Goal: Task Accomplishment & Management: Complete application form

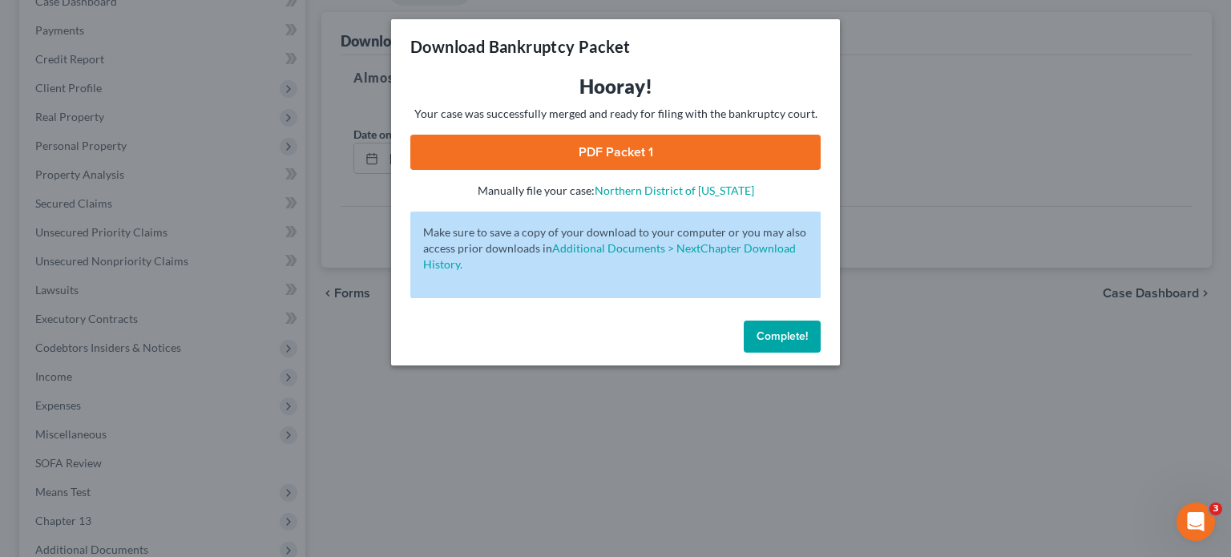
click at [802, 336] on span "Complete!" at bounding box center [782, 336] width 51 height 14
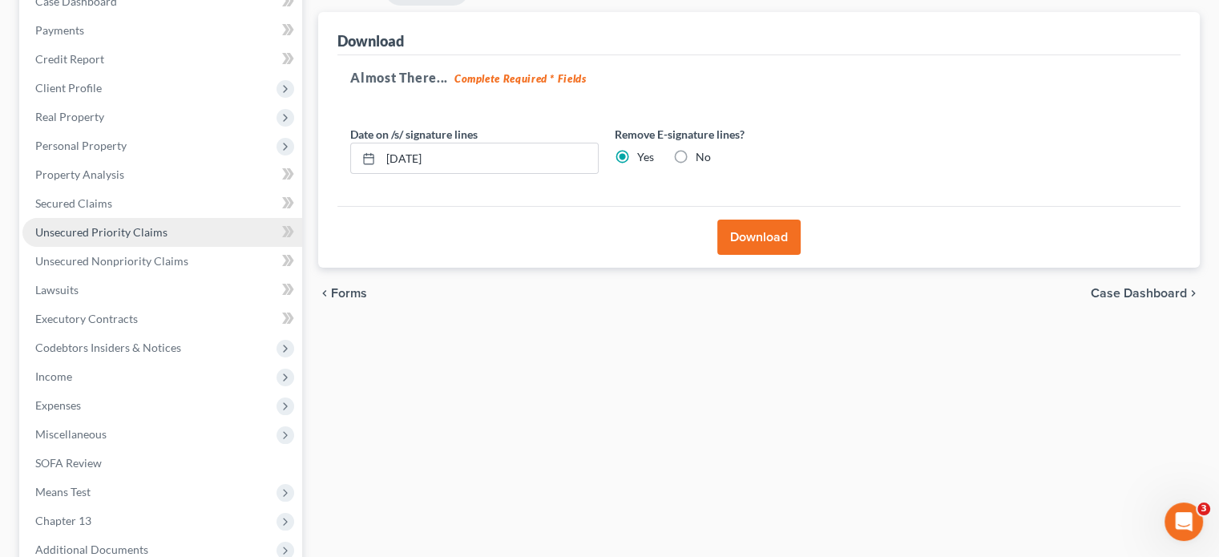
click at [80, 228] on span "Unsecured Priority Claims" at bounding box center [101, 232] width 132 height 14
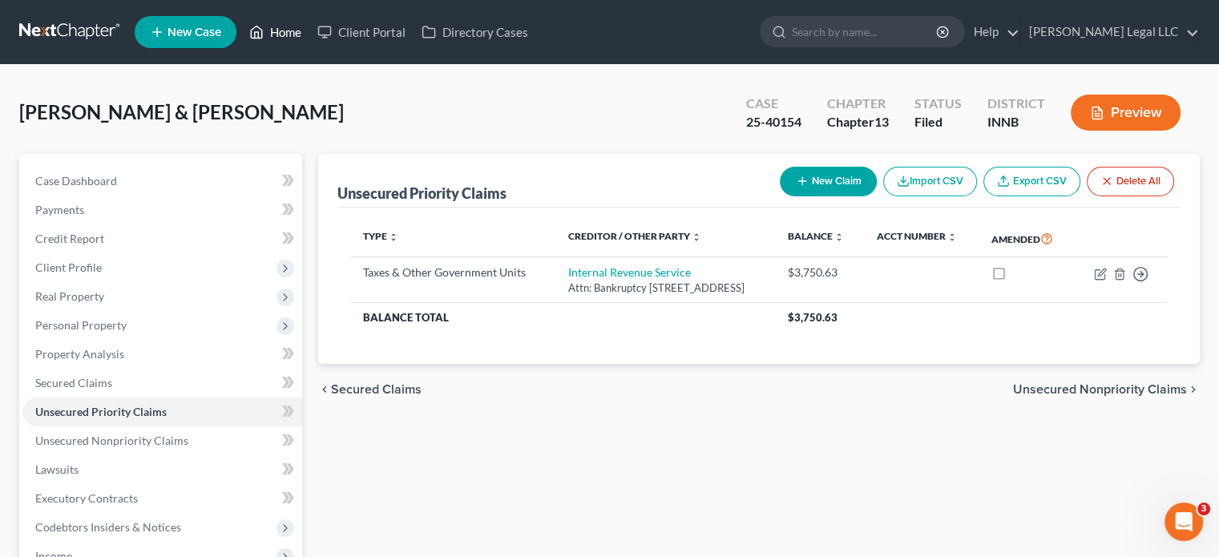
click at [276, 30] on link "Home" at bounding box center [275, 32] width 68 height 29
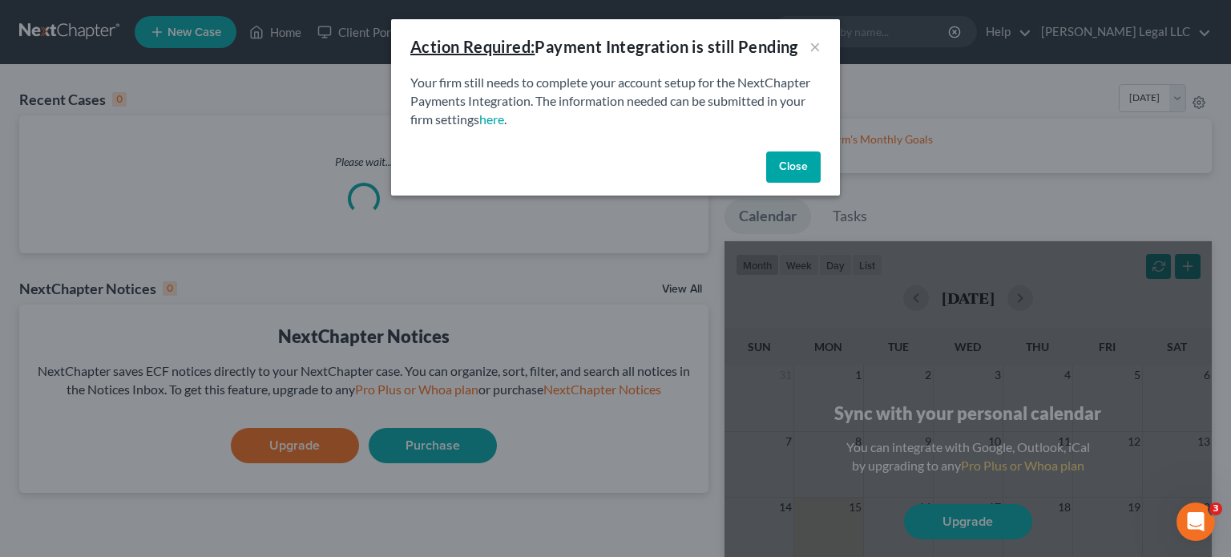
click at [812, 161] on button "Close" at bounding box center [793, 167] width 54 height 32
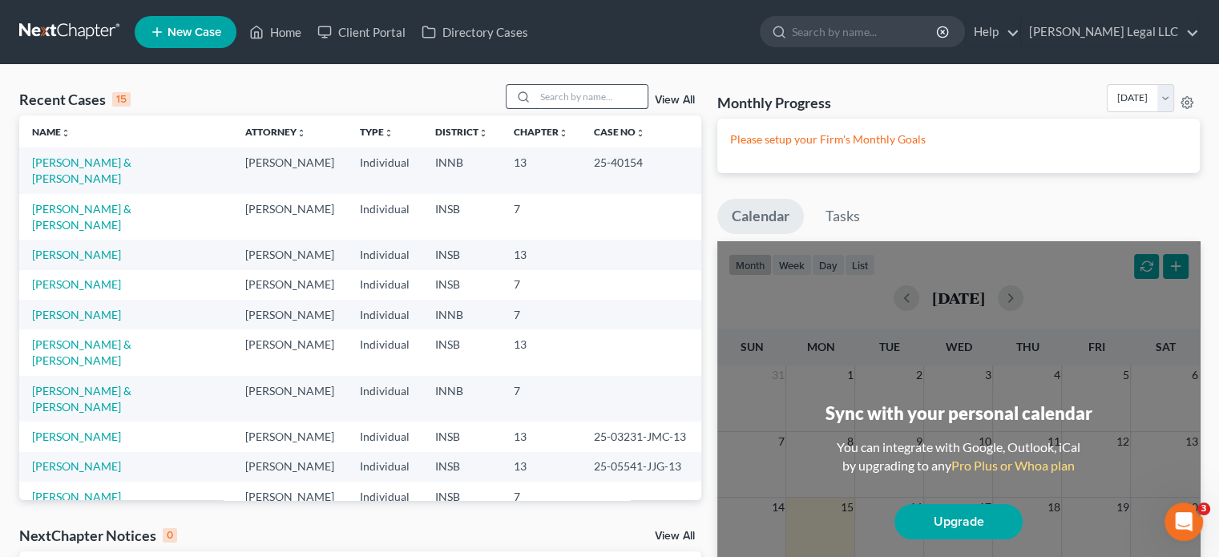
click at [587, 101] on input "search" at bounding box center [591, 96] width 112 height 23
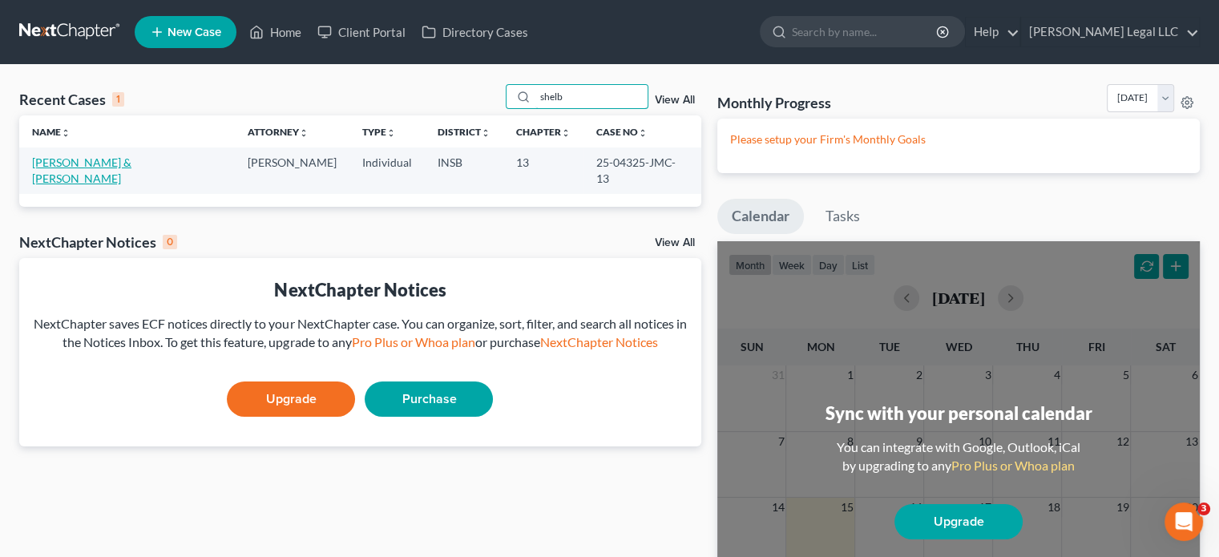
type input "shelb"
click at [65, 165] on link "[PERSON_NAME] & [PERSON_NAME]" at bounding box center [81, 170] width 99 height 30
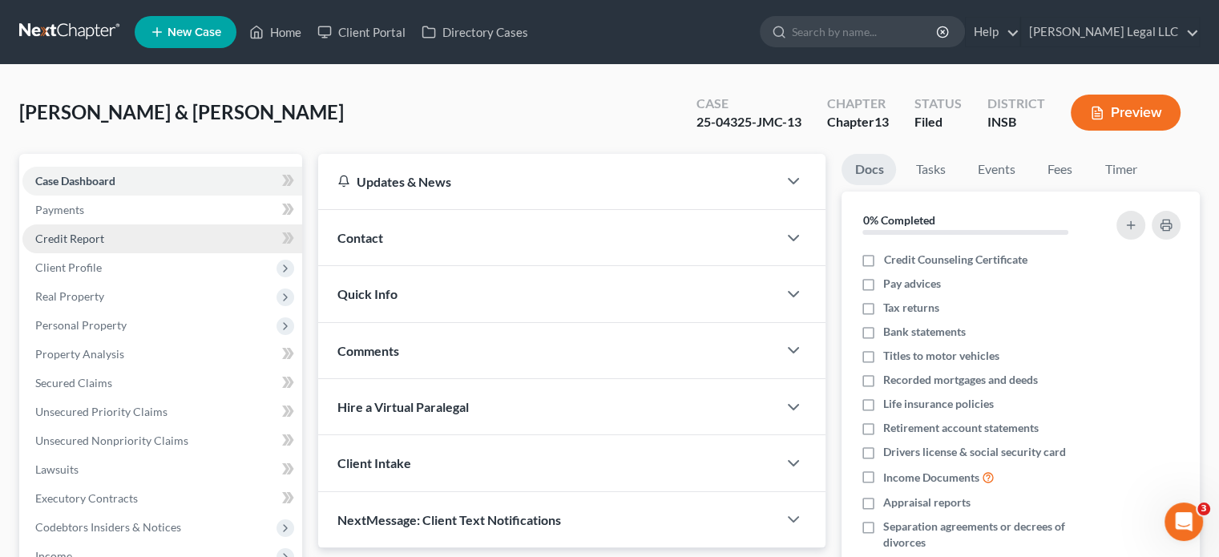
scroll to position [80, 0]
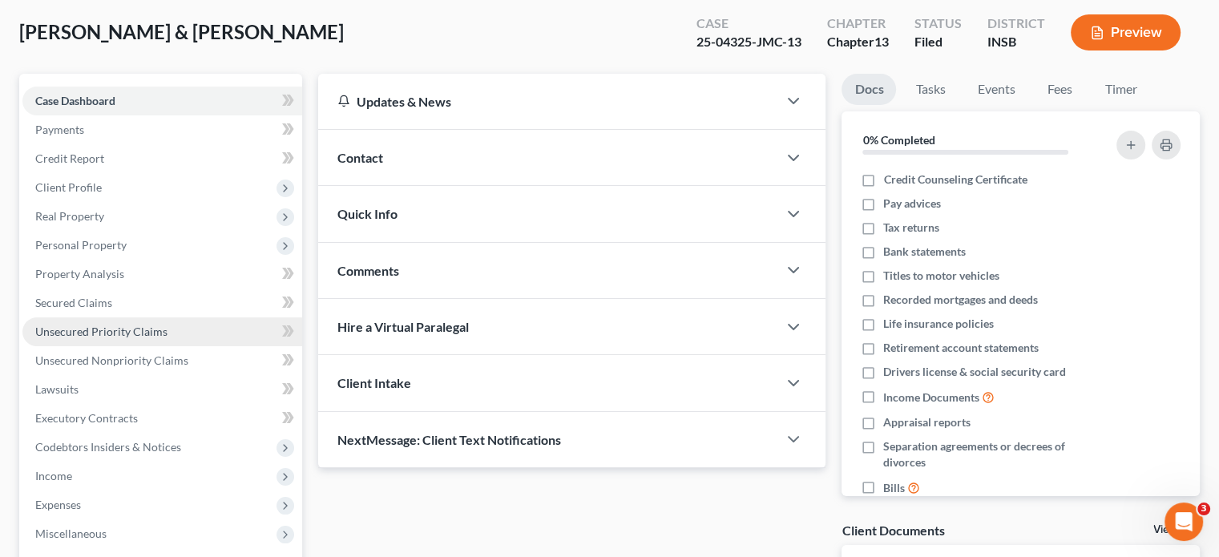
click at [64, 329] on span "Unsecured Priority Claims" at bounding box center [101, 332] width 132 height 14
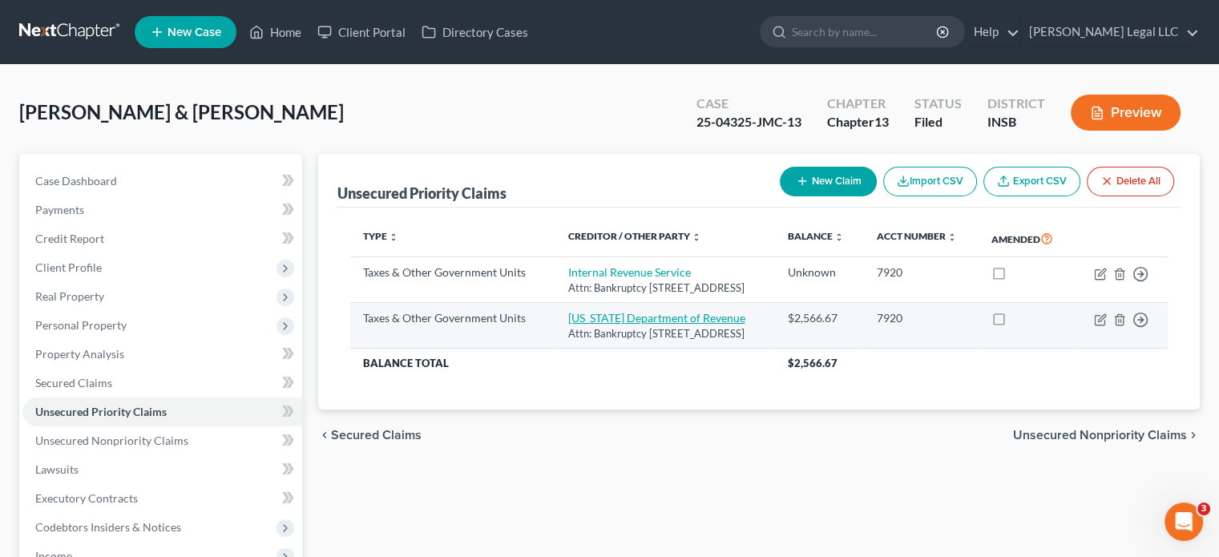
click at [576, 325] on link "[US_STATE] Department of Revenue" at bounding box center [655, 318] width 177 height 14
select select "2"
select select "15"
select select "2"
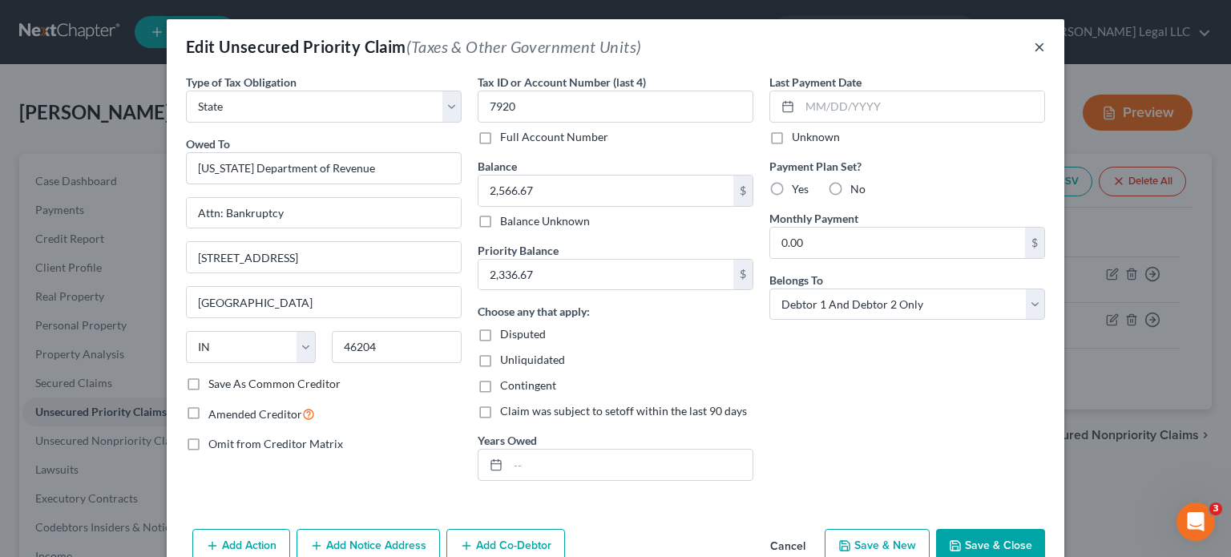
click at [1034, 46] on button "×" at bounding box center [1039, 46] width 11 height 19
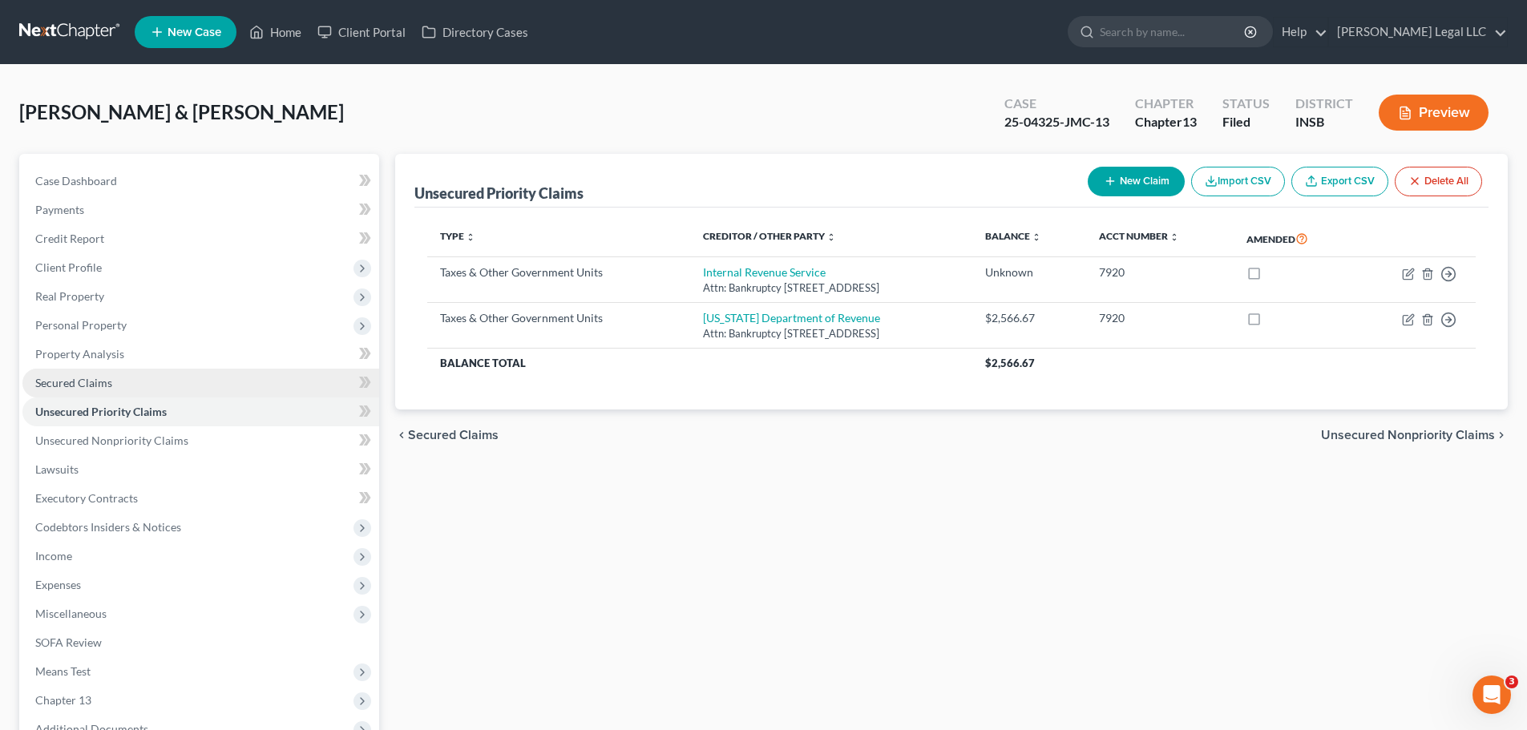
click at [124, 377] on link "Secured Claims" at bounding box center [200, 383] width 357 height 29
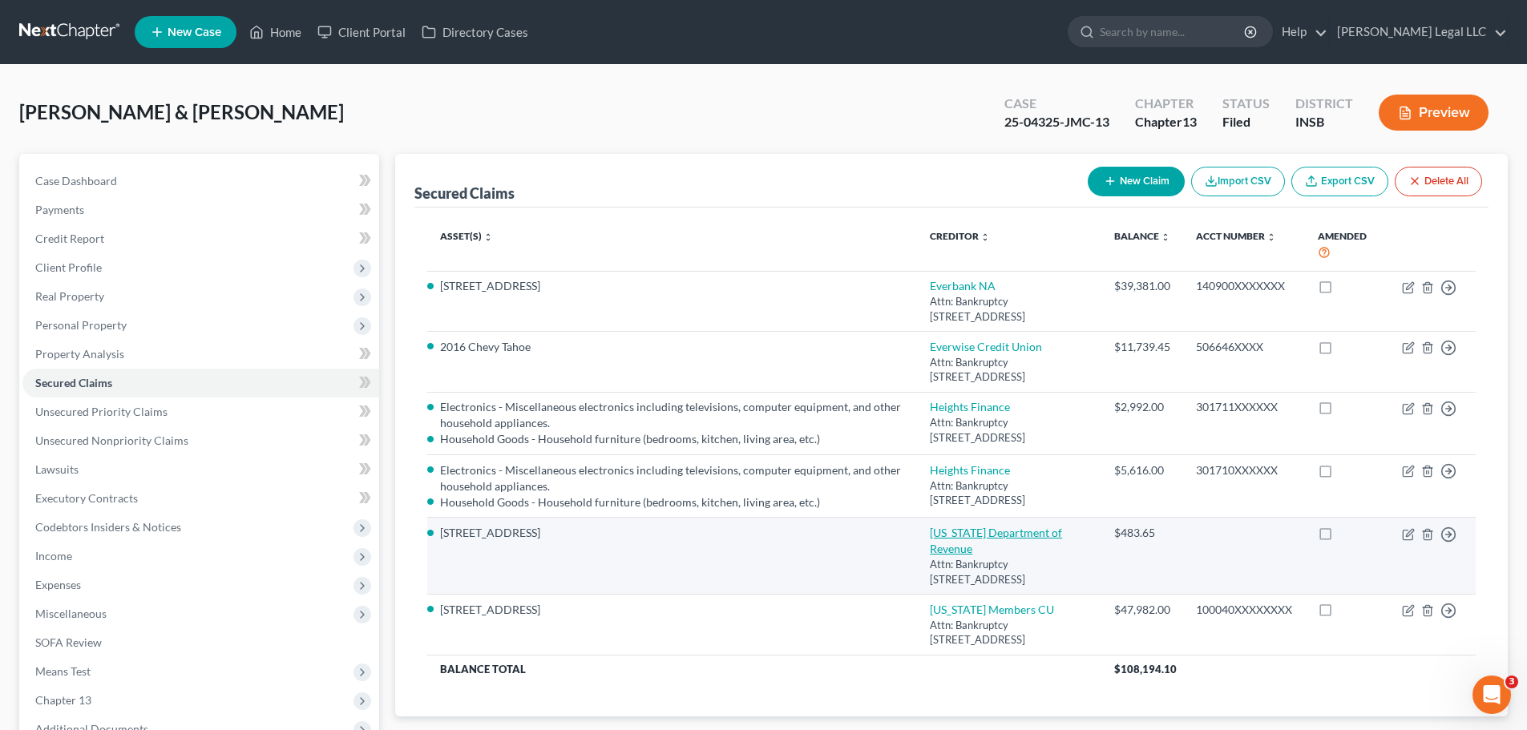
click at [930, 528] on link "[US_STATE] Department of Revenue" at bounding box center [996, 541] width 132 height 30
select select "15"
select select "11"
select select "2"
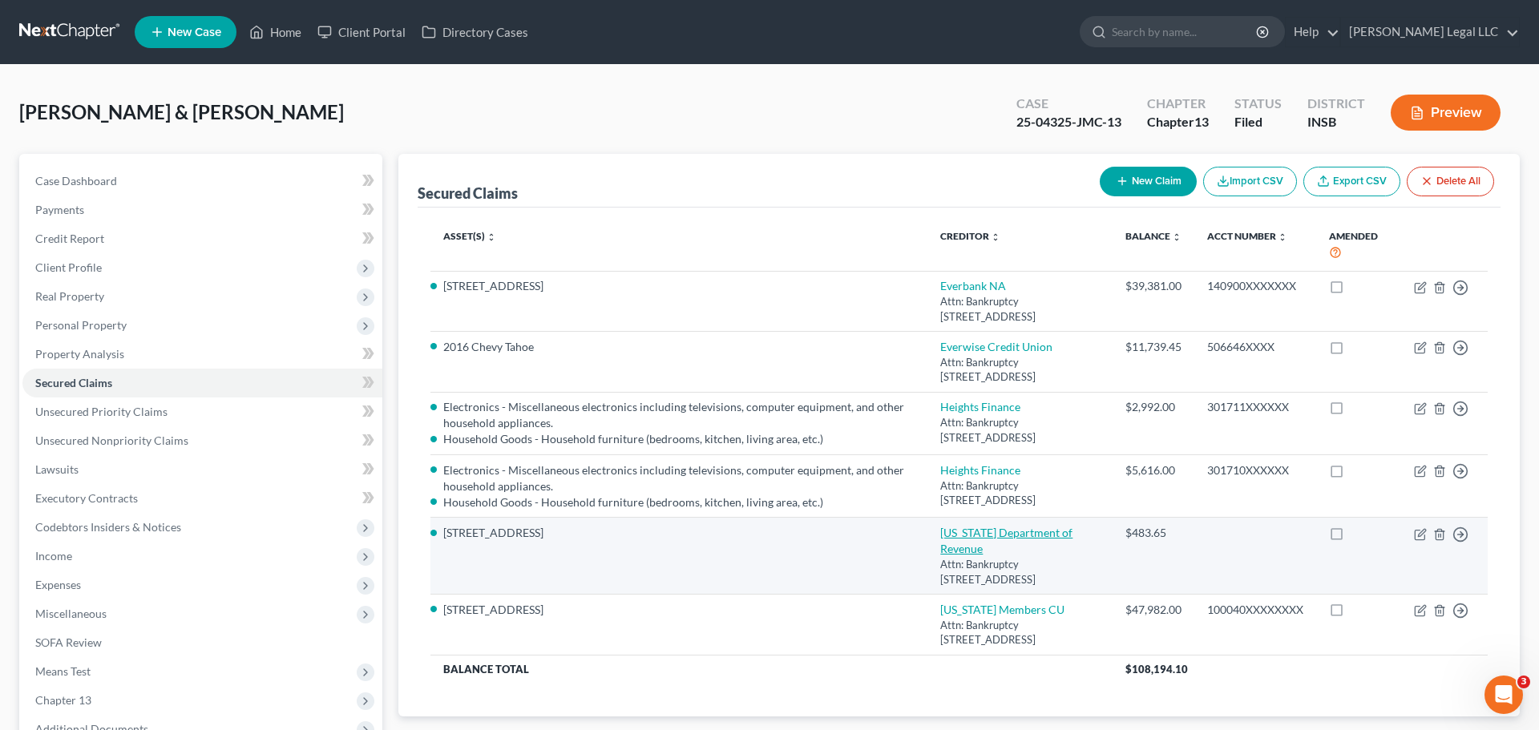
select select "0"
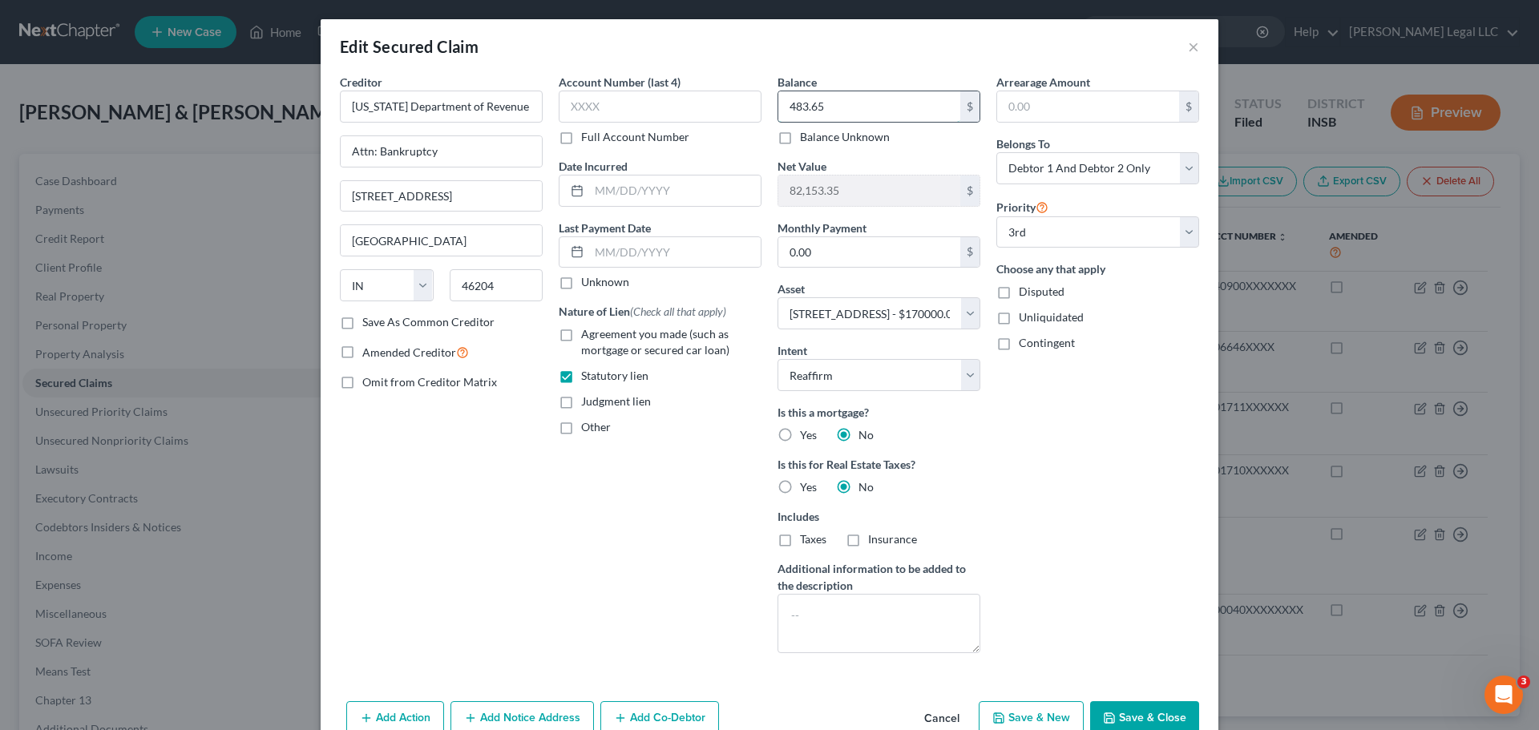
click at [844, 92] on input "483.65" at bounding box center [869, 106] width 182 height 30
type input "669.82"
click at [1117, 556] on button "Save & Close" at bounding box center [1144, 718] width 109 height 34
select select
select select "2"
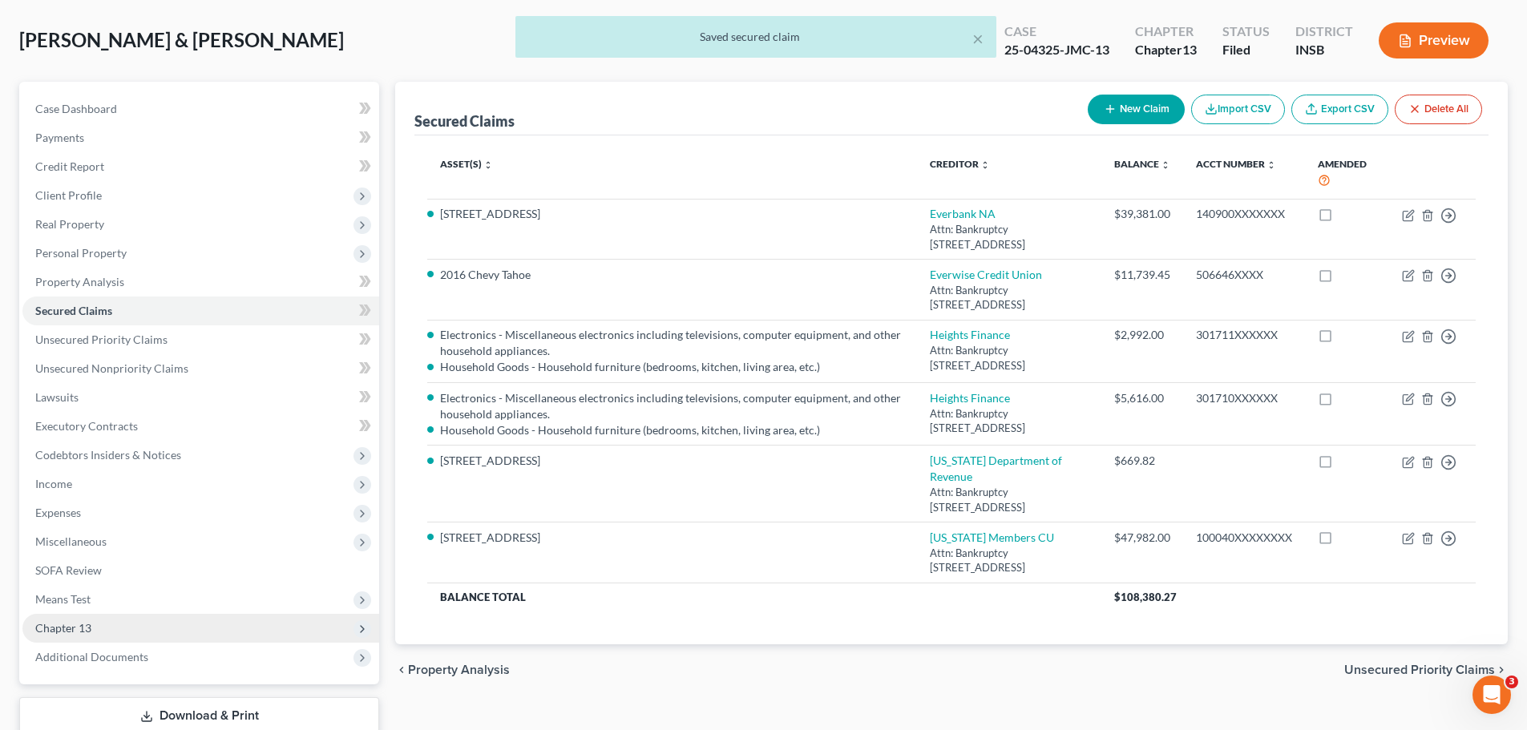
scroll to position [160, 0]
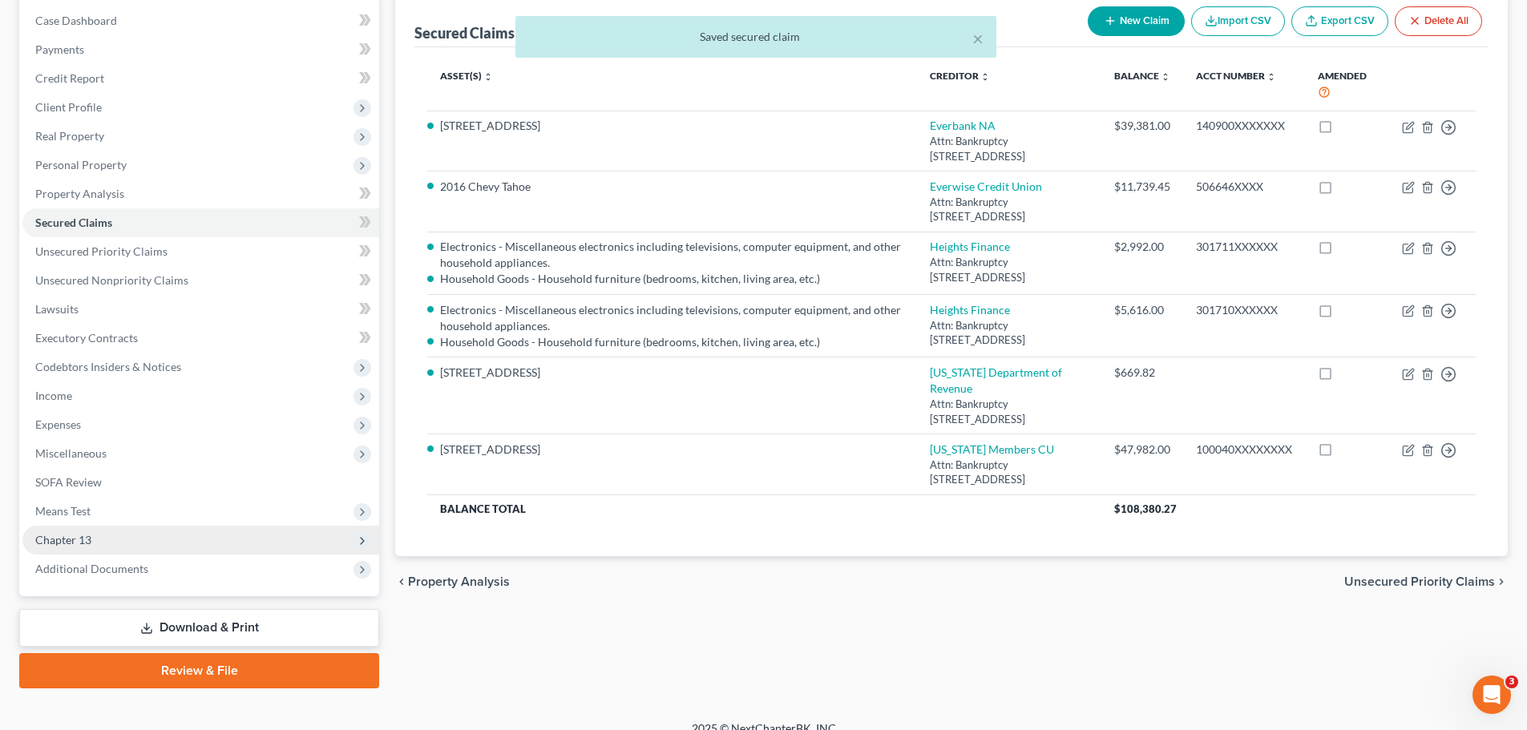
click at [83, 539] on span "Chapter 13" at bounding box center [63, 540] width 56 height 14
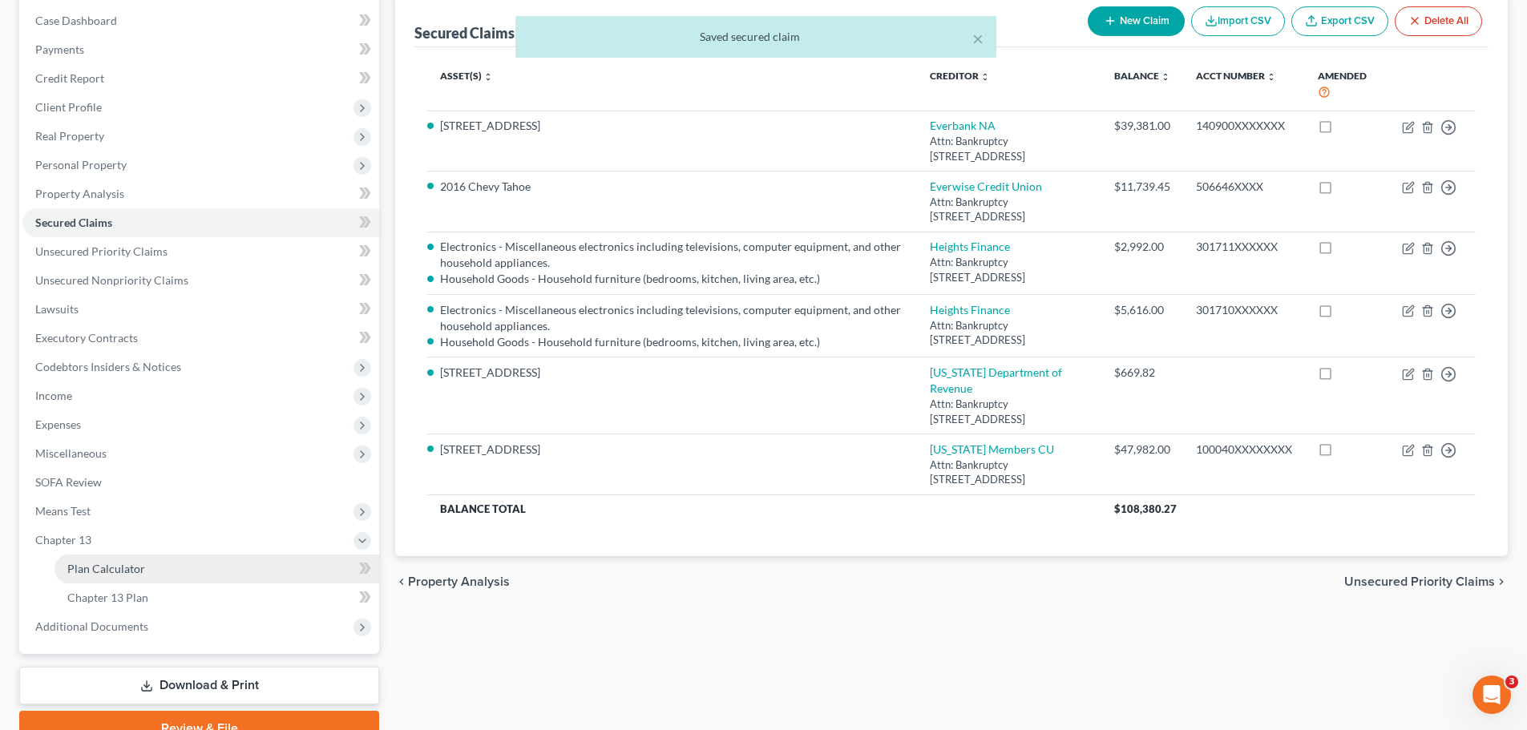
click at [116, 556] on span "Plan Calculator" at bounding box center [106, 569] width 78 height 14
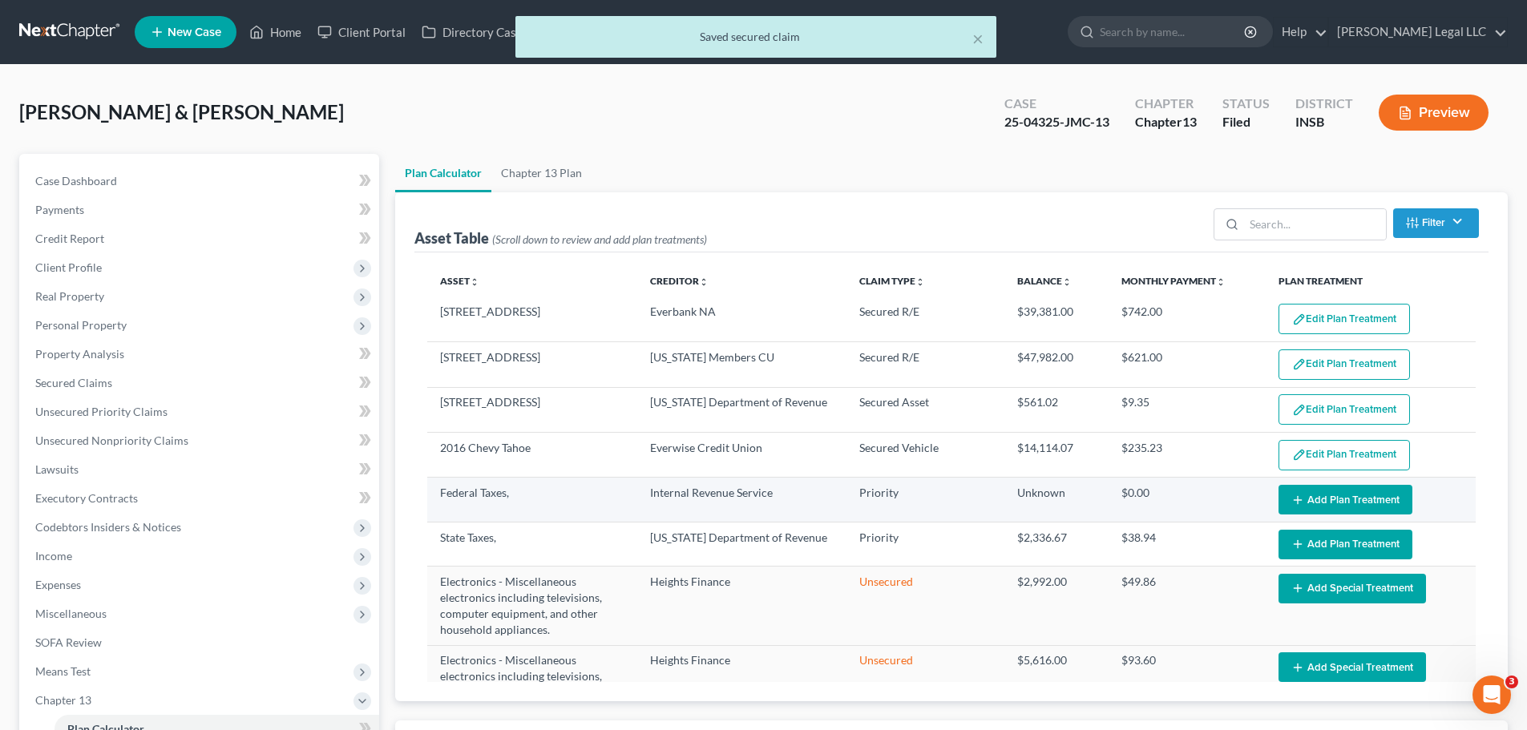
select select "59"
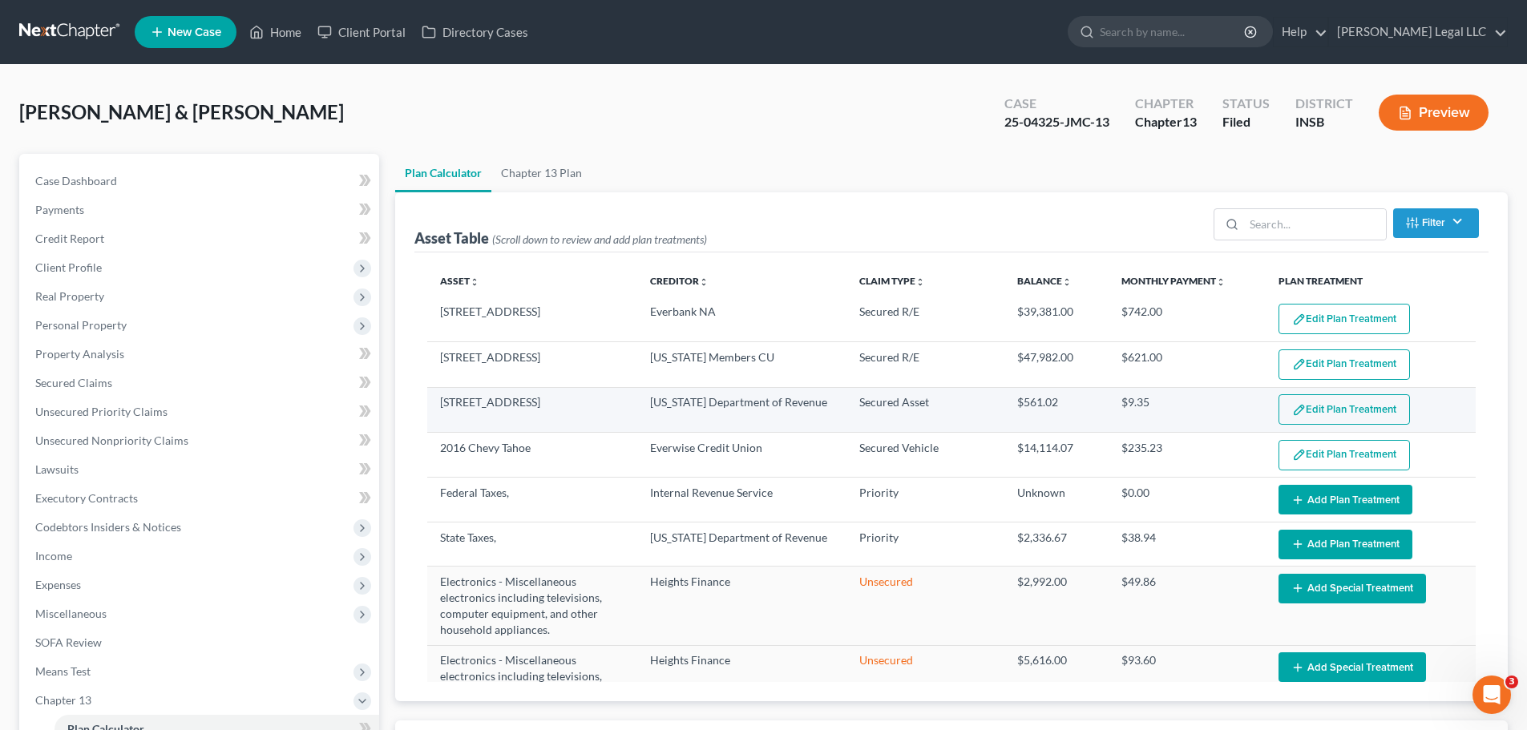
click at [1230, 414] on button "Edit Plan Treatment" at bounding box center [1343, 409] width 131 height 30
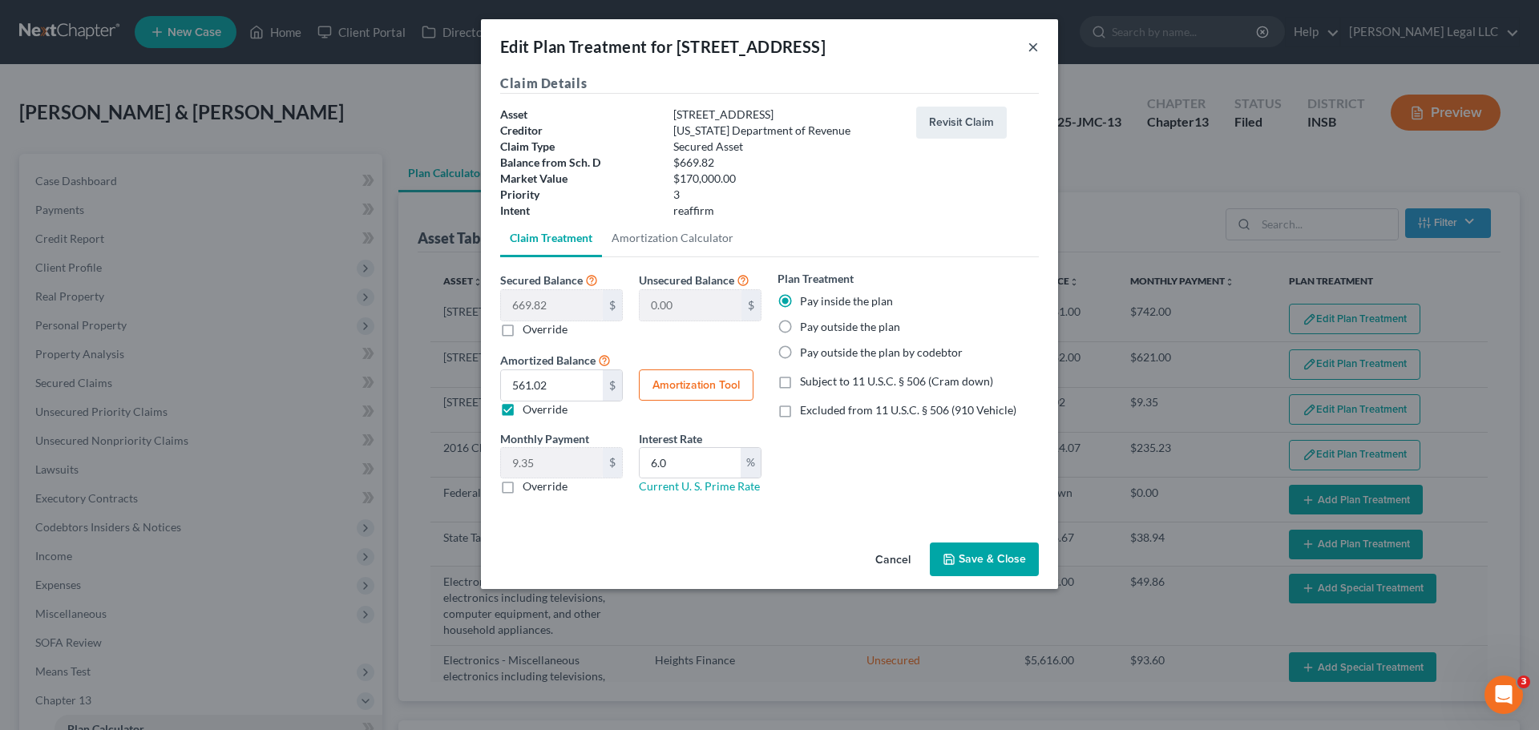
click at [1035, 46] on button "×" at bounding box center [1032, 46] width 11 height 19
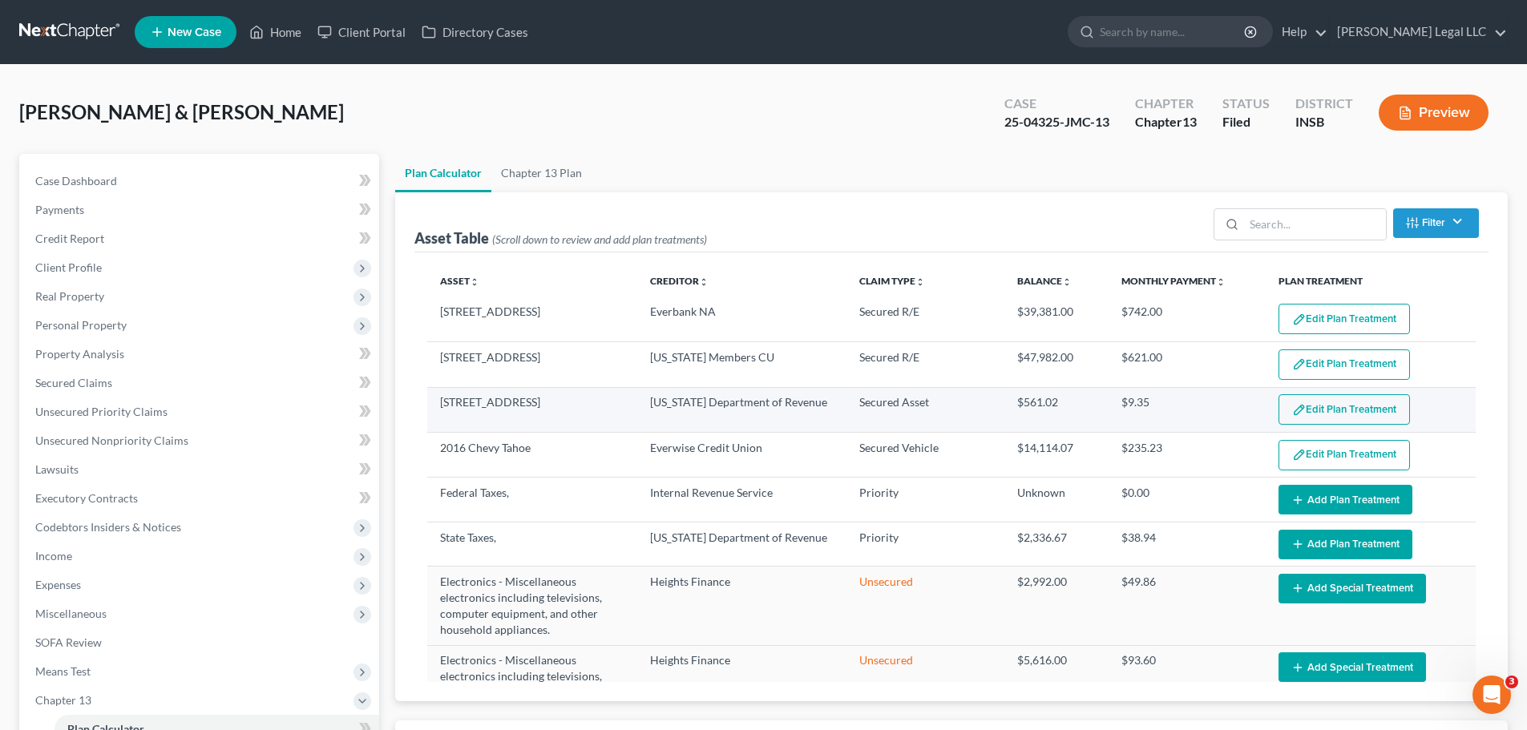
click at [1230, 411] on button "Edit Plan Treatment" at bounding box center [1343, 409] width 131 height 30
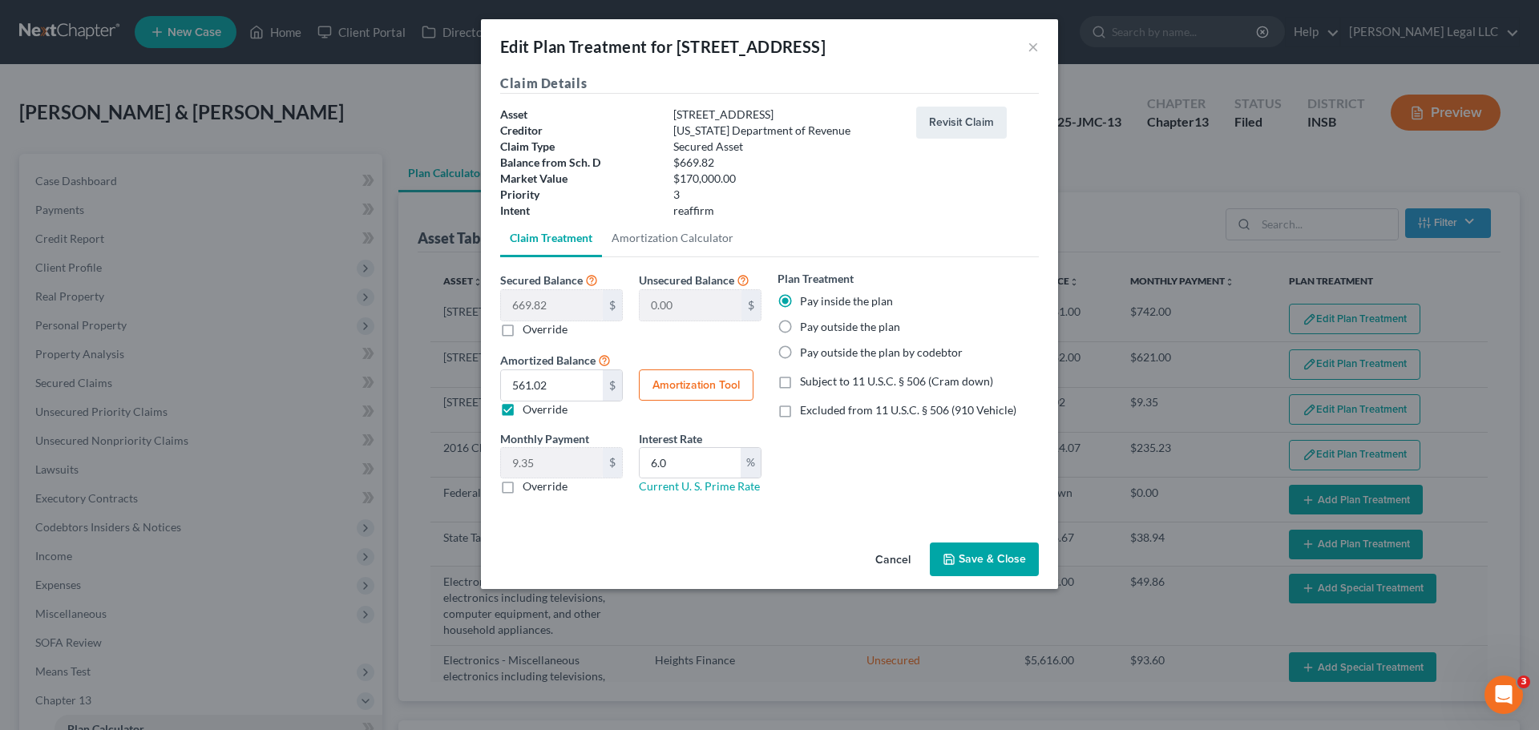
click at [692, 385] on button "Amortization Tool" at bounding box center [696, 385] width 115 height 32
type input "669.82"
type input "6.0"
type input "60"
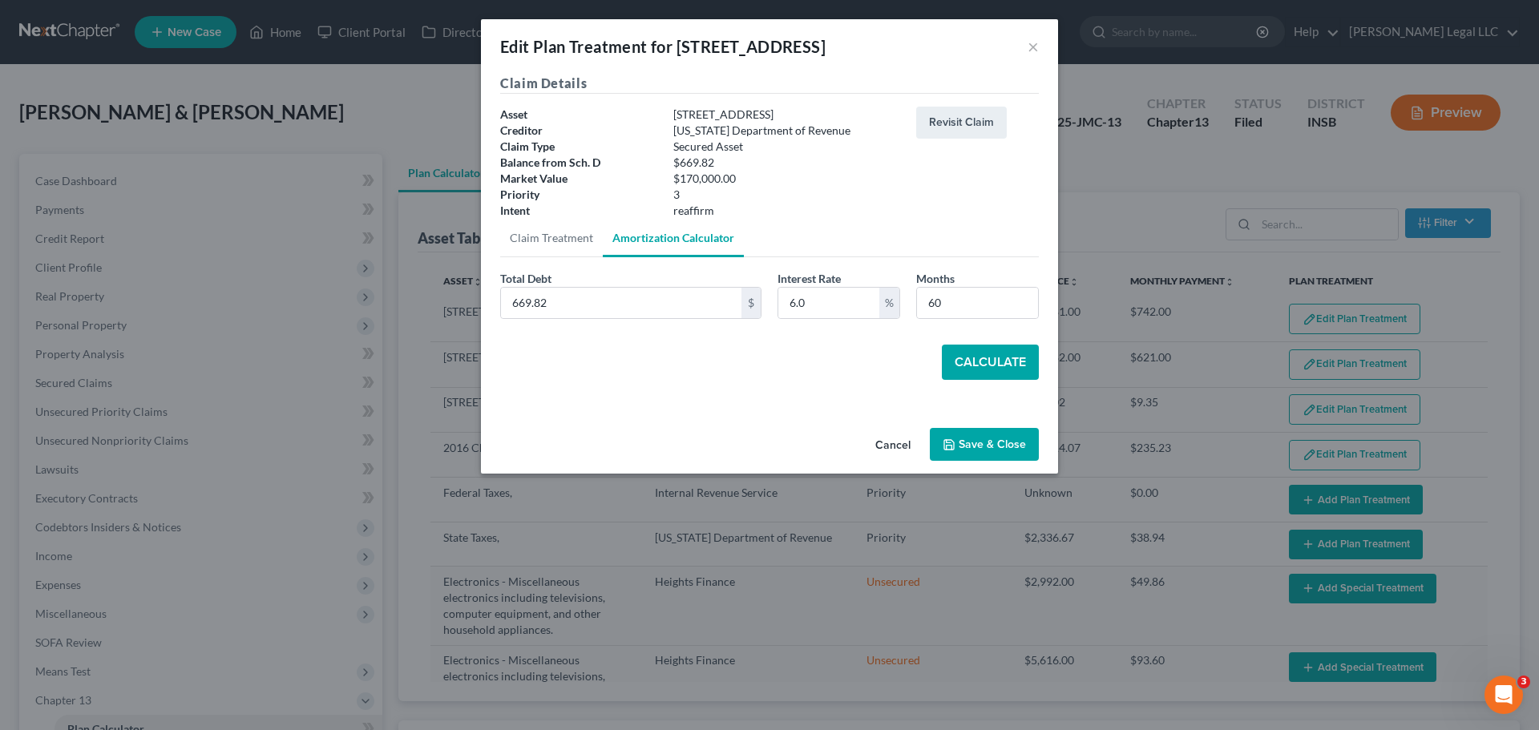
click at [993, 357] on button "Calculate" at bounding box center [990, 362] width 97 height 35
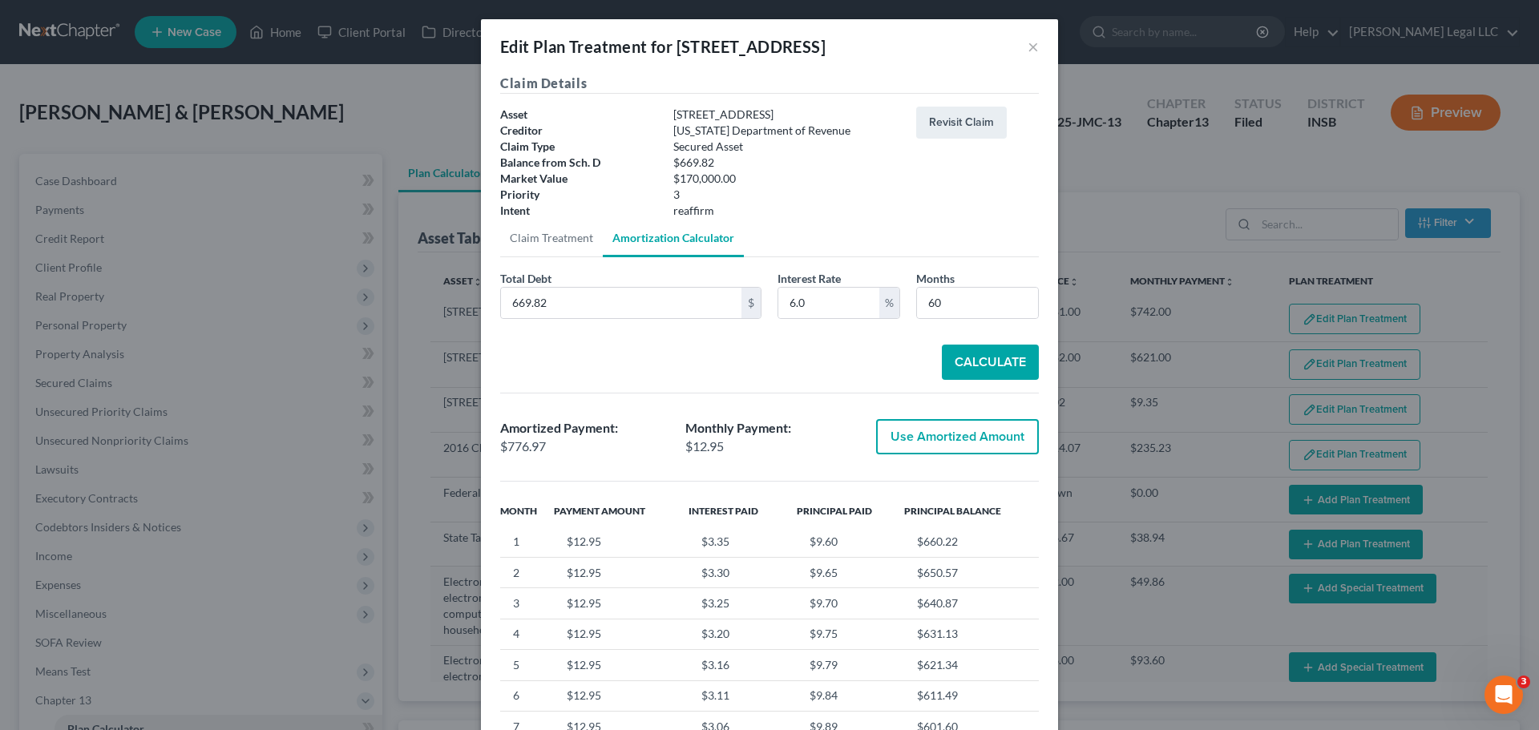
click at [934, 441] on button "Use Amortized Amount" at bounding box center [957, 436] width 163 height 35
type input "776.96"
type input "12.94"
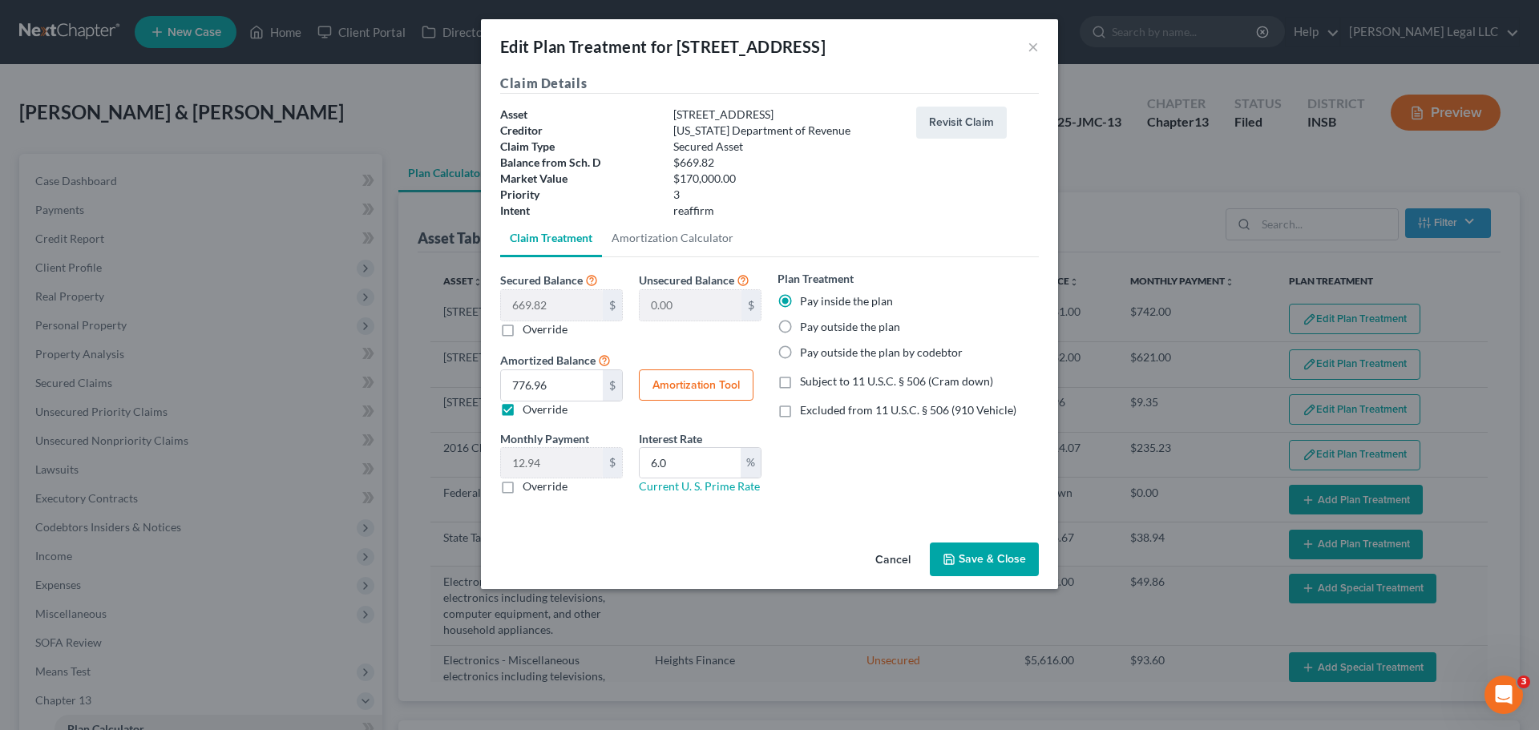
click at [983, 551] on button "Save & Close" at bounding box center [984, 560] width 109 height 34
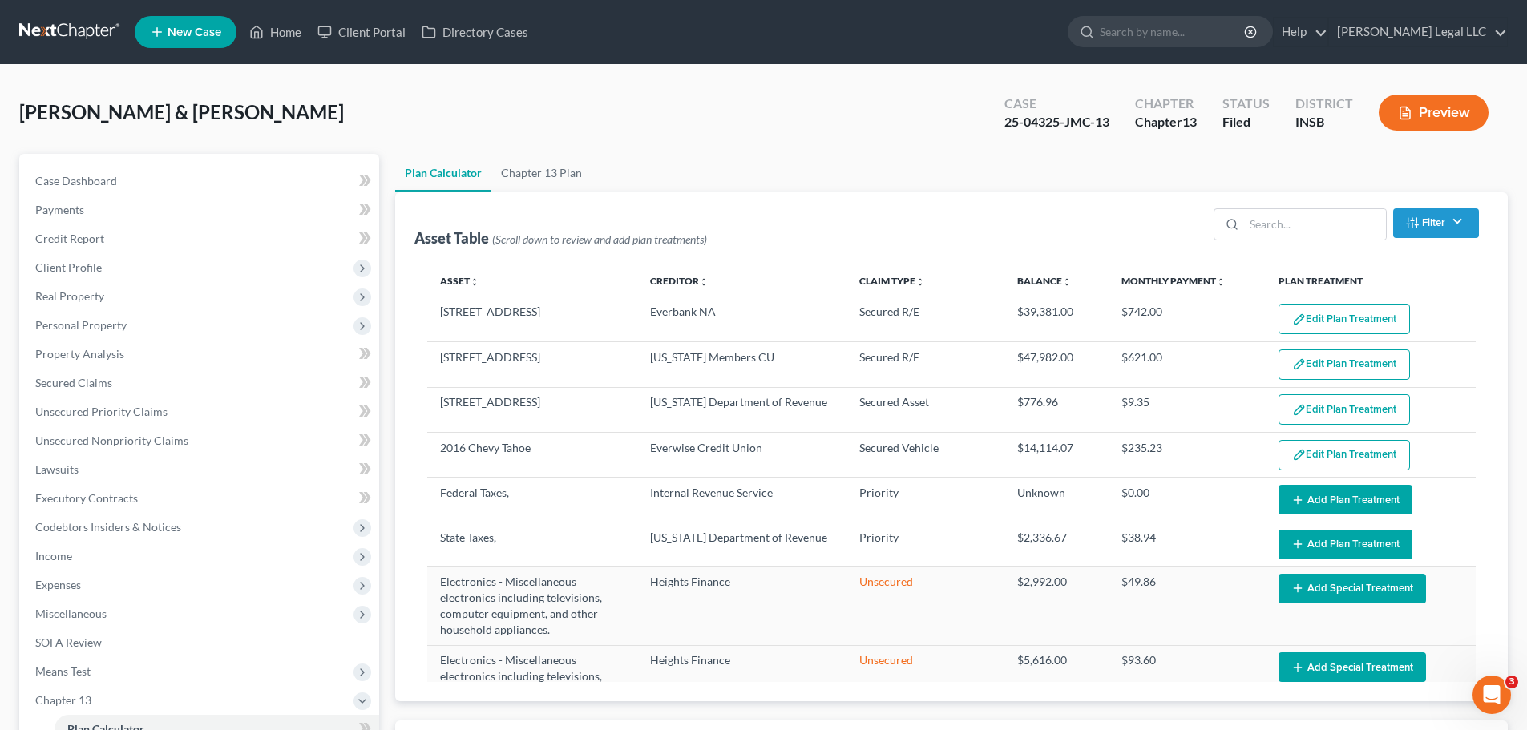
select select "59"
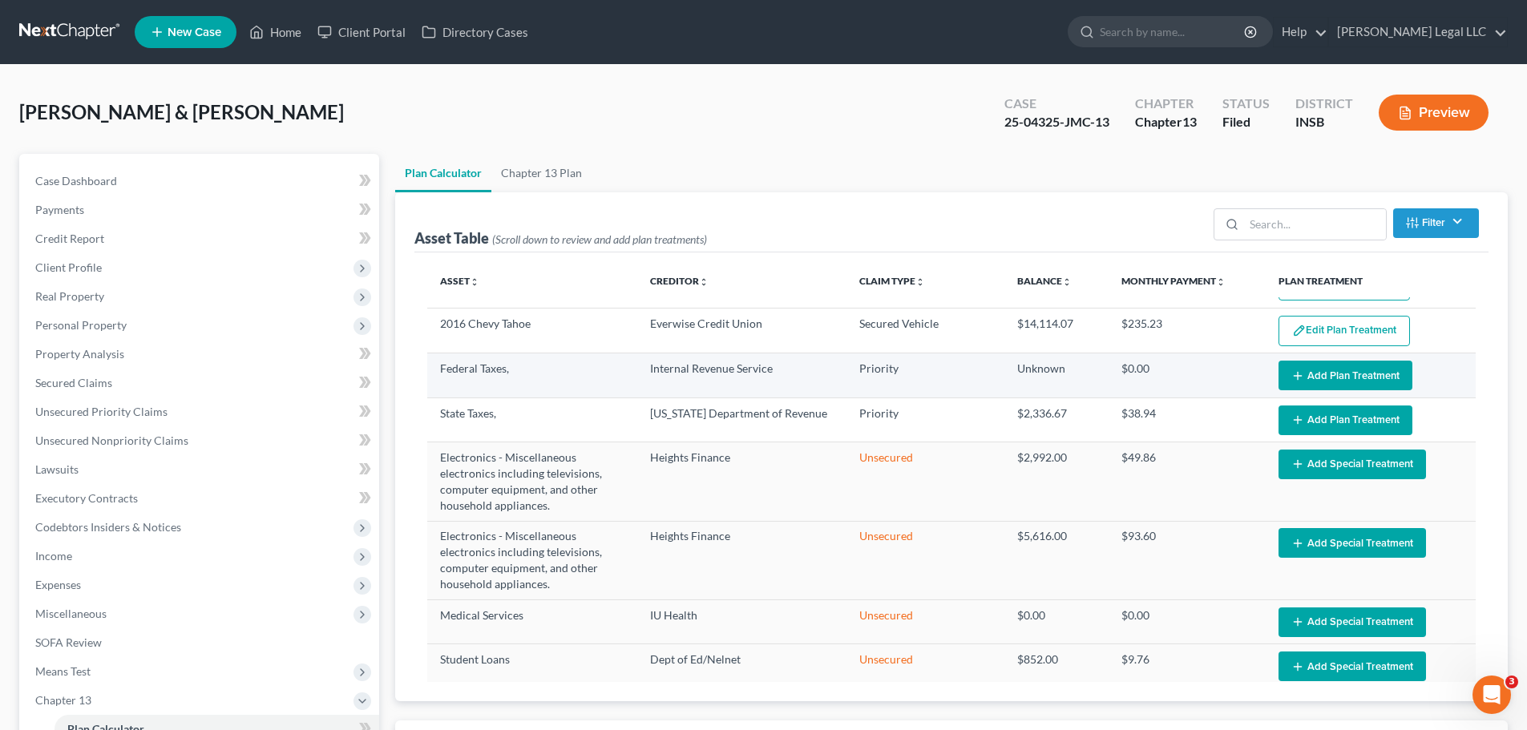
scroll to position [160, 0]
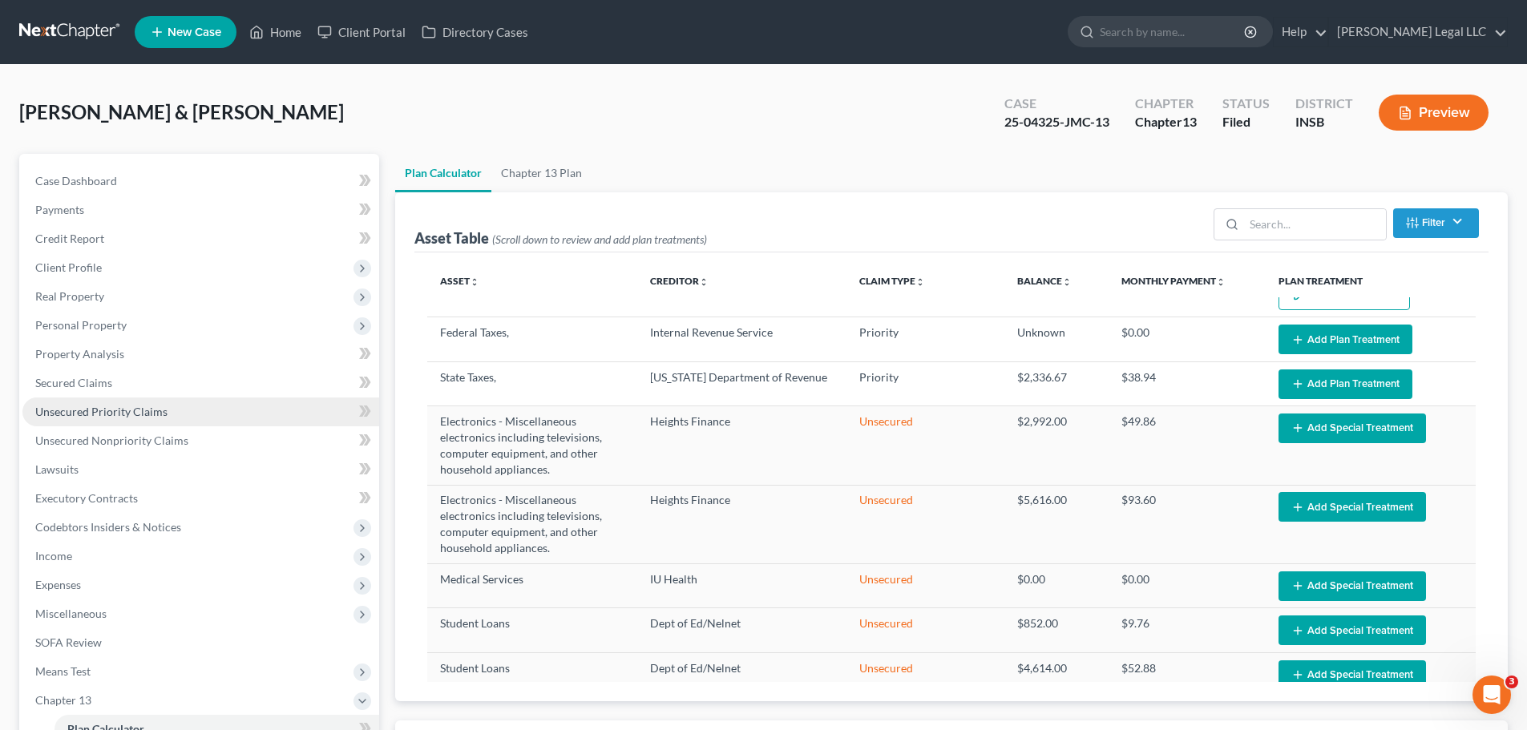
click at [81, 401] on link "Unsecured Priority Claims" at bounding box center [200, 411] width 357 height 29
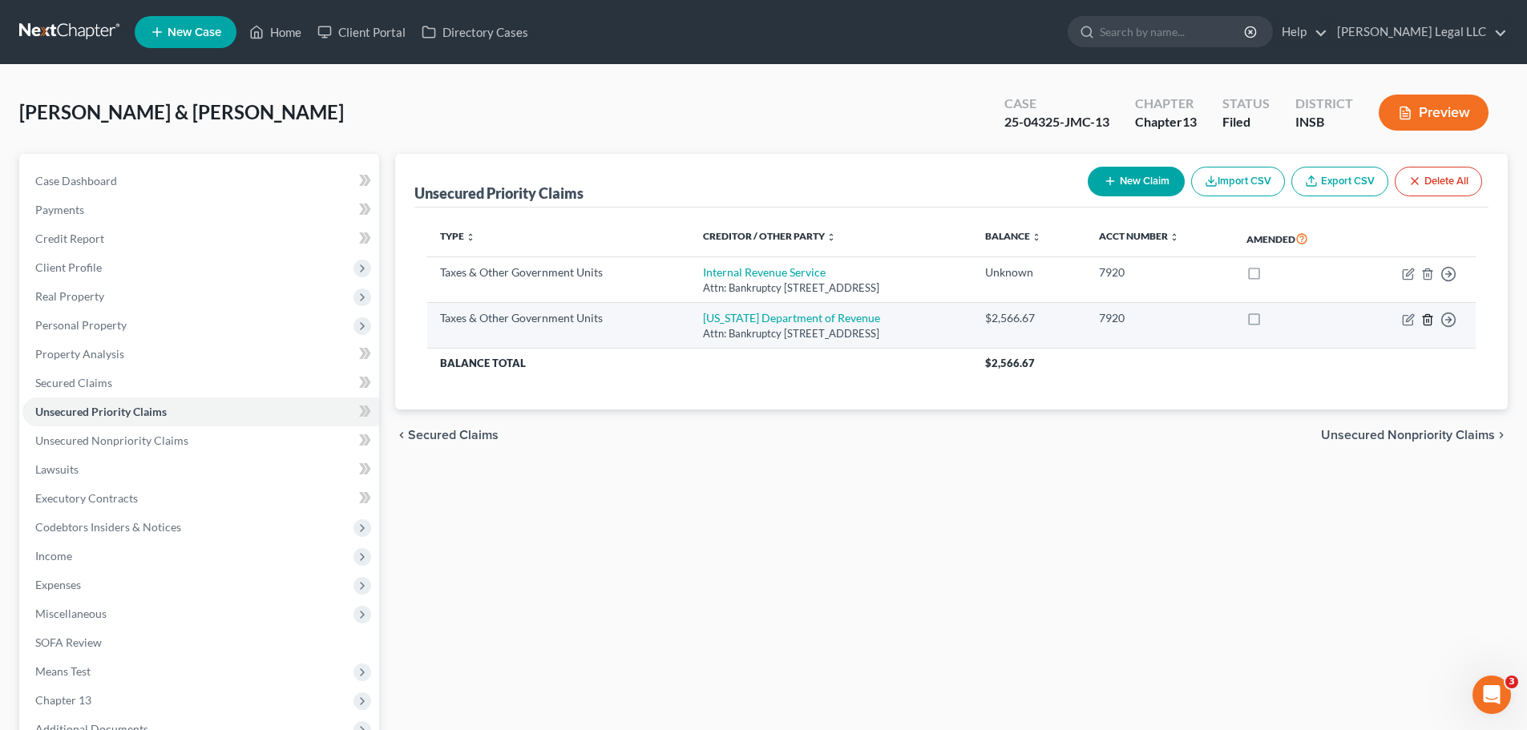
click at [1230, 319] on line "button" at bounding box center [1428, 320] width 0 height 3
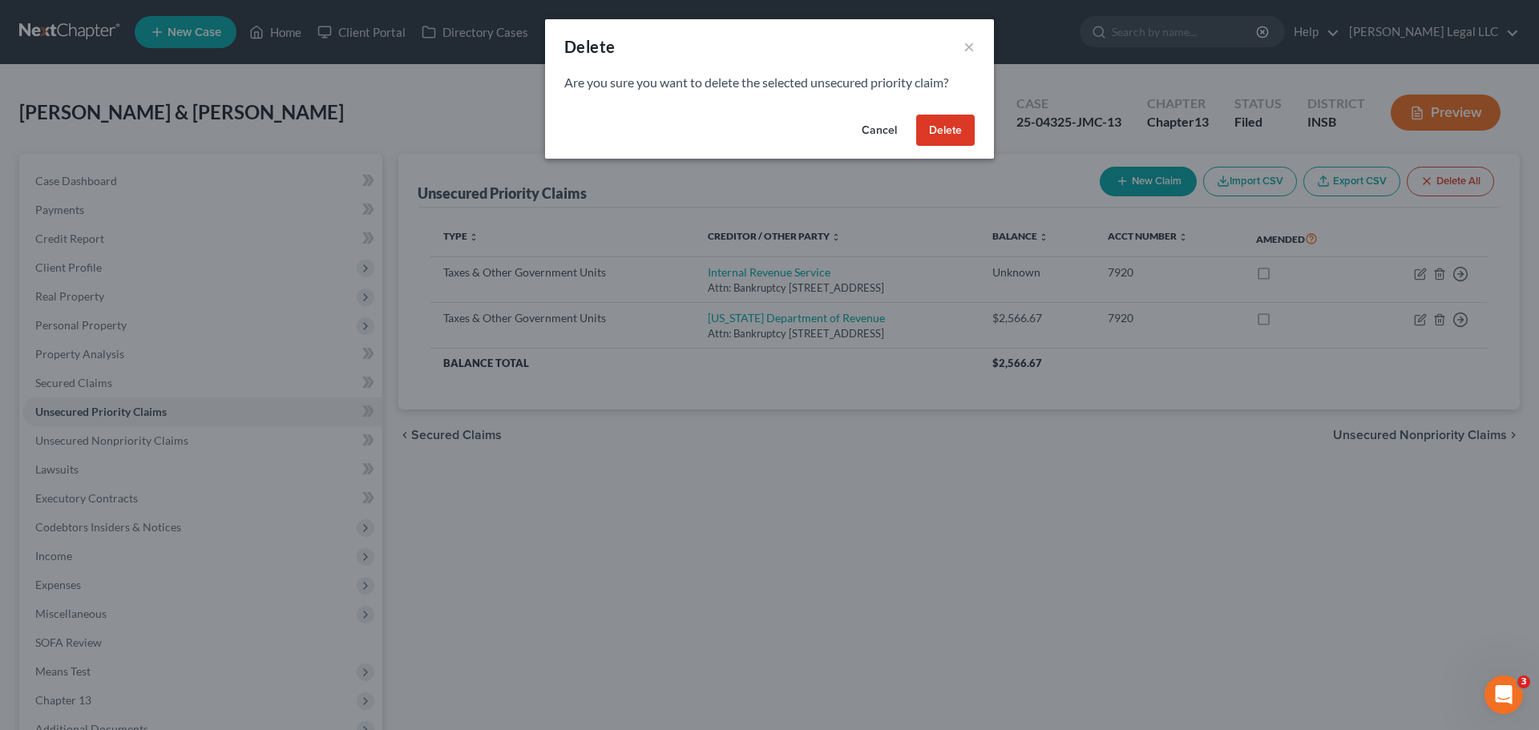
click at [962, 137] on button "Delete" at bounding box center [945, 131] width 59 height 32
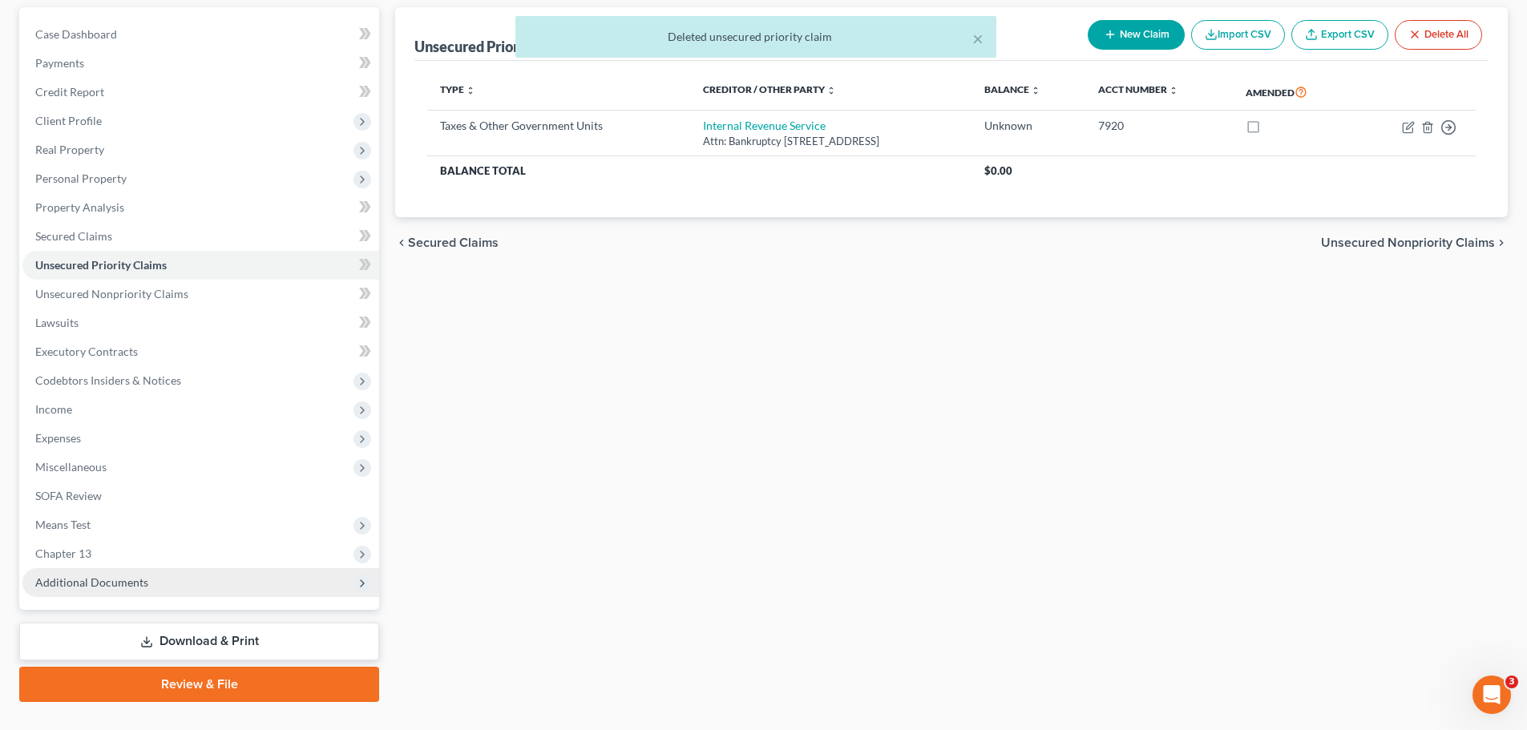
scroll to position [160, 0]
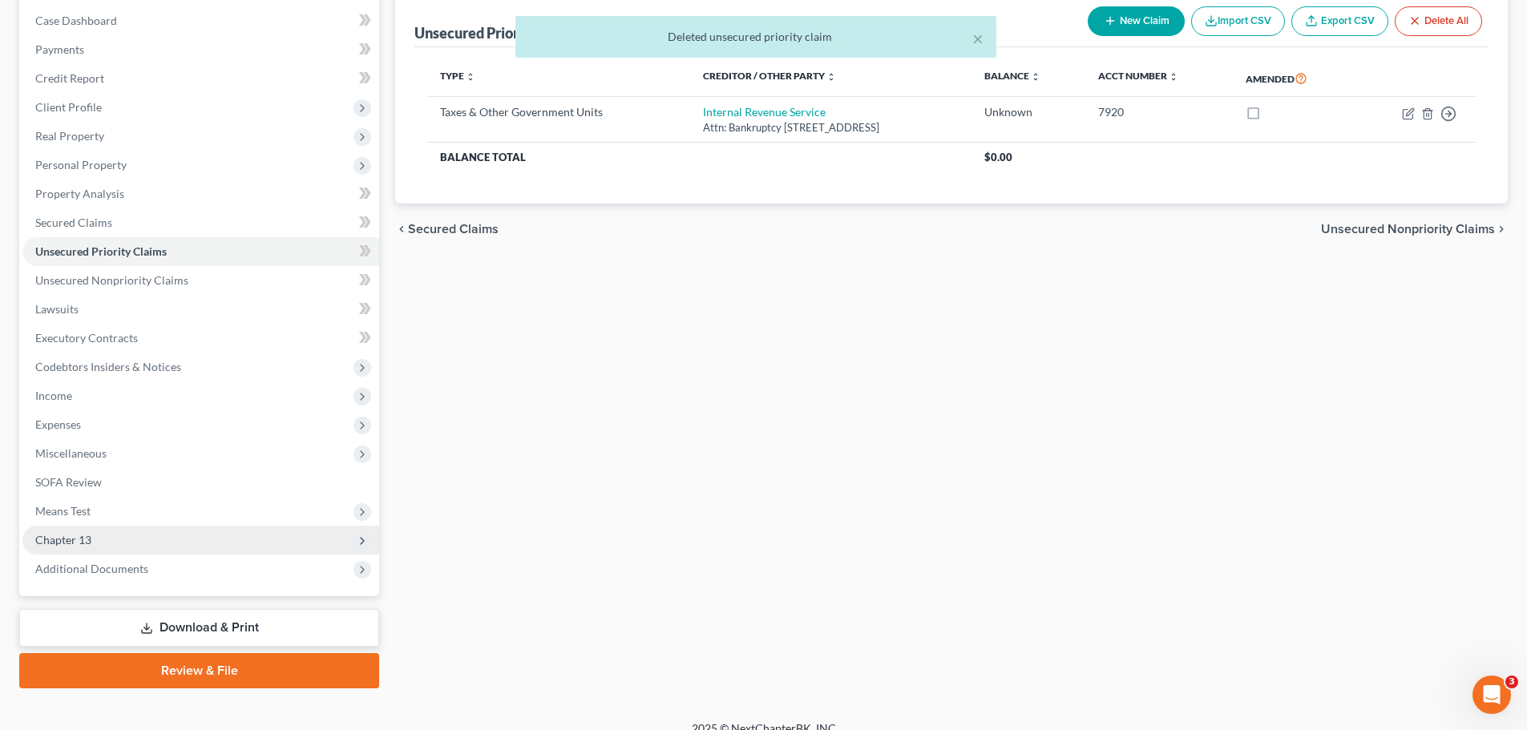
click at [92, 543] on span "Chapter 13" at bounding box center [200, 540] width 357 height 29
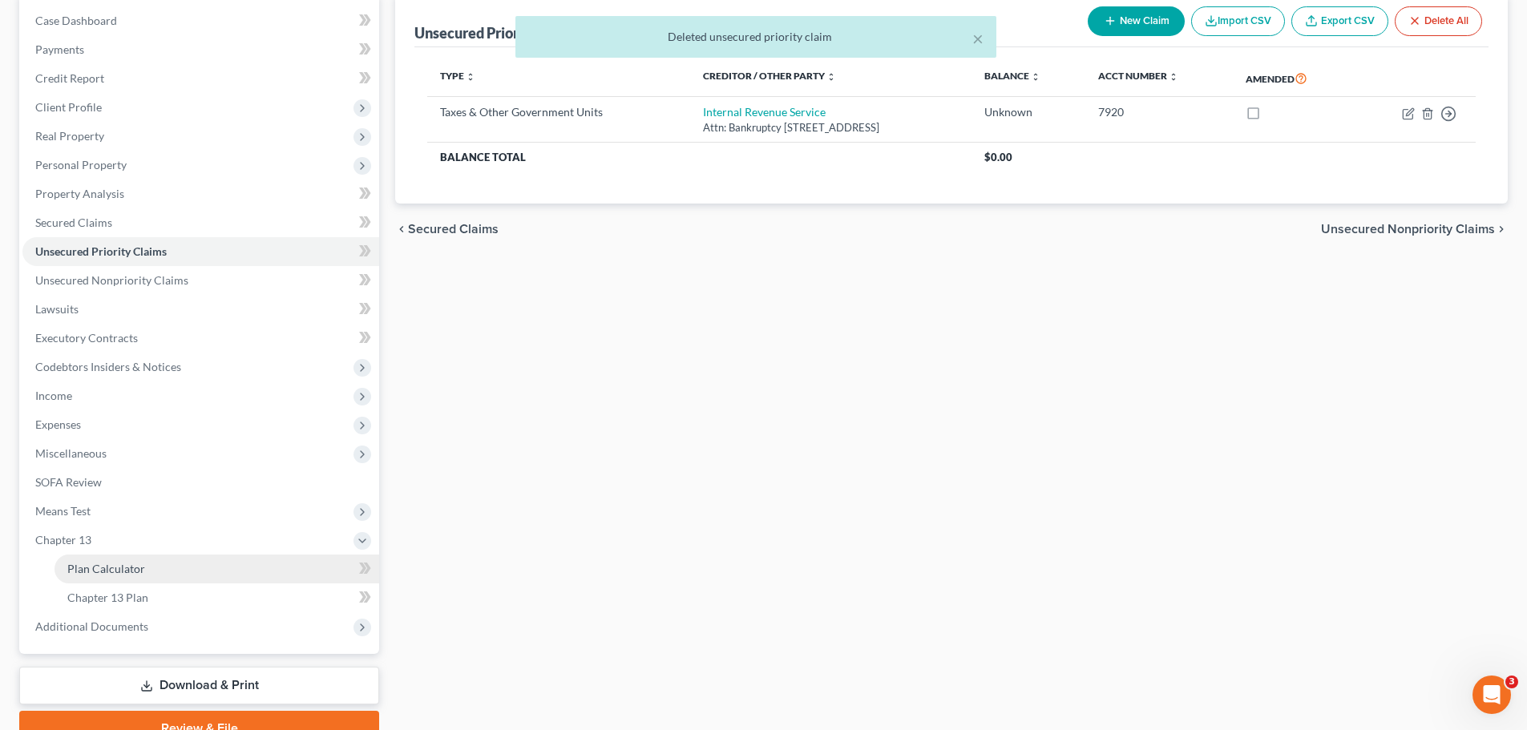
click at [106, 556] on span "Plan Calculator" at bounding box center [106, 569] width 78 height 14
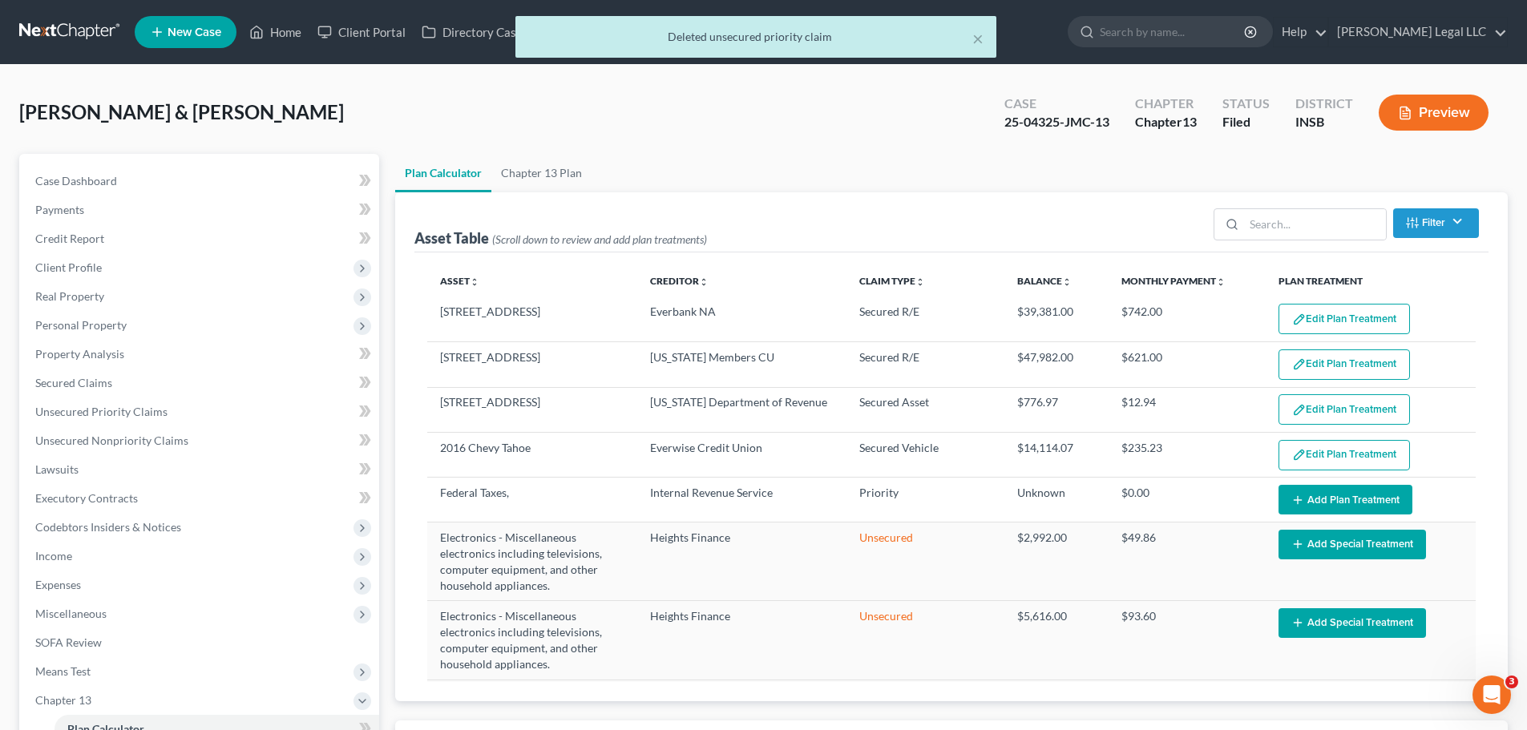
select select "59"
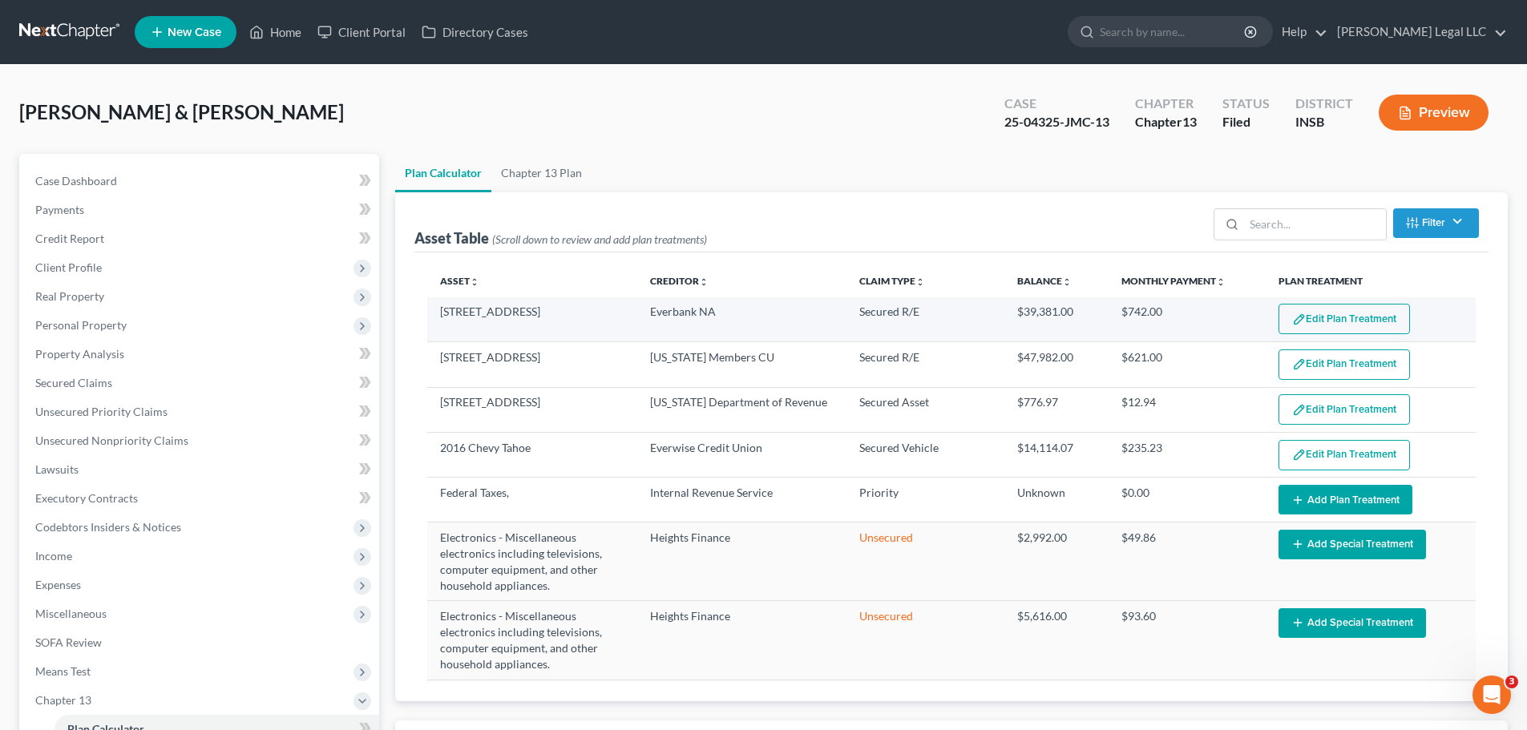
click at [1230, 313] on button "Edit Plan Treatment" at bounding box center [1343, 319] width 131 height 30
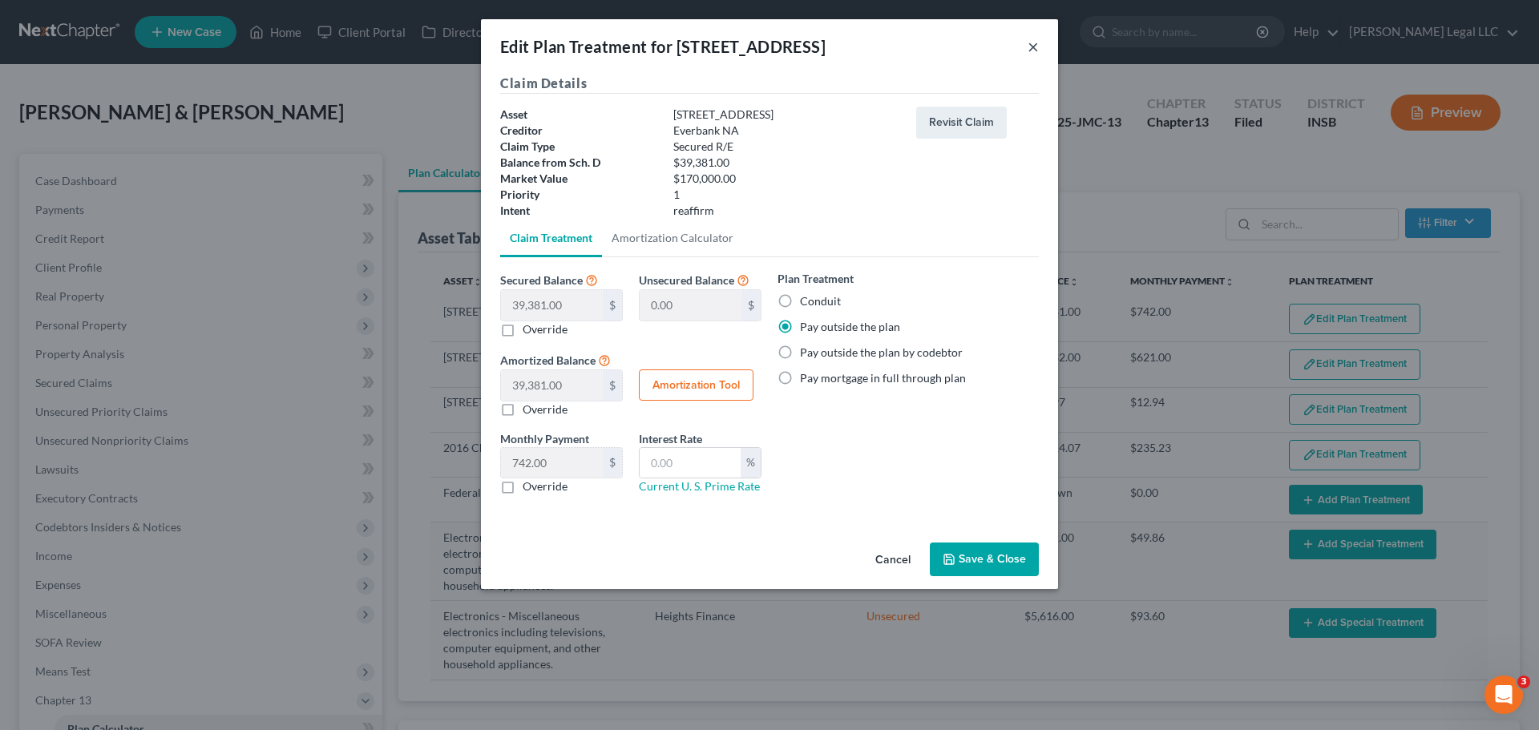
click at [1032, 49] on button "×" at bounding box center [1032, 46] width 11 height 19
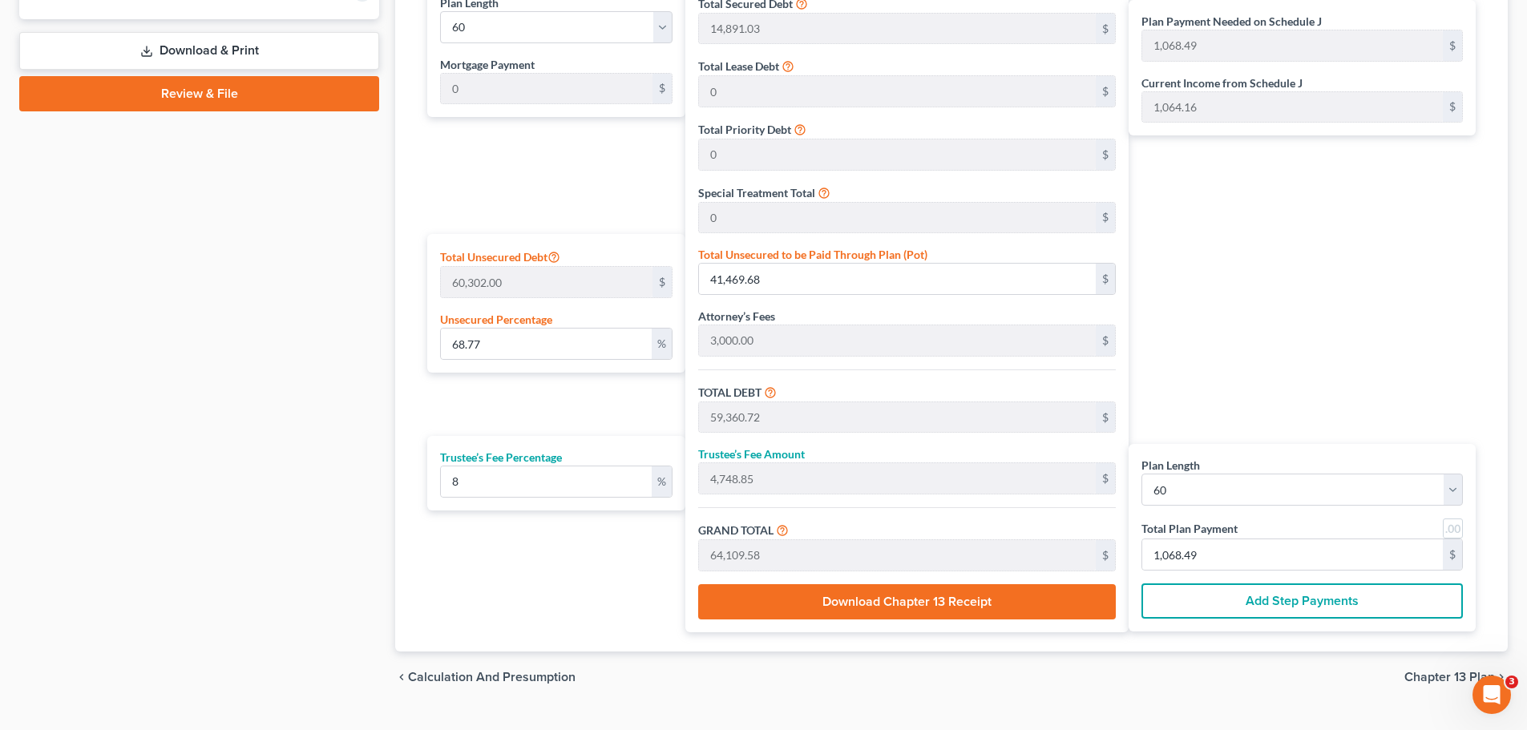
scroll to position [801, 0]
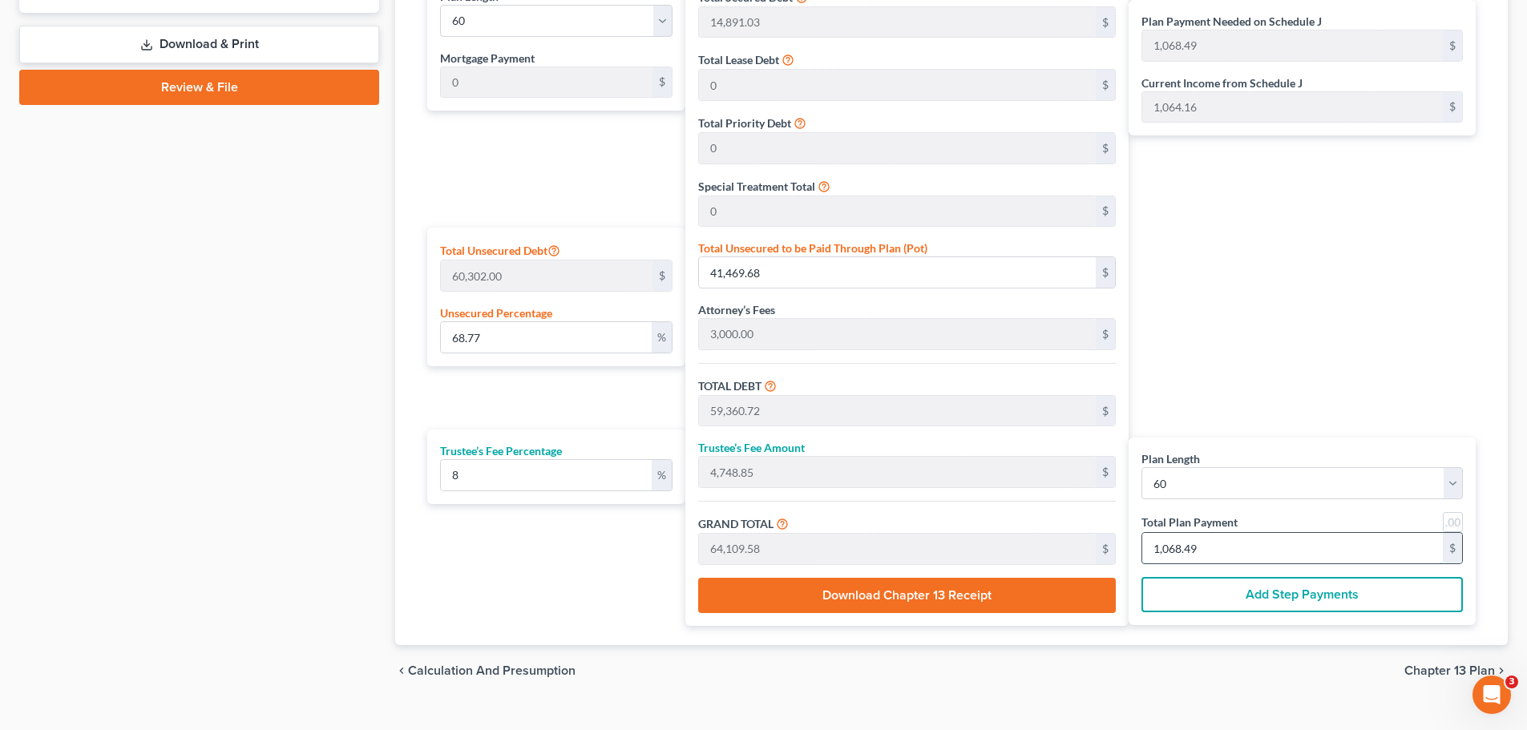
click at [1200, 548] on input "1,068.49" at bounding box center [1292, 548] width 301 height 30
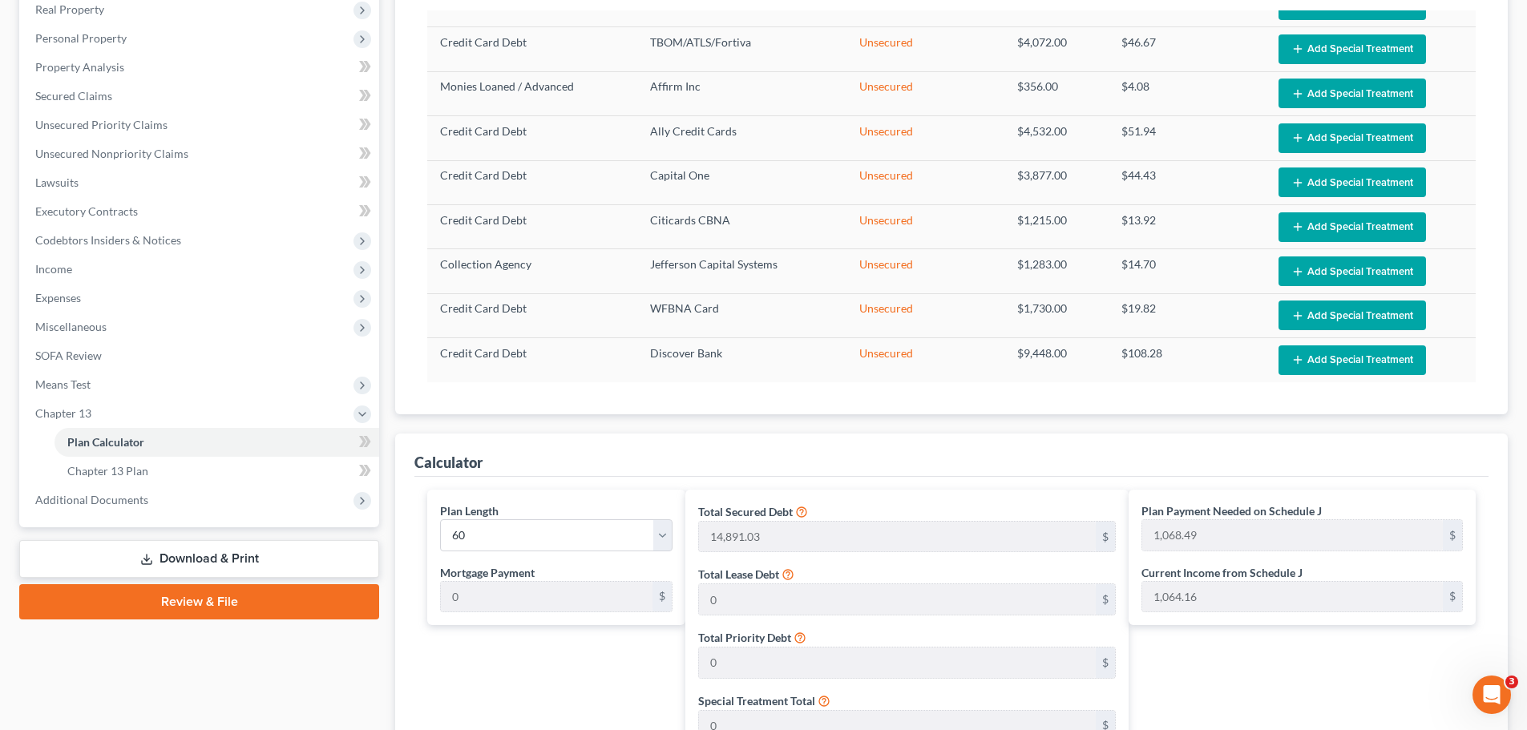
scroll to position [0, 0]
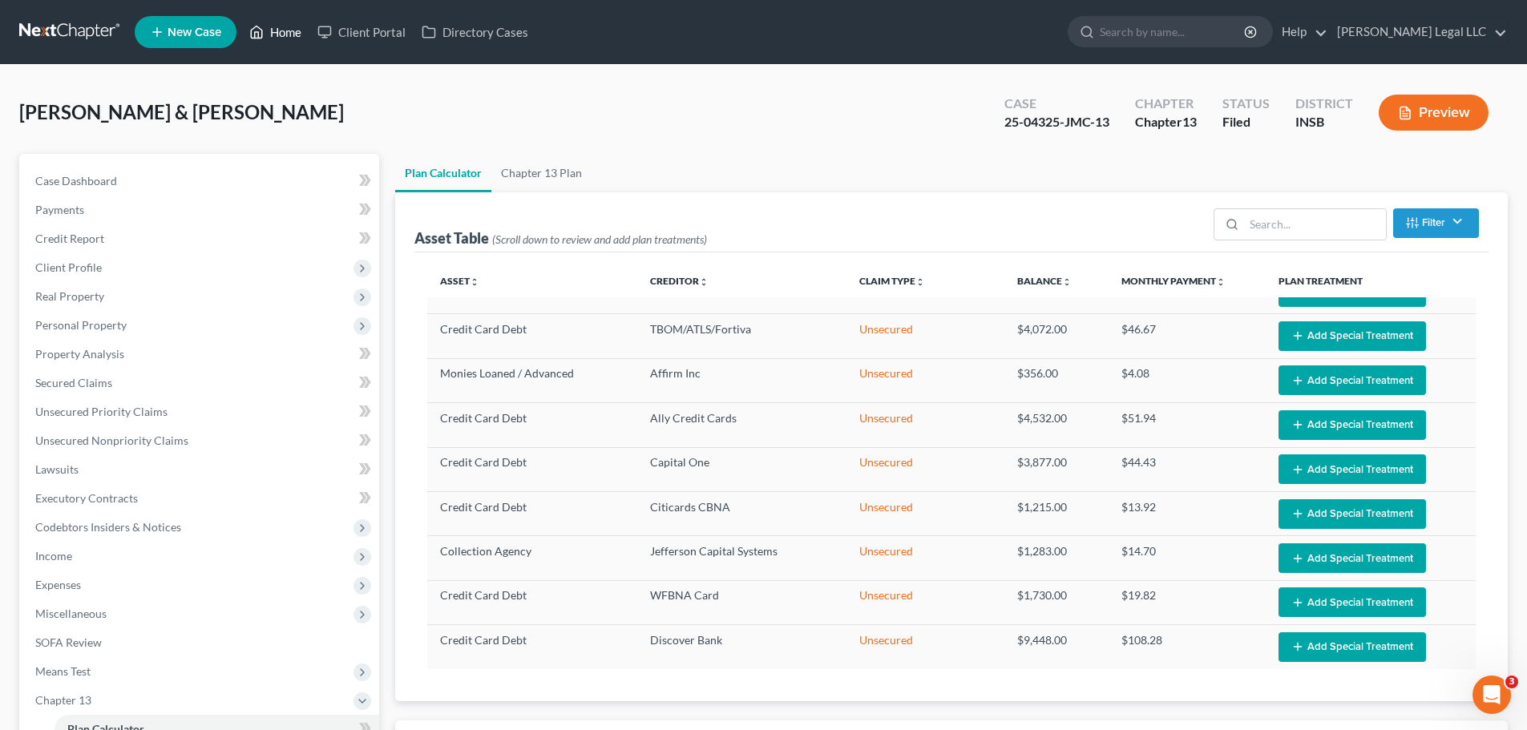
click at [251, 22] on icon at bounding box center [256, 31] width 14 height 19
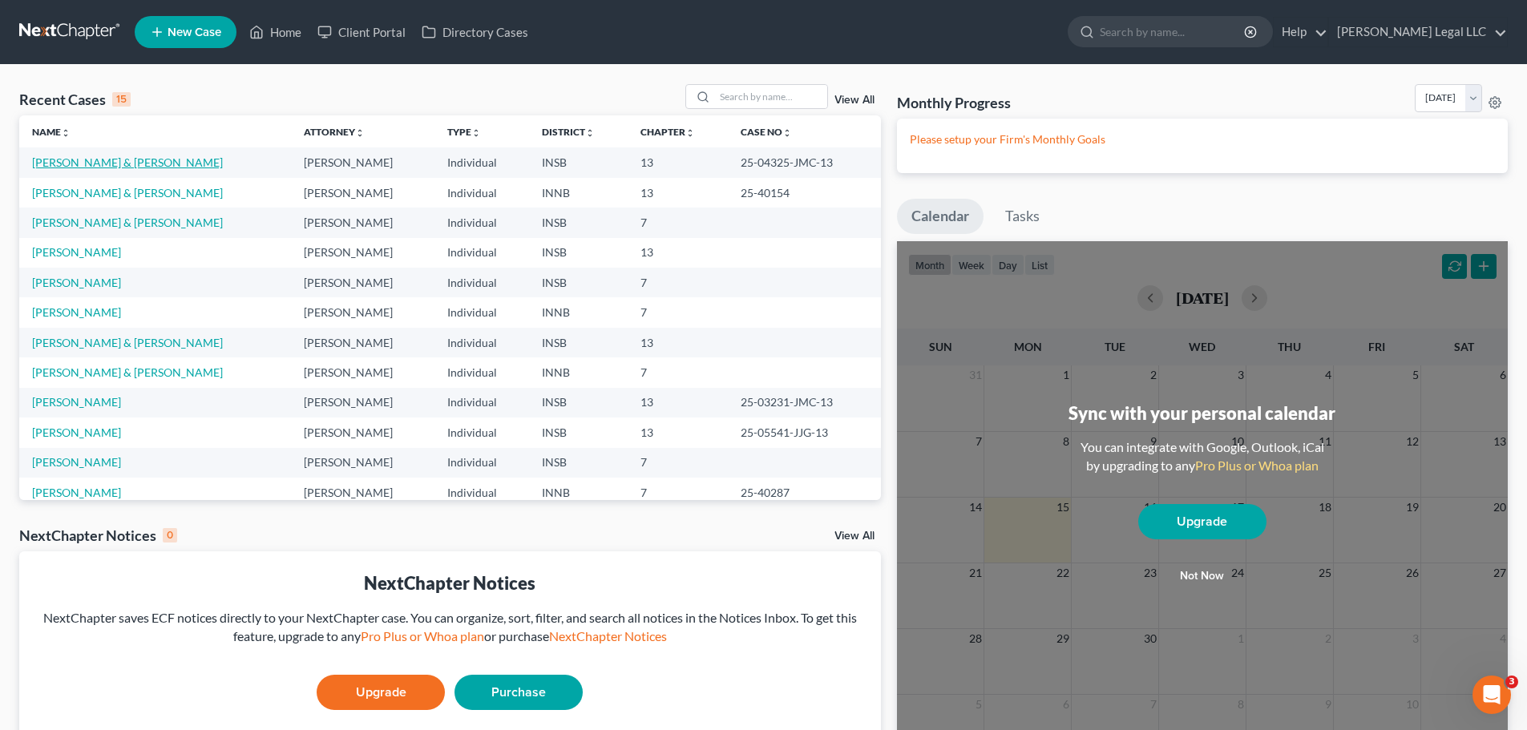
click at [82, 168] on link "[PERSON_NAME] & [PERSON_NAME]" at bounding box center [127, 162] width 191 height 14
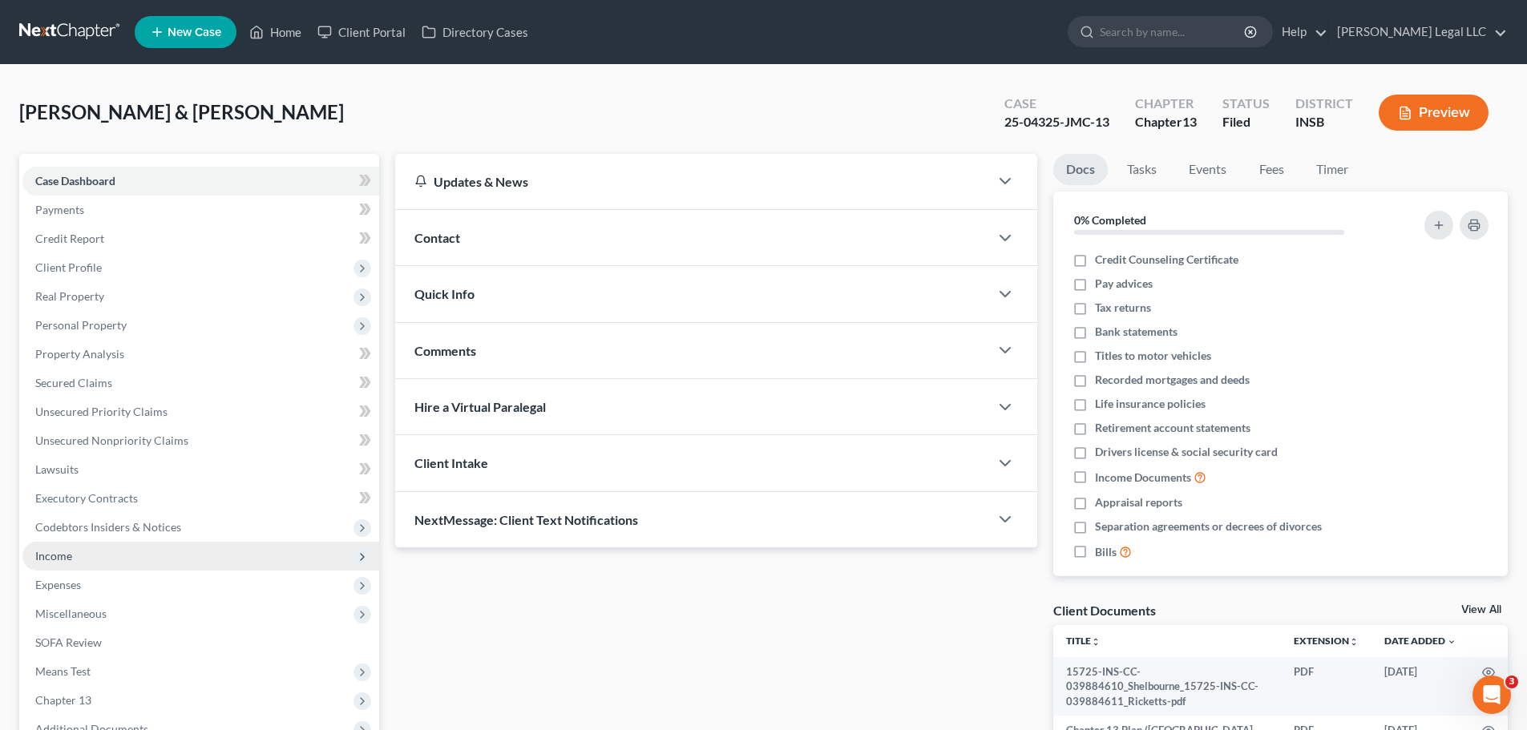
click at [50, 555] on span "Income" at bounding box center [53, 556] width 37 height 14
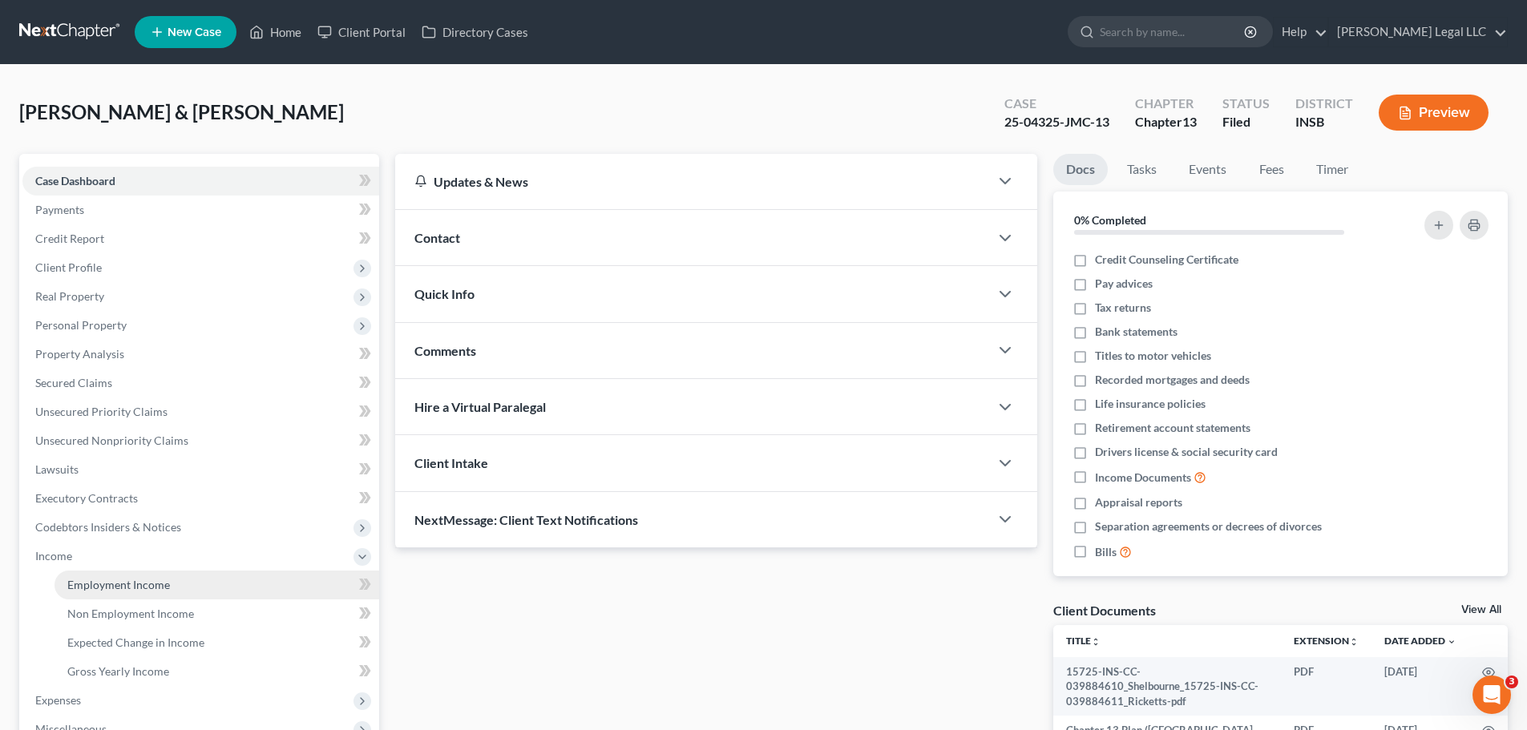
click at [87, 556] on span "Employment Income" at bounding box center [118, 585] width 103 height 14
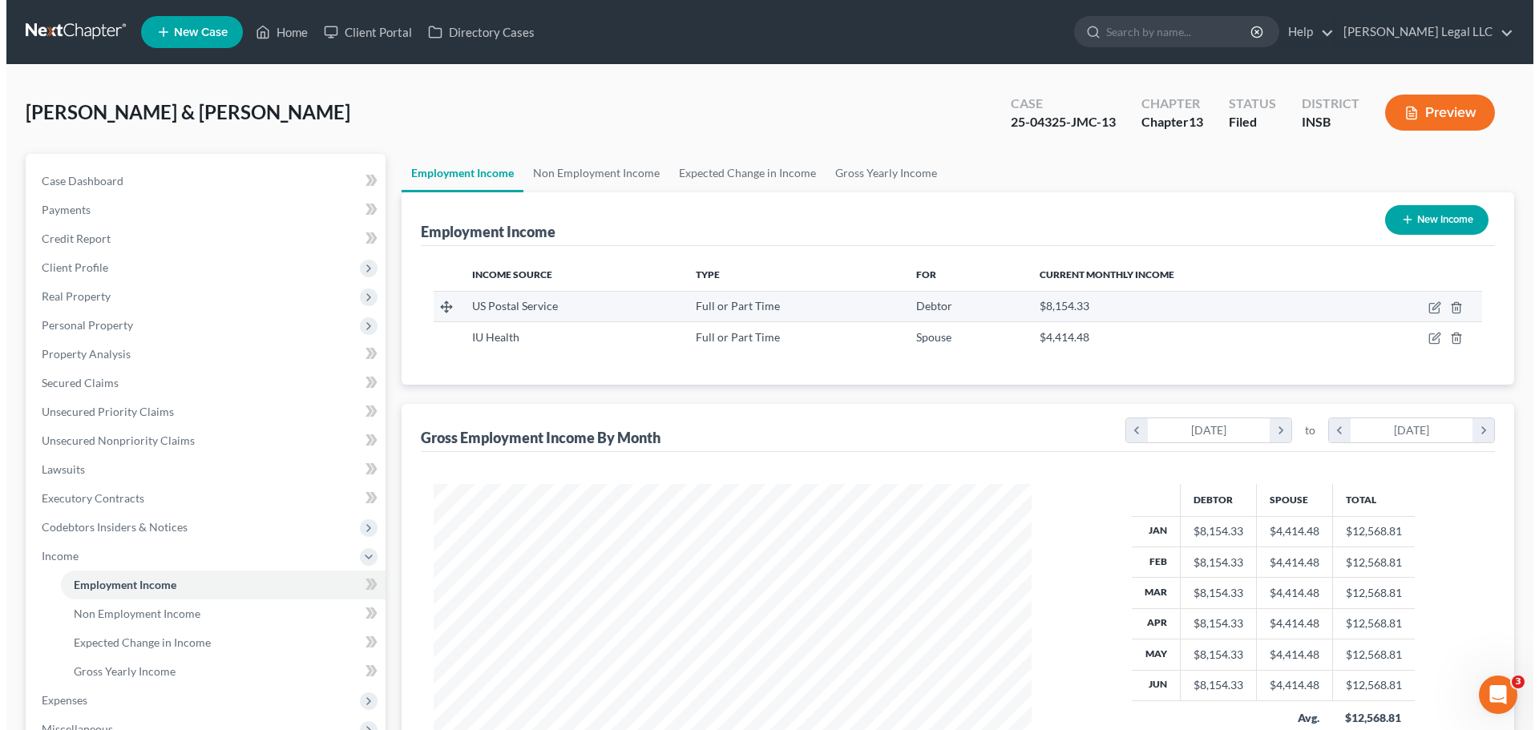
scroll to position [299, 630]
click at [1230, 307] on icon "button" at bounding box center [1428, 307] width 13 height 13
select select "0"
select select "15"
select select "2"
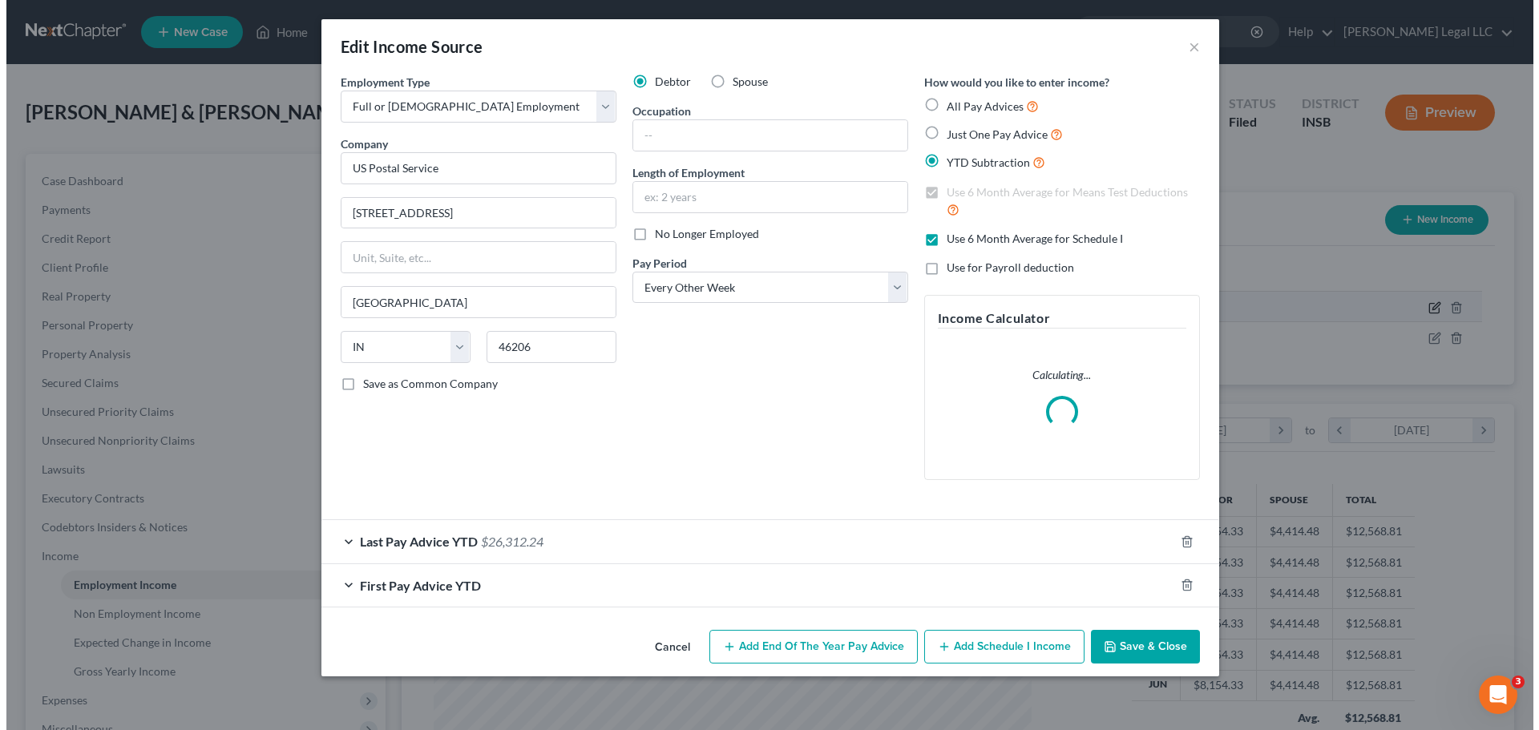
scroll to position [301, 636]
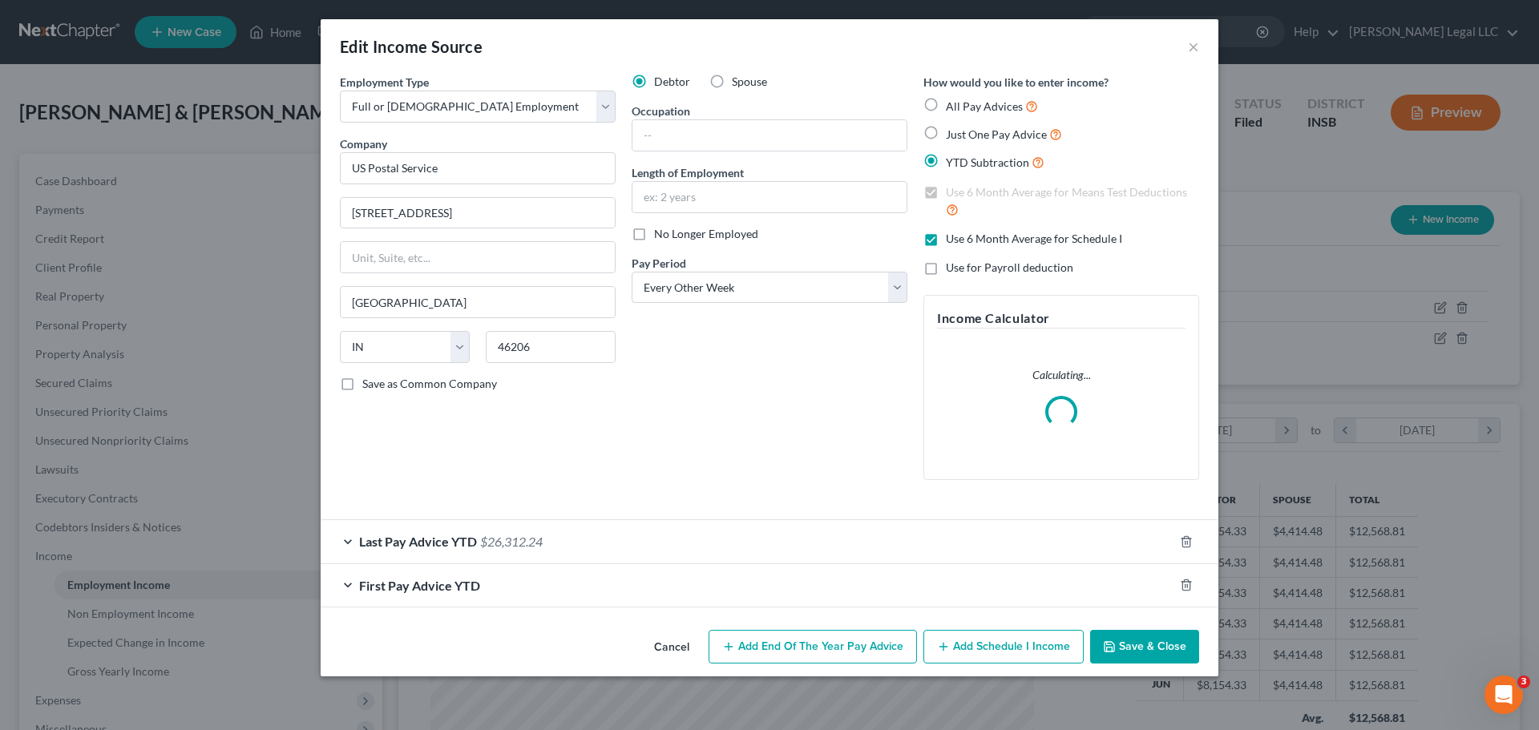
click at [483, 532] on div "Last Pay Advice YTD $26,312.24" at bounding box center [747, 541] width 853 height 42
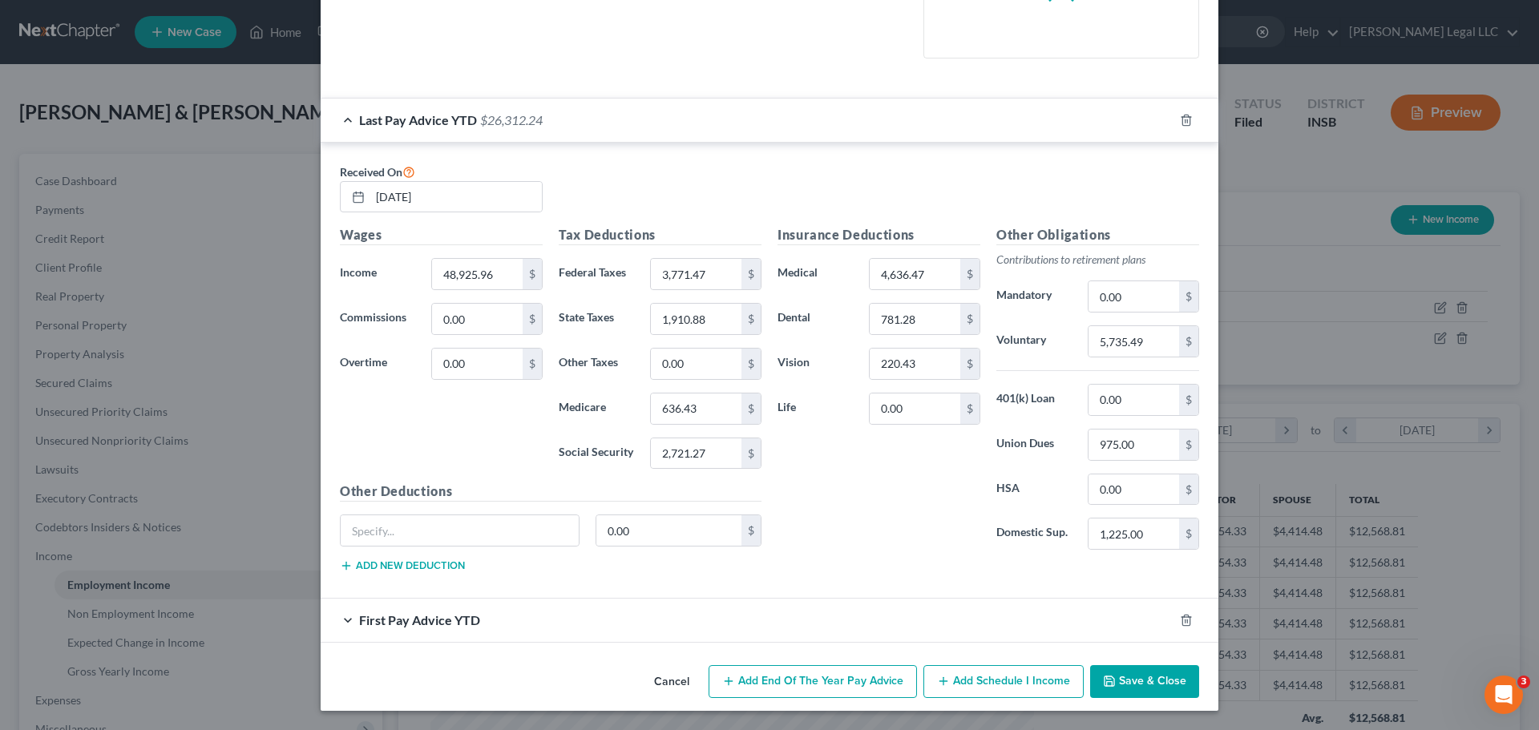
click at [433, 556] on span "First Pay Advice YTD" at bounding box center [419, 619] width 121 height 15
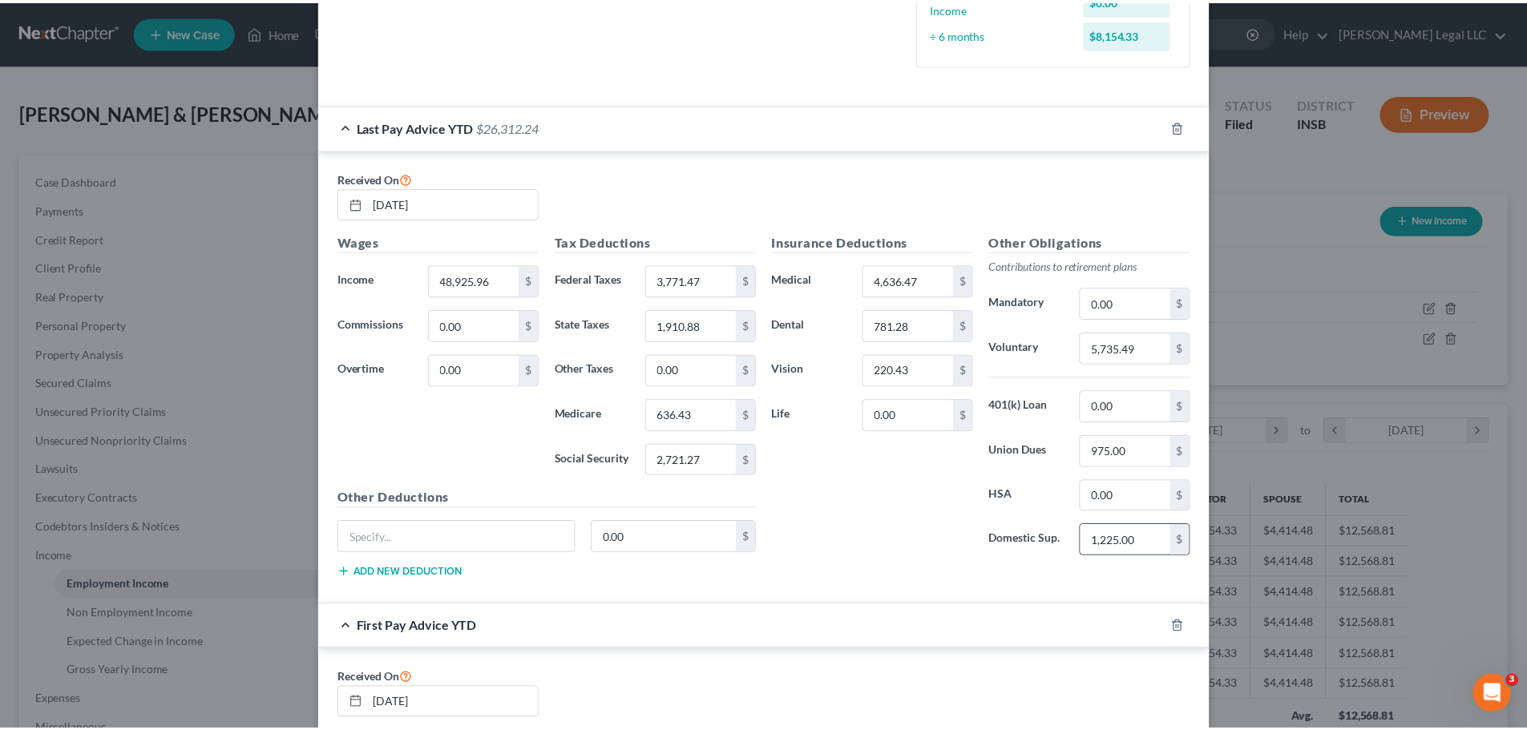
scroll to position [0, 0]
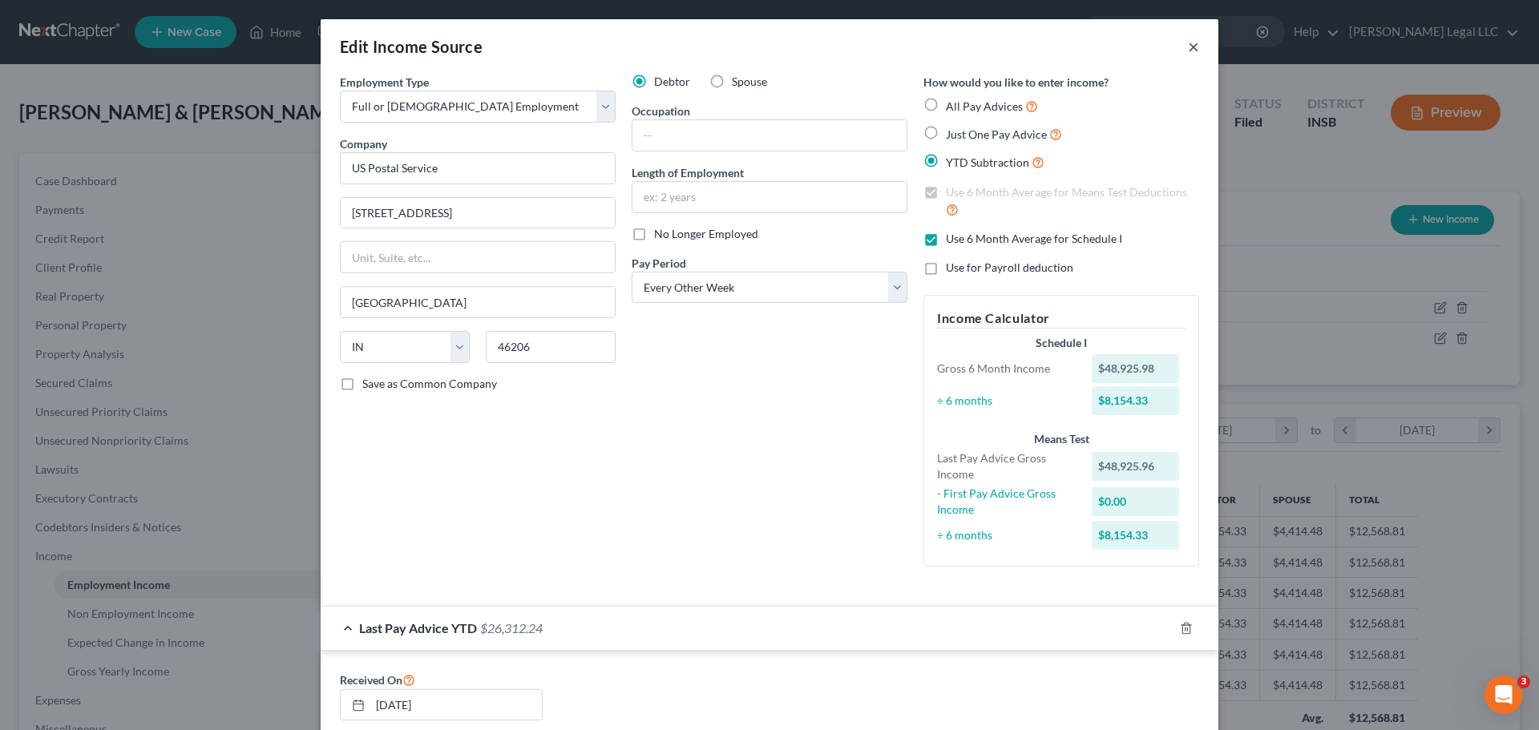
click at [1191, 43] on button "×" at bounding box center [1193, 46] width 11 height 19
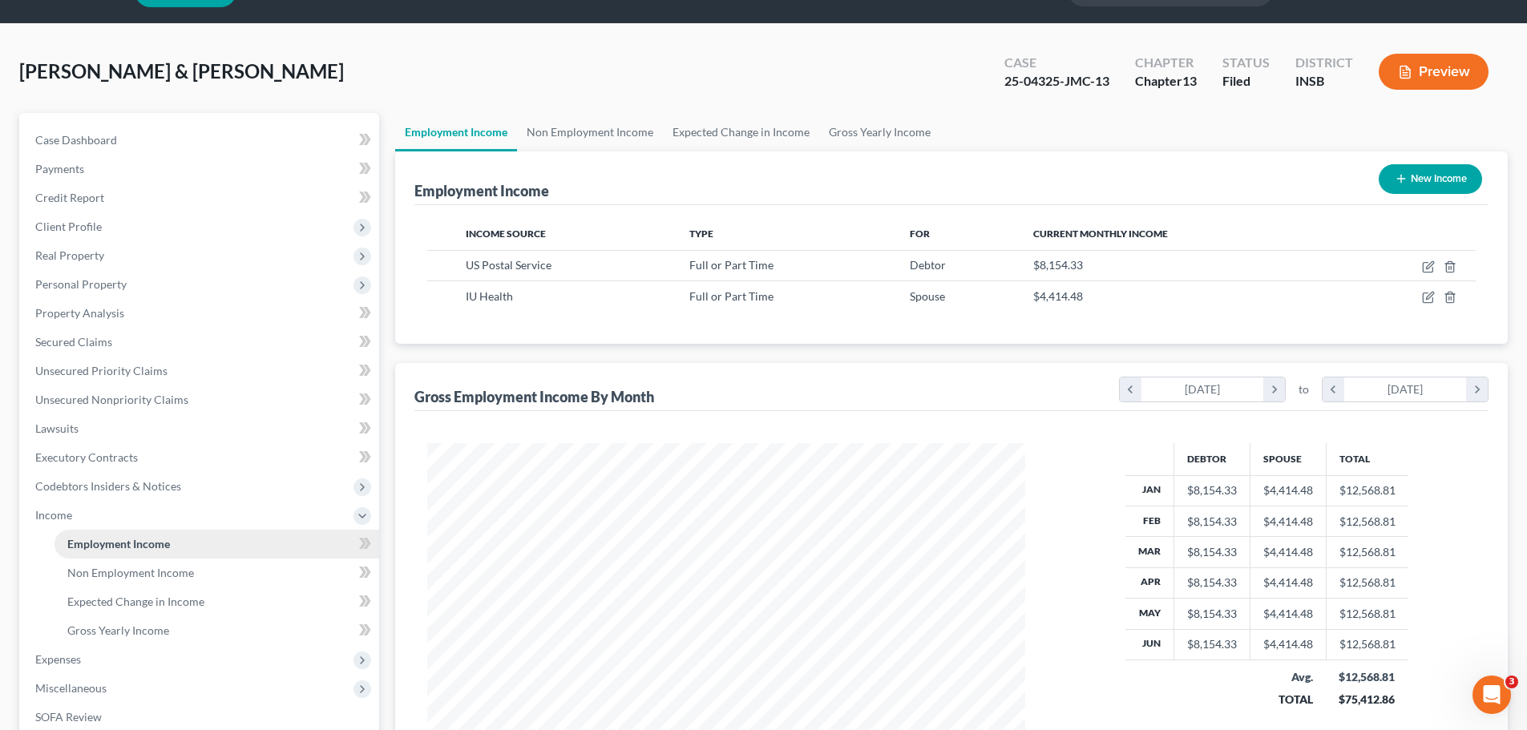
scroll to position [80, 0]
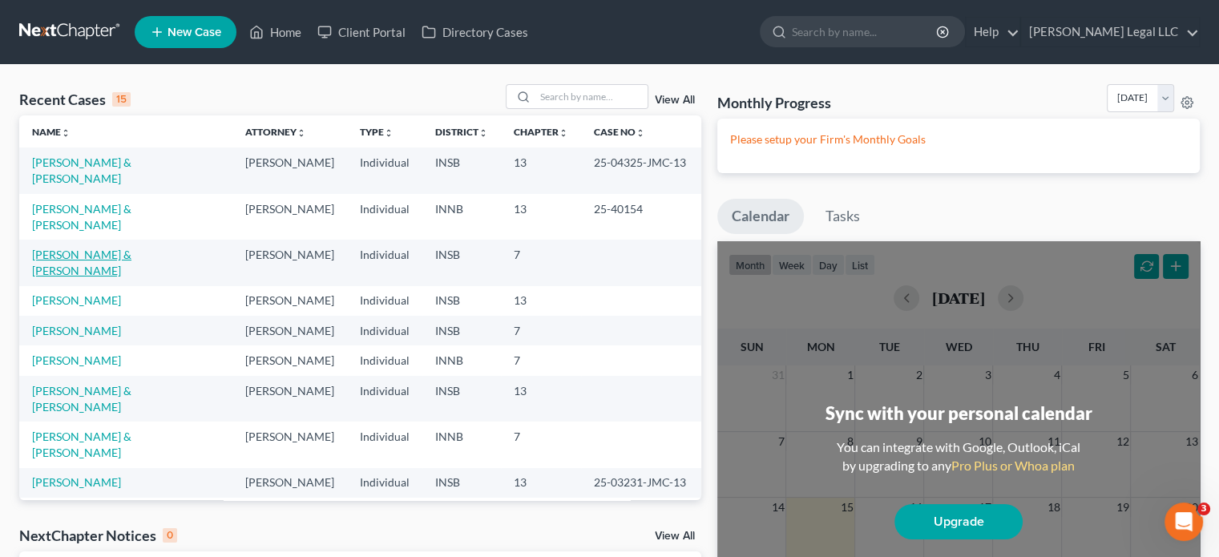
click at [100, 248] on link "[PERSON_NAME] & [PERSON_NAME]" at bounding box center [81, 263] width 99 height 30
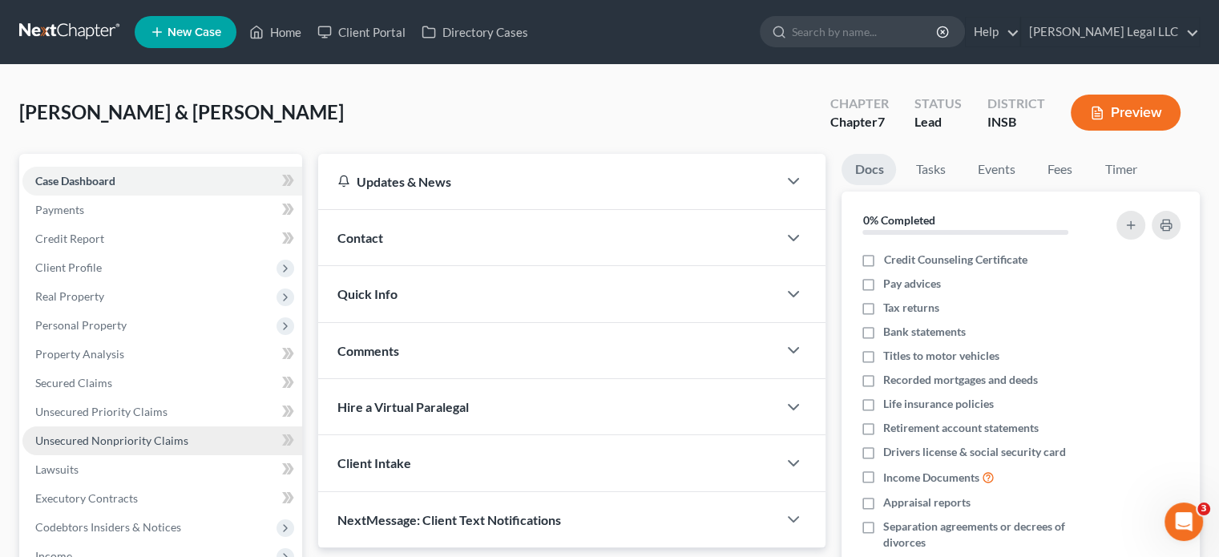
click at [59, 449] on link "Unsecured Nonpriority Claims" at bounding box center [162, 440] width 280 height 29
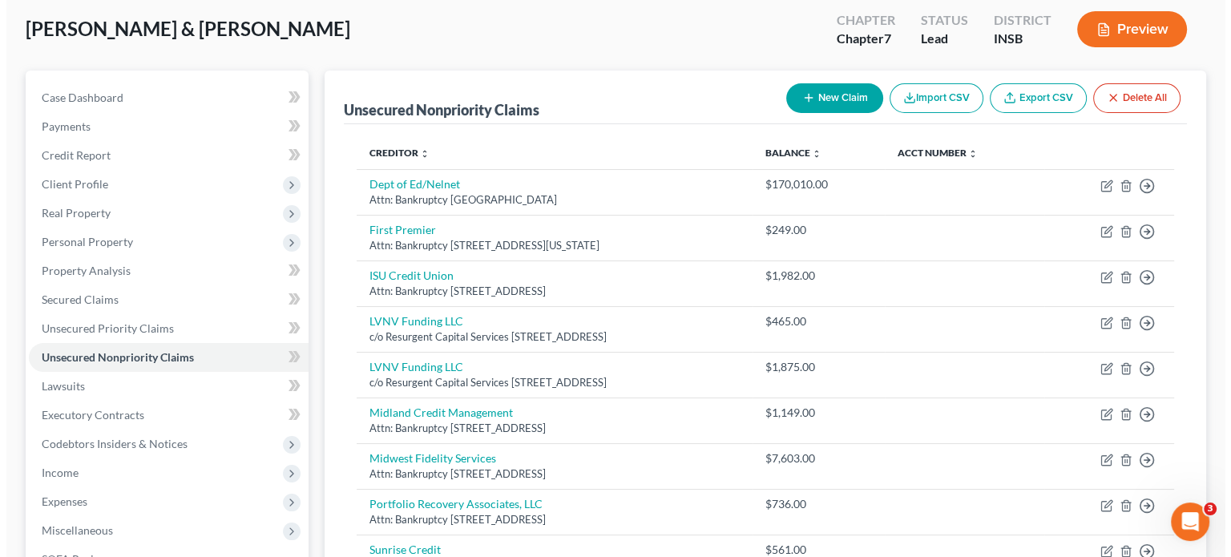
scroll to position [82, 0]
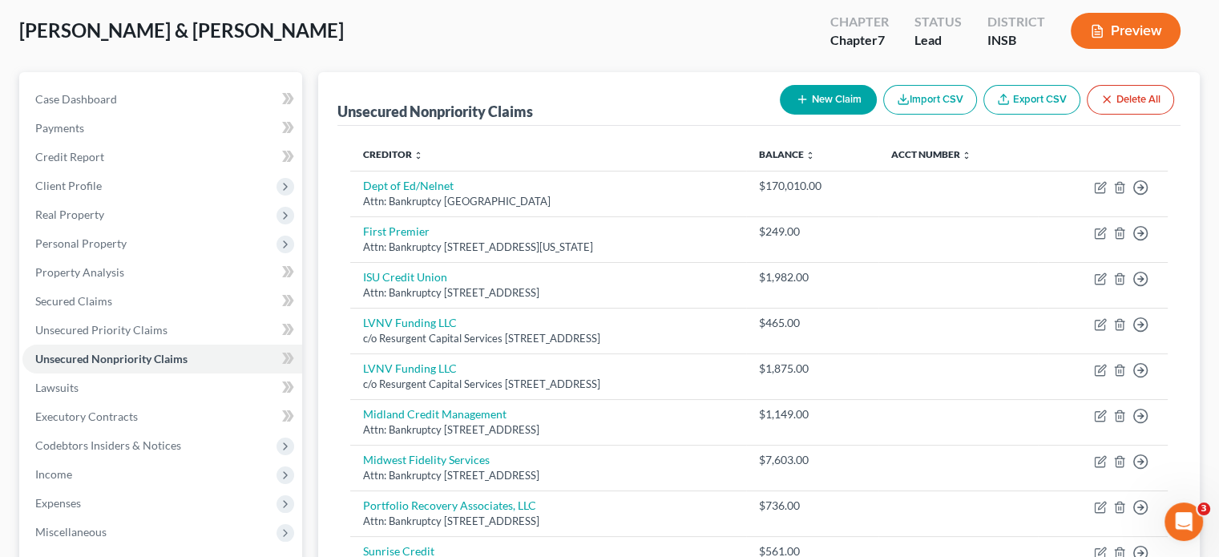
click at [812, 95] on button "New Claim" at bounding box center [828, 100] width 97 height 30
select select "2"
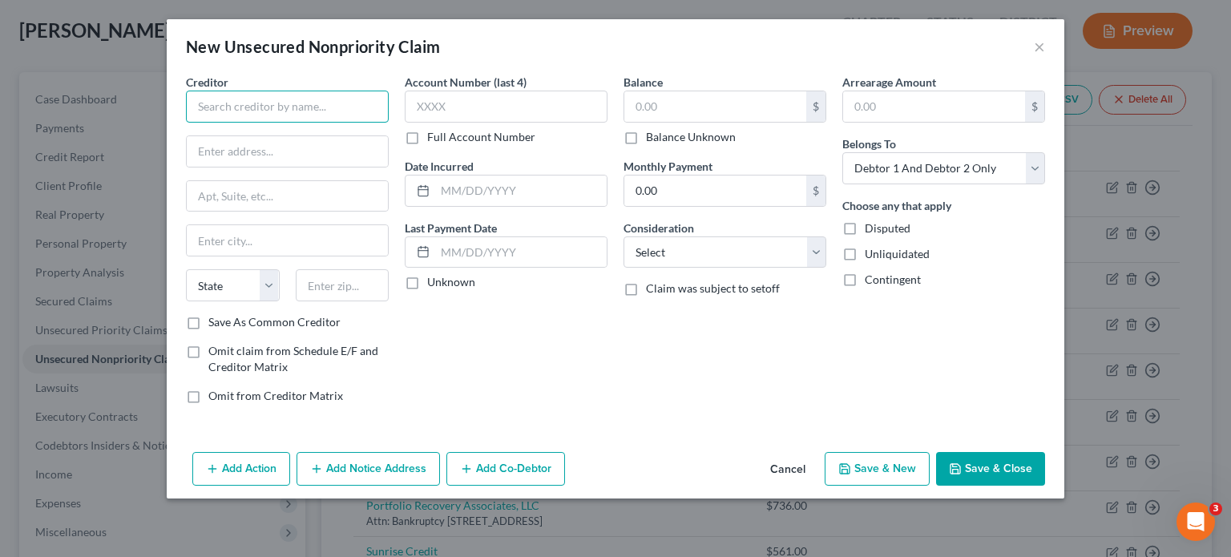
click at [255, 118] on input "text" at bounding box center [287, 107] width 203 height 32
type input "Capital One"
type input "Attn: Bankruptcy"
drag, startPoint x: 270, startPoint y: 111, endPoint x: 100, endPoint y: 98, distance: 170.4
click at [99, 98] on div "New Unsecured Nonpriority Claim × Creditor * Capital One Attn: Bankruptcy State…" at bounding box center [615, 278] width 1231 height 557
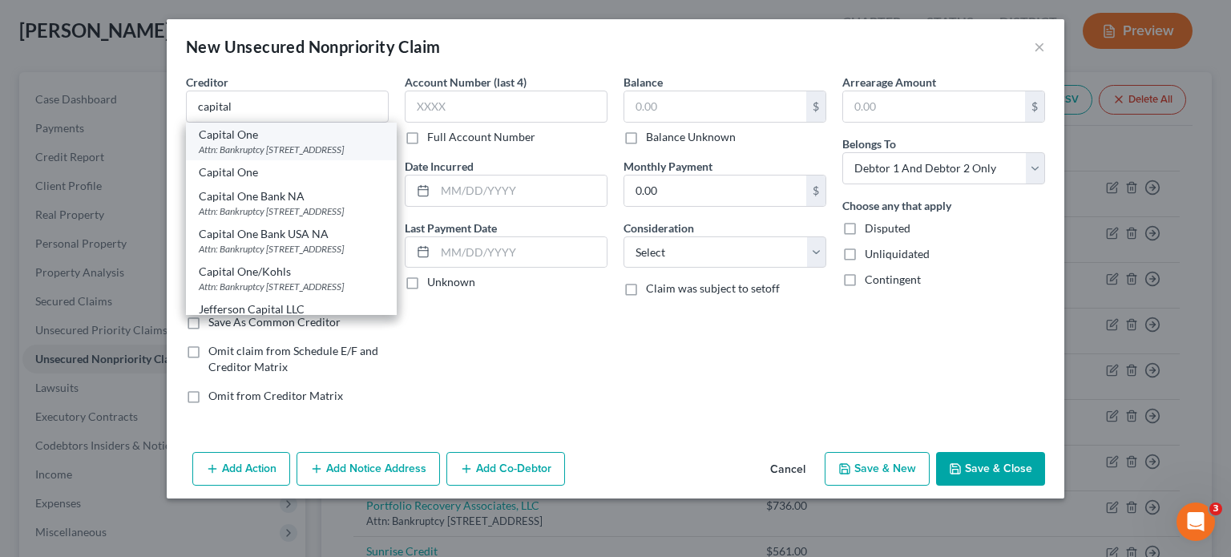
click at [289, 156] on div "Attn: Bankruptcy PO Box 31293, Salt Lake City, UT 84131" at bounding box center [291, 150] width 185 height 14
type input "Capital One"
type input "PO Box 31293"
type input "Salt Lake City"
select select "46"
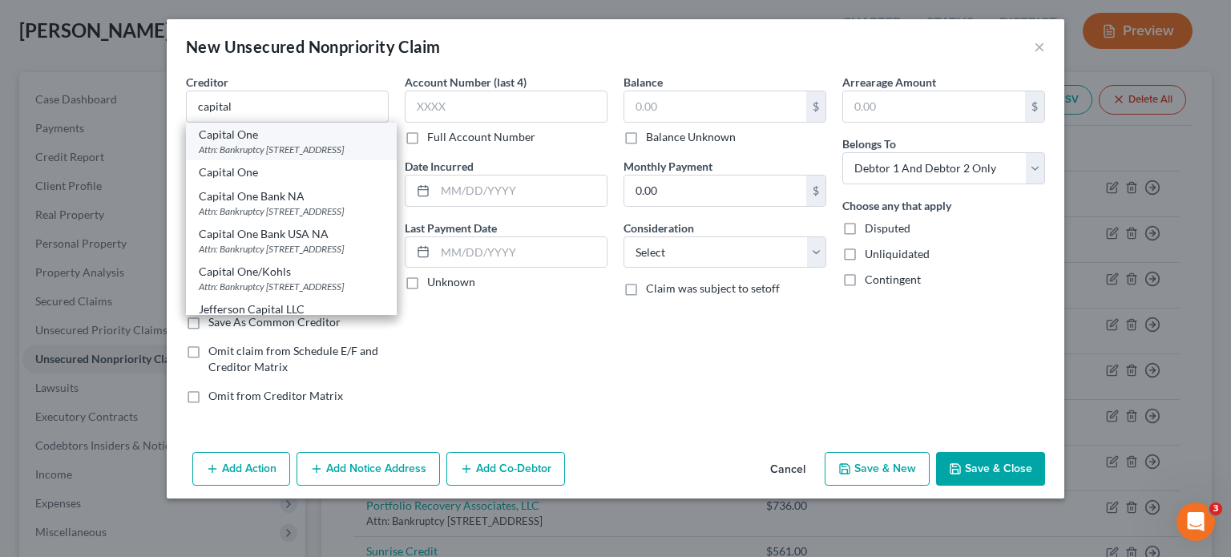
type input "84131"
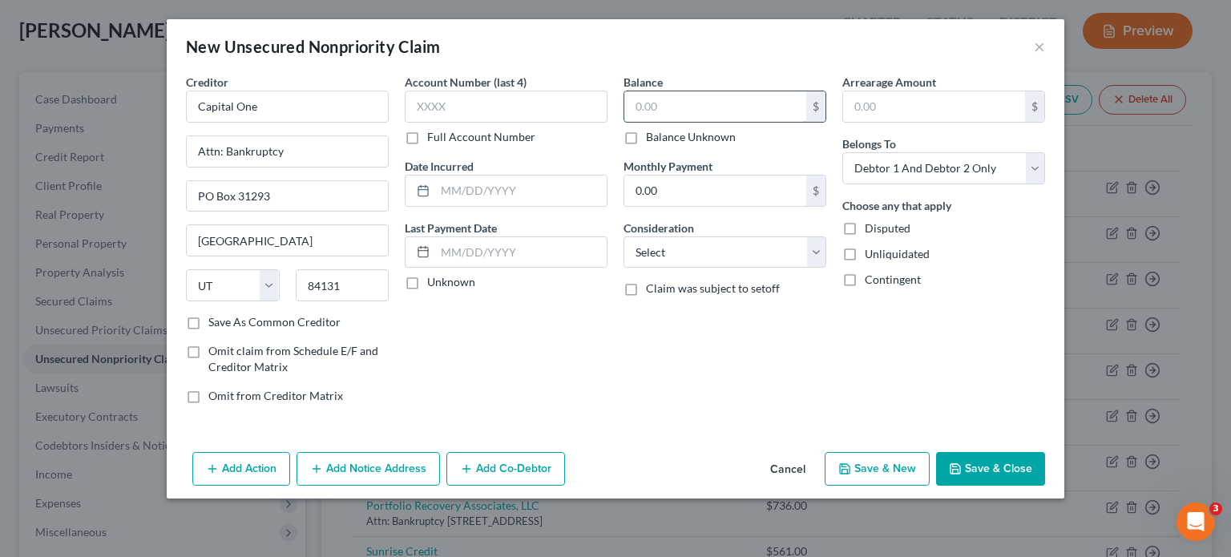
click at [645, 105] on input "text" at bounding box center [715, 106] width 182 height 30
type input "6,226"
click at [711, 246] on select "Select Cable / Satellite Services Collection Agency Credit Card Debt Debt Couns…" at bounding box center [724, 252] width 203 height 32
select select "2"
click at [623, 236] on select "Select Cable / Satellite Services Collection Agency Credit Card Debt Debt Couns…" at bounding box center [724, 252] width 203 height 32
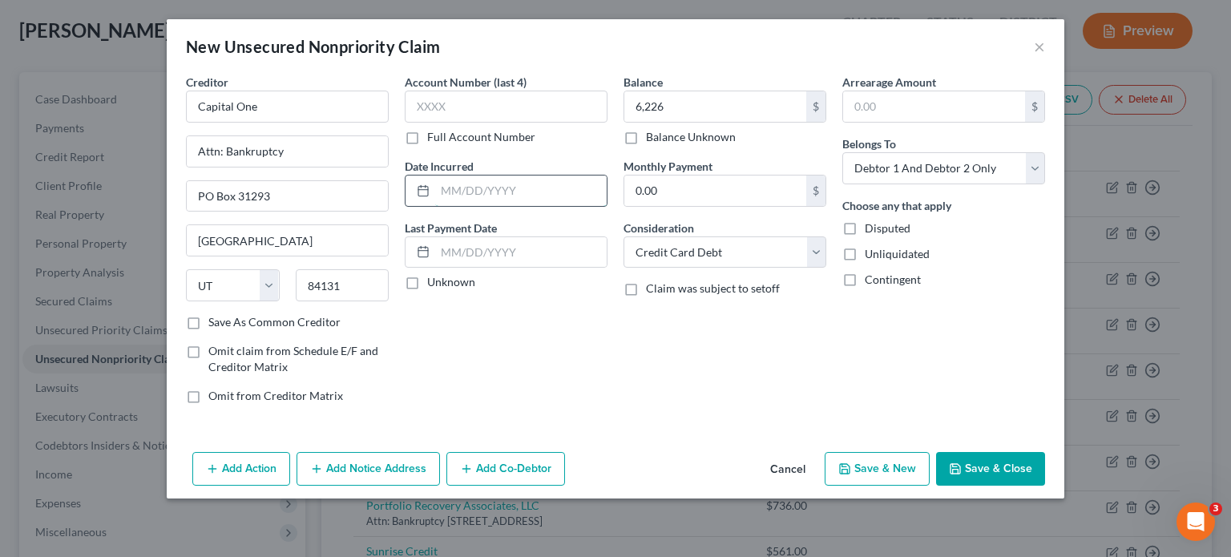
click at [498, 192] on input "text" at bounding box center [520, 191] width 171 height 30
click at [910, 164] on select "Select Debtor 1 Only Debtor 2 Only Debtor 1 And Debtor 2 Only At Least One Of T…" at bounding box center [943, 168] width 203 height 32
select select "1"
click at [842, 152] on select "Select Debtor 1 Only Debtor 2 Only Debtor 1 And Debtor 2 Only At Least One Of T…" at bounding box center [943, 168] width 203 height 32
click at [869, 471] on button "Save & New" at bounding box center [877, 469] width 105 height 34
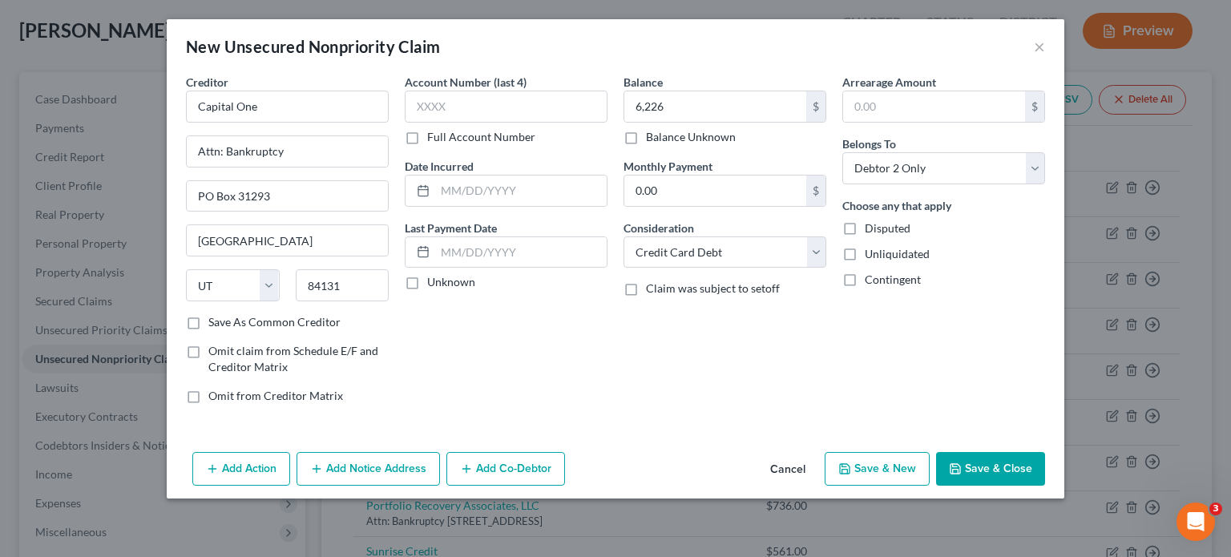
select select "2"
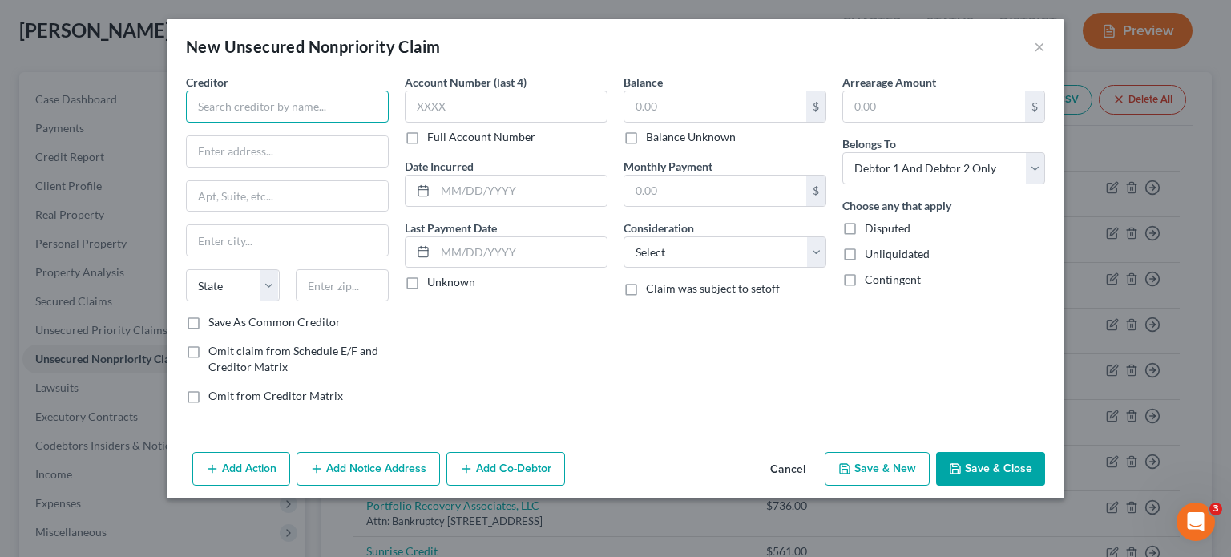
click at [267, 103] on input "text" at bounding box center [287, 107] width 203 height 32
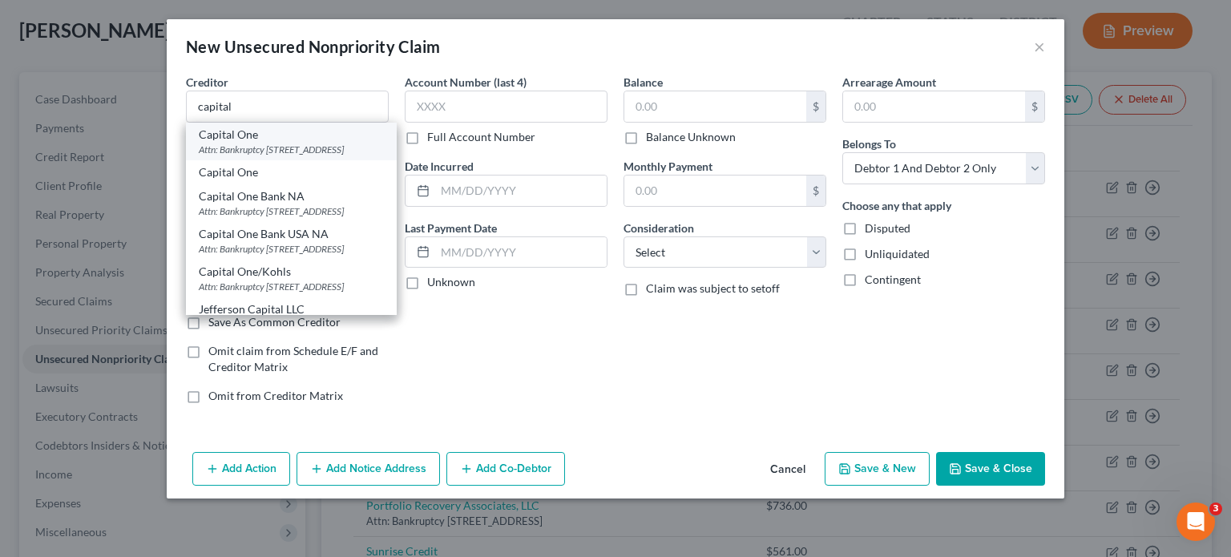
click at [299, 151] on div "Attn: Bankruptcy PO Box 31293, Salt Lake City, UT 84131" at bounding box center [291, 150] width 185 height 14
type input "Capital One"
type input "Attn: Bankruptcy"
type input "PO Box 31293"
type input "Salt Lake City"
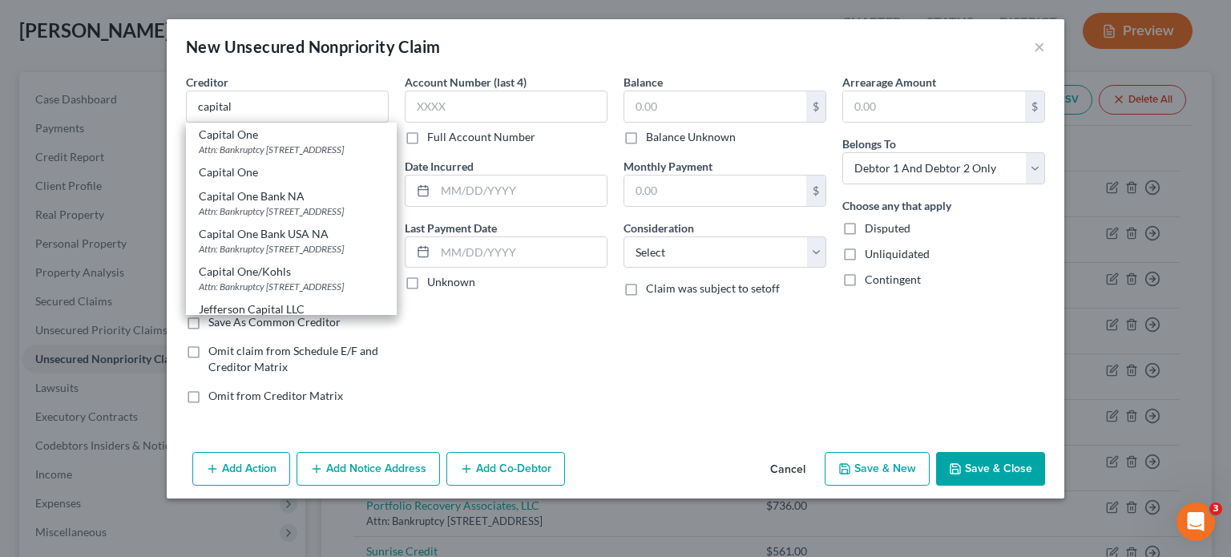
select select "46"
type input "84131"
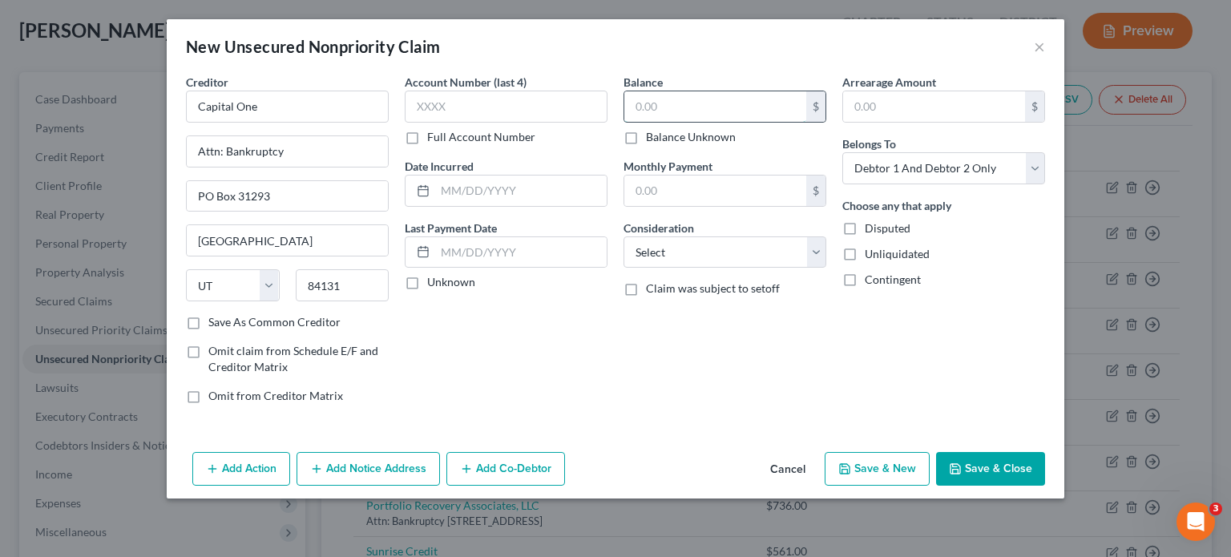
click at [705, 103] on input "text" at bounding box center [715, 106] width 182 height 30
type input "1,358"
click at [705, 240] on select "Select Cable / Satellite Services Collection Agency Credit Card Debt Debt Couns…" at bounding box center [724, 252] width 203 height 32
select select "2"
click at [623, 236] on select "Select Cable / Satellite Services Collection Agency Credit Card Debt Debt Couns…" at bounding box center [724, 252] width 203 height 32
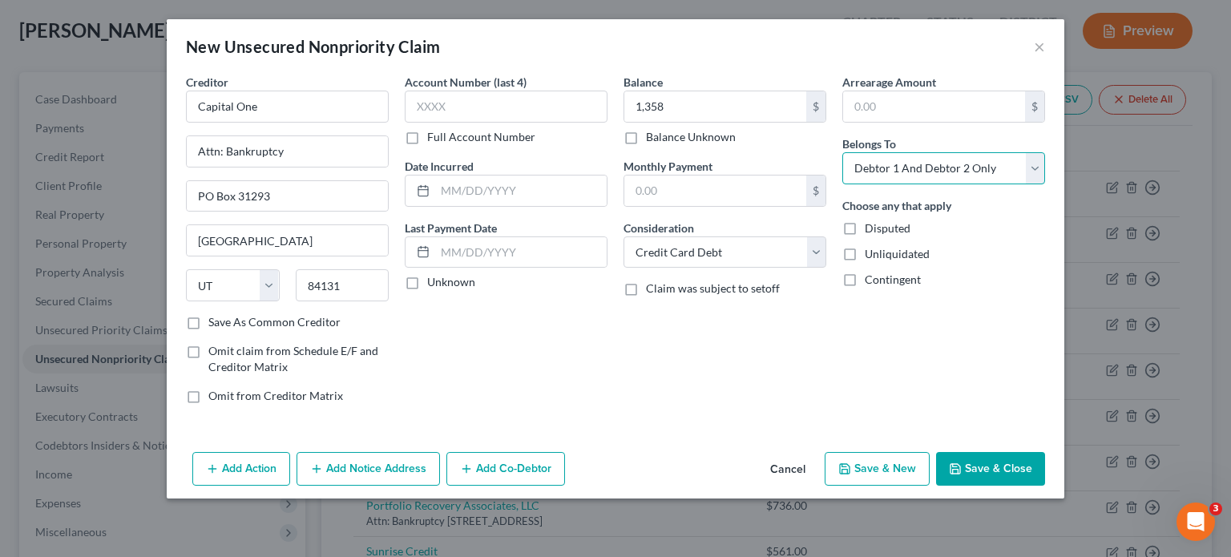
click at [894, 159] on select "Select Debtor 1 Only Debtor 2 Only Debtor 1 And Debtor 2 Only At Least One Of T…" at bounding box center [943, 168] width 203 height 32
select select "1"
click at [842, 152] on select "Select Debtor 1 Only Debtor 2 Only Debtor 1 And Debtor 2 Only At Least One Of T…" at bounding box center [943, 168] width 203 height 32
click at [894, 463] on button "Save & New" at bounding box center [877, 469] width 105 height 34
select select "2"
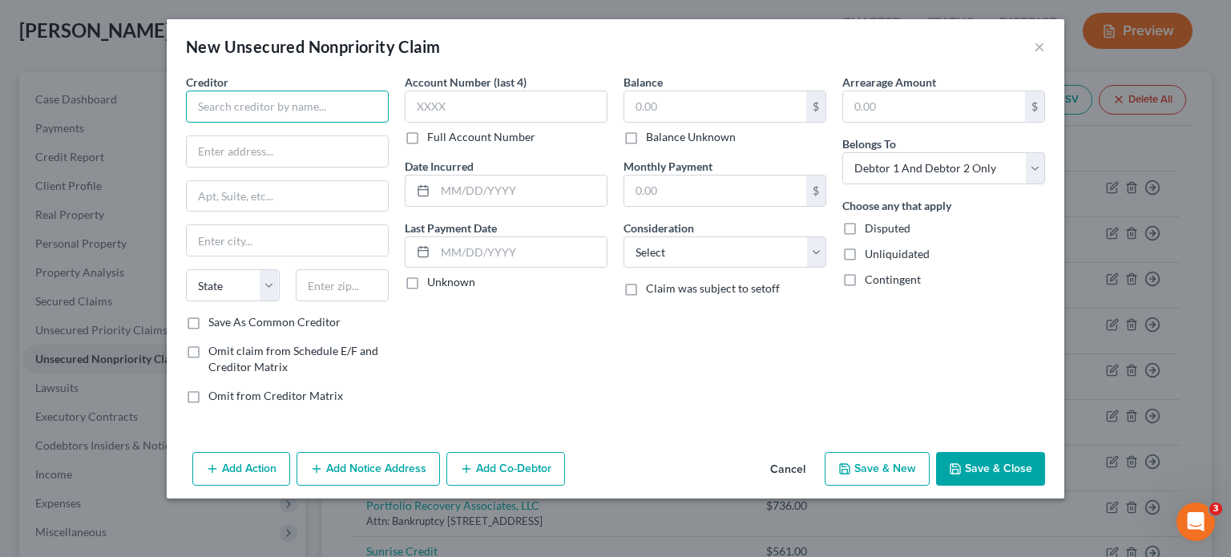
click at [254, 105] on input "text" at bounding box center [287, 107] width 203 height 32
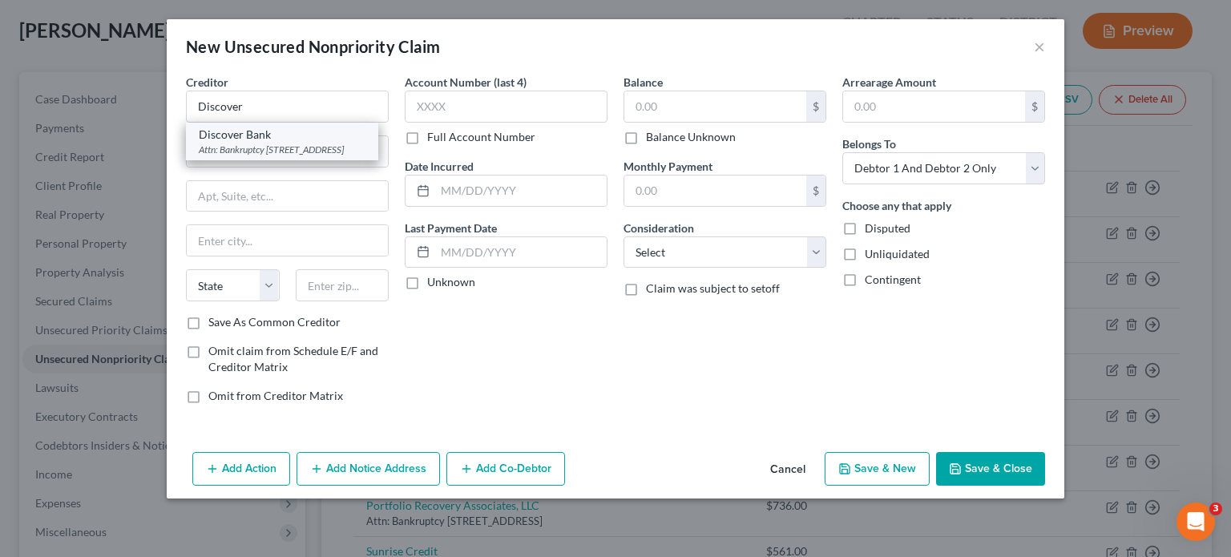
click at [271, 147] on div "Attn: Bankruptcy PO Box 30939, Salt Lake City, UT 84130" at bounding box center [282, 150] width 167 height 14
type input "Discover Bank"
type input "Attn: Bankruptcy"
type input "PO Box 30939"
type input "Salt Lake City"
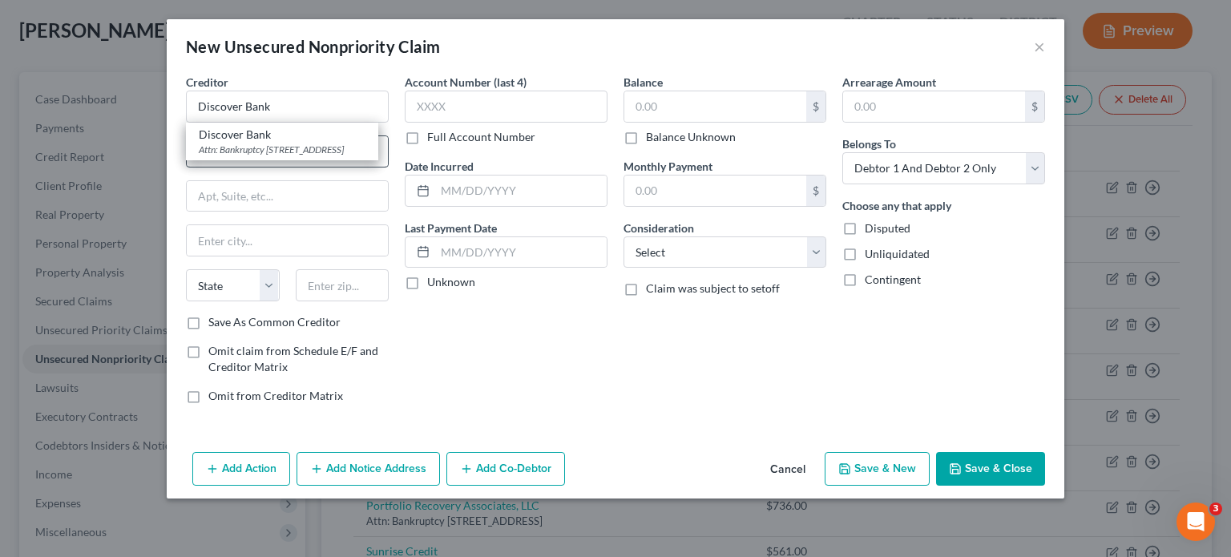
select select "46"
type input "84130"
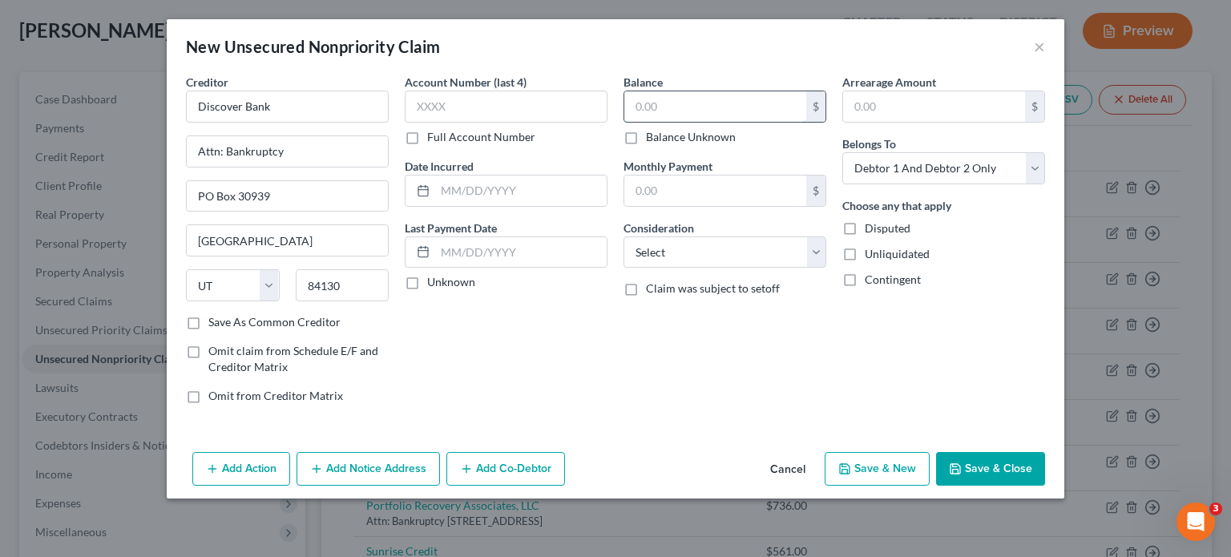
click at [668, 107] on input "text" at bounding box center [715, 106] width 182 height 30
type input "9,447"
click at [982, 165] on select "Select Debtor 1 Only Debtor 2 Only Debtor 1 And Debtor 2 Only At Least One Of T…" at bounding box center [943, 168] width 203 height 32
select select "1"
click at [842, 152] on select "Select Debtor 1 Only Debtor 2 Only Debtor 1 And Debtor 2 Only At Least One Of T…" at bounding box center [943, 168] width 203 height 32
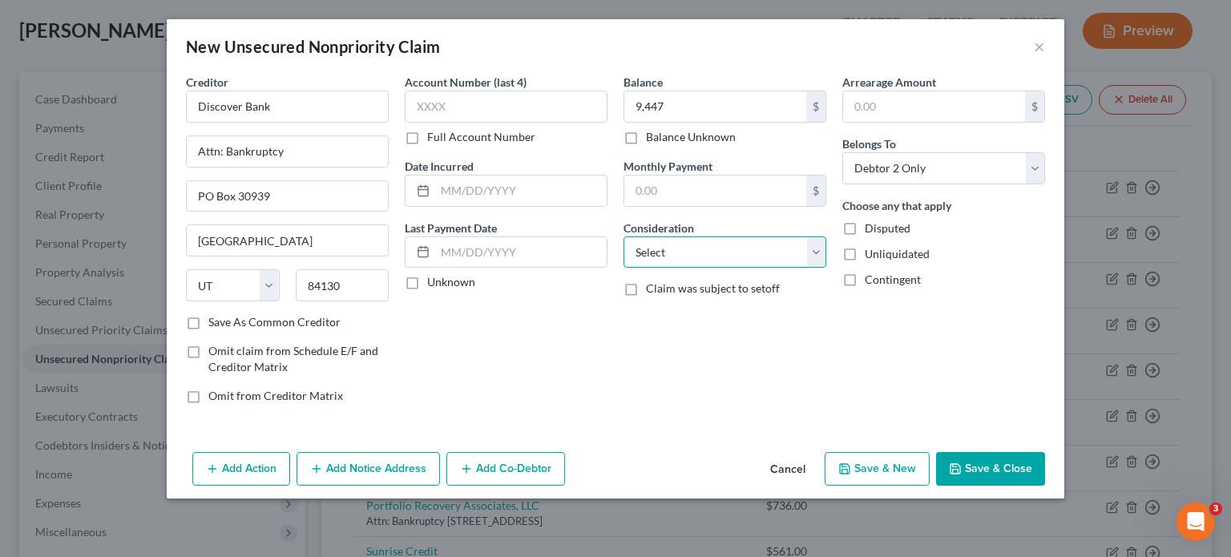
click at [704, 241] on select "Select Cable / Satellite Services Collection Agency Credit Card Debt Debt Couns…" at bounding box center [724, 252] width 203 height 32
select select "2"
click at [623, 236] on select "Select Cable / Satellite Services Collection Agency Credit Card Debt Debt Couns…" at bounding box center [724, 252] width 203 height 32
click at [876, 462] on button "Save & New" at bounding box center [877, 469] width 105 height 34
select select "2"
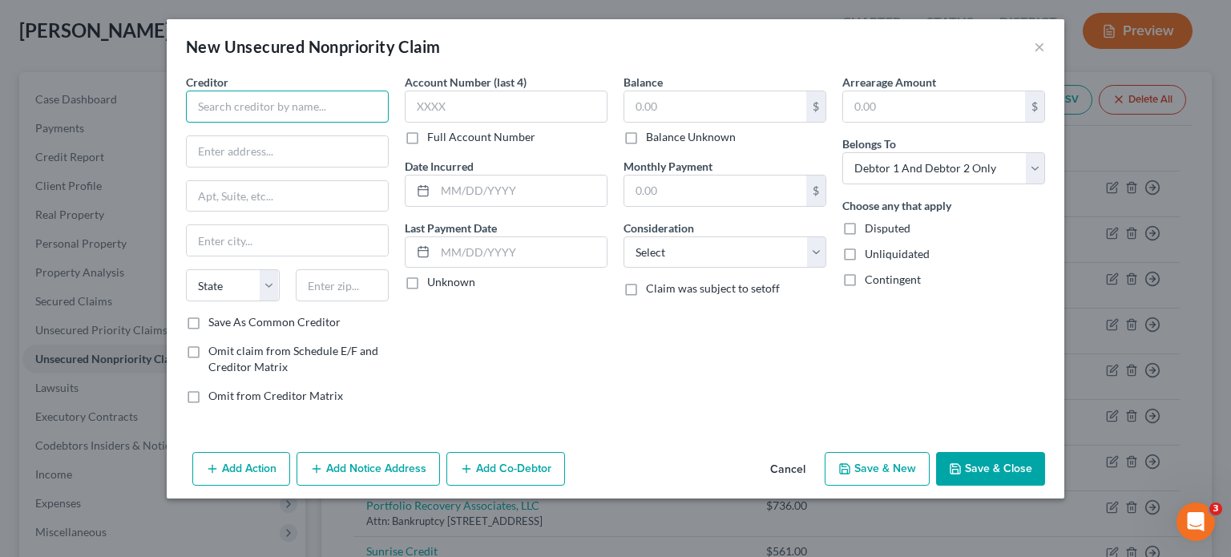
click at [230, 105] on input "text" at bounding box center [287, 107] width 203 height 32
type input "GS Bank USA - General Motors"
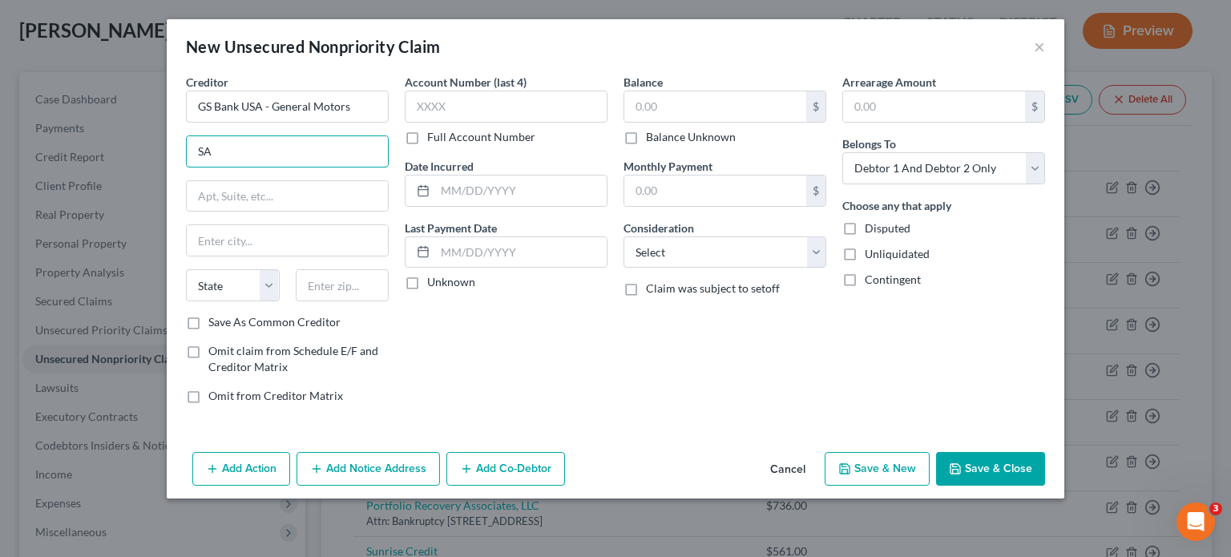
type input "S"
type input "Attn: Bankruptcy"
type input "PO Box 70321"
type input "19170"
type input "Philadelphia"
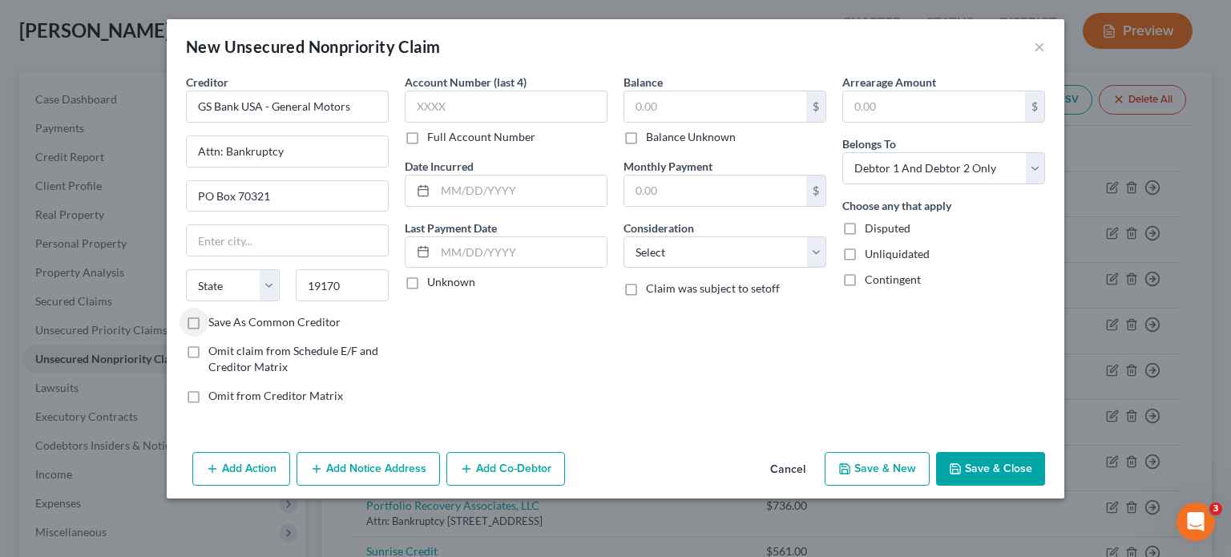
select select "39"
click at [236, 107] on input "GS Bank USA - General Motors" at bounding box center [287, 107] width 203 height 32
click at [205, 108] on input "GS Bank USA - General Motors" at bounding box center [287, 107] width 203 height 32
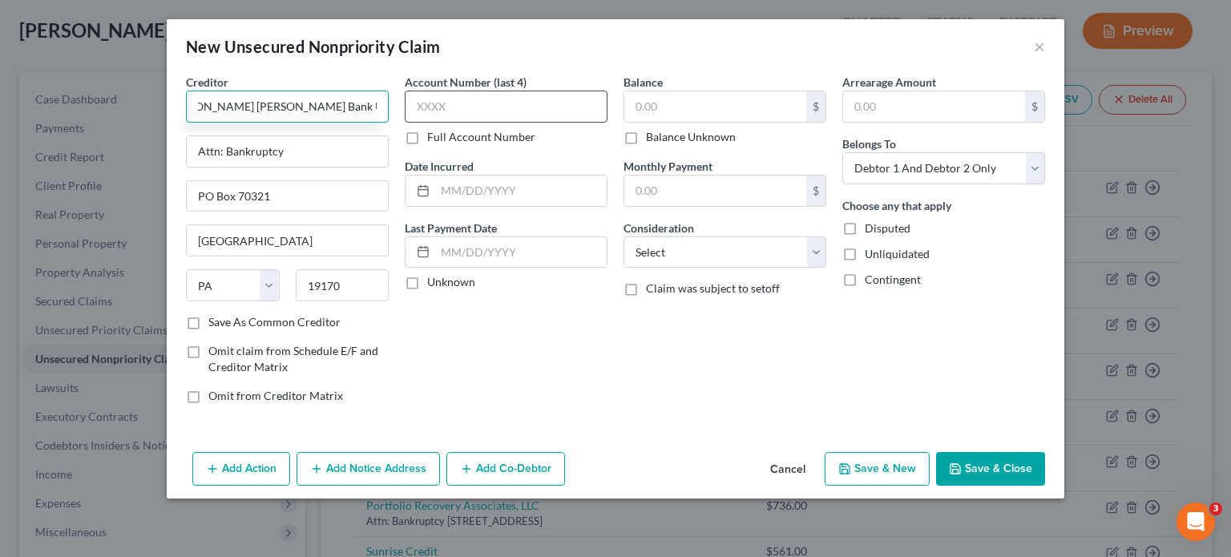
drag, startPoint x: 276, startPoint y: 105, endPoint x: 498, endPoint y: 105, distance: 222.0
click at [498, 105] on div "Creditor * Goldman Sachs Bank USA - General Motors Attn: Bankruptcy PO Box 7032…" at bounding box center [615, 245] width 875 height 343
click at [311, 111] on input "Goldman Sachs Bank USA - General Motors" at bounding box center [287, 107] width 203 height 32
type input "Goldman Sachs Bank USA - General Motors"
click at [678, 256] on select "Select Cable / Satellite Services Collection Agency Credit Card Debt Debt Couns…" at bounding box center [724, 252] width 203 height 32
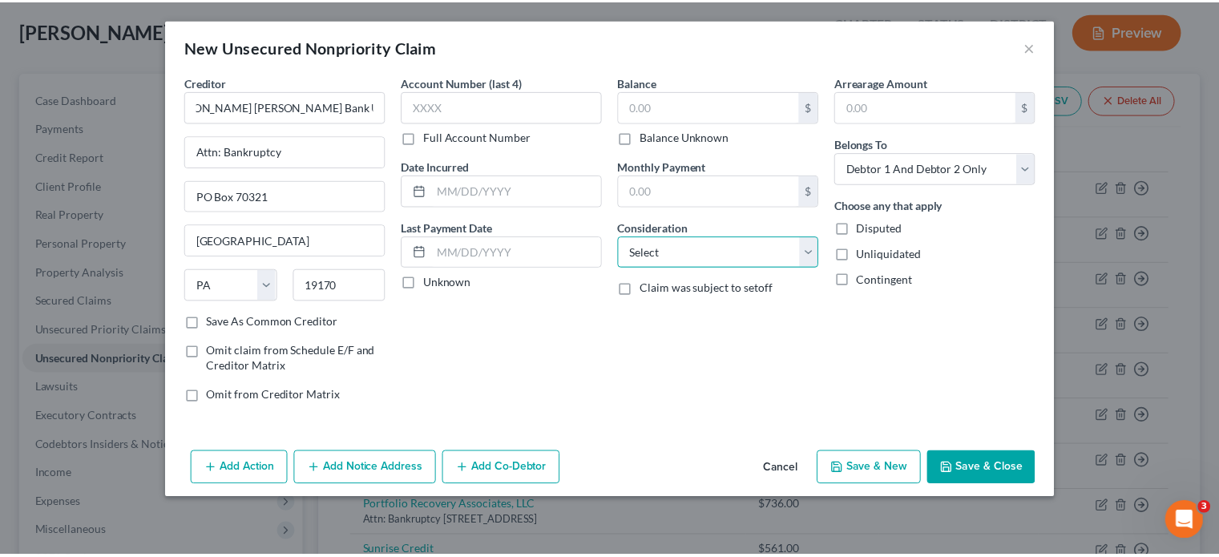
scroll to position [0, 0]
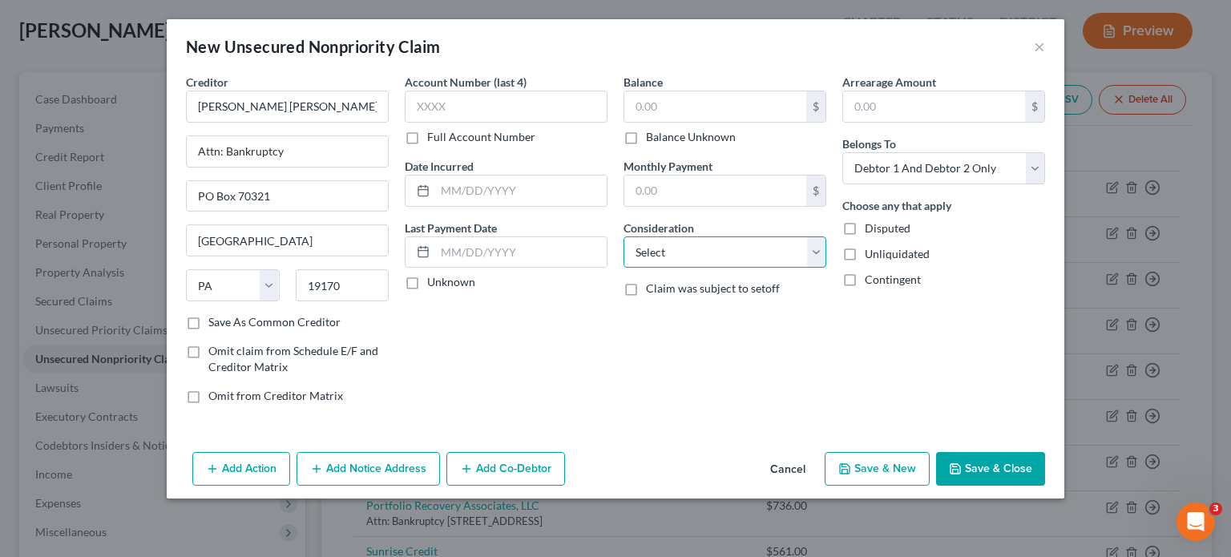
select select "2"
click at [623, 236] on select "Select Cable / Satellite Services Collection Agency Credit Card Debt Debt Couns…" at bounding box center [724, 252] width 203 height 32
click at [632, 375] on div "Balance $ Balance Unknown Balance Undetermined $ Balance Unknown Monthly Paymen…" at bounding box center [724, 245] width 219 height 343
click at [656, 102] on input "text" at bounding box center [715, 106] width 182 height 30
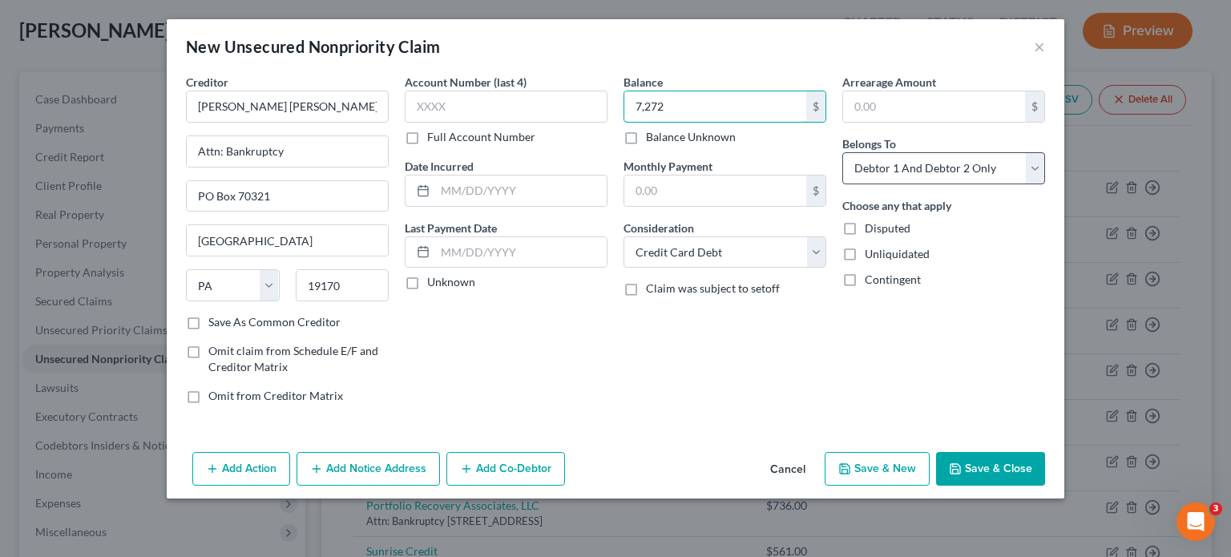
type input "7,272"
click at [910, 166] on select "Select Debtor 1 Only Debtor 2 Only Debtor 1 And Debtor 2 Only At Least One Of T…" at bounding box center [943, 168] width 203 height 32
click at [842, 152] on select "Select Debtor 1 Only Debtor 2 Only Debtor 1 And Debtor 2 Only At Least One Of T…" at bounding box center [943, 168] width 203 height 32
click at [914, 156] on select "Select Debtor 1 Only Debtor 2 Only Debtor 1 And Debtor 2 Only At Least One Of T…" at bounding box center [943, 168] width 203 height 32
select select "1"
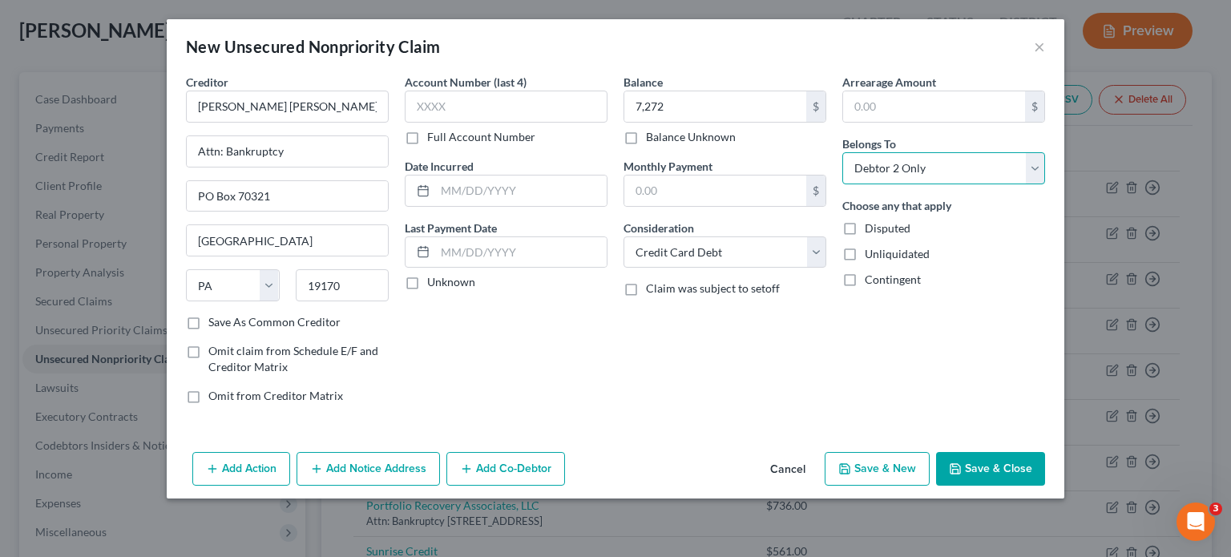
click at [842, 152] on select "Select Debtor 1 Only Debtor 2 Only Debtor 1 And Debtor 2 Only At Least One Of T…" at bounding box center [943, 168] width 203 height 32
click at [893, 478] on button "Save & New" at bounding box center [877, 469] width 105 height 34
select select "2"
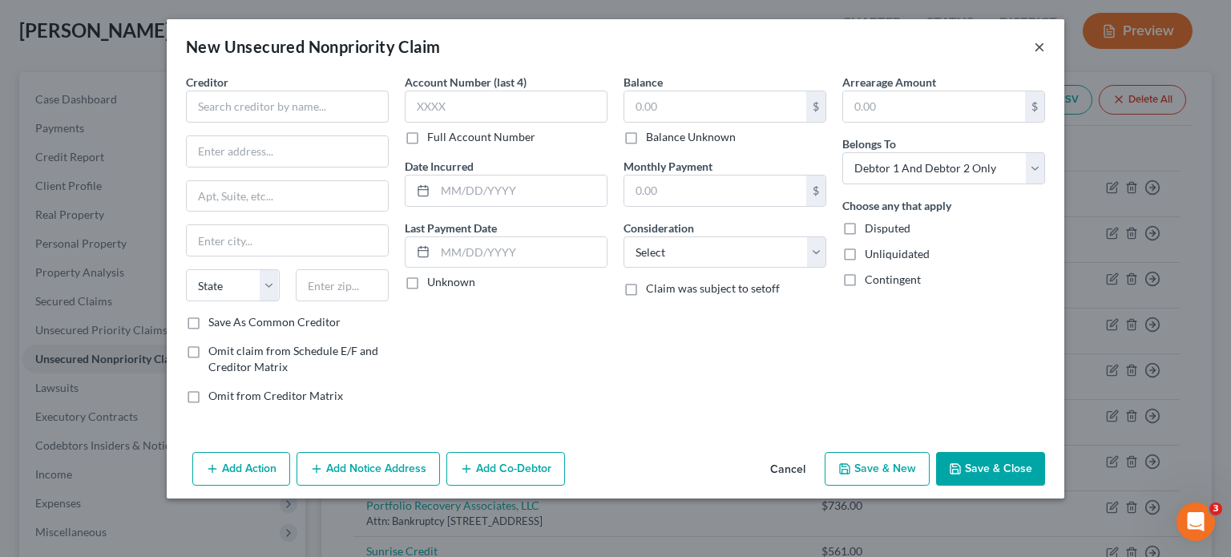
click at [1039, 42] on button "×" at bounding box center [1039, 46] width 11 height 19
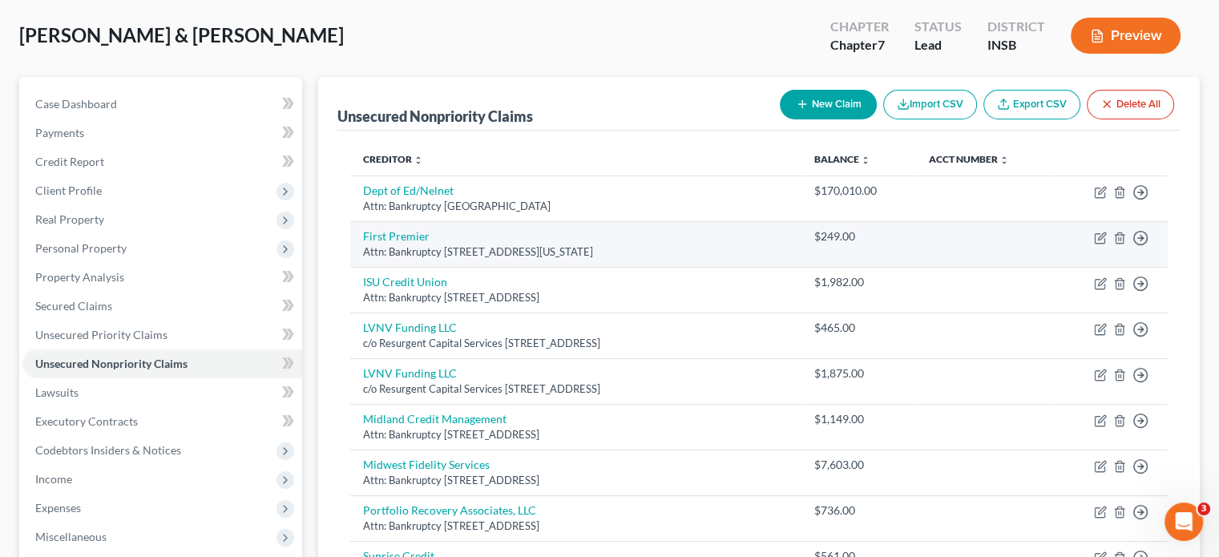
scroll to position [59, 0]
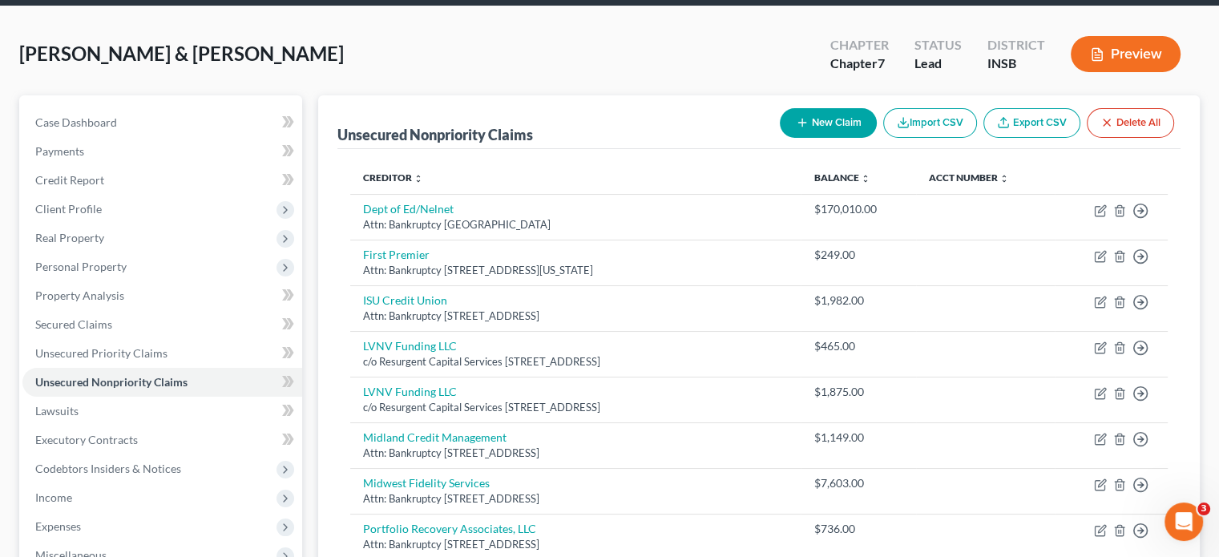
click at [838, 123] on button "New Claim" at bounding box center [828, 123] width 97 height 30
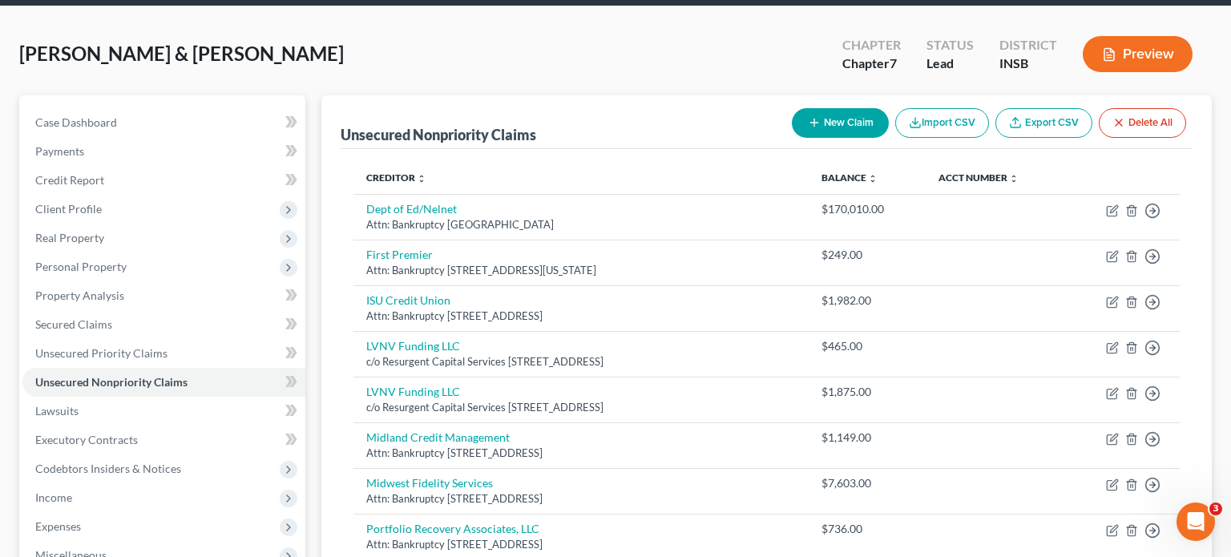
select select "2"
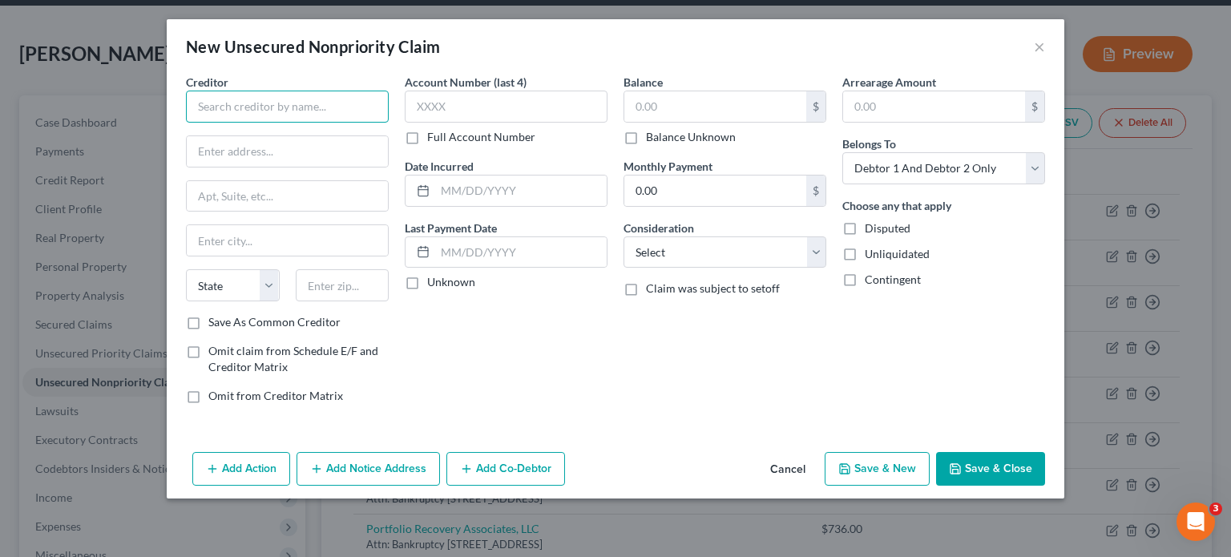
click at [301, 99] on input "text" at bounding box center [287, 107] width 203 height 32
type input "Americollect"
type input "Attn: Bankruptcy"
type input "1851 S Alverno Rd"
type input "54220"
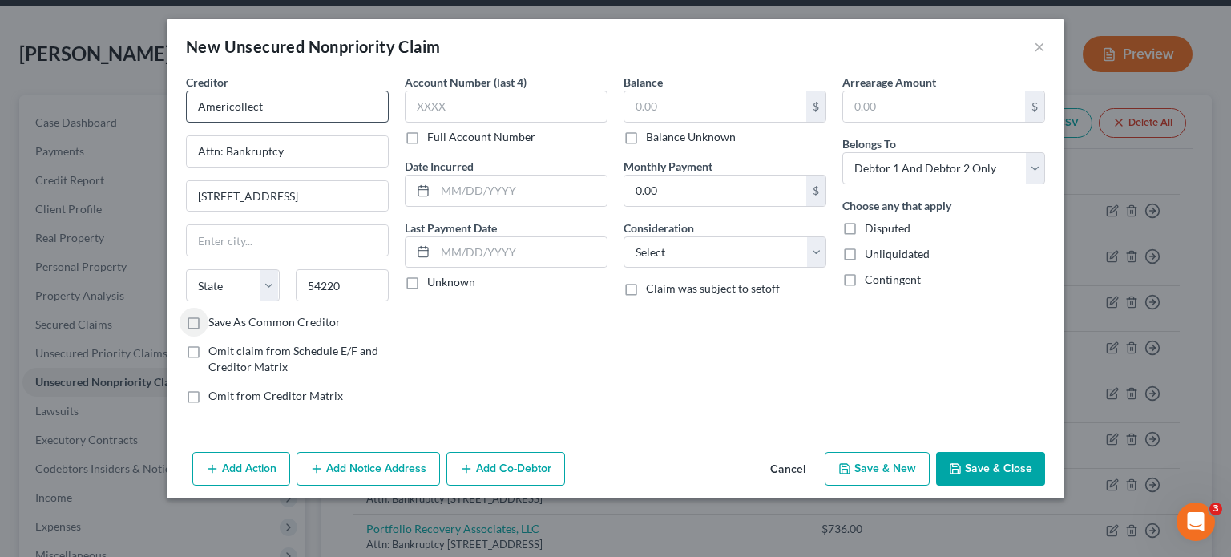
type input "Manitowoc"
select select "52"
click at [715, 105] on input "text" at bounding box center [715, 106] width 182 height 30
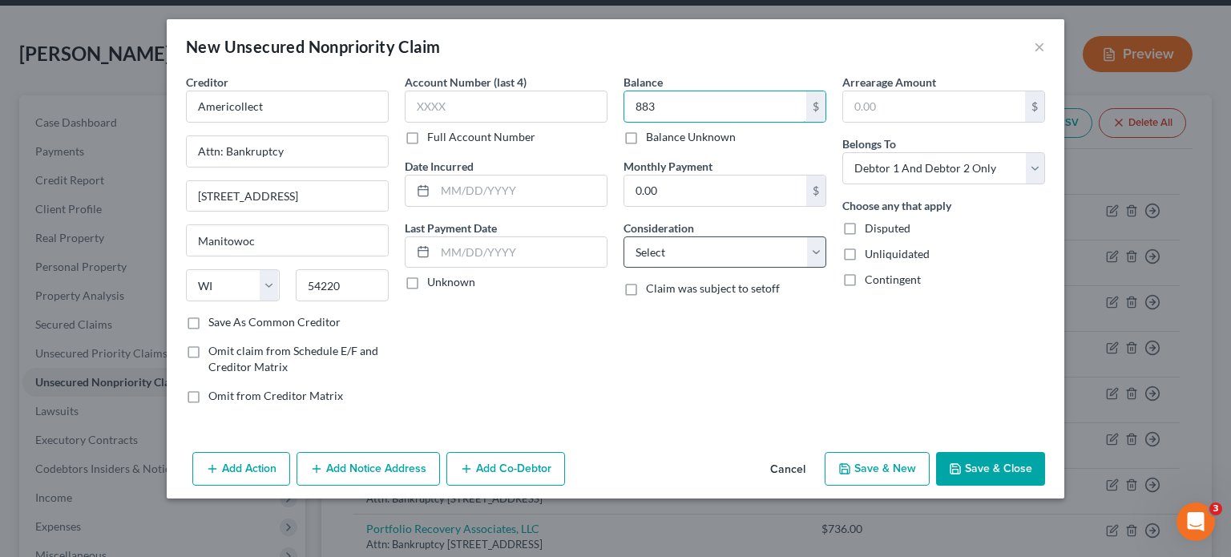
type input "883"
click at [774, 252] on select "Select Cable / Satellite Services Collection Agency Credit Card Debt Debt Couns…" at bounding box center [724, 252] width 203 height 32
select select "1"
click at [623, 236] on select "Select Cable / Satellite Services Collection Agency Credit Card Debt Debt Couns…" at bounding box center [724, 252] width 203 height 32
click at [947, 143] on div "Belongs To * Select Debtor 1 Only Debtor 2 Only Debtor 1 And Debtor 2 Only At L…" at bounding box center [943, 159] width 203 height 49
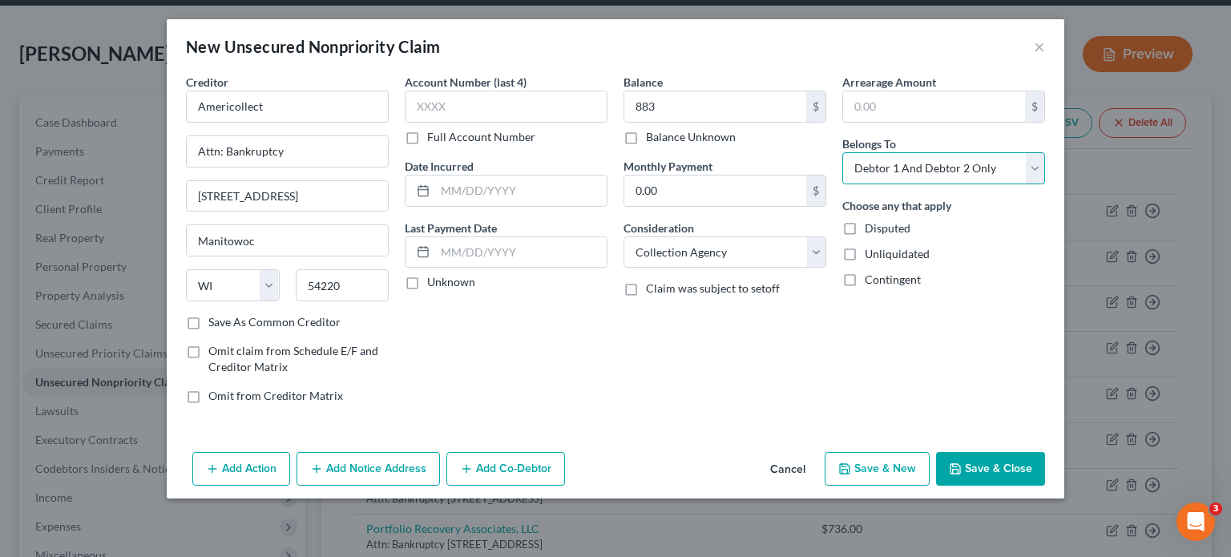
click at [942, 159] on select "Select Debtor 1 Only Debtor 2 Only Debtor 1 And Debtor 2 Only At Least One Of T…" at bounding box center [943, 168] width 203 height 32
select select "1"
click at [842, 152] on select "Select Debtor 1 Only Debtor 2 Only Debtor 1 And Debtor 2 Only At Least One Of T…" at bounding box center [943, 168] width 203 height 32
click at [898, 465] on button "Save & New" at bounding box center [877, 469] width 105 height 34
select select "2"
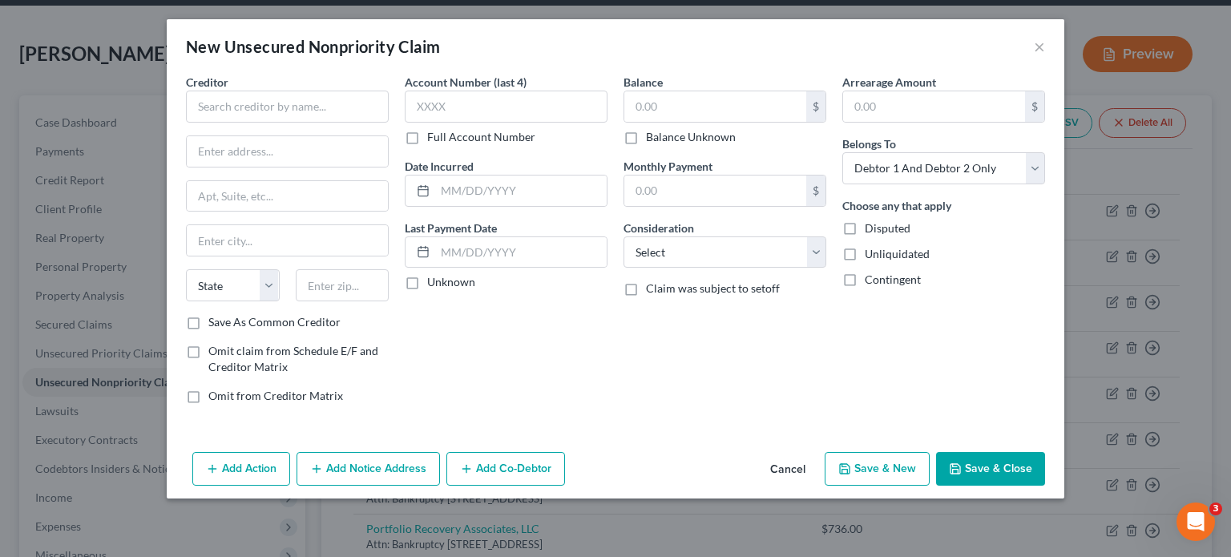
type input "883.00"
click at [227, 111] on input "text" at bounding box center [287, 107] width 203 height 32
type input "Security Credit Services"
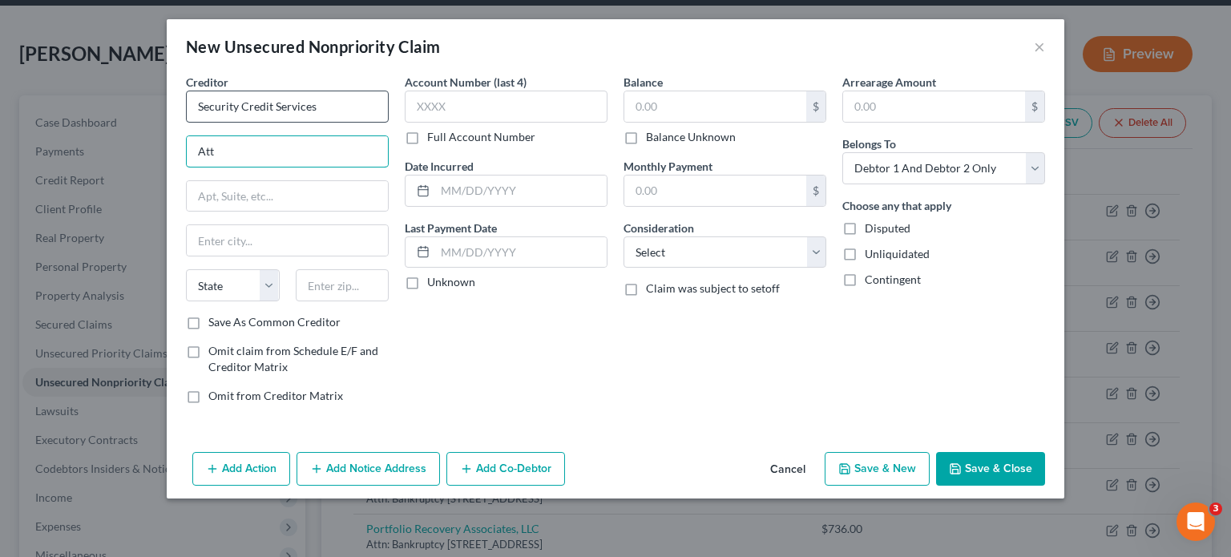
type input "Attn: Bankruptcy"
type input "306 Enterprise Drive"
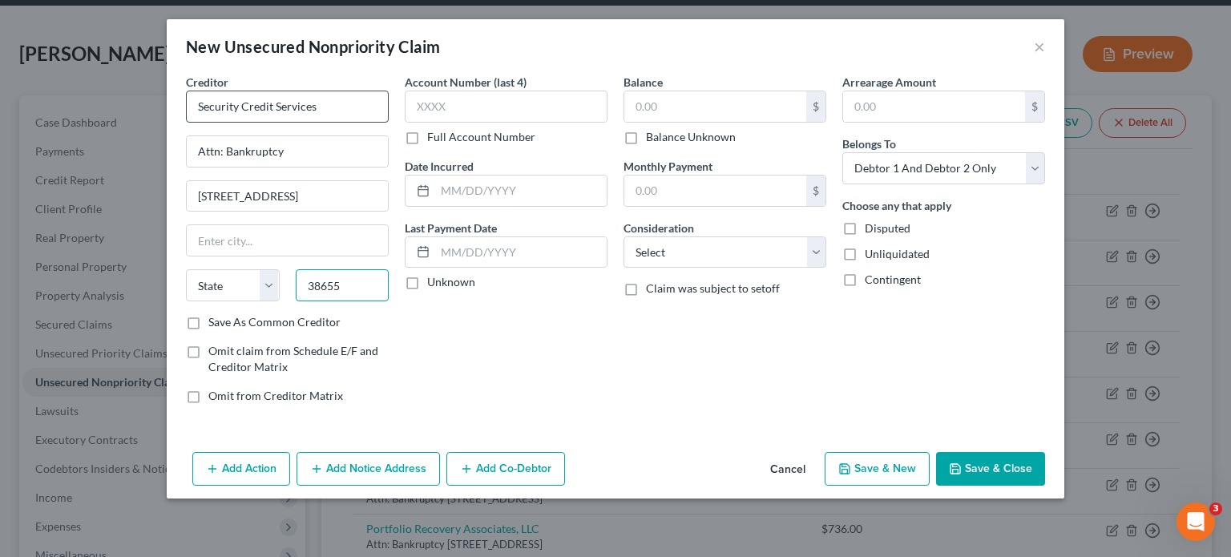
type input "38655"
type input "Oxford"
select select "25"
click at [717, 108] on input "text" at bounding box center [715, 106] width 182 height 30
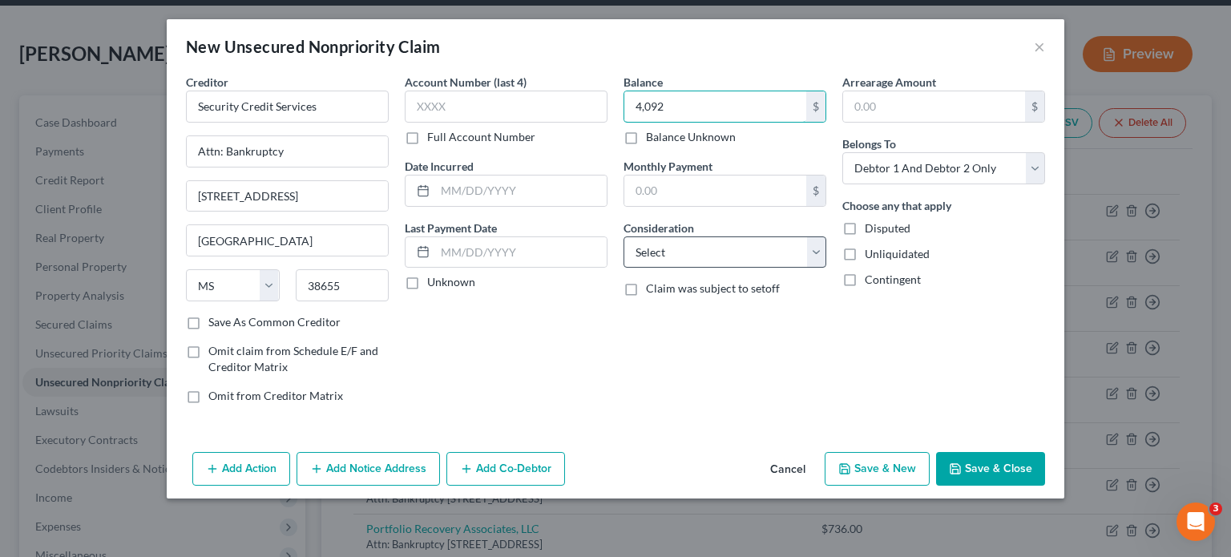
type input "4,092"
click at [707, 268] on div "Balance 4,092.00 $ Balance Unknown Balance Undetermined 4,092 $ Balance Unknown…" at bounding box center [724, 245] width 219 height 343
click at [719, 252] on select "Select Cable / Satellite Services Collection Agency Credit Card Debt Debt Couns…" at bounding box center [724, 252] width 203 height 32
select select "1"
click at [623, 236] on select "Select Cable / Satellite Services Collection Agency Credit Card Debt Debt Couns…" at bounding box center [724, 252] width 203 height 32
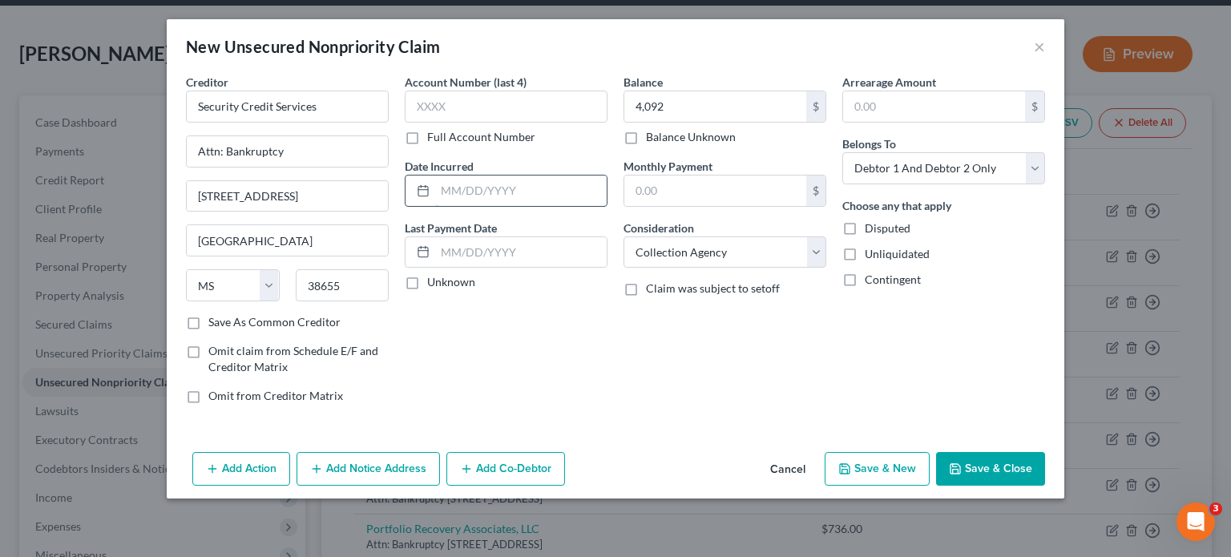
click at [478, 190] on input "text" at bounding box center [520, 191] width 171 height 30
click at [976, 172] on select "Select Debtor 1 Only Debtor 2 Only Debtor 1 And Debtor 2 Only At Least One Of T…" at bounding box center [943, 168] width 203 height 32
select select "1"
click at [842, 152] on select "Select Debtor 1 Only Debtor 2 Only Debtor 1 And Debtor 2 Only At Least One Of T…" at bounding box center [943, 168] width 203 height 32
click at [877, 470] on button "Save & New" at bounding box center [877, 469] width 105 height 34
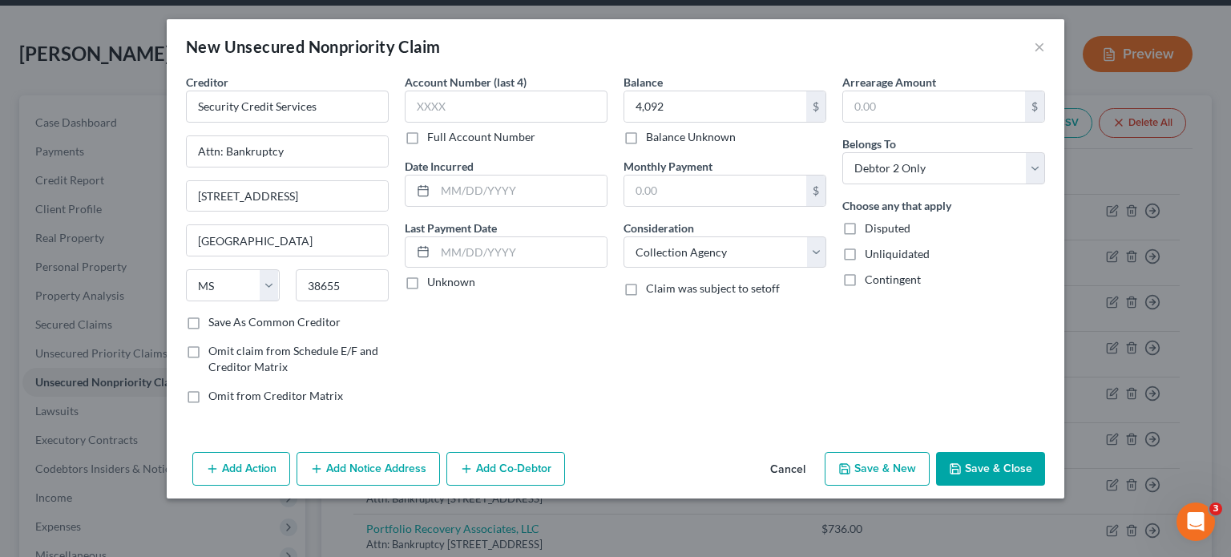
select select "2"
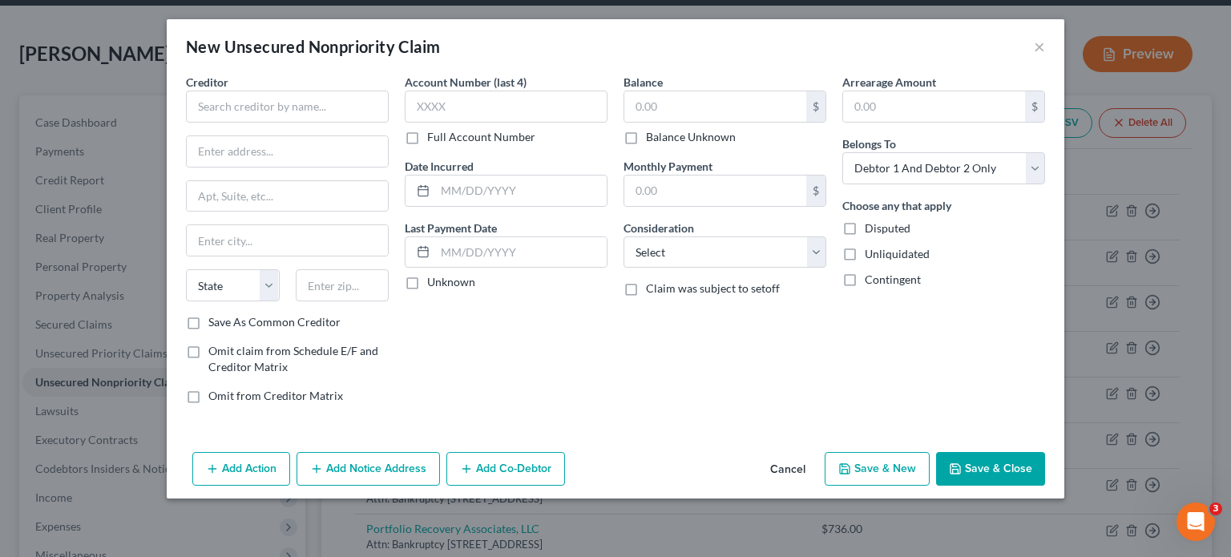
type input "4,092.00"
type input "0.00"
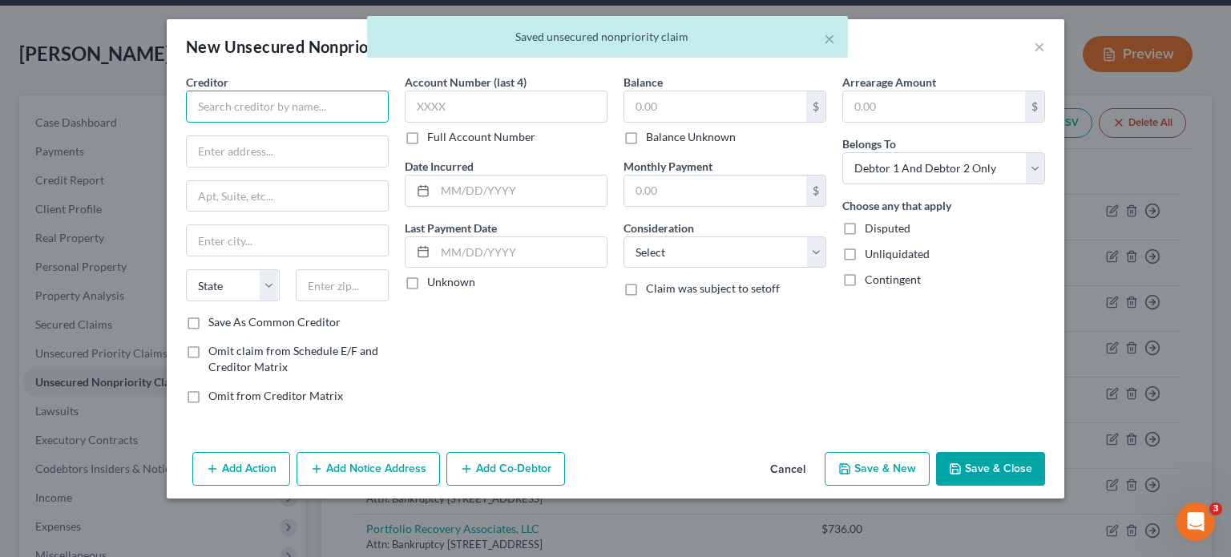
click at [236, 111] on input "text" at bounding box center [287, 107] width 203 height 32
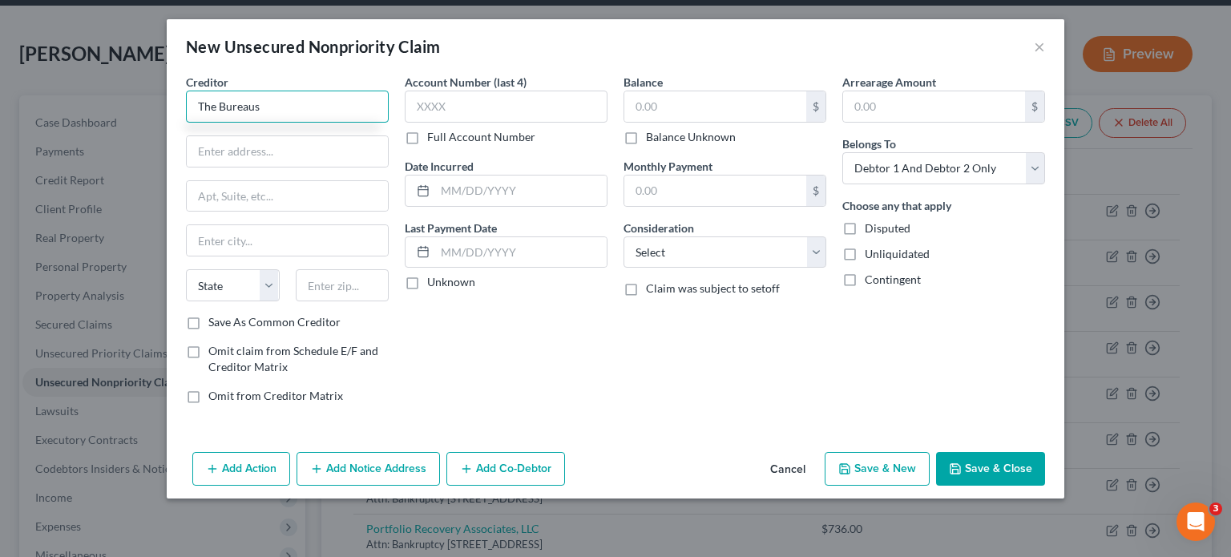
type input "The Bureaus"
type input "Attn: Bankruptcy"
type input "711 N Edgewood Ave, Suite 200"
type input "60191"
type input "Wood Dale"
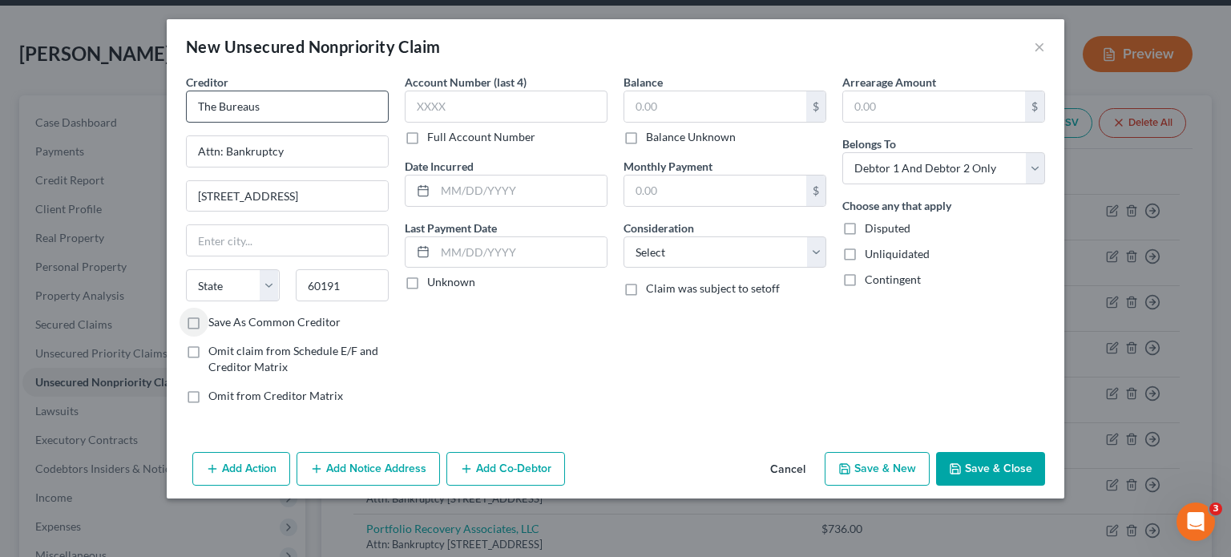
select select "14"
click at [720, 106] on input "text" at bounding box center [715, 106] width 182 height 30
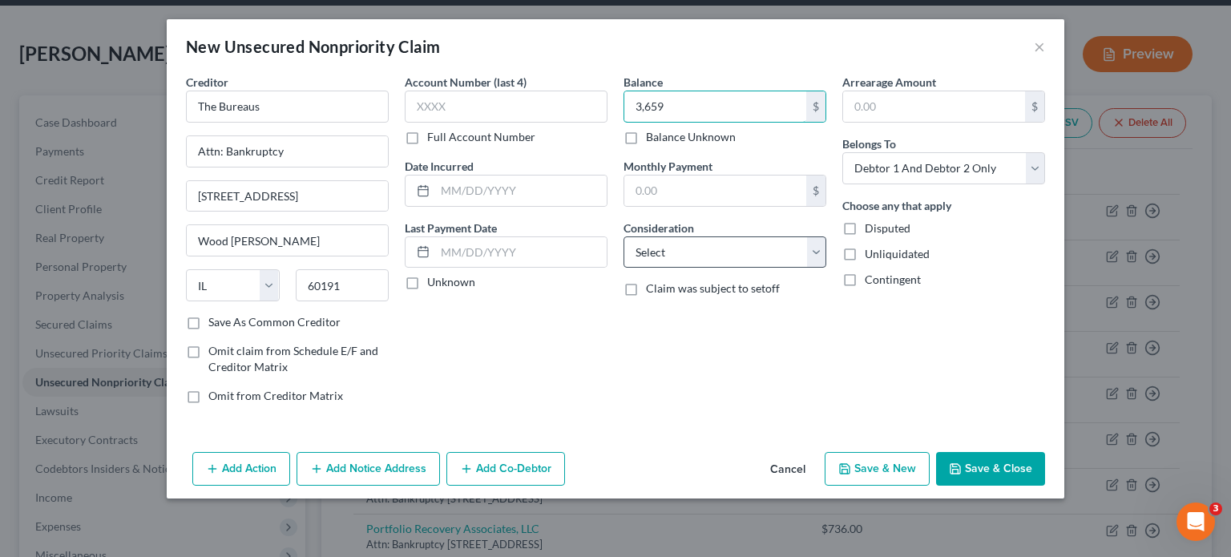
type input "3,659"
click at [688, 246] on select "Select Cable / Satellite Services Collection Agency Credit Card Debt Debt Couns…" at bounding box center [724, 252] width 203 height 32
select select "1"
click at [623, 236] on select "Select Cable / Satellite Services Collection Agency Credit Card Debt Debt Couns…" at bounding box center [724, 252] width 203 height 32
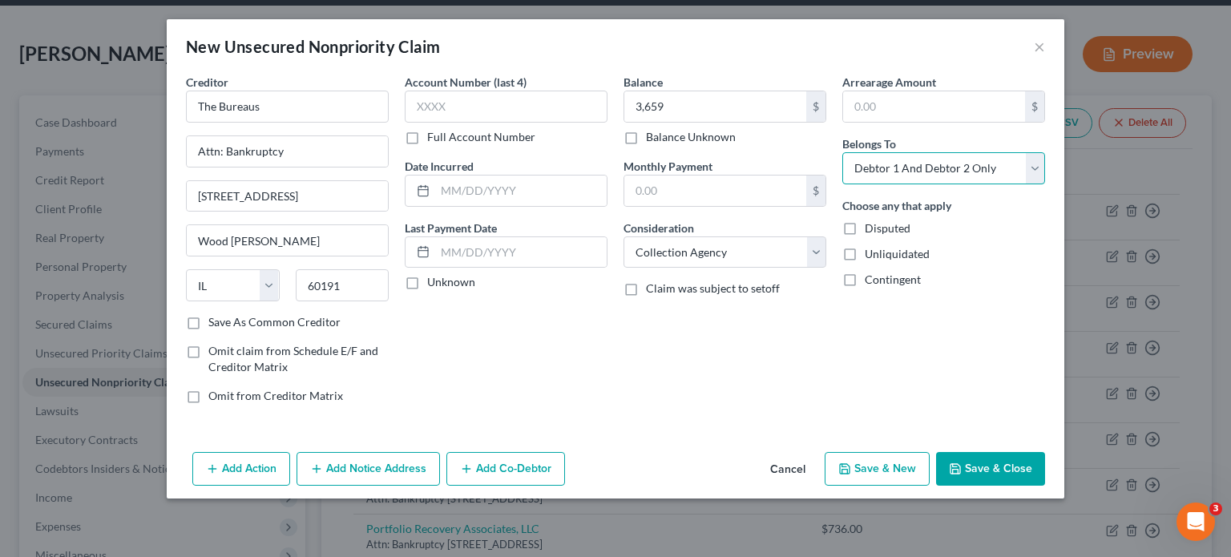
click at [945, 171] on select "Select Debtor 1 Only Debtor 2 Only Debtor 1 And Debtor 2 Only At Least One Of T…" at bounding box center [943, 168] width 203 height 32
select select "1"
click at [842, 152] on select "Select Debtor 1 Only Debtor 2 Only Debtor 1 And Debtor 2 Only At Least One Of T…" at bounding box center [943, 168] width 203 height 32
click at [886, 467] on button "Save & New" at bounding box center [877, 469] width 105 height 34
select select "2"
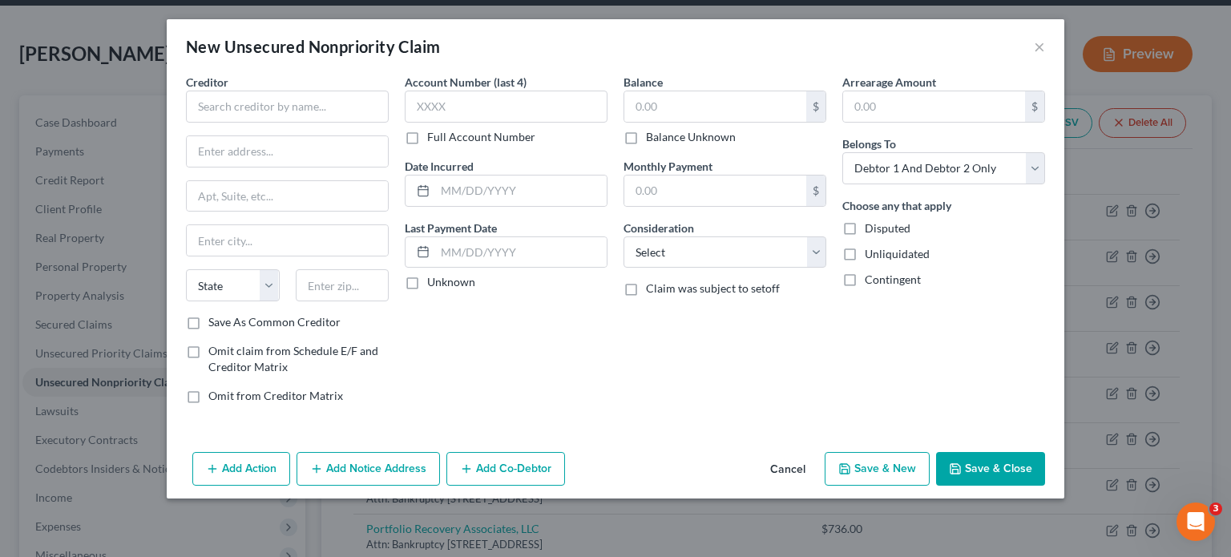
type input "3,659.00"
type input "0.00"
click at [1038, 47] on button "×" at bounding box center [1039, 46] width 11 height 19
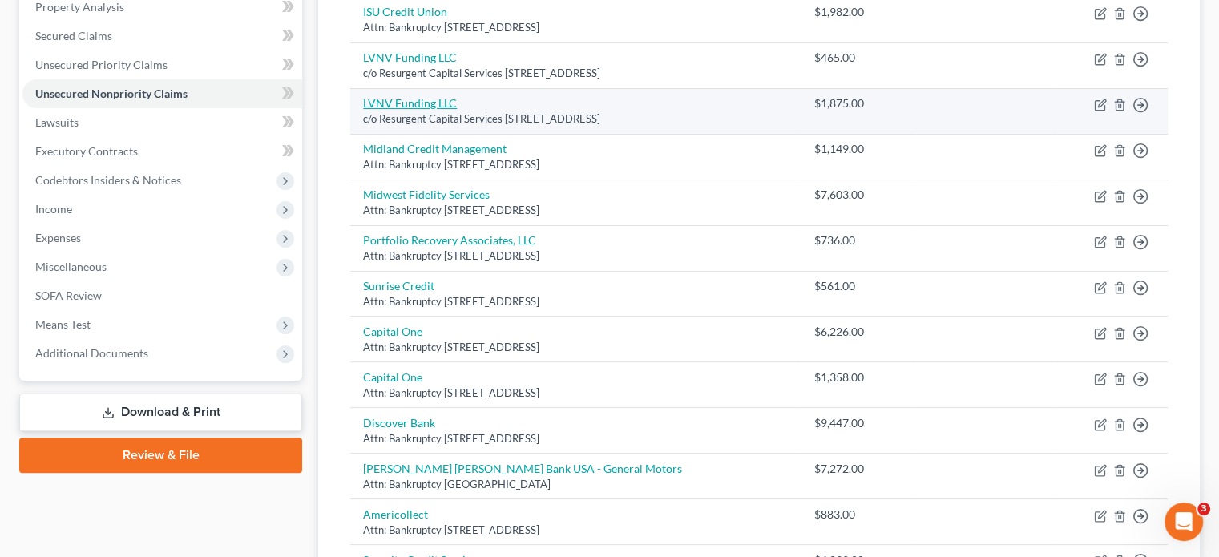
scroll to position [115, 0]
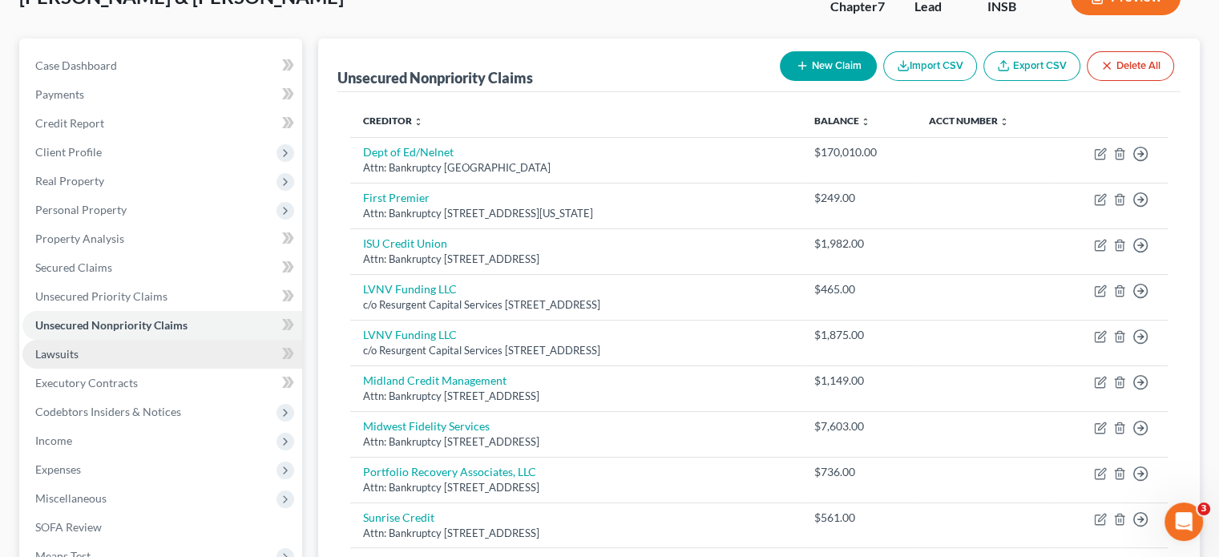
click at [124, 362] on link "Lawsuits" at bounding box center [162, 354] width 280 height 29
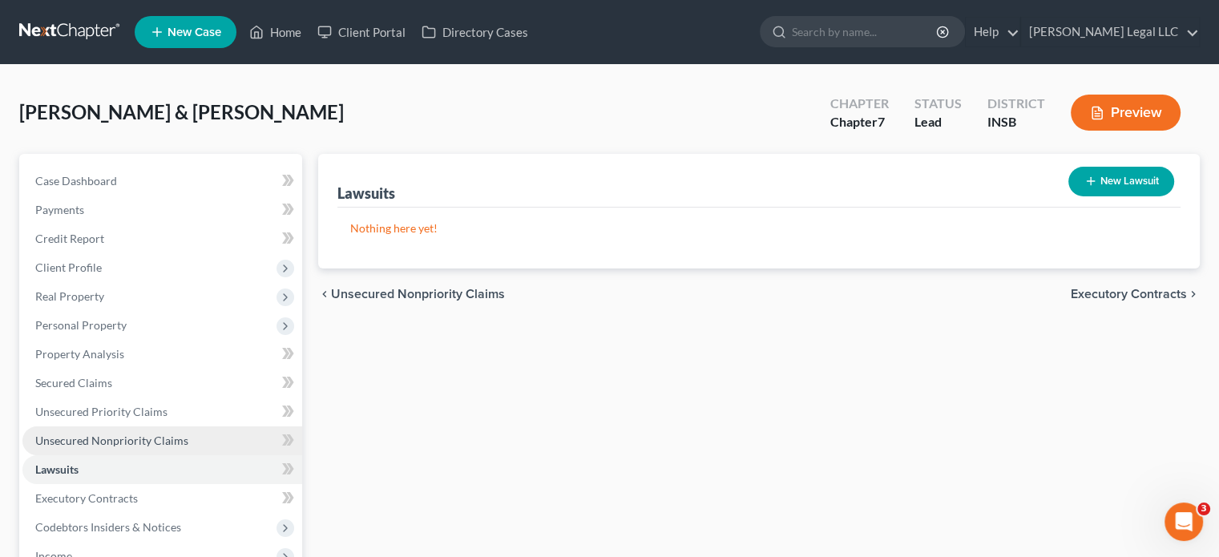
click at [71, 445] on span "Unsecured Nonpriority Claims" at bounding box center [111, 441] width 153 height 14
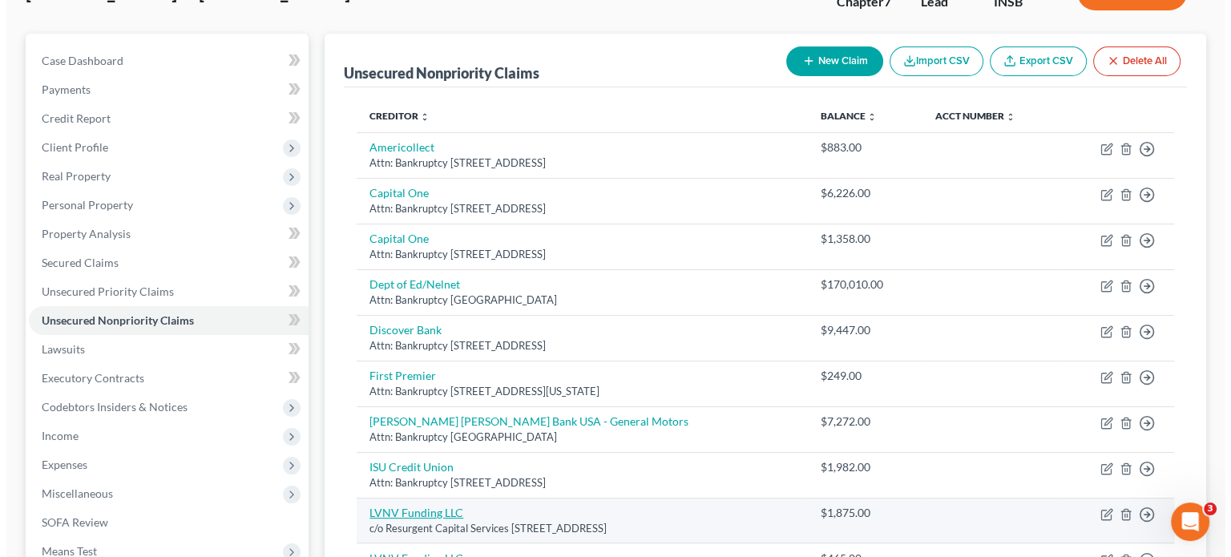
scroll to position [321, 0]
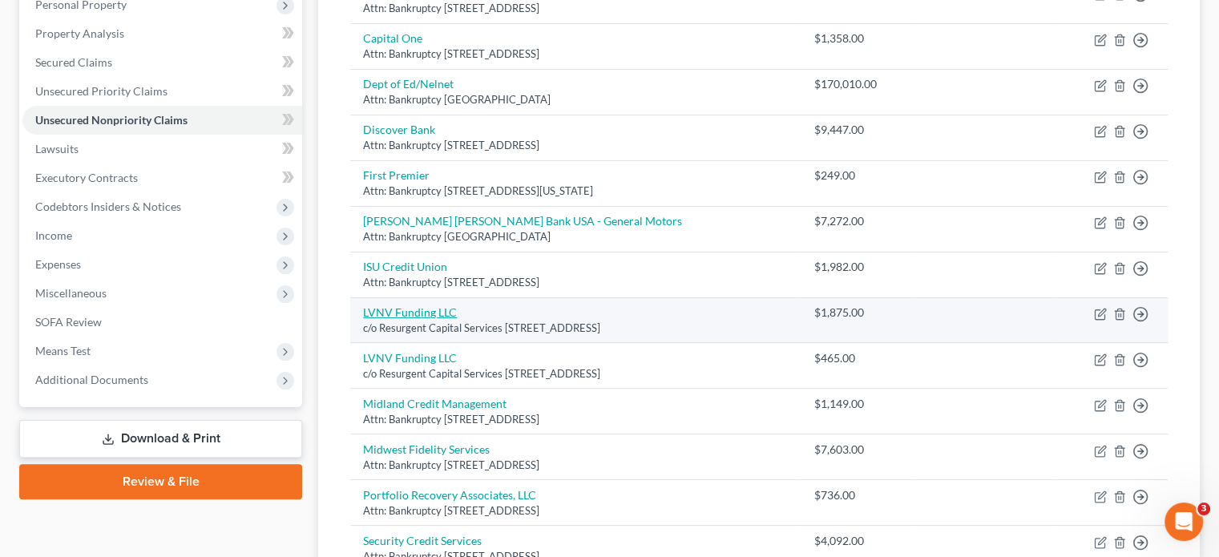
click at [428, 316] on link "LVNV Funding LLC" at bounding box center [410, 312] width 94 height 14
select select "42"
select select "1"
select select "0"
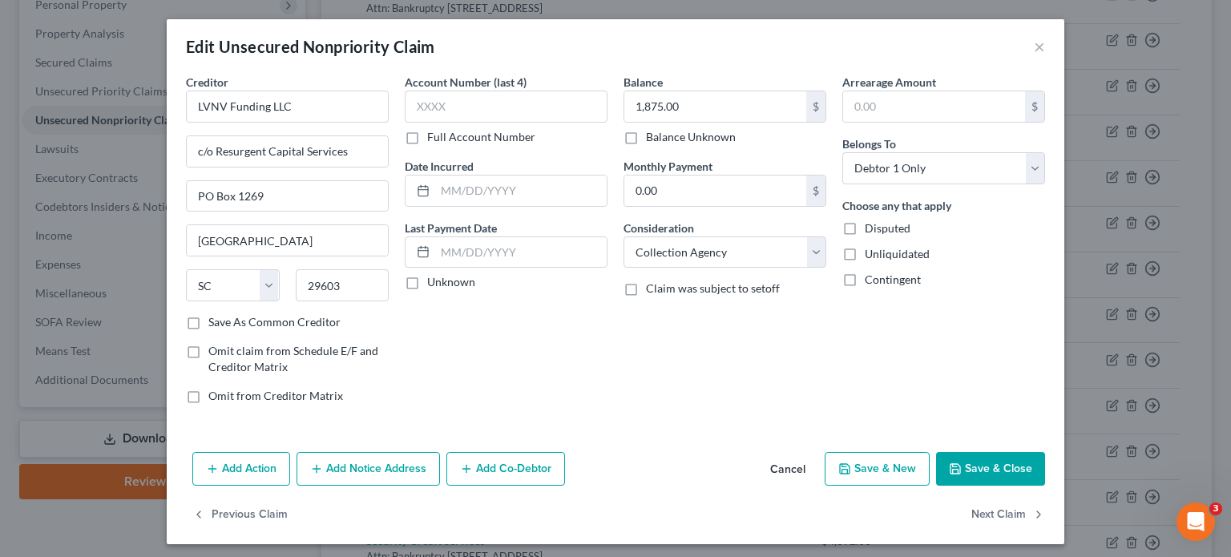
click at [404, 461] on button "Add Notice Address" at bounding box center [368, 469] width 143 height 34
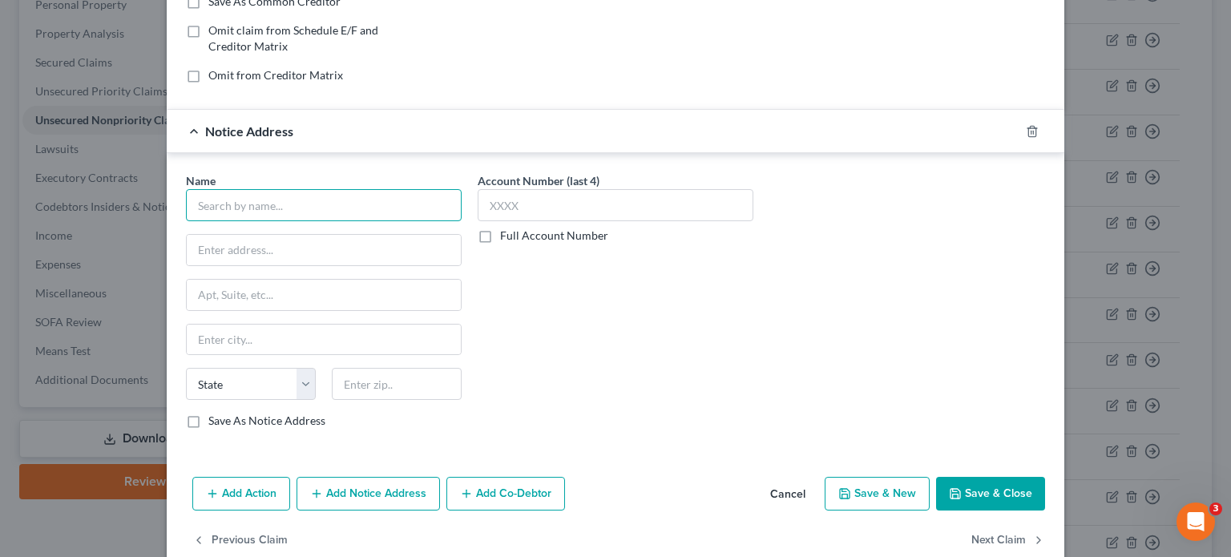
click at [226, 200] on input "text" at bounding box center [324, 205] width 276 height 32
click at [308, 196] on input "text" at bounding box center [324, 205] width 276 height 32
type input "A"
type input "S"
type input "A"
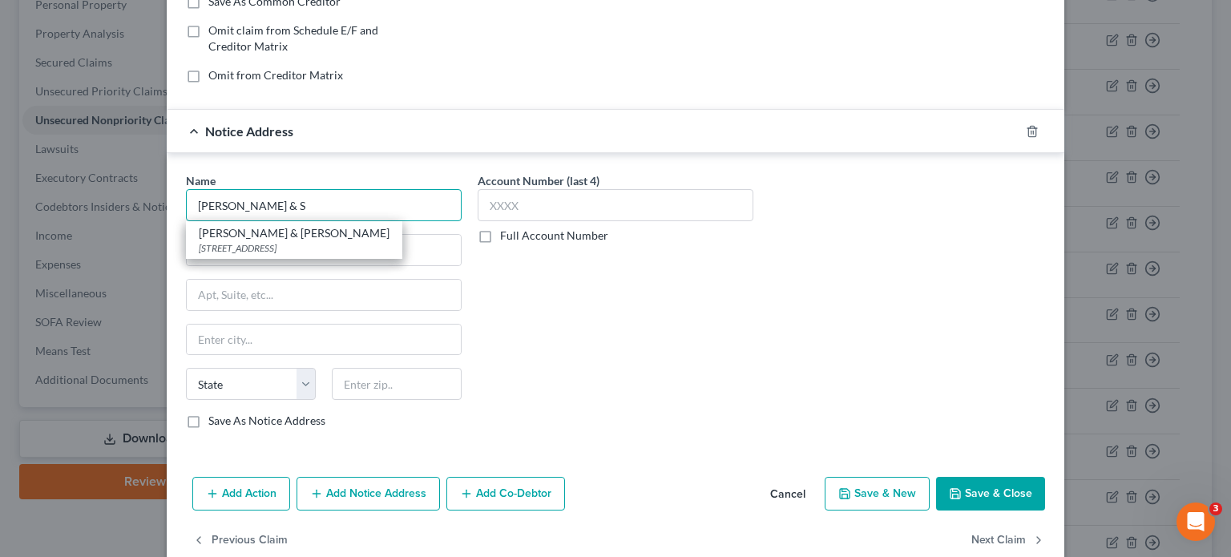
type input "Stenger & Stenger"
type input "2618 East Paris Avenue SE"
type input "Grand Rapids"
select select "23"
type input "49546"
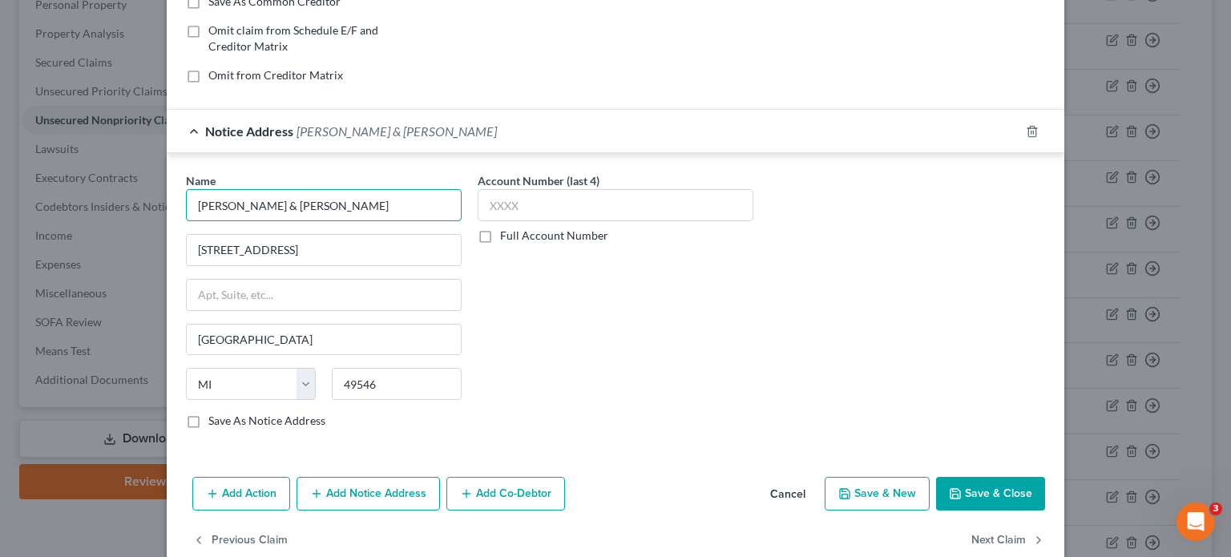
type input "Stenger & Stenger"
click at [500, 235] on label "Full Account Number" at bounding box center [554, 236] width 108 height 16
click at [506, 235] on input "Full Account Number" at bounding box center [511, 233] width 10 height 10
click at [508, 205] on input "text" at bounding box center [616, 205] width 276 height 32
paste input "18C02-2507-CC-001119"
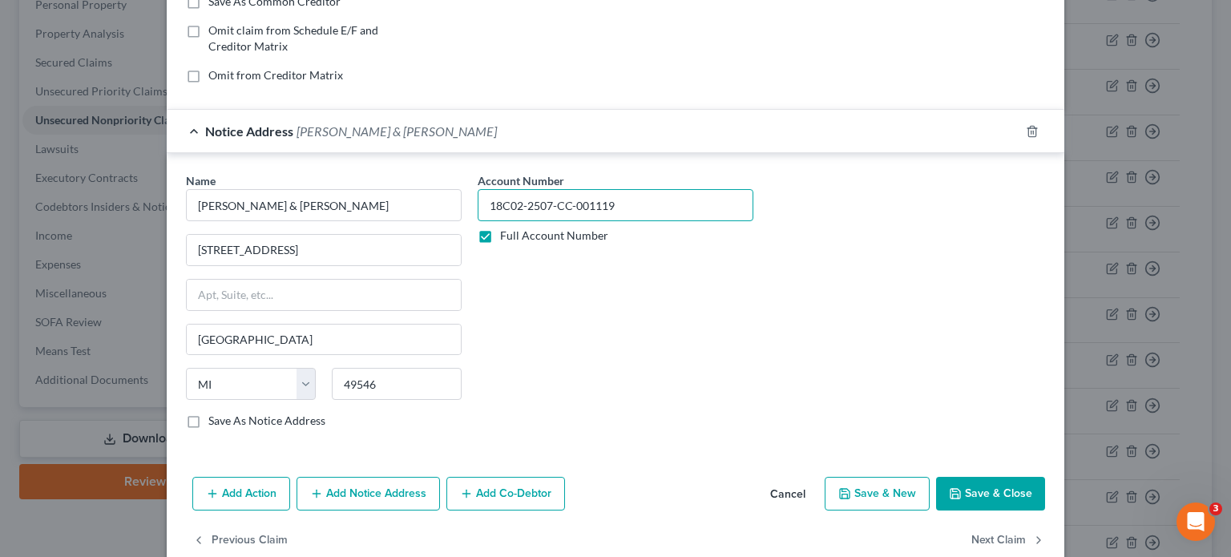
click at [498, 204] on input "18C02-2507-CC-001119" at bounding box center [616, 205] width 276 height 32
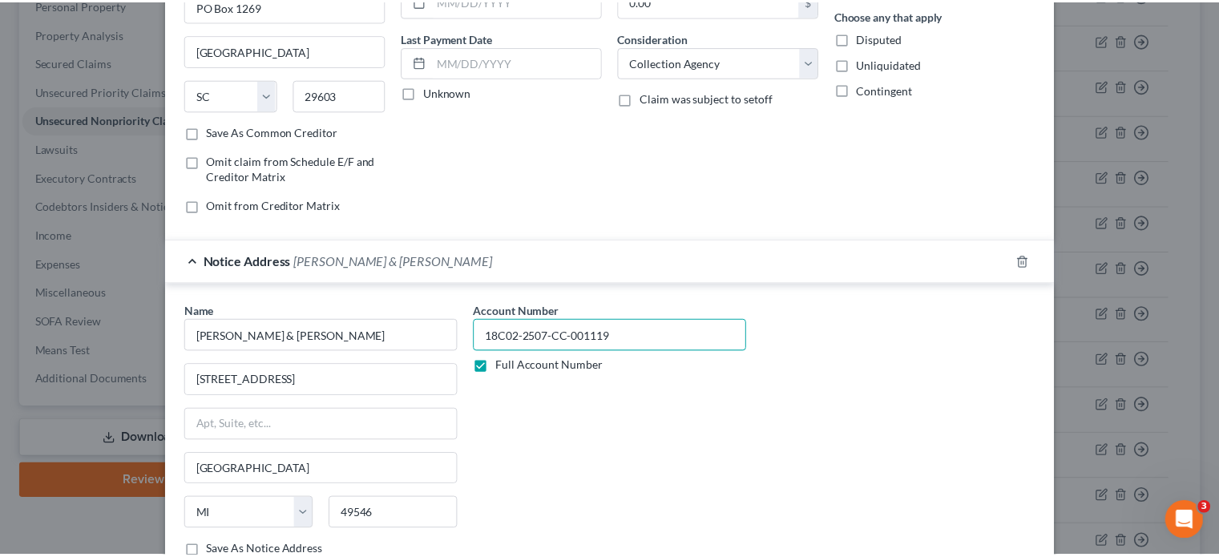
scroll to position [349, 0]
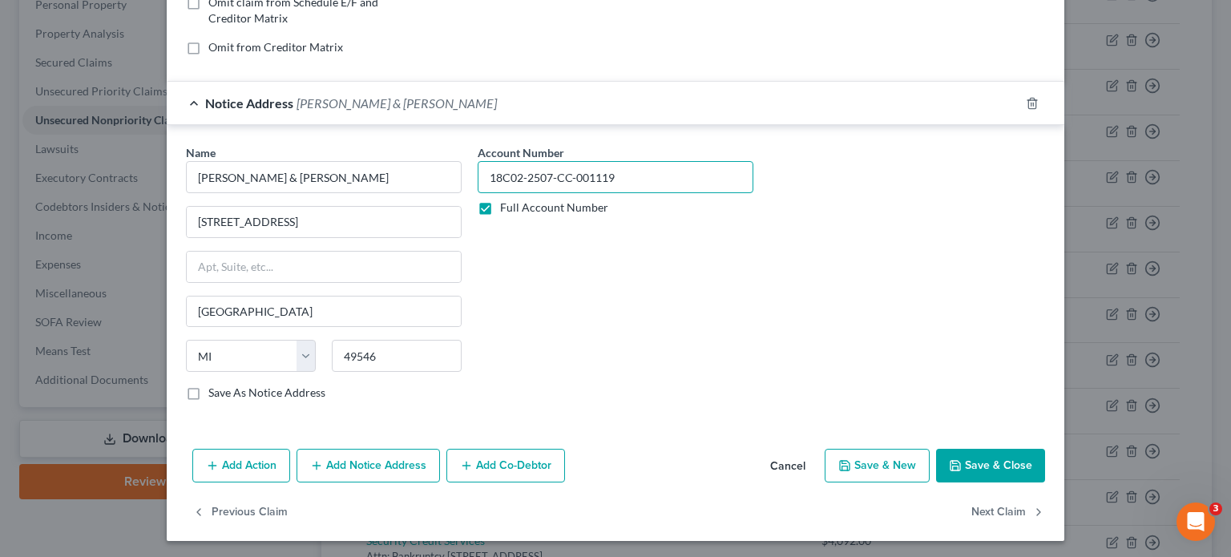
type input "18C02-2507-CC-001119"
click at [893, 466] on button "Save & New" at bounding box center [877, 466] width 105 height 34
select select "2"
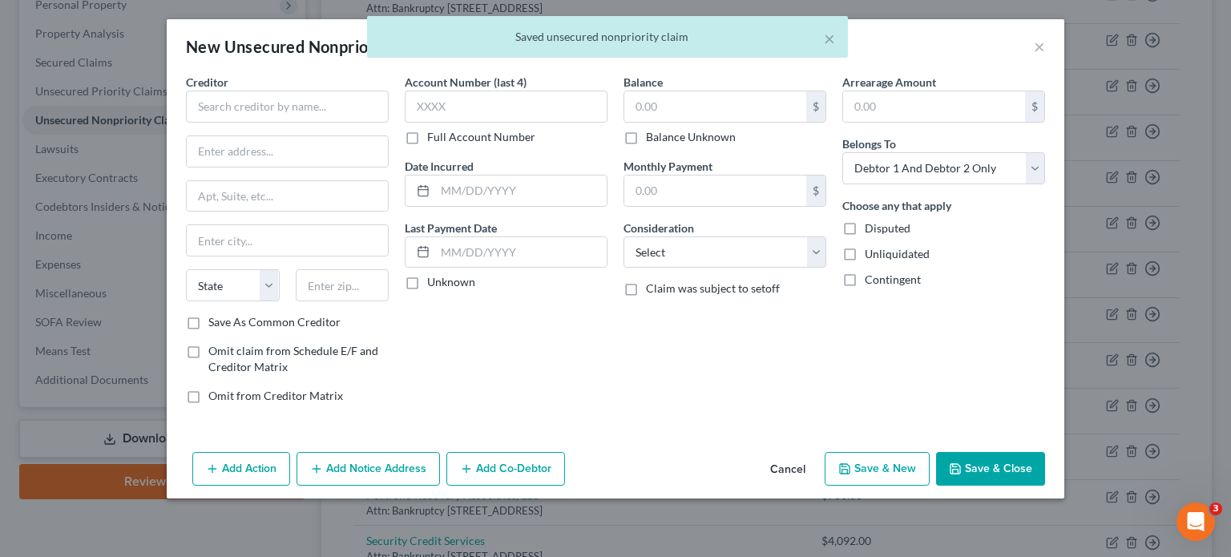
click at [785, 466] on button "Cancel" at bounding box center [787, 470] width 61 height 32
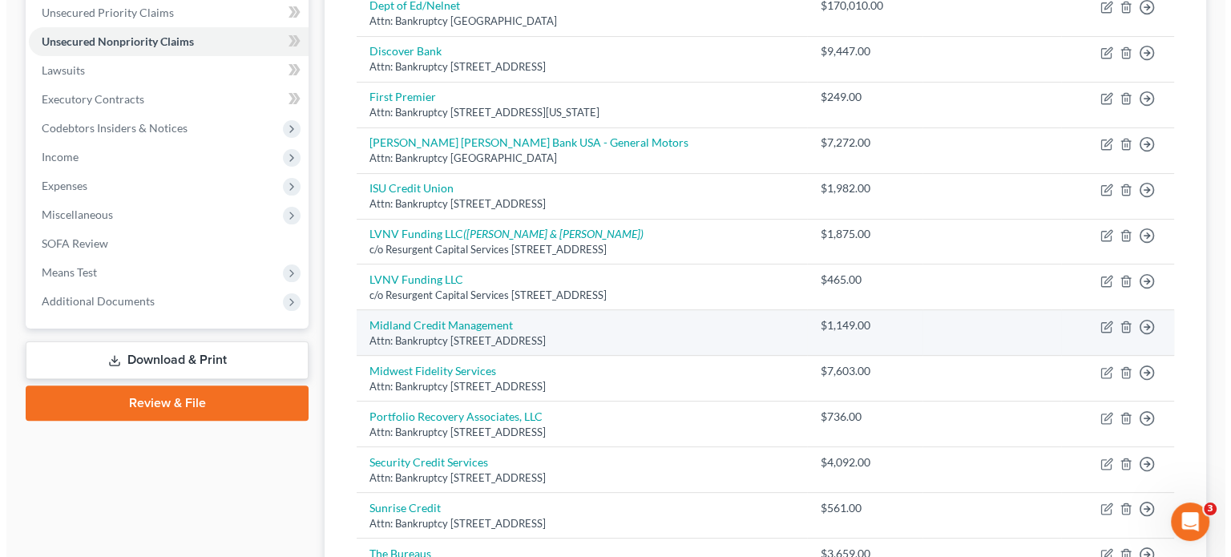
scroll to position [401, 0]
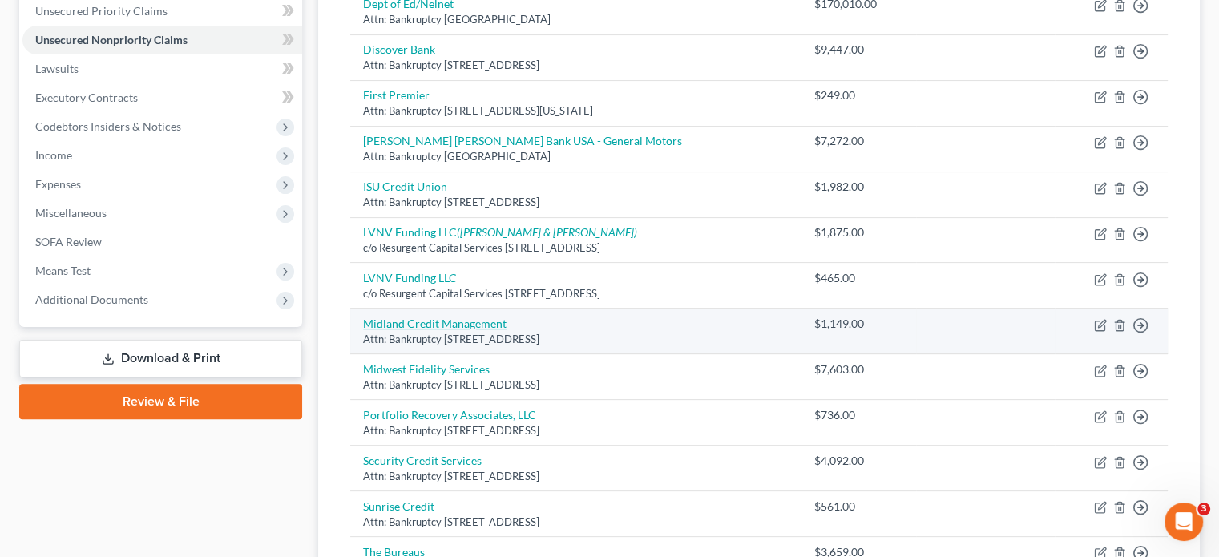
click at [433, 325] on link "Midland Credit Management" at bounding box center [434, 324] width 143 height 14
select select "23"
select select "1"
select select "0"
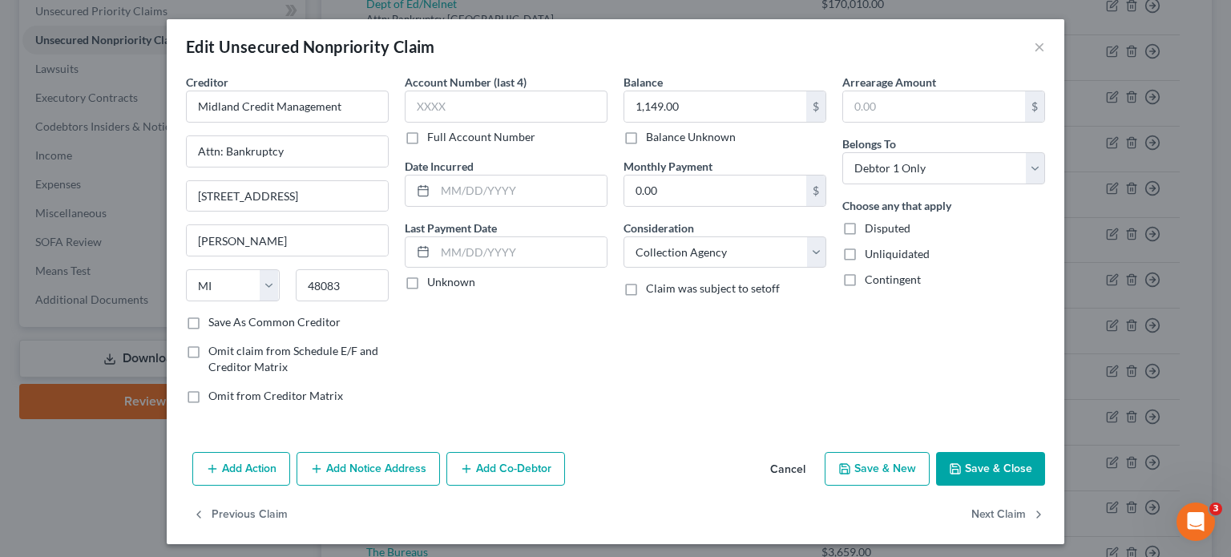
click at [365, 471] on button "Add Notice Address" at bounding box center [368, 469] width 143 height 34
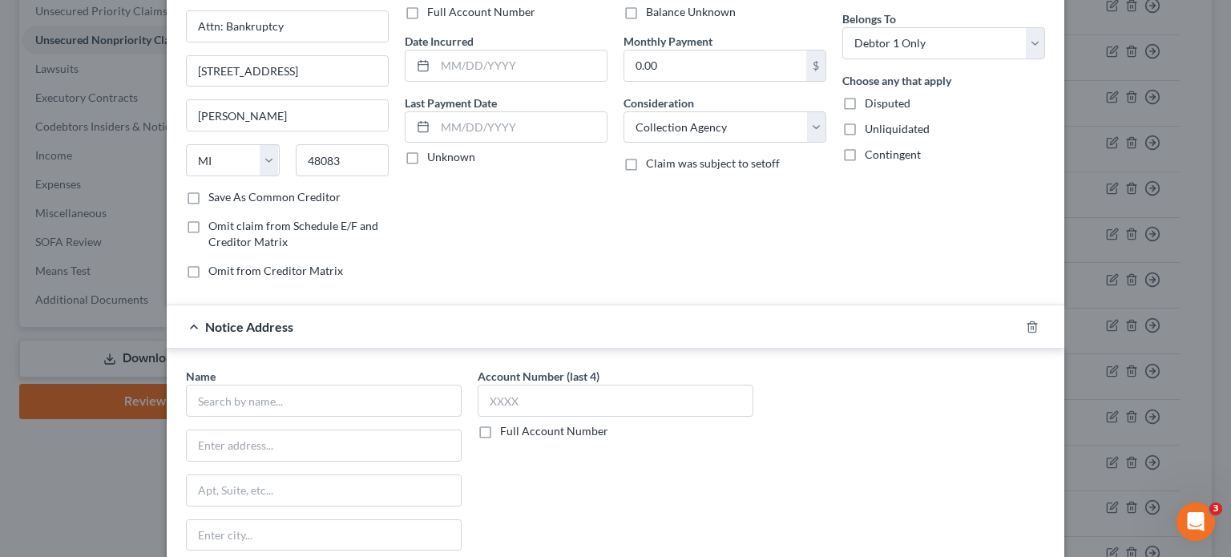
scroll to position [321, 0]
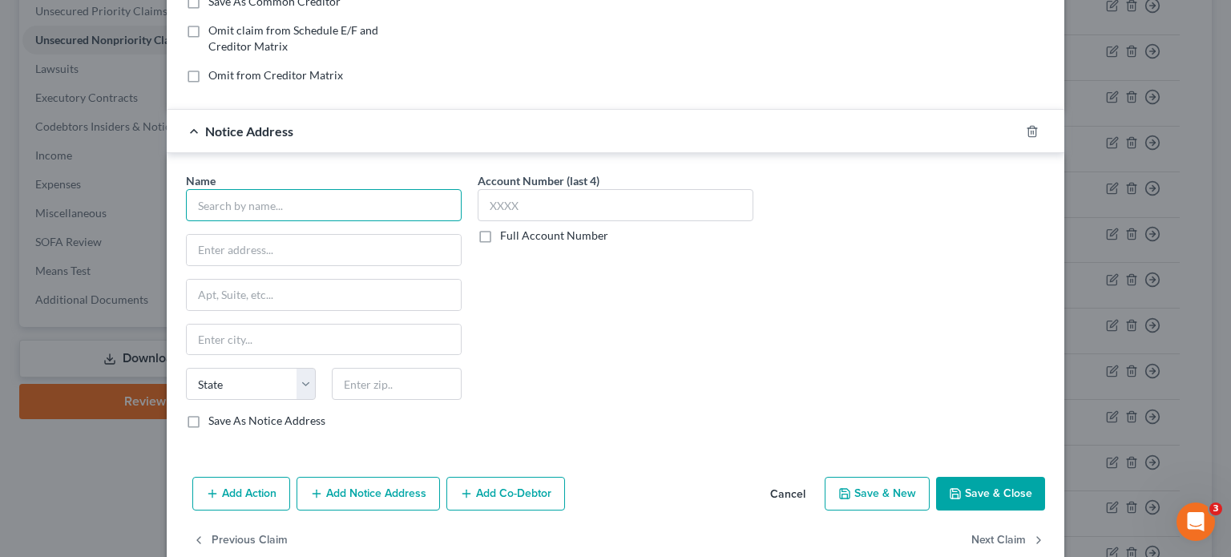
click at [252, 204] on input "text" at bounding box center [324, 205] width 276 height 32
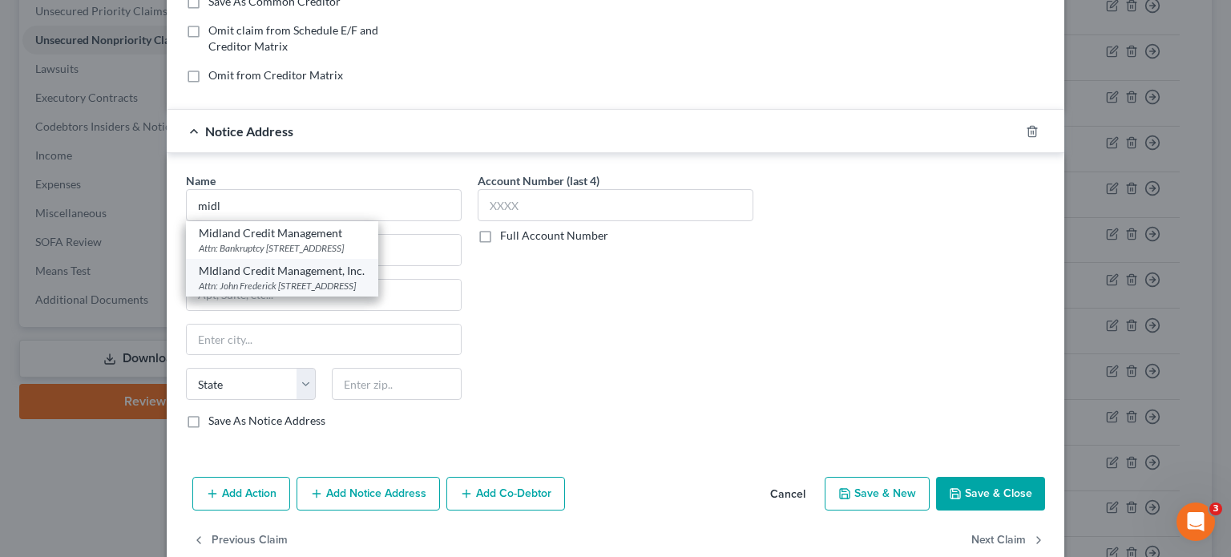
click at [278, 279] on div "MIdland Credit Management, Inc." at bounding box center [282, 271] width 167 height 16
type input "MIdland Credit Management, Inc."
type input "Attn: John Frederick Gillespie"
type input "PO Box 70069"
type input "Louisville"
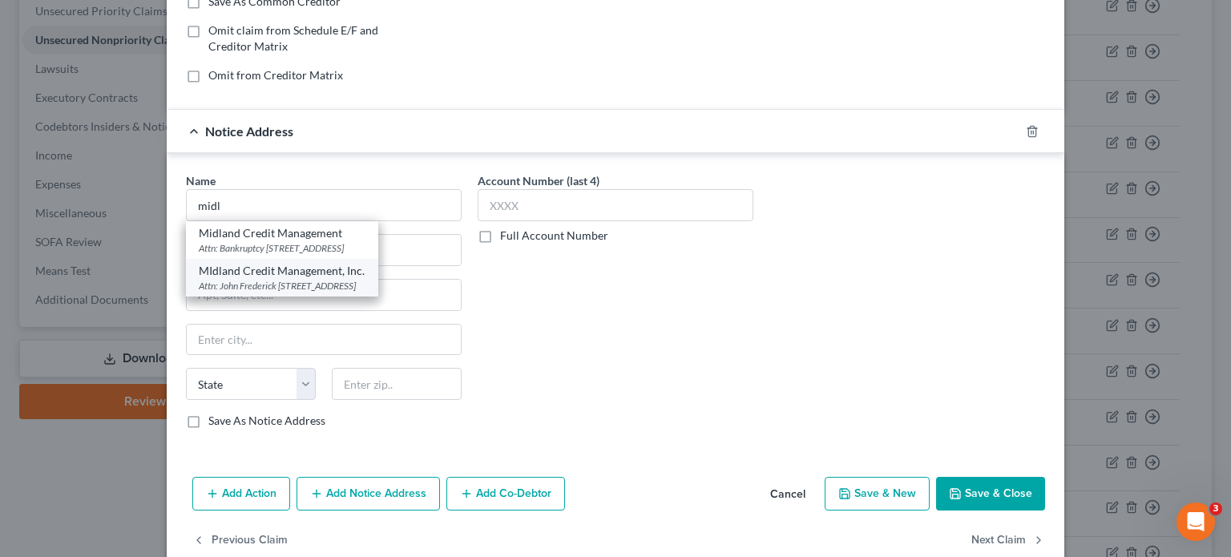
select select "18"
type input "40270"
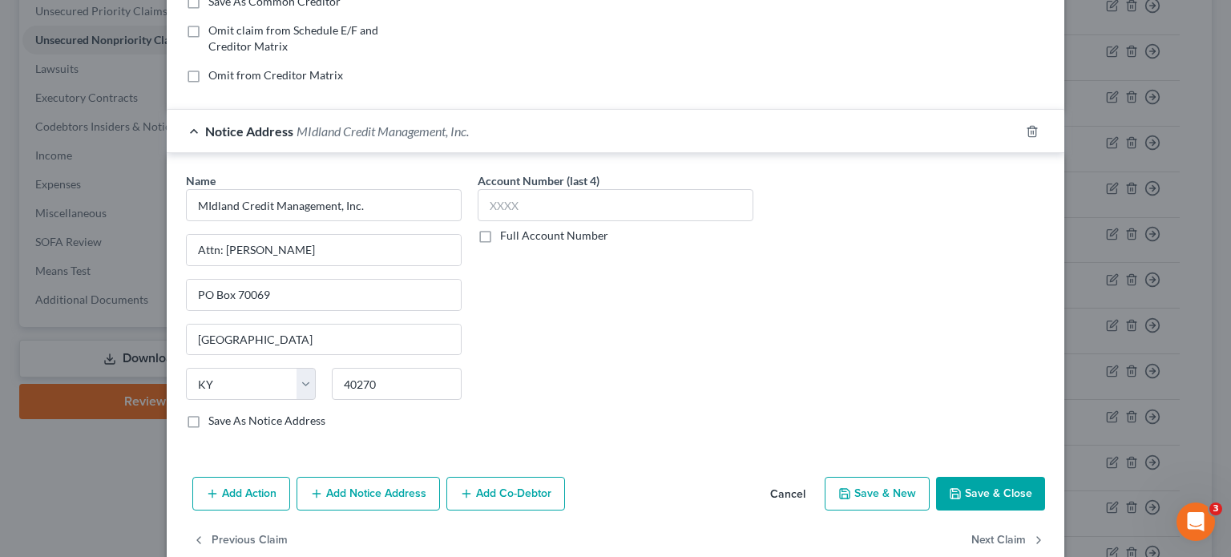
click at [500, 233] on label "Full Account Number" at bounding box center [554, 236] width 108 height 16
click at [506, 233] on input "Full Account Number" at bounding box center [511, 233] width 10 height 10
click at [523, 199] on input "text" at bounding box center [616, 205] width 276 height 32
paste input "61C01-2505-CC-000200"
click at [497, 202] on input "61C01-2505-CC-000200" at bounding box center [616, 205] width 276 height 32
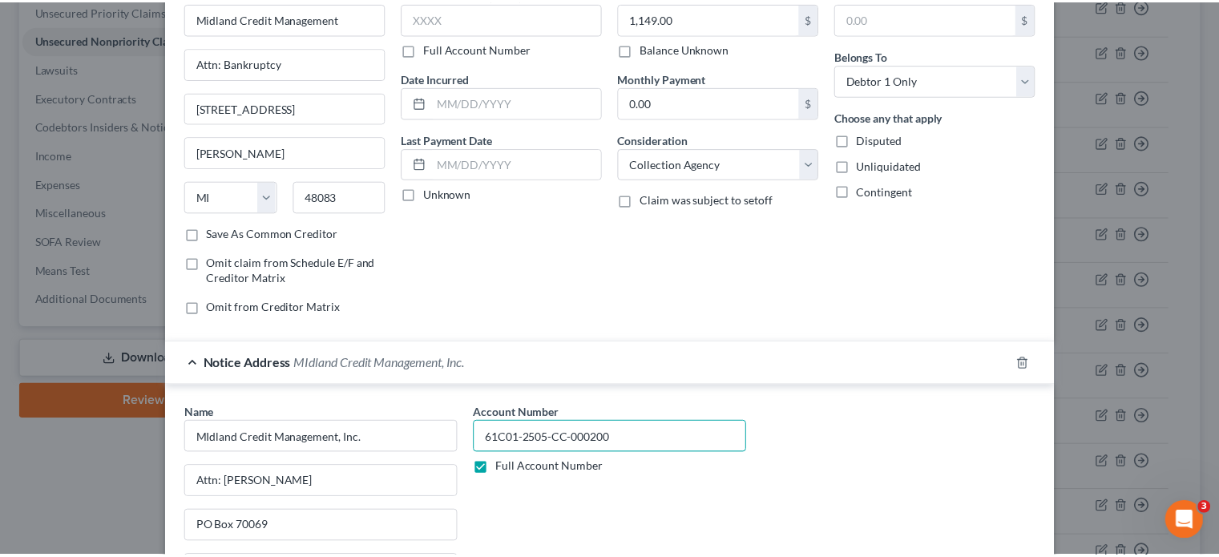
scroll to position [349, 0]
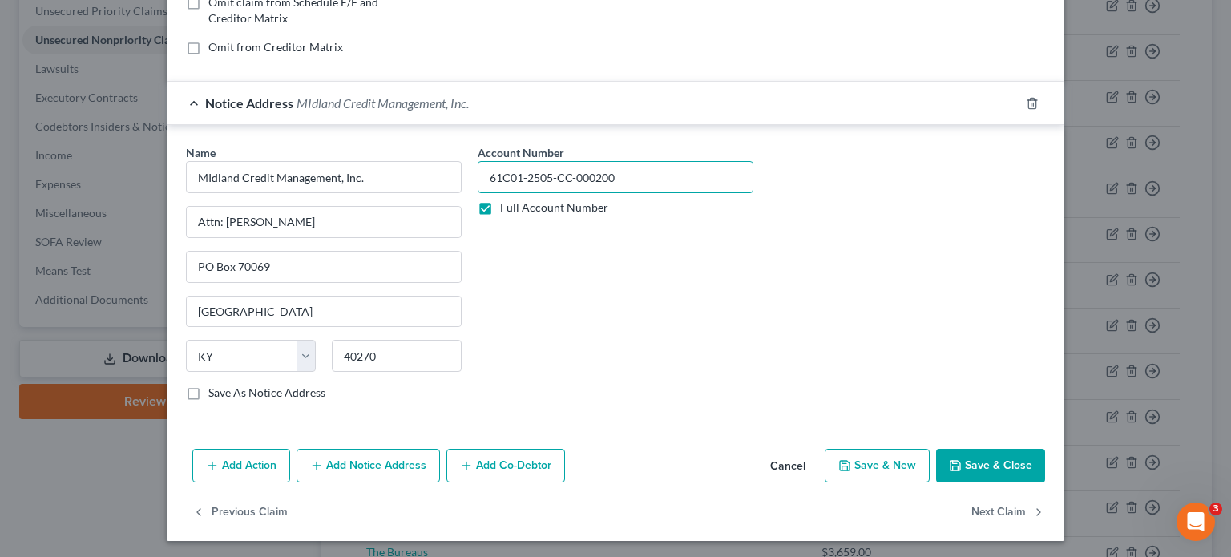
type input "61C01-2505-CC-000200"
click at [981, 464] on button "Save & Close" at bounding box center [990, 466] width 109 height 34
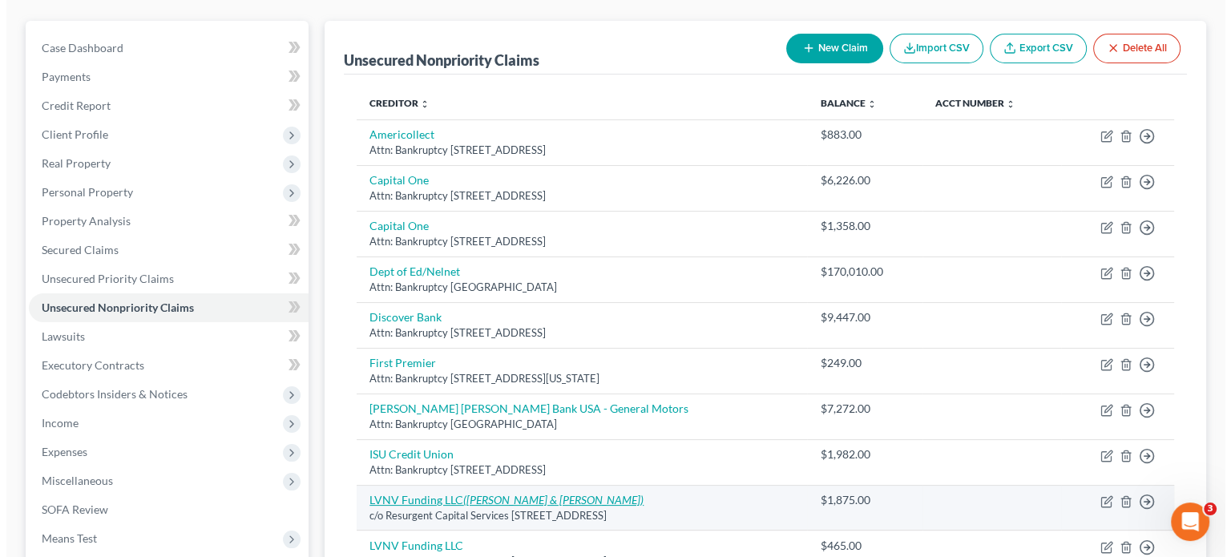
scroll to position [0, 0]
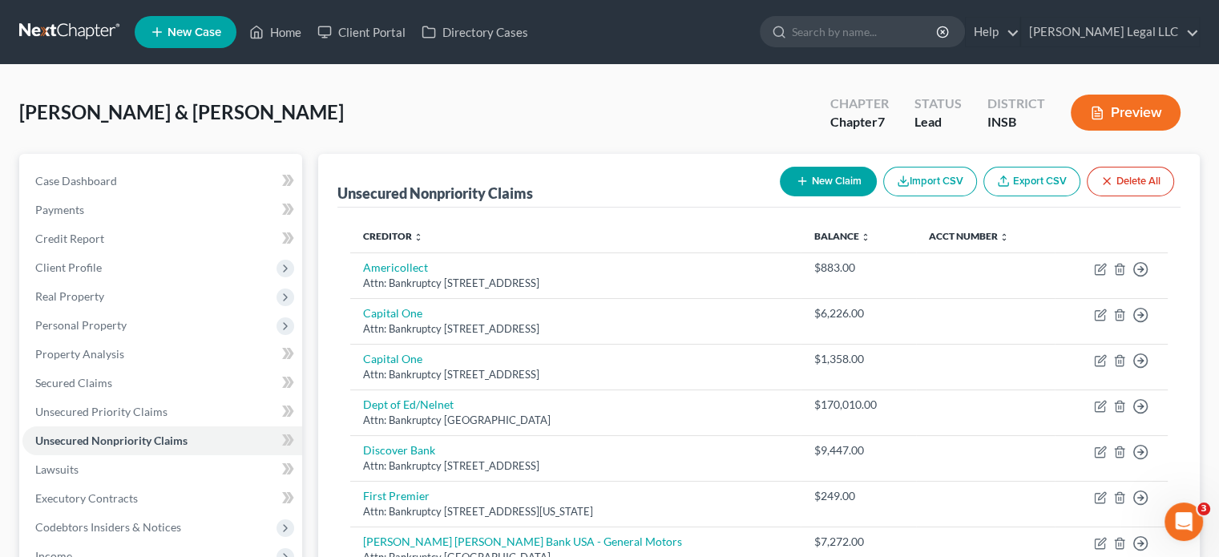
click at [832, 180] on button "New Claim" at bounding box center [828, 182] width 97 height 30
select select "2"
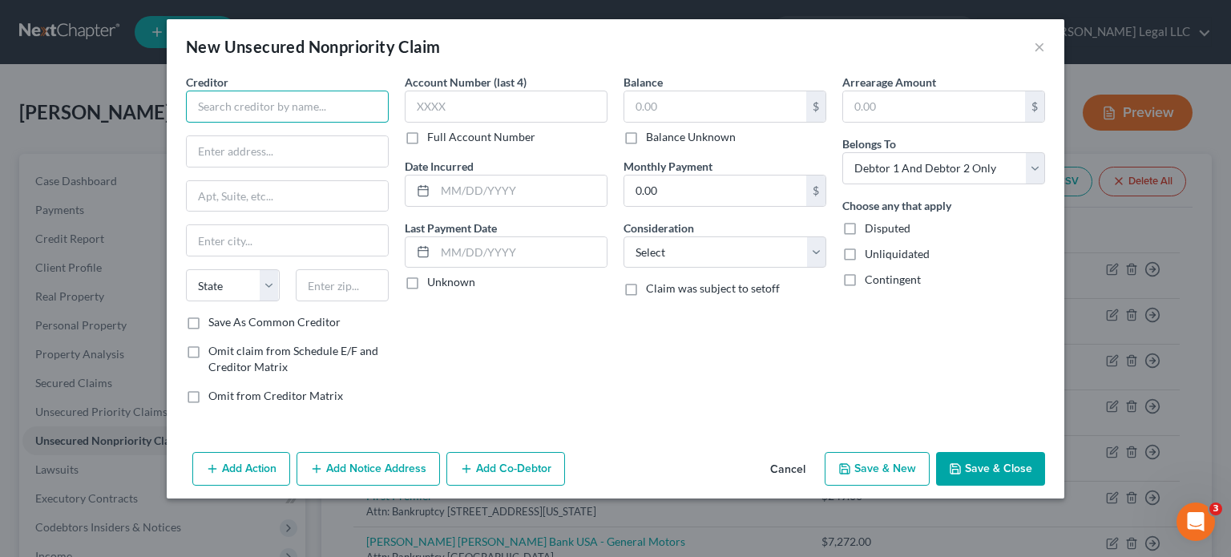
click at [259, 103] on input "text" at bounding box center [287, 107] width 203 height 32
click at [272, 106] on input "text" at bounding box center [287, 107] width 203 height 32
type input "Indiana State University Credit Union"
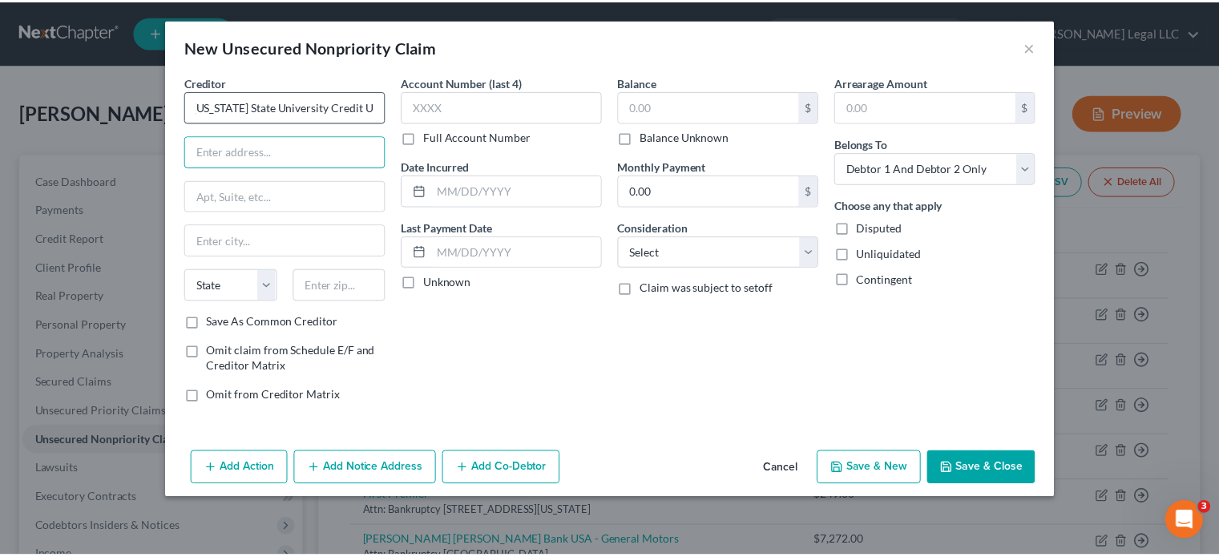
scroll to position [0, 0]
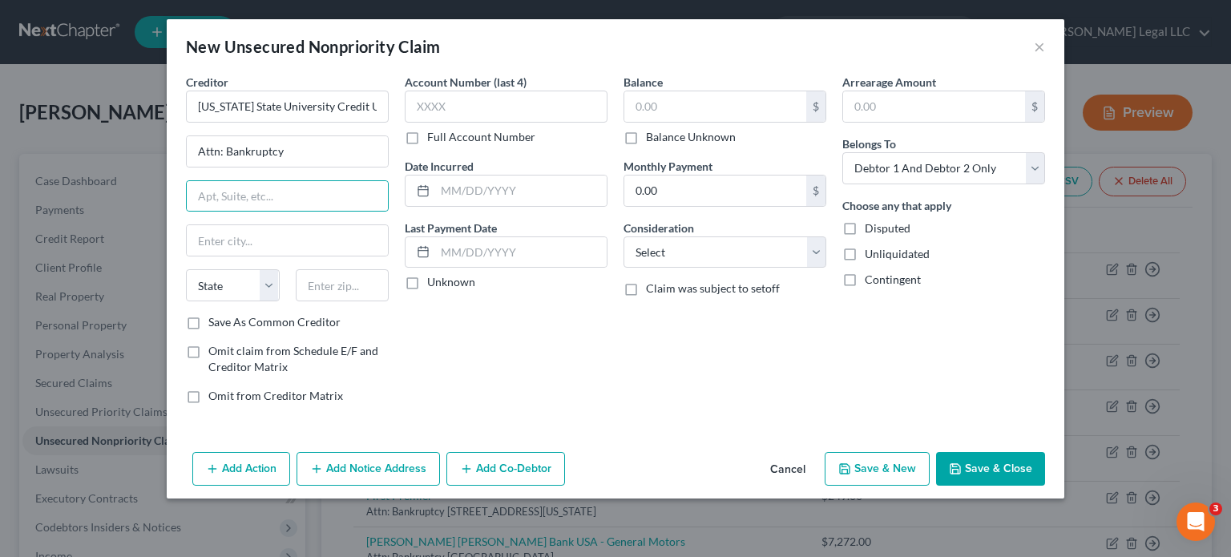
click at [337, 167] on div "Creditor * Indiana State University Credit Union Attn: Bankruptcy State AL AK A…" at bounding box center [287, 194] width 203 height 240
drag, startPoint x: 338, startPoint y: 150, endPoint x: 170, endPoint y: 150, distance: 168.3
click at [155, 150] on div "New Unsecured Nonpriority Claim × Creditor * Indiana State University Credit Un…" at bounding box center [615, 278] width 1231 height 557
type input "c/o Klotz Law Office"
type input "648 Walnut Street"
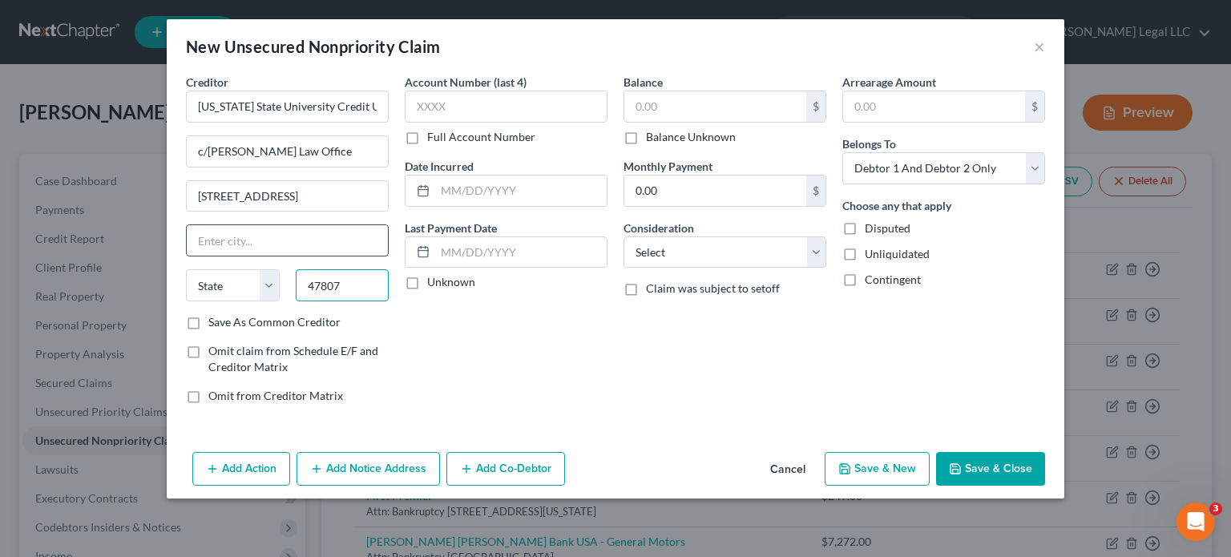
type input "47807"
click at [275, 240] on input "text" at bounding box center [287, 240] width 201 height 30
type input "Terre Haute"
select select "15"
click at [529, 352] on div "Account Number (last 4) Full Account Number Date Incurred Last Payment Date Unk…" at bounding box center [506, 245] width 219 height 343
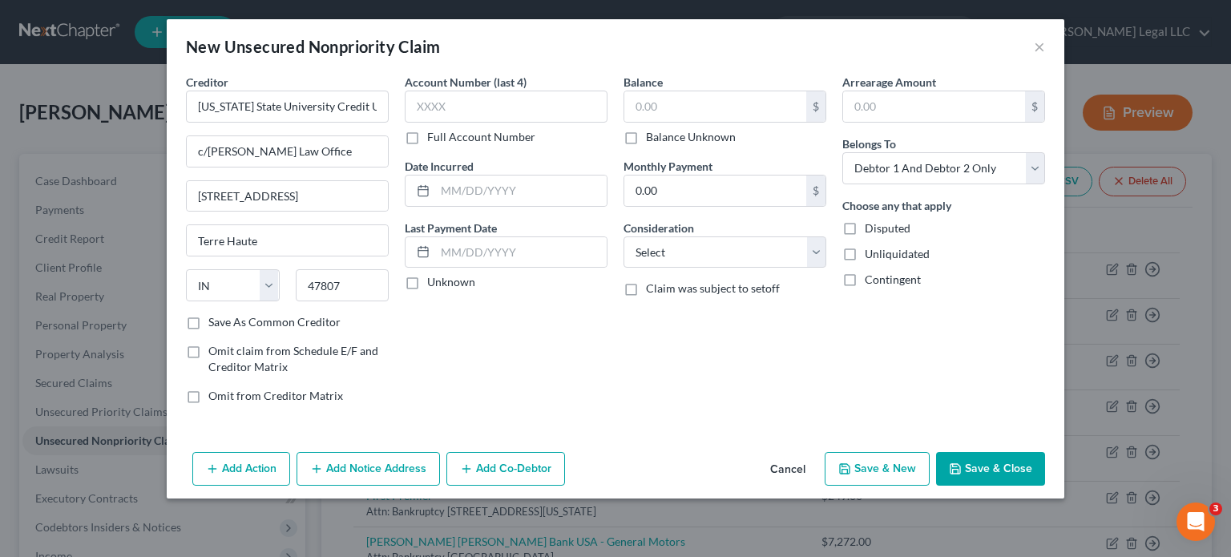
click at [427, 137] on label "Full Account Number" at bounding box center [481, 137] width 108 height 16
click at [434, 137] on input "Full Account Number" at bounding box center [439, 134] width 10 height 10
click at [430, 111] on input "text" at bounding box center [506, 107] width 203 height 32
paste input "84D04-2403-SC-001327"
click at [426, 107] on input "84D04-2403-SC-001327" at bounding box center [506, 107] width 203 height 32
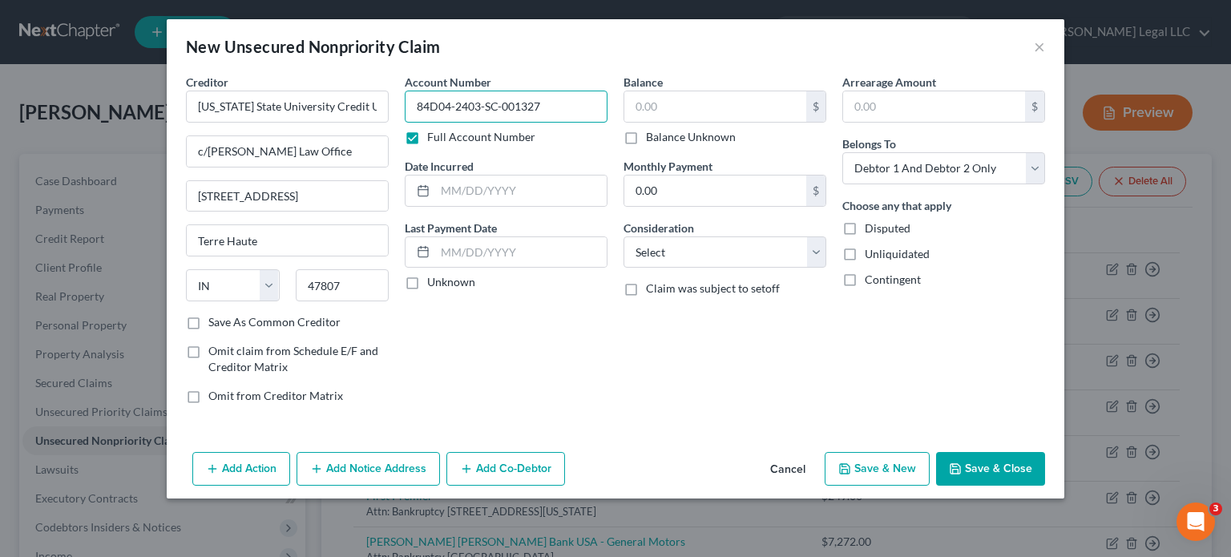
type input "84D04-2403-SC-001327"
click at [696, 249] on select "Select Cable / Satellite Services Collection Agency Credit Card Debt Debt Couns…" at bounding box center [724, 252] width 203 height 32
select select "2"
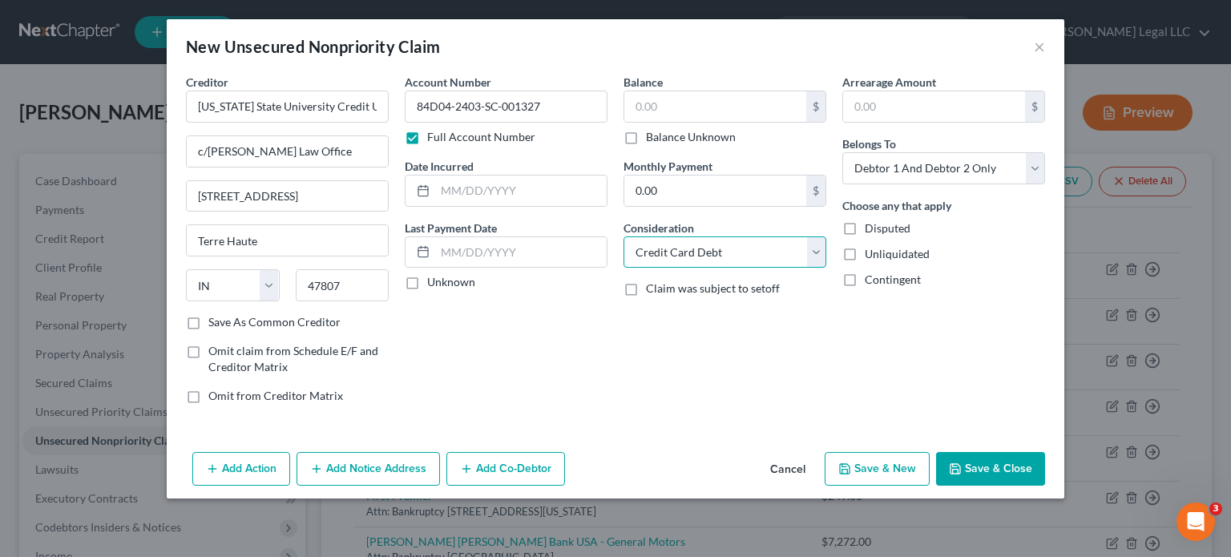
click at [623, 236] on select "Select Cable / Satellite Services Collection Agency Credit Card Debt Debt Couns…" at bounding box center [724, 252] width 203 height 32
click at [914, 180] on select "Select Debtor 1 Only Debtor 2 Only Debtor 1 And Debtor 2 Only At Least One Of T…" at bounding box center [943, 168] width 203 height 32
select select "0"
click at [842, 152] on select "Select Debtor 1 Only Debtor 2 Only Debtor 1 And Debtor 2 Only At Least One Of T…" at bounding box center [943, 168] width 203 height 32
click at [989, 467] on button "Save & Close" at bounding box center [990, 469] width 109 height 34
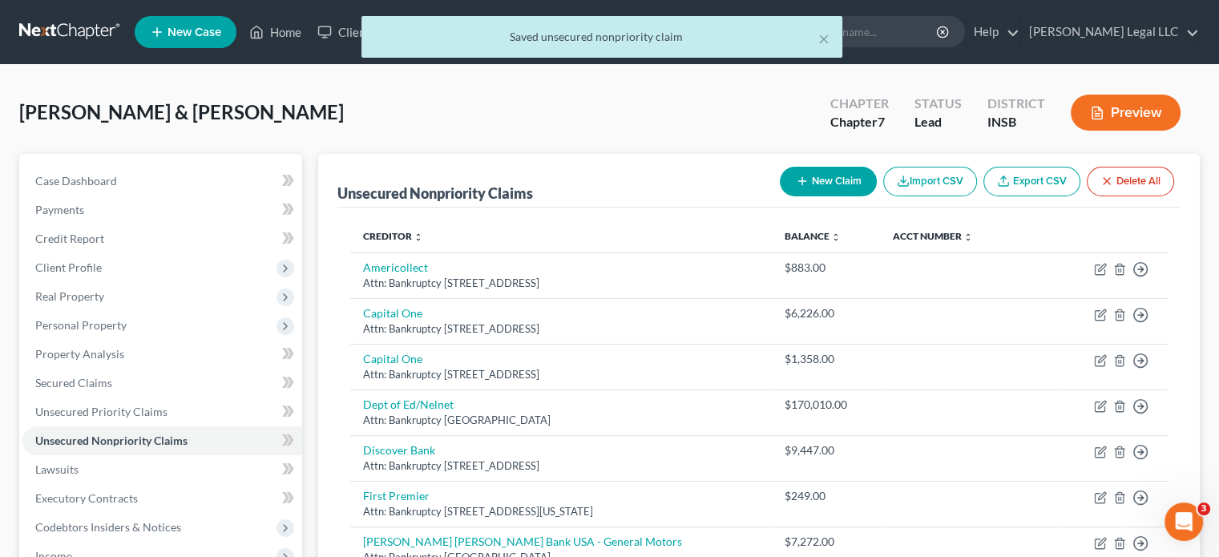
scroll to position [561, 0]
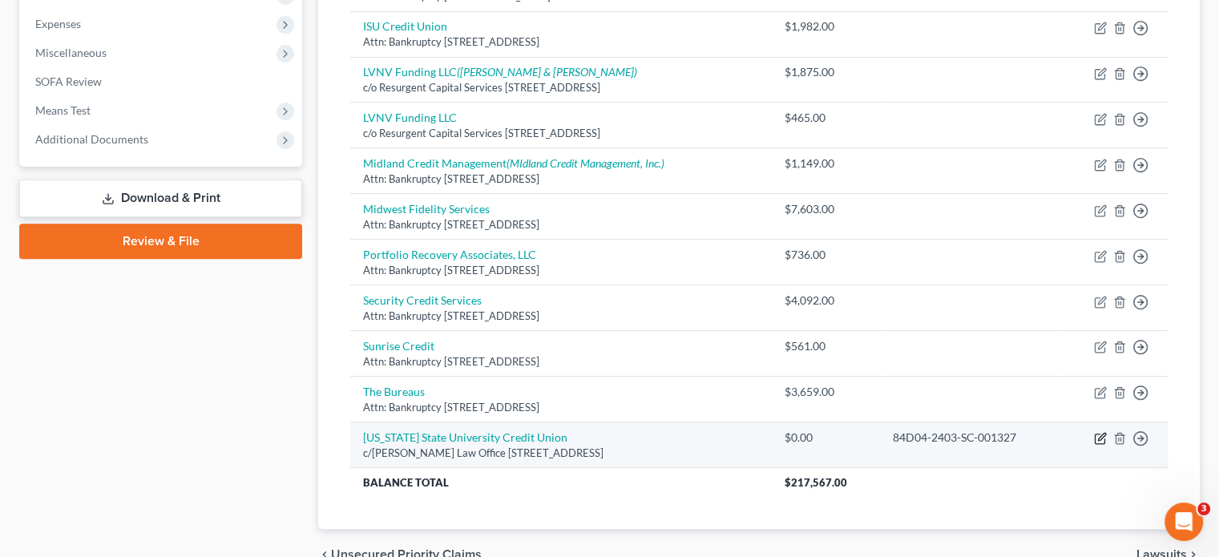
click at [1100, 432] on icon "button" at bounding box center [1100, 438] width 13 height 13
select select "15"
select select "2"
select select "0"
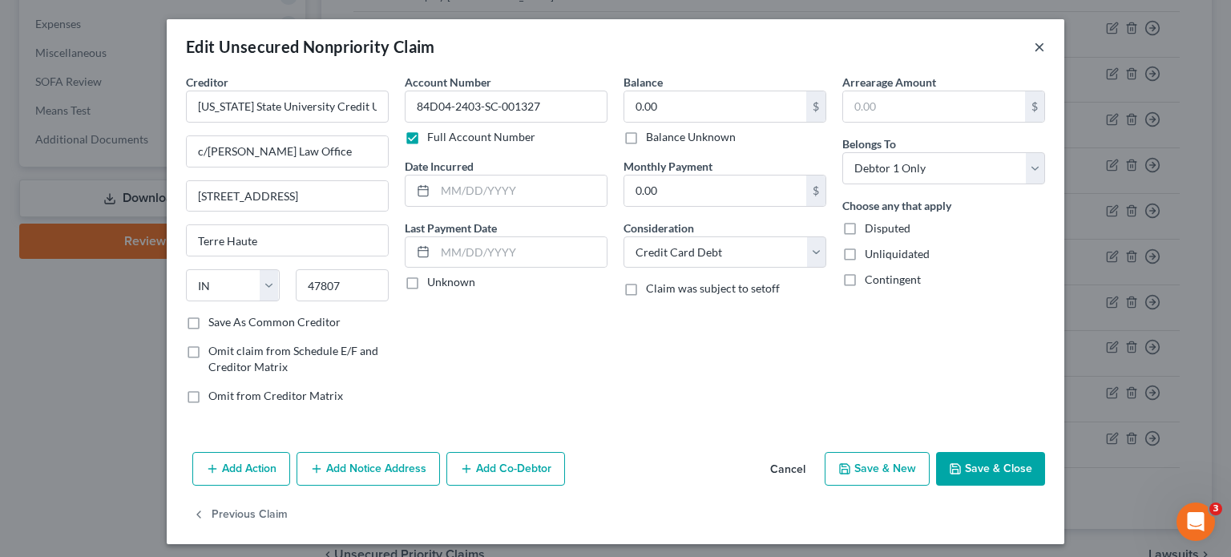
click at [1034, 47] on button "×" at bounding box center [1039, 46] width 11 height 19
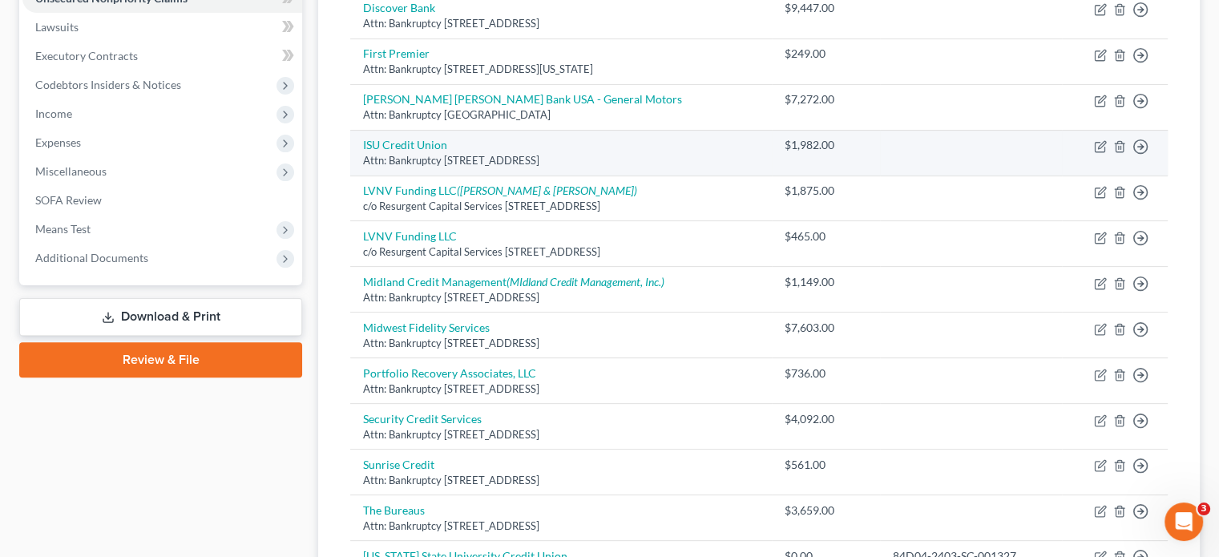
scroll to position [641, 0]
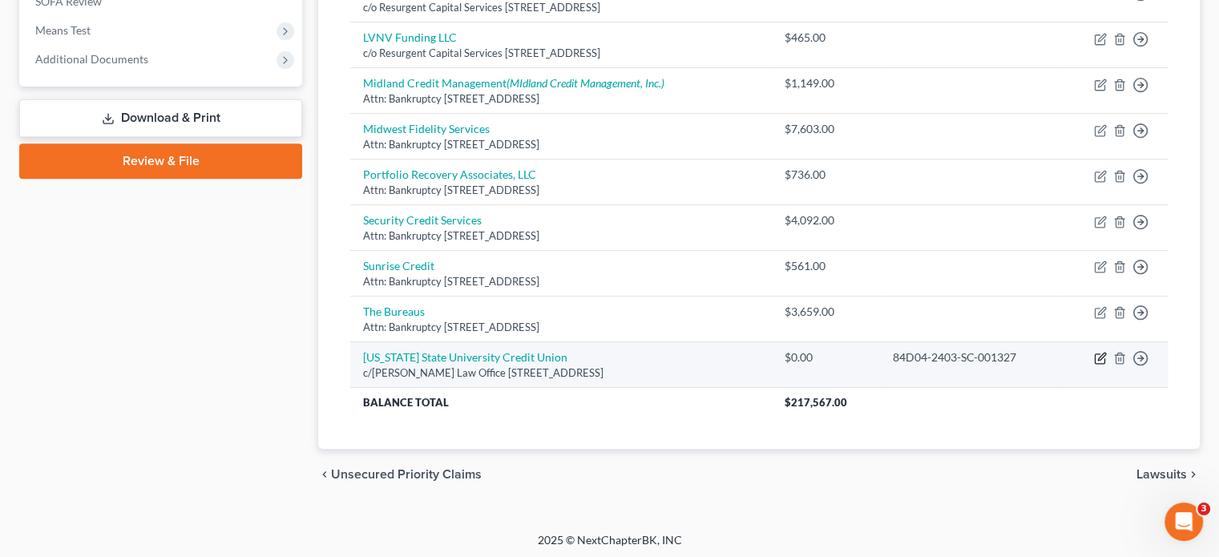
click at [1098, 358] on icon "button" at bounding box center [1100, 358] width 13 height 13
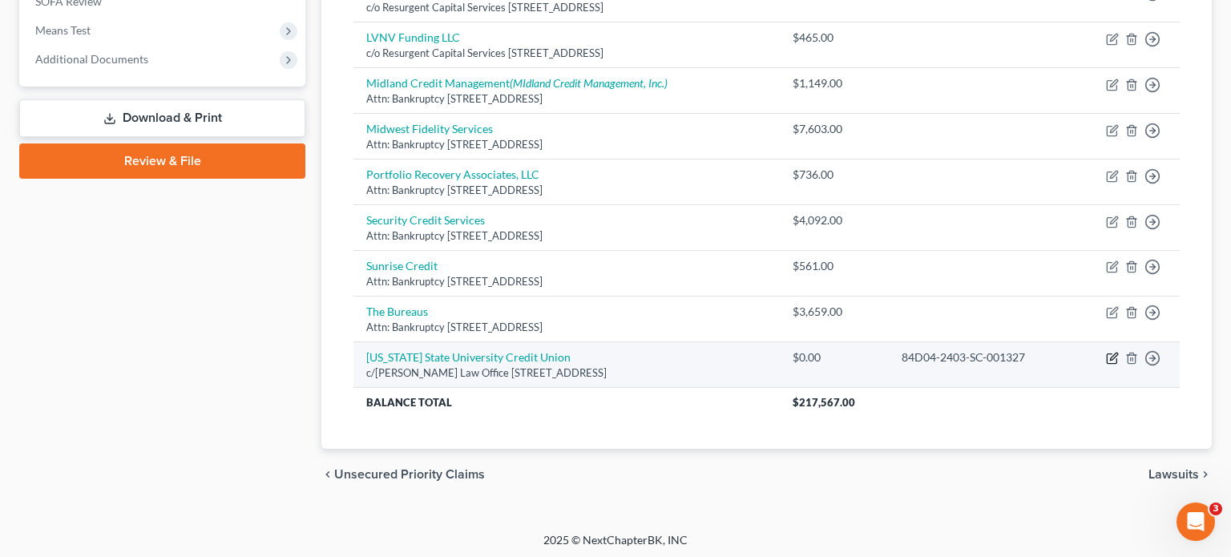
select select "15"
select select "2"
select select "0"
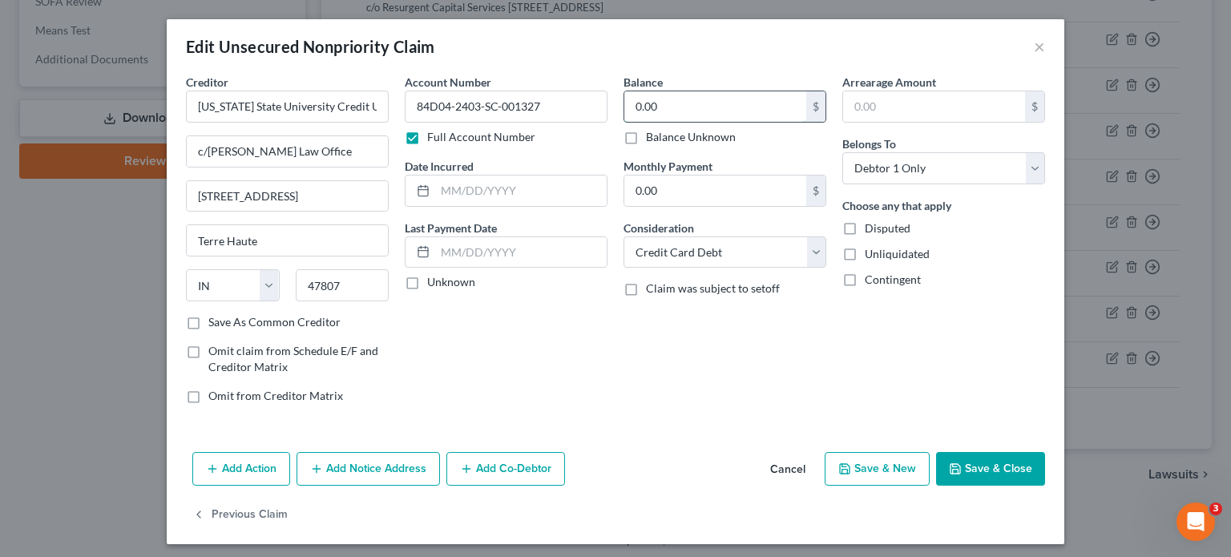
click at [695, 107] on input "0.00" at bounding box center [715, 106] width 182 height 30
type input "7,896.27"
click at [952, 463] on icon "button" at bounding box center [955, 468] width 13 height 13
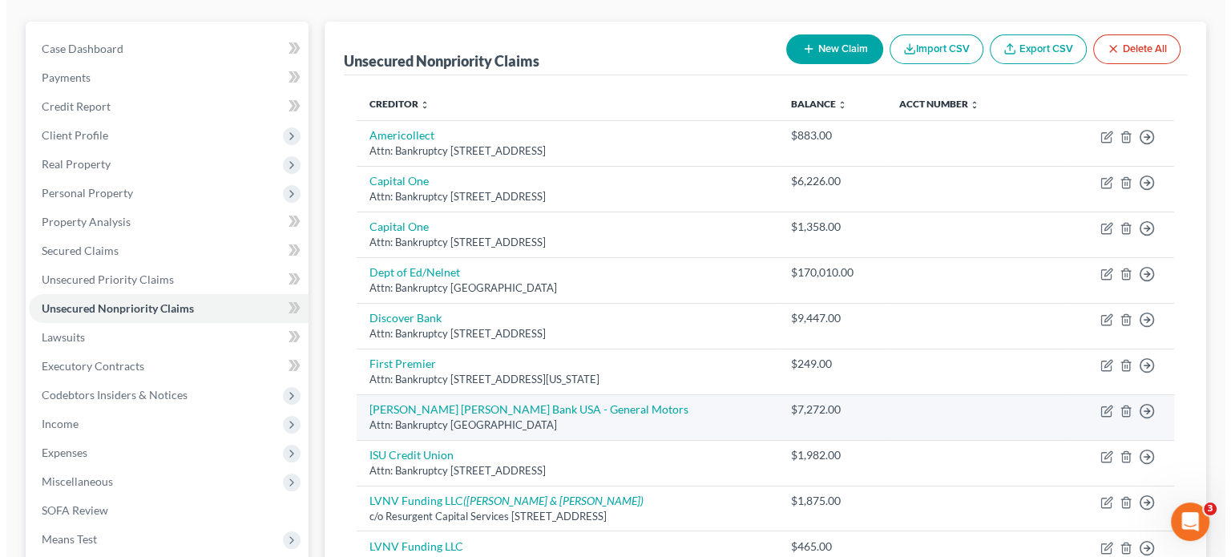
scroll to position [160, 0]
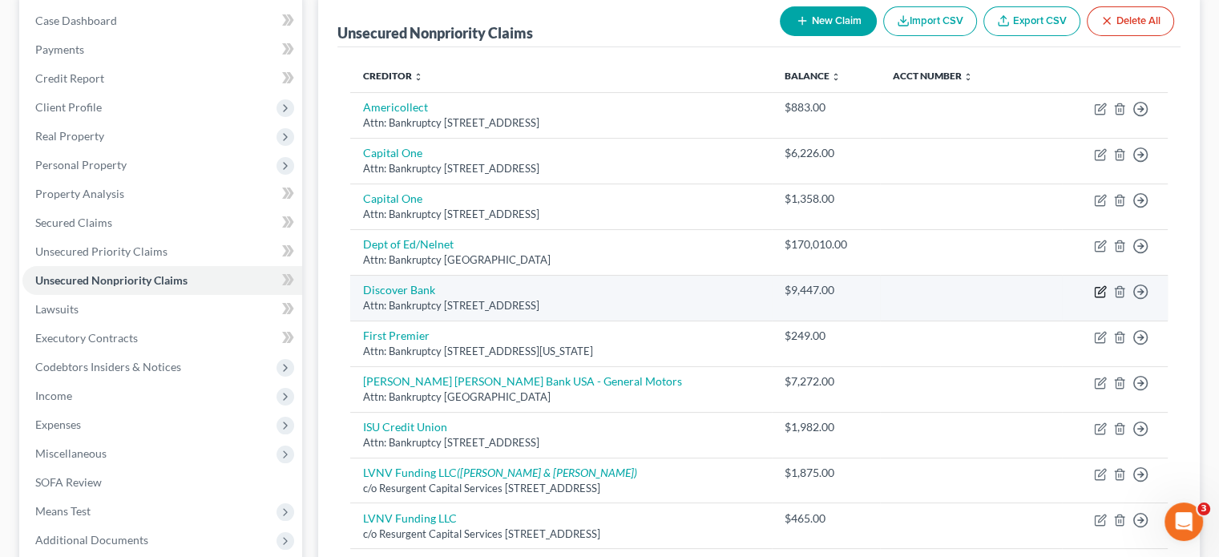
click at [1101, 289] on icon "button" at bounding box center [1100, 291] width 13 height 13
select select "46"
select select "2"
select select "1"
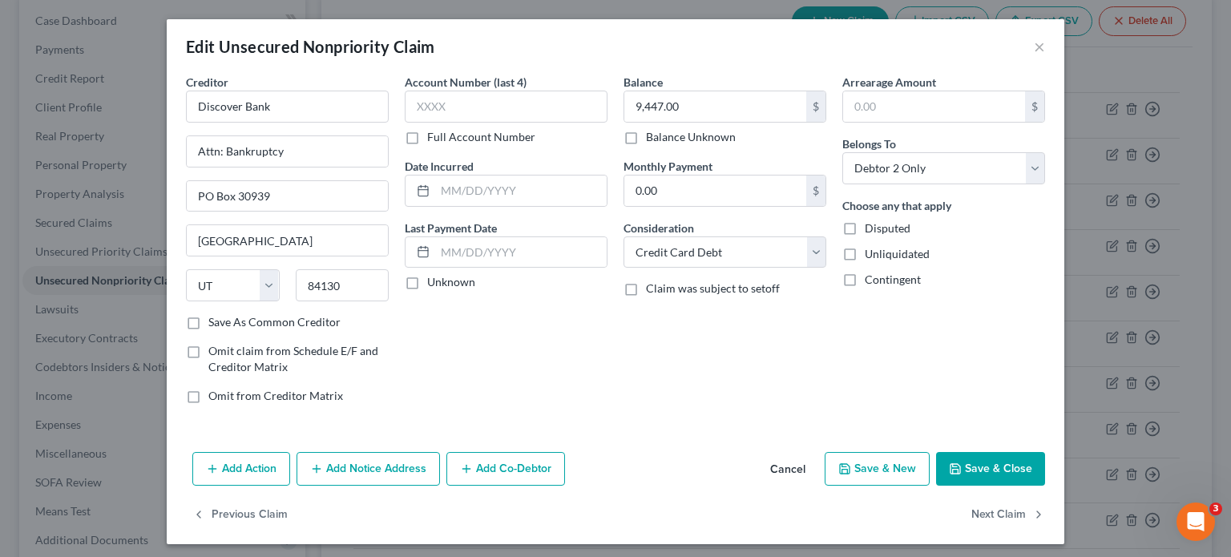
click at [348, 461] on button "Add Notice Address" at bounding box center [368, 469] width 143 height 34
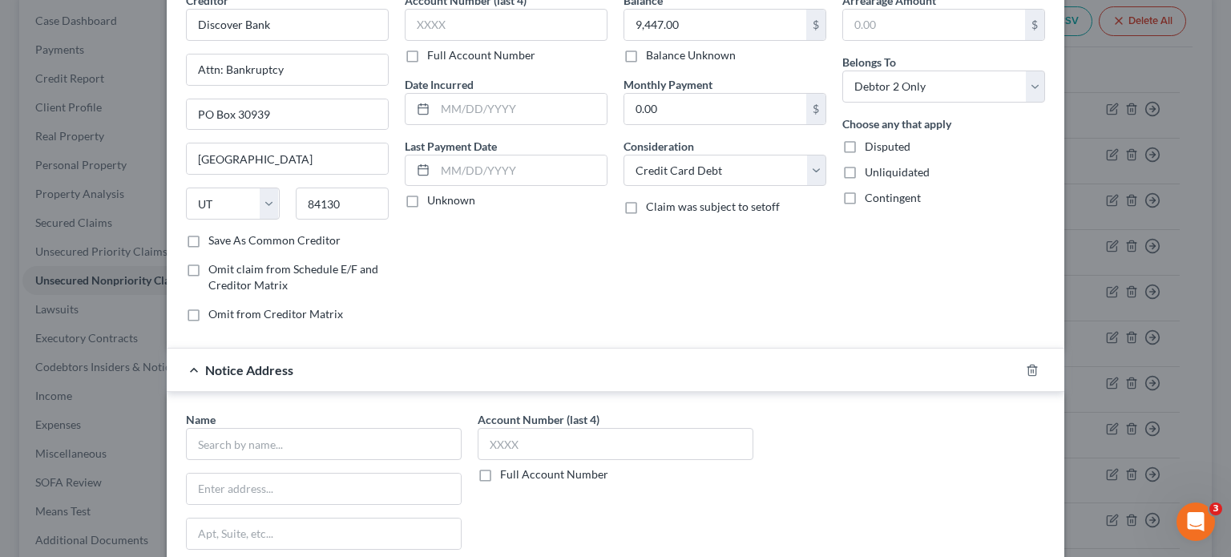
scroll to position [240, 0]
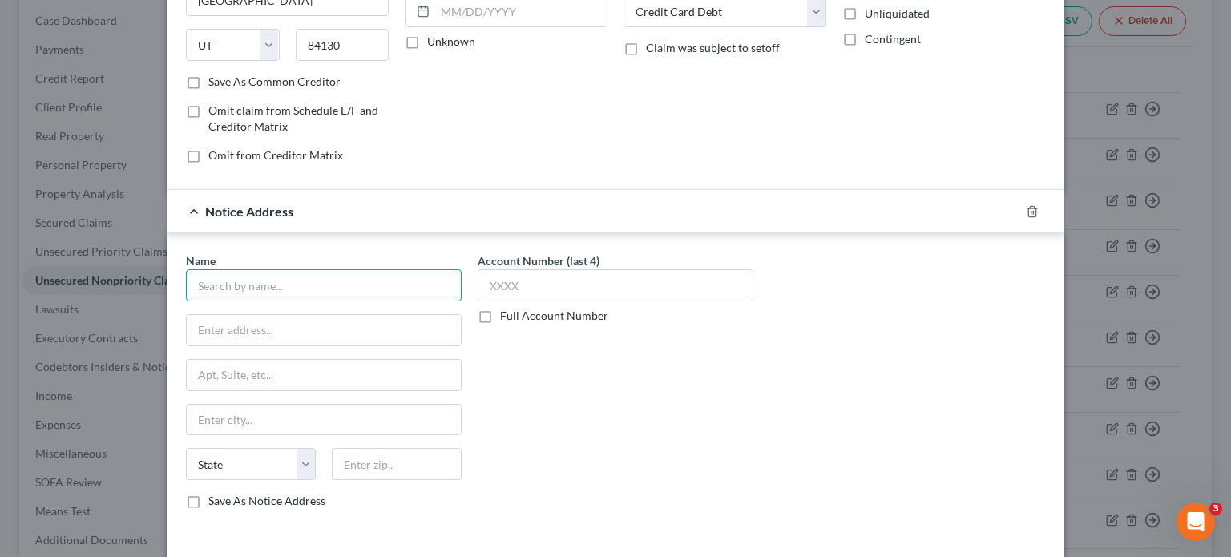
click at [282, 278] on input "text" at bounding box center [324, 285] width 276 height 32
type input "Krisor & Associates"
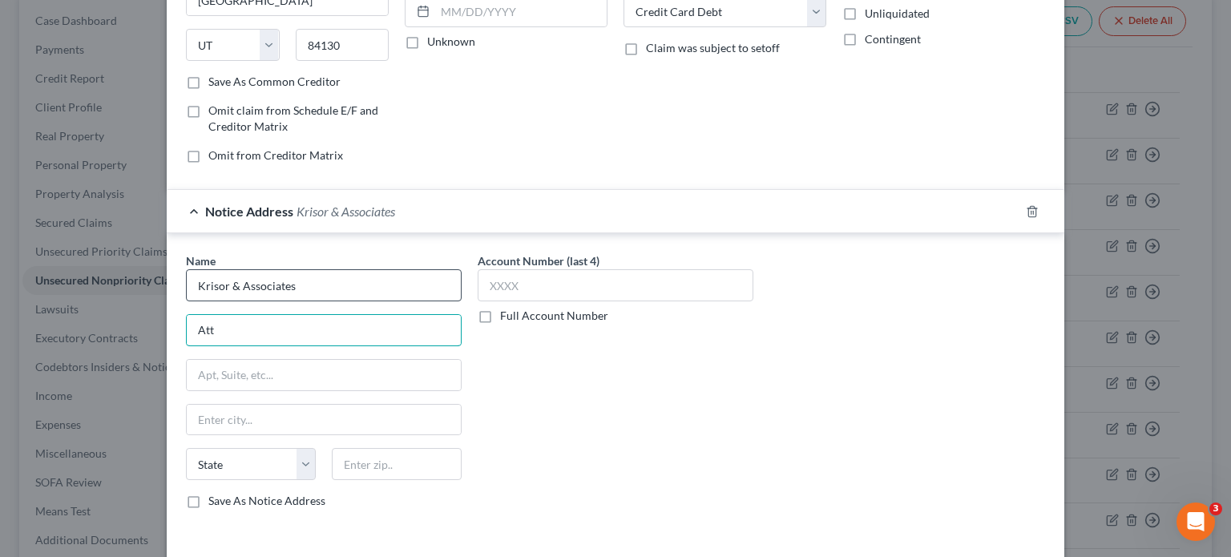
type input "Attn: Bankruptcy"
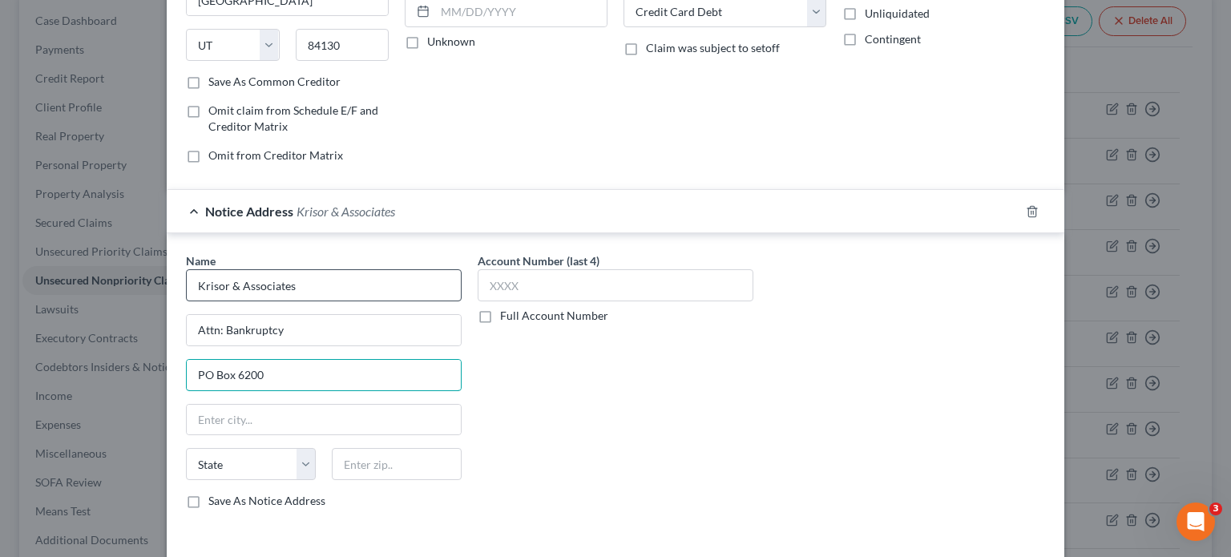
type input "PO Box 6200"
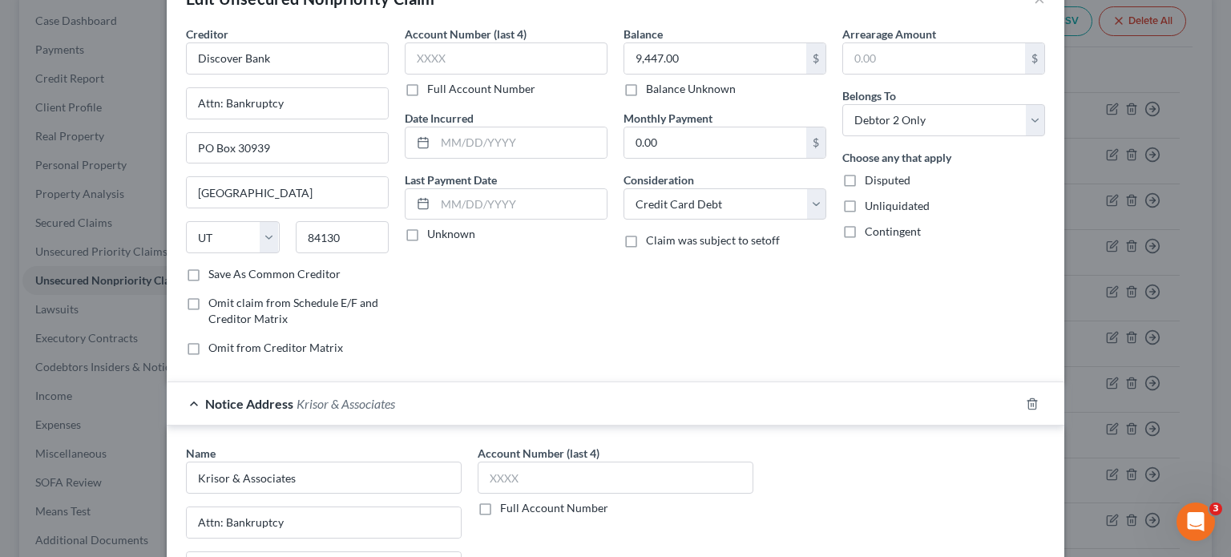
scroll to position [0, 0]
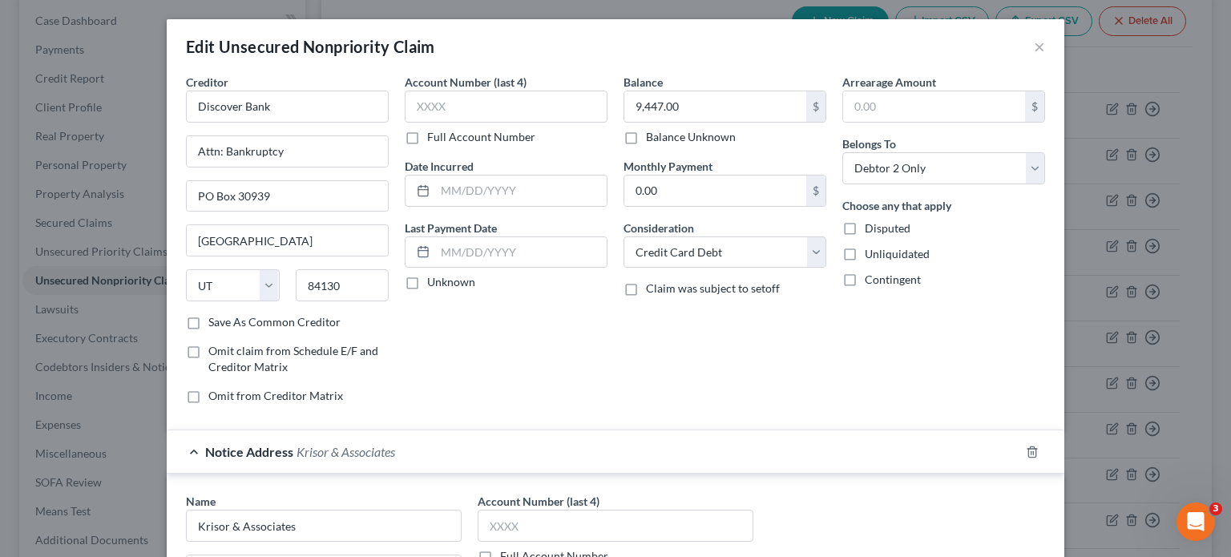
type input "46660"
type input "South Bend"
select select "15"
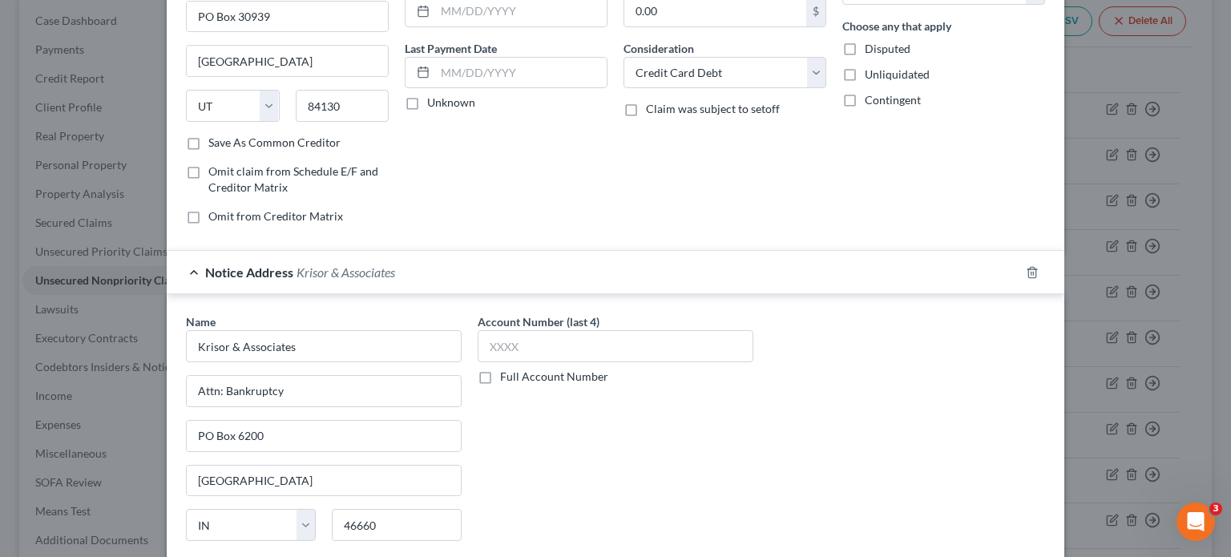
scroll to position [240, 0]
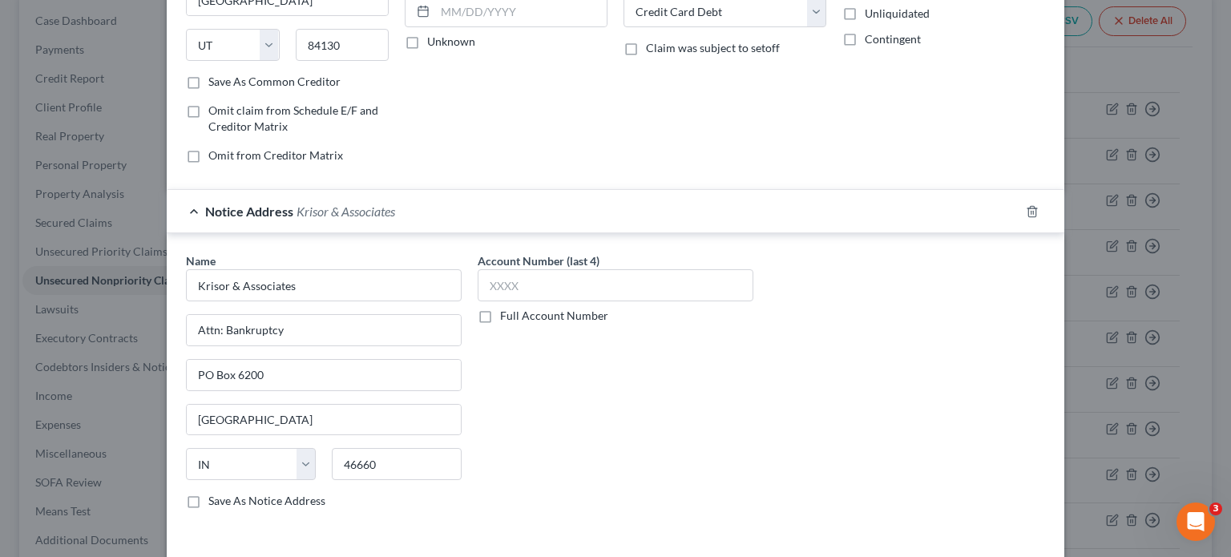
click at [500, 315] on label "Full Account Number" at bounding box center [554, 316] width 108 height 16
click at [506, 315] on input "Full Account Number" at bounding box center [511, 313] width 10 height 10
click at [503, 289] on input "text" at bounding box center [616, 285] width 276 height 32
paste input "61C01-2310-CC-000358"
click at [708, 423] on div "Account Number 61C01-2310-CC-000358 Full Account Number" at bounding box center [616, 386] width 292 height 269
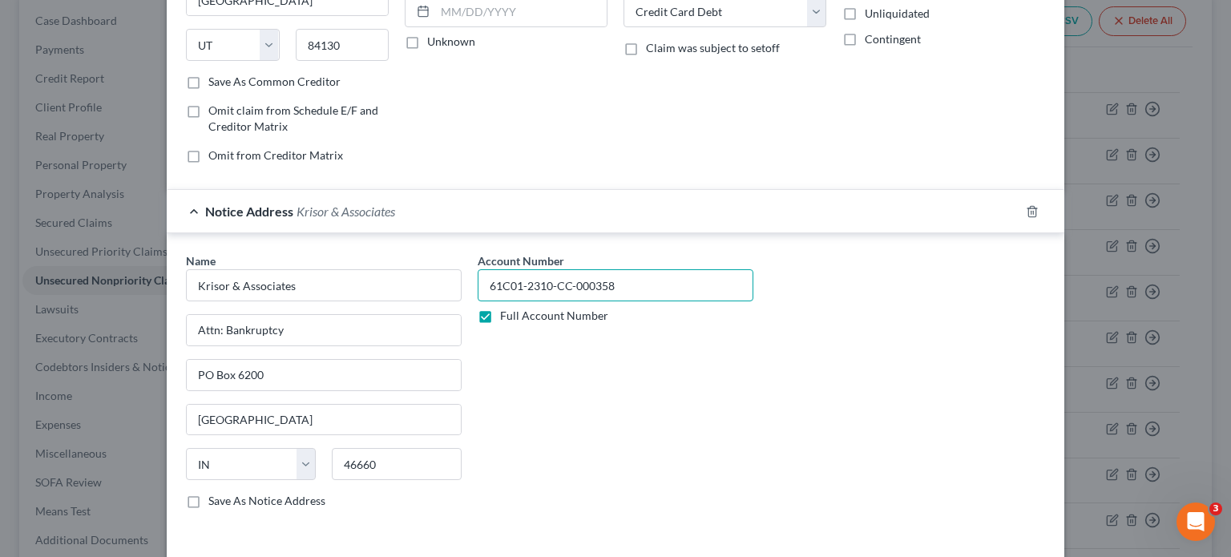
click at [487, 275] on input "61C01-2310-CC-000358" at bounding box center [616, 285] width 276 height 32
click at [497, 278] on input "61C01-2310-CC-000358" at bounding box center [616, 285] width 276 height 32
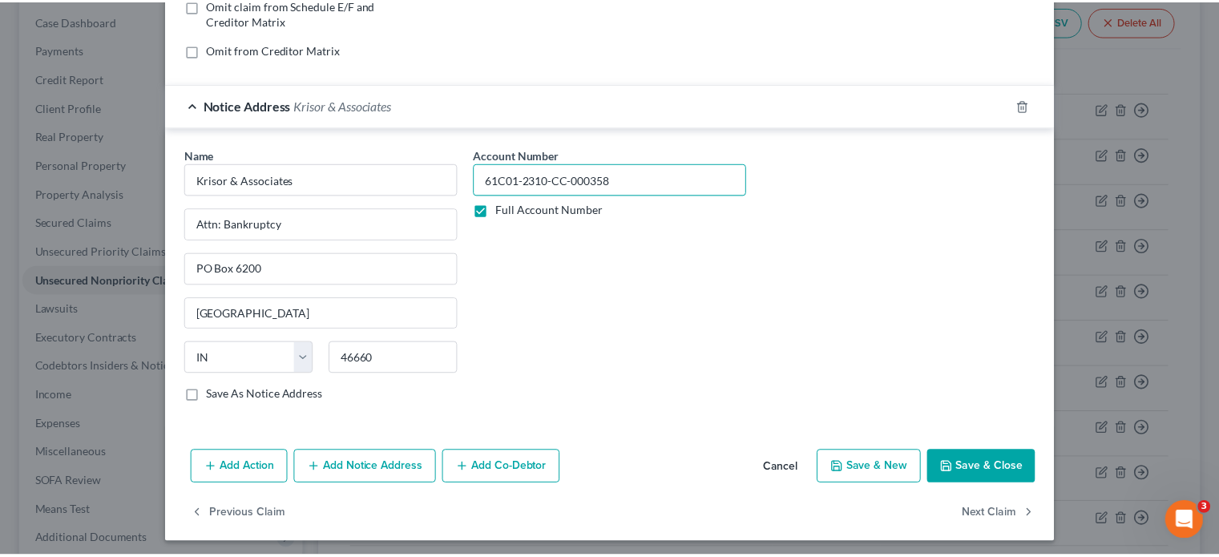
scroll to position [349, 0]
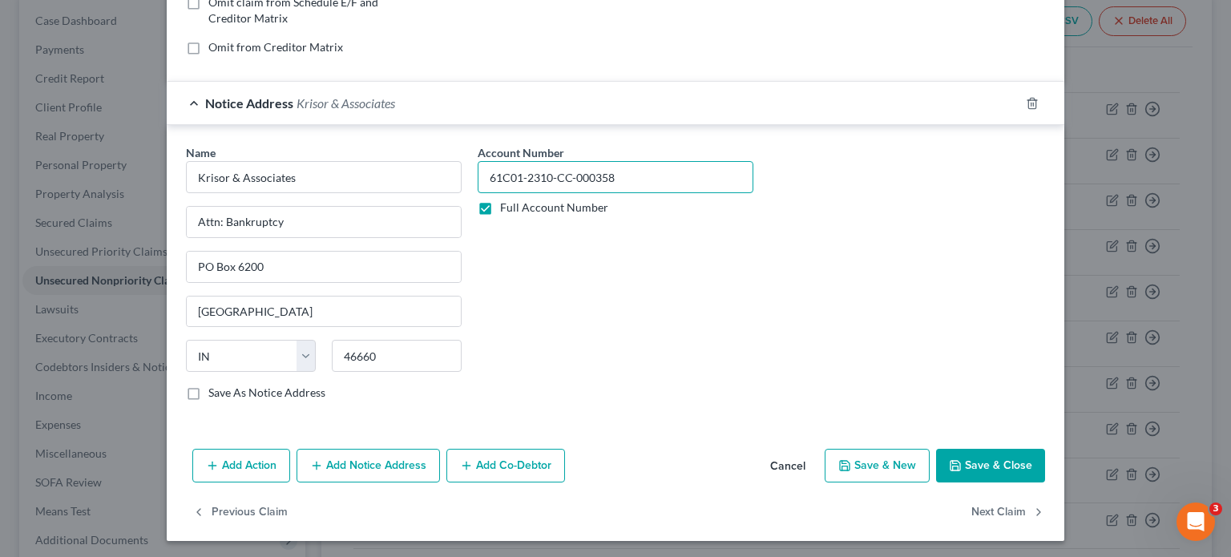
type input "61C01-2310-CC-000358"
click at [976, 454] on button "Save & Close" at bounding box center [990, 466] width 109 height 34
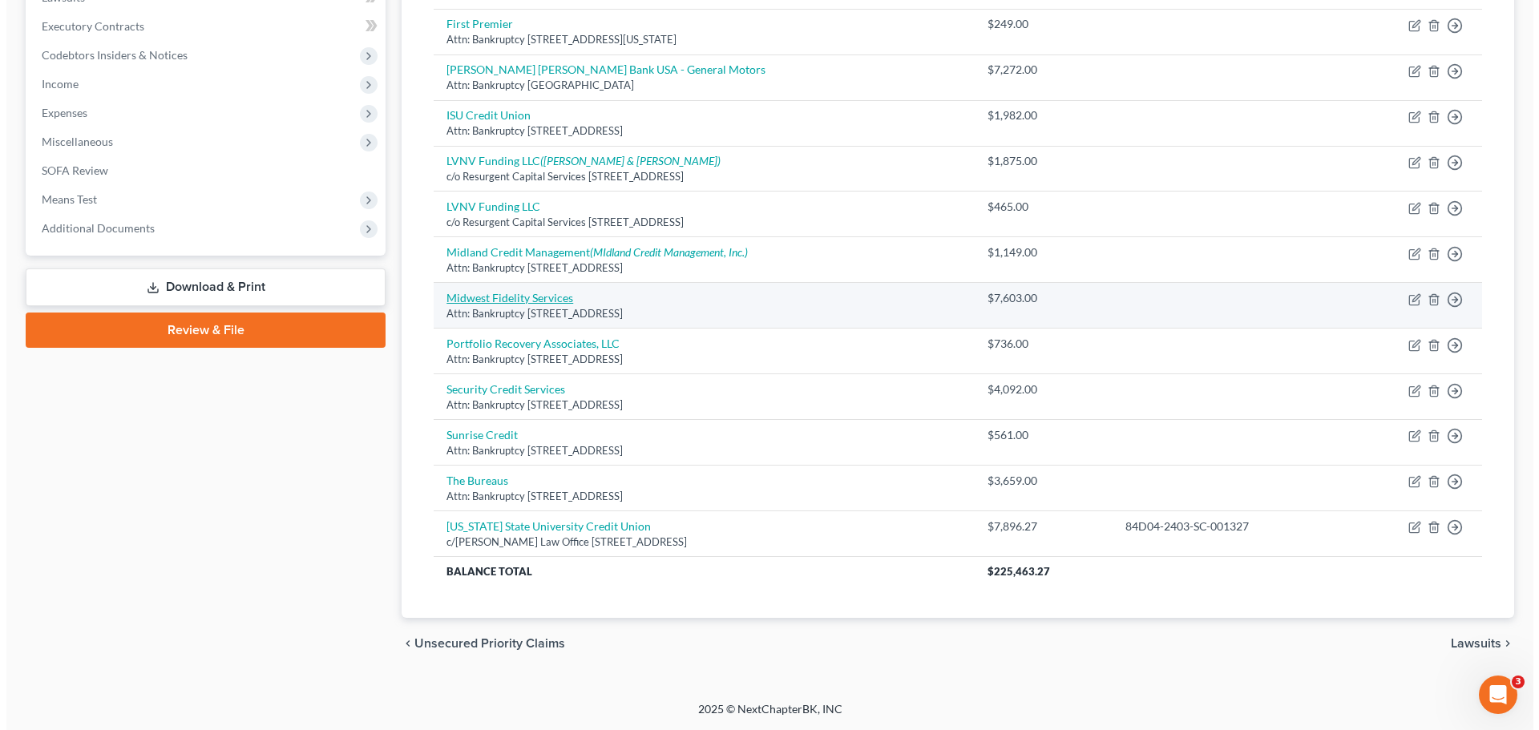
scroll to position [232, 0]
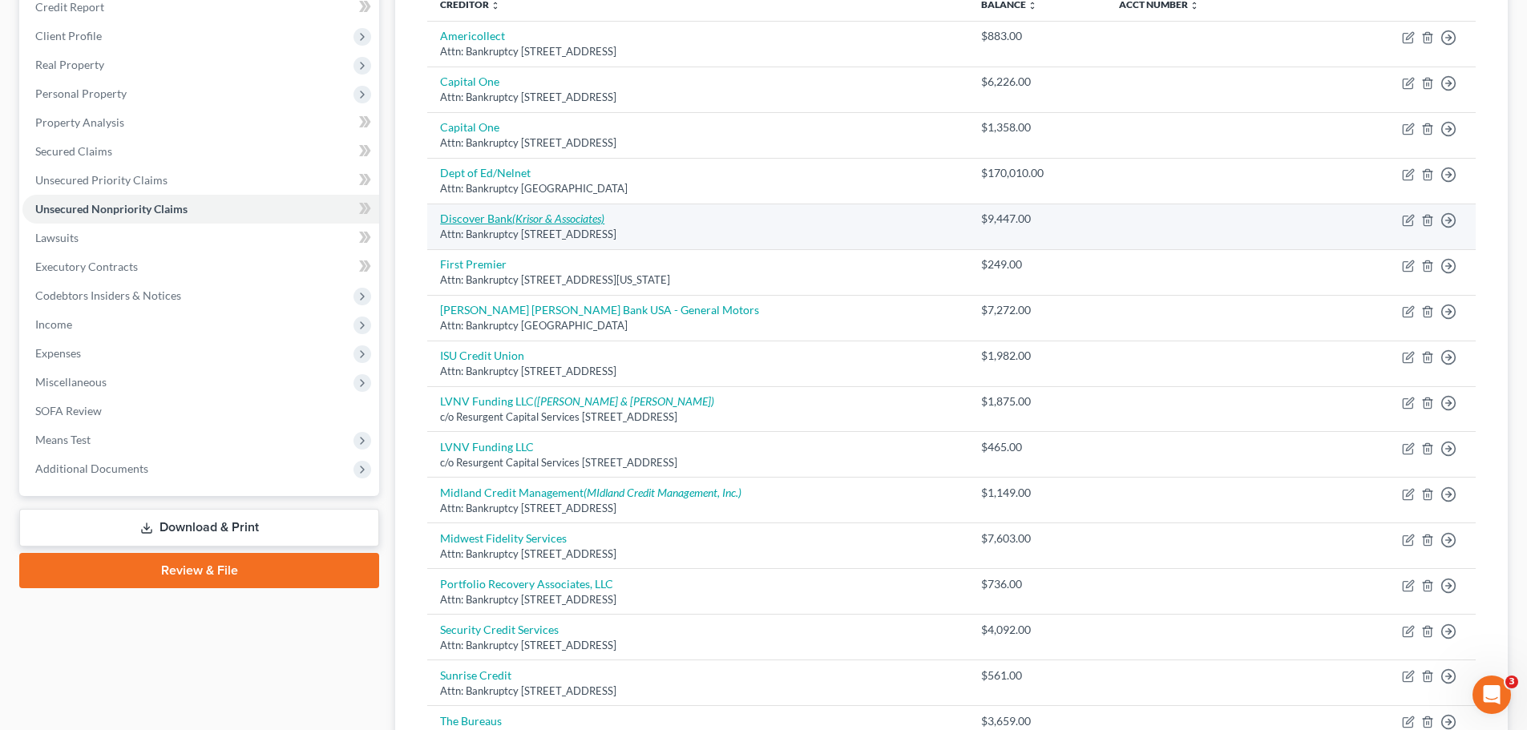
click at [474, 215] on link "Discover Bank (Krisor & Associates)" at bounding box center [522, 219] width 164 height 14
select select "46"
select select "2"
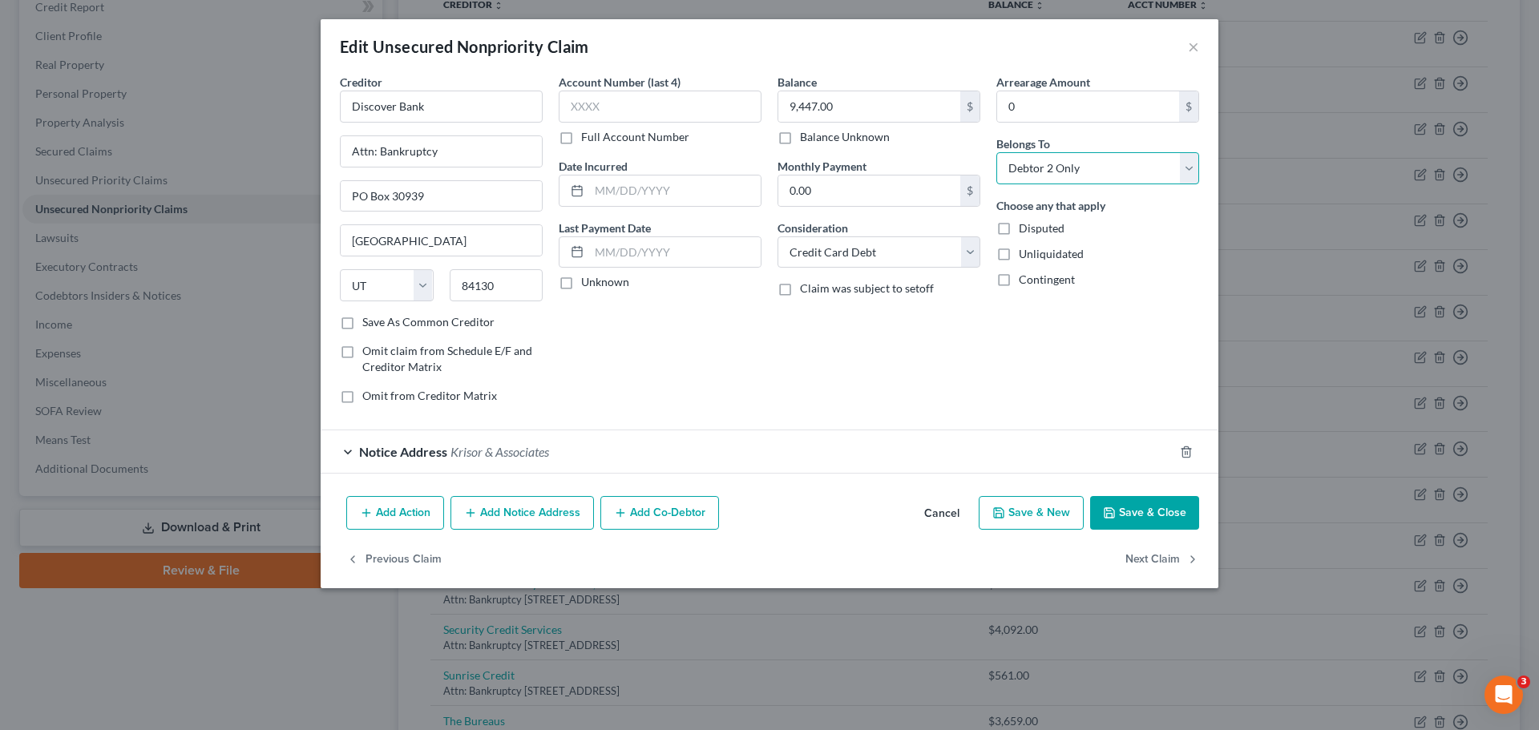
click at [1095, 165] on select "Select Debtor 1 Only Debtor 2 Only Debtor 1 And Debtor 2 Only At Least One Of T…" at bounding box center [1097, 168] width 203 height 32
select select "2"
click at [996, 152] on select "Select Debtor 1 Only Debtor 2 Only Debtor 1 And Debtor 2 Only At Least One Of T…" at bounding box center [1097, 168] width 203 height 32
click at [495, 508] on button "Add Notice Address" at bounding box center [521, 513] width 143 height 34
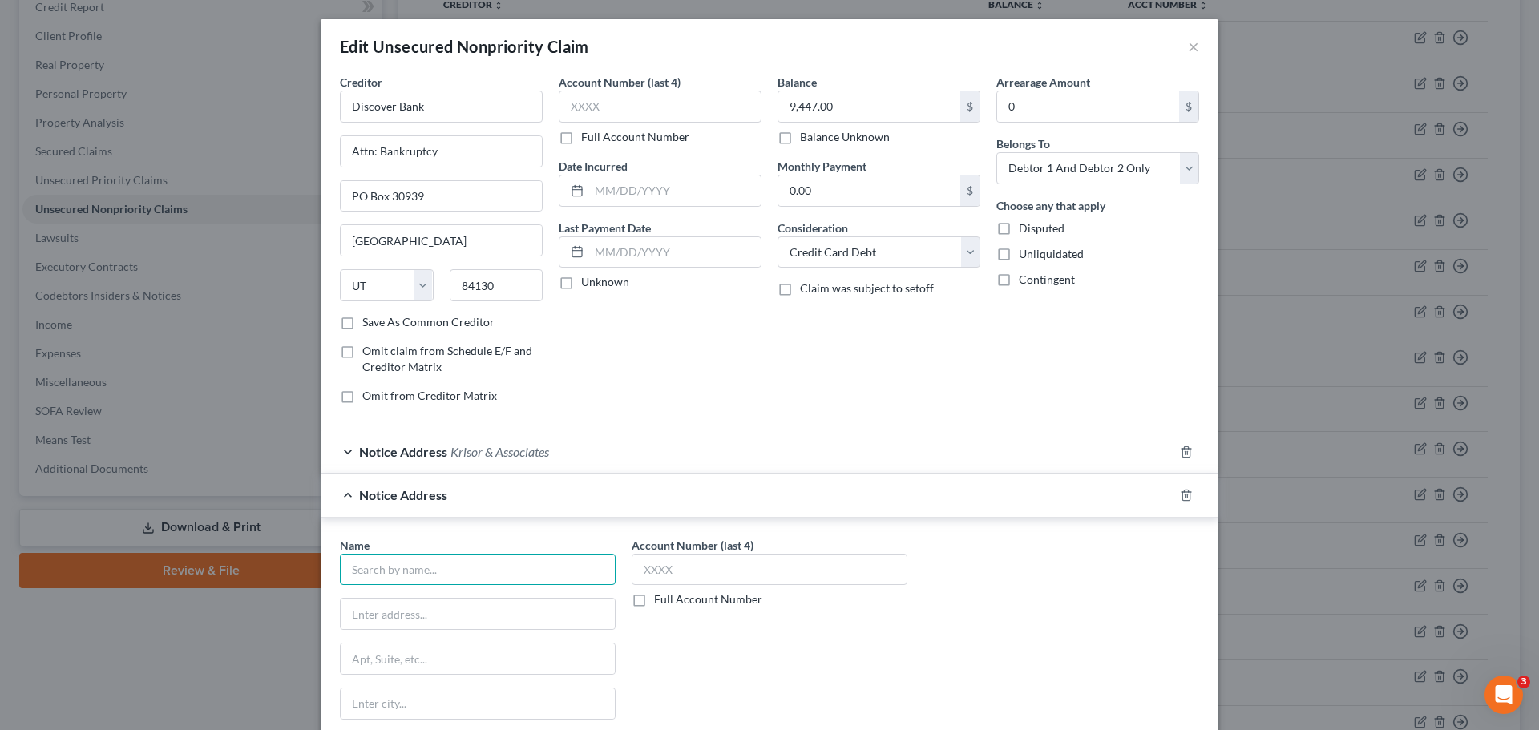
click at [418, 556] on input "text" at bounding box center [478, 570] width 276 height 32
type input "Weltman Weinberg & Reis LPA"
type input "Attn: Bankruptcy"
click at [654, 556] on label "Full Account Number" at bounding box center [708, 599] width 108 height 16
click at [660, 556] on input "Full Account Number" at bounding box center [665, 596] width 10 height 10
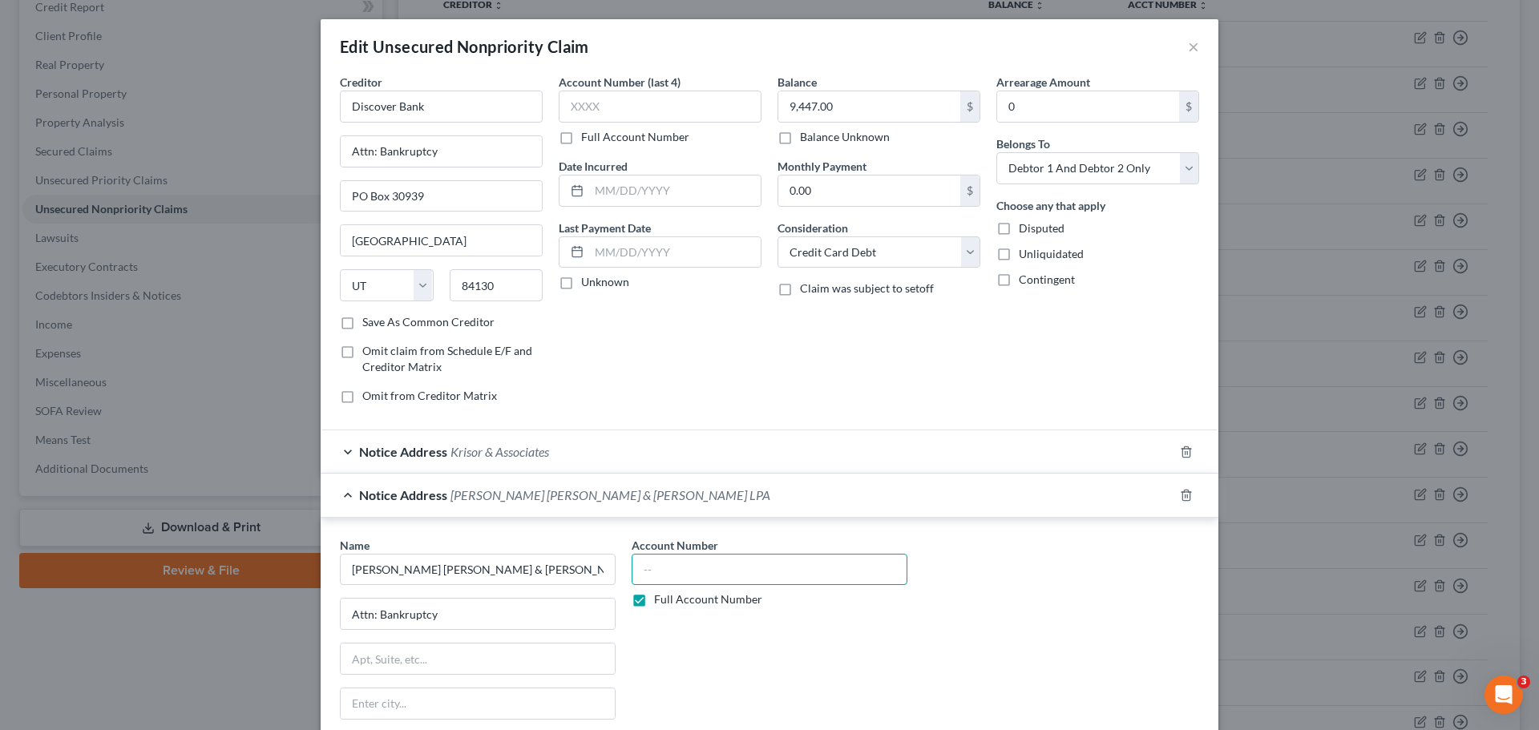
click at [646, 556] on input "text" at bounding box center [769, 570] width 276 height 32
paste input "61C01-2507-CC-000273"
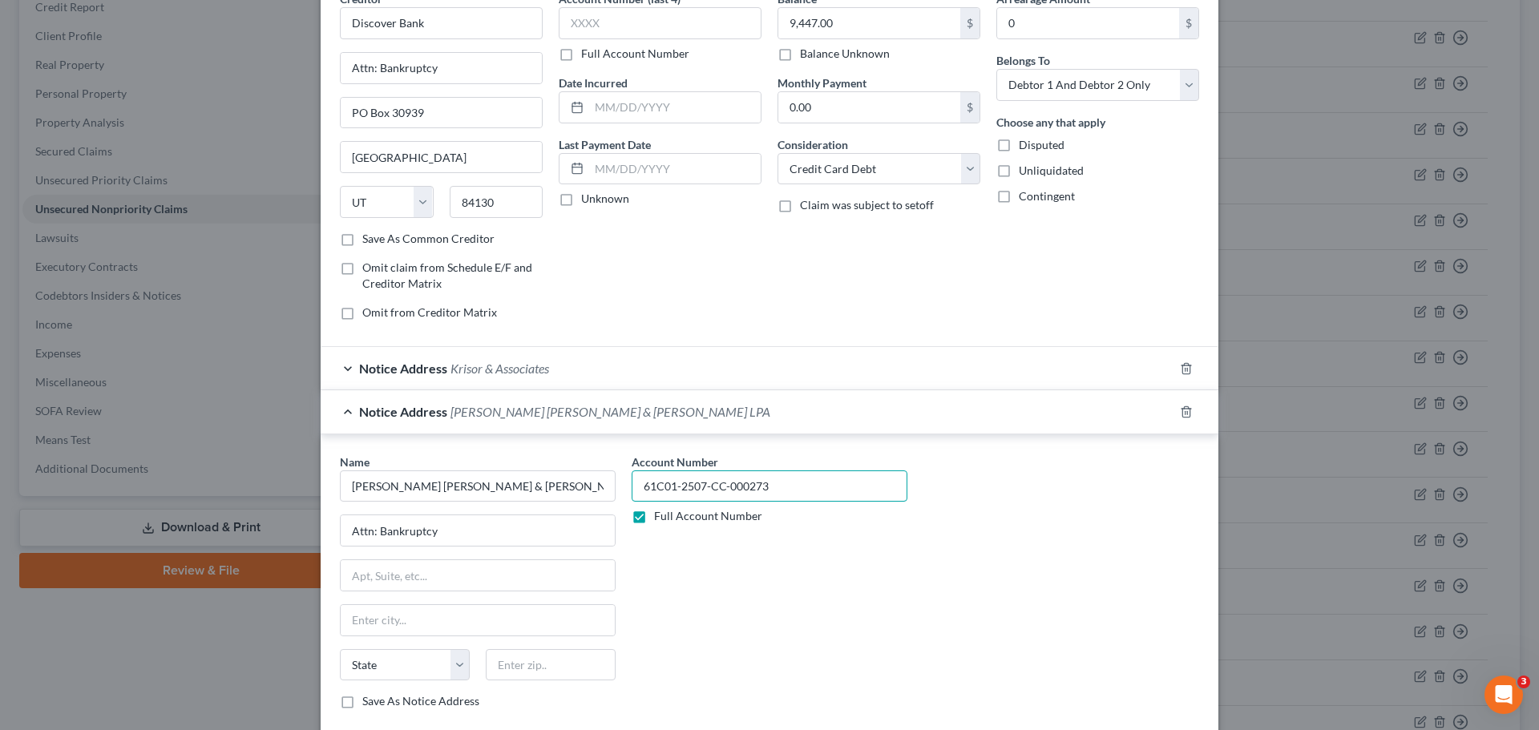
scroll to position [223, 0]
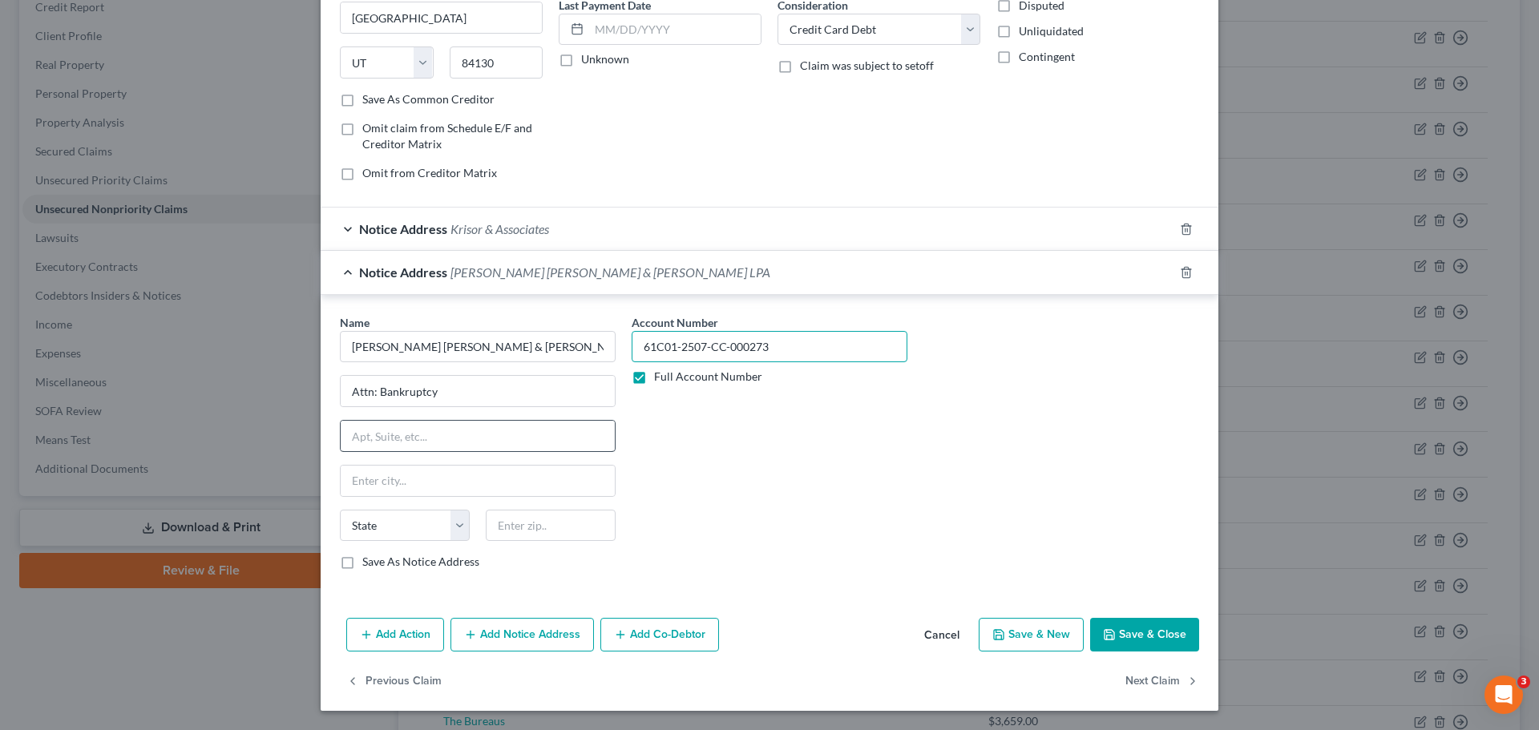
type input "61C01-2507-CC-000273"
drag, startPoint x: 446, startPoint y: 445, endPoint x: 482, endPoint y: 445, distance: 36.1
click at [446, 445] on input "text" at bounding box center [478, 436] width 274 height 30
click at [435, 443] on input "text" at bounding box center [478, 436] width 274 height 30
type input "312 Elm Street"
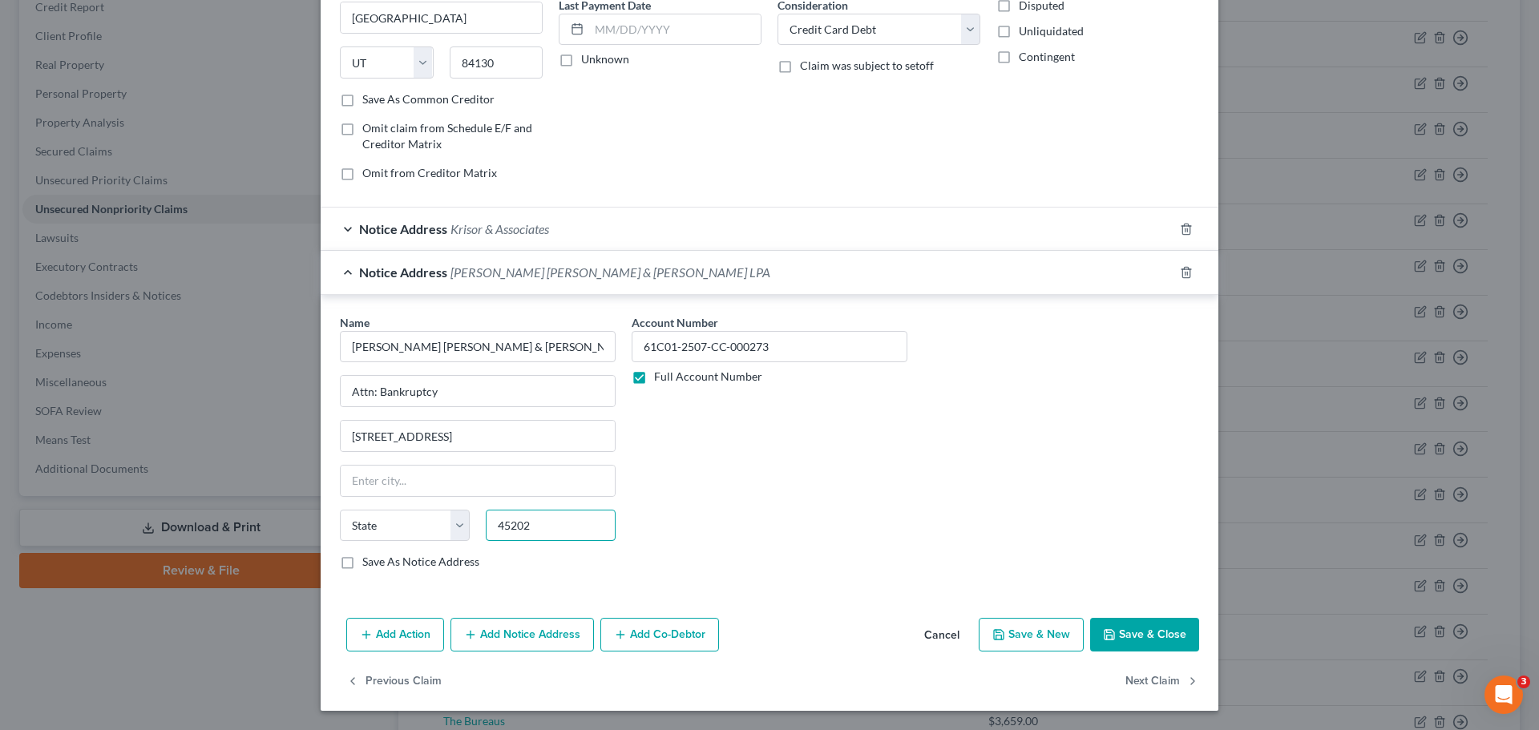
scroll to position [143, 0]
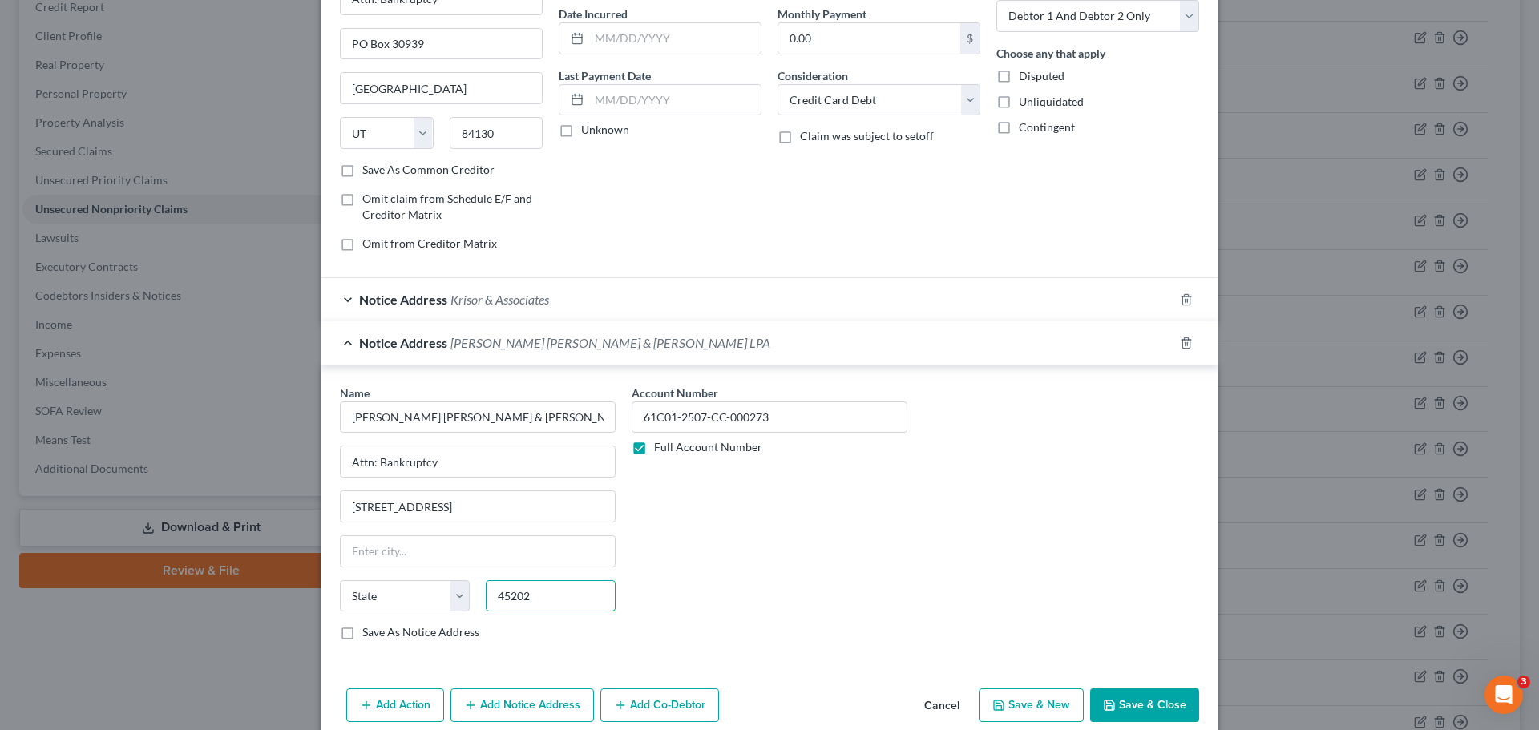
type input "45202"
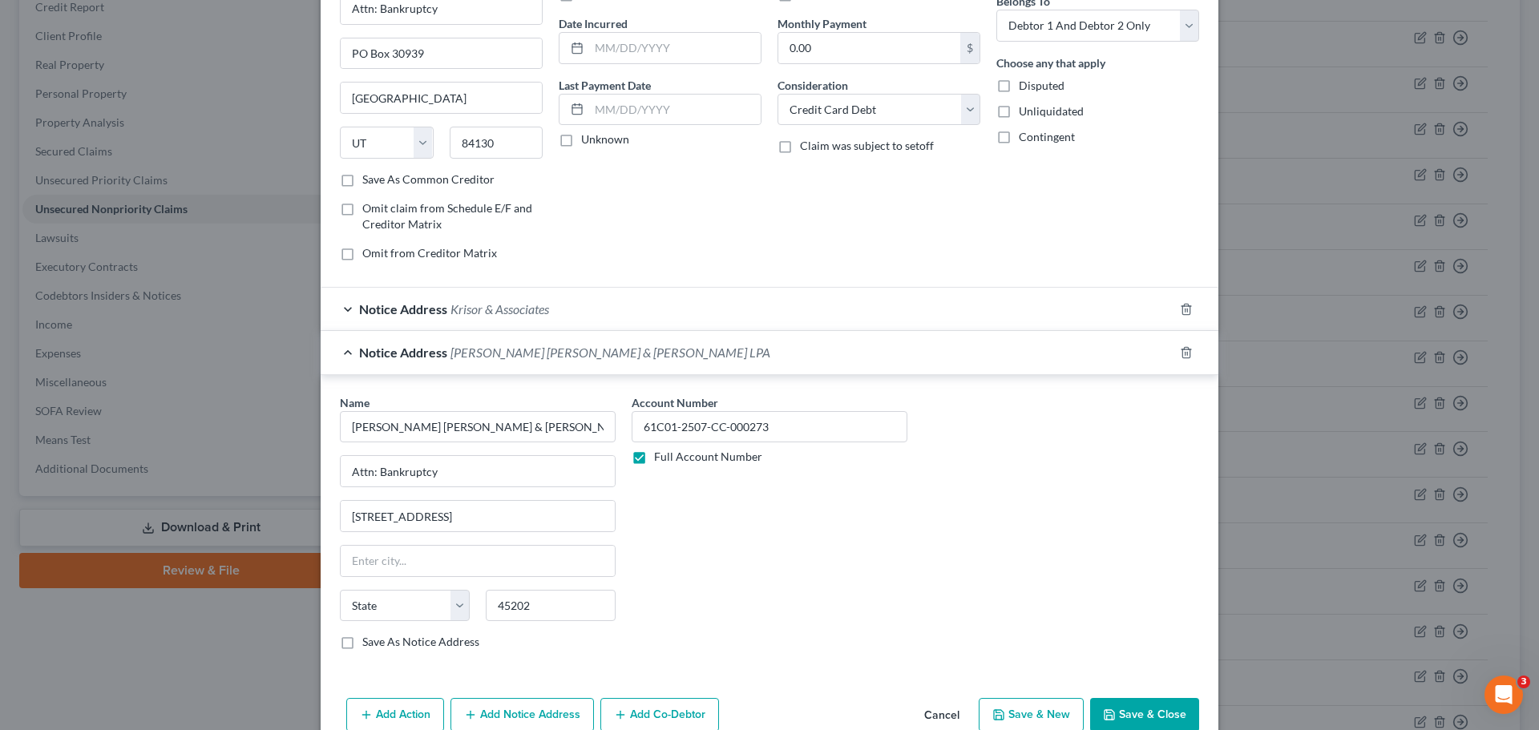
click at [419, 439] on div "Name * Weltman Weinberg & Reis LPA Attn: Bankruptcy 312 Elm Street State AL AK …" at bounding box center [478, 522] width 276 height 256
type input "Cincinnati"
select select "36"
click at [450, 517] on input "312 Elm Street" at bounding box center [478, 516] width 274 height 30
type input "312 Elm Street, Suite 1200"
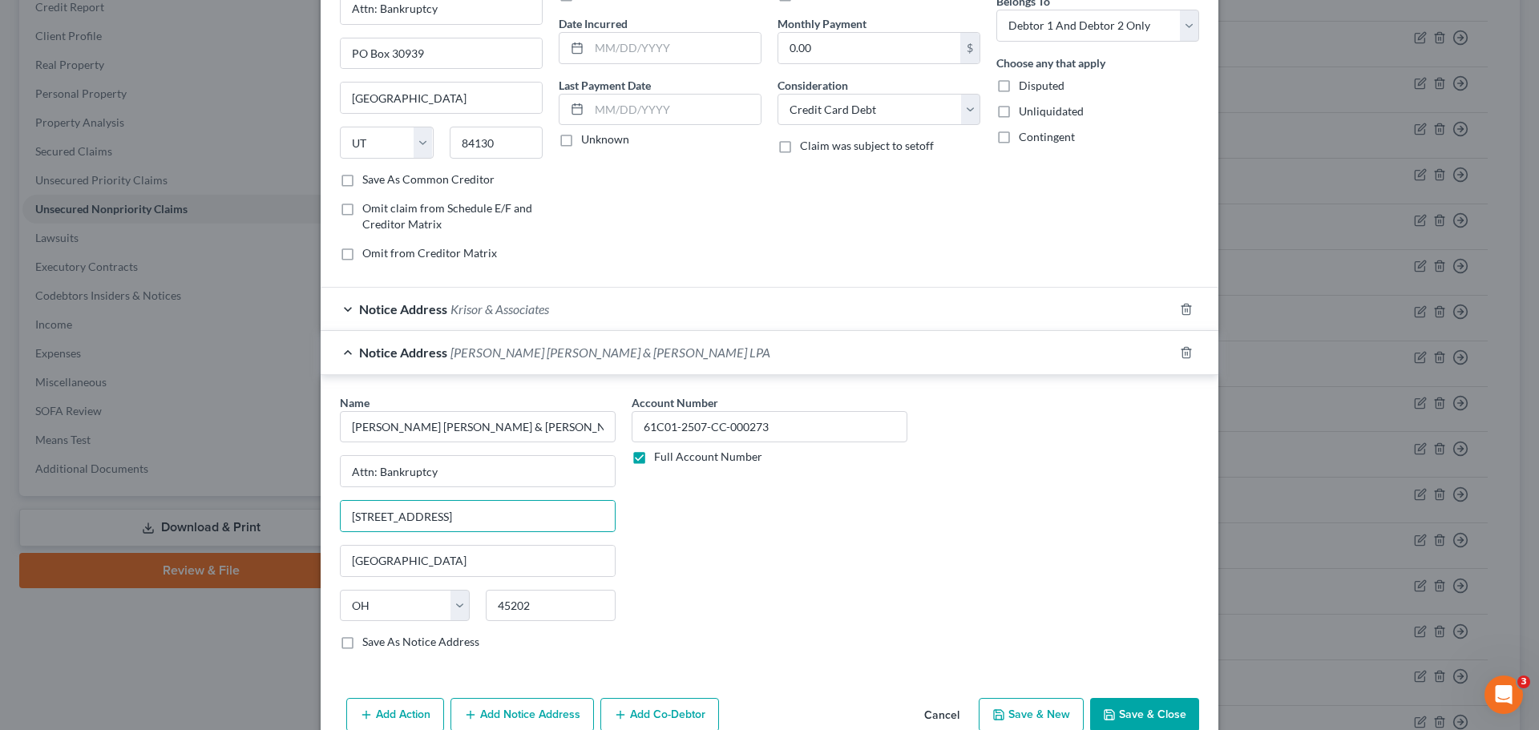
click at [1071, 556] on div "Name * Weltman Weinberg & Reis LPA Attn: Bankruptcy 312 Elm Street, Suite 1200 …" at bounding box center [769, 528] width 875 height 269
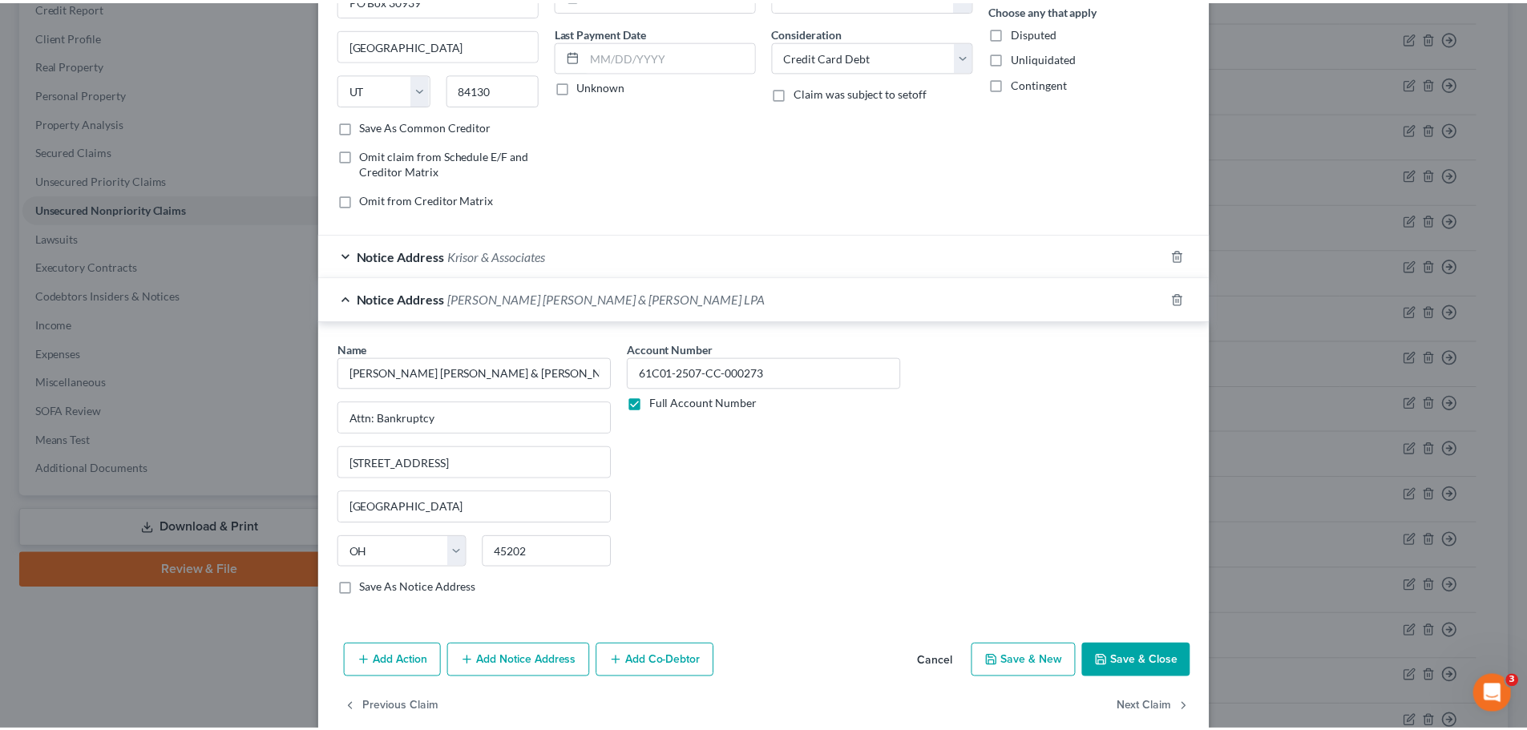
scroll to position [223, 0]
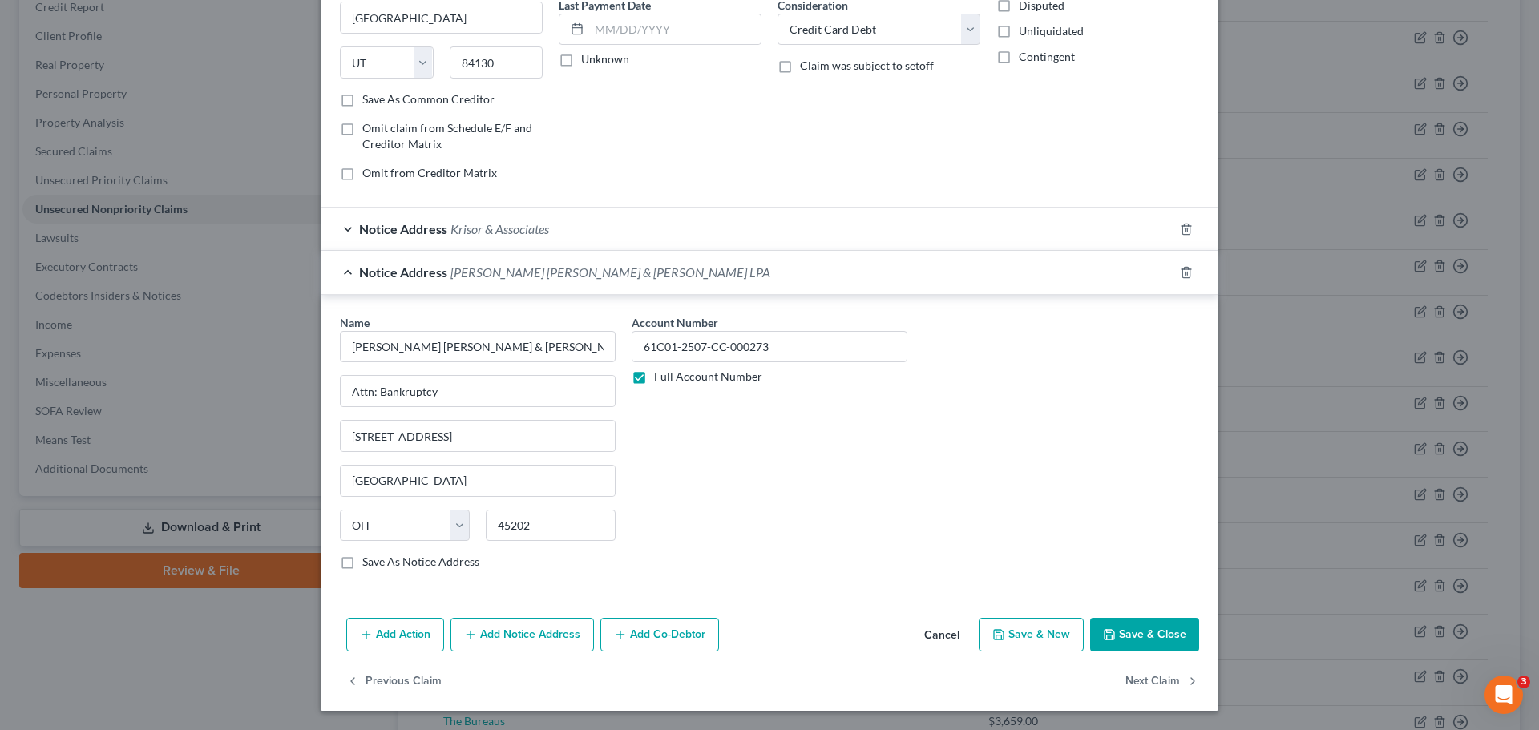
click at [1113, 556] on button "Save & Close" at bounding box center [1144, 635] width 109 height 34
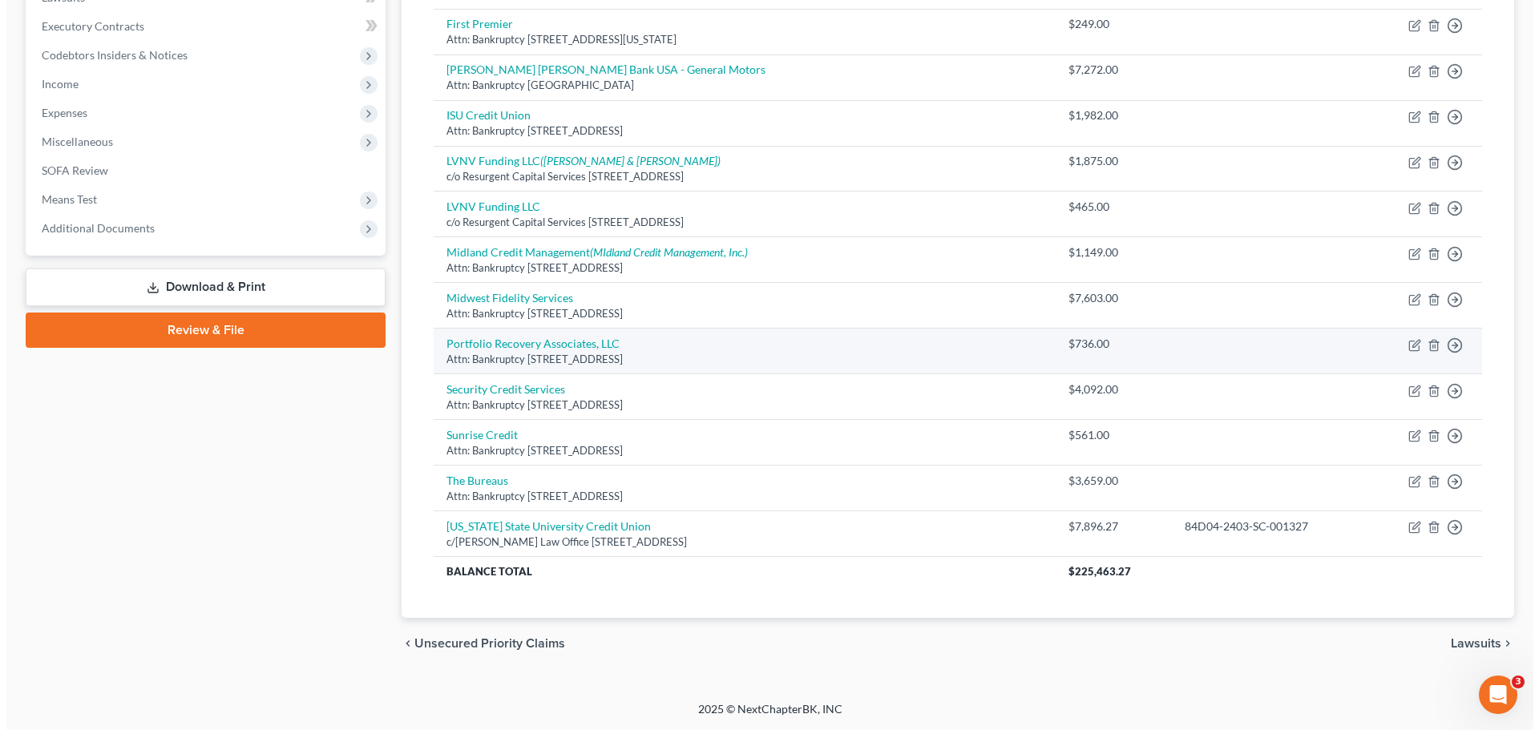
scroll to position [0, 0]
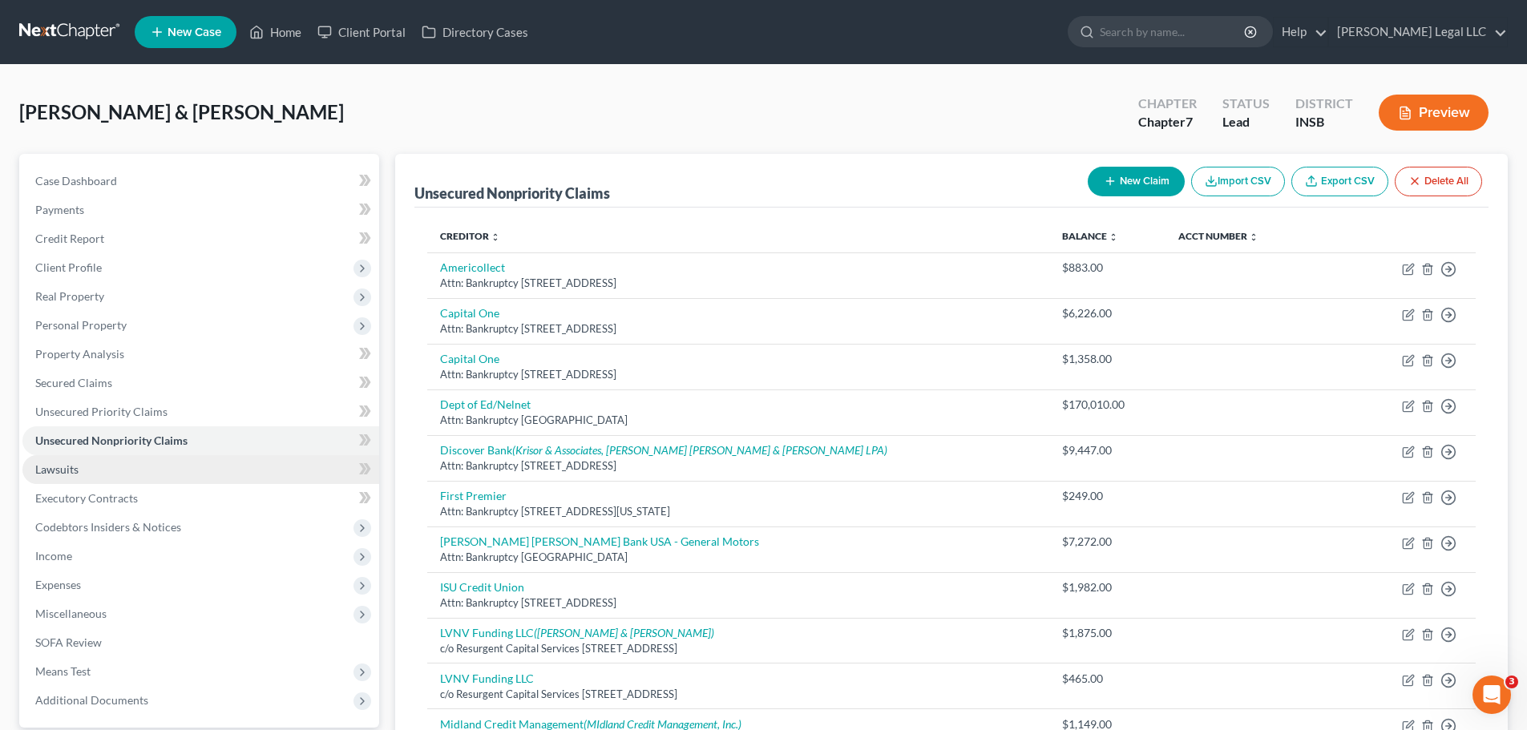
click at [139, 474] on link "Lawsuits" at bounding box center [200, 469] width 357 height 29
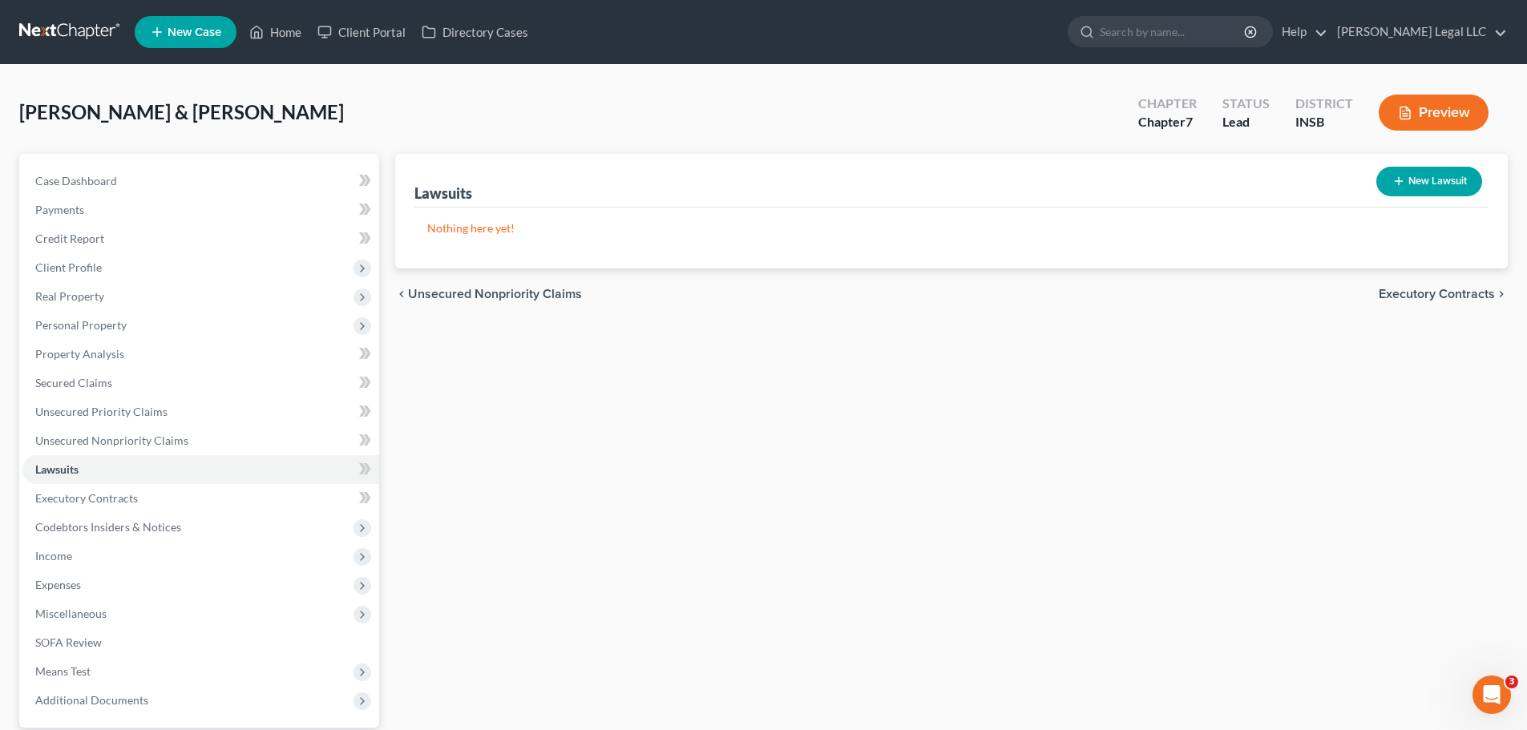
click at [1230, 173] on button "New Lawsuit" at bounding box center [1429, 182] width 106 height 30
select select "0"
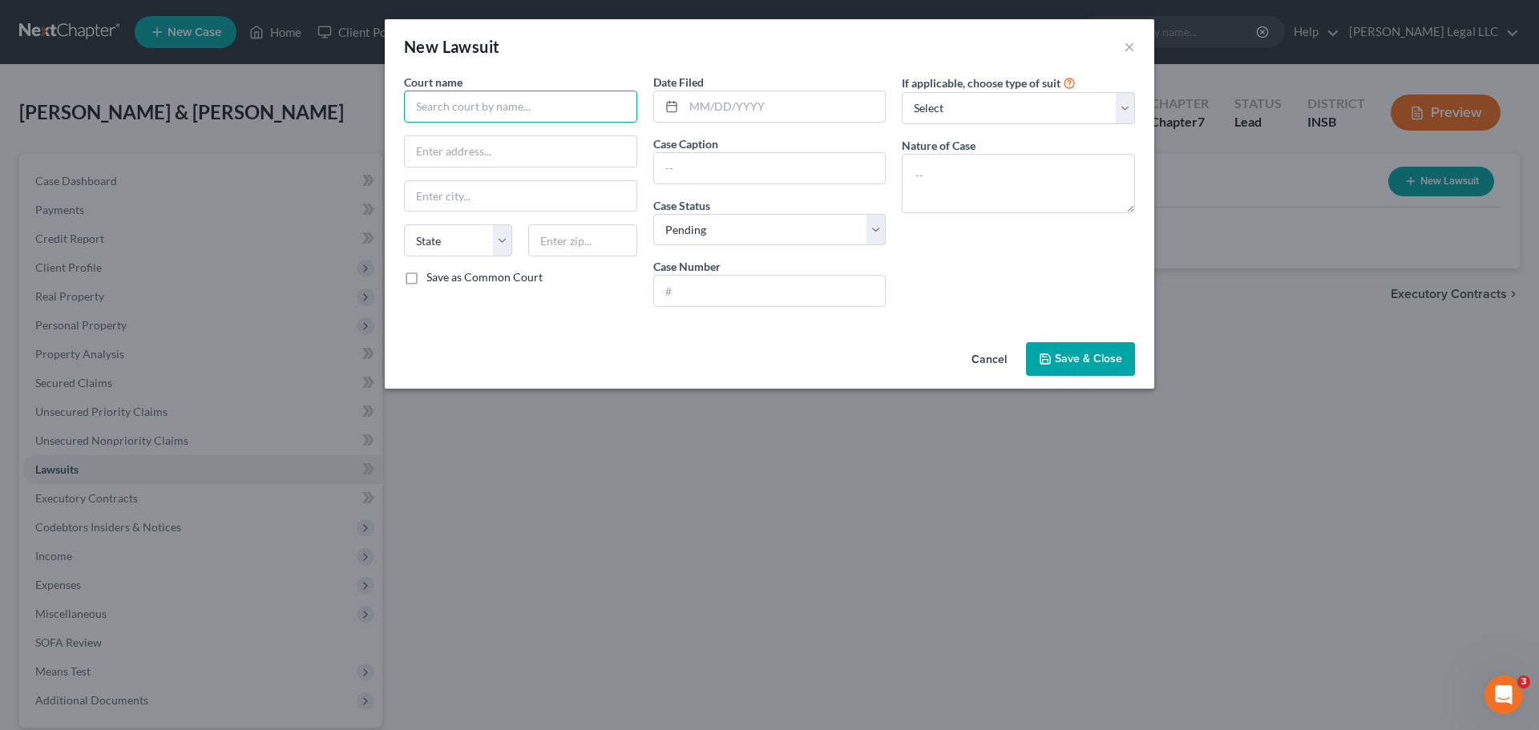
click at [504, 105] on input "text" at bounding box center [520, 107] width 233 height 32
type input "Parke Circuit Court"
type input "A"
click at [523, 165] on input "text" at bounding box center [521, 151] width 232 height 30
type input "116 W High St #203"
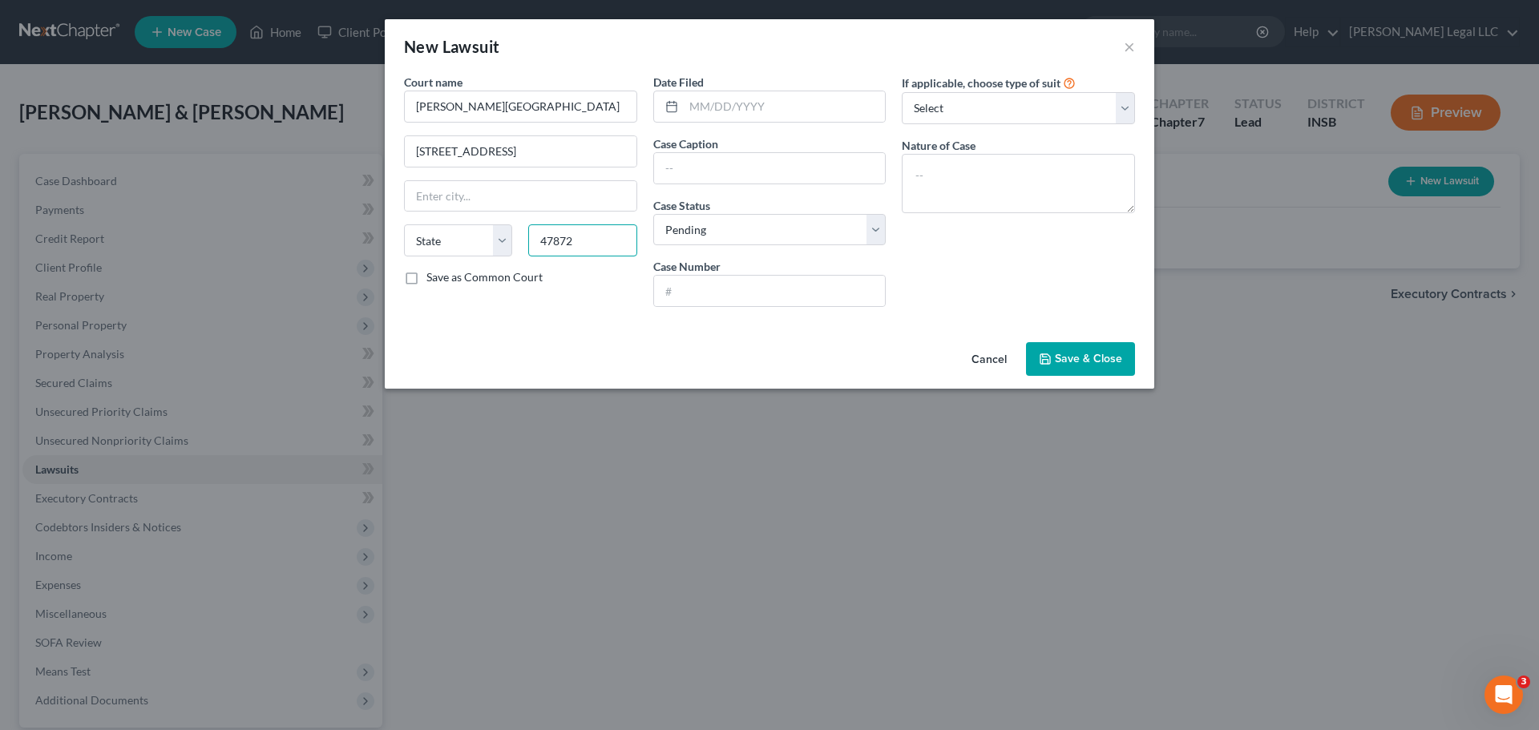
type input "47872"
click at [426, 277] on label "Save as Common Court" at bounding box center [484, 277] width 116 height 16
click at [433, 277] on input "Save as Common Court" at bounding box center [438, 274] width 10 height 10
checkbox input "true"
type input "Rockville"
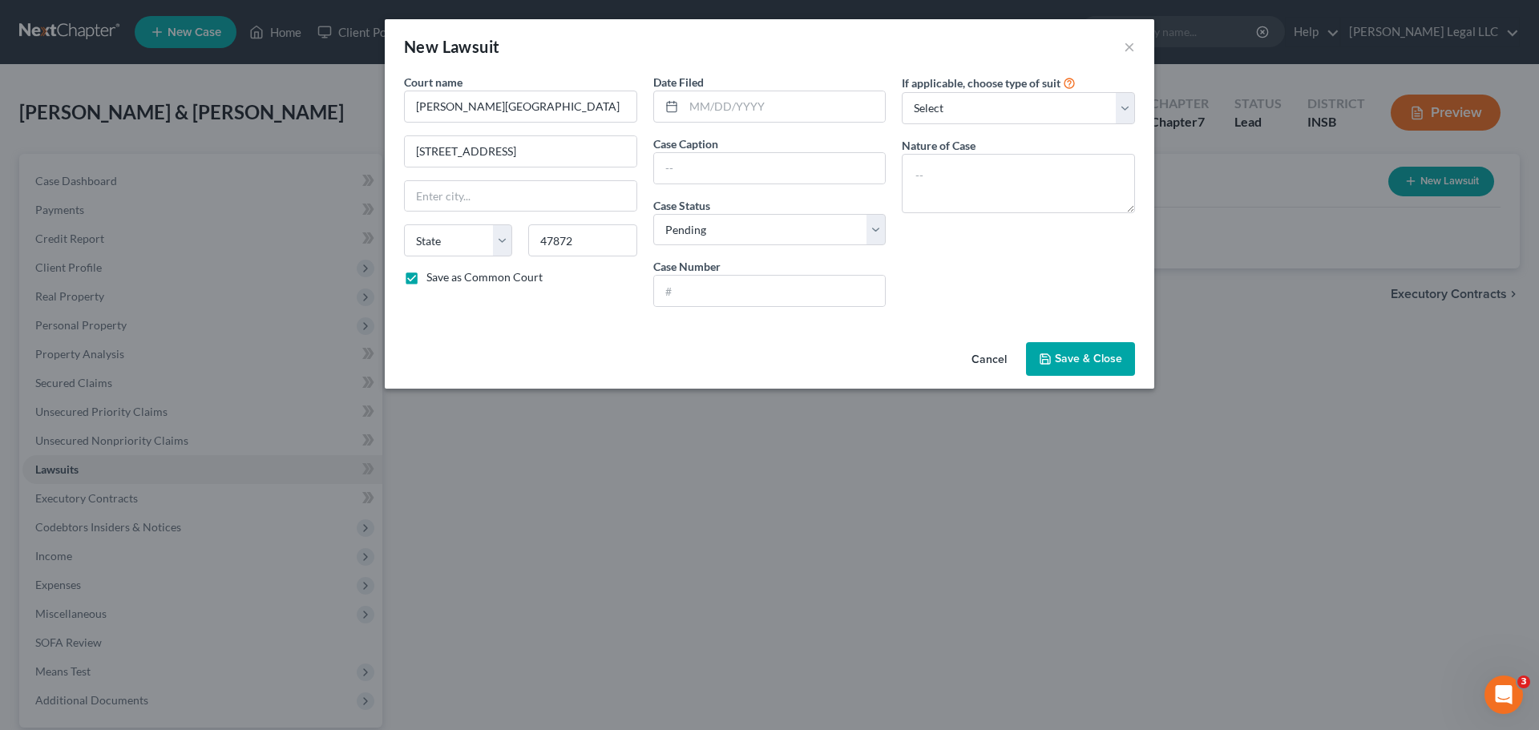
select select "15"
click at [781, 95] on input "text" at bounding box center [785, 106] width 202 height 30
paste input "07/01/2025"
type input "07/01/2025"
click at [732, 181] on input "text" at bounding box center [770, 168] width 232 height 30
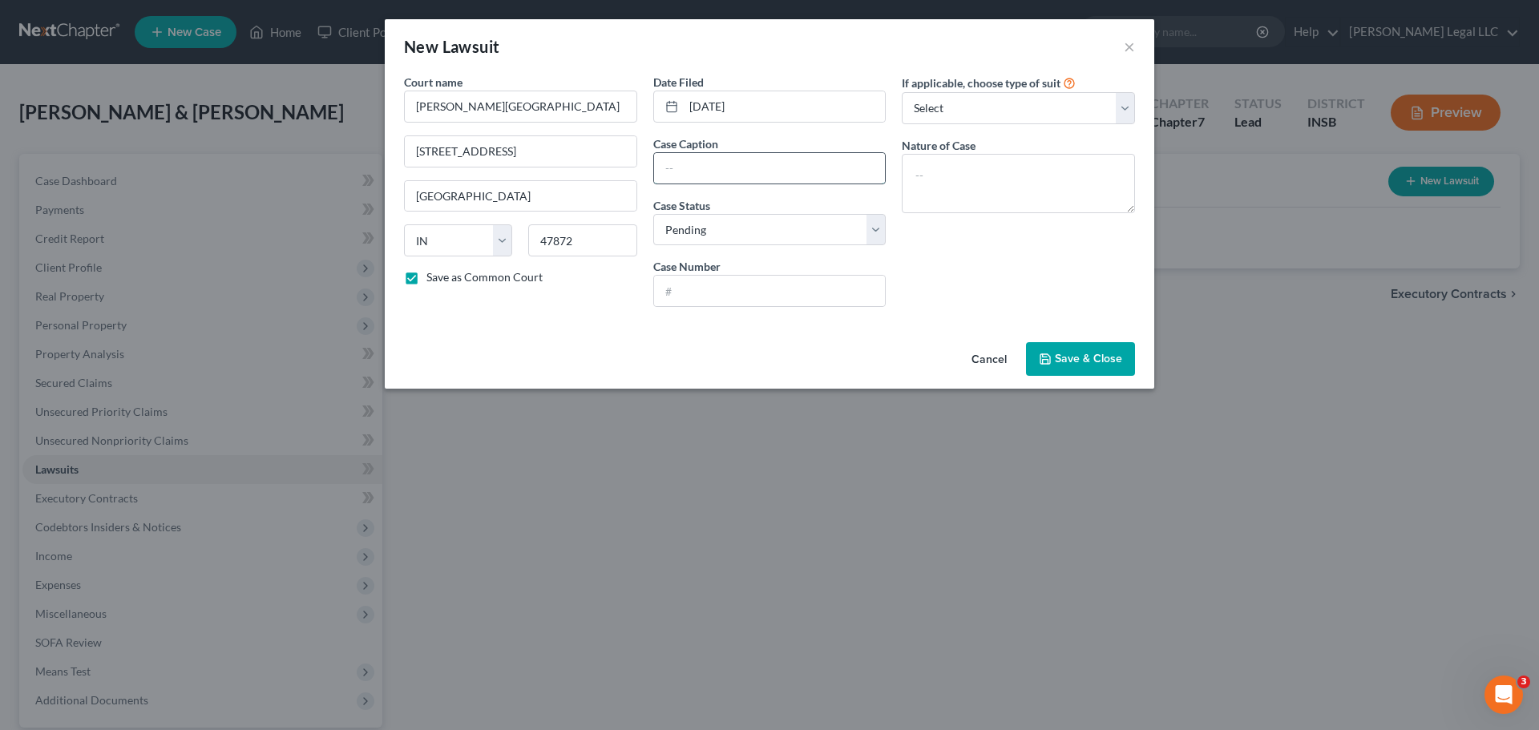
paste input "CAPITAL ONE, N.A., SUCCESSOR BY MERGER TO DISCOVER BANK v. MICHAEL LEHIGH"
type input "CAPITAL ONE, N.A., SUCCESSOR BY MERGER TO DISCOVER BANK v. MICHAEL LEHIGH"
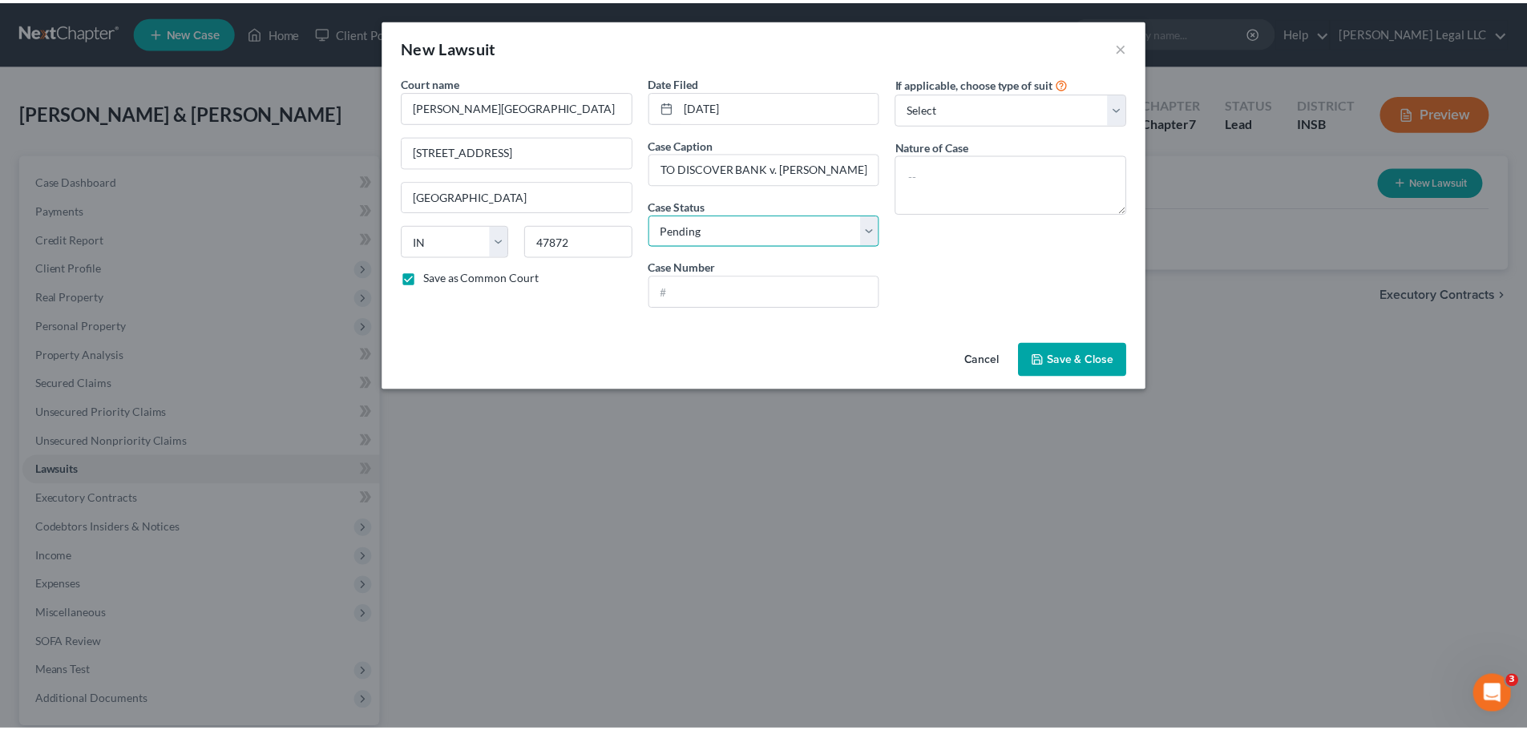
scroll to position [0, 0]
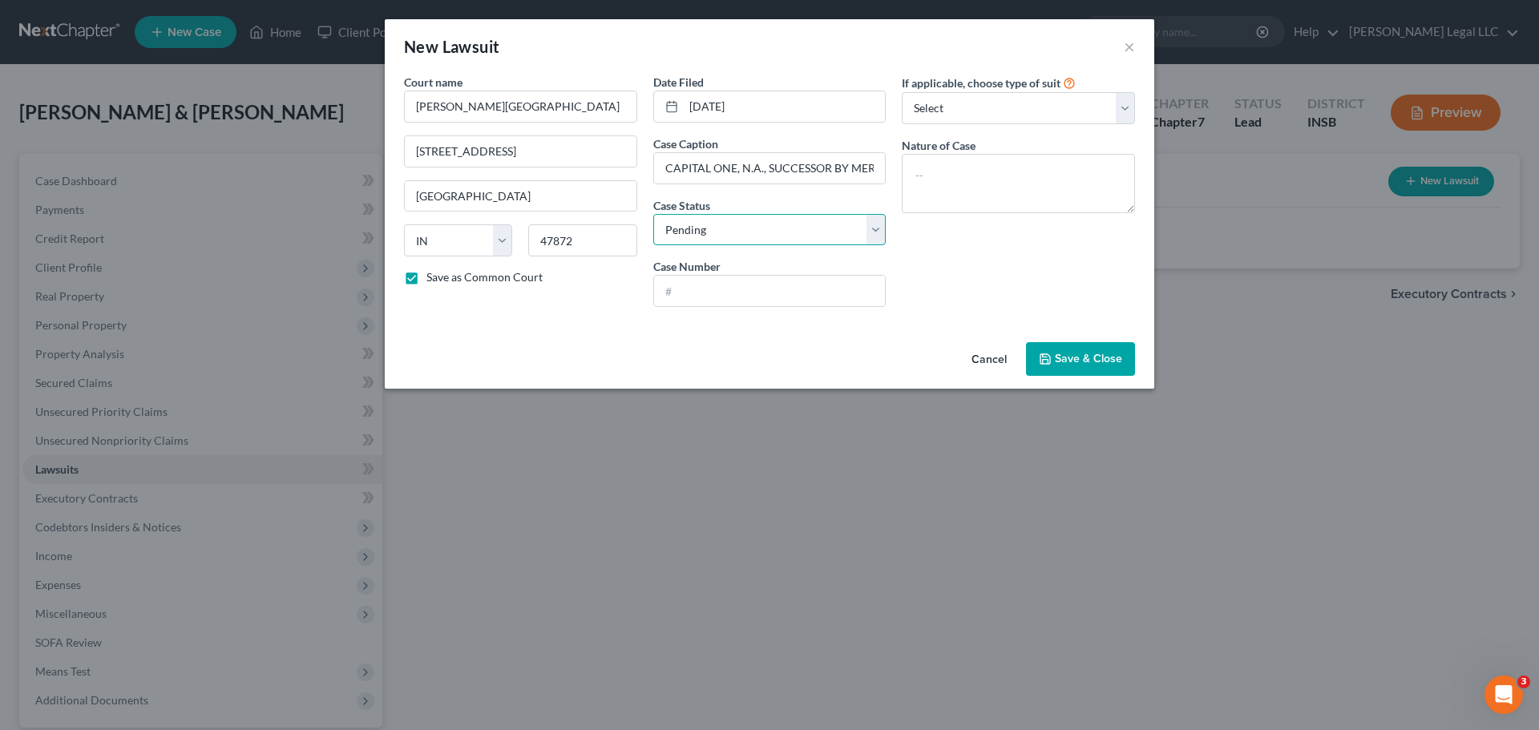
click at [744, 234] on select "Select Pending On Appeal Concluded" at bounding box center [769, 230] width 233 height 32
click at [653, 214] on select "Select Pending On Appeal Concluded" at bounding box center [769, 230] width 233 height 32
click at [988, 102] on select "Select Repossession Garnishment Foreclosure Attached, Seized, Or Levied Other" at bounding box center [1018, 108] width 233 height 32
click at [922, 286] on div "If applicable, choose type of suit Select Repossession Garnishment Foreclosure …" at bounding box center [1018, 197] width 249 height 246
click at [998, 180] on textarea at bounding box center [1018, 183] width 233 height 59
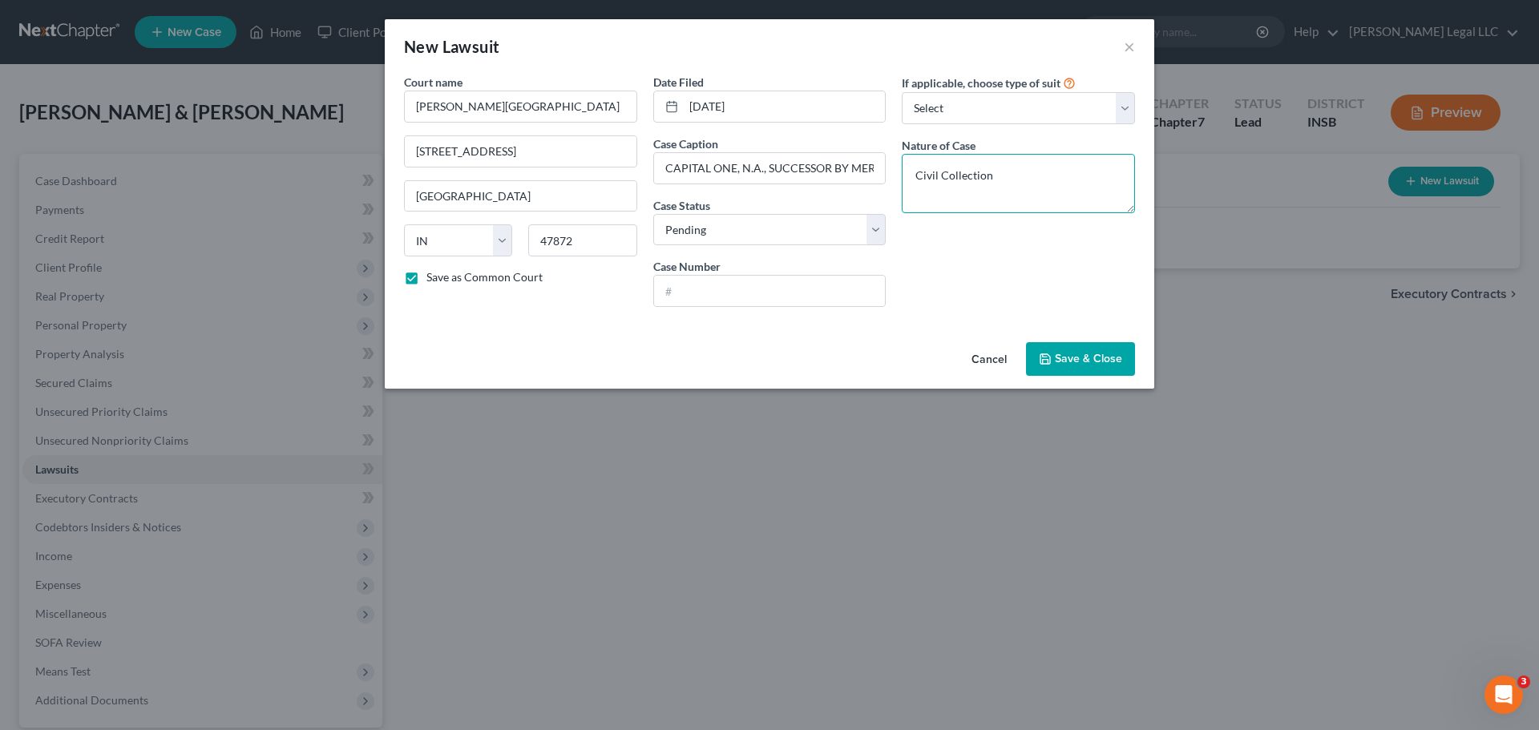
type textarea "Civil Collection"
click at [707, 303] on input "text" at bounding box center [770, 291] width 232 height 30
click at [708, 293] on input "text" at bounding box center [770, 291] width 232 height 30
paste input "61C01-2507-CC-000273"
type input "61C01-2507-CC-000273"
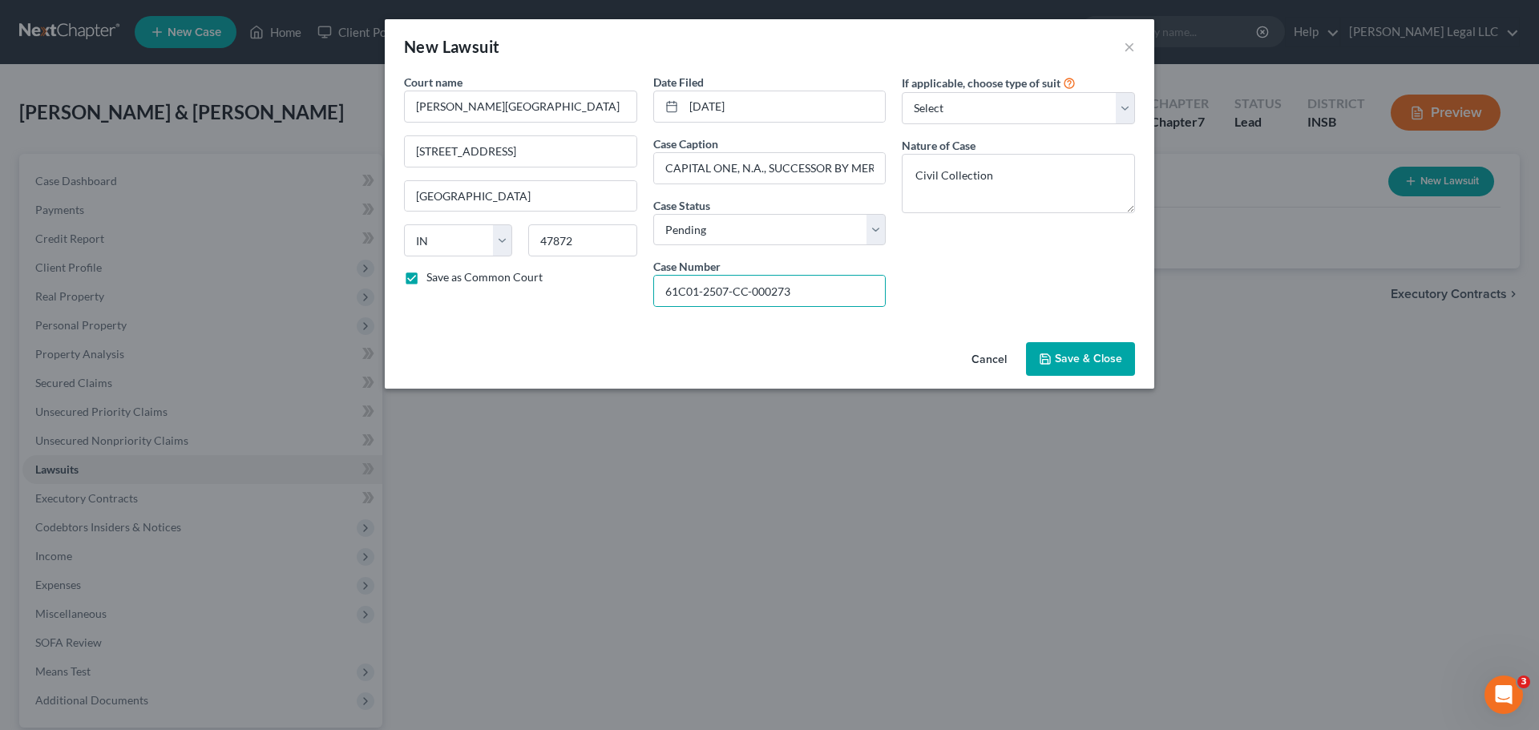
drag, startPoint x: 1069, startPoint y: 361, endPoint x: 1090, endPoint y: 359, distance: 20.9
click at [1069, 361] on span "Save & Close" at bounding box center [1088, 359] width 67 height 14
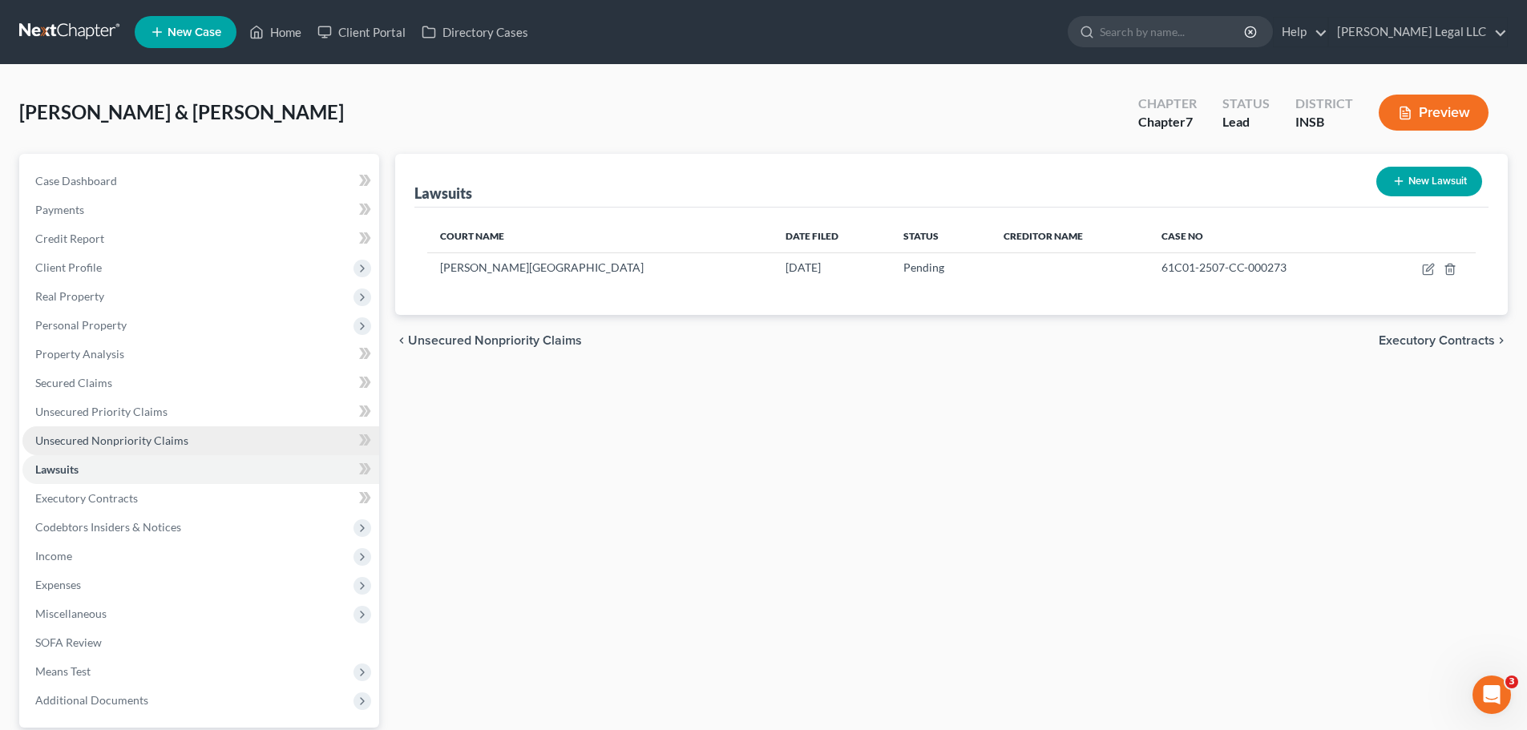
click at [75, 445] on span "Unsecured Nonpriority Claims" at bounding box center [111, 441] width 153 height 14
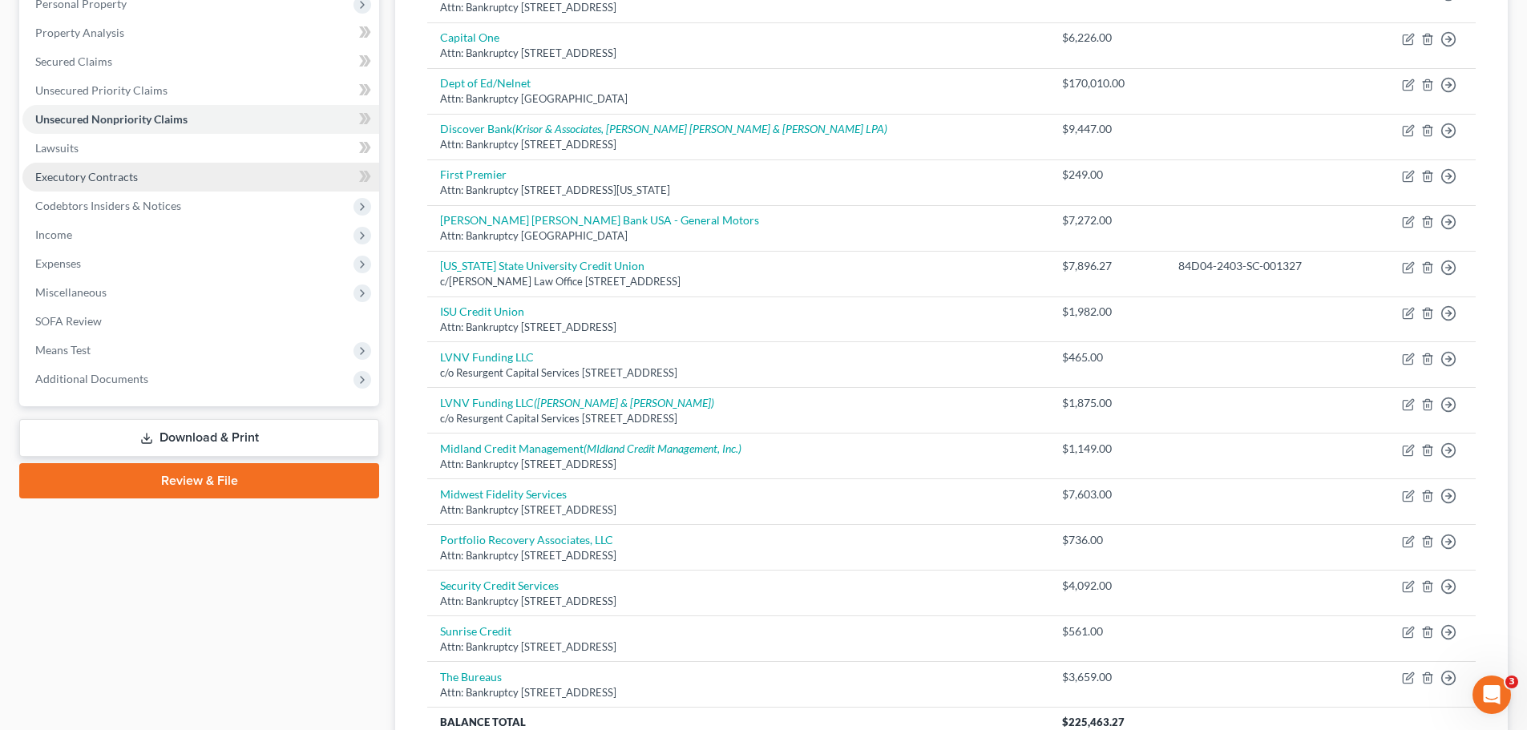
scroll to position [321, 0]
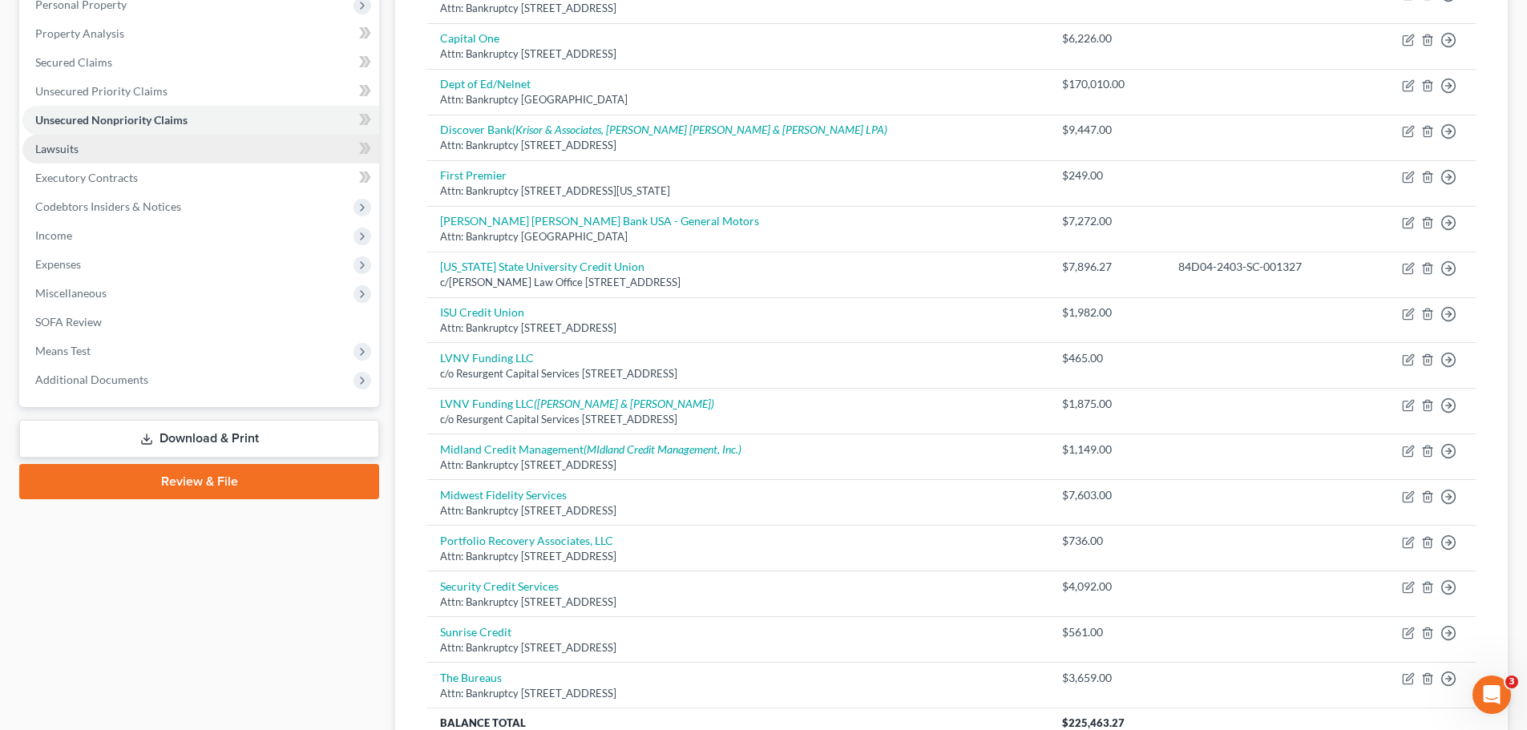
click at [90, 144] on link "Lawsuits" at bounding box center [200, 149] width 357 height 29
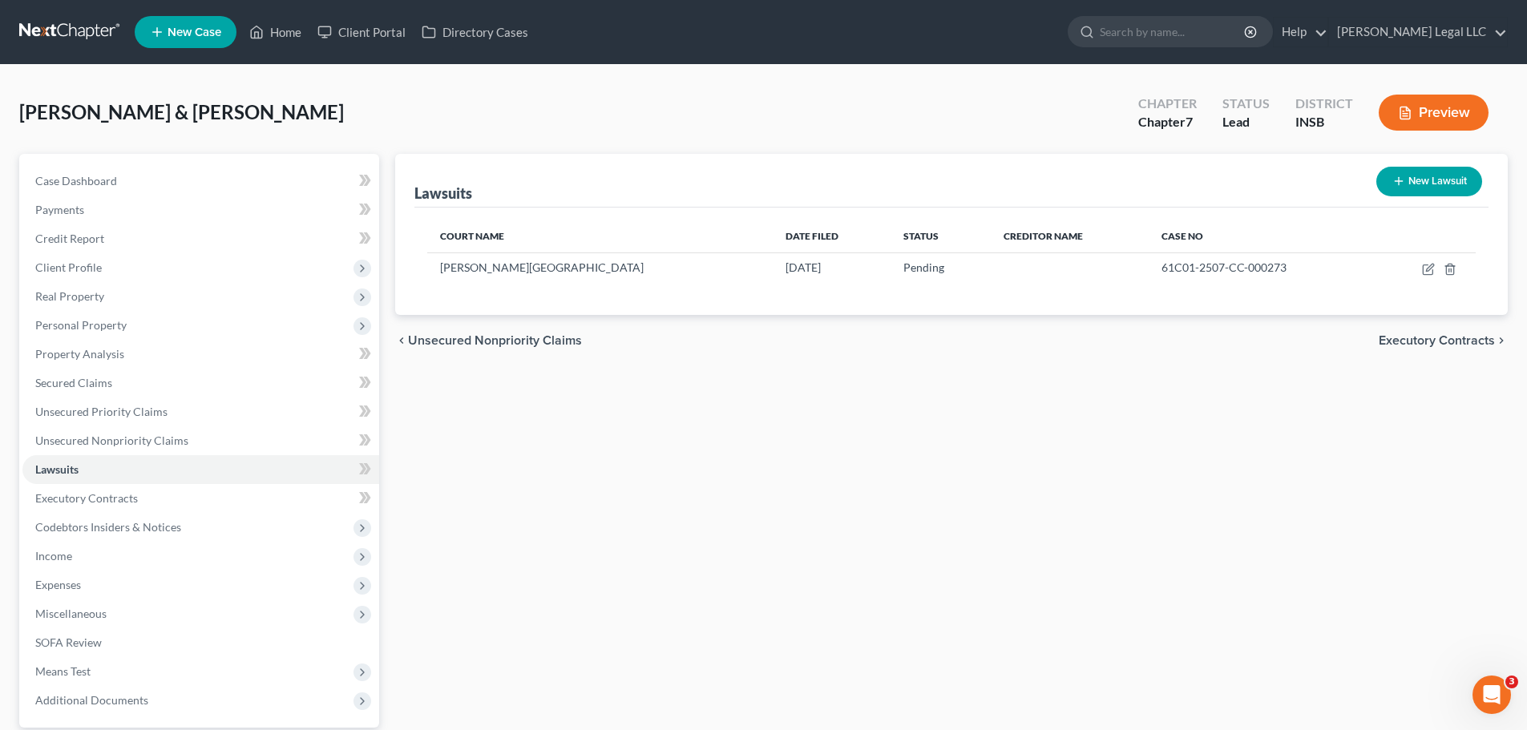
click at [1230, 180] on button "New Lawsuit" at bounding box center [1429, 182] width 106 height 30
select select "0"
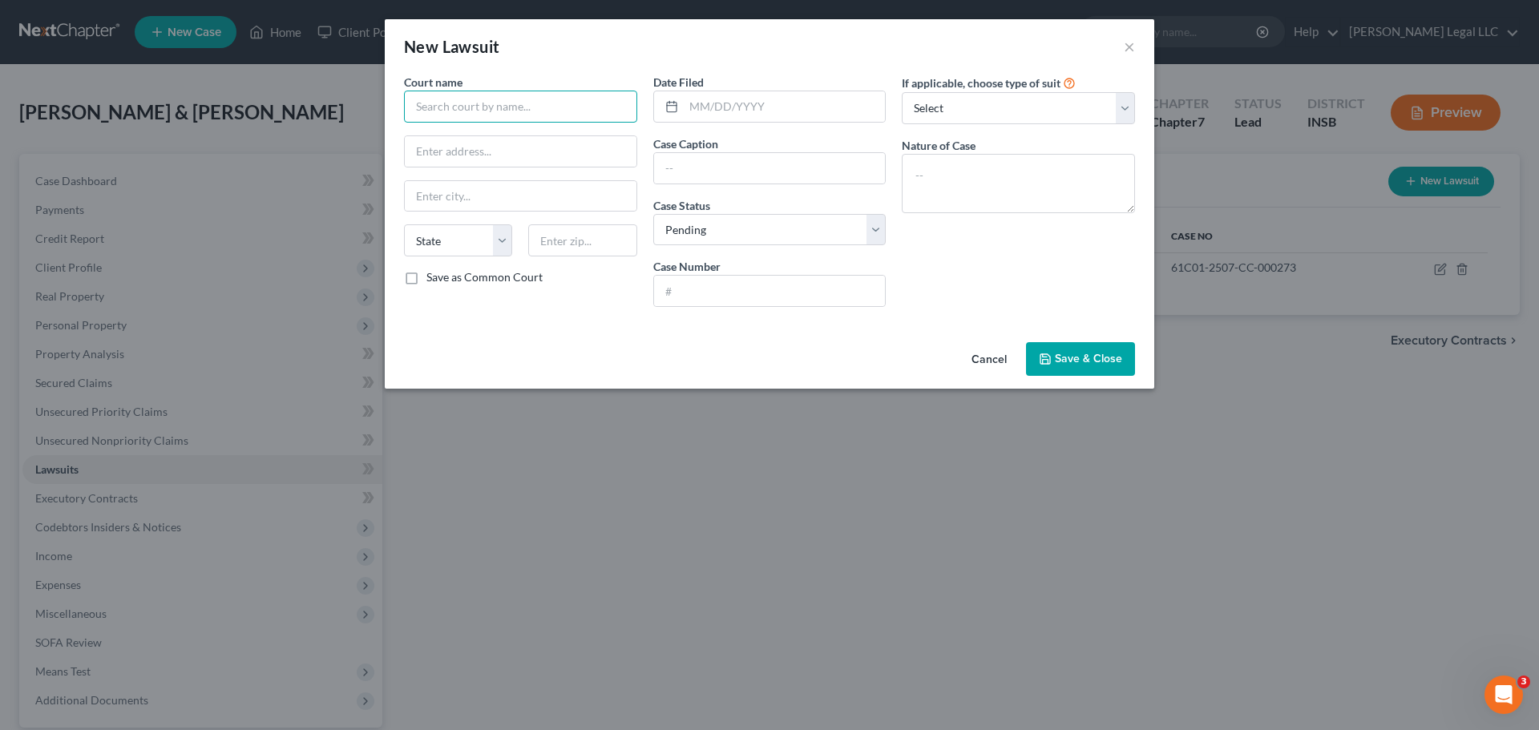
click at [523, 100] on input "text" at bounding box center [520, 107] width 233 height 32
click at [520, 137] on div "Delaware Circuit Court 1" at bounding box center [500, 135] width 167 height 16
type input "Delaware Circuit Court 1"
type input "3100 S Tillotson Ave, Ste 150"
type input "Muncie"
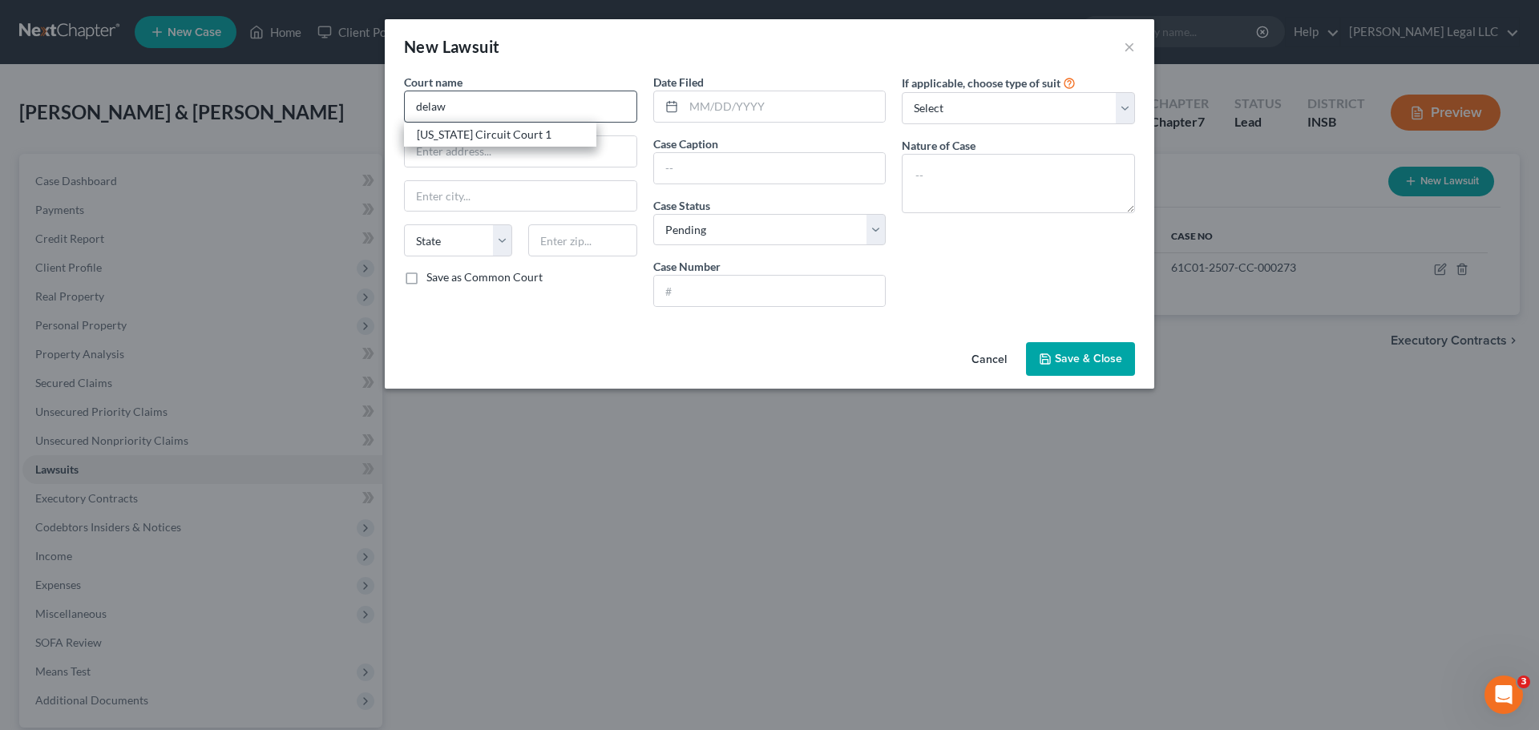
select select "15"
type input "47302"
click at [563, 111] on input "Delaware Circuit Court 1" at bounding box center [520, 107] width 233 height 32
type input "Delaware Circuit Court 2"
click at [816, 103] on input "text" at bounding box center [785, 106] width 202 height 30
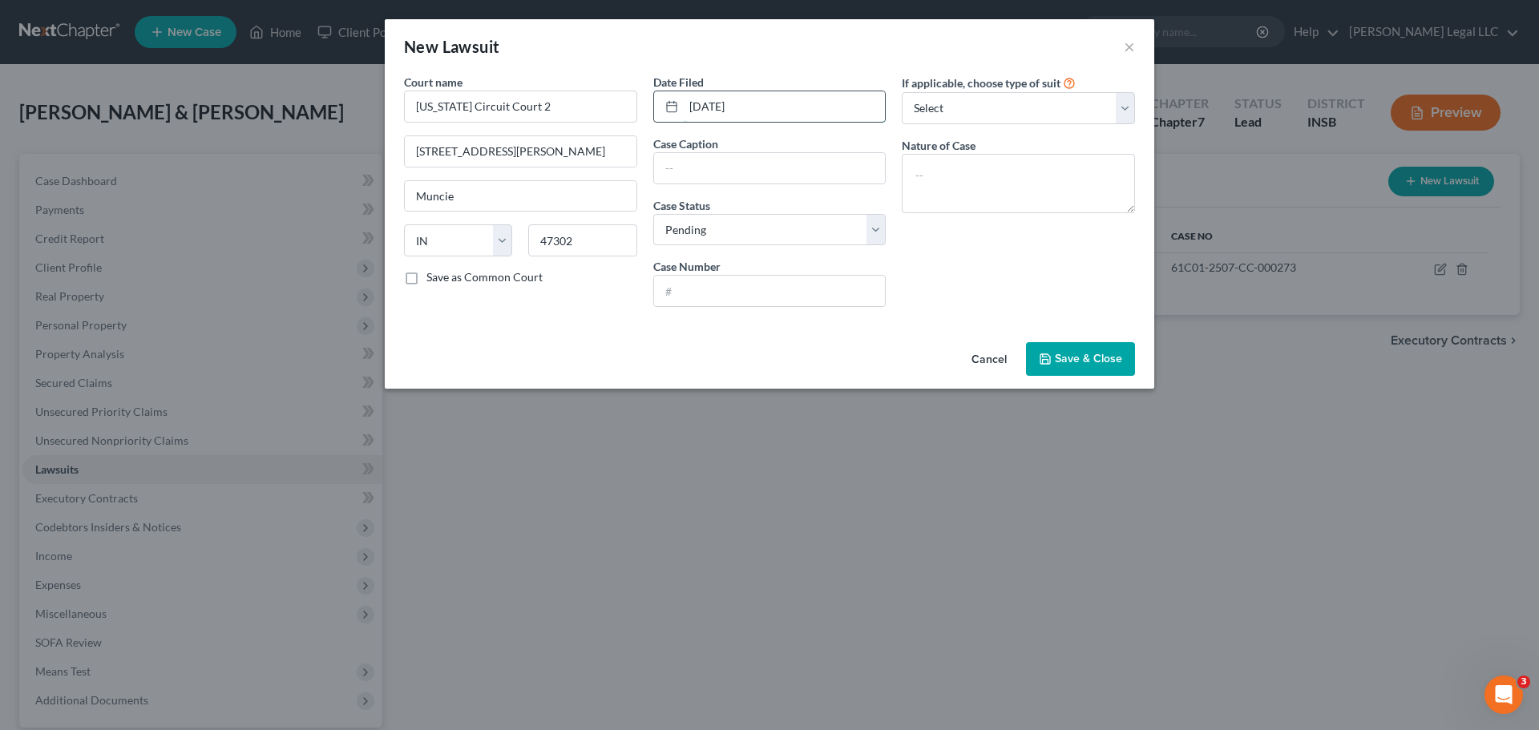
type input "[DATE]"
drag, startPoint x: 779, startPoint y: 166, endPoint x: 783, endPoint y: 182, distance: 16.5
click at [779, 167] on input "text" at bounding box center [770, 168] width 232 height 30
paste input "LVNV Funding LLC v. Karen Lehigh"
type input "LVNV Funding LLC v. Karen Lehigh"
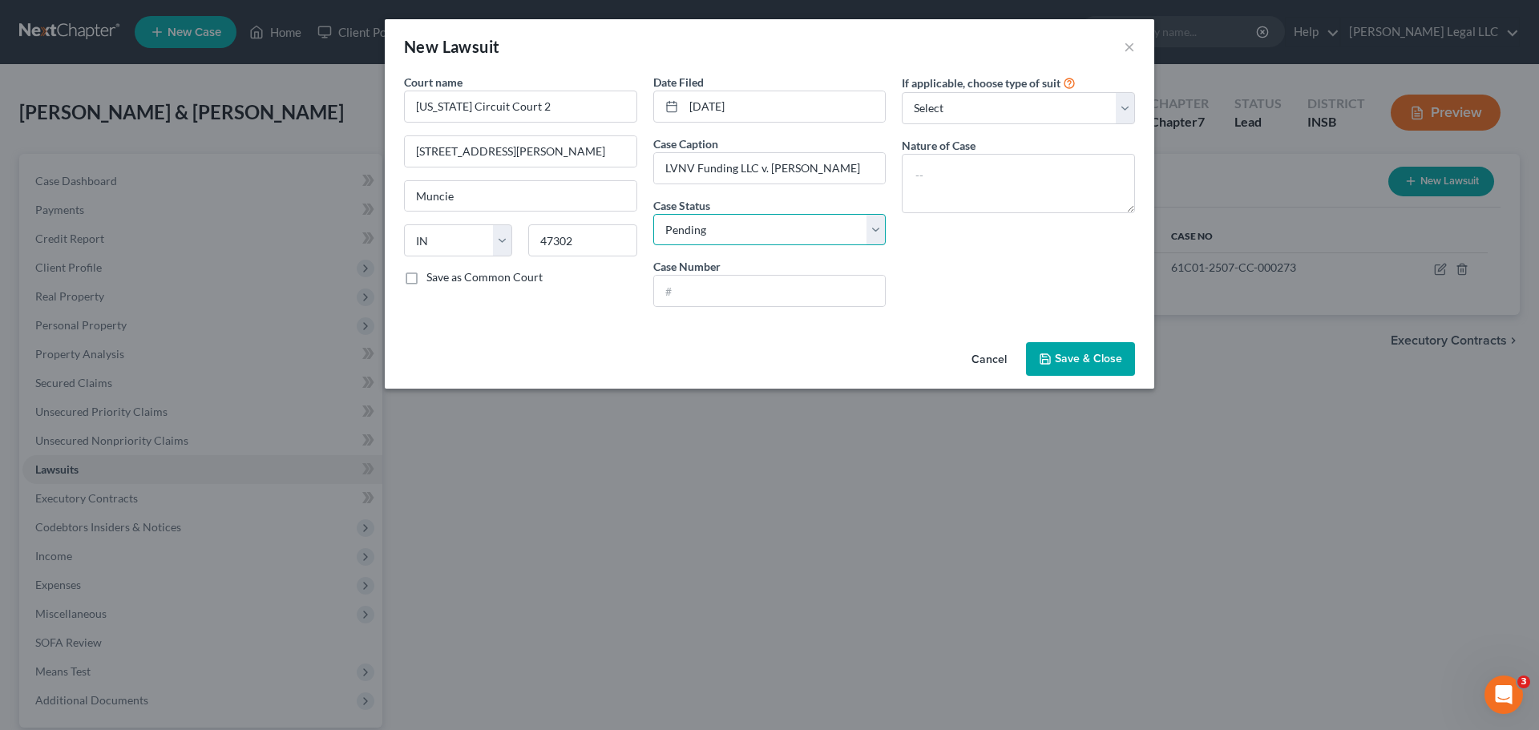
click at [726, 234] on select "Select Pending On Appeal Concluded" at bounding box center [769, 230] width 233 height 32
select select "2"
click at [653, 214] on select "Select Pending On Appeal Concluded" at bounding box center [769, 230] width 233 height 32
click at [977, 174] on textarea at bounding box center [1018, 183] width 233 height 59
type textarea "Civil Collection"
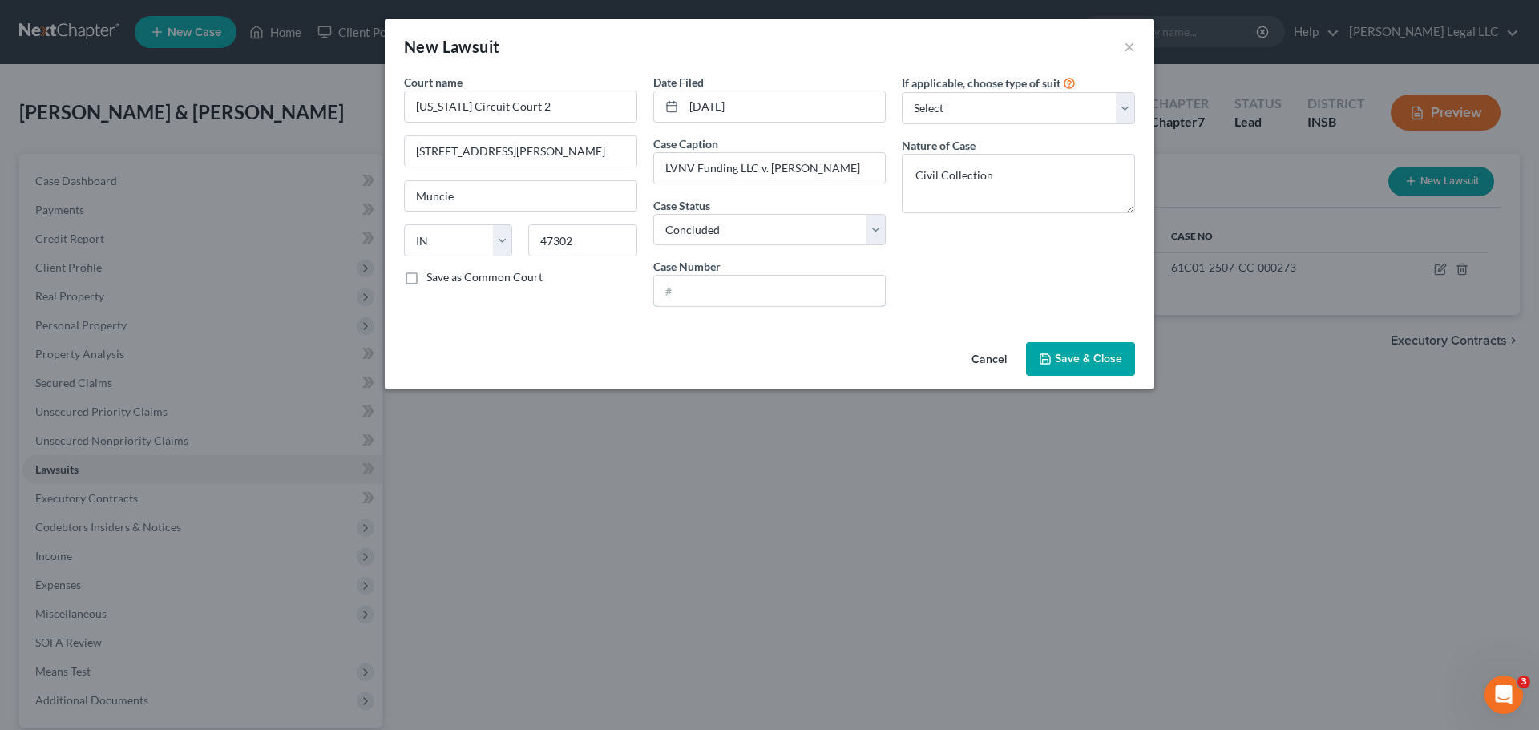
drag, startPoint x: 735, startPoint y: 283, endPoint x: 1106, endPoint y: 287, distance: 371.1
click at [744, 284] on input "text" at bounding box center [770, 291] width 232 height 30
click at [684, 282] on input "text" at bounding box center [770, 291] width 232 height 30
paste input "18C02-2507-CC-001119"
click at [688, 303] on input "18C02-2507-CC-001119" at bounding box center [770, 291] width 232 height 30
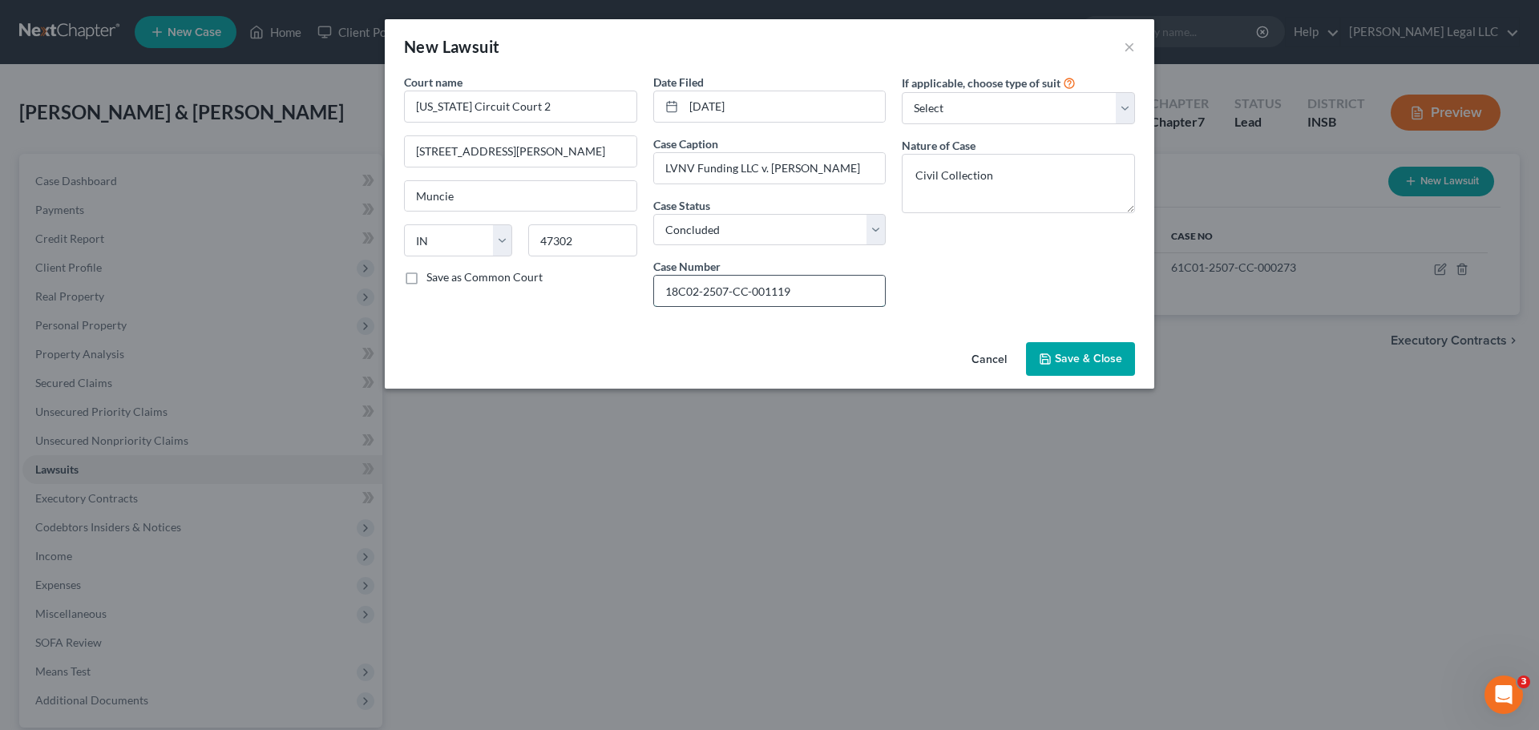
click at [684, 303] on input "18C02-2507-CC-001119" at bounding box center [770, 291] width 232 height 30
type input "18C02-2507-CC-001119"
click at [1047, 116] on select "Select Repossession Garnishment Foreclosure Attached, Seized, Or Levied Other" at bounding box center [1018, 108] width 233 height 32
drag, startPoint x: 915, startPoint y: 325, endPoint x: 938, endPoint y: 334, distance: 25.2
click at [915, 325] on div "Court name * Delaware Circuit Court 2 3100 S Tillotson Ave, Ste 150 Muncie Stat…" at bounding box center [769, 205] width 769 height 262
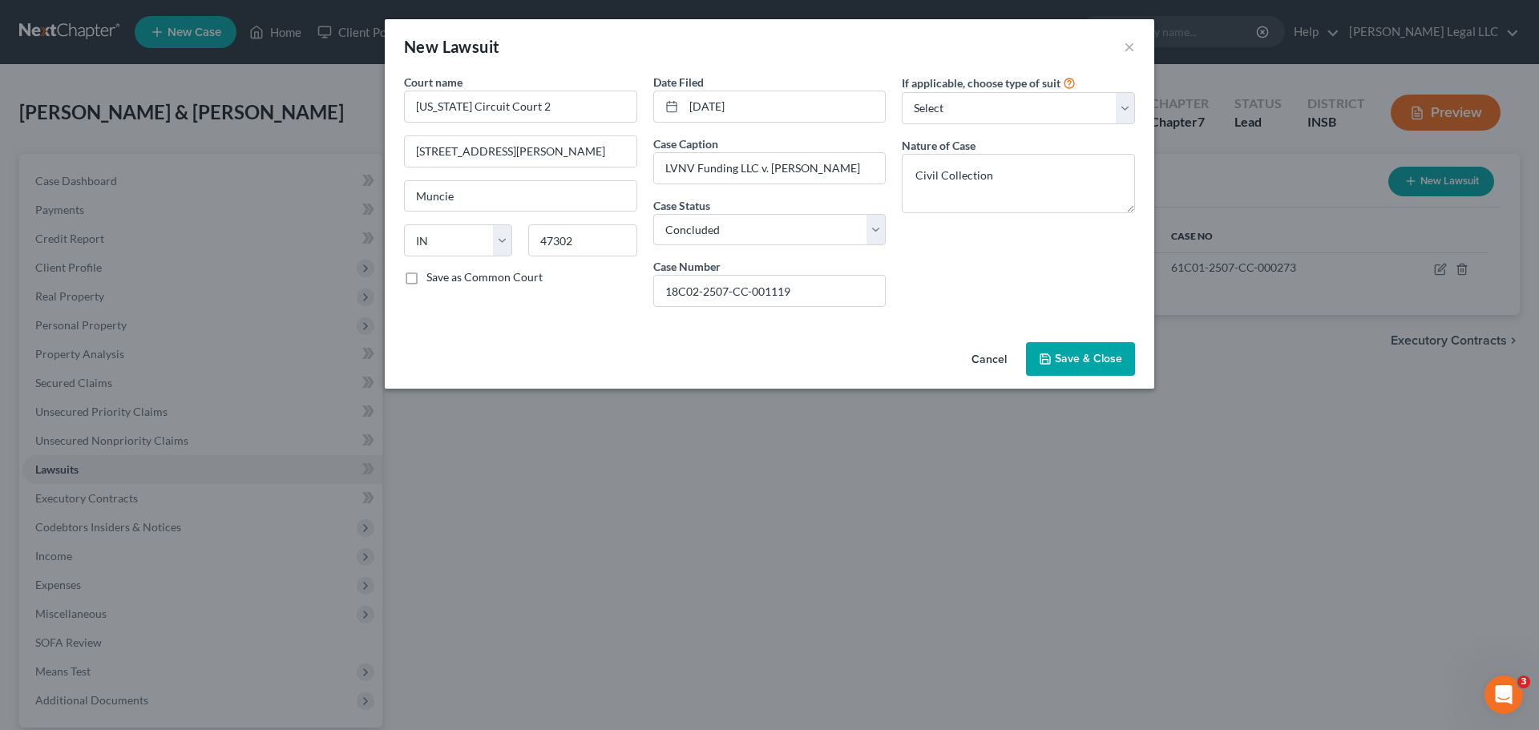
click at [1104, 369] on button "Save & Close" at bounding box center [1080, 359] width 109 height 34
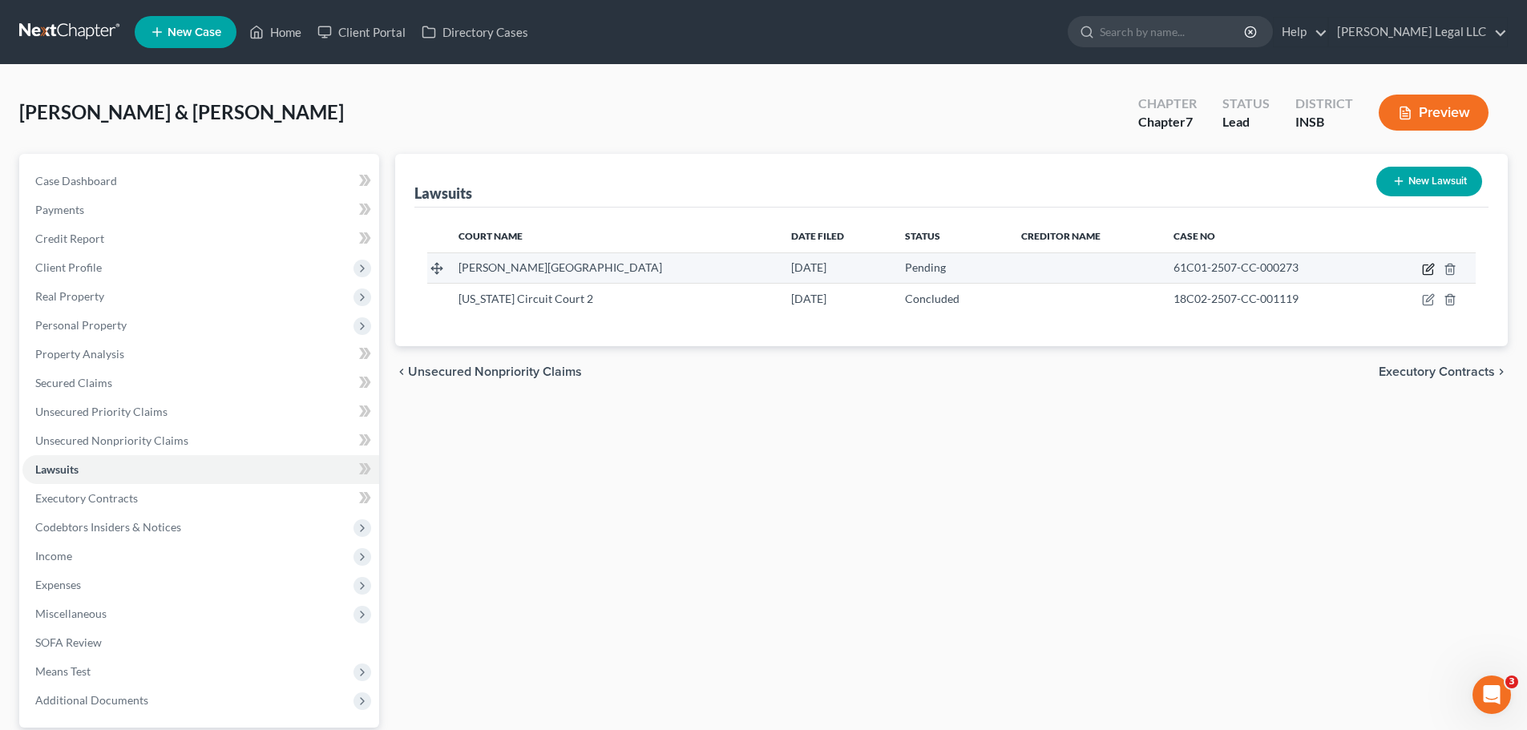
click at [1230, 267] on icon "button" at bounding box center [1428, 269] width 13 height 13
select select "15"
select select "0"
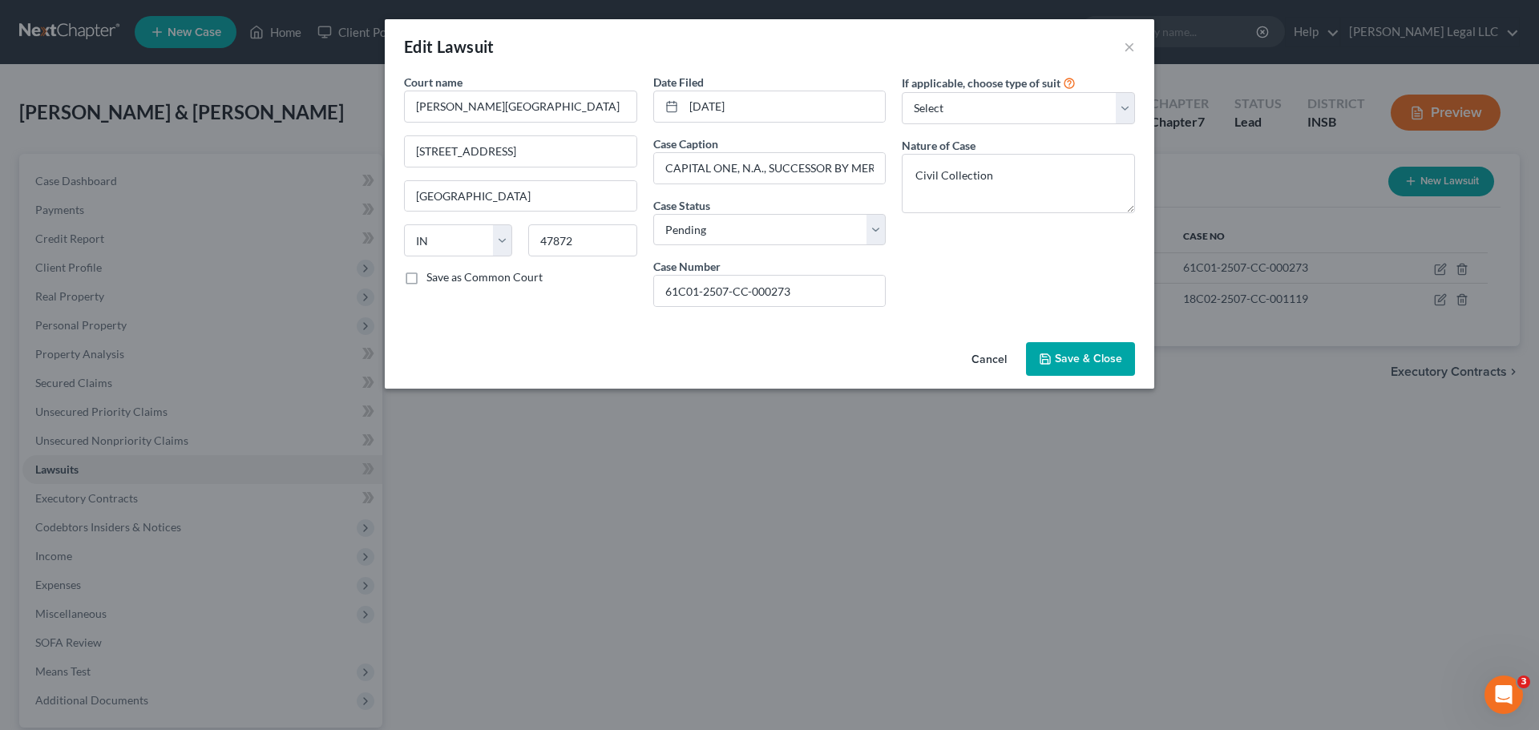
drag, startPoint x: 410, startPoint y: 282, endPoint x: 431, endPoint y: 278, distance: 22.0
click at [426, 281] on label "Save as Common Court" at bounding box center [484, 277] width 116 height 16
click at [433, 280] on input "Save as Common Court" at bounding box center [438, 274] width 10 height 10
checkbox input "true"
click at [1095, 363] on span "Save & Close" at bounding box center [1088, 359] width 67 height 14
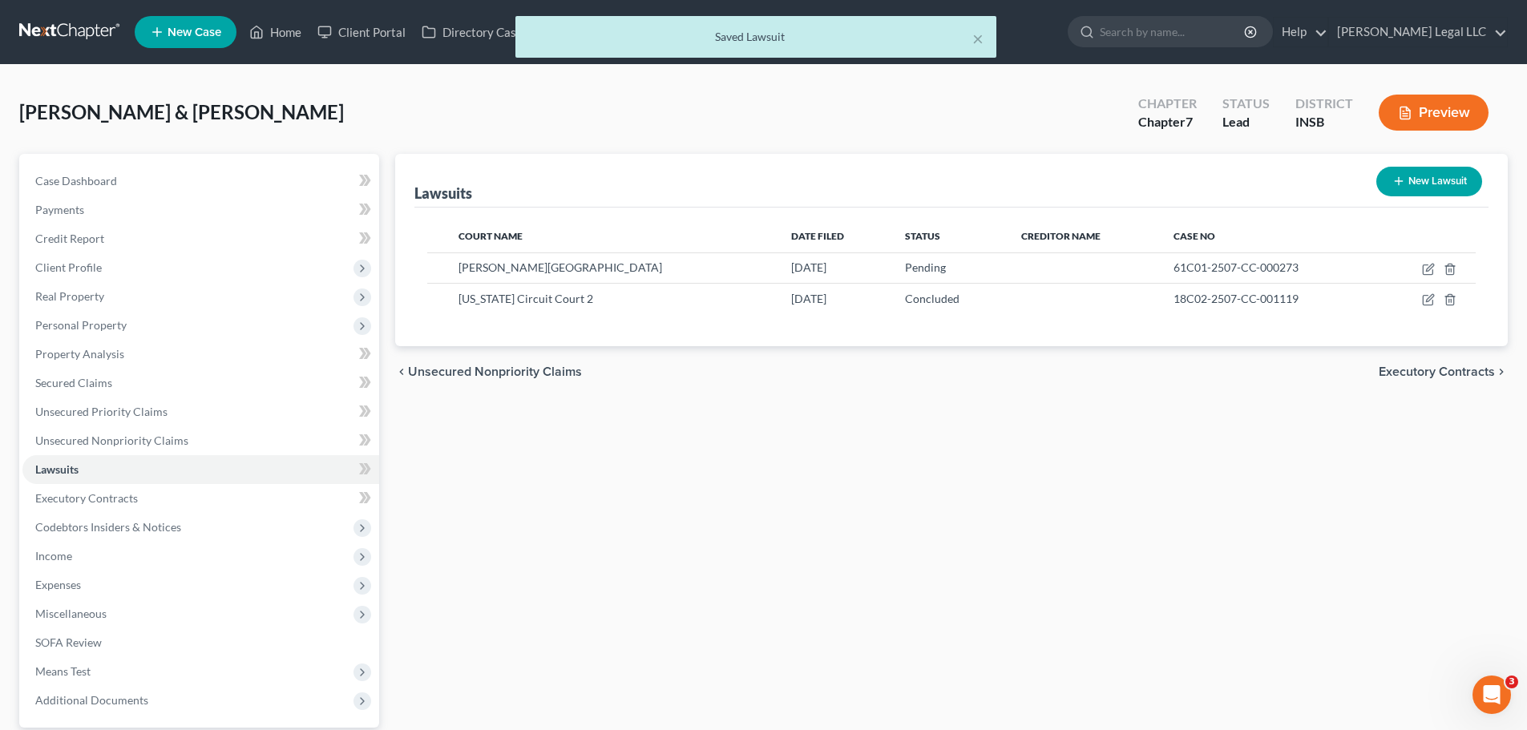
click at [1230, 177] on button "New Lawsuit" at bounding box center [1429, 182] width 106 height 30
select select "0"
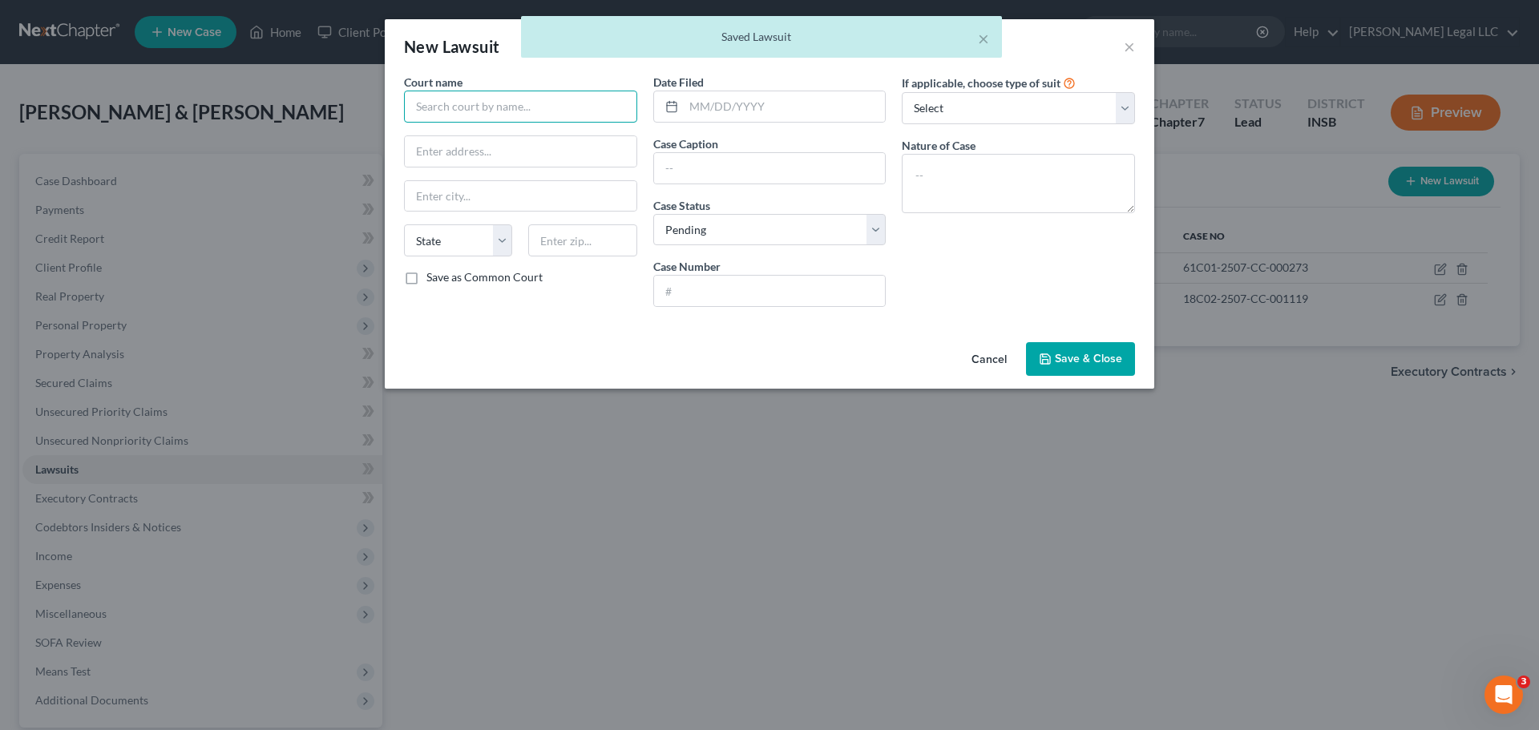
click at [470, 109] on input "text" at bounding box center [520, 107] width 233 height 32
click at [471, 134] on div "Parke Circuit Court" at bounding box center [519, 135] width 204 height 16
type input "Parke Circuit Court"
type input "116 W High St #203"
type input "Rockville"
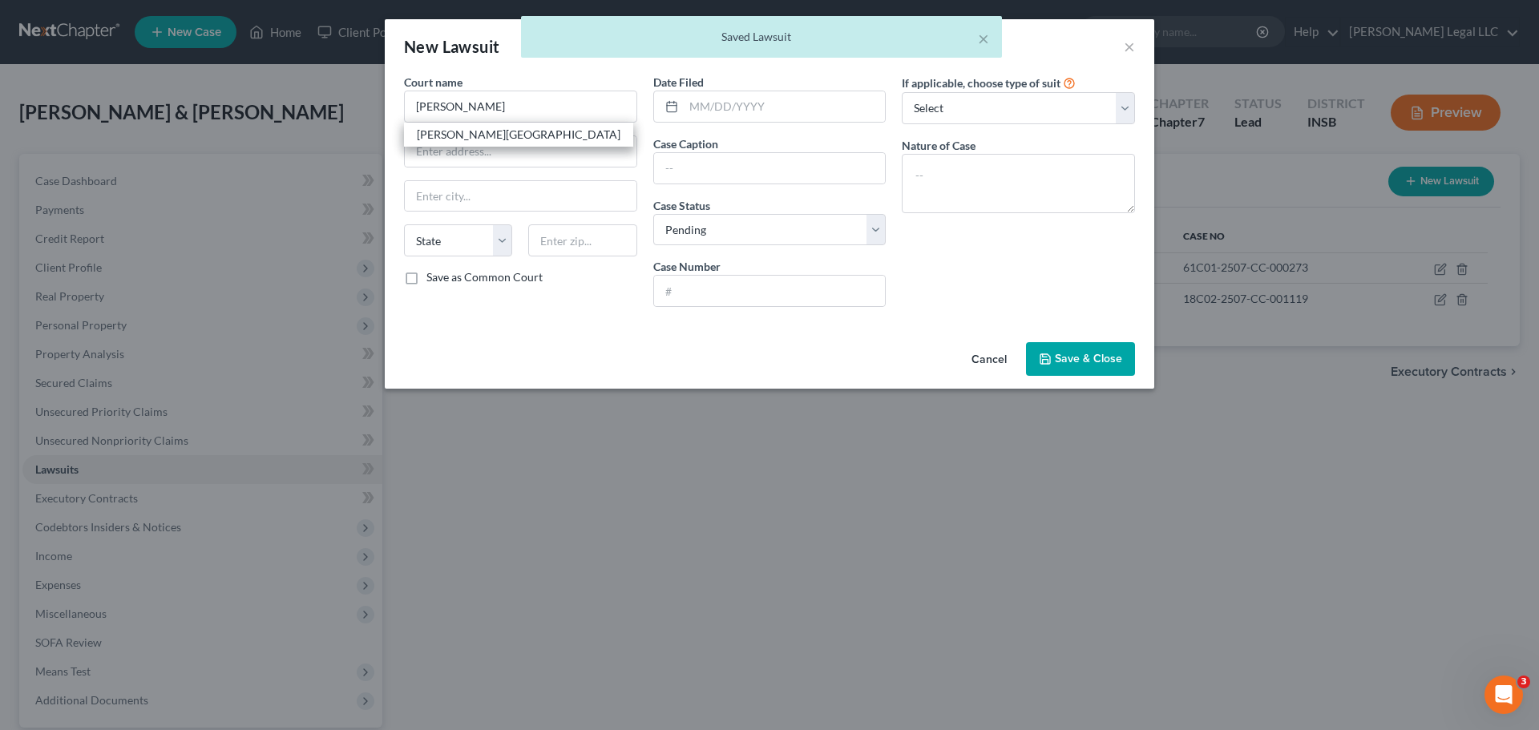
select select "15"
type input "47872"
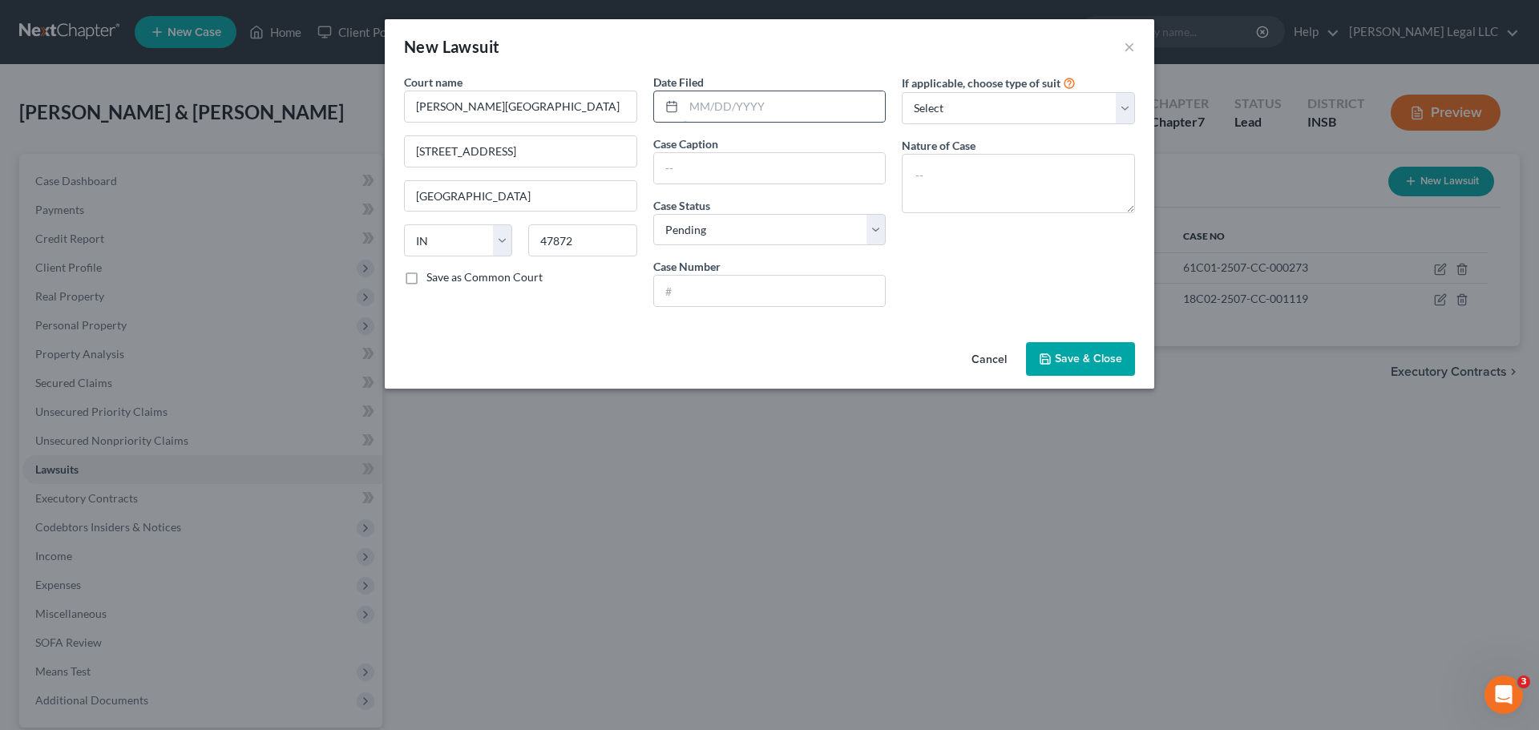
click at [708, 110] on input "text" at bounding box center [785, 106] width 202 height 30
type input "05/19/2025"
click at [746, 230] on select "Select Pending On Appeal Concluded" at bounding box center [769, 230] width 233 height 32
select select "2"
click at [653, 214] on select "Select Pending On Appeal Concluded" at bounding box center [769, 230] width 233 height 32
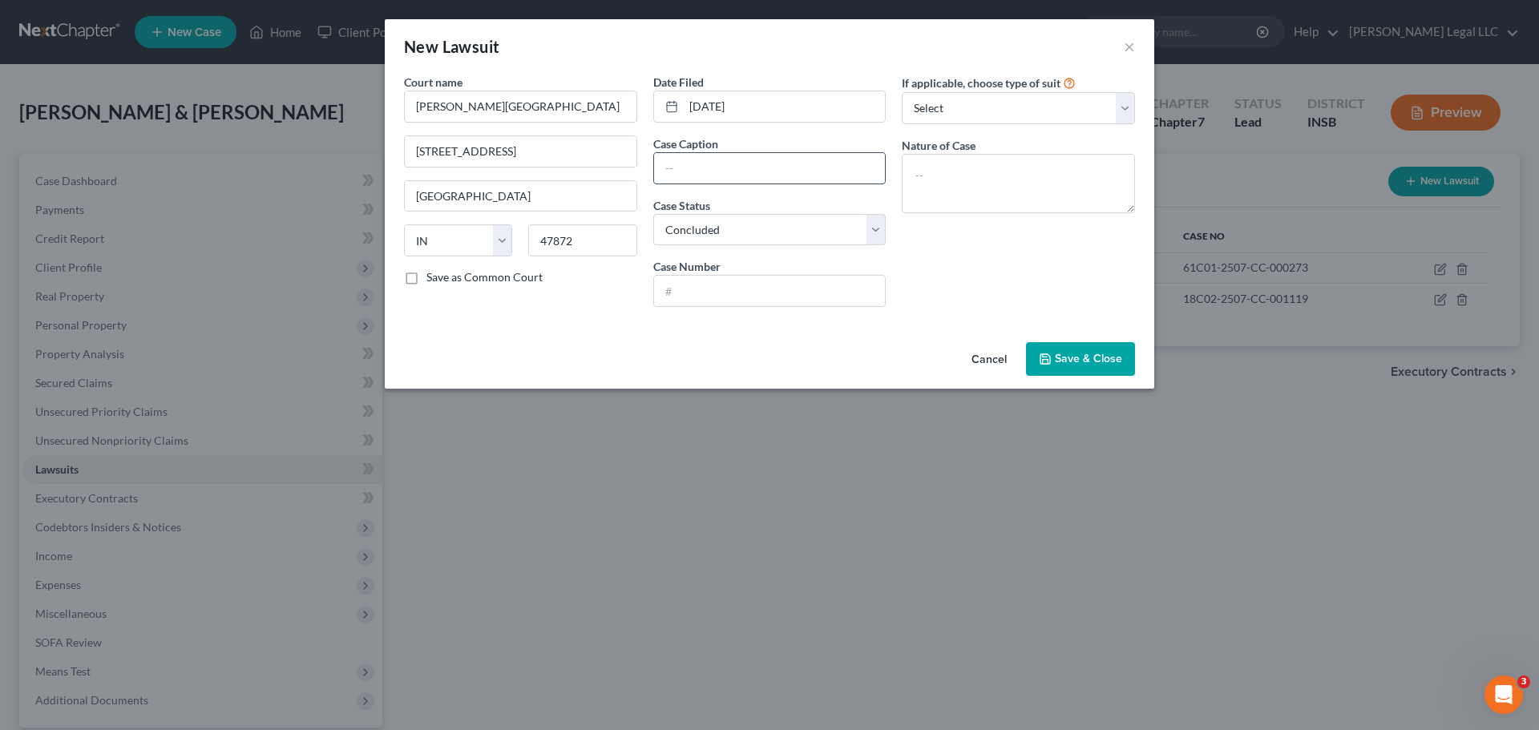
click at [748, 165] on input "text" at bounding box center [770, 168] width 232 height 30
paste input "MIDLAND CREDIT MANAGEMENT, INC. v. Karen Lehigh"
type input "MIDLAND CREDIT MANAGEMENT, INC. v. Karen Lehigh"
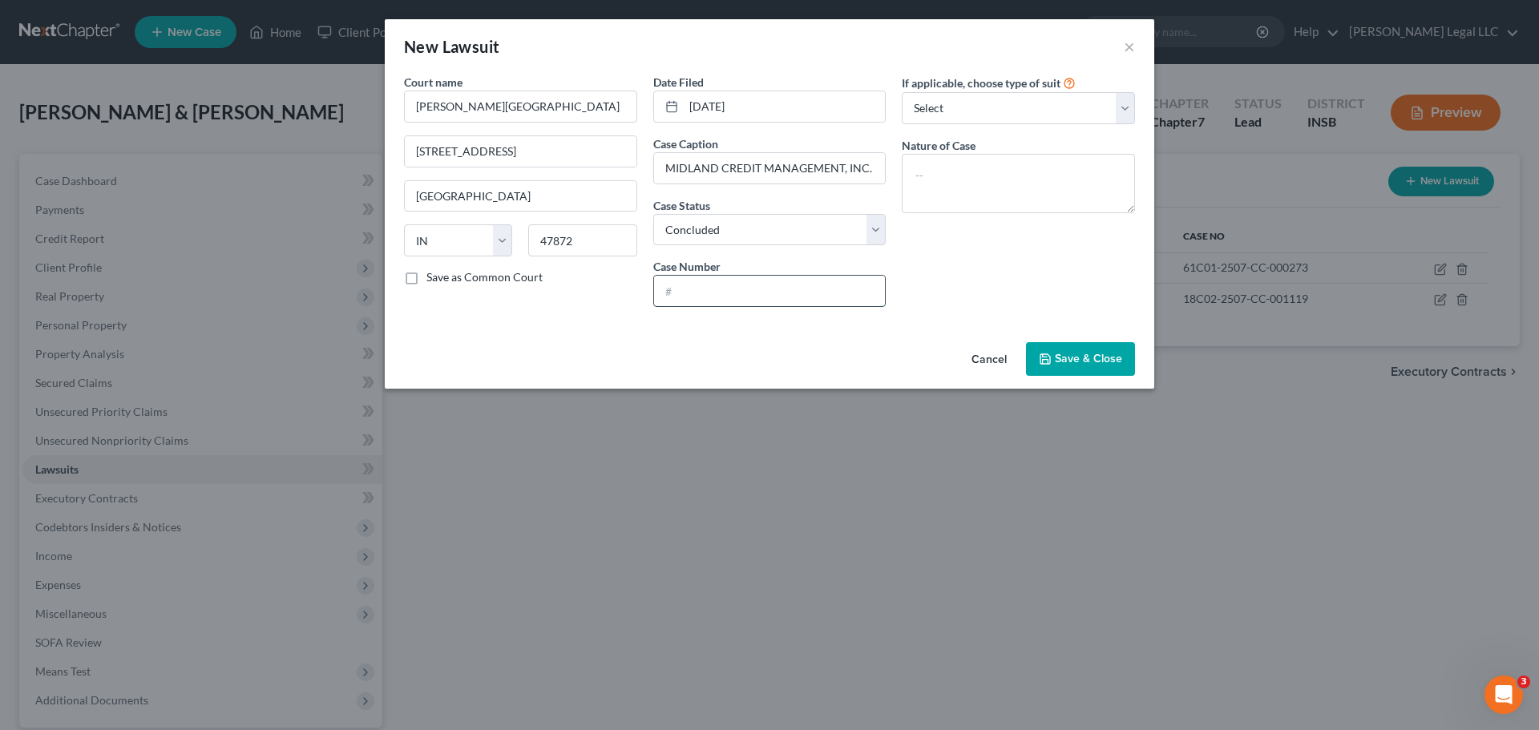
click at [709, 296] on input "text" at bounding box center [770, 291] width 232 height 30
click at [753, 277] on input "text" at bounding box center [770, 291] width 232 height 30
paste input "61C01-2505-CC-000200"
click at [676, 297] on input "61C01-2505-CC-000200" at bounding box center [770, 291] width 232 height 30
type input "61C01-2505-CC-000200"
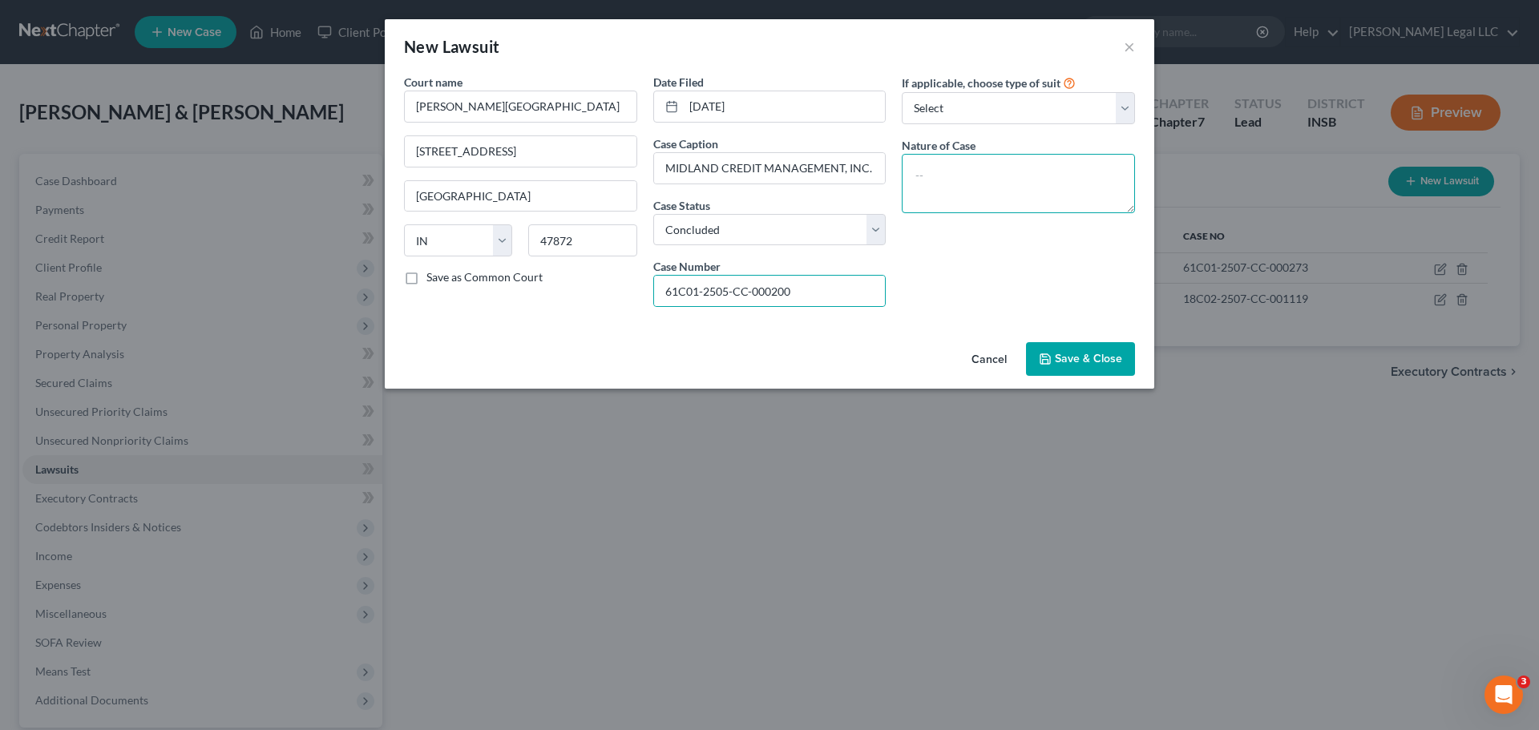
click at [1001, 184] on textarea at bounding box center [1018, 183] width 233 height 59
type textarea "Civil Collection"
click at [1084, 354] on span "Save & Close" at bounding box center [1088, 359] width 67 height 14
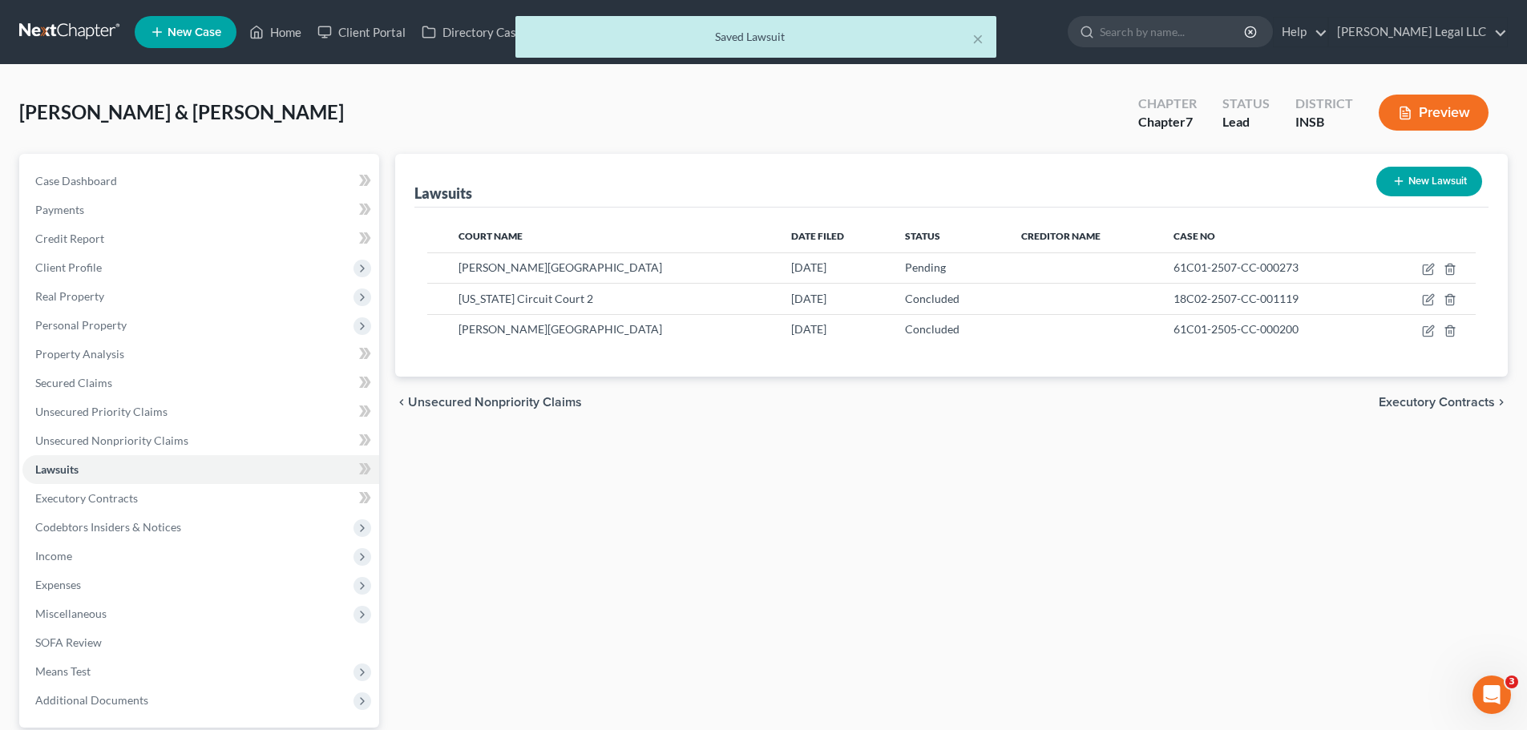
drag, startPoint x: 1036, startPoint y: 473, endPoint x: 1062, endPoint y: 473, distance: 25.6
click at [1045, 473] on div "Lawsuits New Lawsuit Court Name Date Filed Status Creditor Name Case No Parke C…" at bounding box center [951, 487] width 1128 height 666
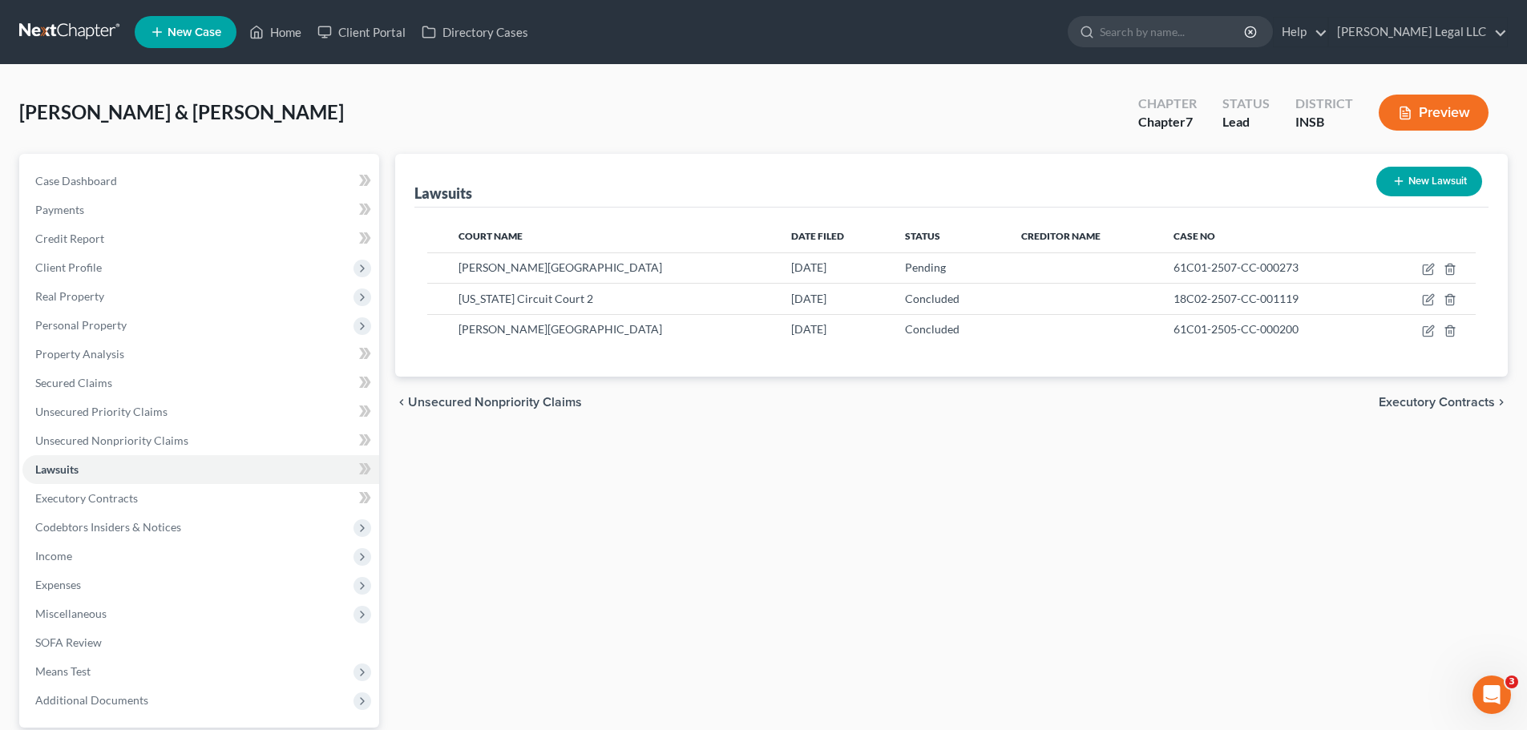
click at [1230, 172] on button "New Lawsuit" at bounding box center [1429, 182] width 106 height 30
select select "0"
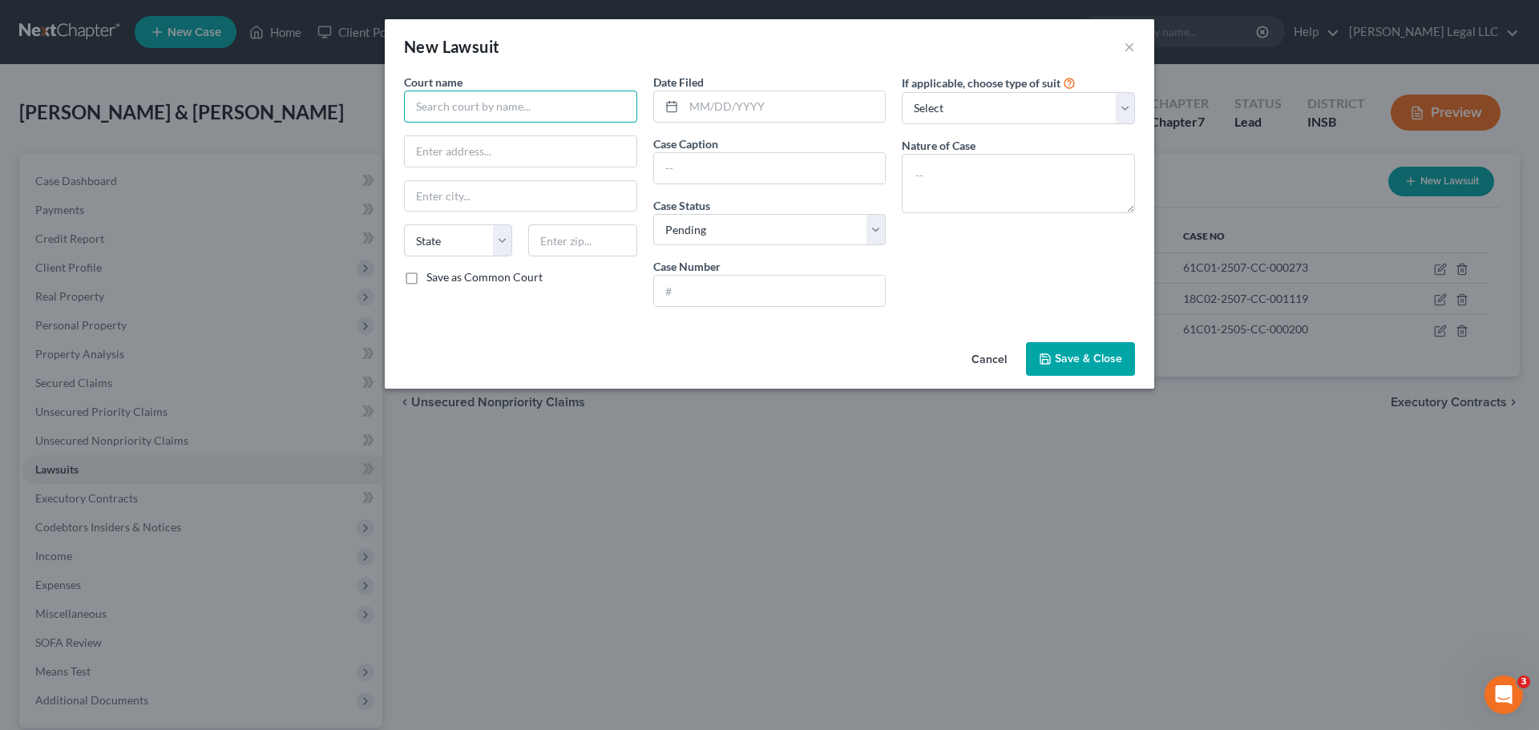
click at [552, 115] on input "text" at bounding box center [520, 107] width 233 height 32
type input "Vigo Superior Court 4"
click at [502, 147] on input "text" at bounding box center [521, 151] width 232 height 30
type input "33 S 3rd St"
type input "47807"
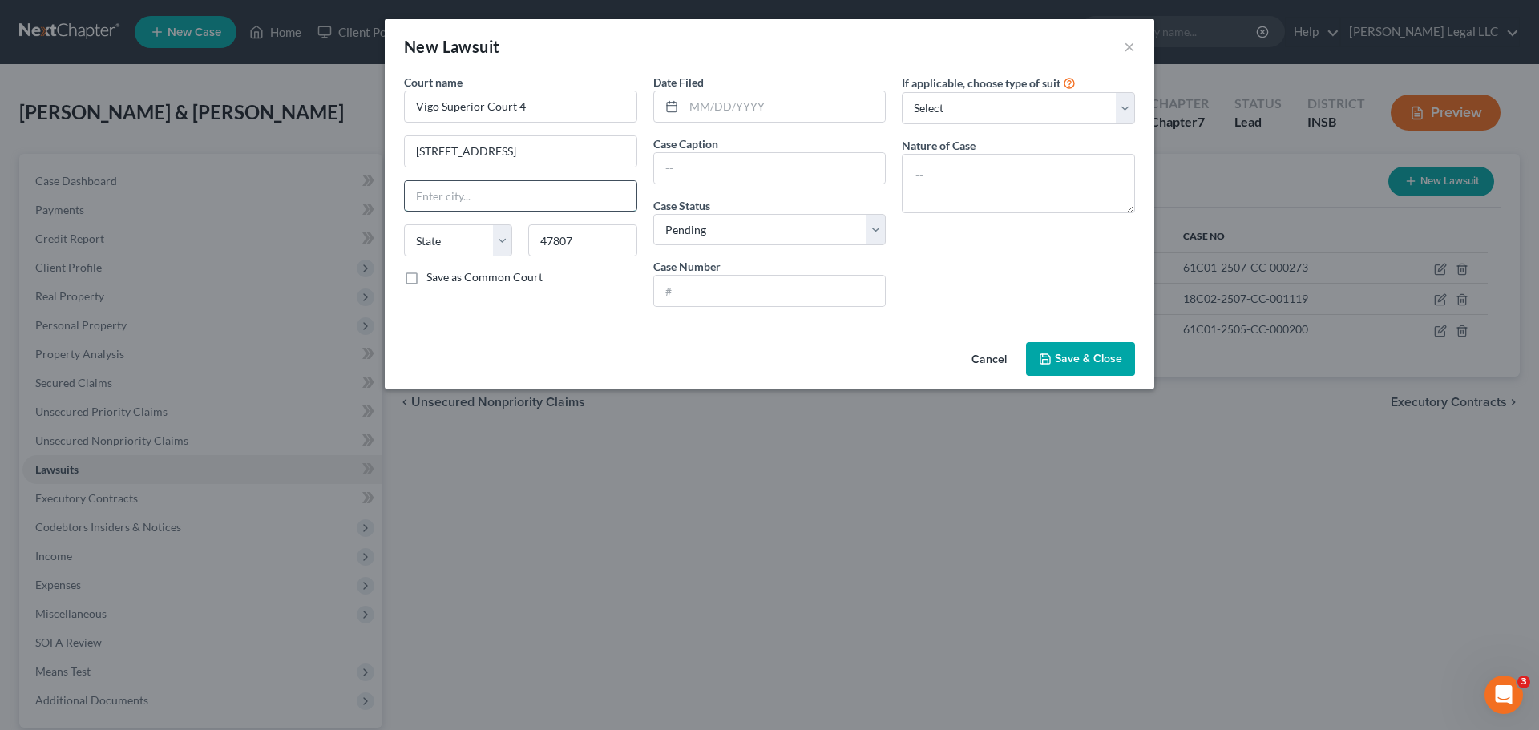
click at [493, 205] on input "text" at bounding box center [521, 196] width 232 height 30
type input "Terre Haute"
select select "15"
click at [543, 358] on div "Cancel Save & Close" at bounding box center [769, 362] width 769 height 53
click at [743, 107] on input "text" at bounding box center [785, 106] width 202 height 30
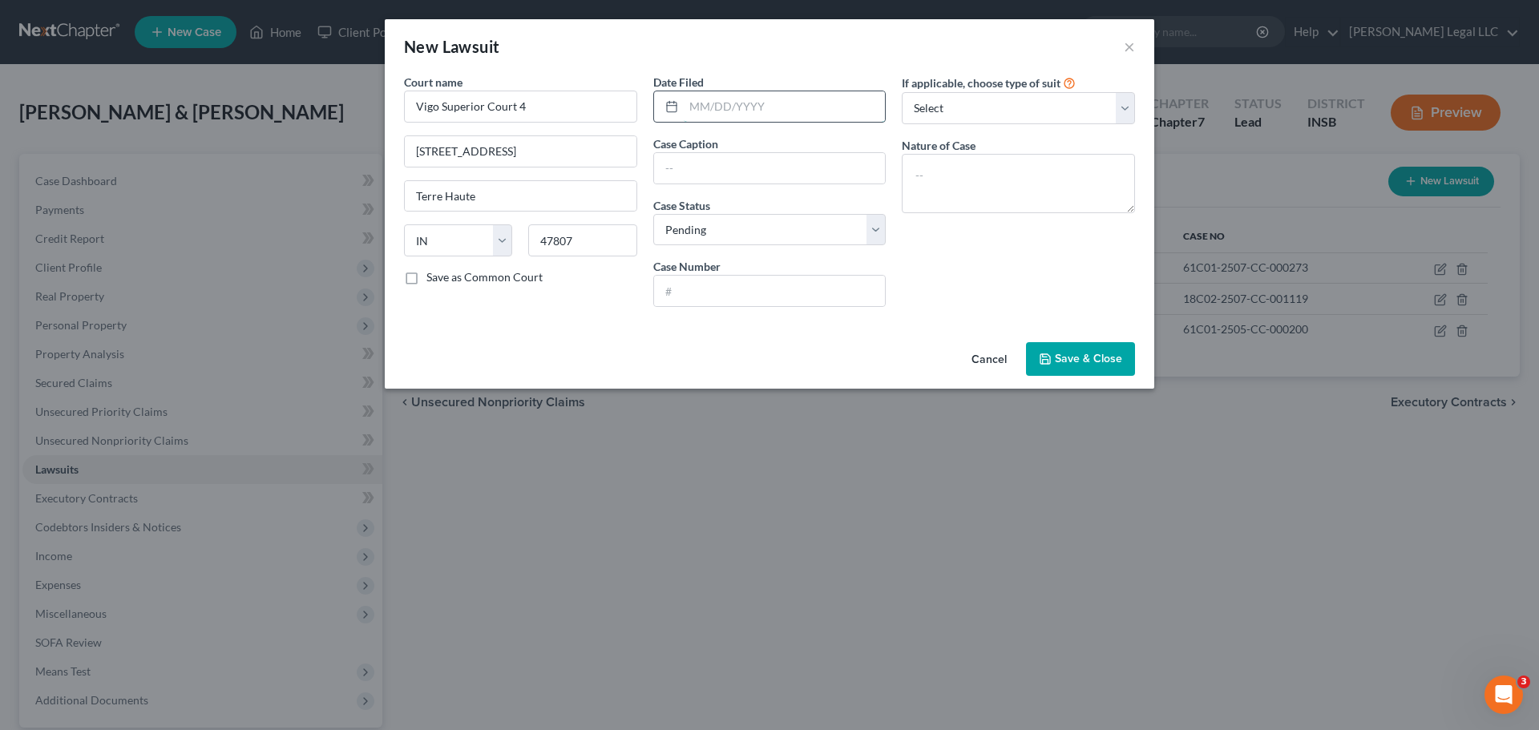
click at [770, 107] on input "text" at bounding box center [785, 106] width 202 height 30
type input "03/01/2024"
click at [752, 172] on input "text" at bounding box center [770, 168] width 232 height 30
click at [742, 160] on input "text" at bounding box center [770, 168] width 232 height 30
paste input "Indiana State University Credit Union v. Karen Lehigh"
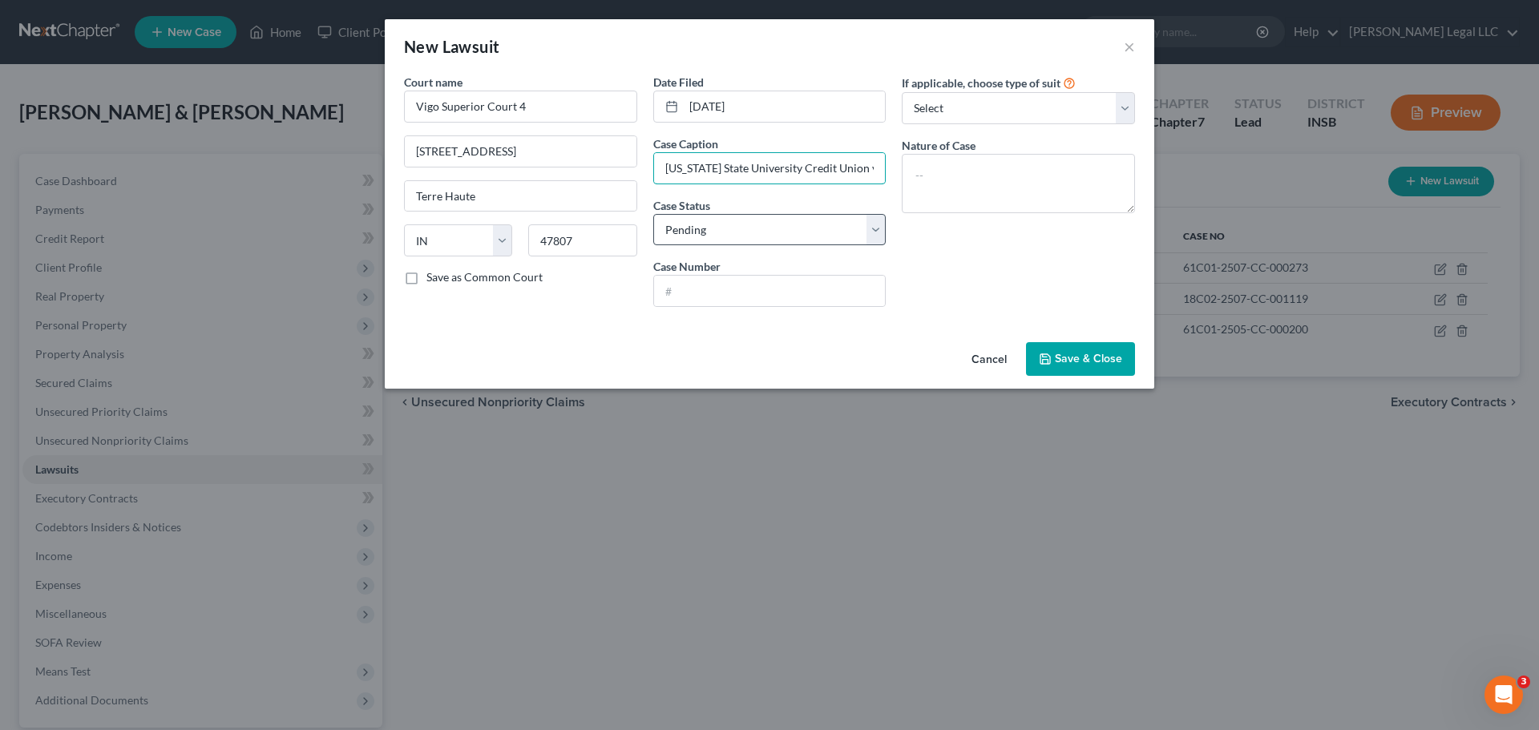
scroll to position [0, 50]
type input "Indiana State University Credit Union v. Karen Lehigh"
click at [816, 235] on select "Select Pending On Appeal Concluded" at bounding box center [769, 230] width 233 height 32
click at [653, 214] on select "Select Pending On Appeal Concluded" at bounding box center [769, 230] width 233 height 32
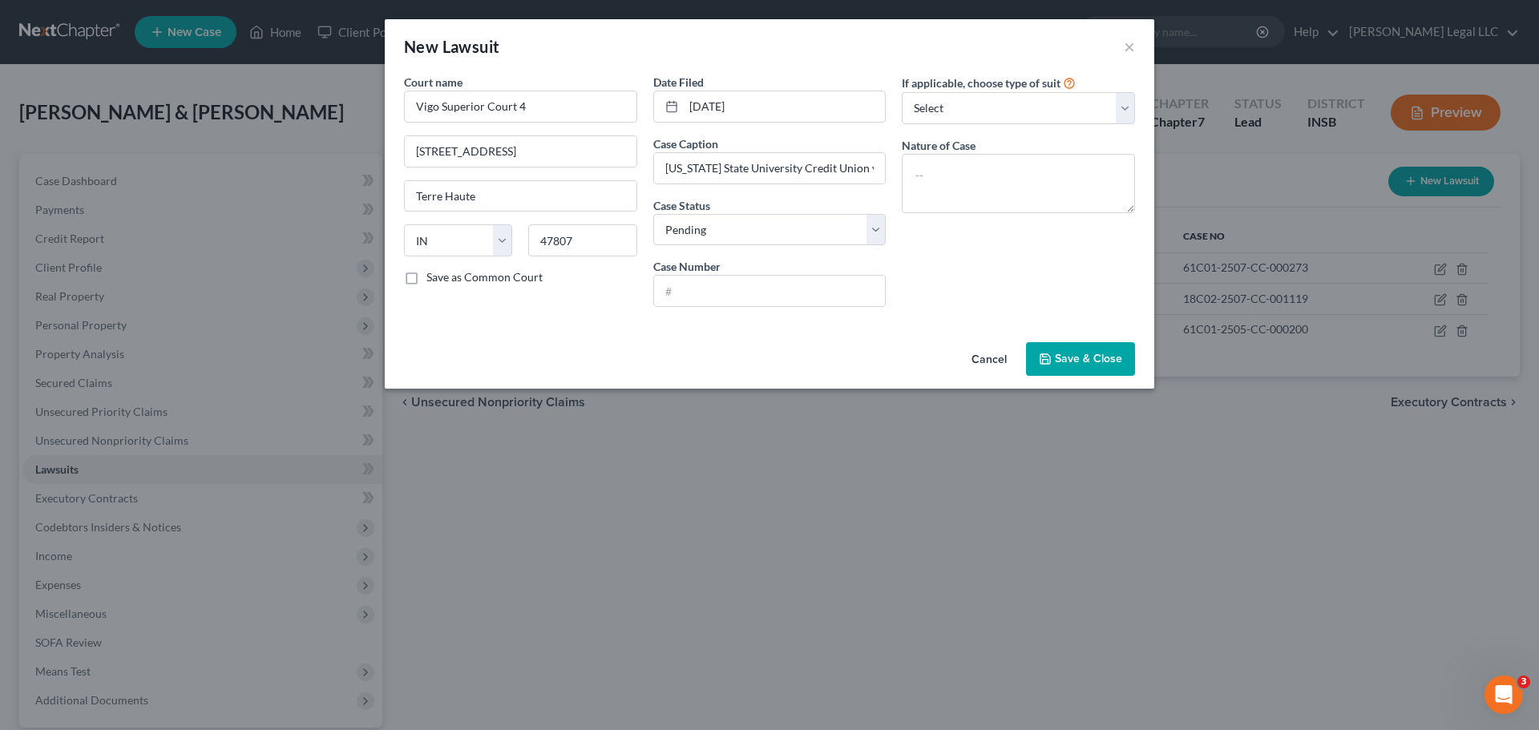
click at [710, 309] on div "Date Filed 03/01/2024 Case Caption Indiana State University Credit Union v. Kar…" at bounding box center [769, 197] width 249 height 246
click at [802, 292] on input "text" at bounding box center [770, 291] width 232 height 30
paste input "84D04-2403-SC-001327"
click at [679, 299] on input "84D04-2403-SC-001327" at bounding box center [770, 291] width 232 height 30
type input "84D04-2403-SC-001327"
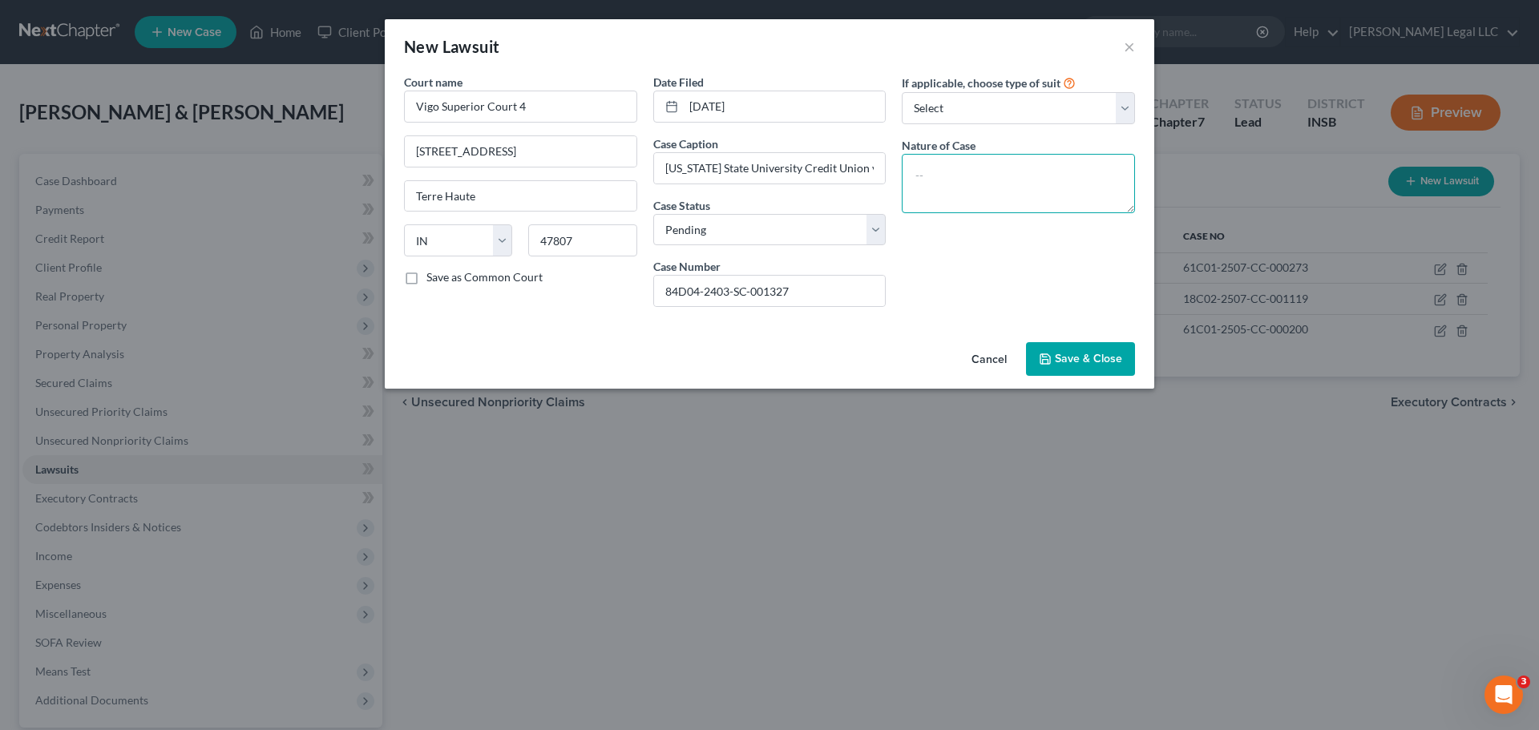
click at [978, 186] on textarea at bounding box center [1018, 183] width 233 height 59
type textarea "Civil Collection"
click at [1058, 345] on button "Save & Close" at bounding box center [1080, 359] width 109 height 34
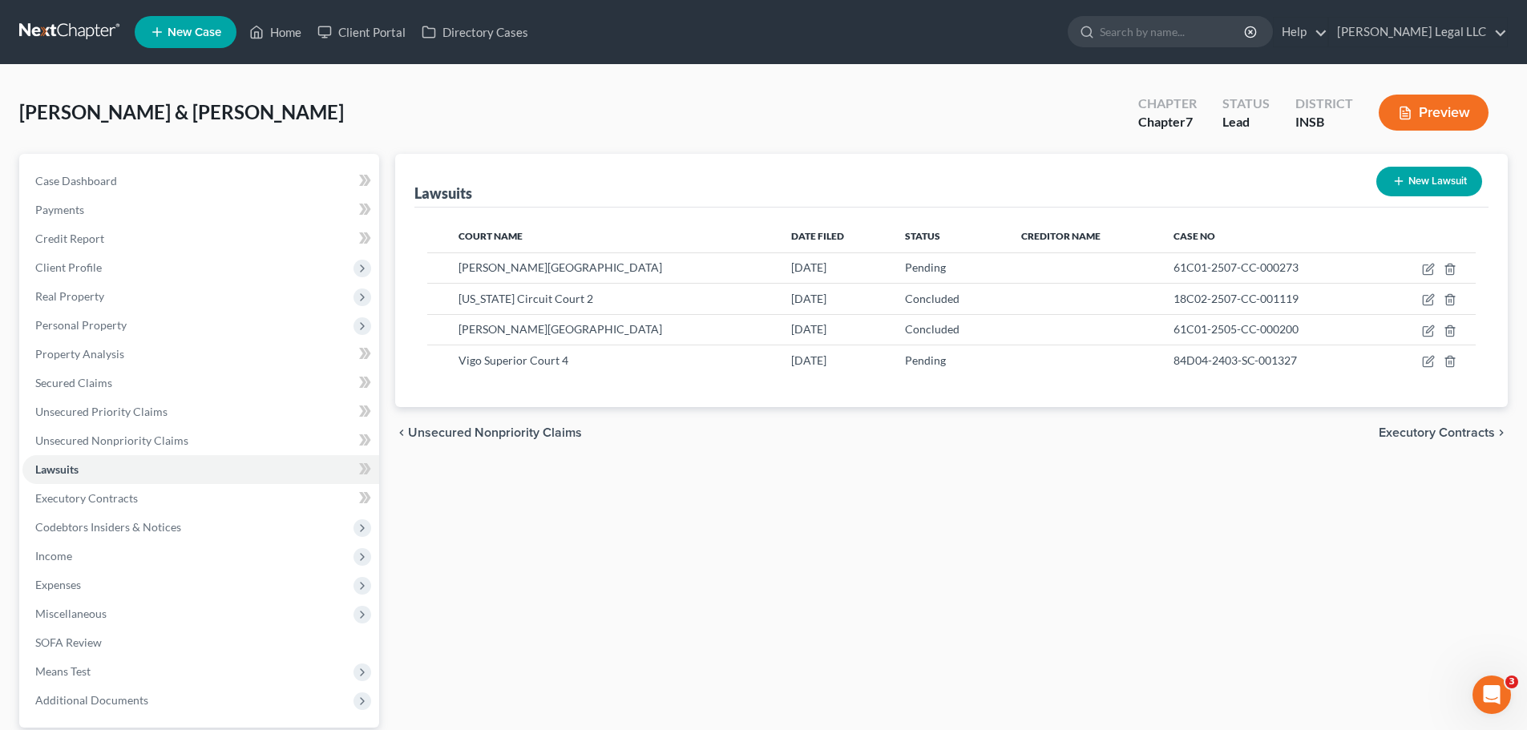
click at [1230, 186] on button "New Lawsuit" at bounding box center [1429, 182] width 106 height 30
select select "0"
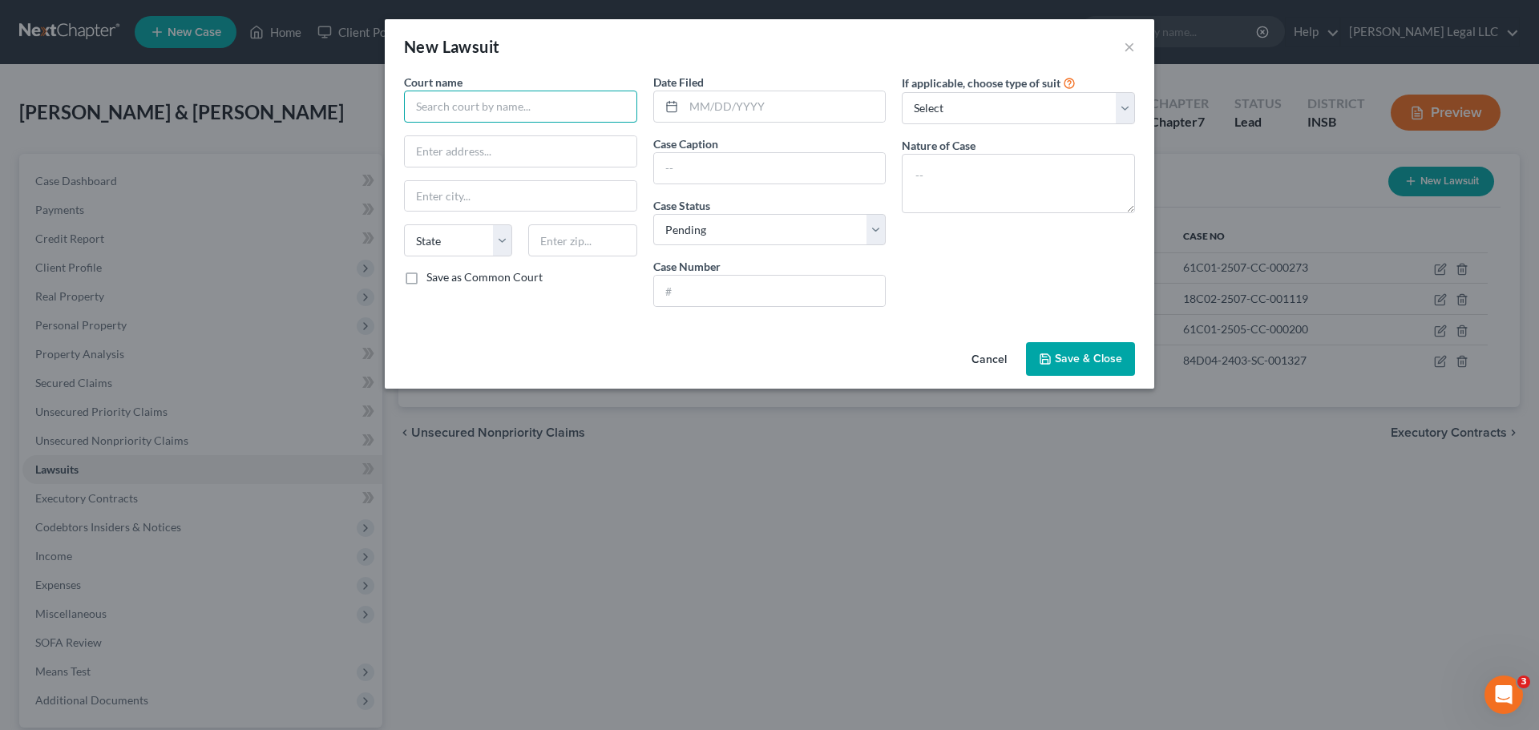
click at [591, 107] on input "text" at bounding box center [520, 107] width 233 height 32
click at [483, 134] on div "Parke Circuit Court" at bounding box center [519, 135] width 204 height 16
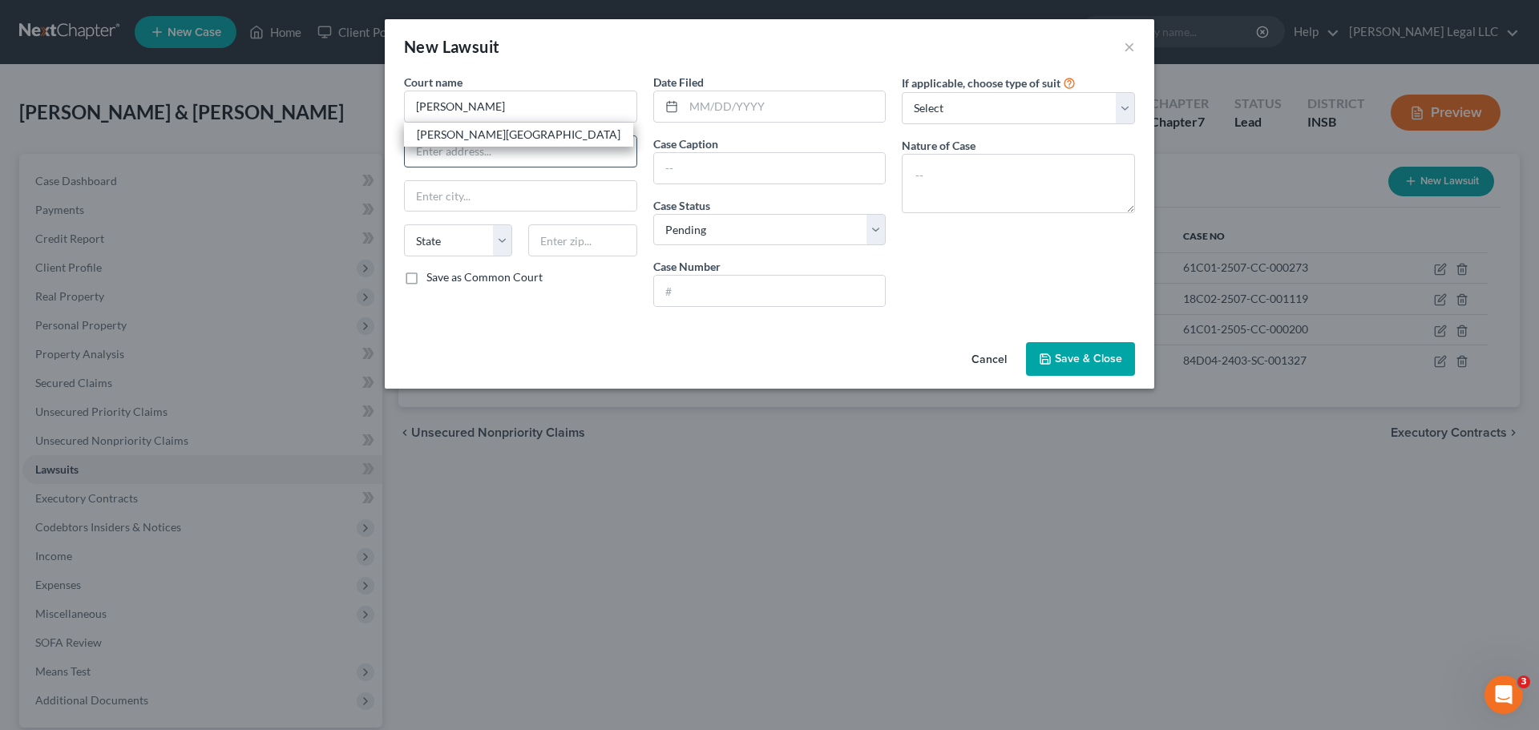
type input "Parke Circuit Court"
type input "116 W High St #203"
type input "Rockville"
select select "15"
type input "47872"
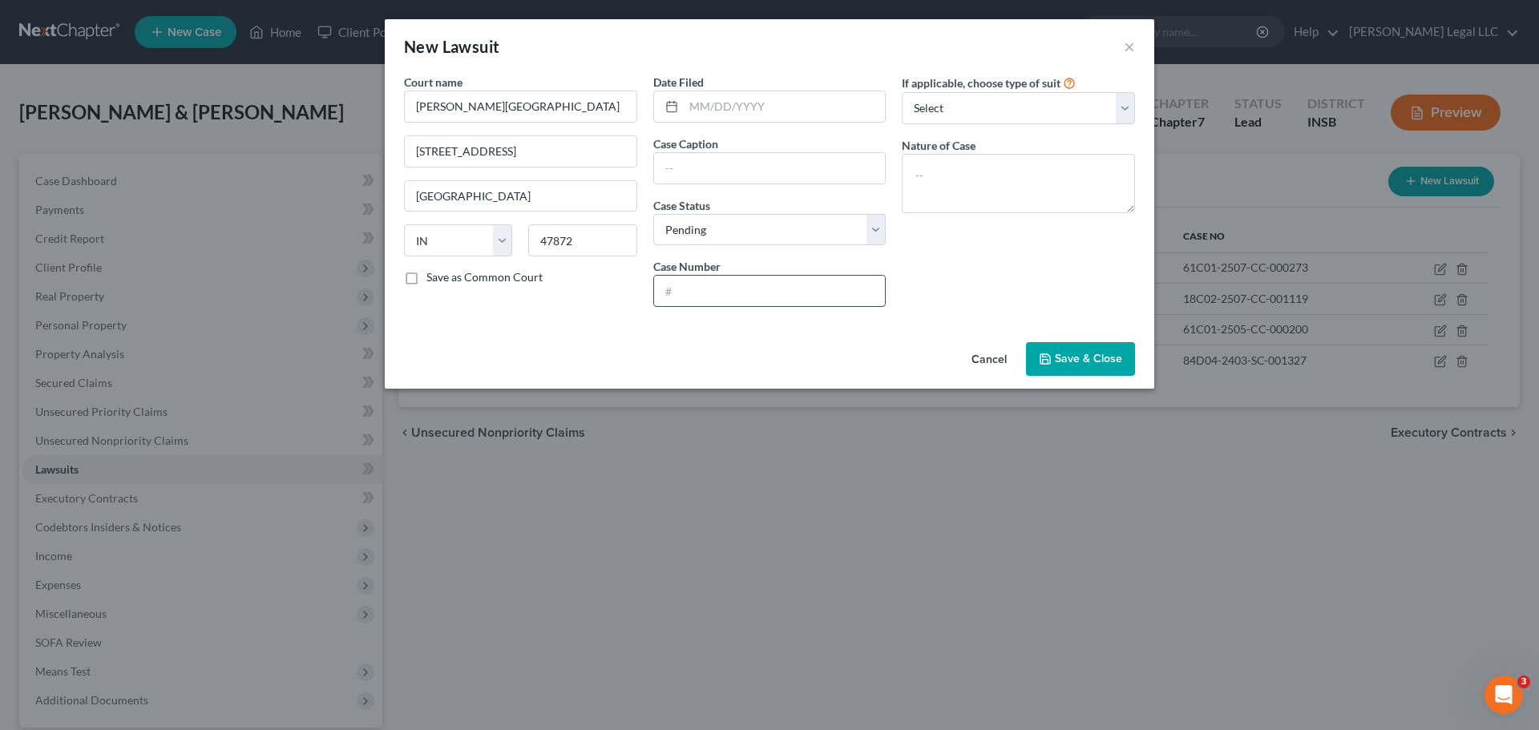
click at [740, 290] on input "text" at bounding box center [770, 291] width 232 height 30
paste input "61C01-2310-CC-000358"
click at [685, 293] on input "61C01-2310-CC-000358" at bounding box center [770, 291] width 232 height 30
type input "61C01-2310-CC-000358"
click at [708, 225] on select "Select Pending On Appeal Concluded" at bounding box center [769, 230] width 233 height 32
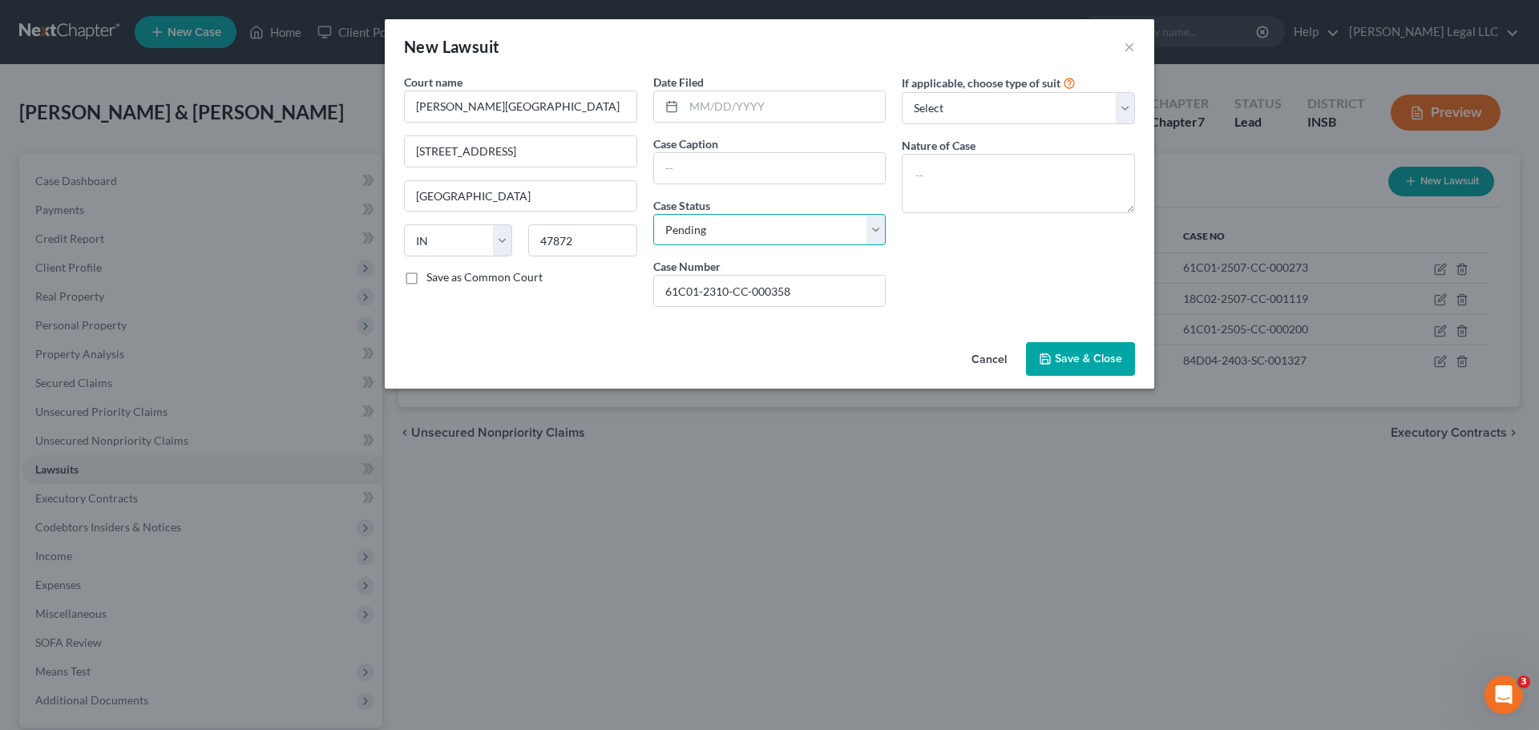
select select "2"
click at [653, 214] on select "Select Pending On Appeal Concluded" at bounding box center [769, 230] width 233 height 32
click at [712, 167] on input "text" at bounding box center [770, 168] width 232 height 30
paste input "Capital One, N.A., successor by merger to Discover Bank v. KAREN LEHIGH"
drag, startPoint x: 732, startPoint y: 175, endPoint x: 510, endPoint y: 153, distance: 223.0
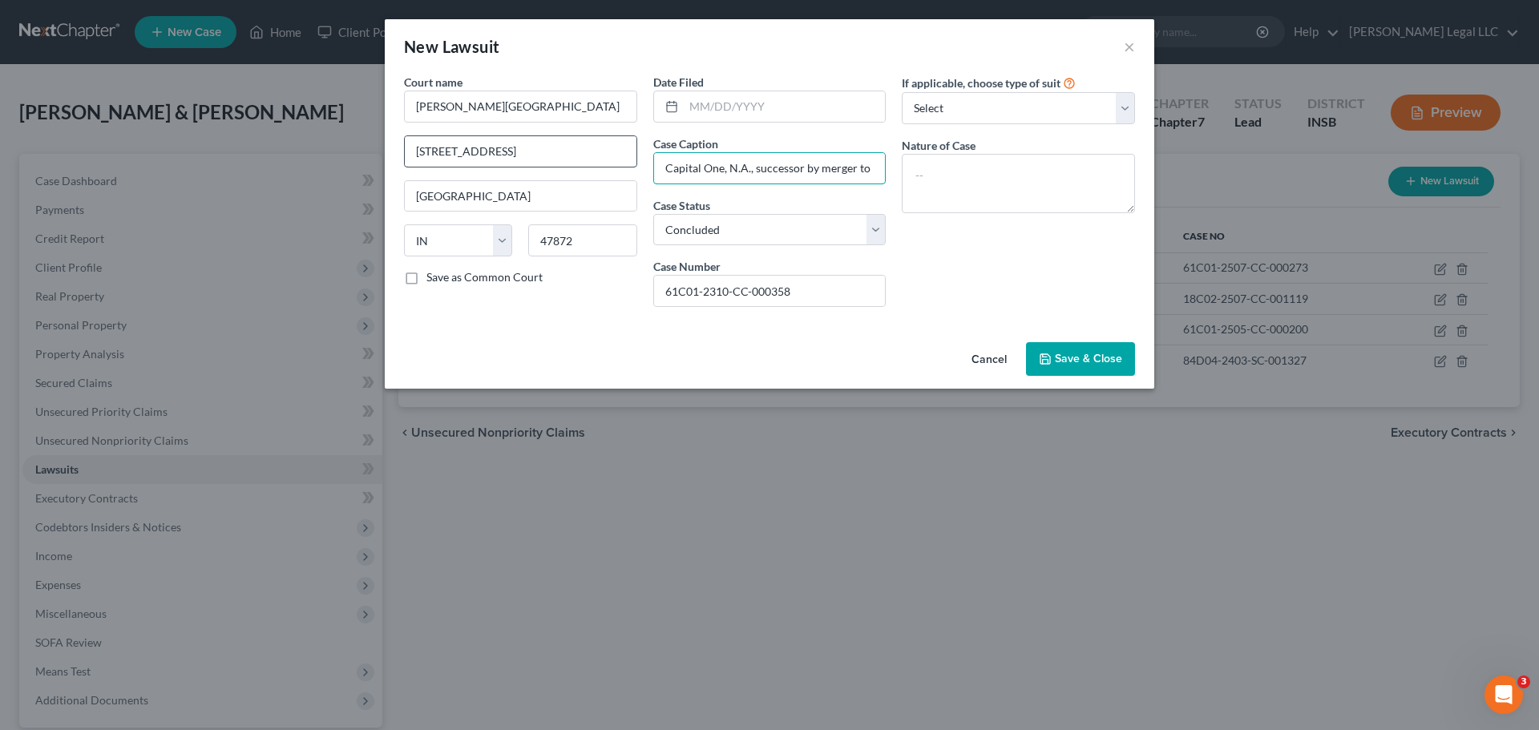
click at [494, 155] on div "Court name * Parke Circuit Court 116 W High St #203 Rockville State AL AK AR AZ…" at bounding box center [769, 197] width 747 height 246
type input "Capital One, N.A., successor by merger to Discover Bank v. KAREN LEHIGH"
click at [751, 123] on div "Date Filed Case Caption Capital One, N.A., successor by merger to Discover Bank…" at bounding box center [769, 197] width 249 height 246
drag, startPoint x: 756, startPoint y: 111, endPoint x: 780, endPoint y: 75, distance: 42.7
click at [756, 111] on input "text" at bounding box center [785, 106] width 202 height 30
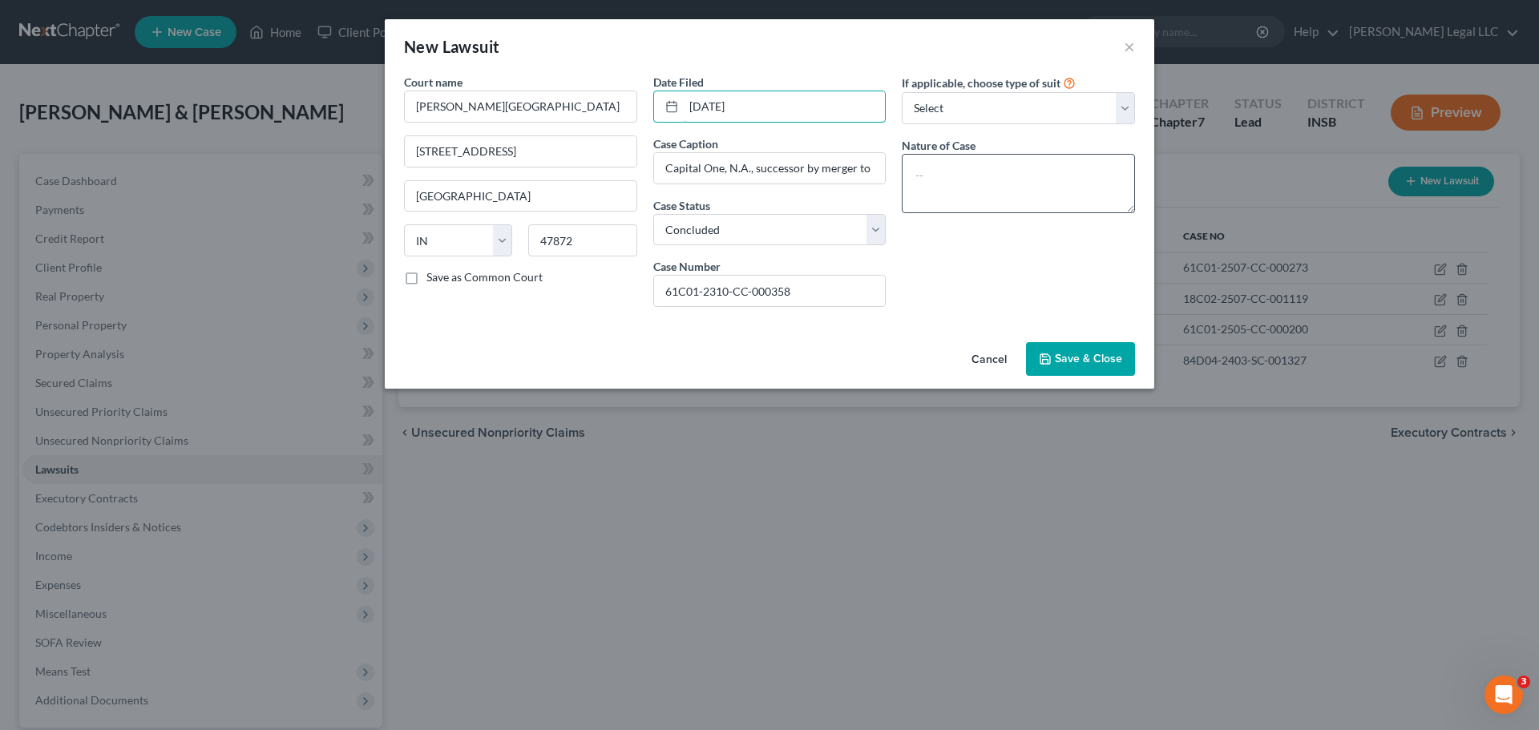
type input "10/02/2023"
click at [1016, 172] on textarea at bounding box center [1018, 183] width 233 height 59
click at [974, 103] on select "Select Repossession Garnishment Foreclosure Attached, Seized, Or Levied Other" at bounding box center [1018, 108] width 233 height 32
click at [902, 92] on select "Select Repossession Garnishment Foreclosure Attached, Seized, Or Levied Other" at bounding box center [1018, 108] width 233 height 32
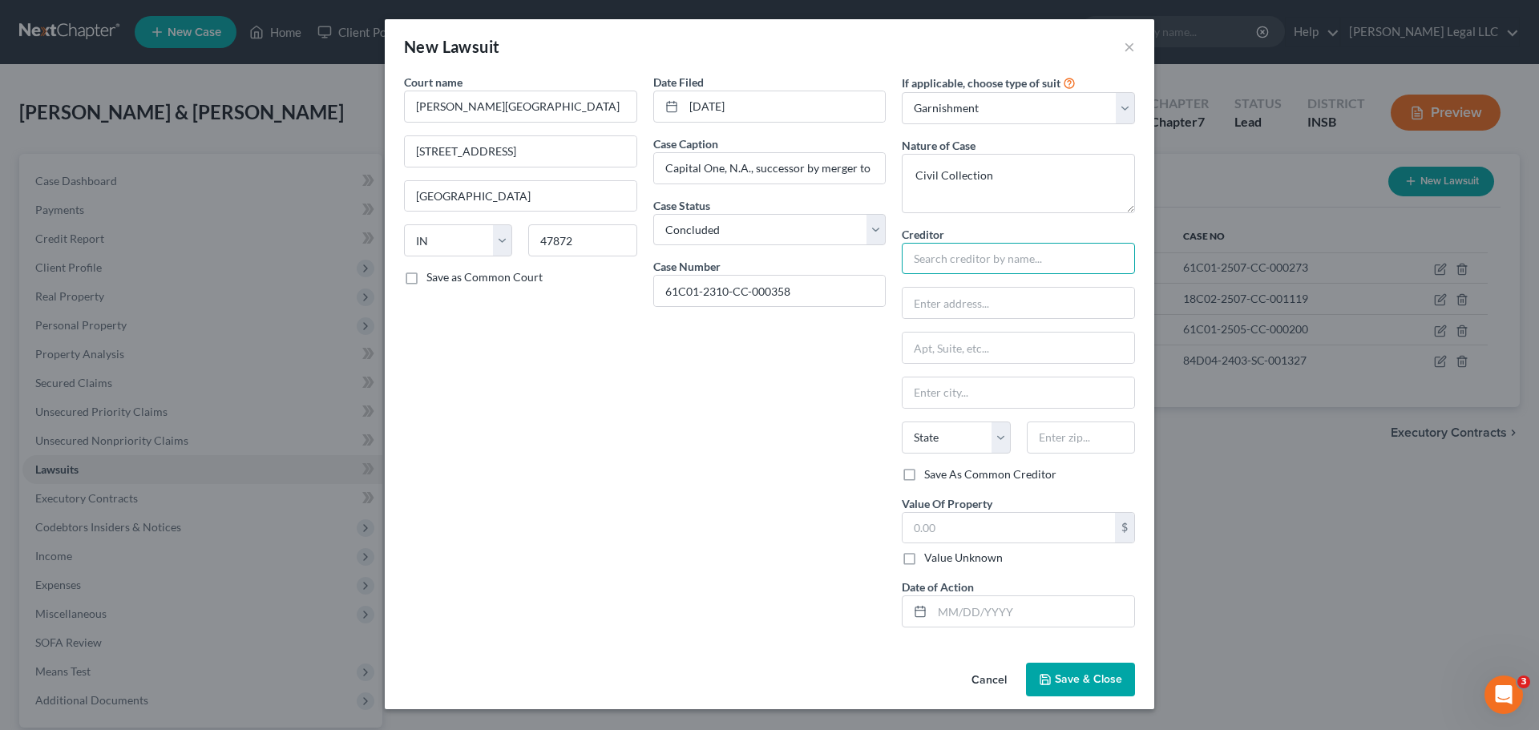
click at [949, 262] on input "text" at bounding box center [1018, 259] width 233 height 32
click at [979, 254] on input "text" at bounding box center [1018, 259] width 233 height 32
paste input "Capital One, N.A., successor by merger to Discover Bank"
click at [978, 313] on input "text" at bounding box center [1018, 303] width 232 height 30
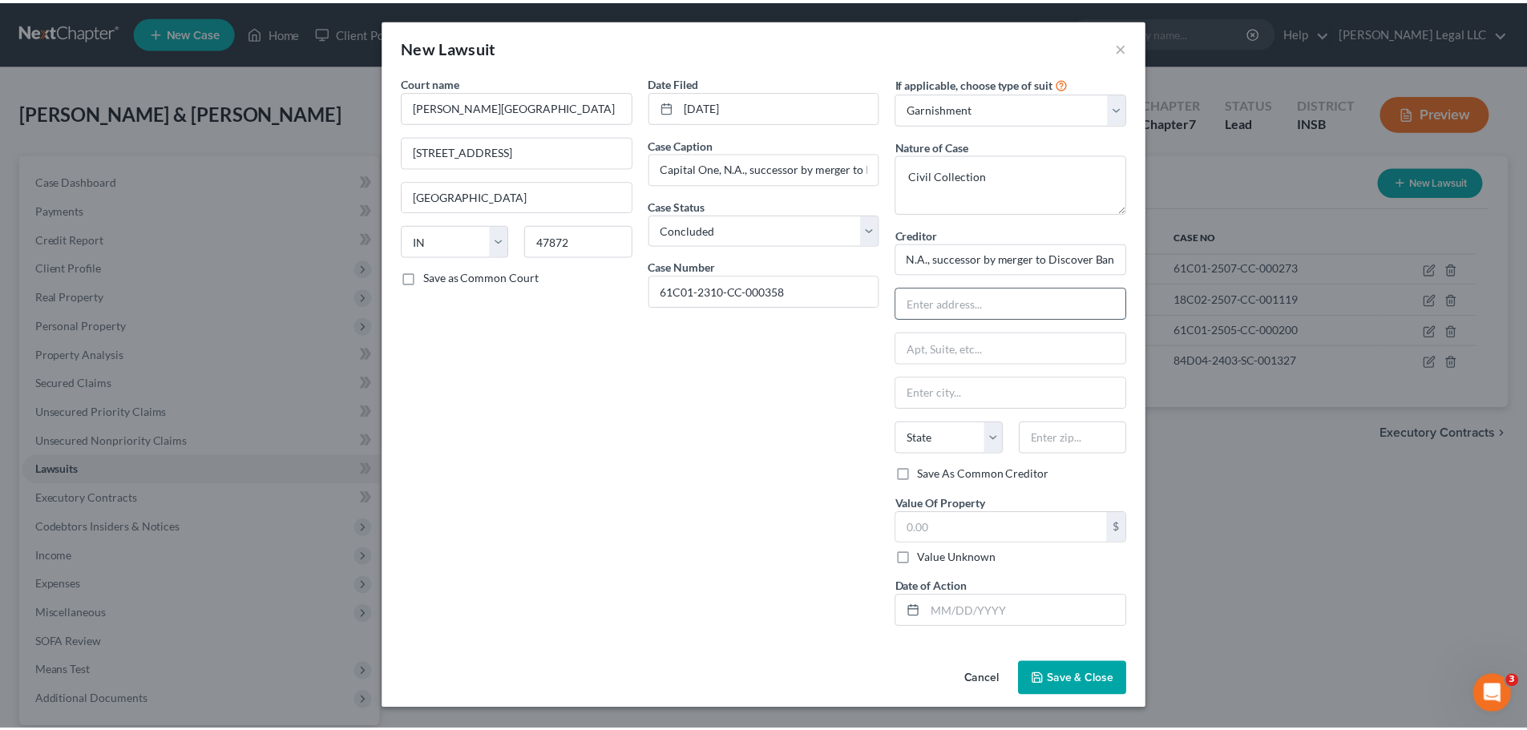
scroll to position [0, 0]
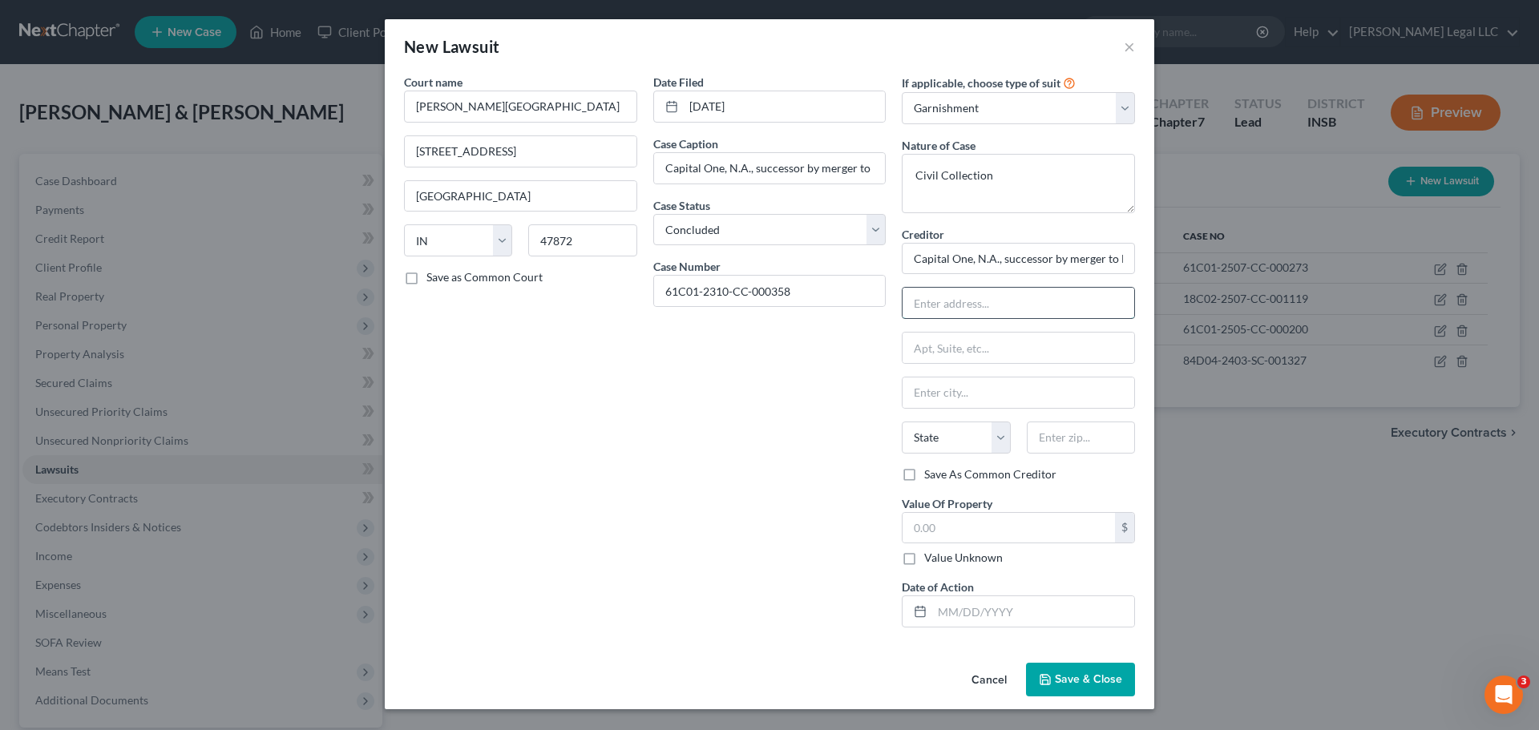
click at [947, 295] on input "text" at bounding box center [1018, 303] width 232 height 30
click at [958, 343] on input "text" at bounding box center [1018, 348] width 232 height 30
click at [689, 488] on div "Date Filed 10/02/2023 Case Caption Capital One, N.A., successor by merger to Di…" at bounding box center [769, 357] width 249 height 567
click at [934, 520] on input "text" at bounding box center [1008, 528] width 212 height 30
click at [963, 556] on input "text" at bounding box center [1033, 611] width 202 height 30
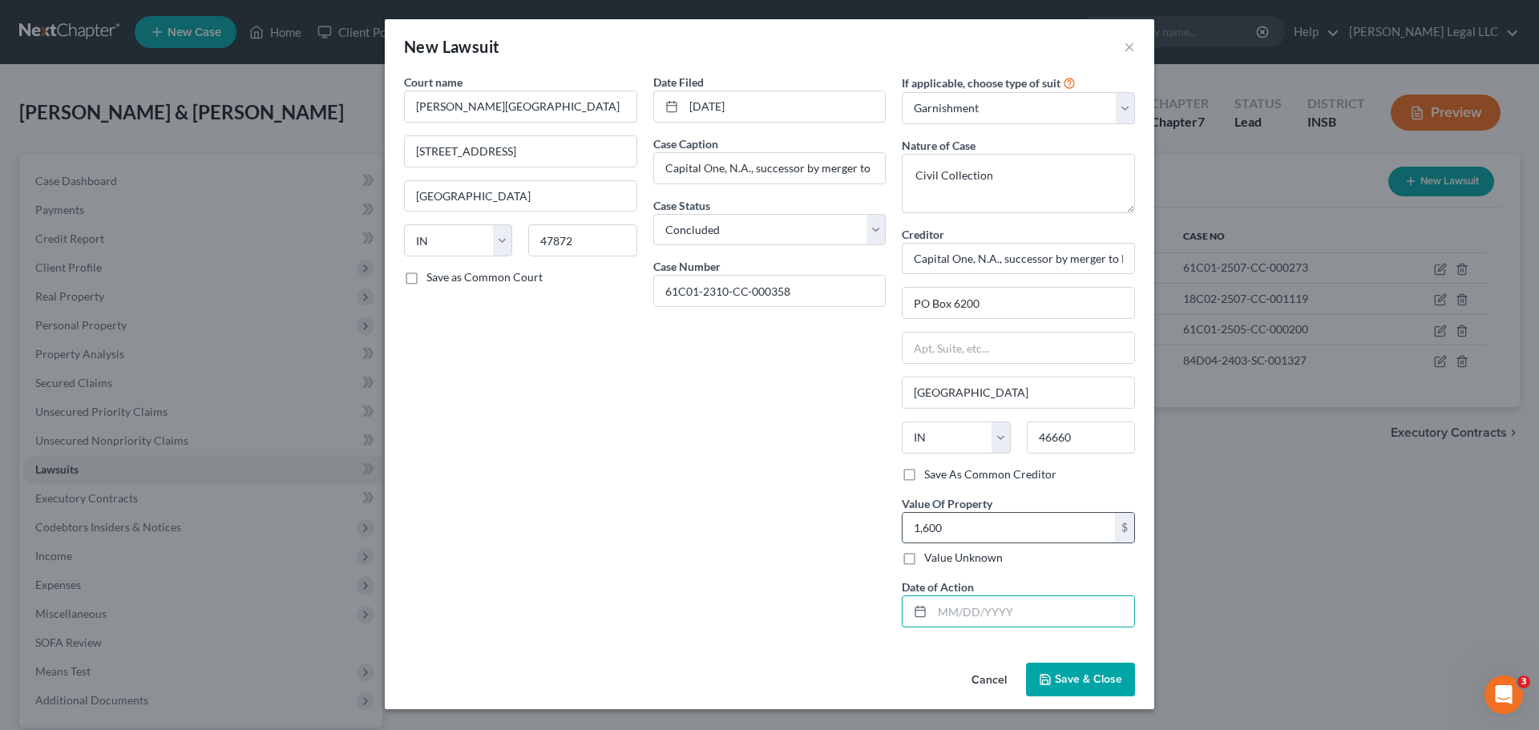
click at [938, 527] on input "1,600" at bounding box center [1008, 528] width 212 height 30
click at [728, 492] on div "Date Filed 10/02/2023 Case Caption Capital One, N.A., successor by merger to Di…" at bounding box center [769, 357] width 249 height 567
drag, startPoint x: 988, startPoint y: 604, endPoint x: 947, endPoint y: 591, distance: 42.8
click at [988, 556] on input "text" at bounding box center [1033, 611] width 202 height 30
click at [800, 556] on div "Date Filed 10/02/2023 Case Caption Capital One, N.A., successor by merger to Di…" at bounding box center [769, 357] width 249 height 567
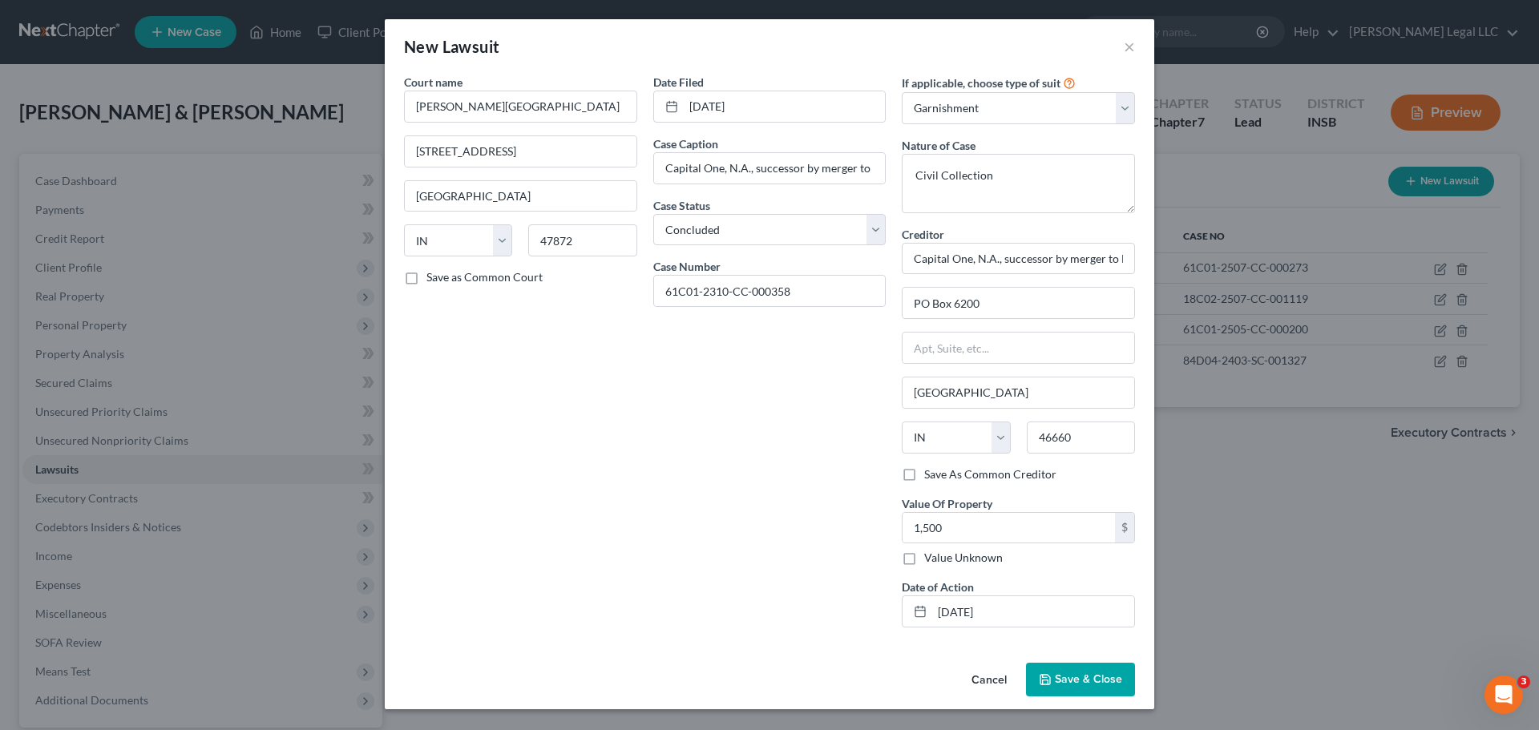
click at [1064, 556] on span "Save & Close" at bounding box center [1088, 679] width 67 height 14
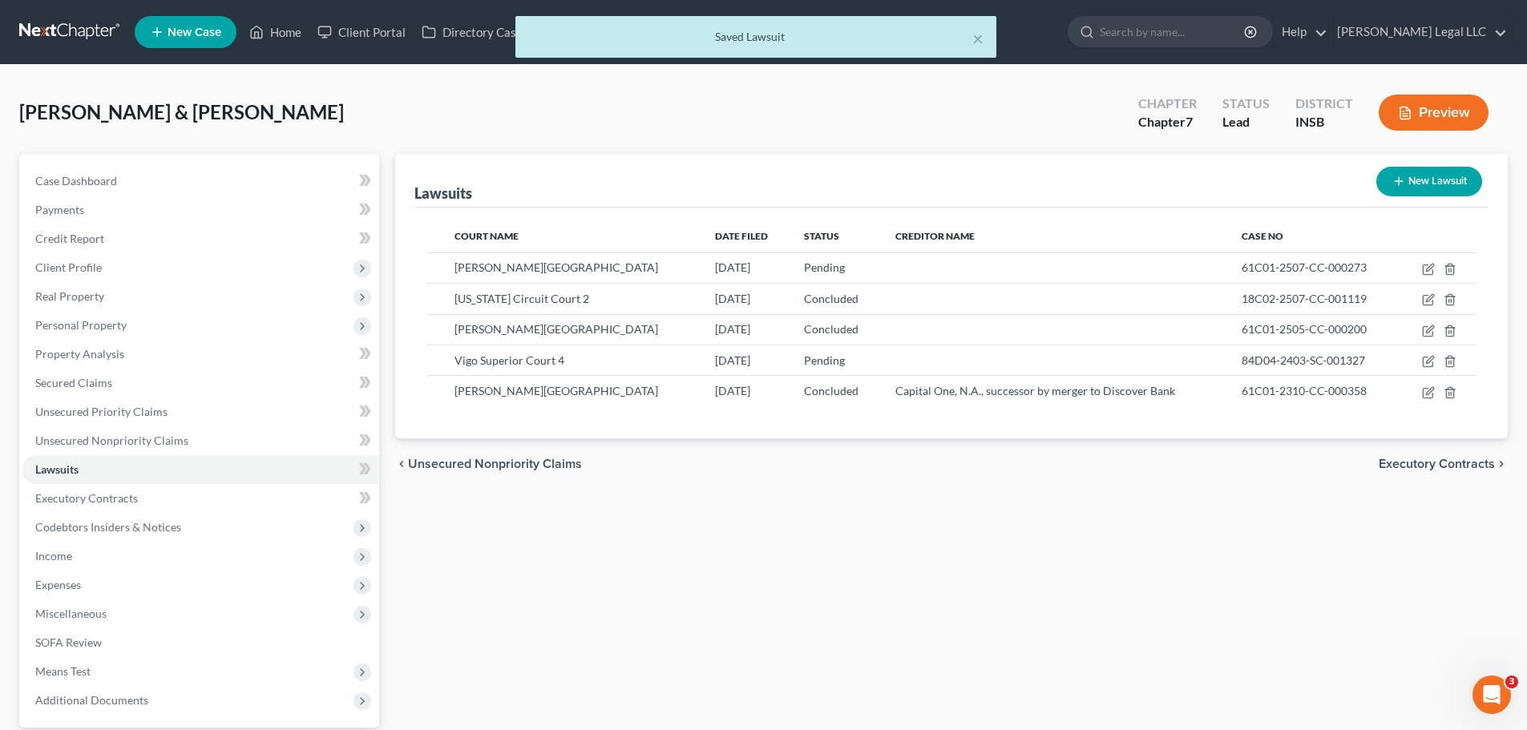
click at [814, 490] on div "Lawsuits New Lawsuit Court Name Date Filed Status Creditor Name Case No Parke C…" at bounding box center [951, 487] width 1128 height 666
click at [684, 478] on div "chevron_left Unsecured Nonpriority Claims Executory Contracts chevron_right" at bounding box center [951, 463] width 1112 height 51
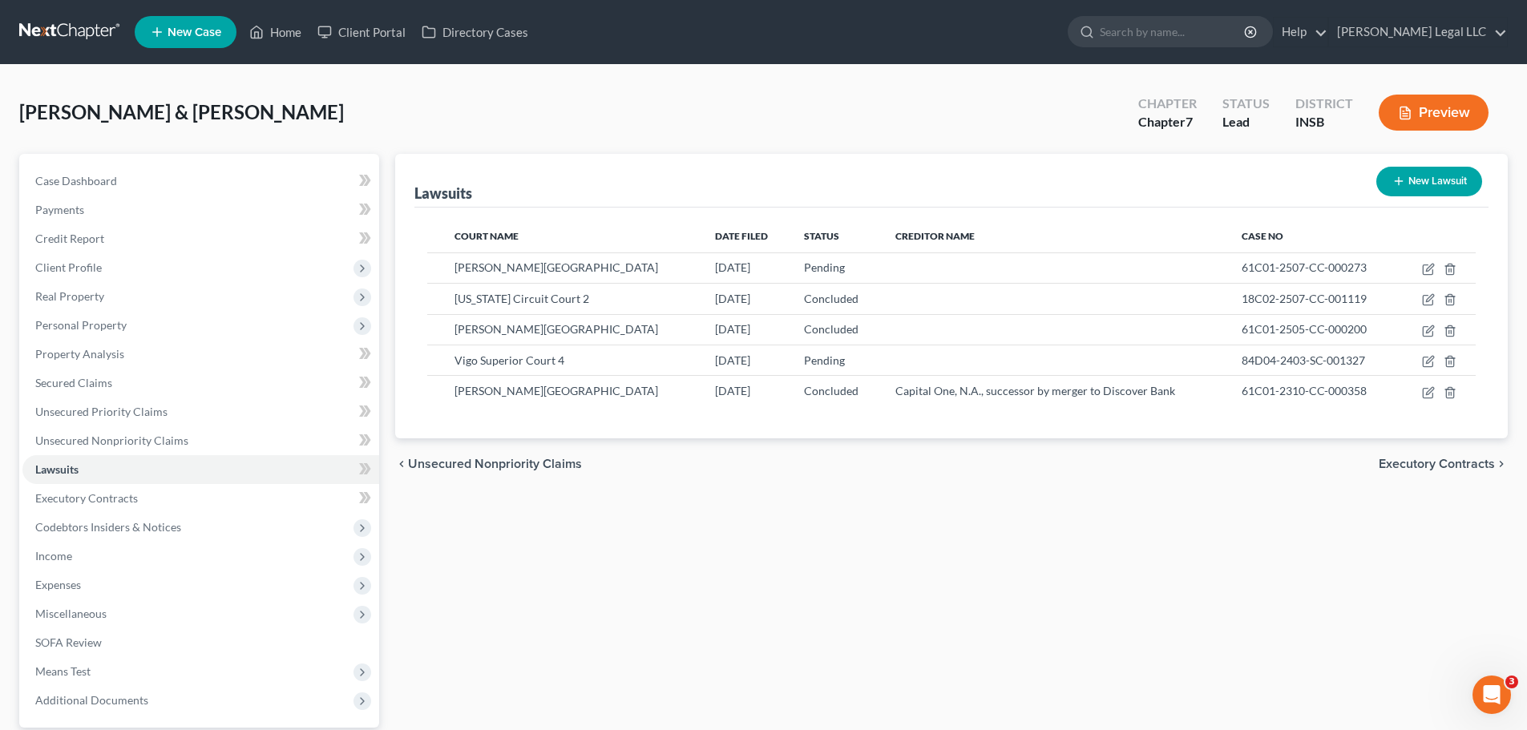
click at [612, 539] on div "Lawsuits New Lawsuit Court Name Date Filed Status Creditor Name Case No Parke C…" at bounding box center [951, 487] width 1128 height 666
click at [54, 527] on span "Codebtors Insiders & Notices" at bounding box center [108, 527] width 146 height 14
click at [54, 386] on span "Secured Claims" at bounding box center [73, 383] width 77 height 14
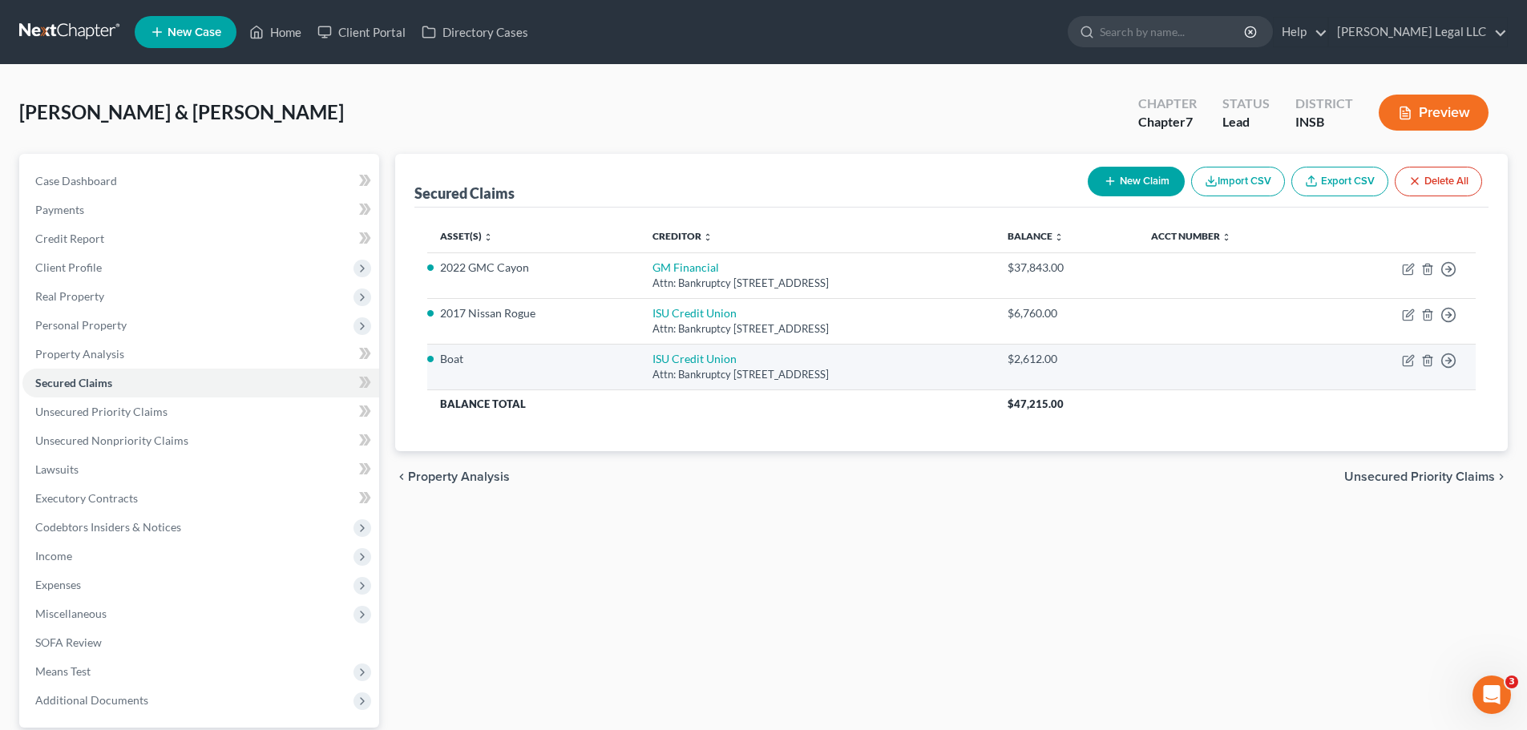
click at [664, 348] on td "ISU Credit Union Attn: Bankruptcy 444 N 3rd St, Terre Haute, IN 47807" at bounding box center [817, 367] width 354 height 46
click at [666, 353] on link "ISU Credit Union" at bounding box center [694, 359] width 84 height 14
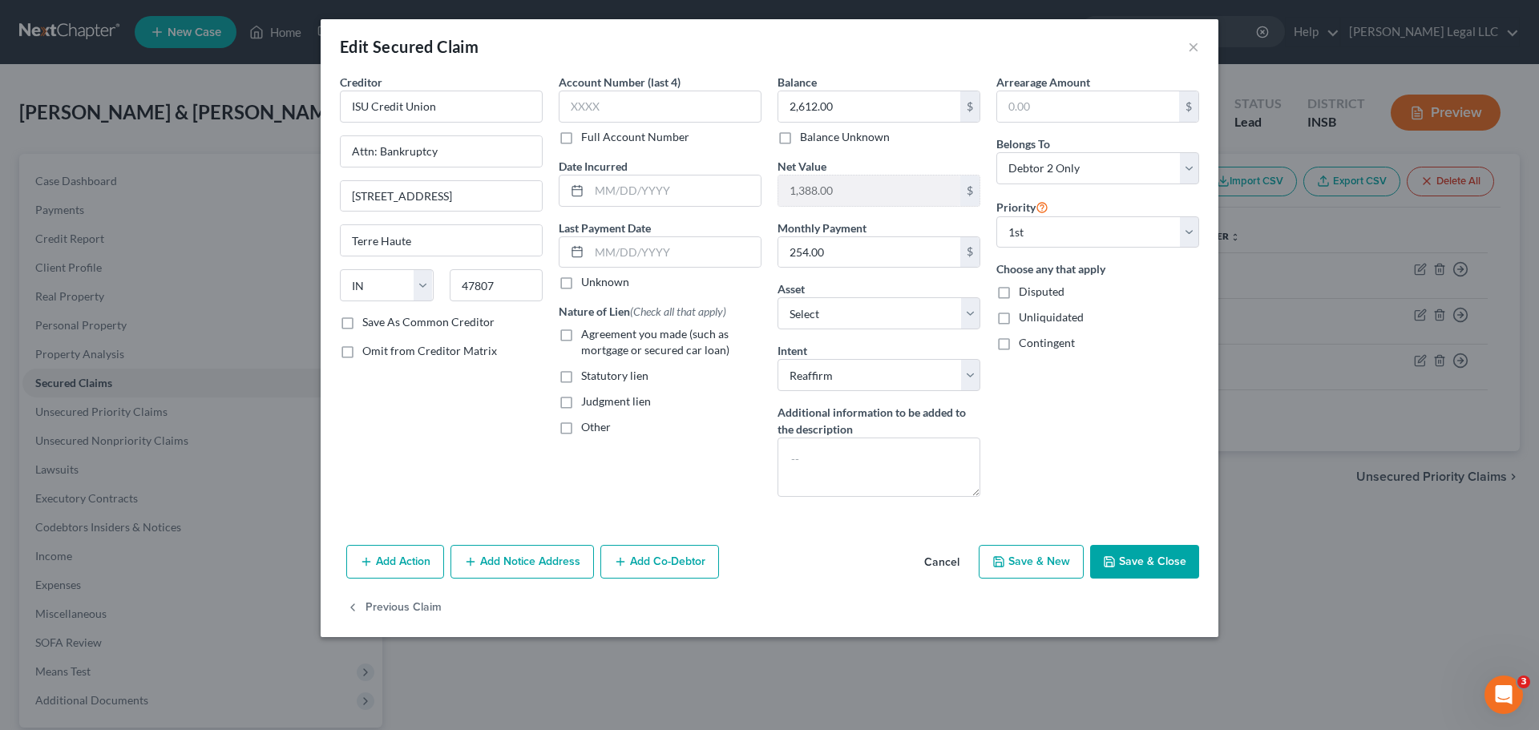
click at [1187, 53] on div "Edit Secured Claim ×" at bounding box center [770, 46] width 898 height 54
click at [1196, 43] on button "×" at bounding box center [1193, 46] width 11 height 19
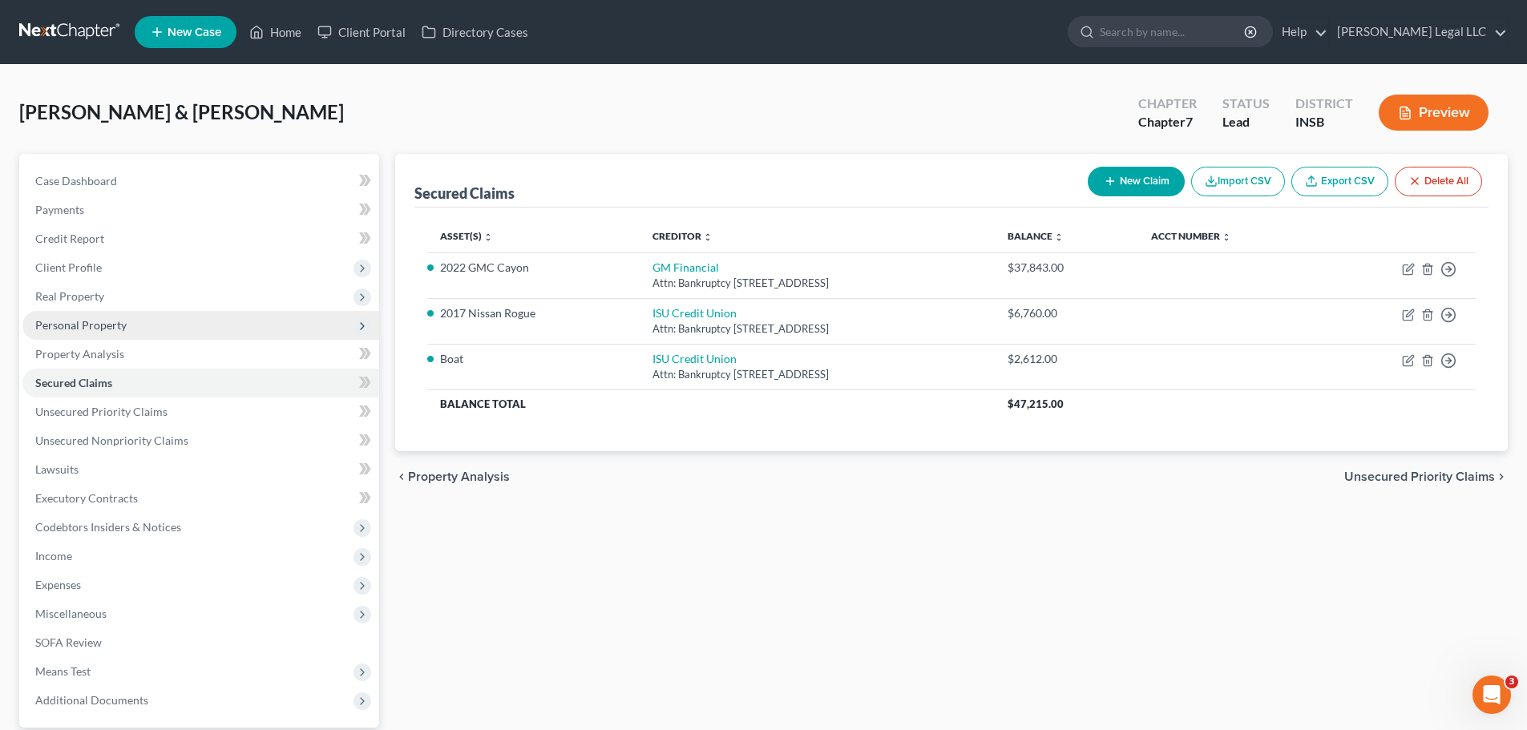
click at [146, 330] on span "Personal Property" at bounding box center [200, 325] width 357 height 29
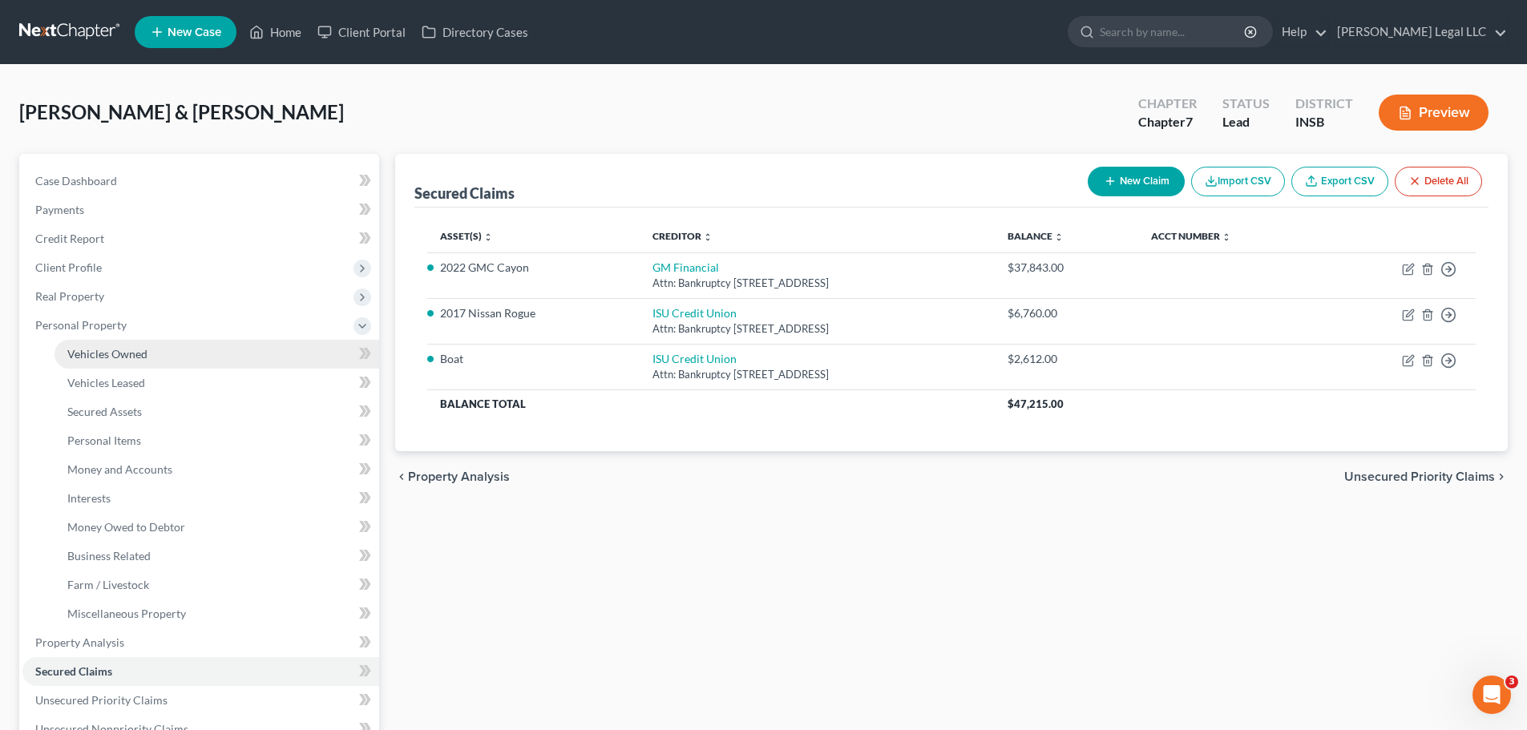
click at [180, 363] on link "Vehicles Owned" at bounding box center [216, 354] width 325 height 29
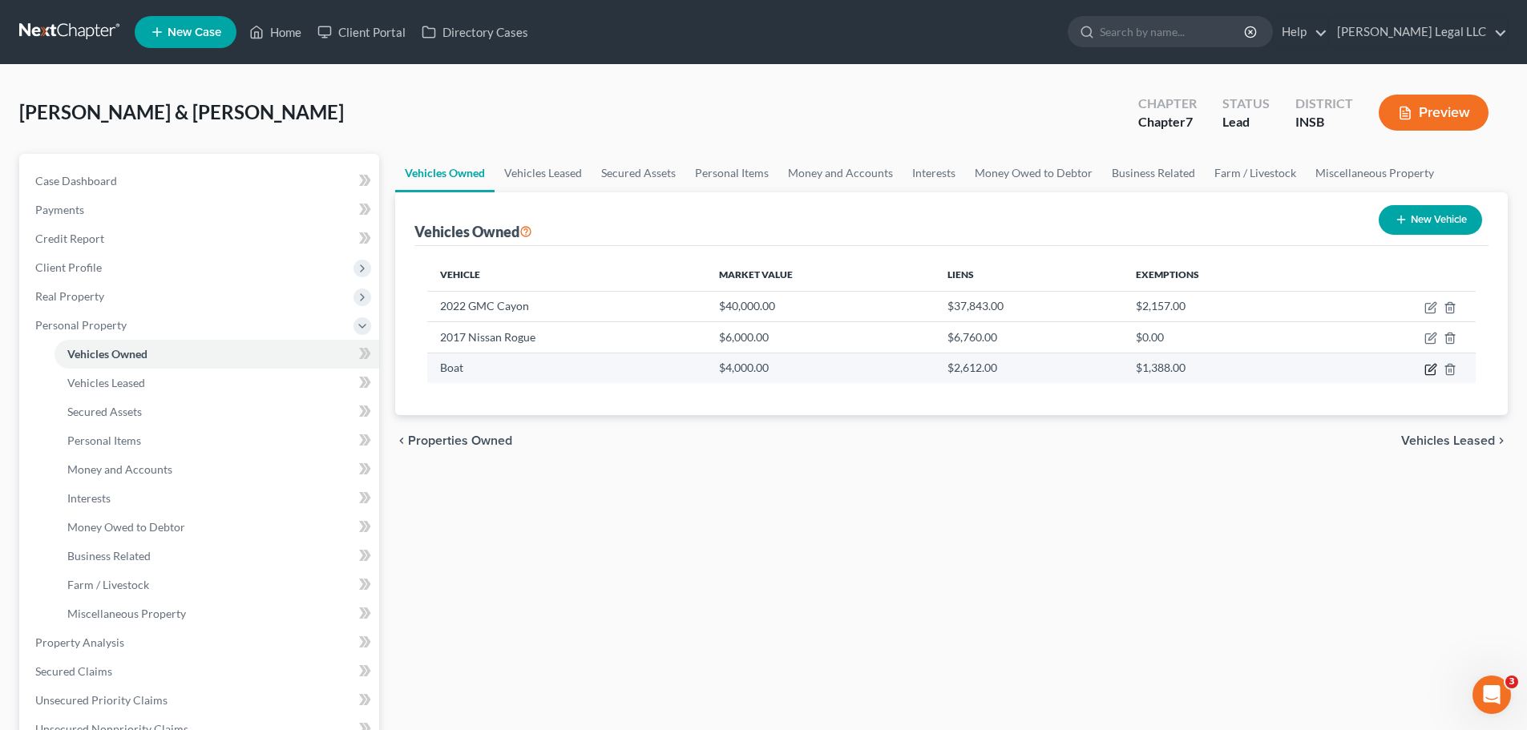
click at [1230, 368] on icon "button" at bounding box center [1430, 369] width 13 height 13
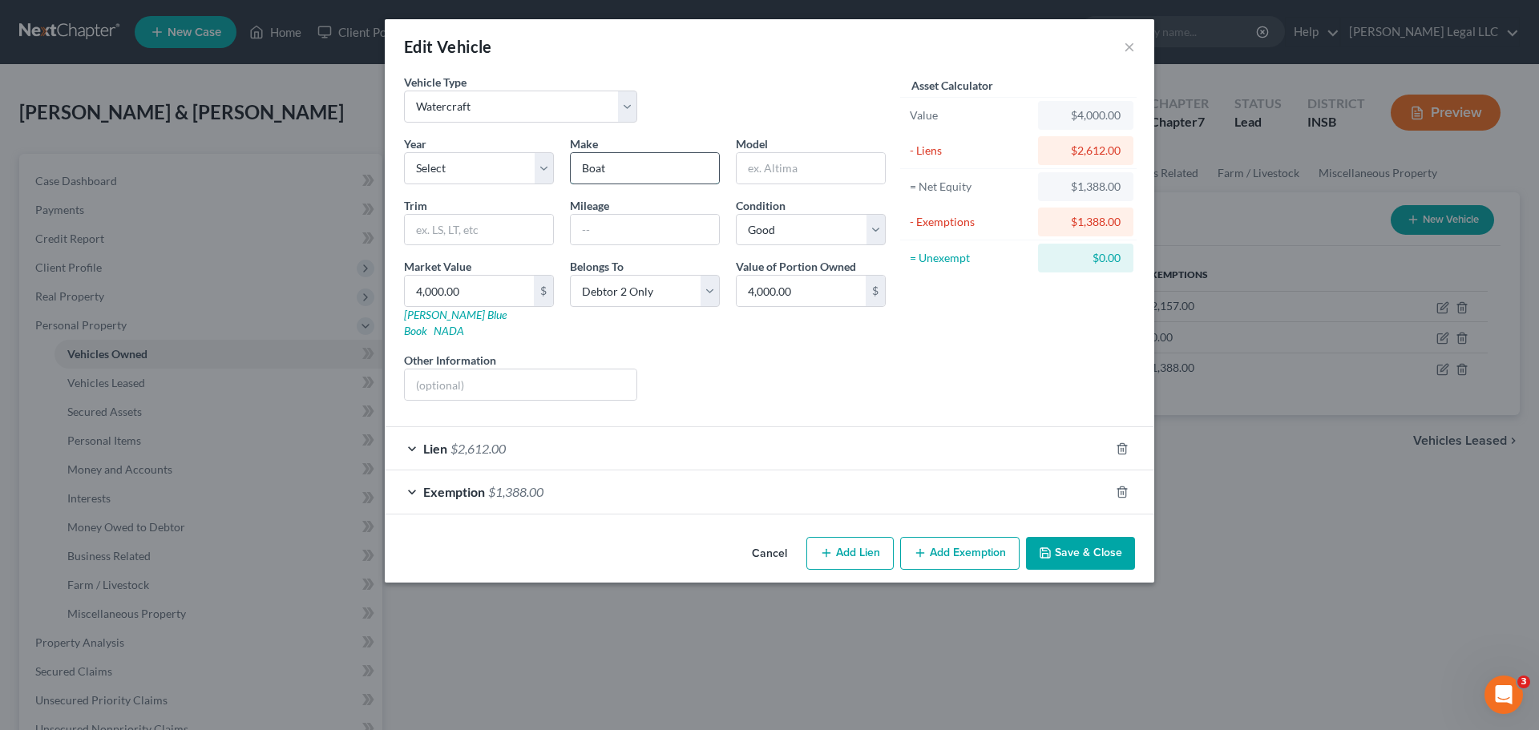
click at [627, 168] on input "Boat" at bounding box center [645, 168] width 148 height 30
click at [639, 160] on input "Jon" at bounding box center [645, 168] width 148 height 30
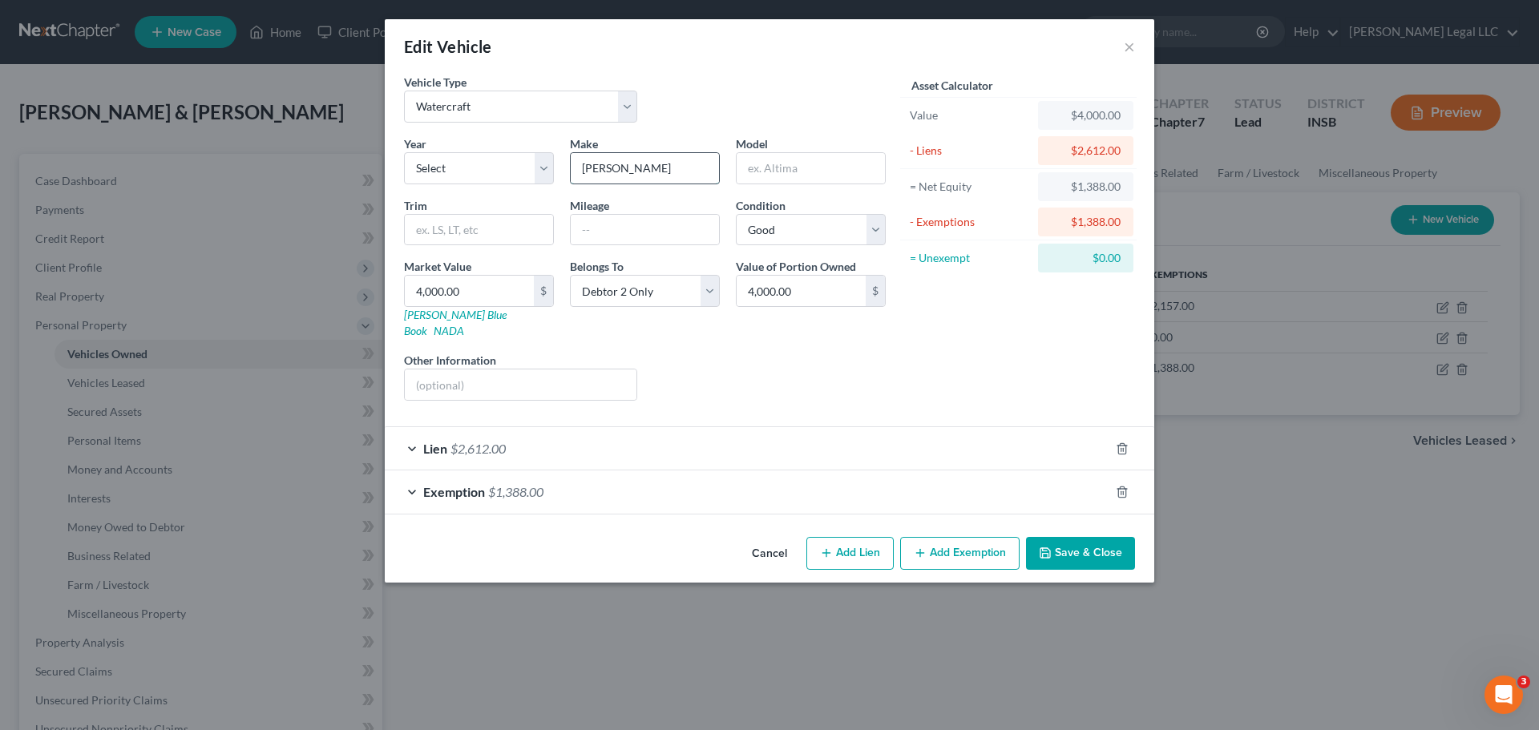
click at [697, 163] on input "Jon Boat" at bounding box center [645, 168] width 148 height 30
click at [645, 166] on input "Jon Boat" at bounding box center [645, 168] width 148 height 30
click at [873, 181] on input "text" at bounding box center [810, 168] width 148 height 30
click at [753, 168] on input "(Fishing Boat)" at bounding box center [810, 168] width 148 height 30
click at [471, 240] on input "text" at bounding box center [479, 230] width 148 height 30
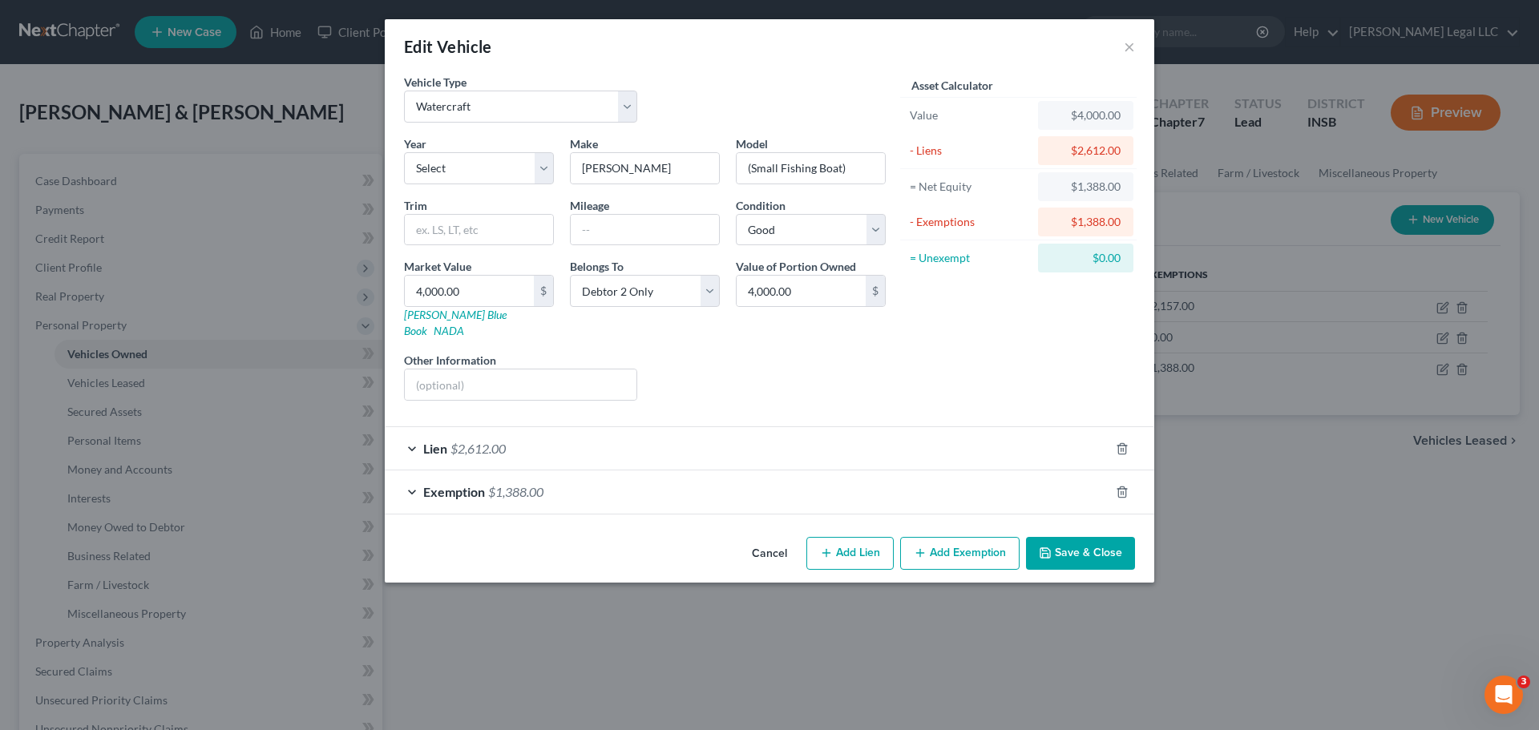
click at [824, 379] on div "Liens Select" at bounding box center [769, 376] width 249 height 49
click at [1060, 543] on button "Save & Close" at bounding box center [1080, 554] width 109 height 34
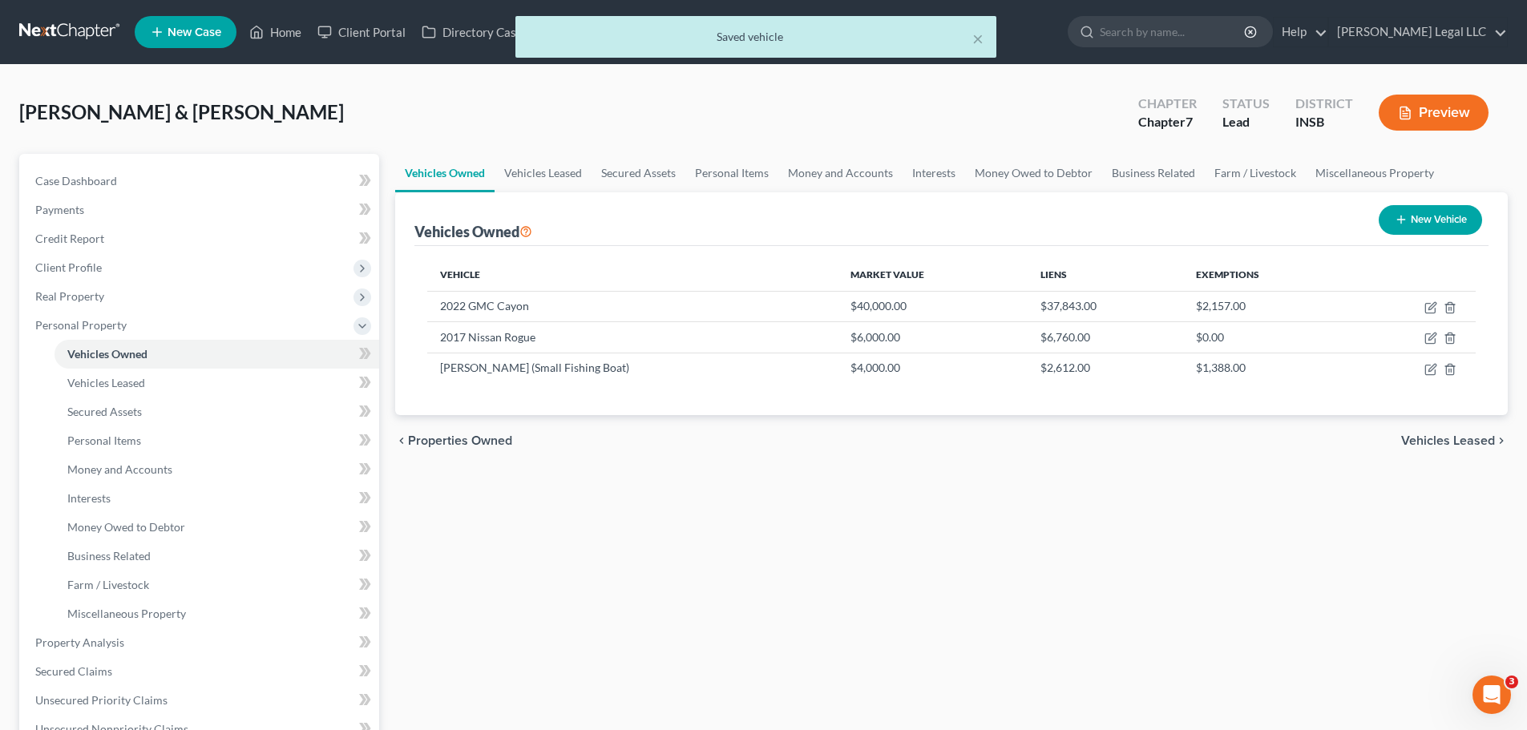
click at [1060, 543] on div "Vehicles Owned Vehicles Leased Secured Assets Personal Items Money and Accounts…" at bounding box center [951, 631] width 1128 height 954
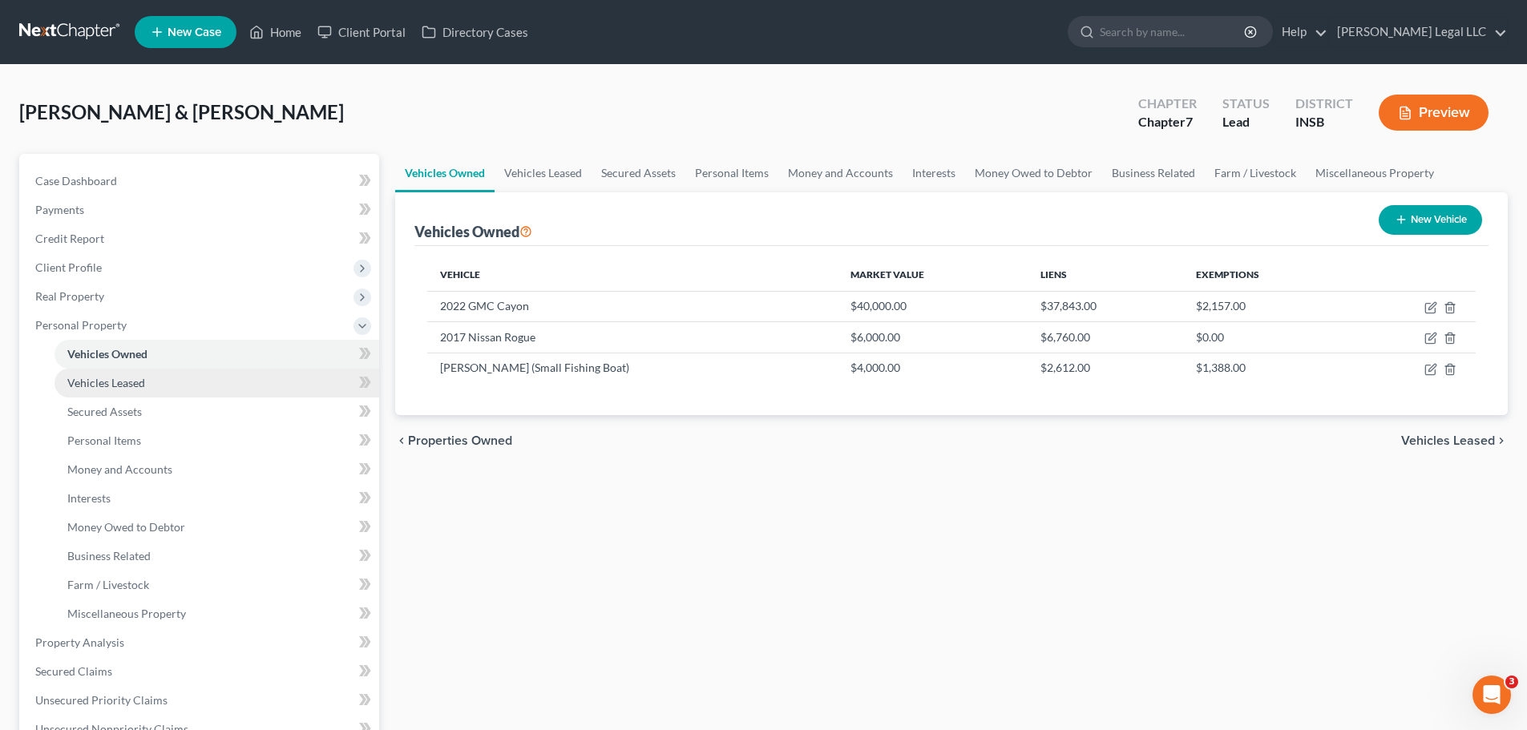
click at [95, 376] on span "Vehicles Leased" at bounding box center [106, 383] width 78 height 14
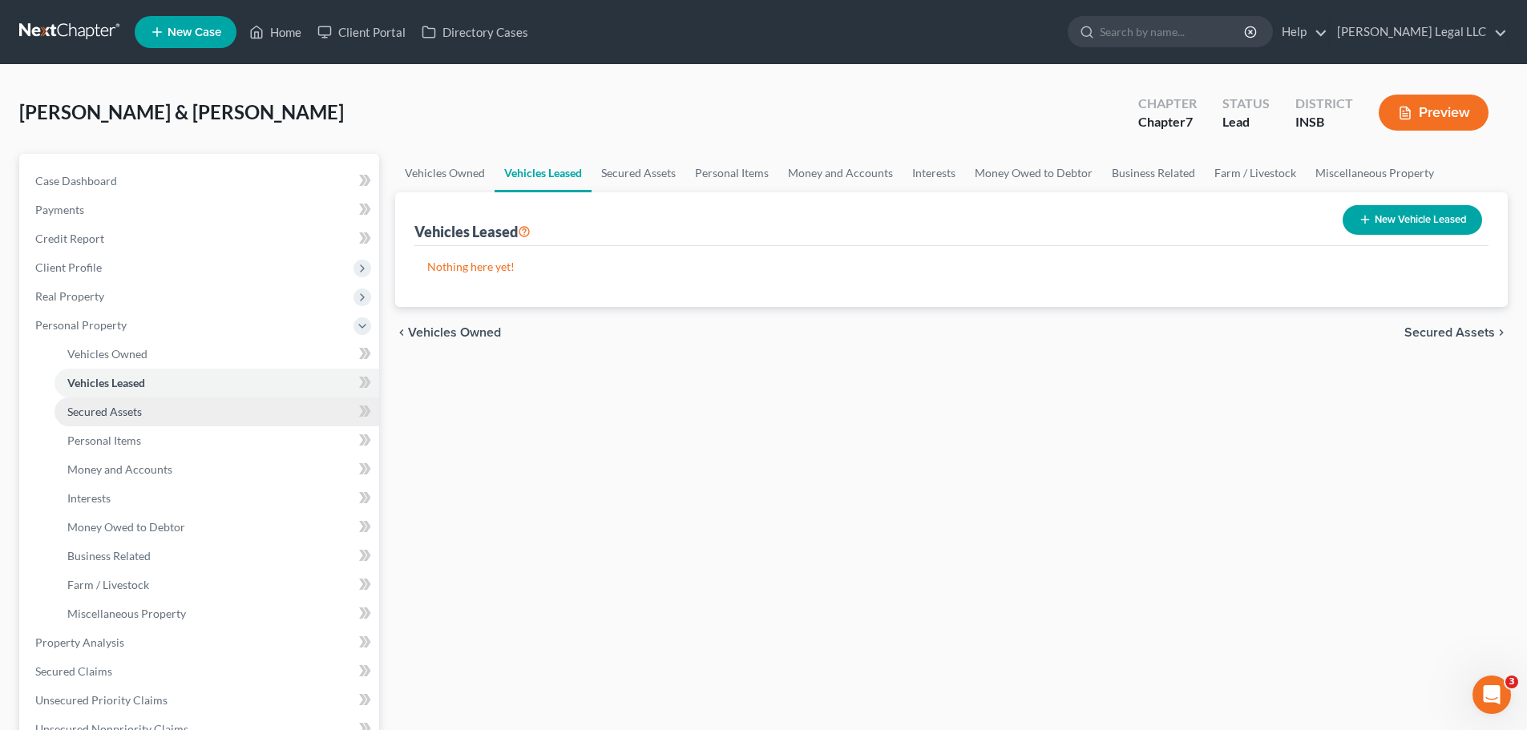
click at [98, 411] on span "Secured Assets" at bounding box center [104, 412] width 75 height 14
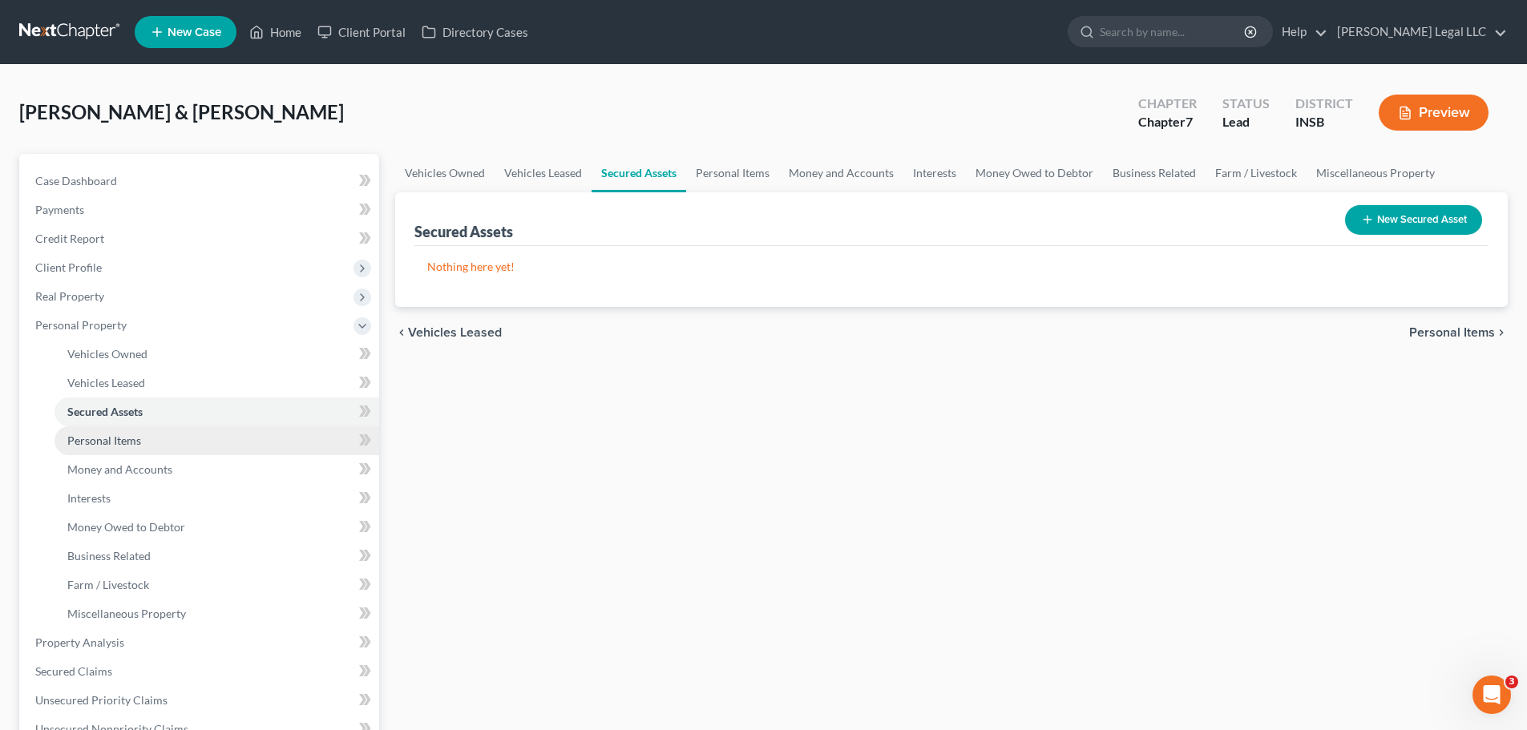
click at [102, 444] on span "Personal Items" at bounding box center [104, 441] width 74 height 14
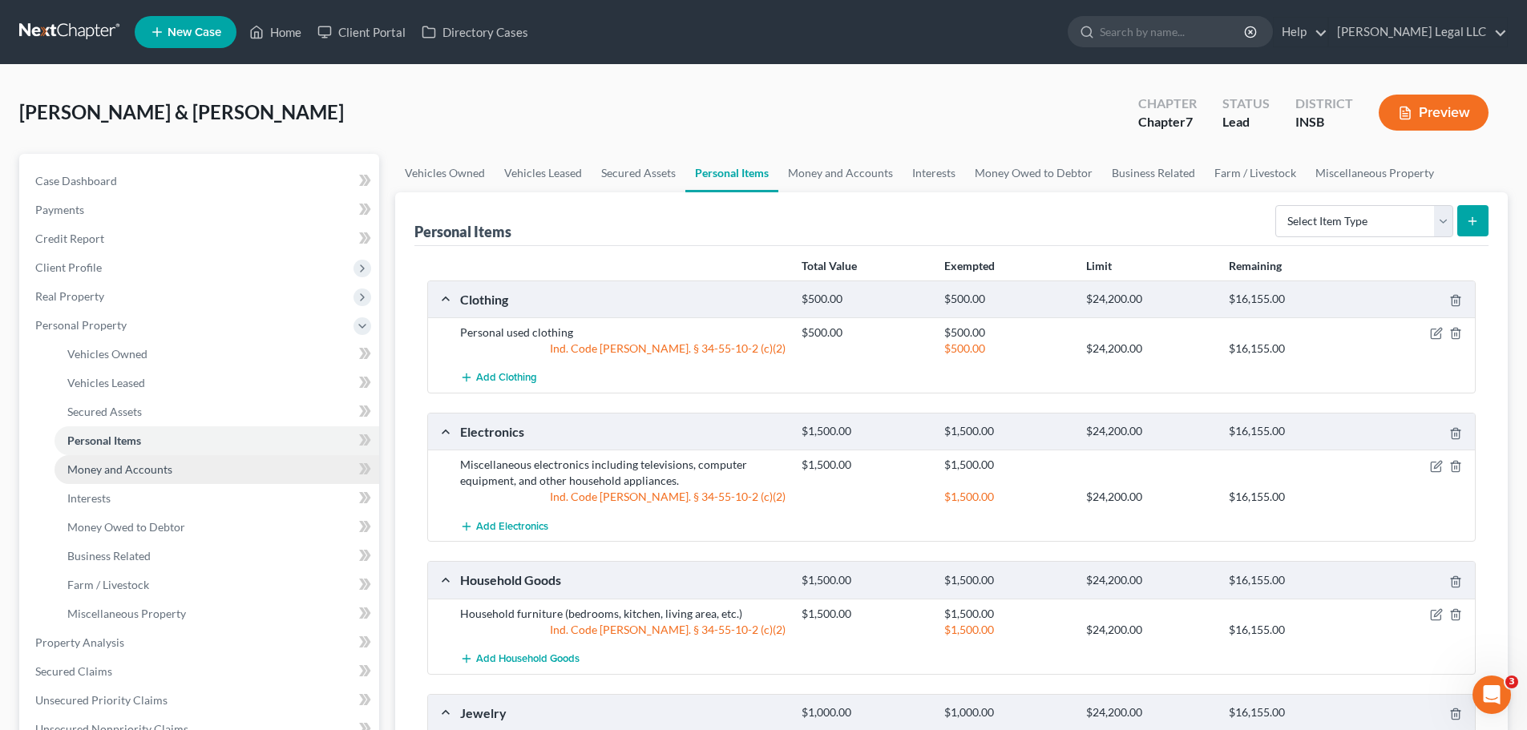
click at [98, 478] on link "Money and Accounts" at bounding box center [216, 469] width 325 height 29
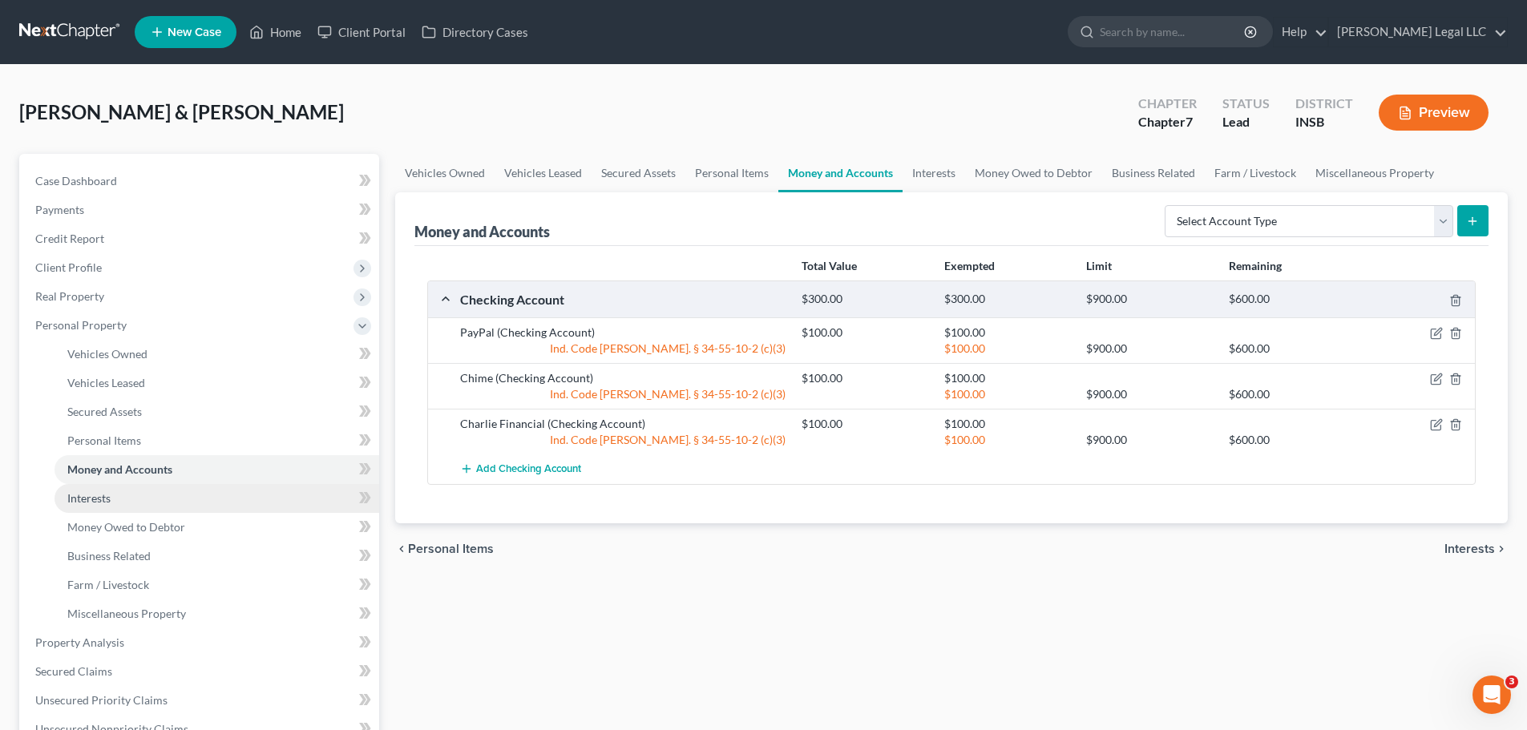
click at [100, 502] on span "Interests" at bounding box center [88, 498] width 43 height 14
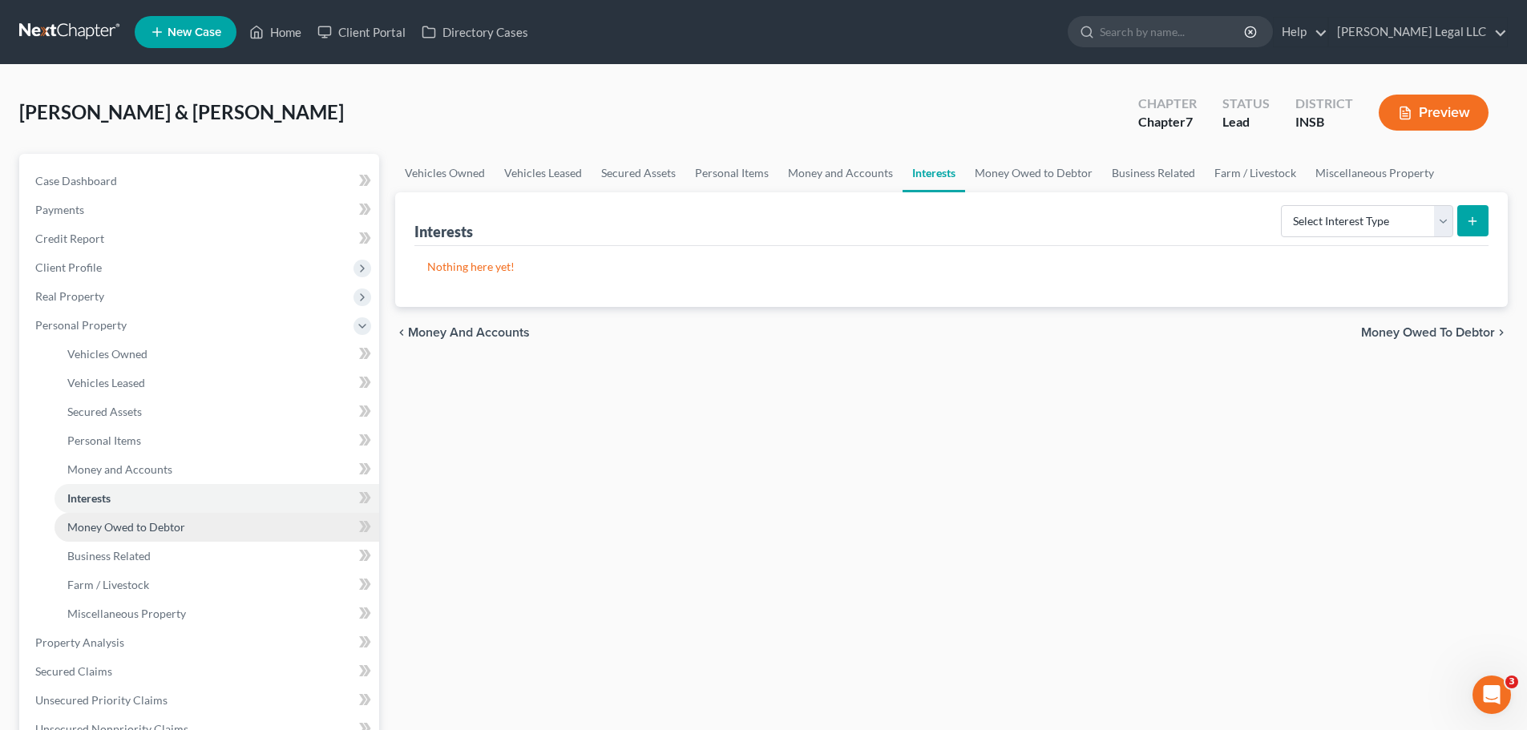
click at [96, 526] on span "Money Owed to Debtor" at bounding box center [126, 527] width 118 height 14
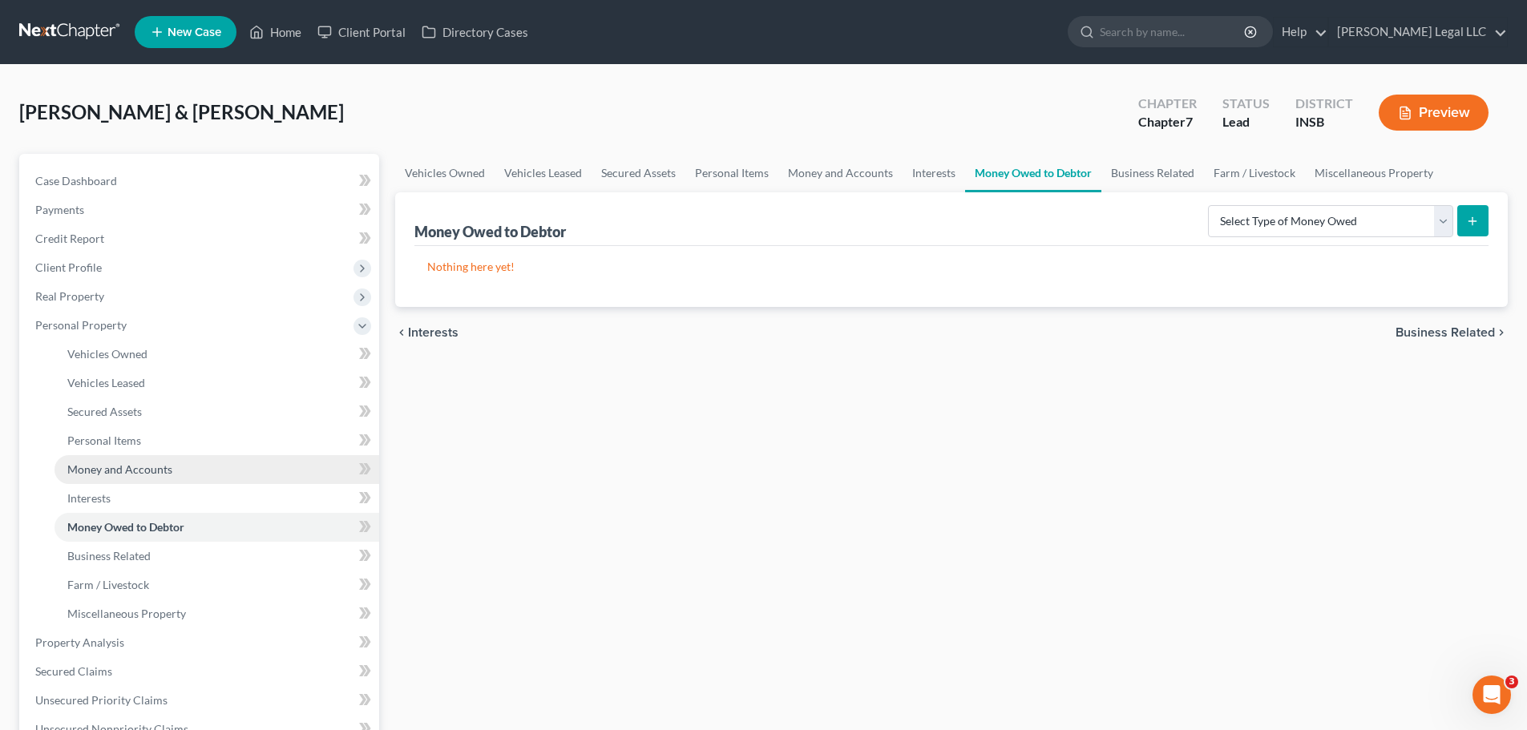
click at [118, 468] on span "Money and Accounts" at bounding box center [119, 469] width 105 height 14
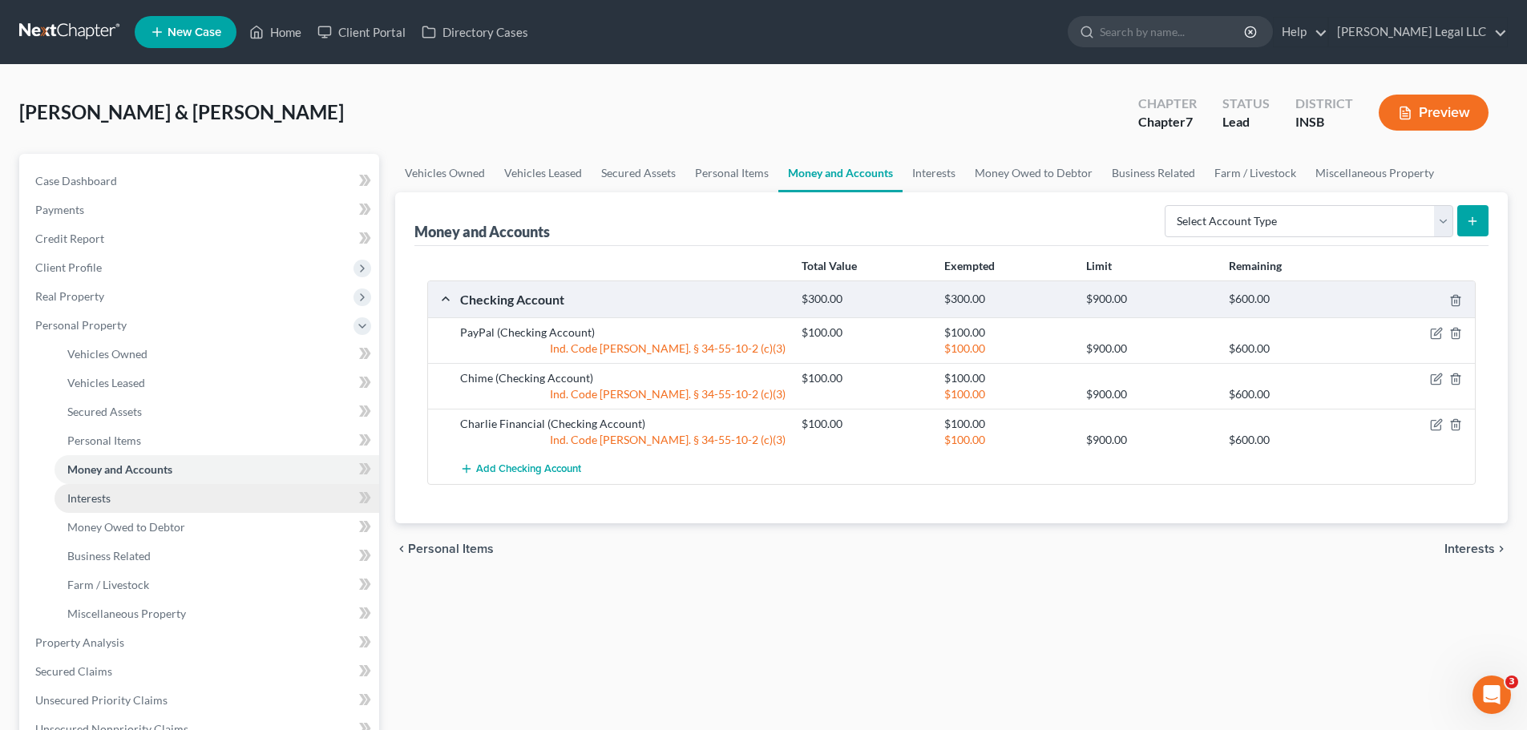
click at [114, 504] on link "Interests" at bounding box center [216, 498] width 325 height 29
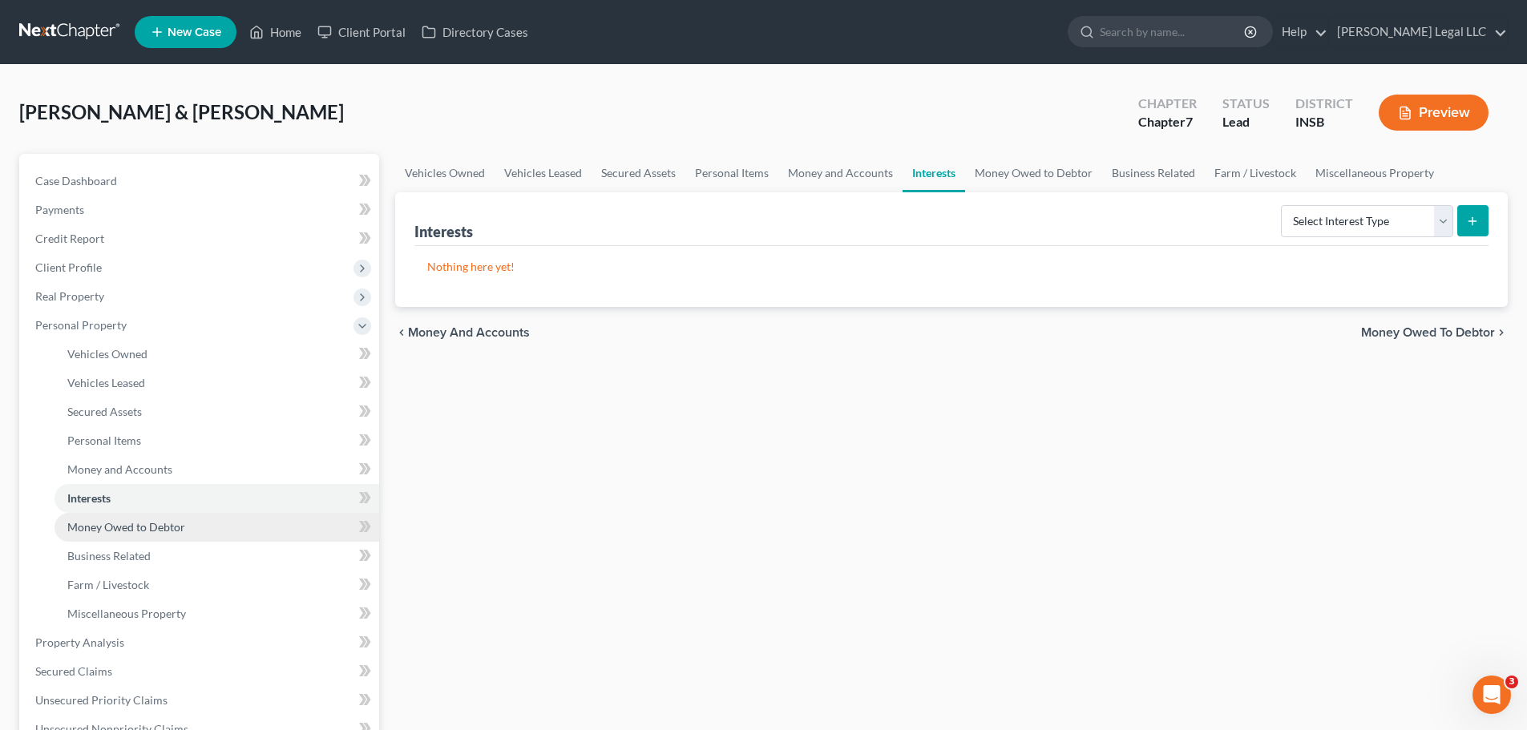
click at [114, 531] on span "Money Owed to Debtor" at bounding box center [126, 527] width 118 height 14
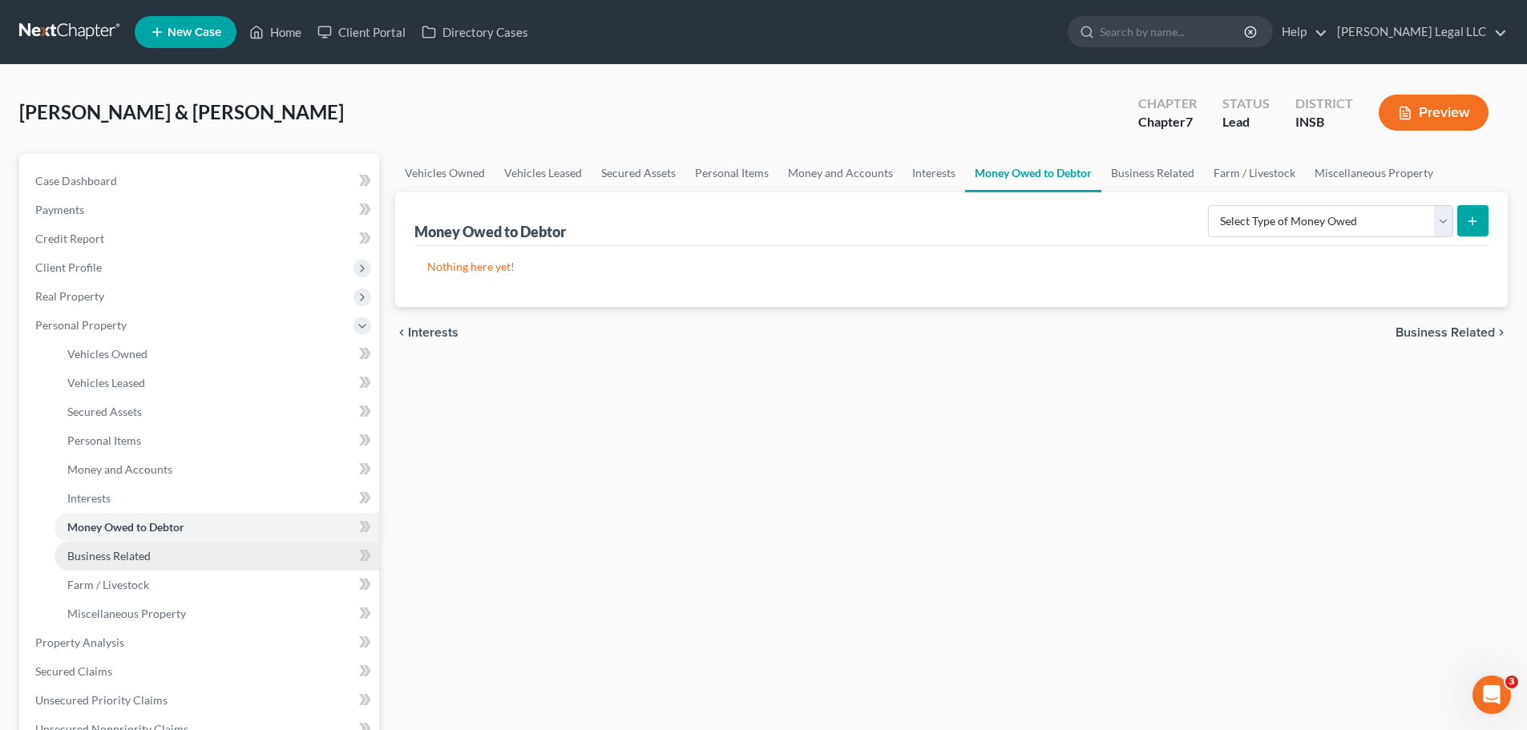
click at [116, 556] on span "Business Related" at bounding box center [108, 556] width 83 height 14
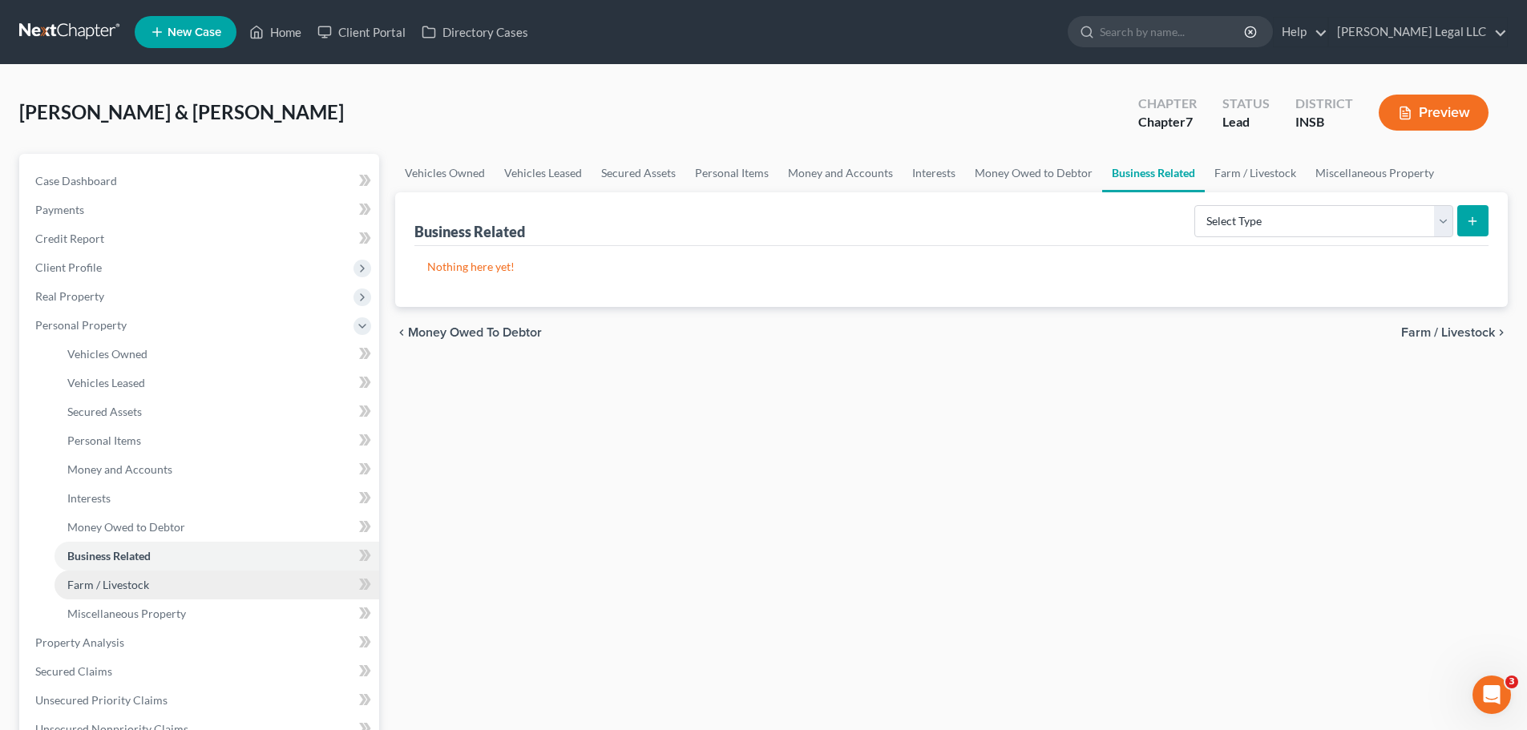
click at [111, 556] on span "Farm / Livestock" at bounding box center [108, 585] width 82 height 14
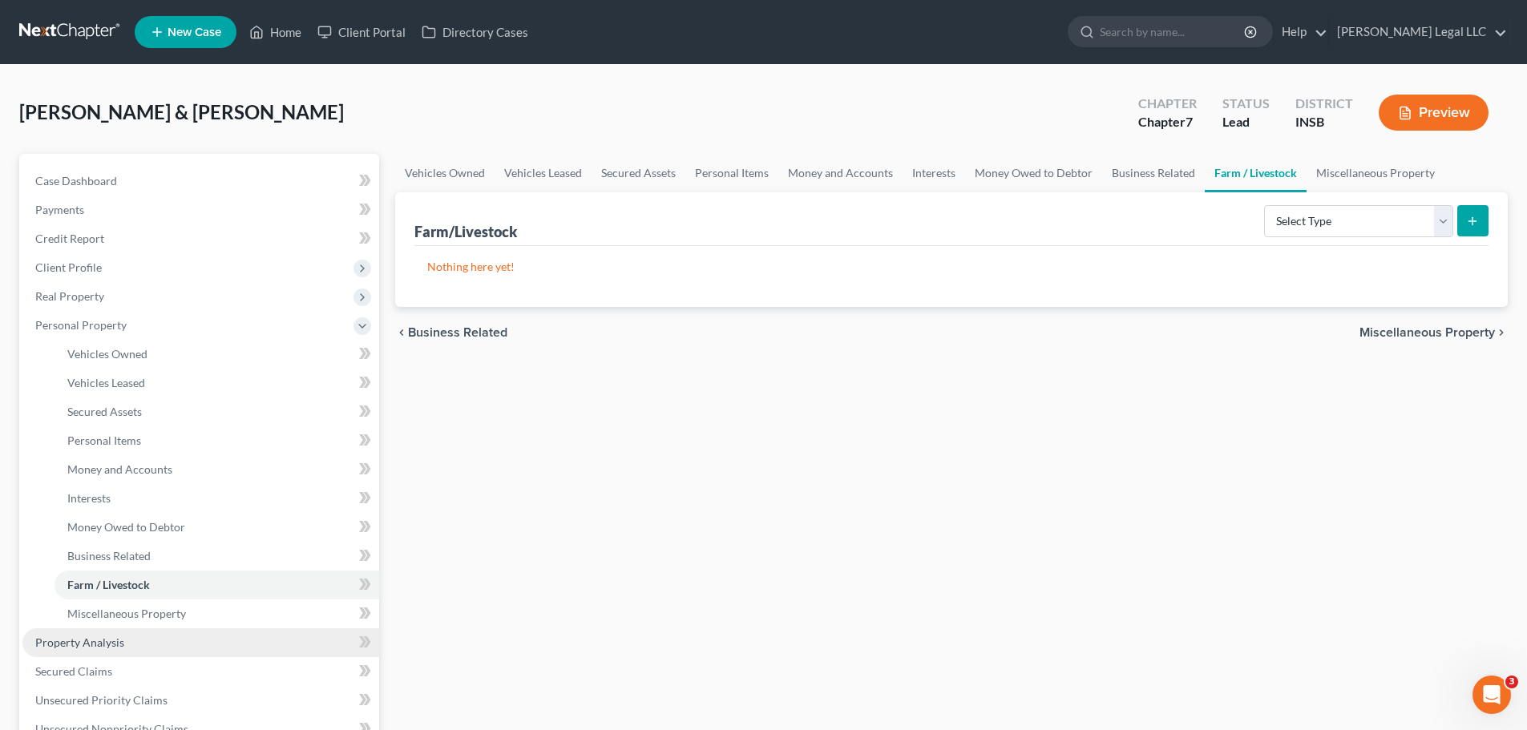
click at [124, 556] on link "Property Analysis" at bounding box center [200, 642] width 357 height 29
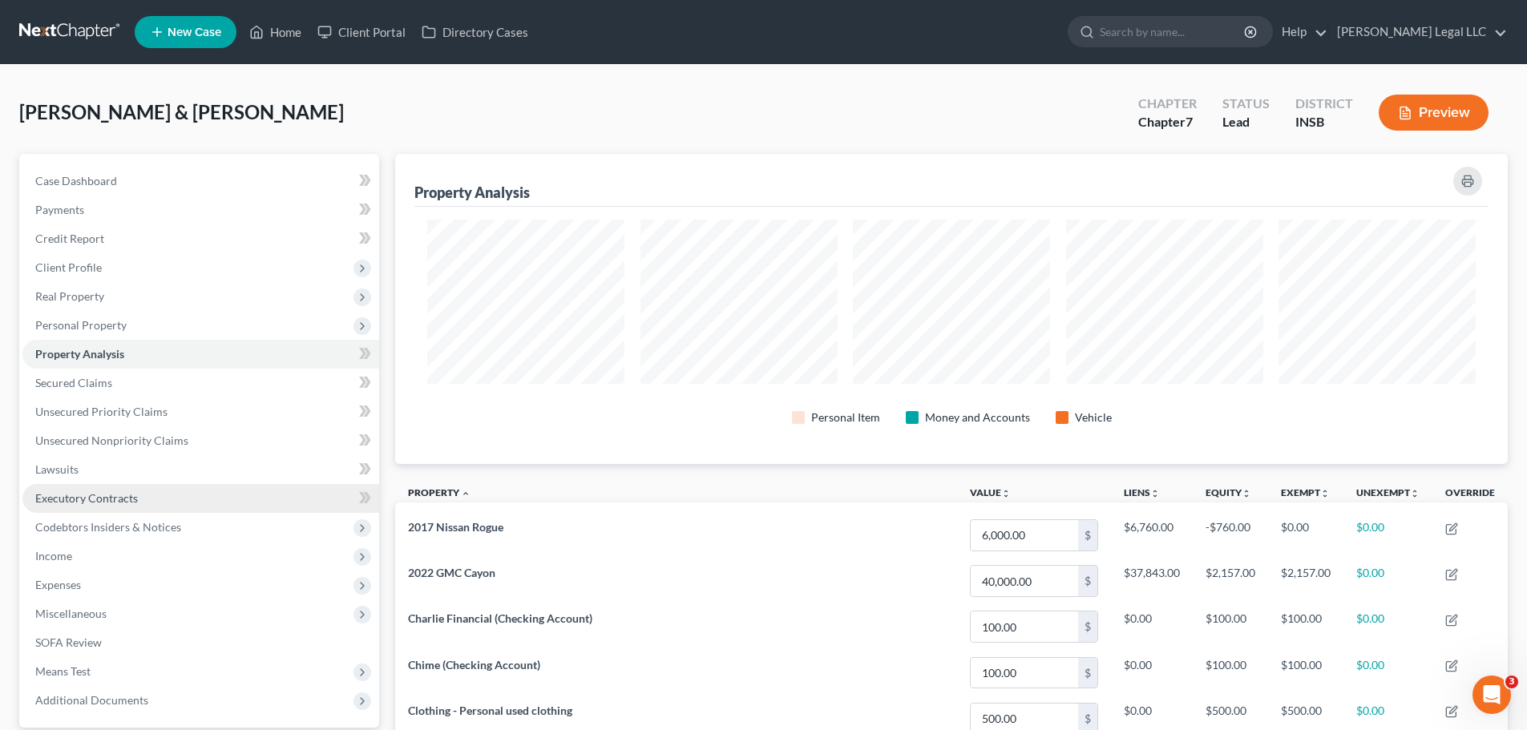
scroll to position [310, 1112]
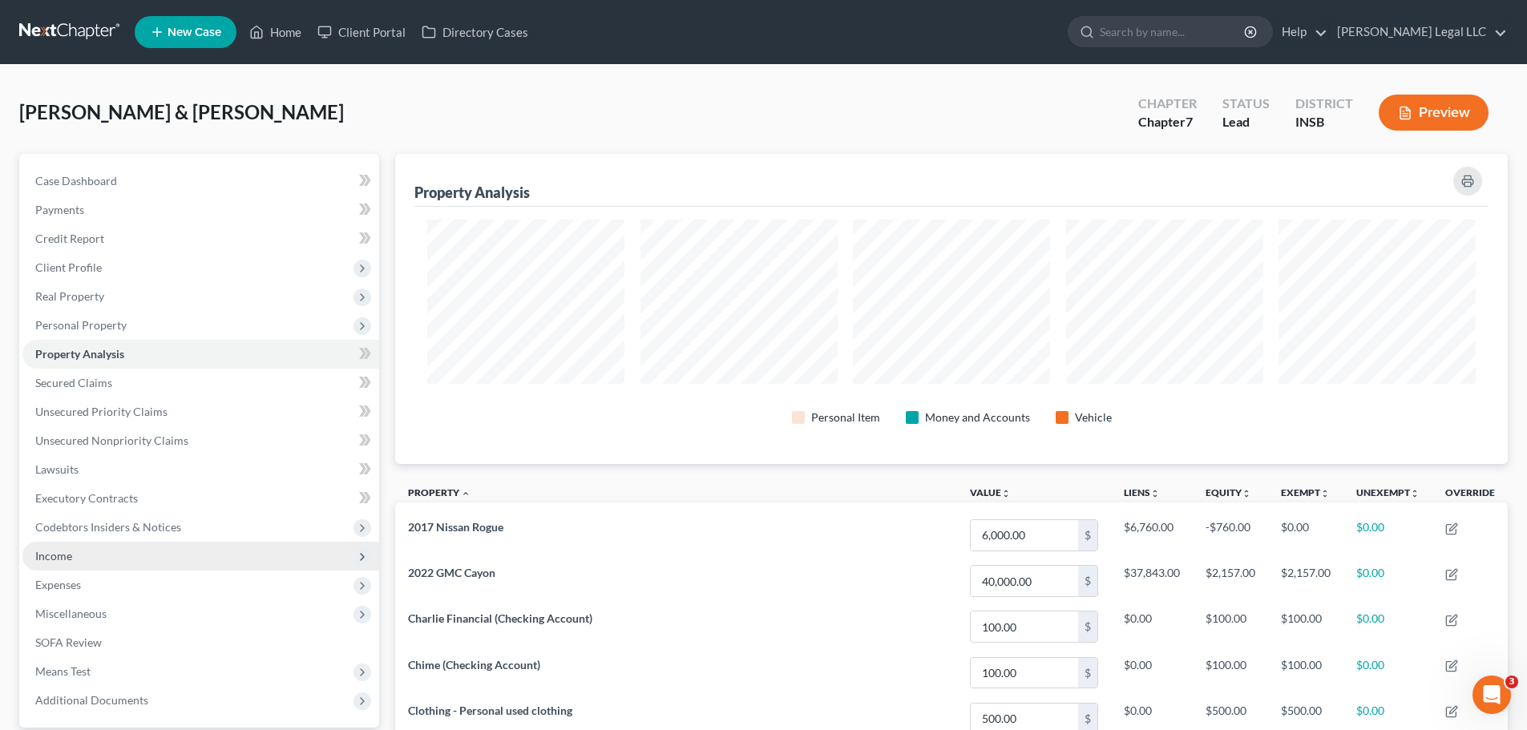
click at [54, 556] on span "Income" at bounding box center [53, 556] width 37 height 14
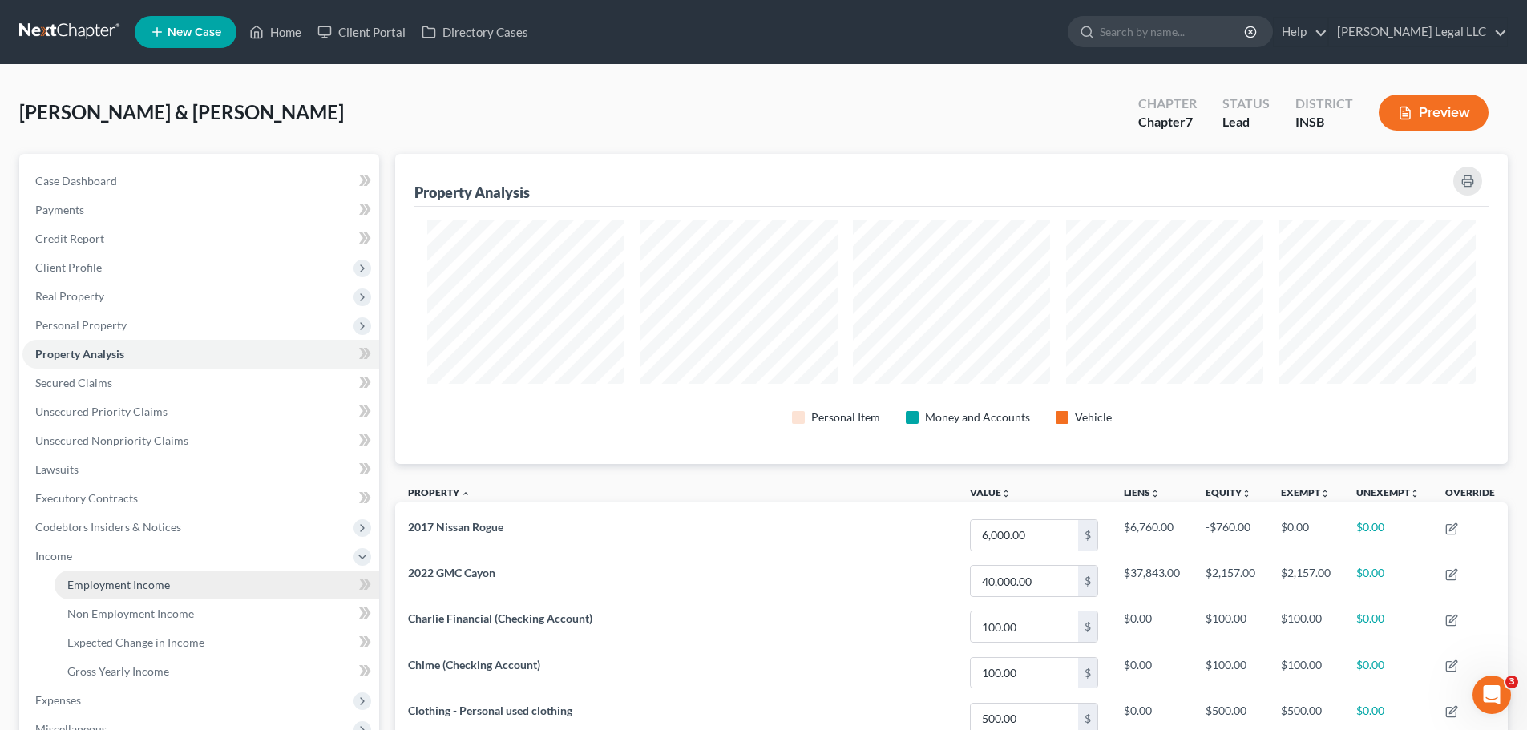
click at [79, 556] on span "Employment Income" at bounding box center [118, 585] width 103 height 14
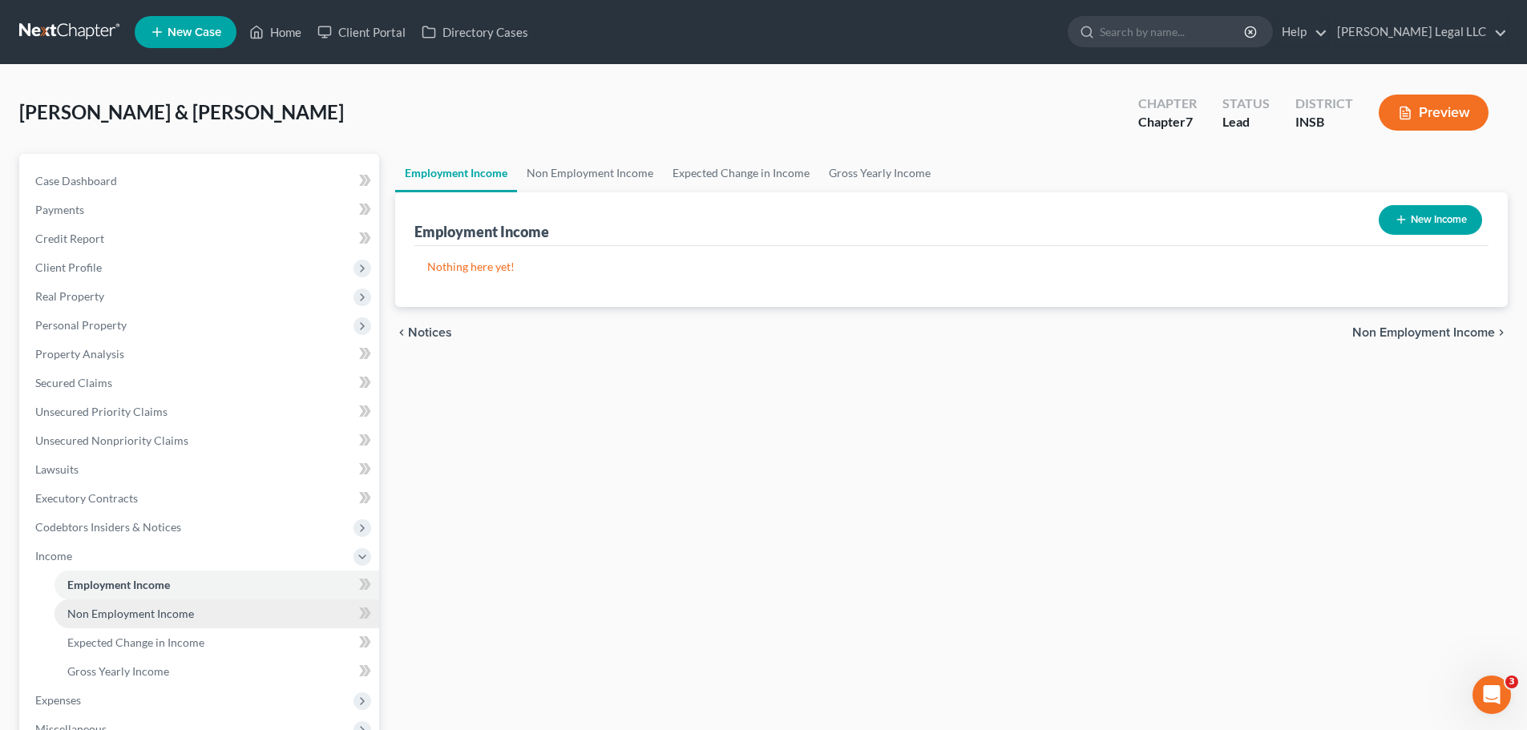
click at [123, 556] on span "Non Employment Income" at bounding box center [130, 614] width 127 height 14
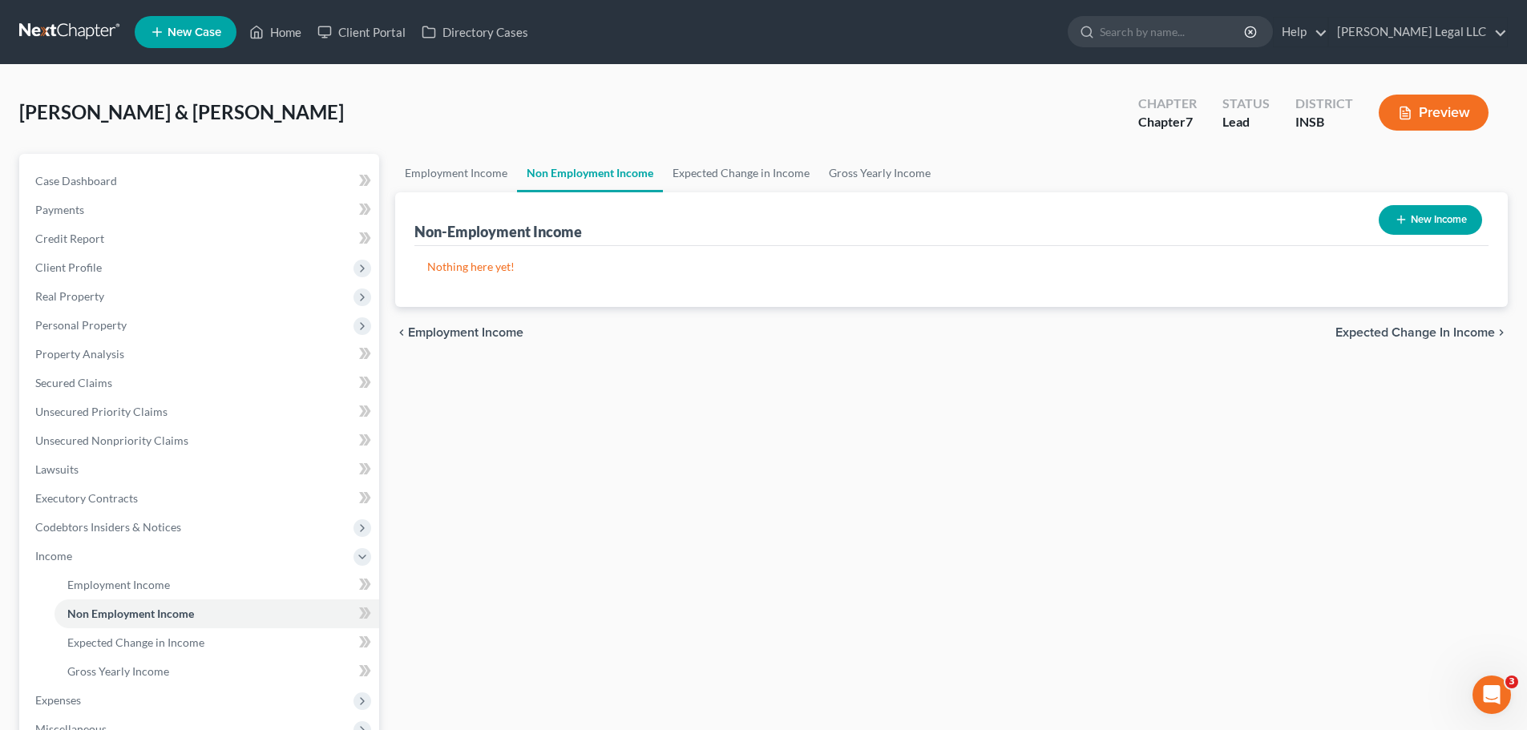
click at [1230, 219] on button "New Income" at bounding box center [1429, 220] width 103 height 30
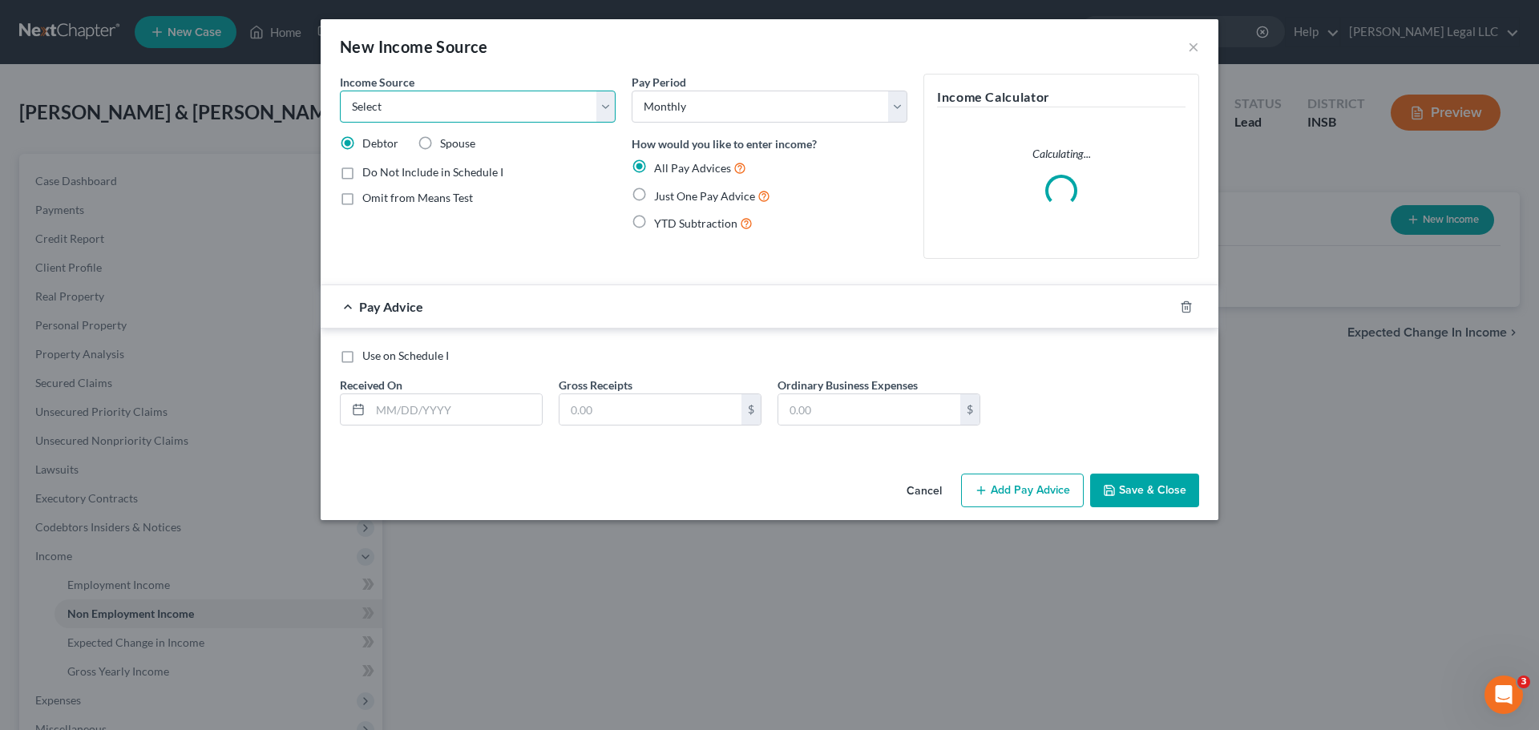
click at [465, 103] on select "Select Unemployment Disability (from employer) Pension Retirement Social Securi…" at bounding box center [478, 107] width 276 height 32
click at [340, 91] on select "Select Unemployment Disability (from employer) Pension Retirement Social Securi…" at bounding box center [478, 107] width 276 height 32
click at [654, 197] on label "Just One Pay Advice" at bounding box center [712, 196] width 116 height 18
click at [660, 197] on input "Just One Pay Advice" at bounding box center [665, 192] width 10 height 10
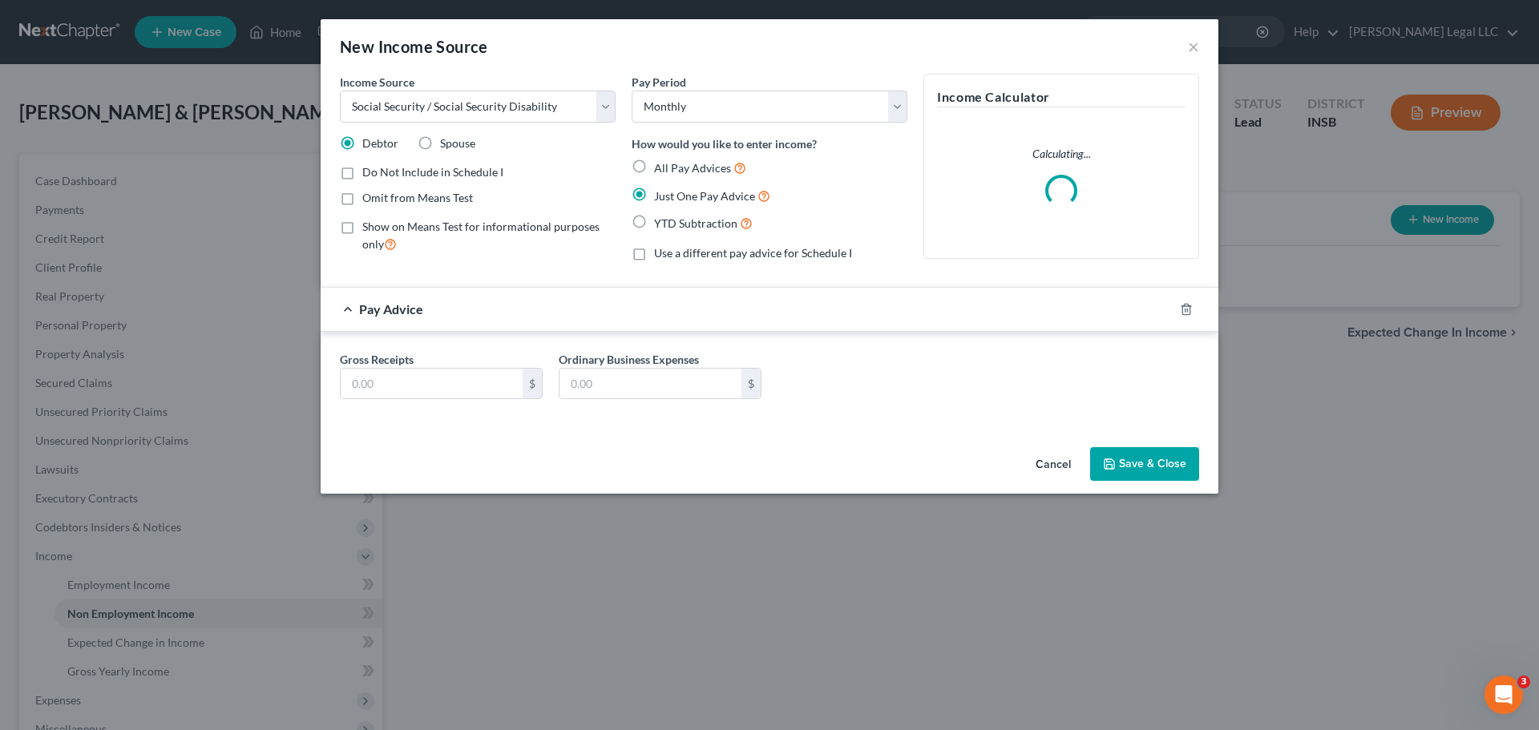
click at [455, 365] on div "Gross Receipts $" at bounding box center [441, 375] width 219 height 49
click at [418, 372] on input "text" at bounding box center [432, 384] width 182 height 30
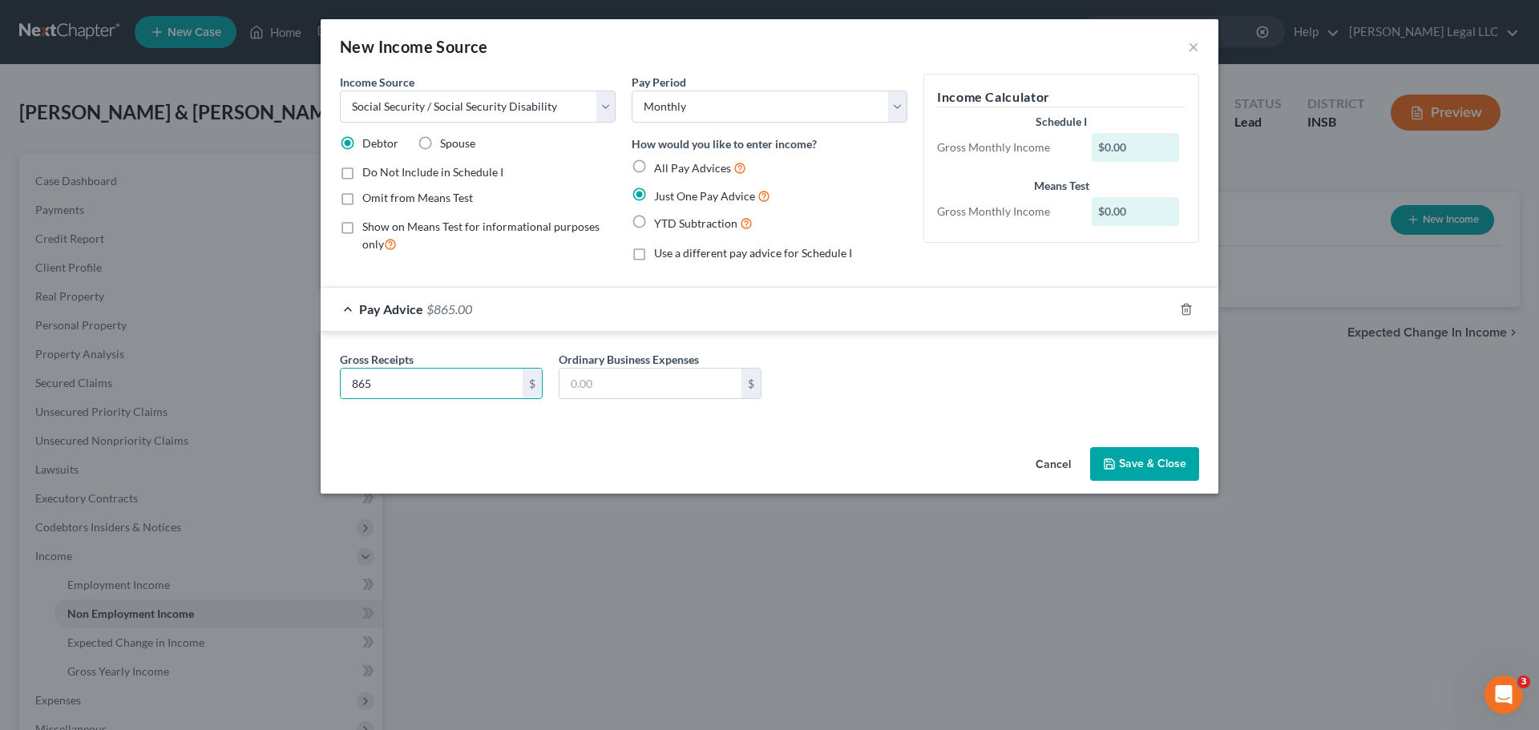
click at [1152, 468] on button "Save & Close" at bounding box center [1144, 464] width 109 height 34
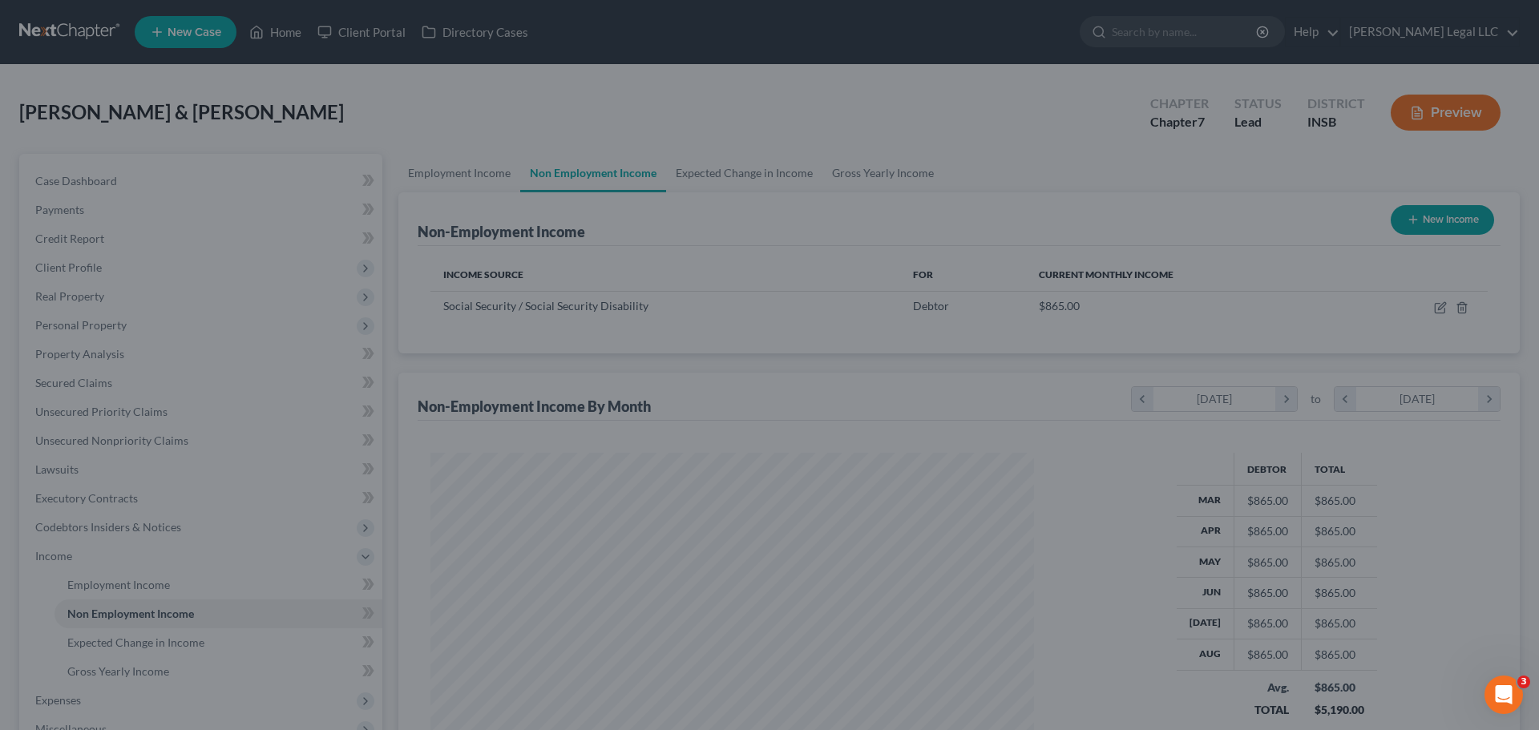
scroll to position [801091, 800760]
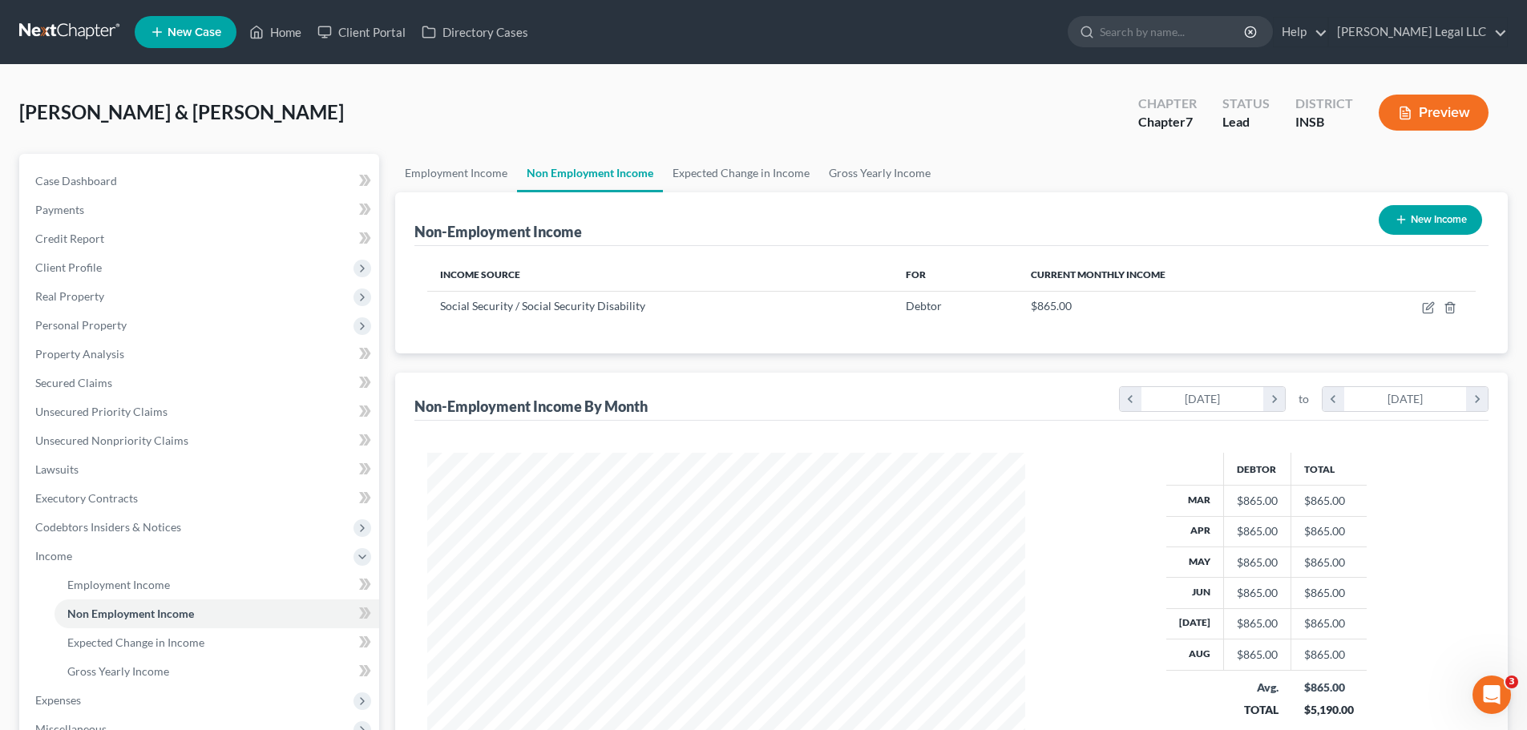
click at [1230, 216] on button "New Income" at bounding box center [1429, 220] width 103 height 30
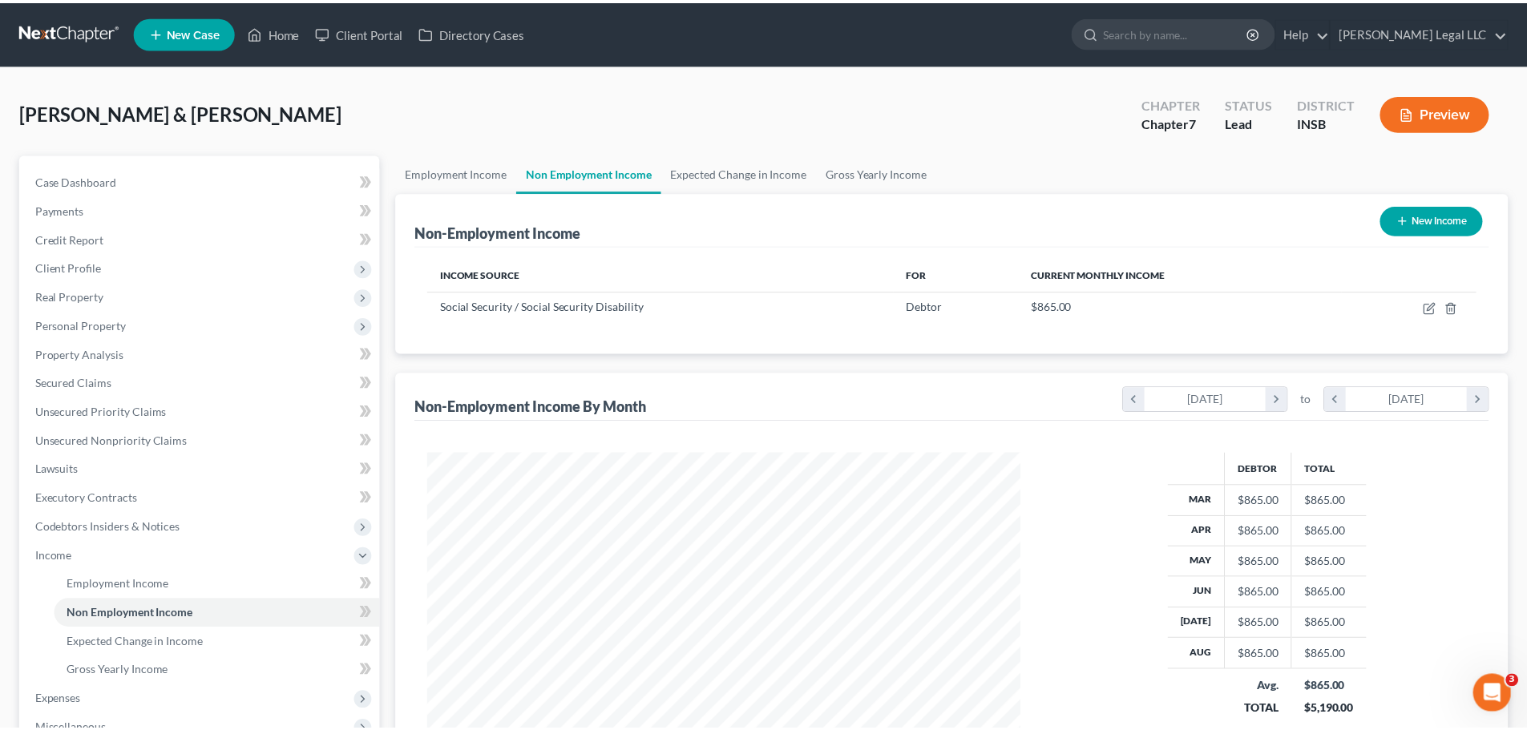
scroll to position [301, 636]
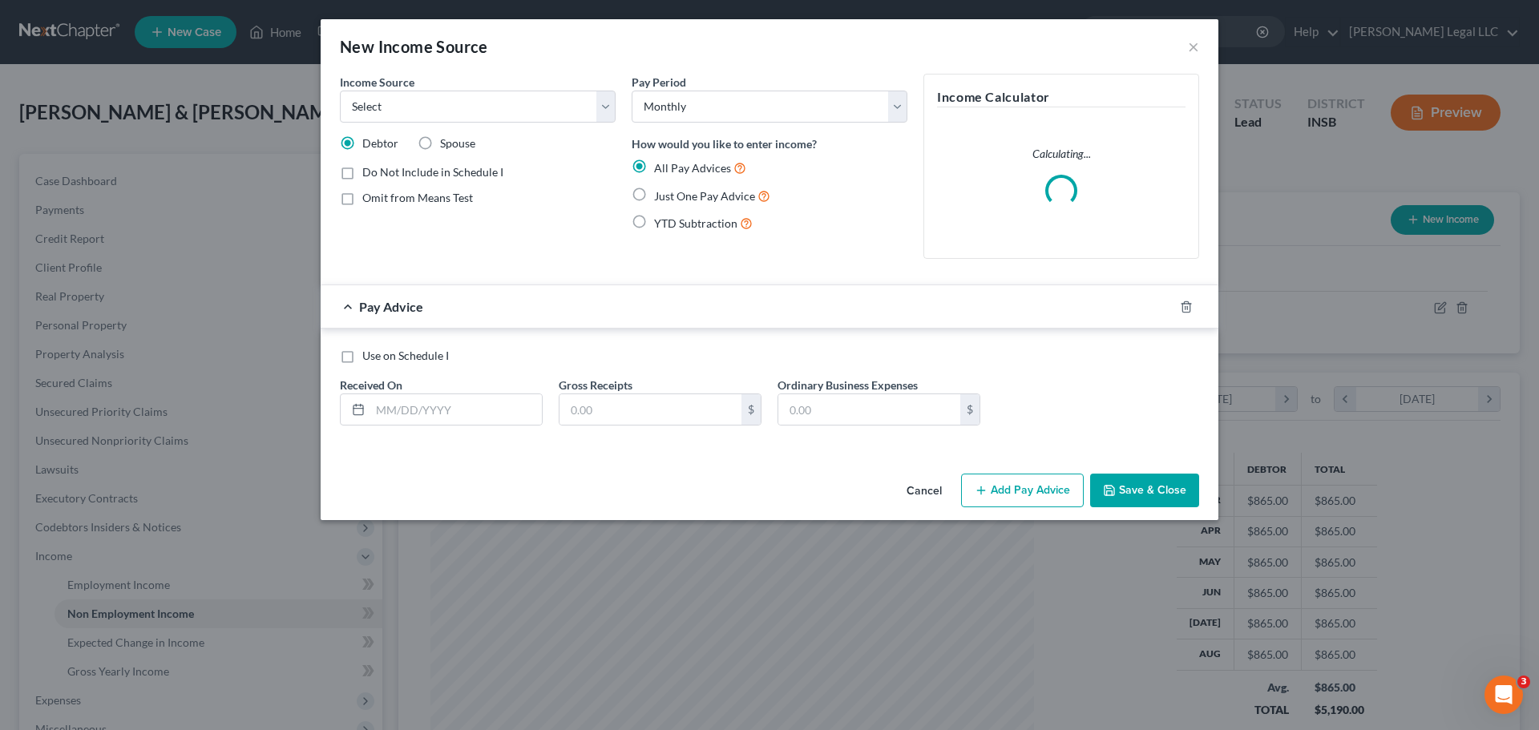
click at [446, 146] on span "Spouse" at bounding box center [457, 143] width 35 height 14
click at [446, 146] on input "Spouse" at bounding box center [451, 140] width 10 height 10
click at [486, 110] on select "Select Unemployment Disability (from employer) Pension Retirement Social Securi…" at bounding box center [478, 107] width 276 height 32
click at [340, 91] on select "Select Unemployment Disability (from employer) Pension Retirement Social Securi…" at bounding box center [478, 107] width 276 height 32
click at [437, 421] on input "text" at bounding box center [455, 409] width 171 height 30
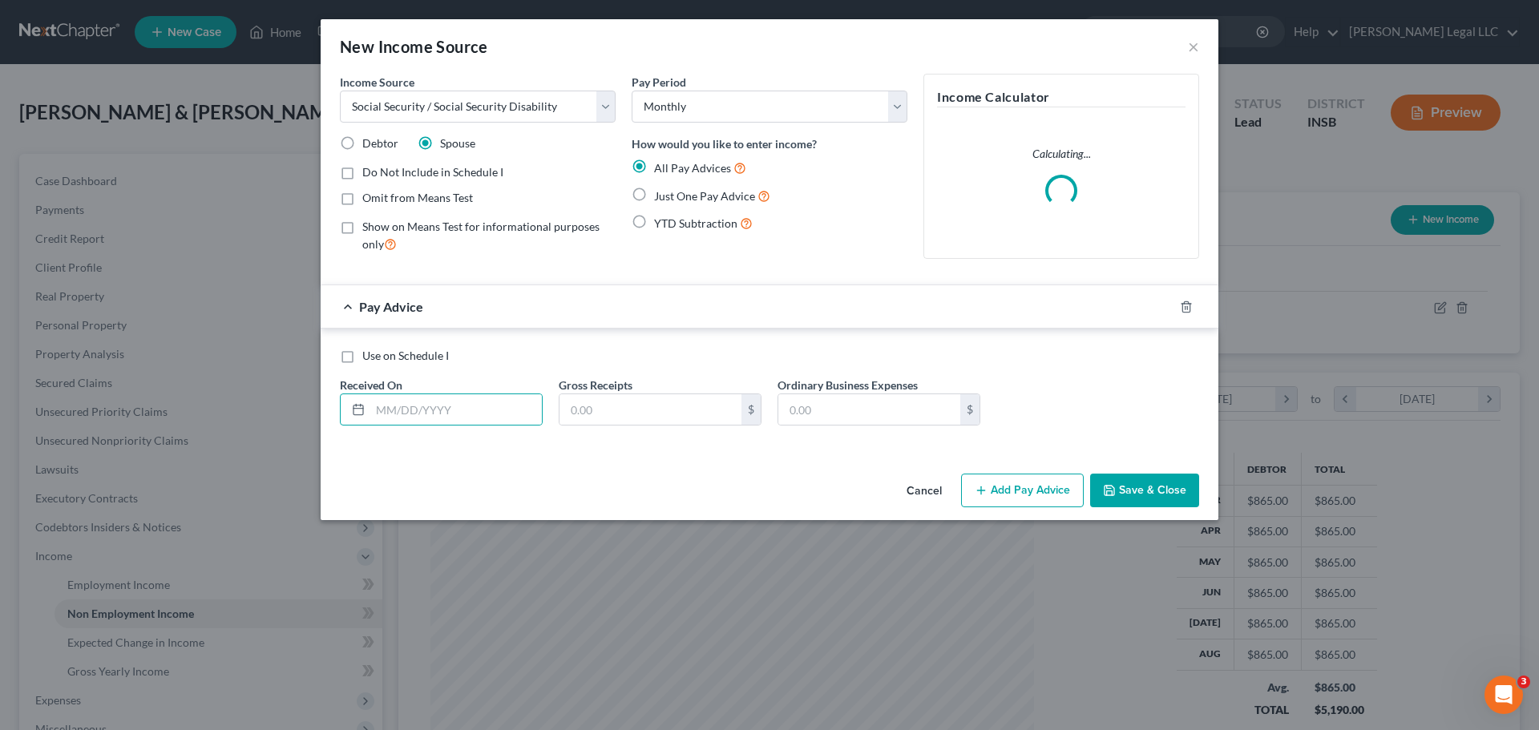
click at [654, 192] on label "Just One Pay Advice" at bounding box center [712, 196] width 116 height 18
click at [660, 192] on input "Just One Pay Advice" at bounding box center [665, 192] width 10 height 10
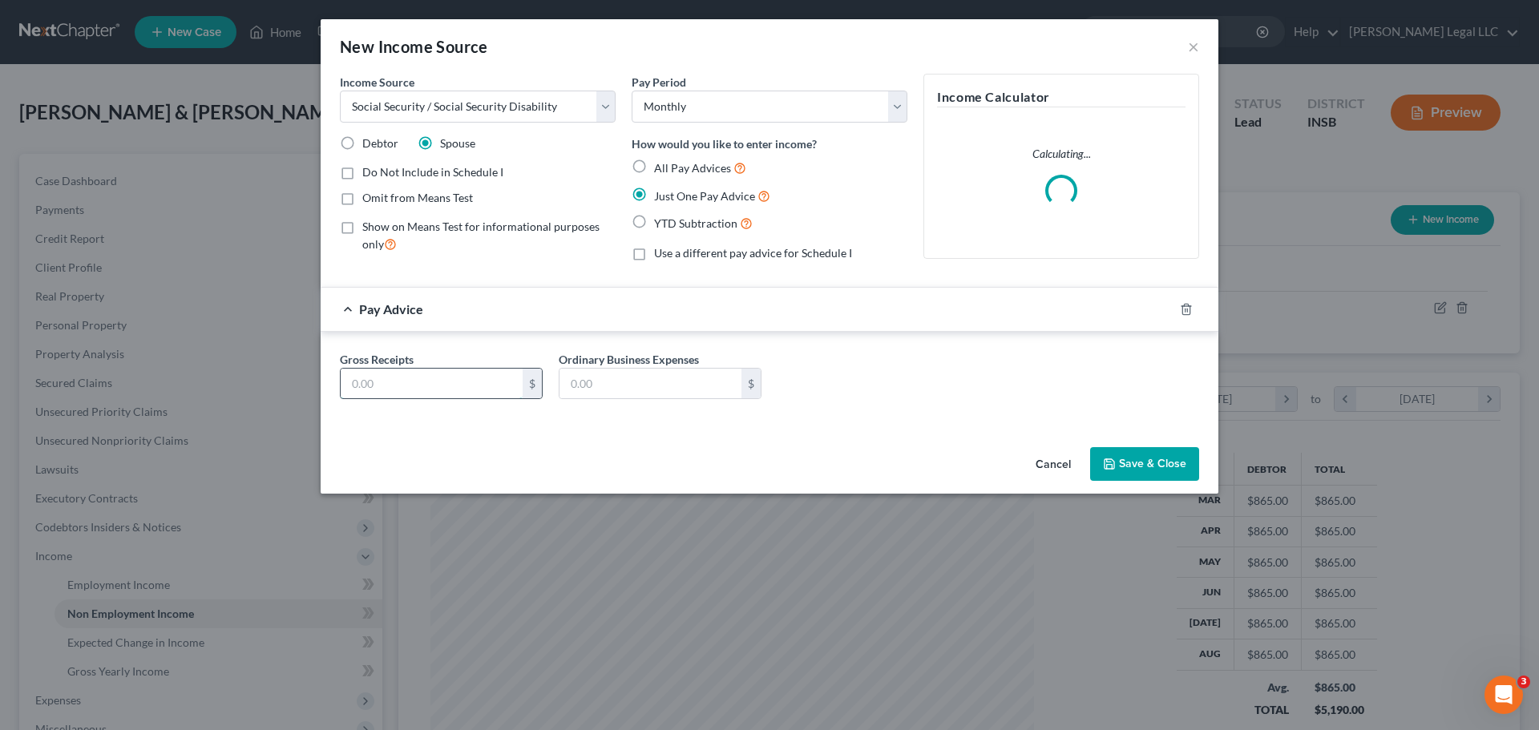
click at [448, 387] on input "text" at bounding box center [432, 384] width 182 height 30
click at [1182, 466] on button "Save & Close" at bounding box center [1144, 464] width 109 height 34
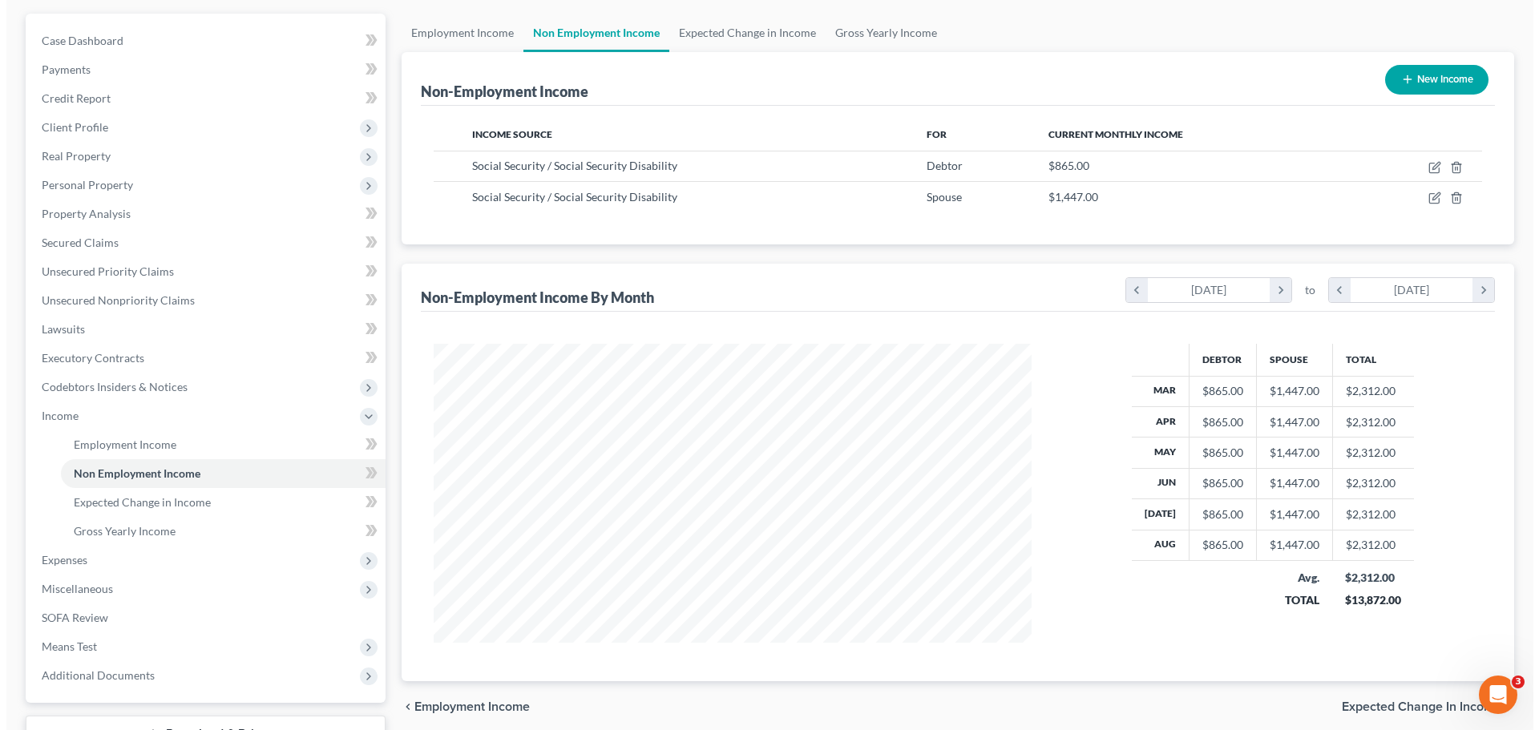
scroll to position [26, 0]
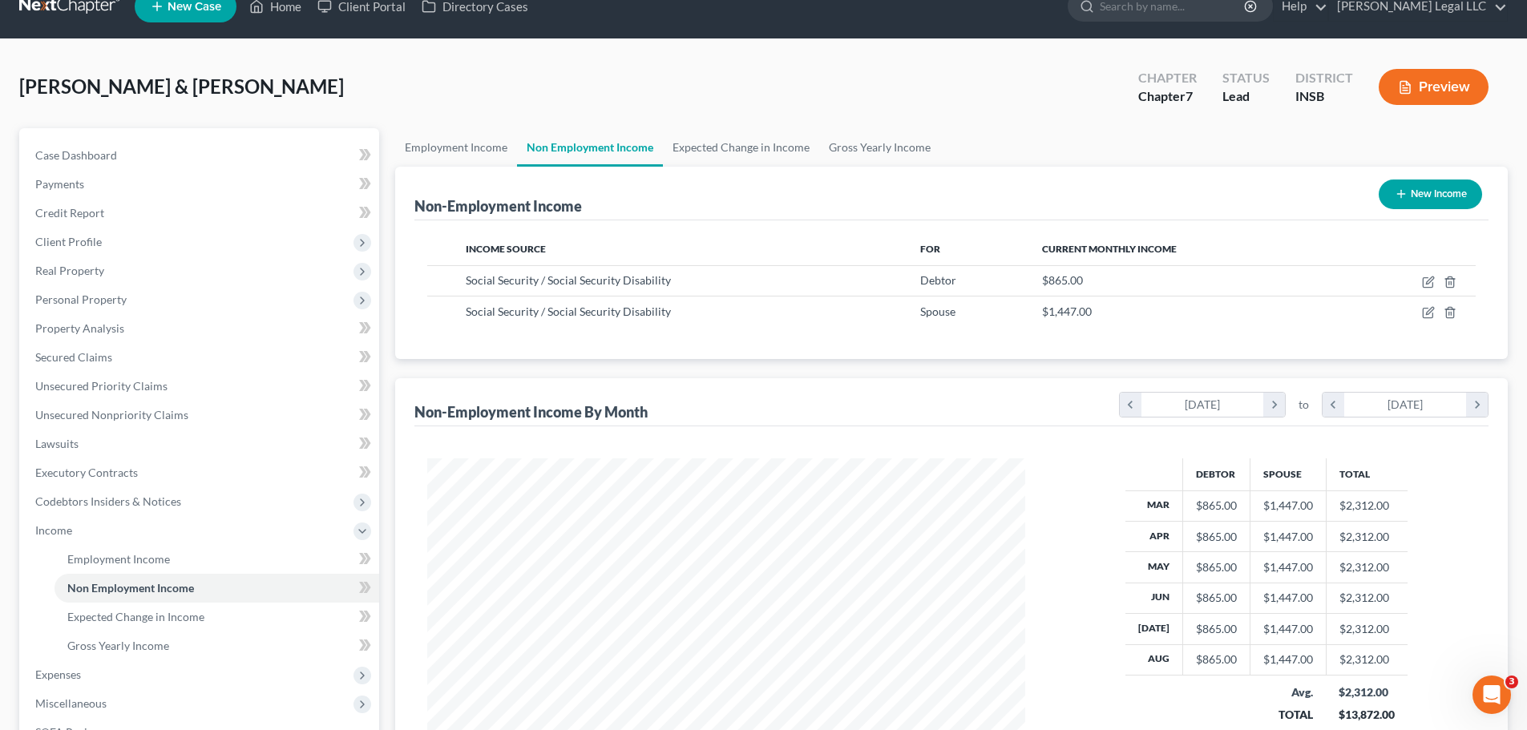
click at [1230, 188] on button "New Income" at bounding box center [1429, 195] width 103 height 30
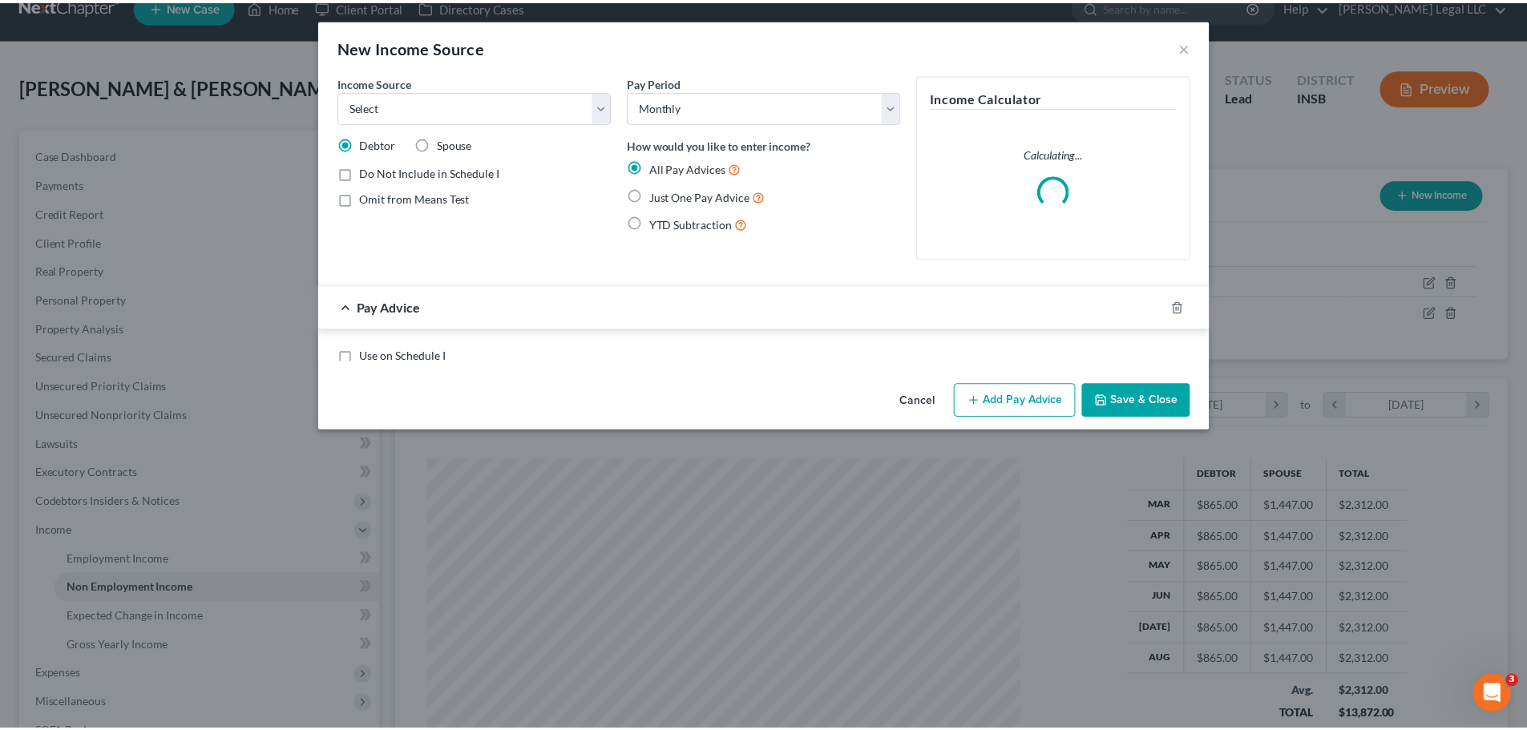
scroll to position [301, 636]
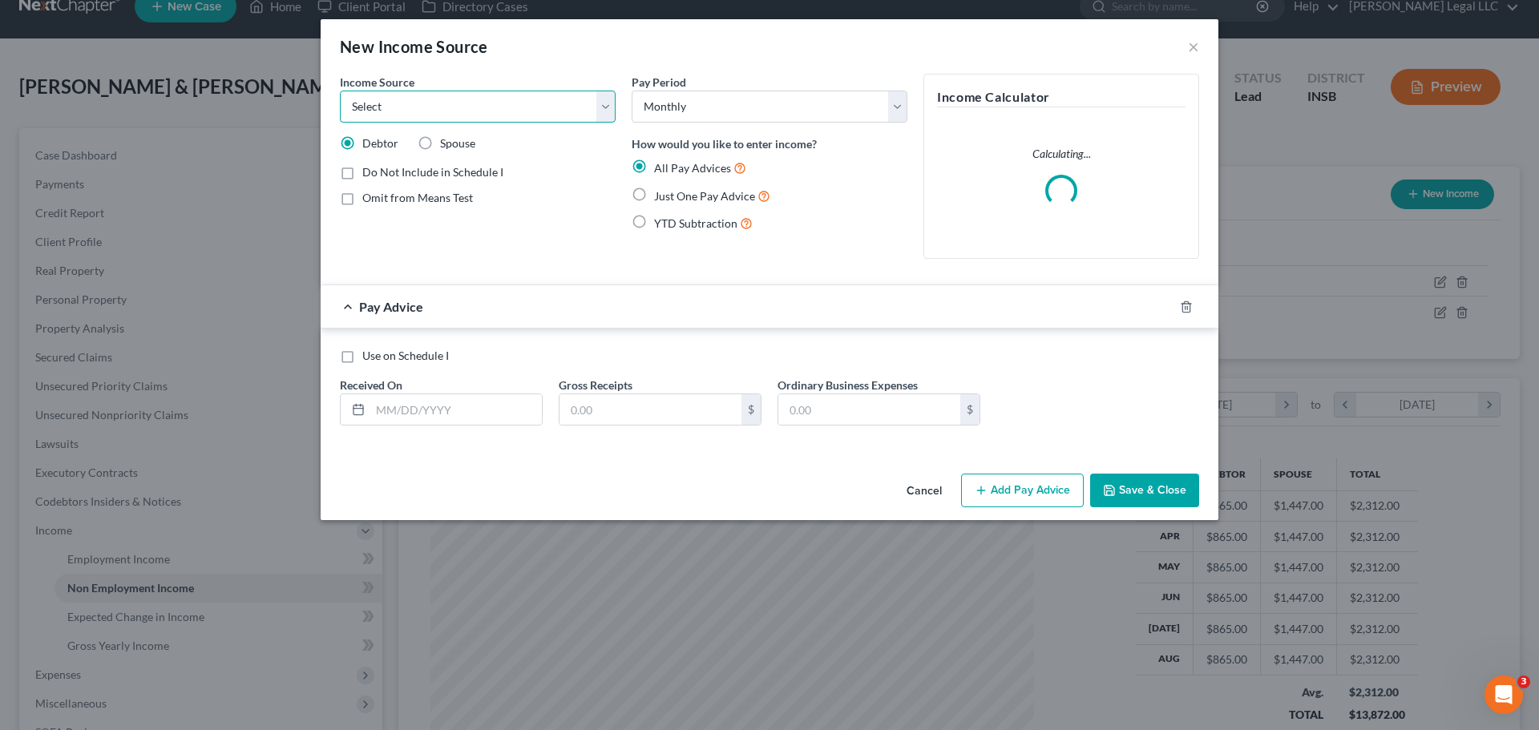
click at [422, 100] on select "Select Unemployment Disability (from employer) Pension Retirement Social Securi…" at bounding box center [478, 107] width 276 height 32
click at [340, 91] on select "Select Unemployment Disability (from employer) Pension Retirement Social Securi…" at bounding box center [478, 107] width 276 height 32
click at [440, 146] on label "Spouse" at bounding box center [457, 143] width 35 height 16
click at [446, 146] on input "Spouse" at bounding box center [451, 140] width 10 height 10
click at [461, 408] on input "text" at bounding box center [455, 409] width 171 height 30
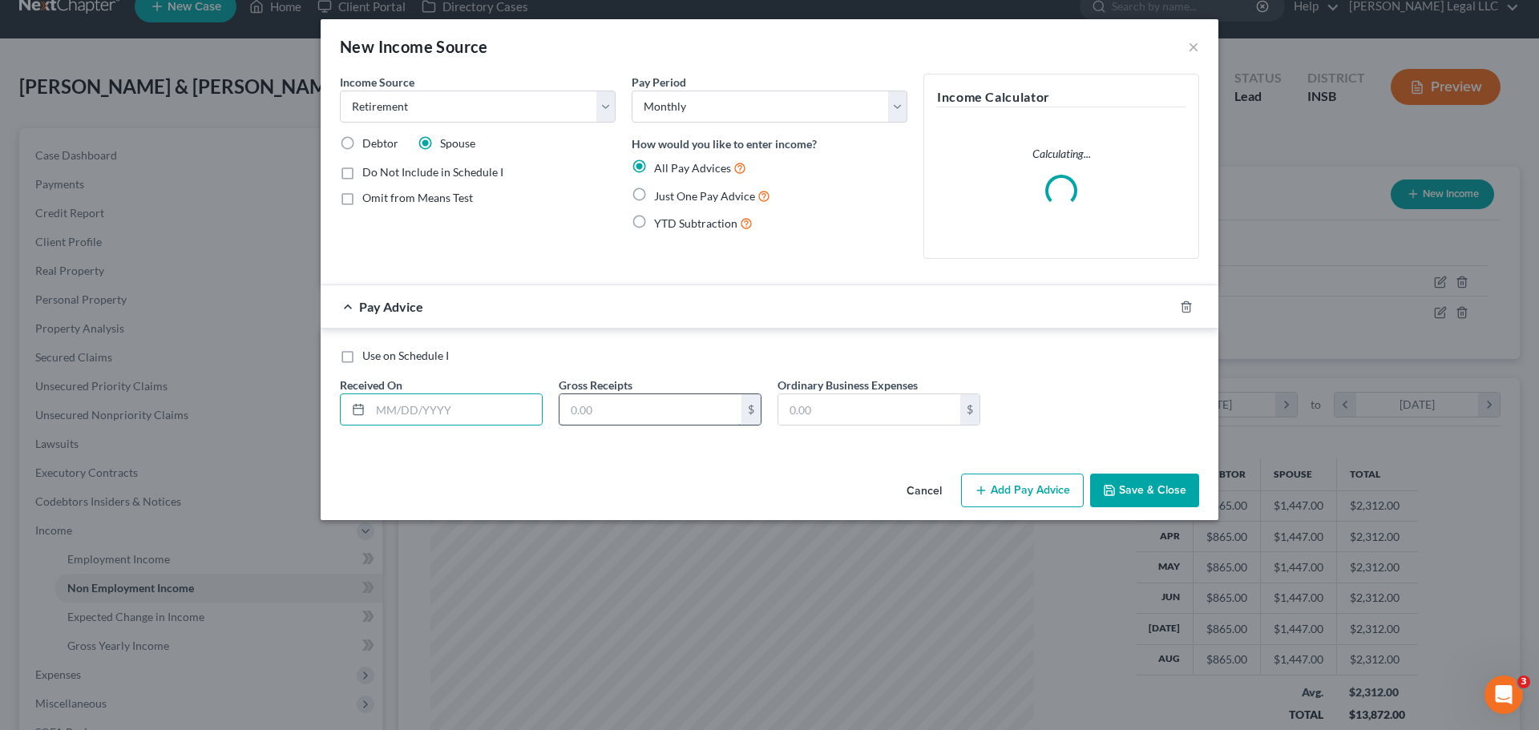
click at [625, 396] on input "text" at bounding box center [650, 409] width 182 height 30
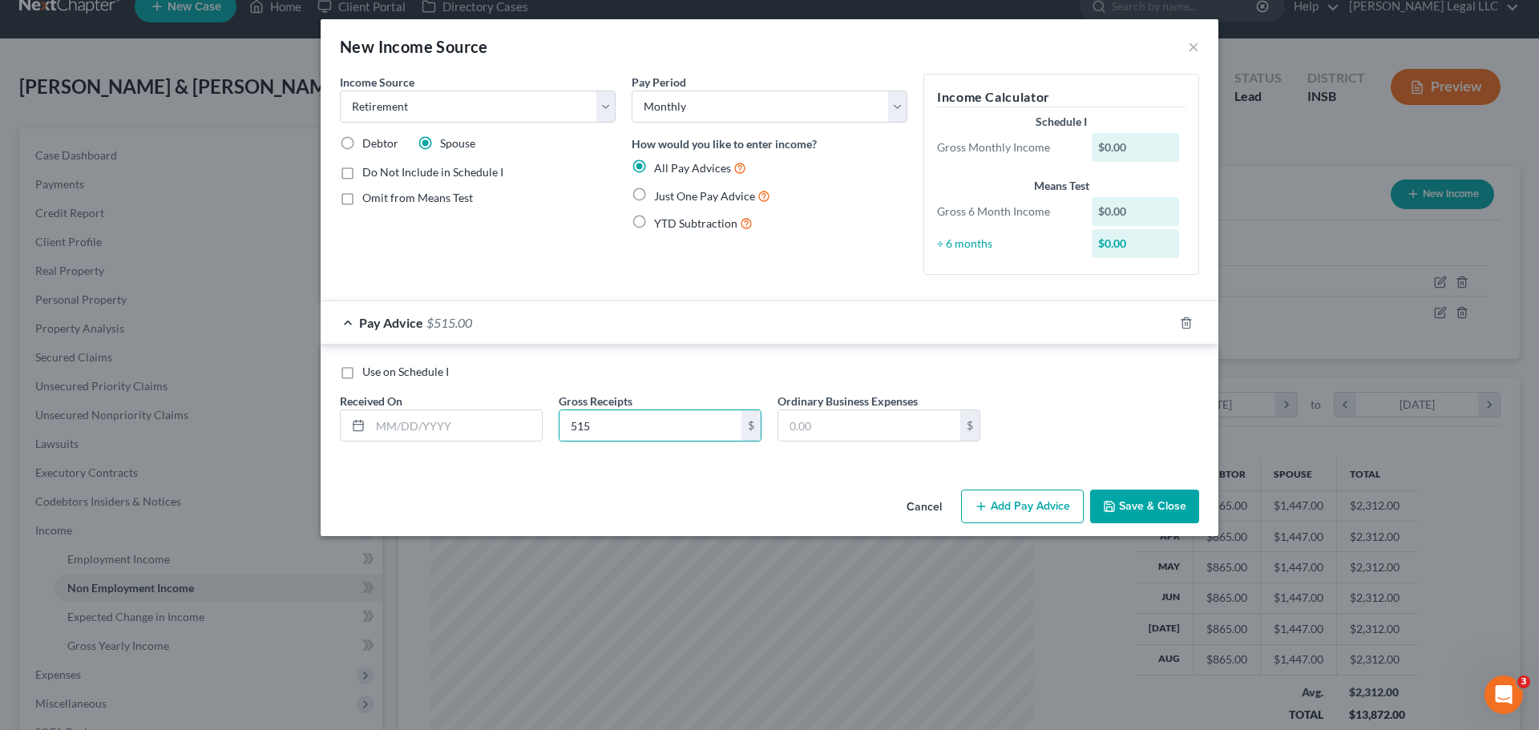
click at [654, 199] on label "Just One Pay Advice" at bounding box center [712, 196] width 116 height 18
click at [660, 197] on input "Just One Pay Advice" at bounding box center [665, 192] width 10 height 10
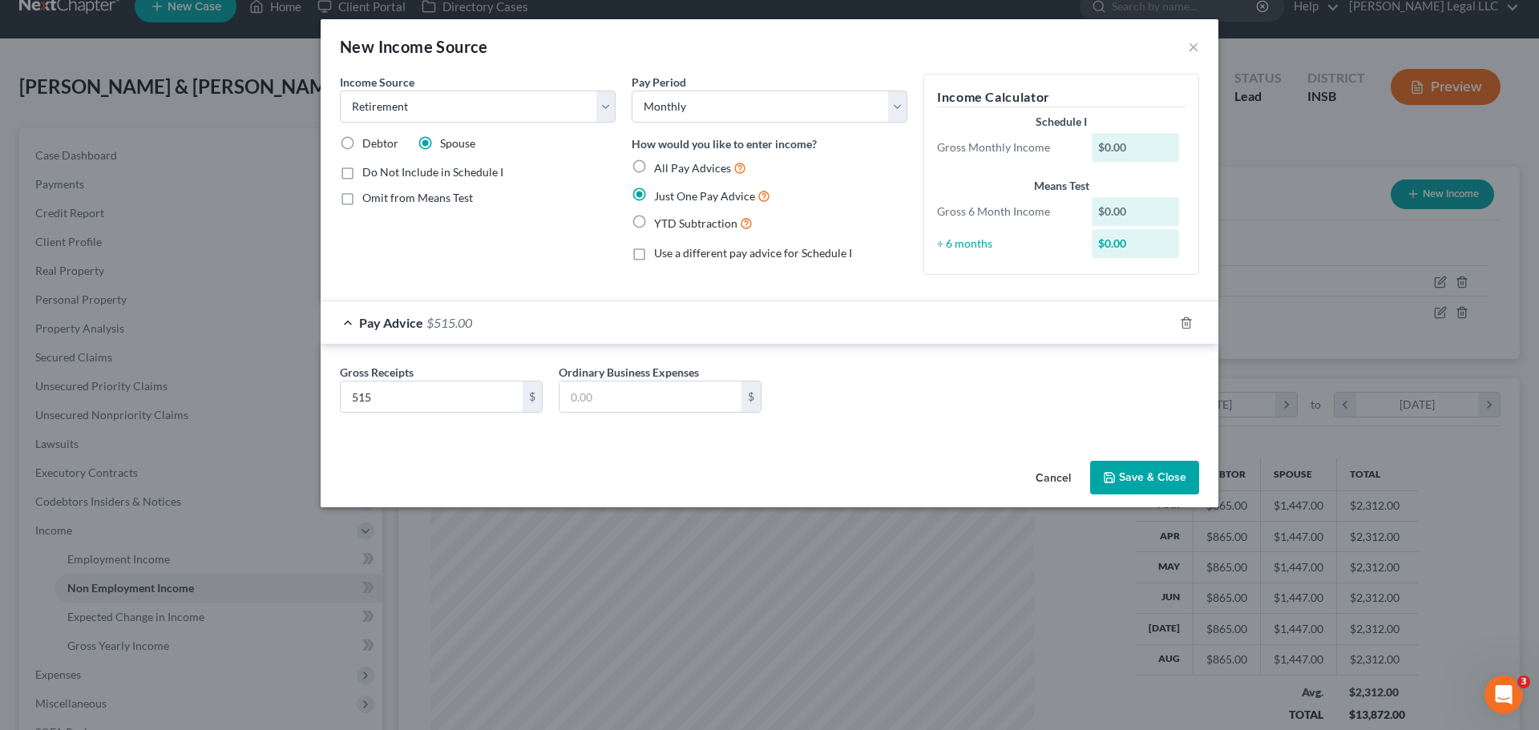
click at [1144, 484] on button "Save & Close" at bounding box center [1144, 478] width 109 height 34
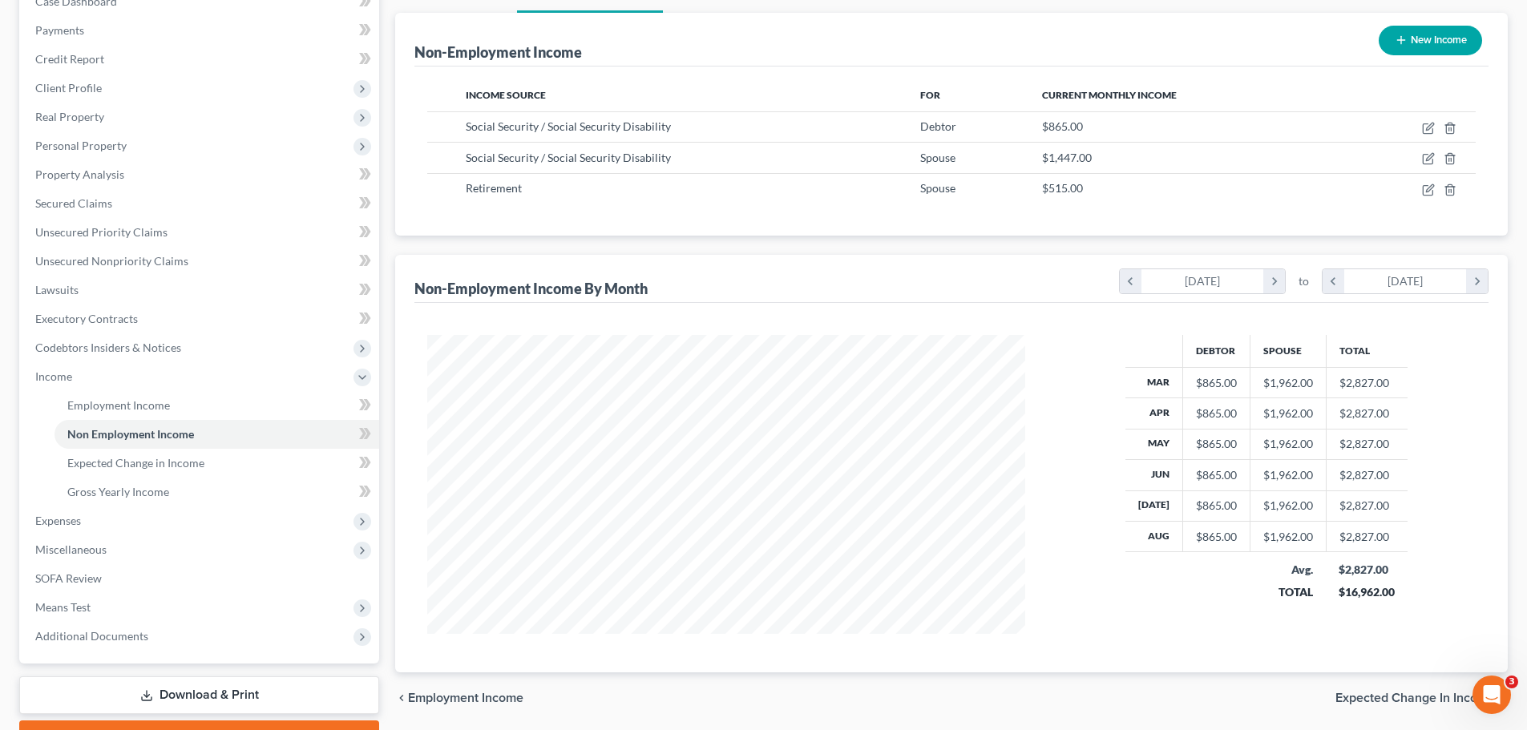
scroll to position [266, 0]
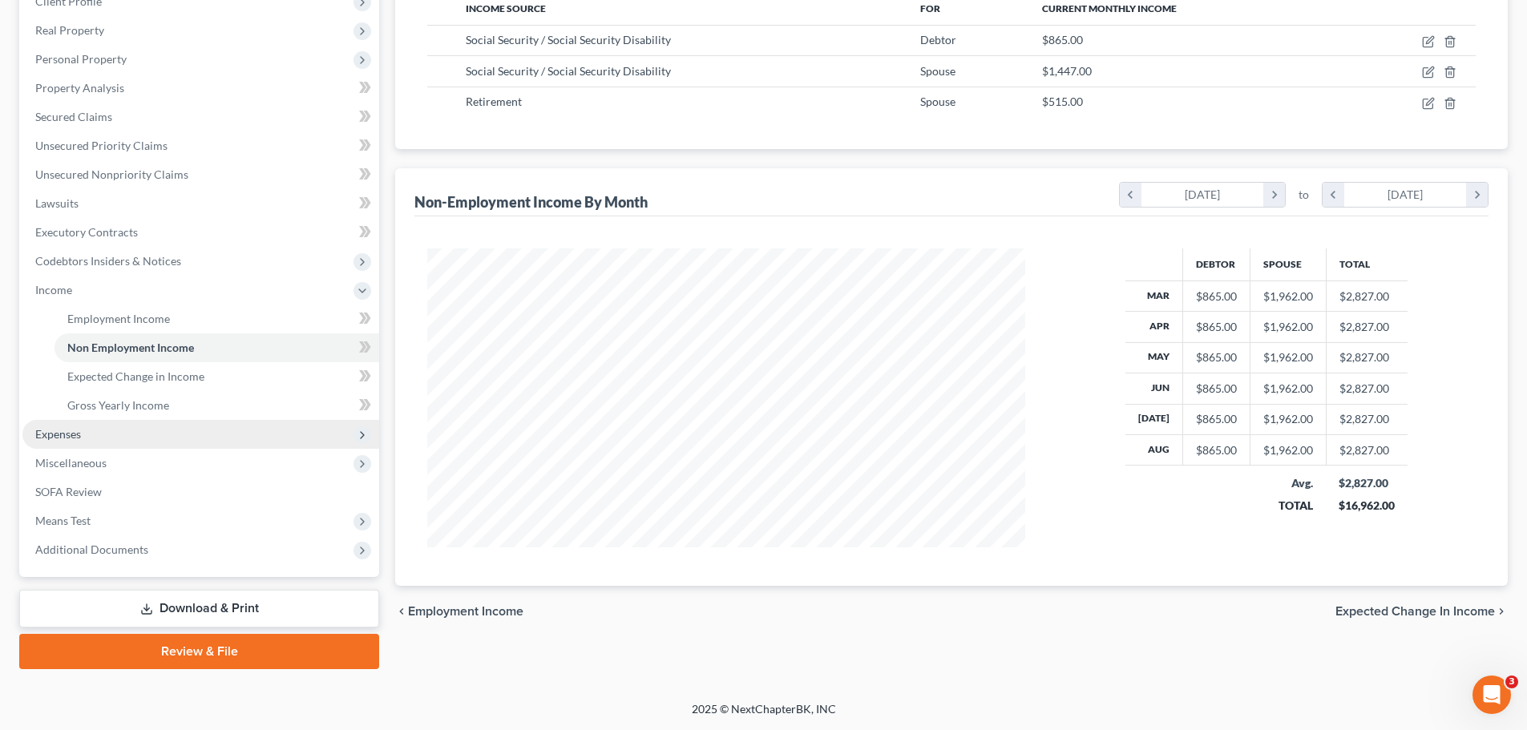
click at [65, 445] on span "Expenses" at bounding box center [200, 434] width 357 height 29
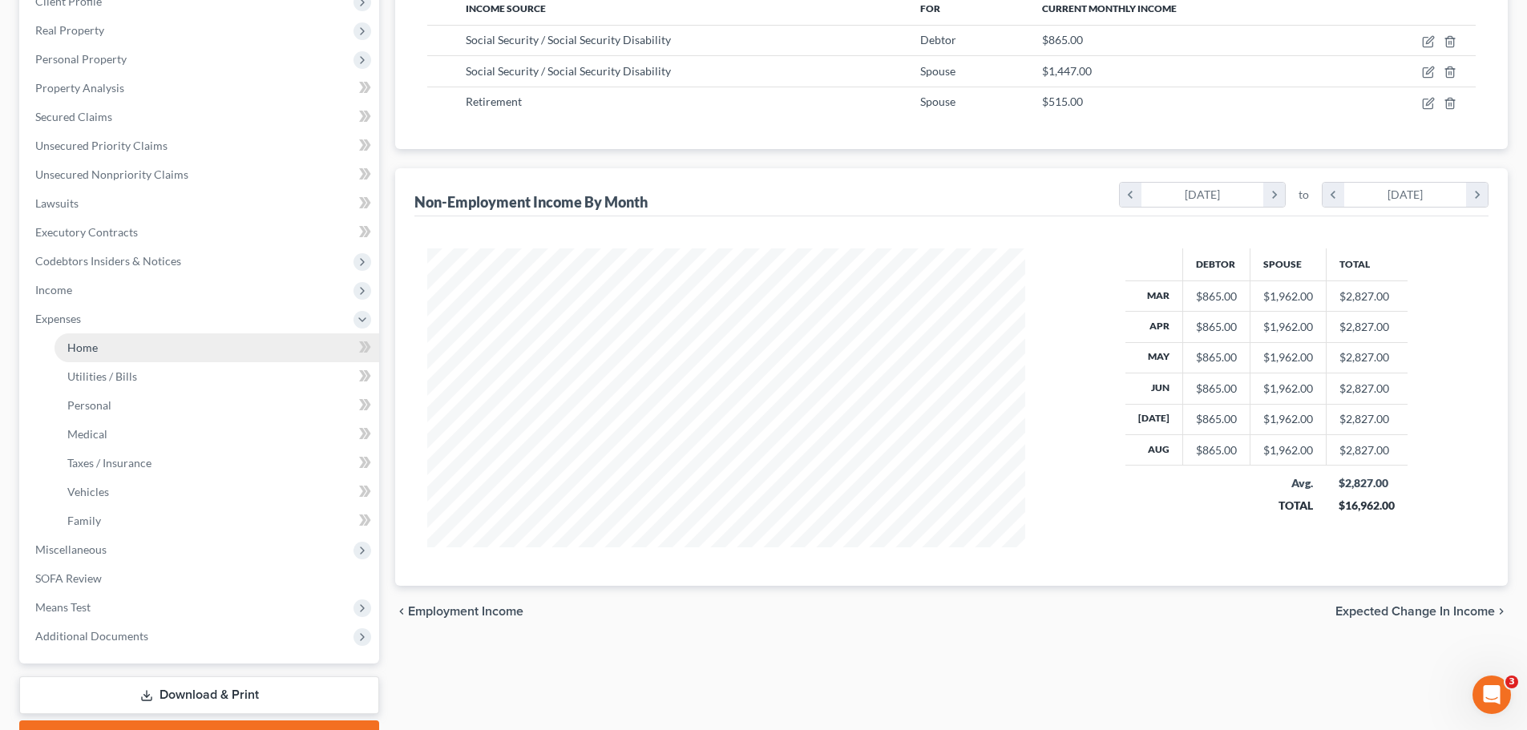
click at [120, 350] on link "Home" at bounding box center [216, 347] width 325 height 29
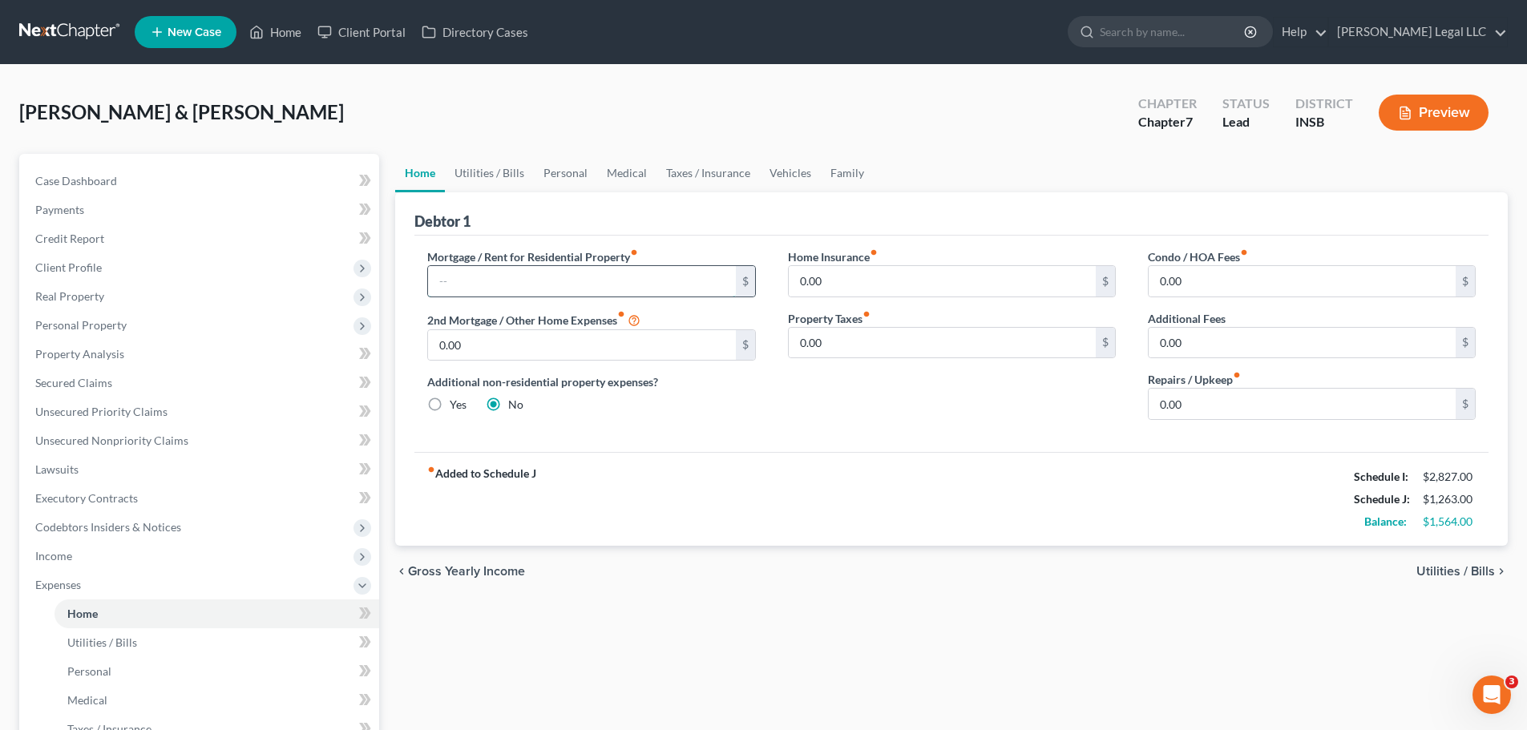
click at [485, 295] on input "text" at bounding box center [581, 281] width 307 height 30
click at [504, 273] on input "text" at bounding box center [581, 281] width 307 height 30
click at [884, 483] on div "fiber_manual_record Added to Schedule J Schedule I: $2,827.00 Schedule J: $1,71…" at bounding box center [951, 499] width 1074 height 94
click at [95, 542] on span "Income" at bounding box center [200, 556] width 357 height 29
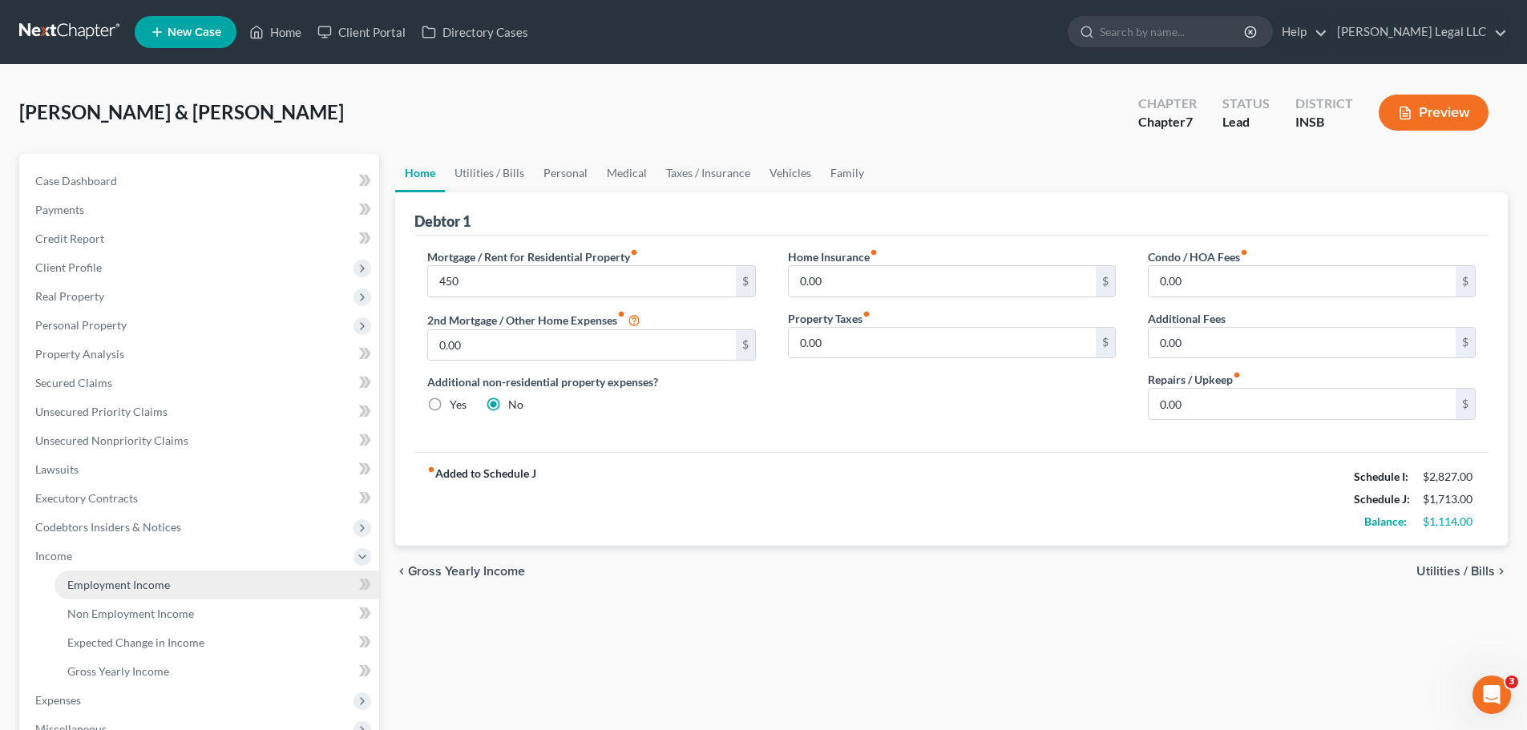
click at [91, 556] on link "Employment Income" at bounding box center [216, 585] width 325 height 29
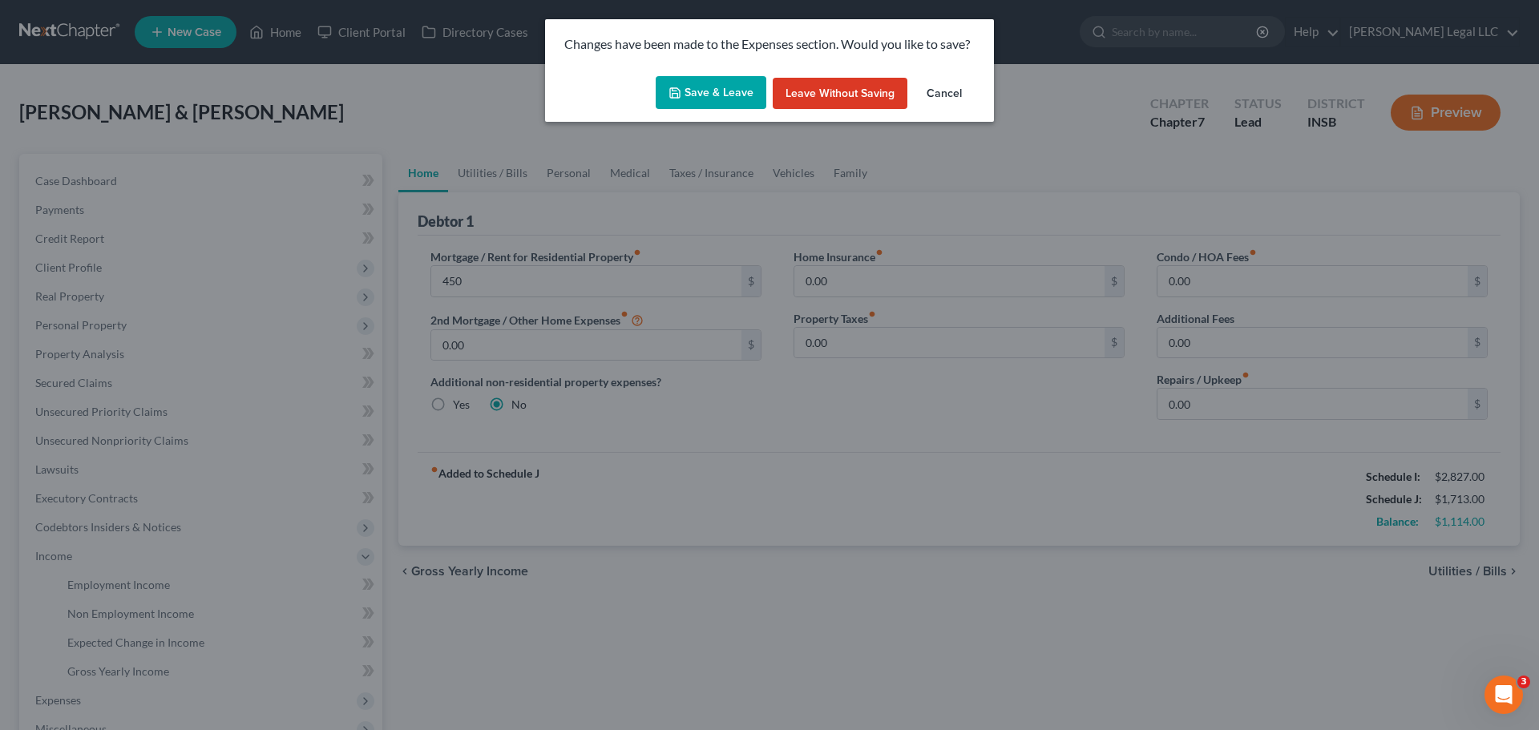
click at [744, 99] on button "Save & Leave" at bounding box center [711, 93] width 111 height 34
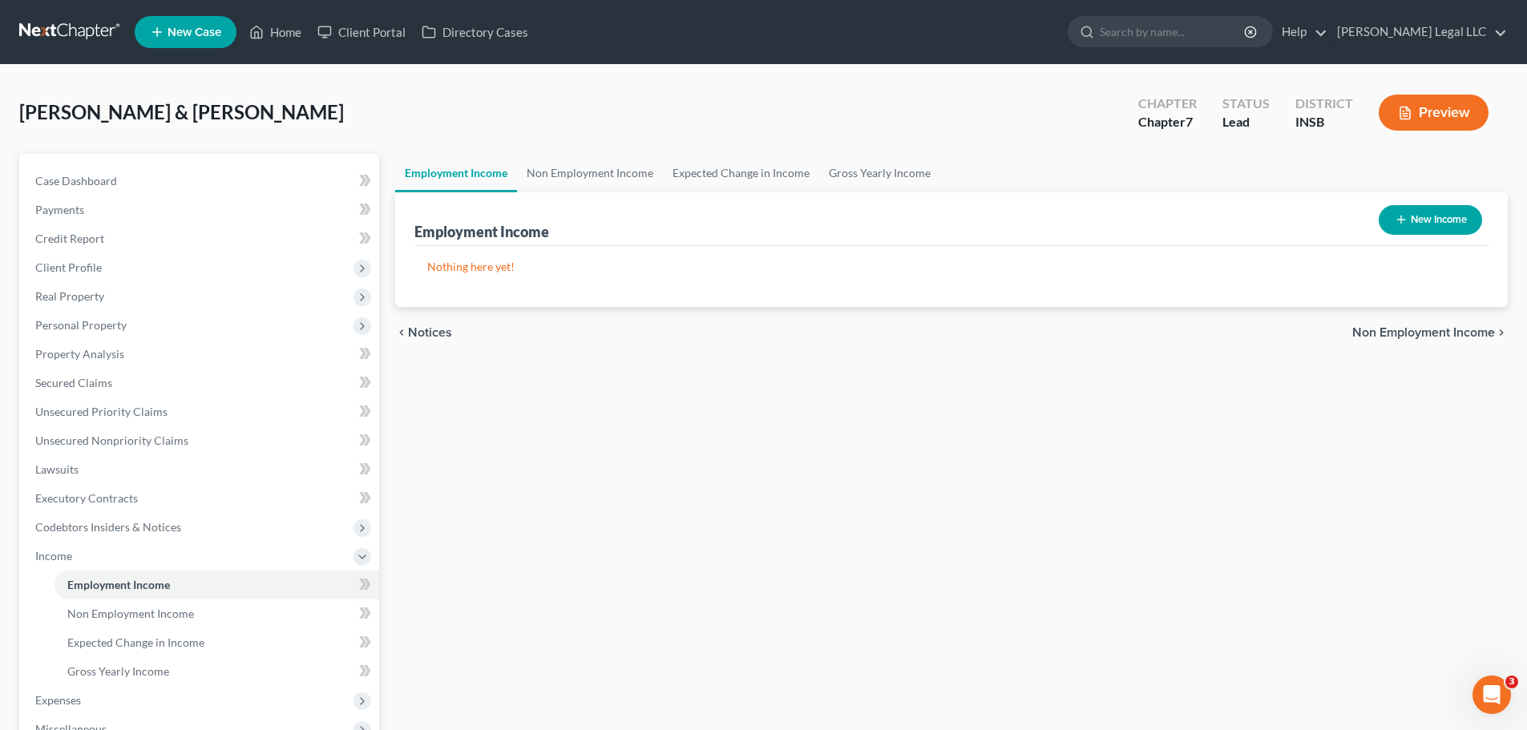
click at [137, 556] on span "Non Employment Income" at bounding box center [130, 614] width 127 height 14
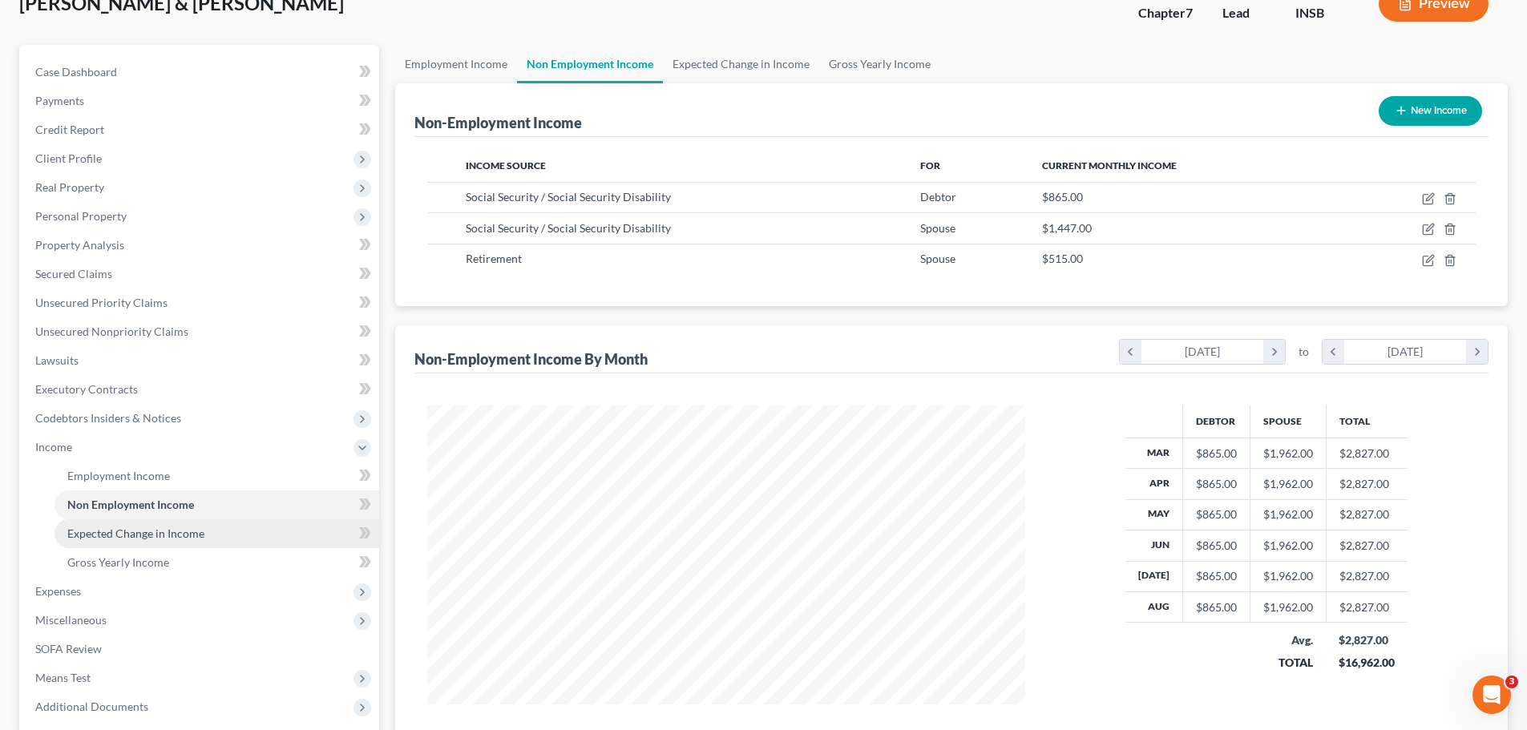
scroll to position [80, 0]
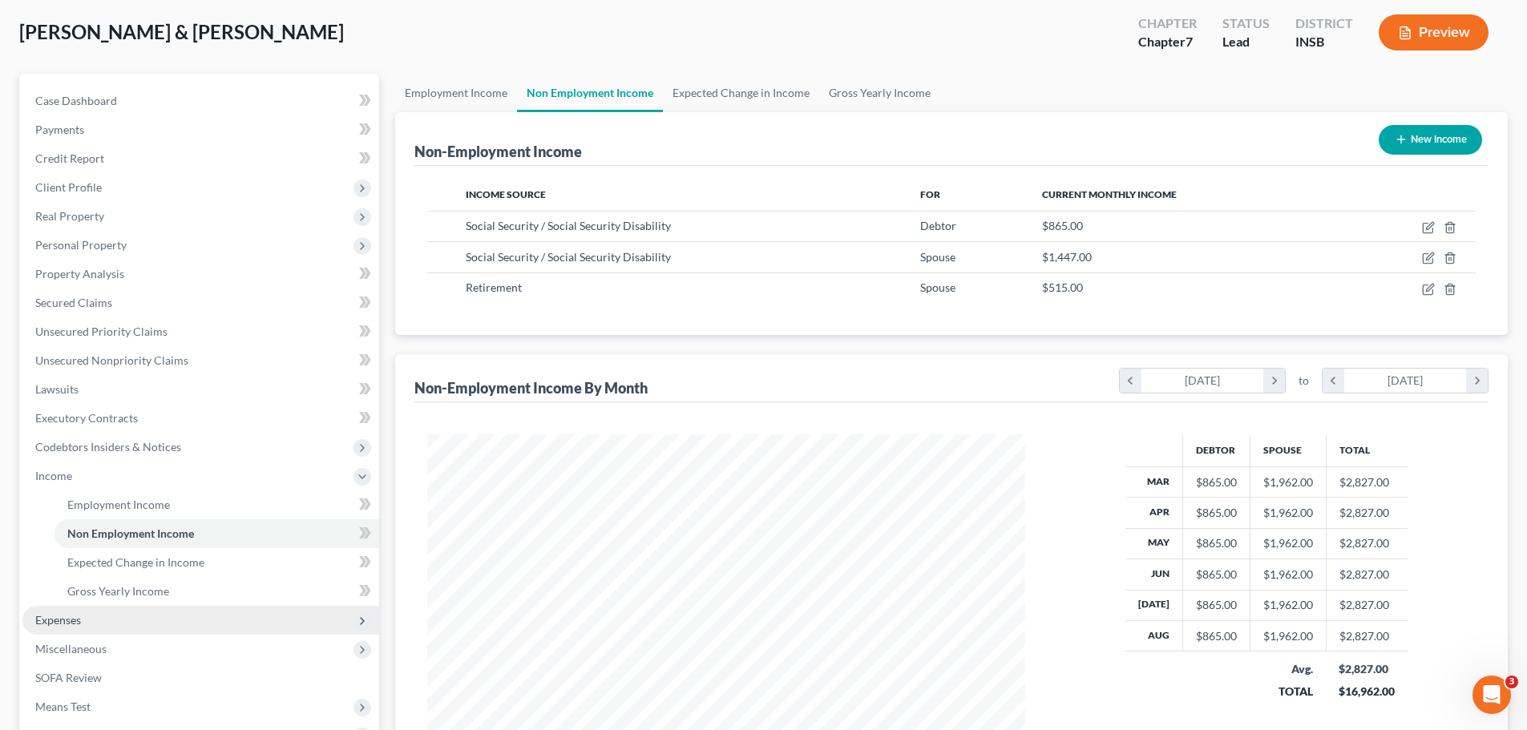
click at [56, 556] on span "Expenses" at bounding box center [58, 620] width 46 height 14
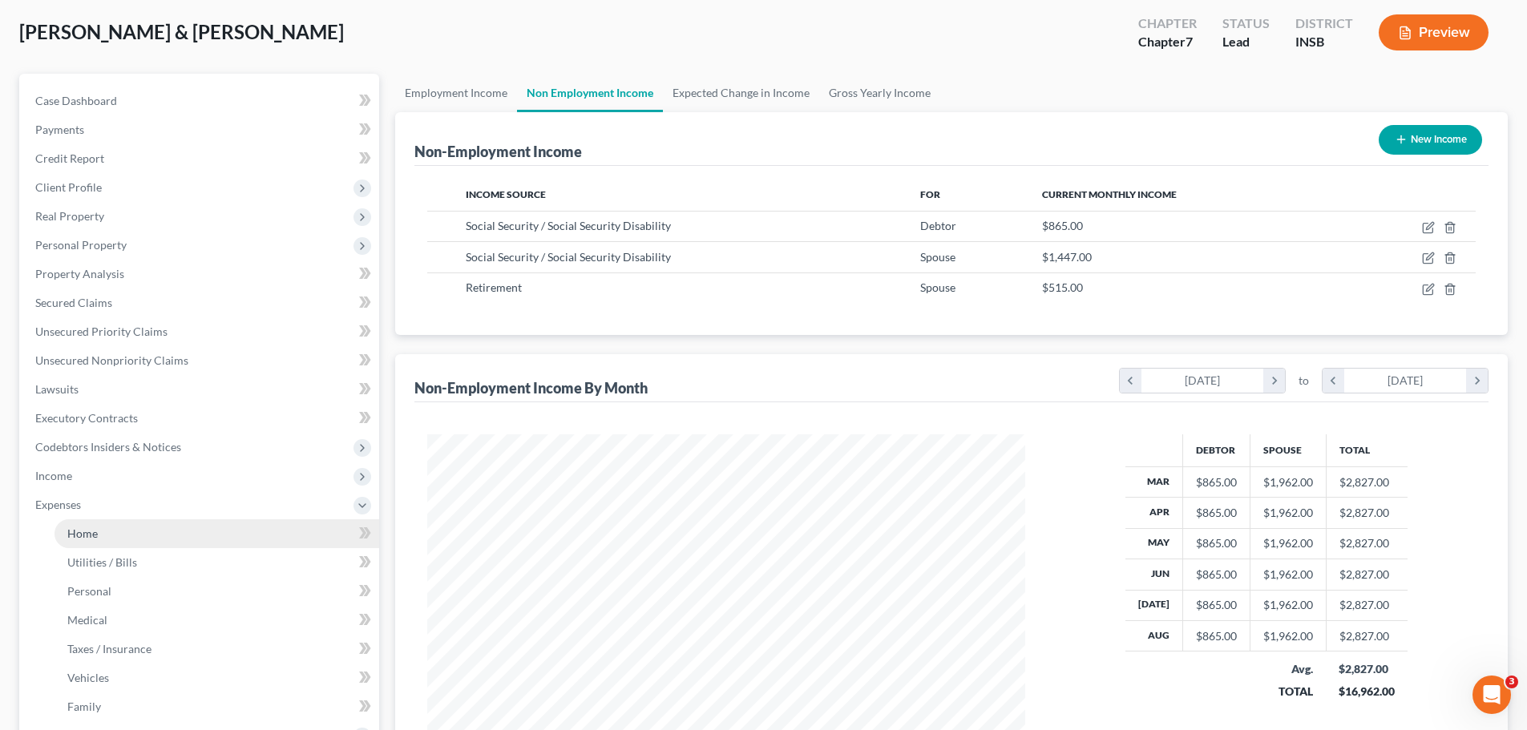
click at [103, 519] on link "Home" at bounding box center [216, 533] width 325 height 29
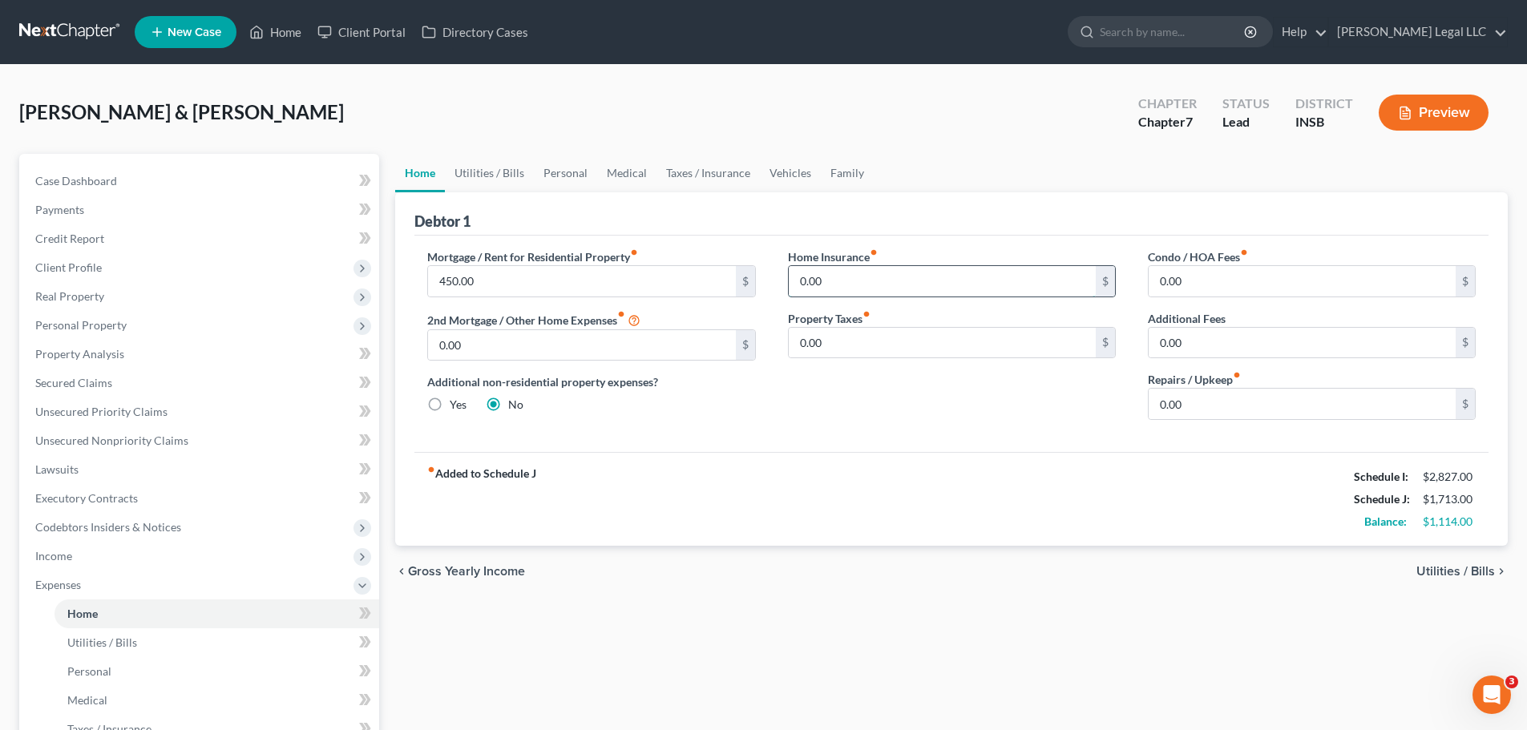
click at [848, 295] on input "0.00" at bounding box center [942, 281] width 307 height 30
click at [133, 556] on span "Utilities / Bills" at bounding box center [102, 643] width 70 height 14
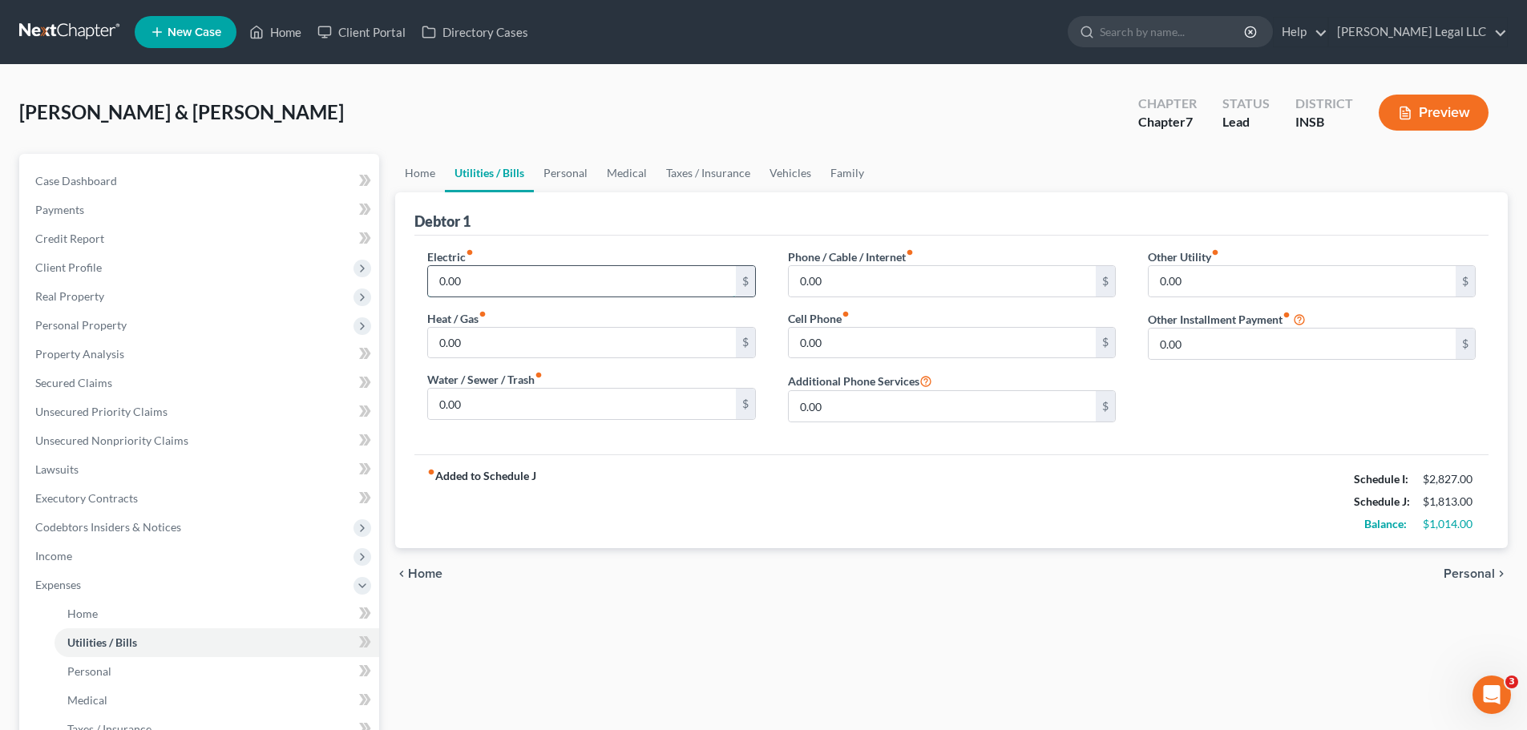
click at [438, 284] on input "0.00" at bounding box center [581, 281] width 307 height 30
click at [482, 372] on label "Water / Sewer / Trash fiber_manual_record" at bounding box center [484, 379] width 115 height 17
click at [489, 349] on input "150" at bounding box center [581, 343] width 307 height 30
click at [495, 271] on input "175" at bounding box center [581, 281] width 307 height 30
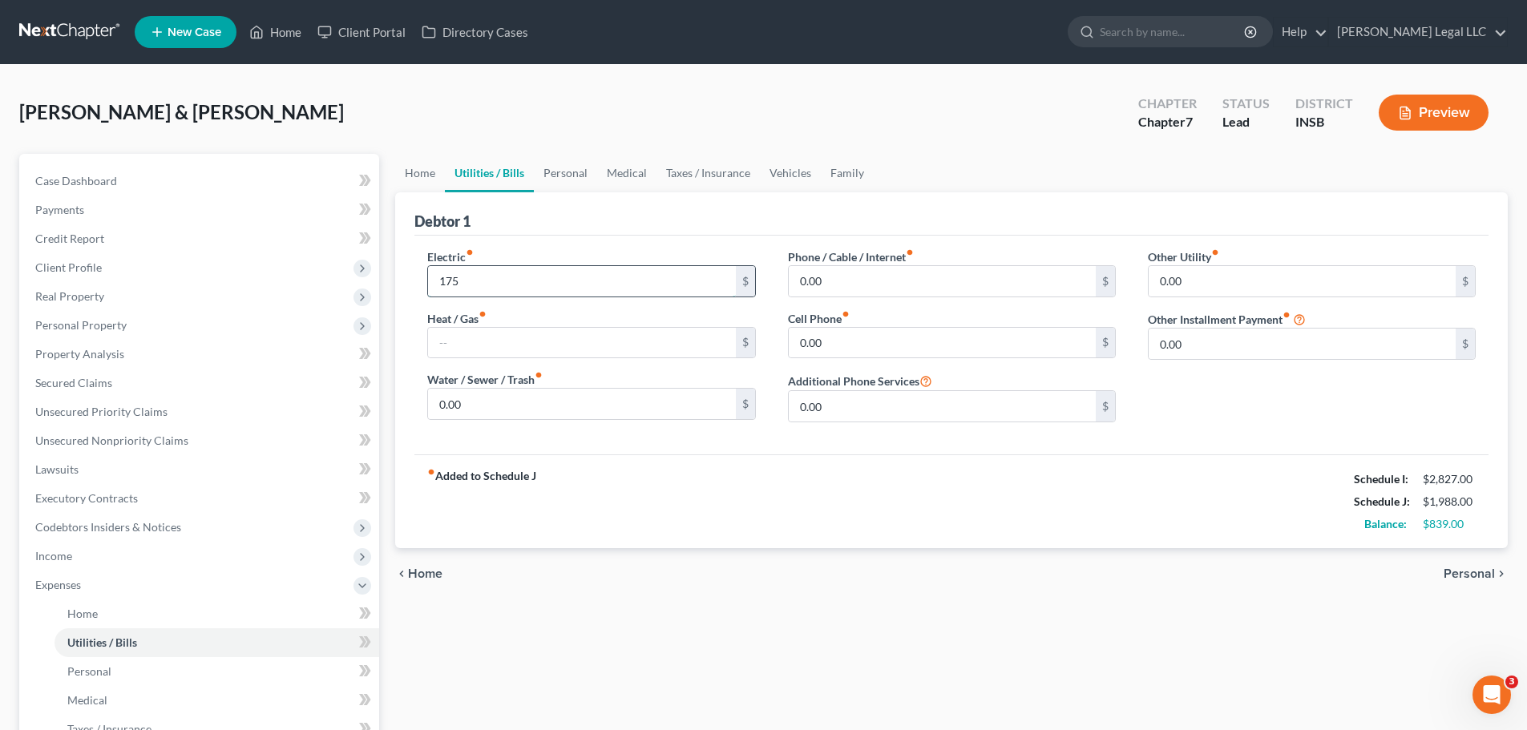
click at [493, 276] on input "175" at bounding box center [581, 281] width 307 height 30
click at [813, 276] on input "0.00" at bounding box center [942, 281] width 307 height 30
click at [813, 276] on input "1,515" at bounding box center [942, 281] width 307 height 30
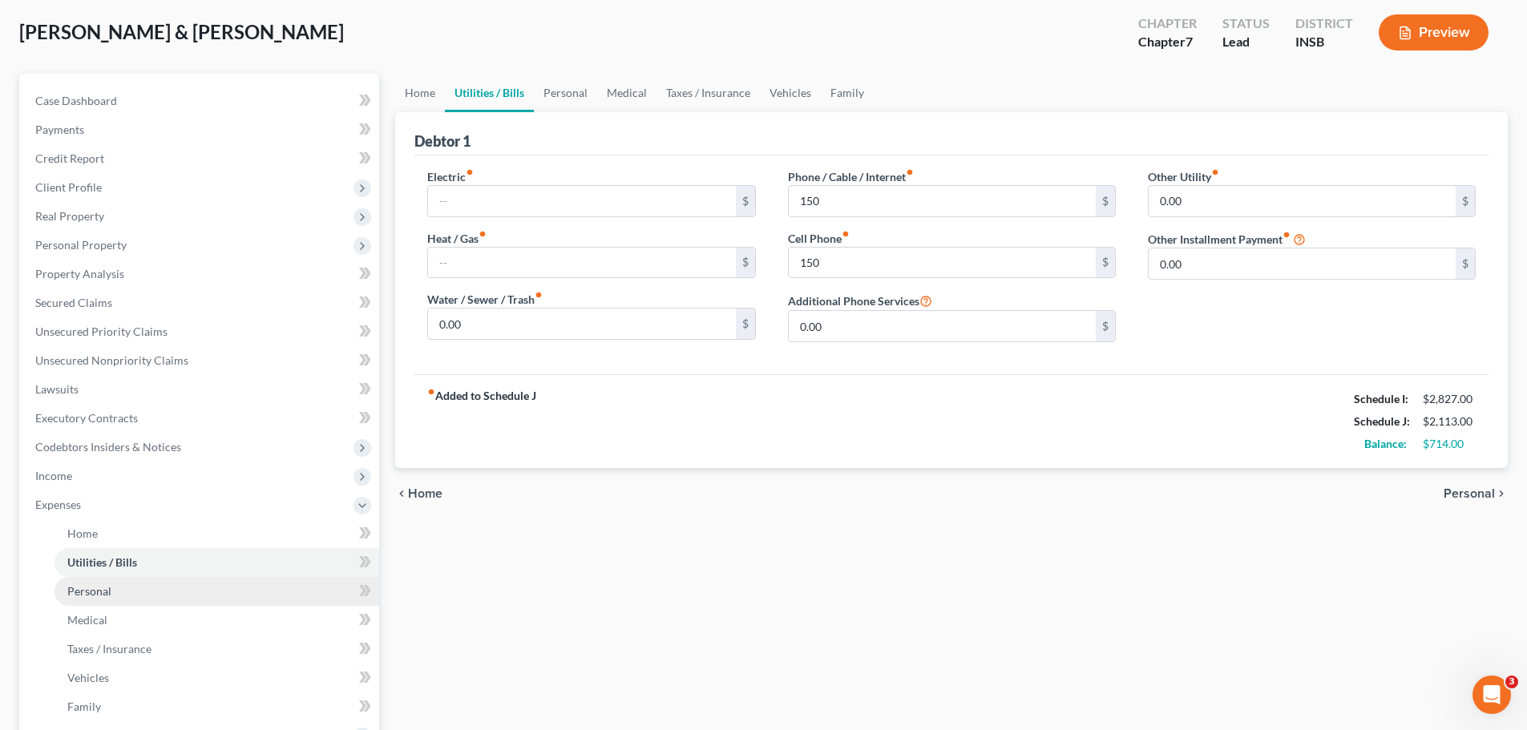
click at [118, 556] on link "Personal" at bounding box center [216, 591] width 325 height 29
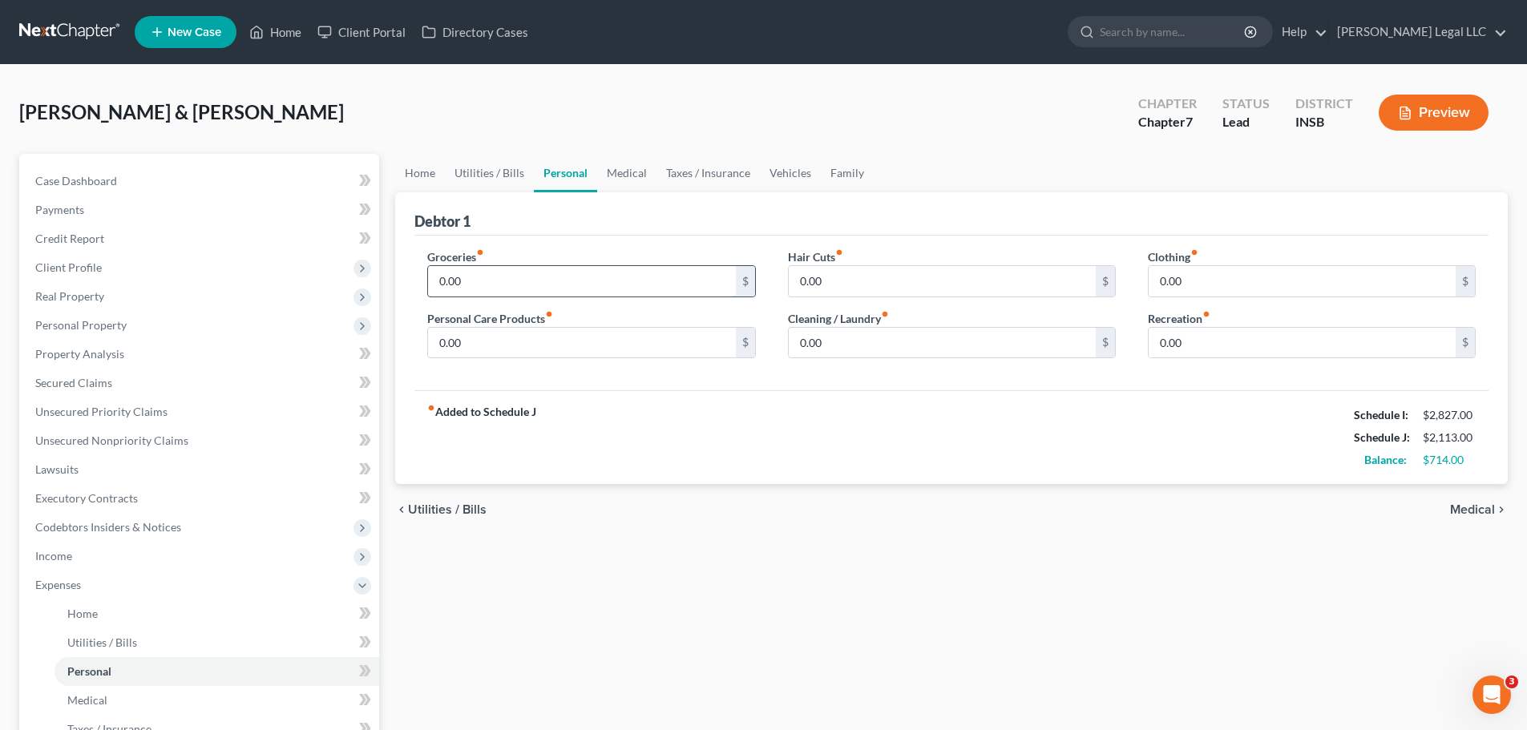
click at [482, 274] on input "0.00" at bounding box center [581, 281] width 307 height 30
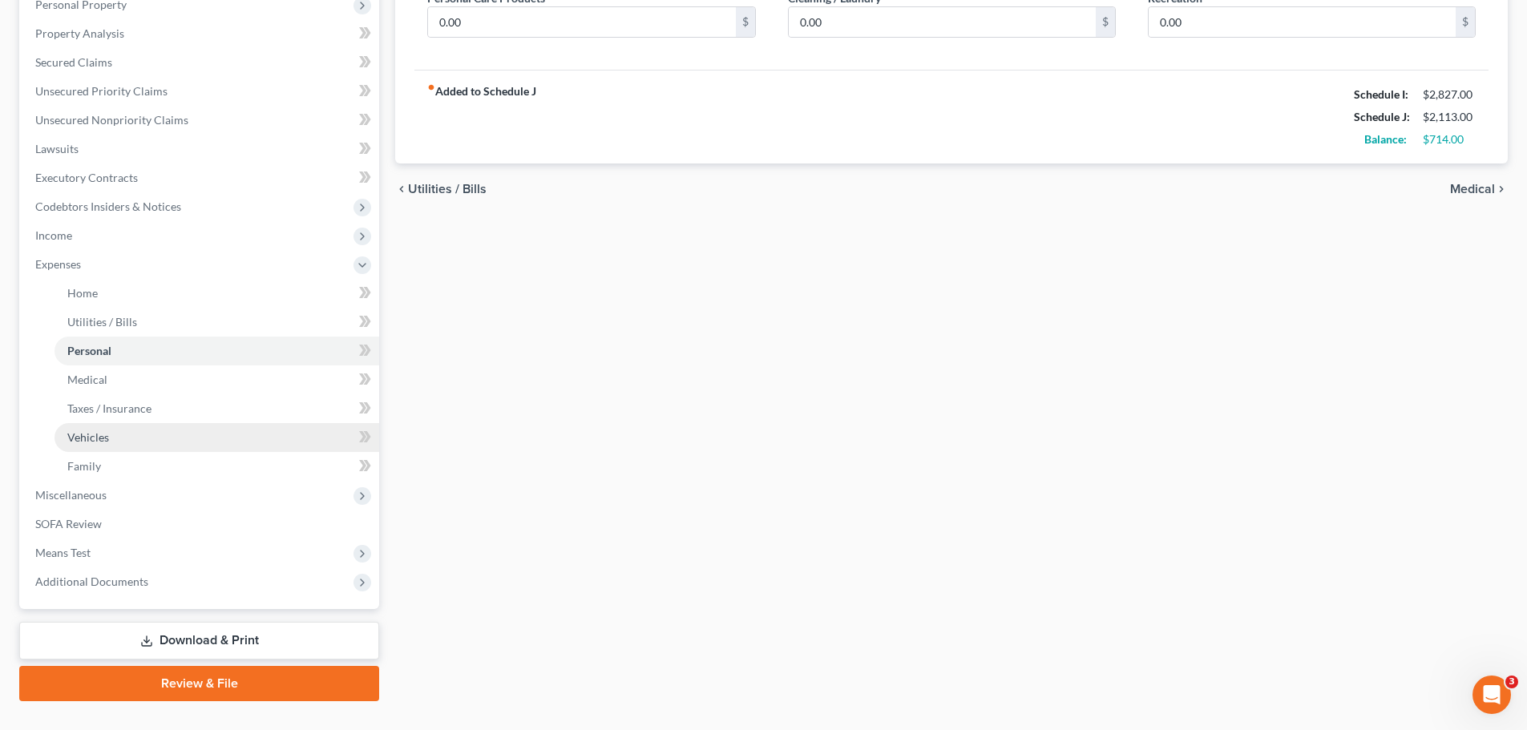
click at [110, 446] on link "Vehicles" at bounding box center [216, 437] width 325 height 29
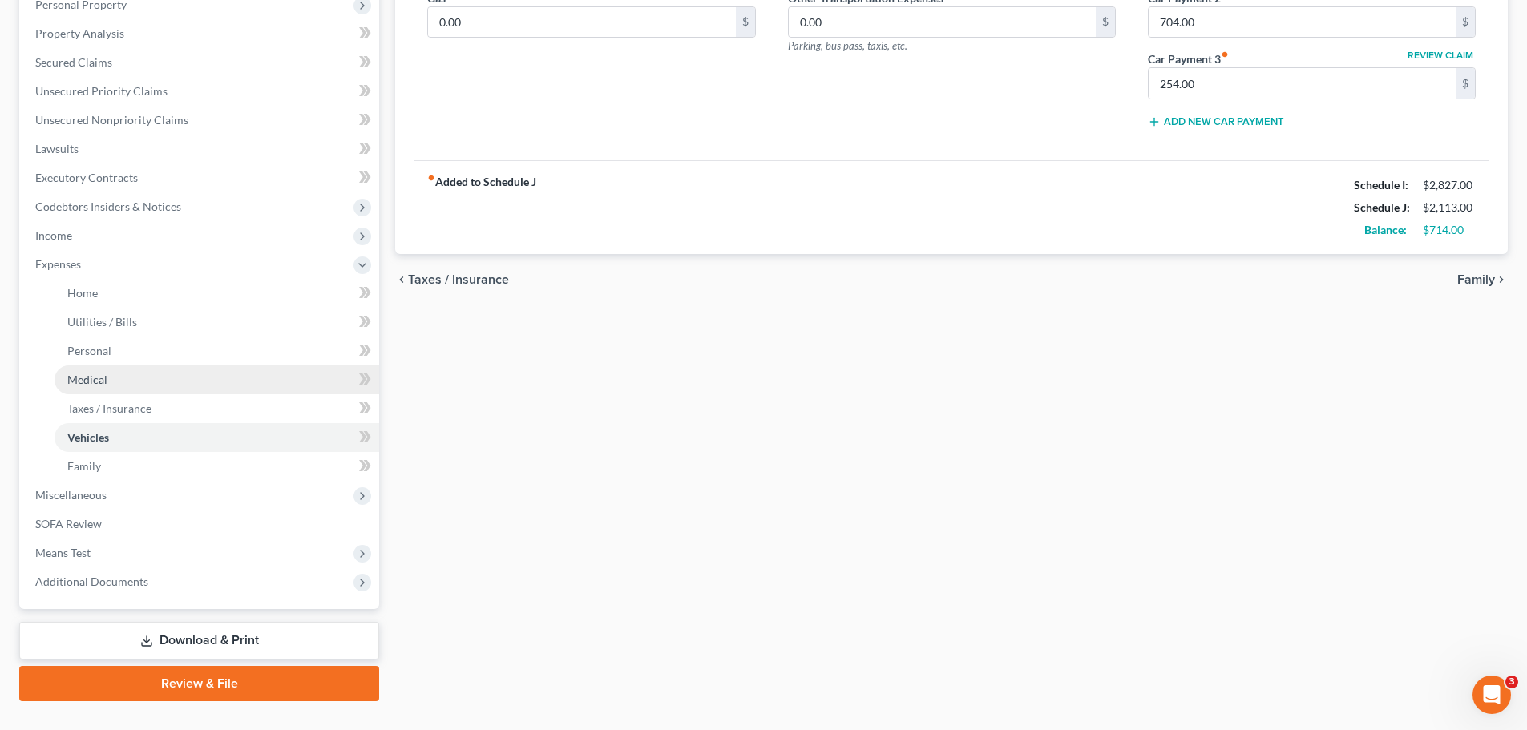
click at [85, 377] on span "Medical" at bounding box center [87, 380] width 40 height 14
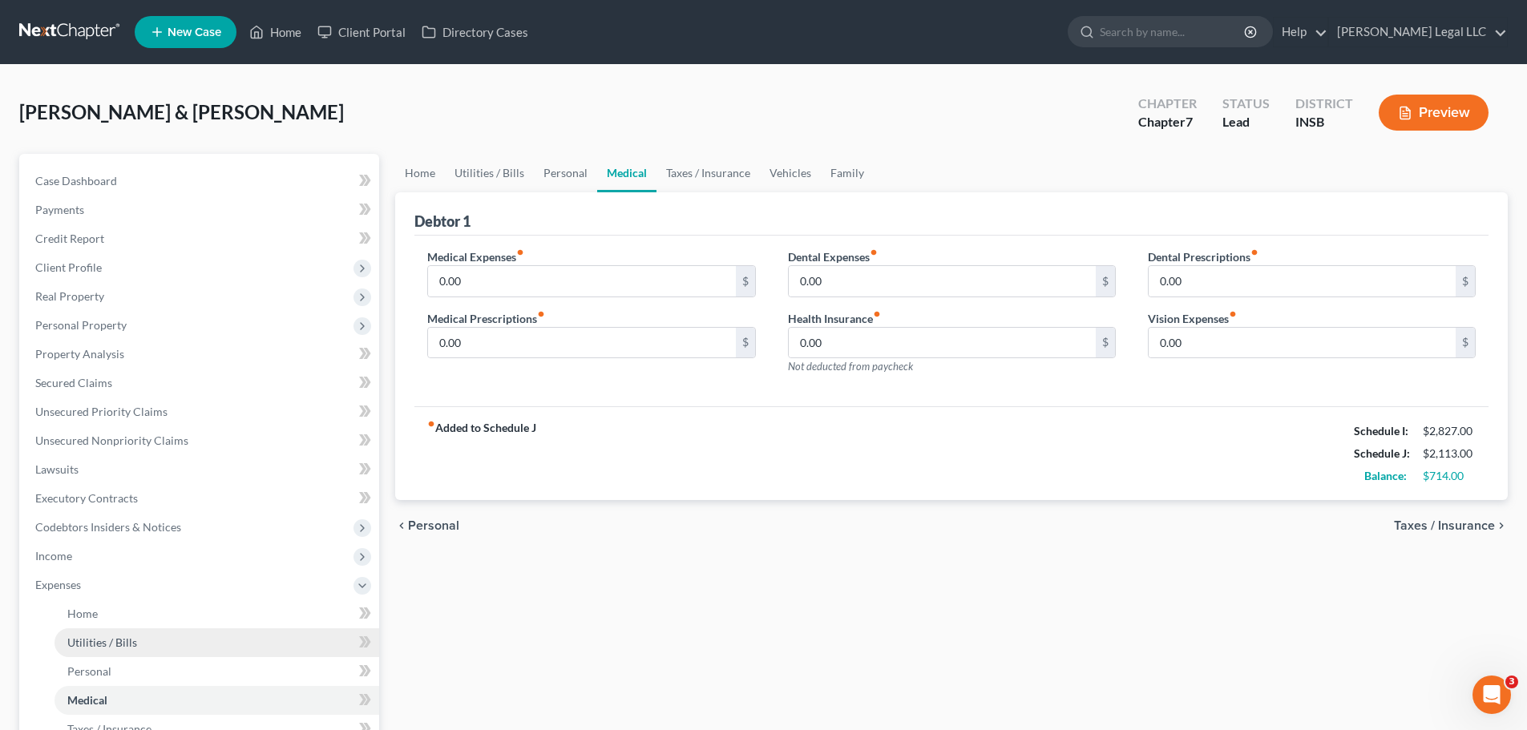
click at [137, 556] on link "Utilities / Bills" at bounding box center [216, 642] width 325 height 29
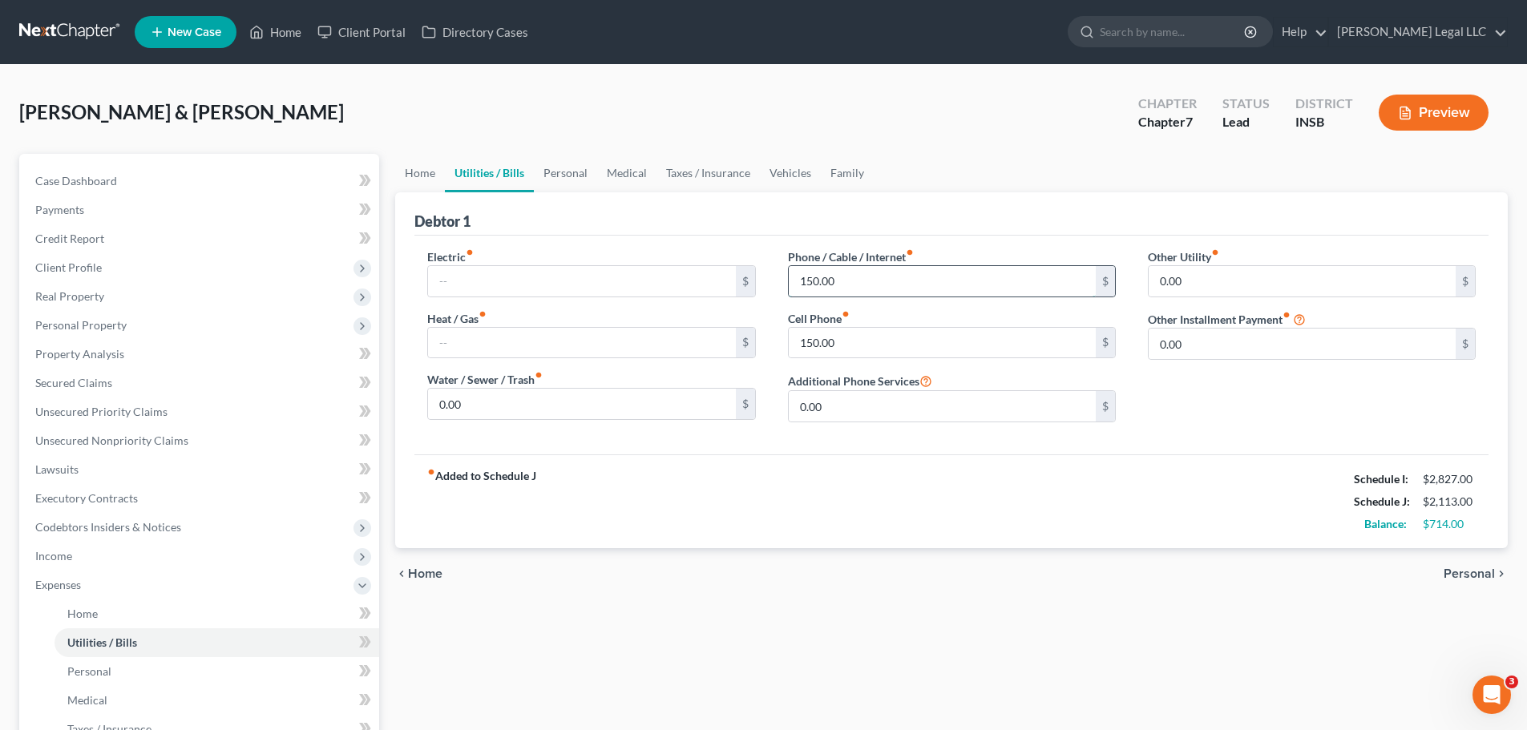
click at [893, 282] on input "150.00" at bounding box center [942, 281] width 307 height 30
click at [836, 346] on input "150.00" at bounding box center [942, 343] width 307 height 30
click at [892, 495] on div "fiber_manual_record Added to Schedule J Schedule I: $2,827.00 Schedule J: $1,81…" at bounding box center [951, 501] width 1074 height 94
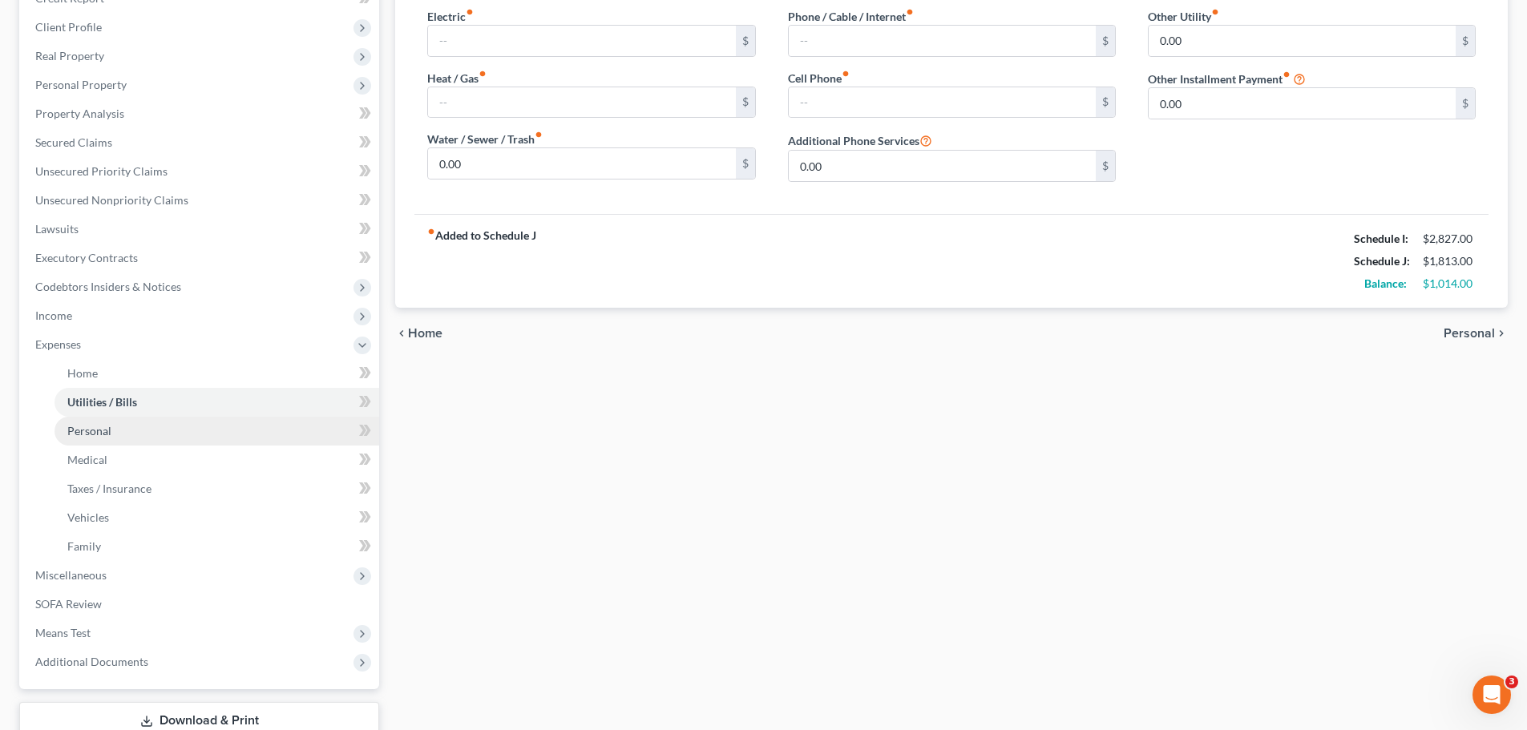
click at [124, 428] on link "Personal" at bounding box center [216, 431] width 325 height 29
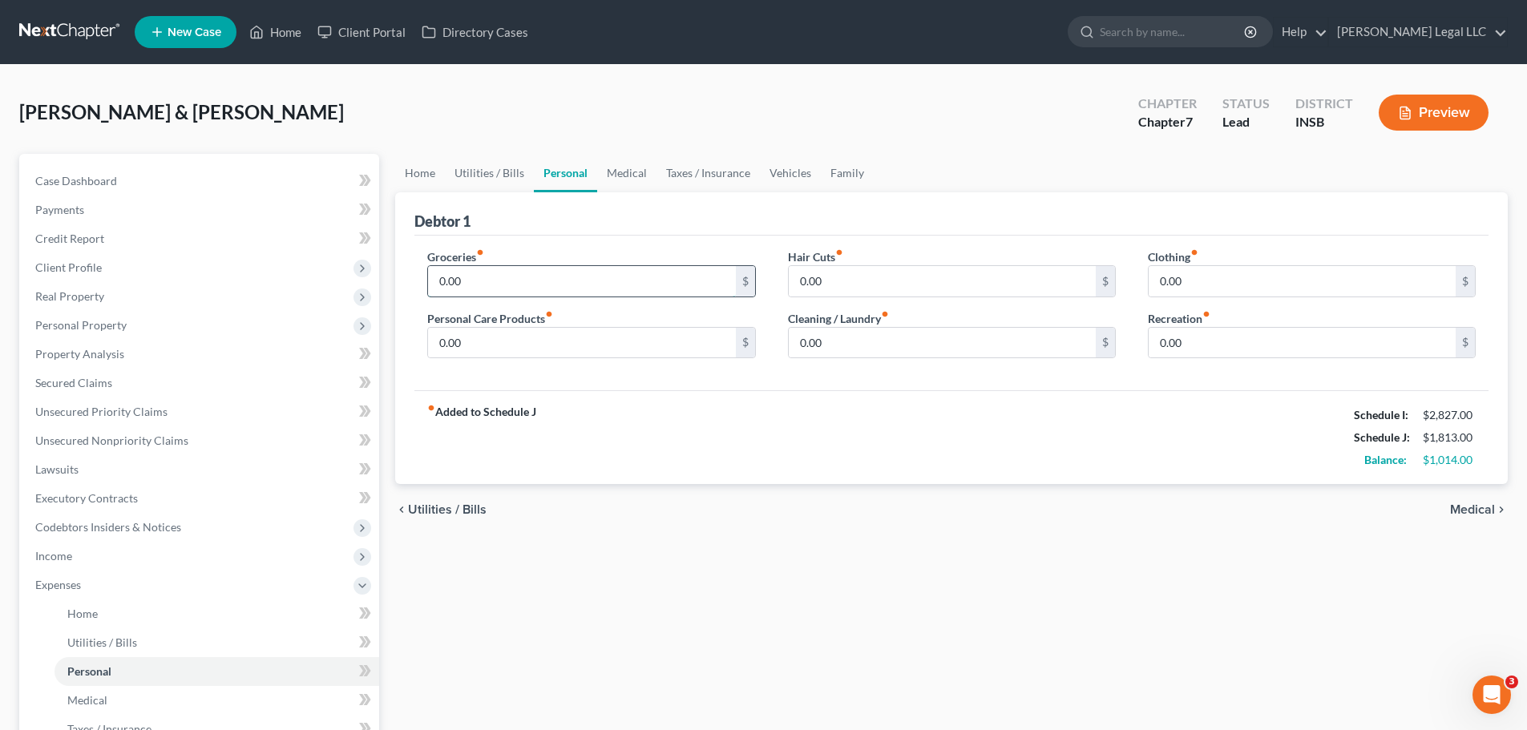
click at [495, 283] on input "0.00" at bounding box center [581, 281] width 307 height 30
click at [897, 406] on div "fiber_manual_record Added to Schedule J Schedule I: $2,827.00 Schedule J: $1,87…" at bounding box center [951, 437] width 1074 height 94
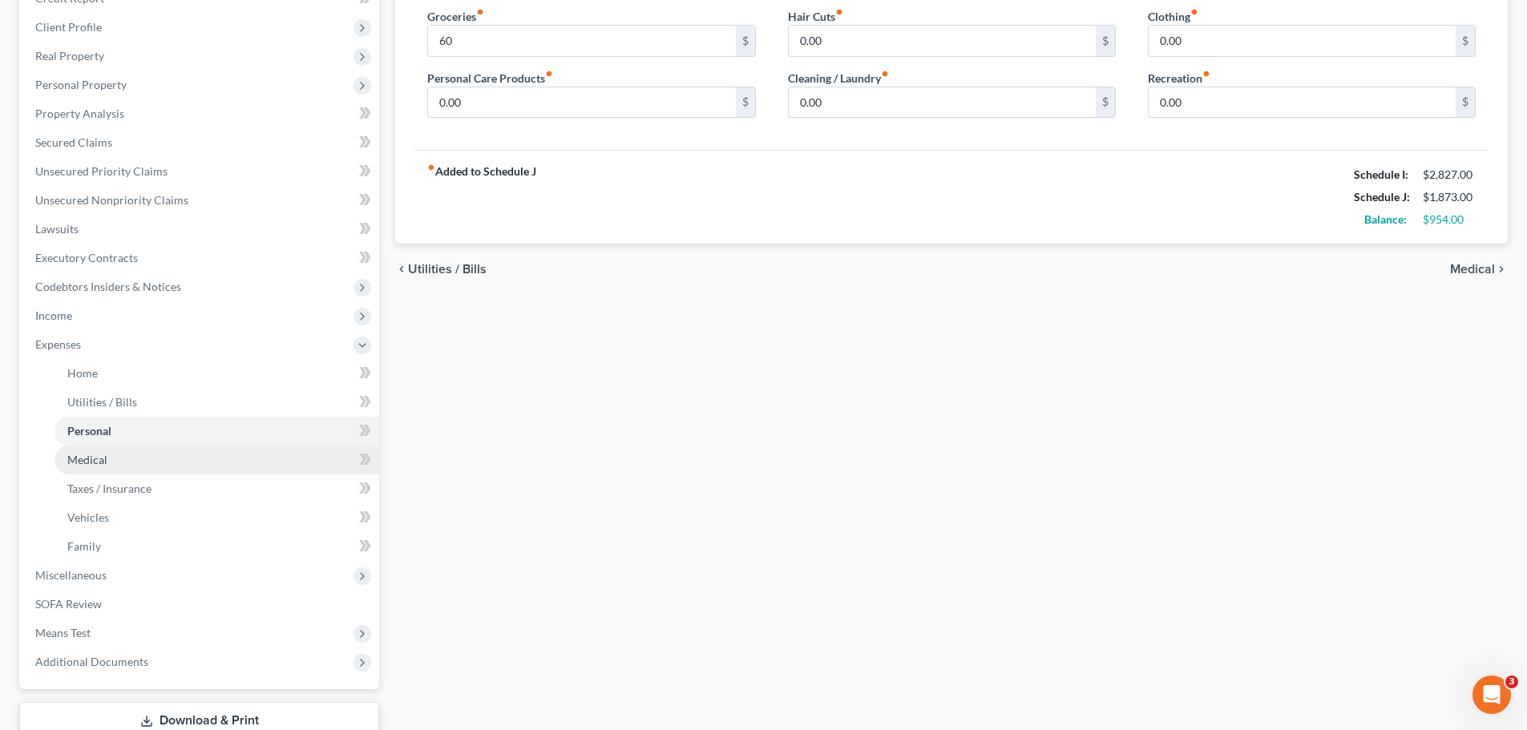
click at [81, 447] on link "Medical" at bounding box center [216, 460] width 325 height 29
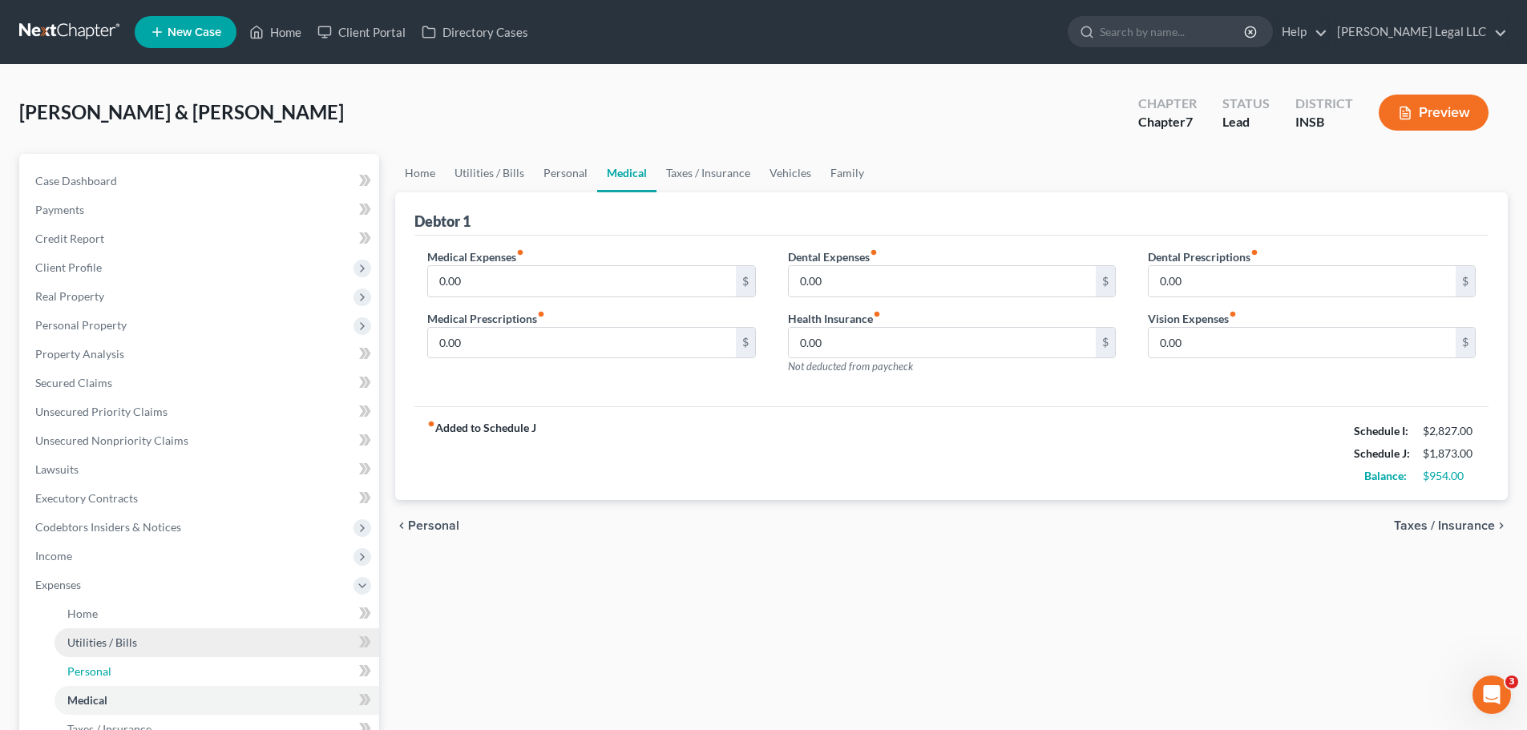
click at [115, 556] on link "Personal" at bounding box center [216, 671] width 325 height 29
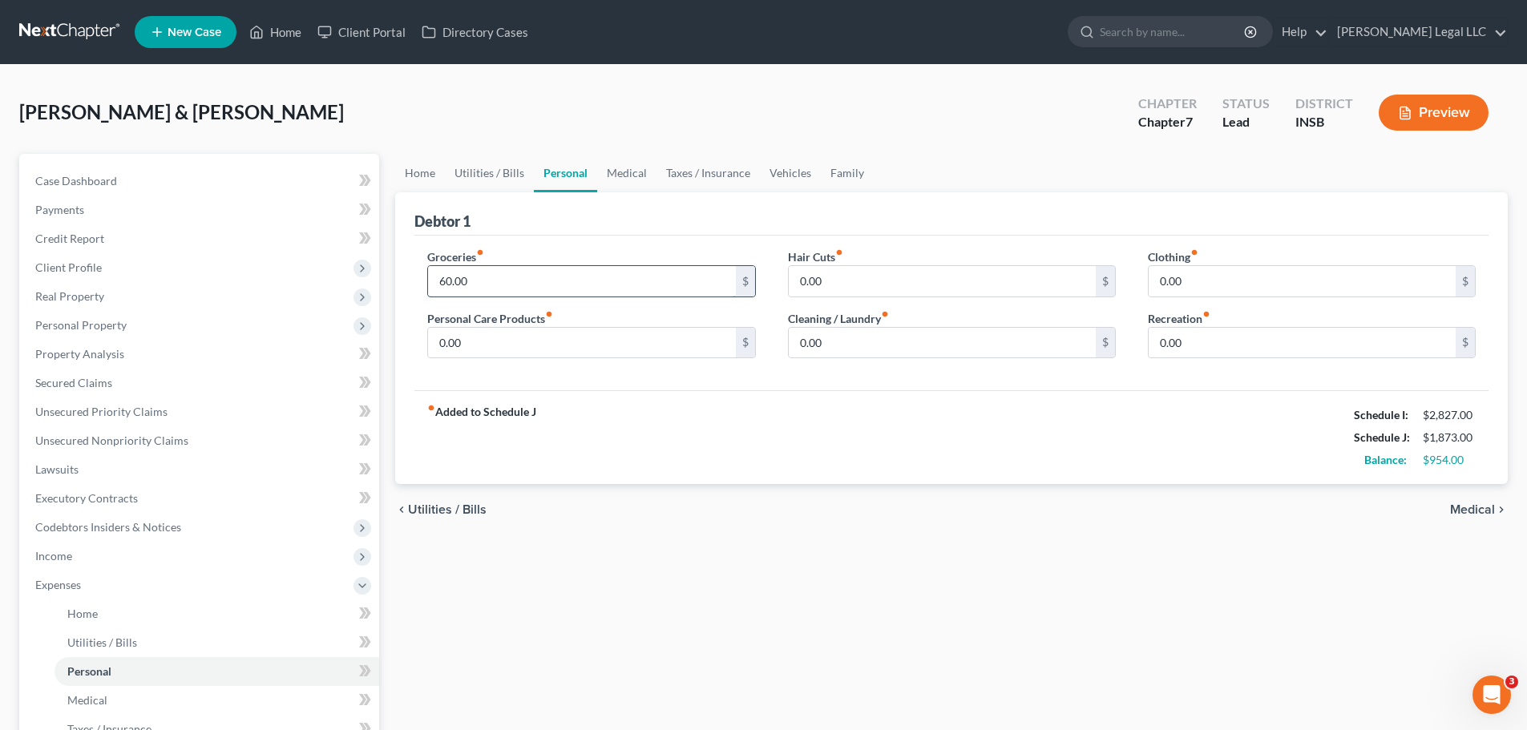
click at [520, 283] on input "60.00" at bounding box center [581, 281] width 307 height 30
click at [859, 502] on div "chevron_left Utilities / Bills Medical chevron_right" at bounding box center [951, 509] width 1112 height 51
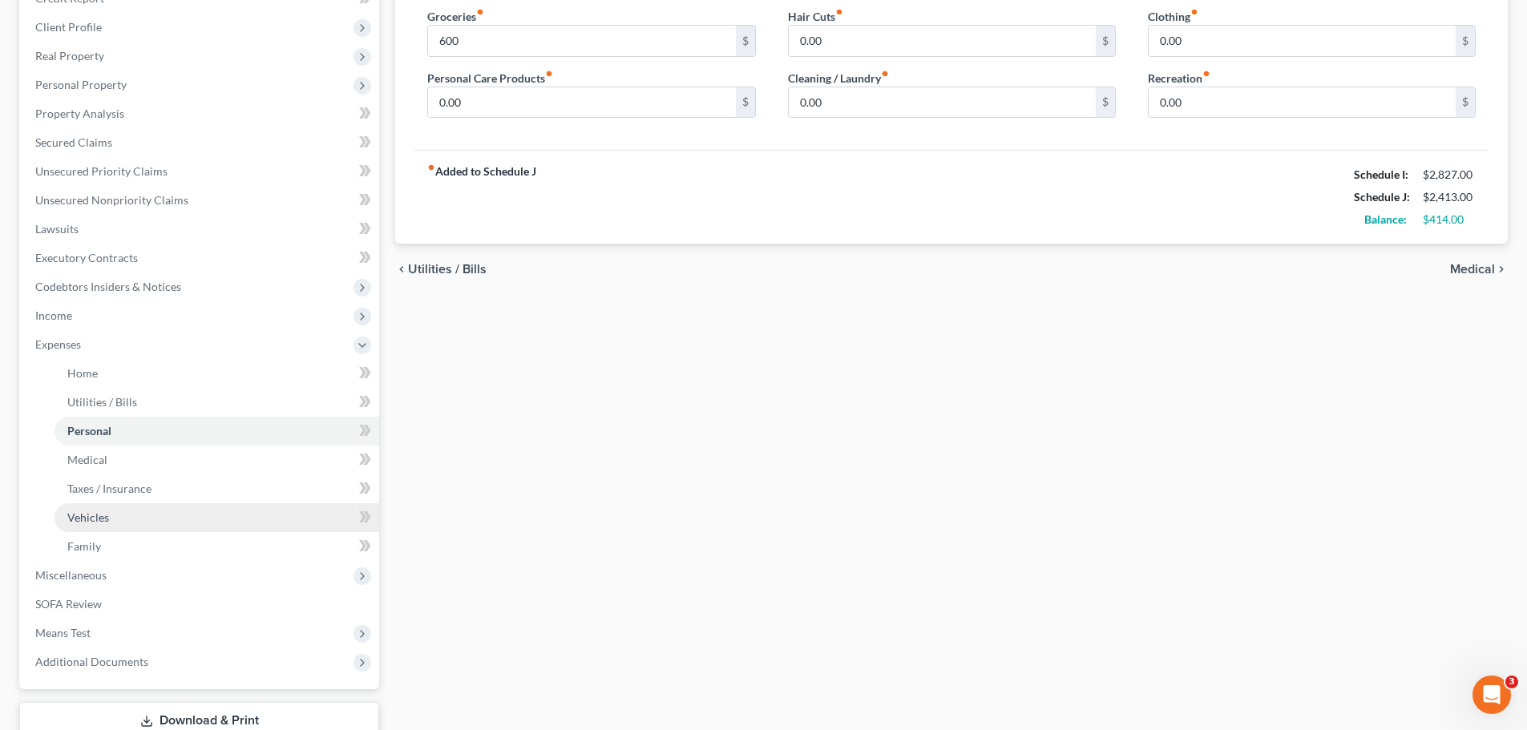
click at [135, 509] on link "Vehicles" at bounding box center [216, 517] width 325 height 29
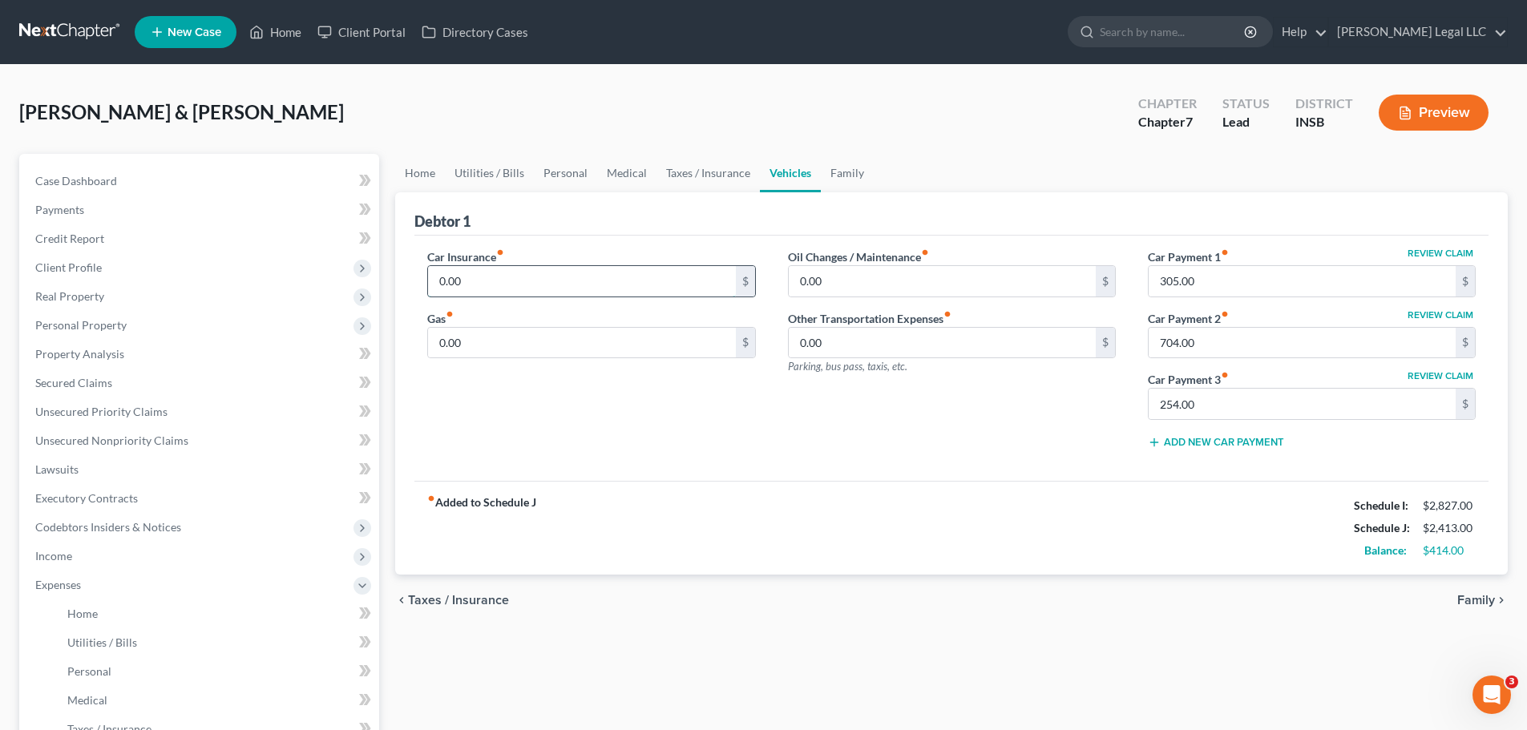
click at [526, 284] on input "0.00" at bounding box center [581, 281] width 307 height 30
click at [509, 434] on div "Car Insurance fiber_manual_record 200 $ Gas fiber_manual_record 0.00 $" at bounding box center [591, 354] width 360 height 213
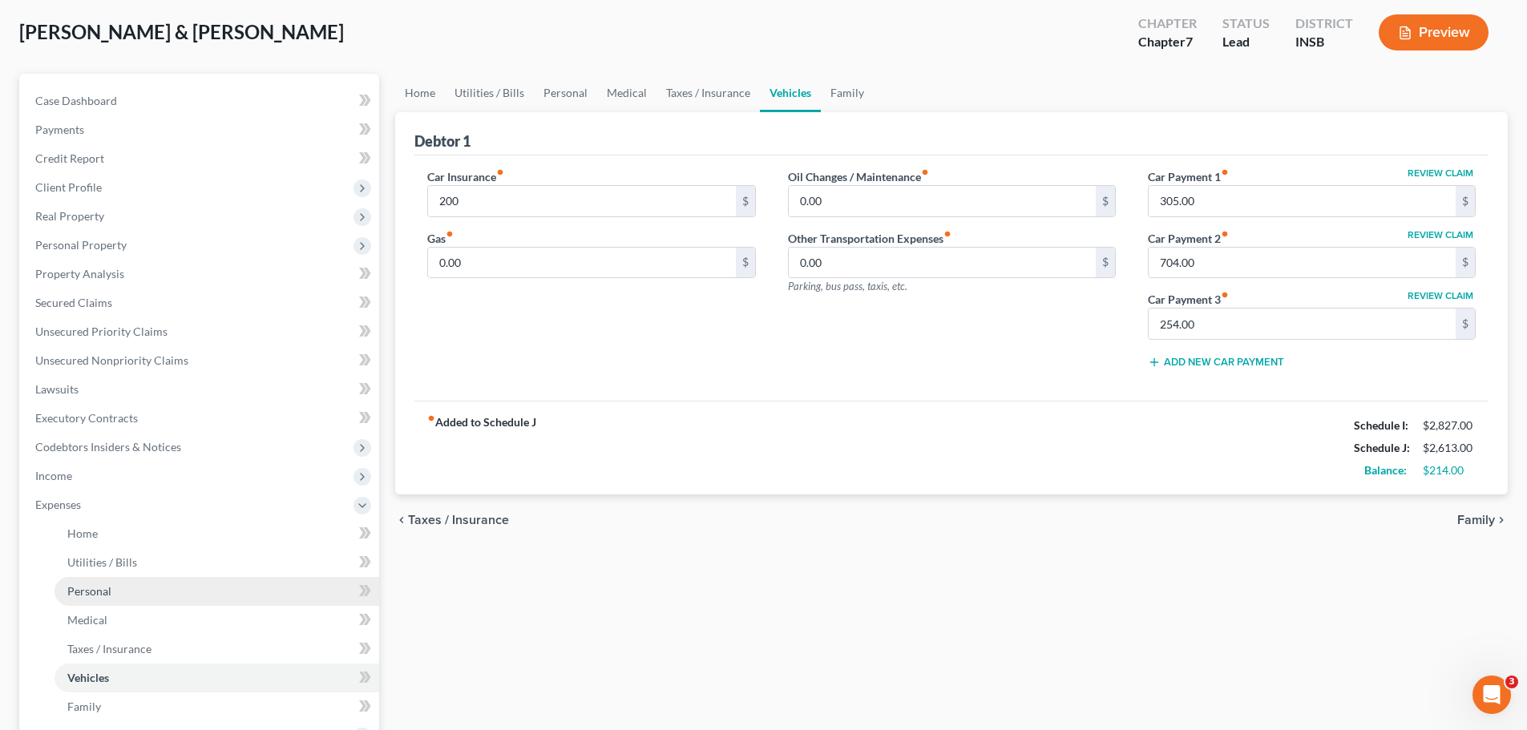
click at [138, 556] on link "Personal" at bounding box center [216, 591] width 325 height 29
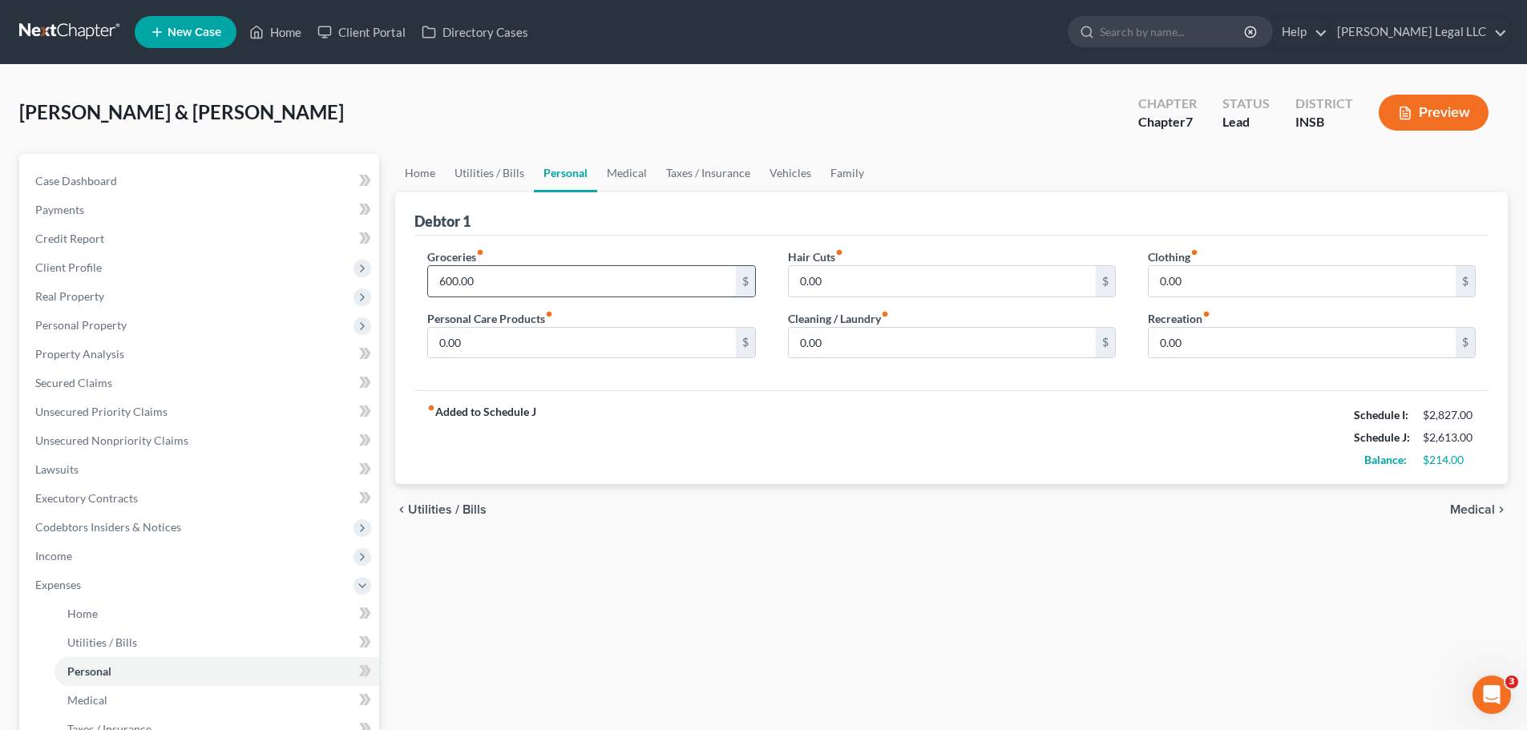
click at [521, 284] on input "600.00" at bounding box center [581, 281] width 307 height 30
click at [470, 343] on input "0.00" at bounding box center [581, 343] width 307 height 30
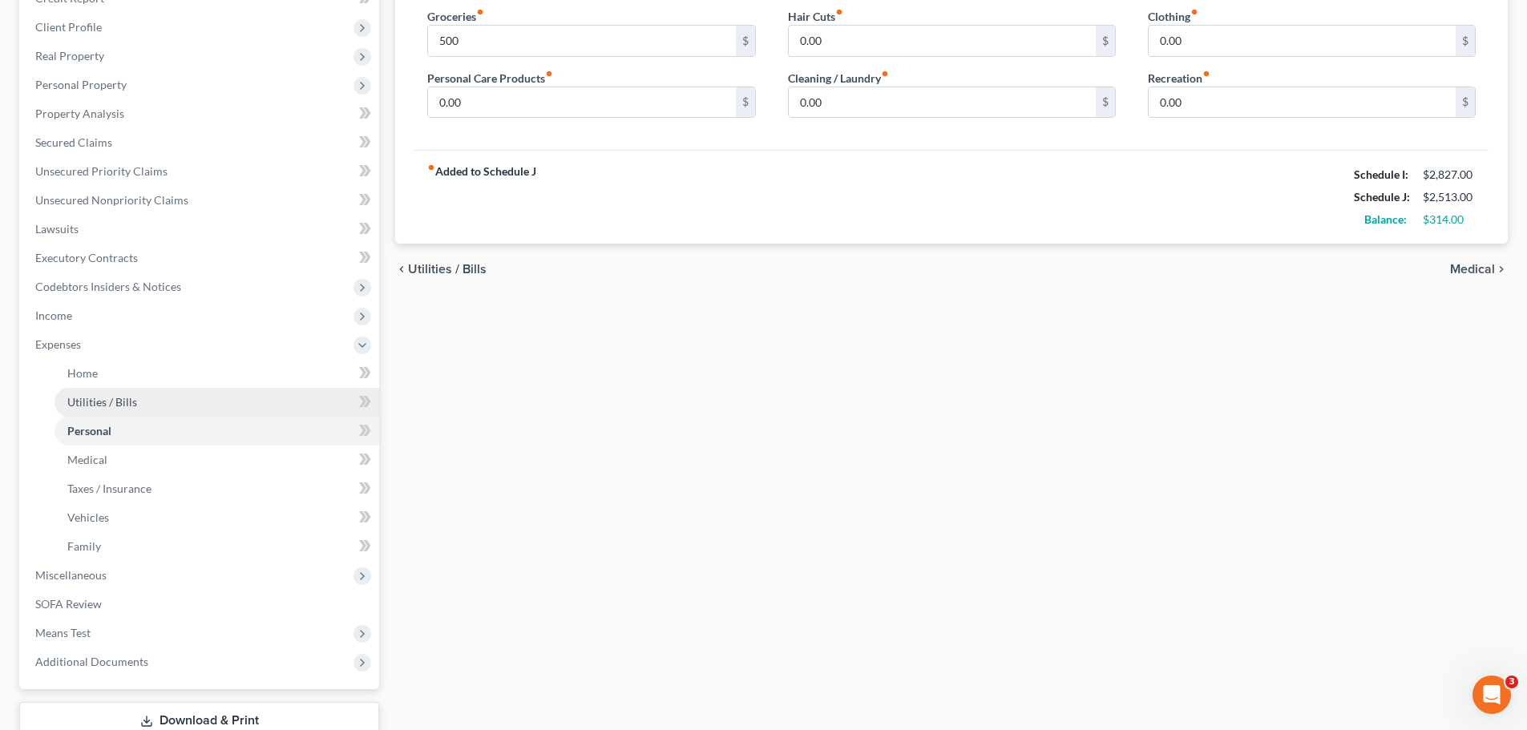
click at [130, 397] on span "Utilities / Bills" at bounding box center [102, 402] width 70 height 14
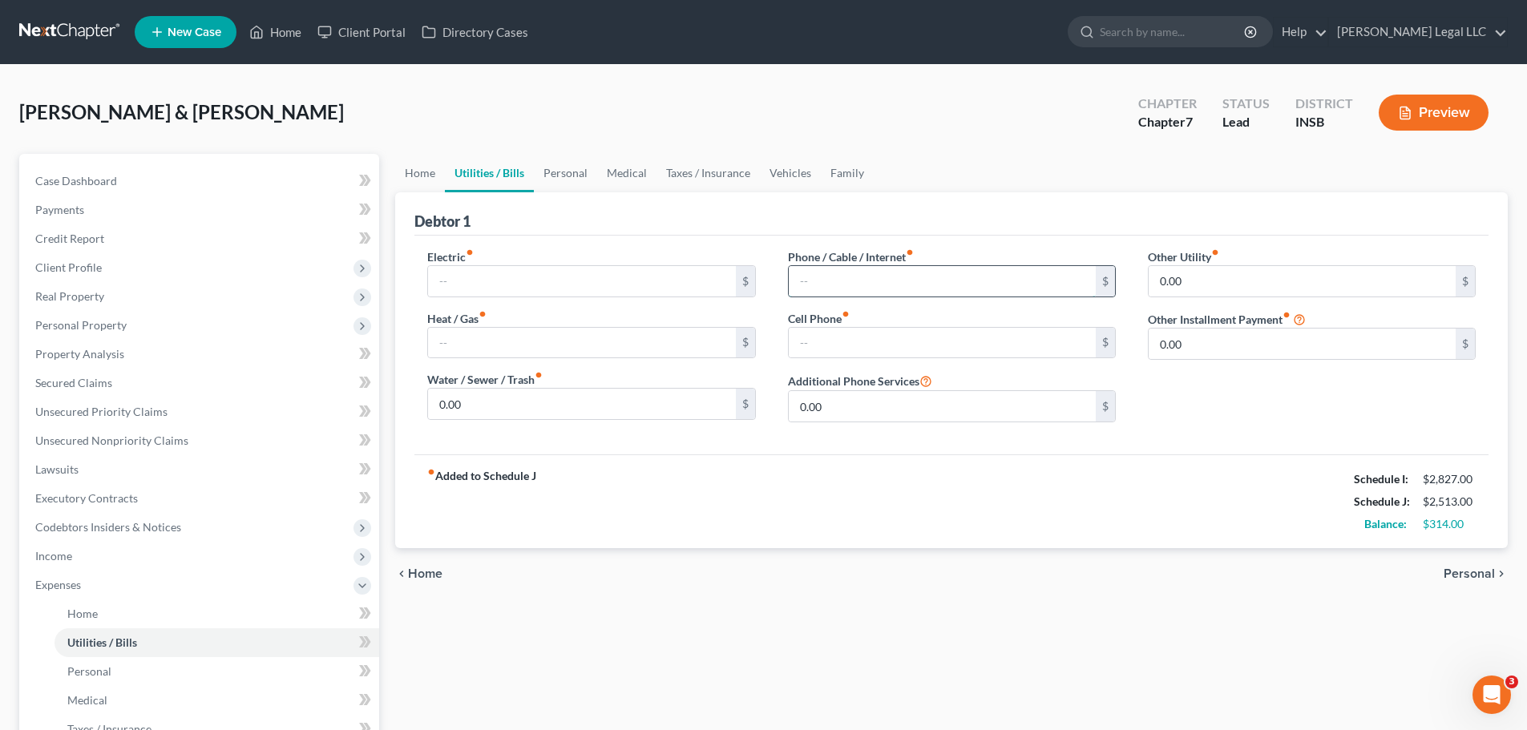
click at [813, 272] on input "text" at bounding box center [942, 281] width 307 height 30
click at [819, 289] on input "150" at bounding box center [942, 281] width 307 height 30
click at [819, 288] on input "150" at bounding box center [942, 281] width 307 height 30
click at [841, 345] on input "text" at bounding box center [942, 343] width 307 height 30
drag, startPoint x: 744, startPoint y: 518, endPoint x: 752, endPoint y: 495, distance: 24.3
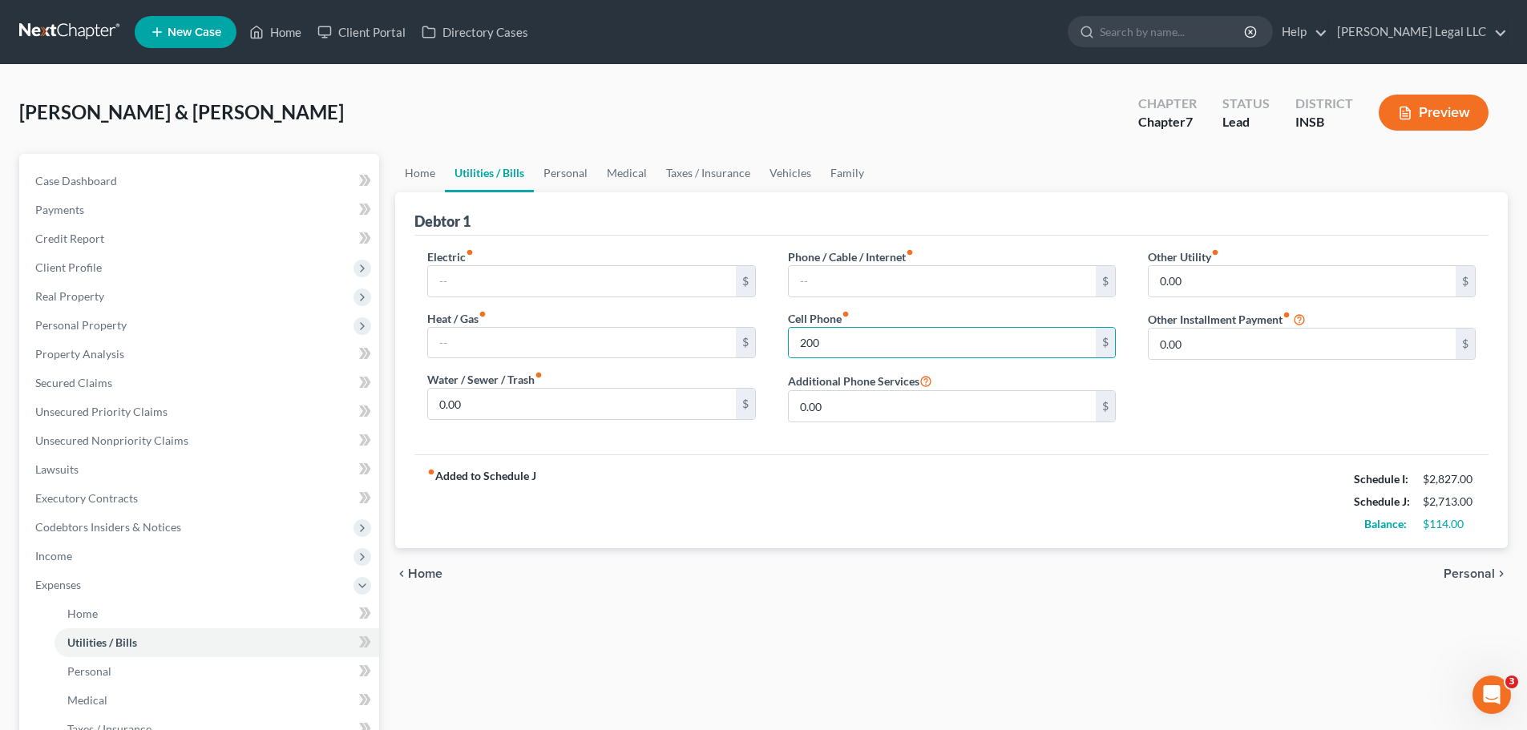
click at [744, 518] on div "fiber_manual_record Added to Schedule J Schedule I: $2,827.00 Schedule J: $2,71…" at bounding box center [951, 501] width 1074 height 94
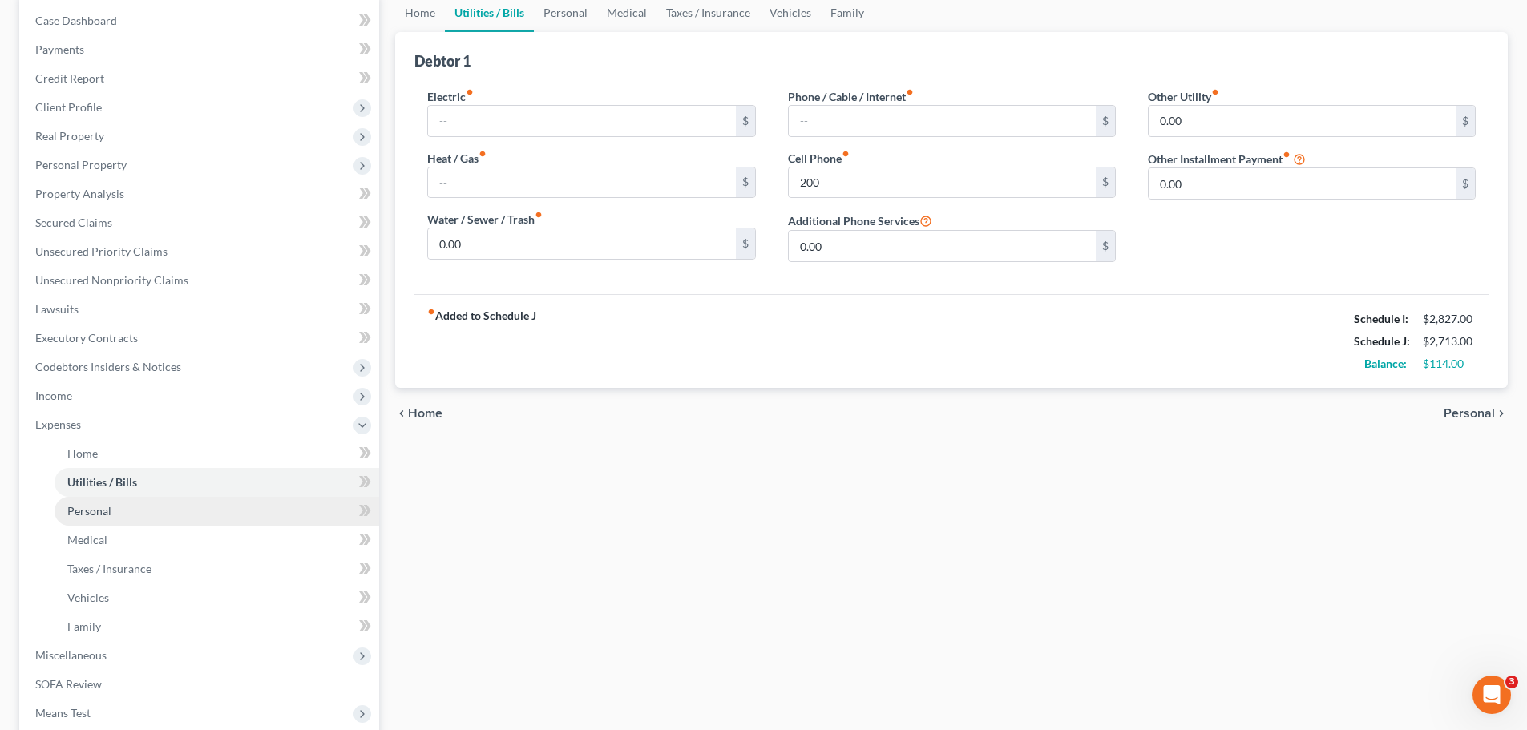
click at [110, 509] on span "Personal" at bounding box center [89, 511] width 44 height 14
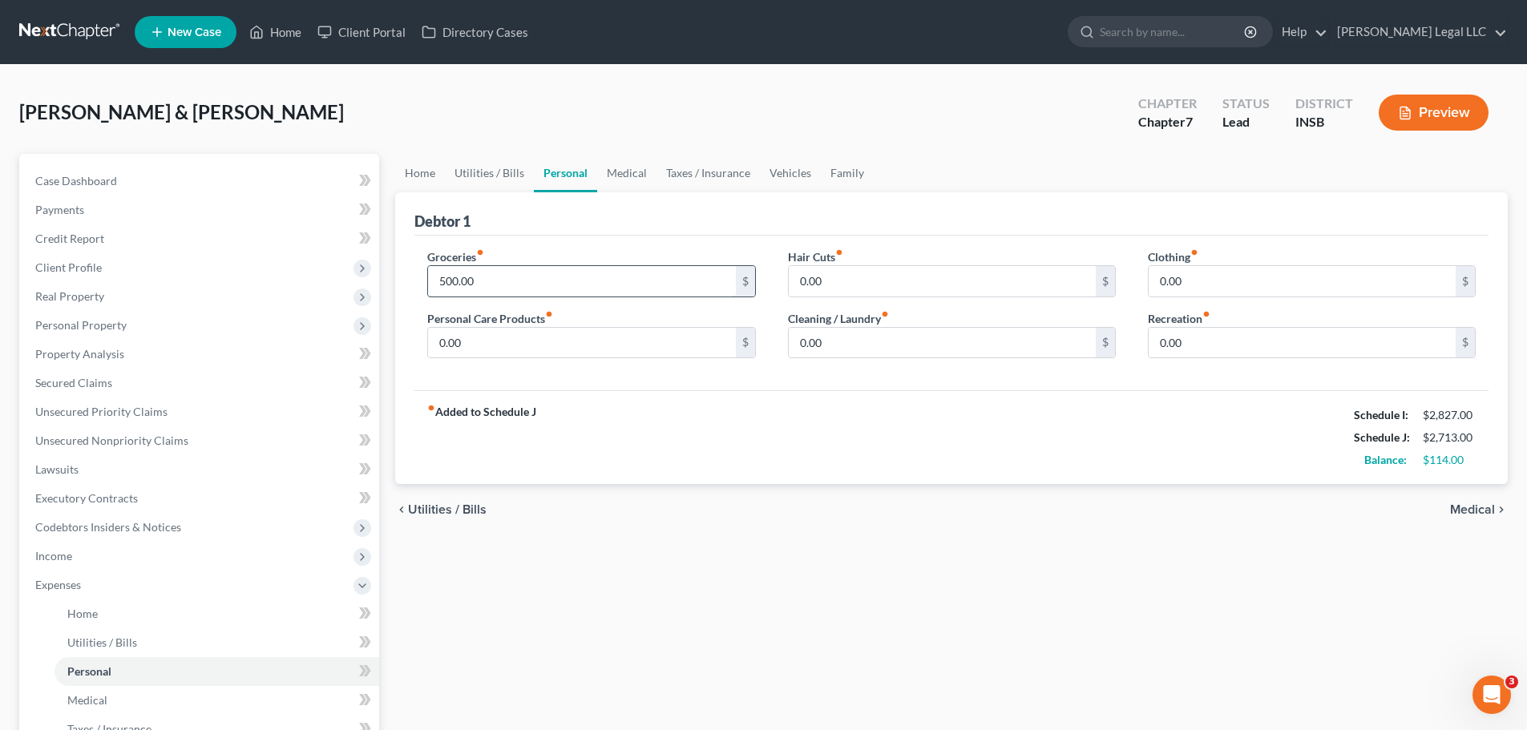
click at [520, 283] on input "500.00" at bounding box center [581, 281] width 307 height 30
click at [80, 556] on span "Medical" at bounding box center [87, 700] width 40 height 14
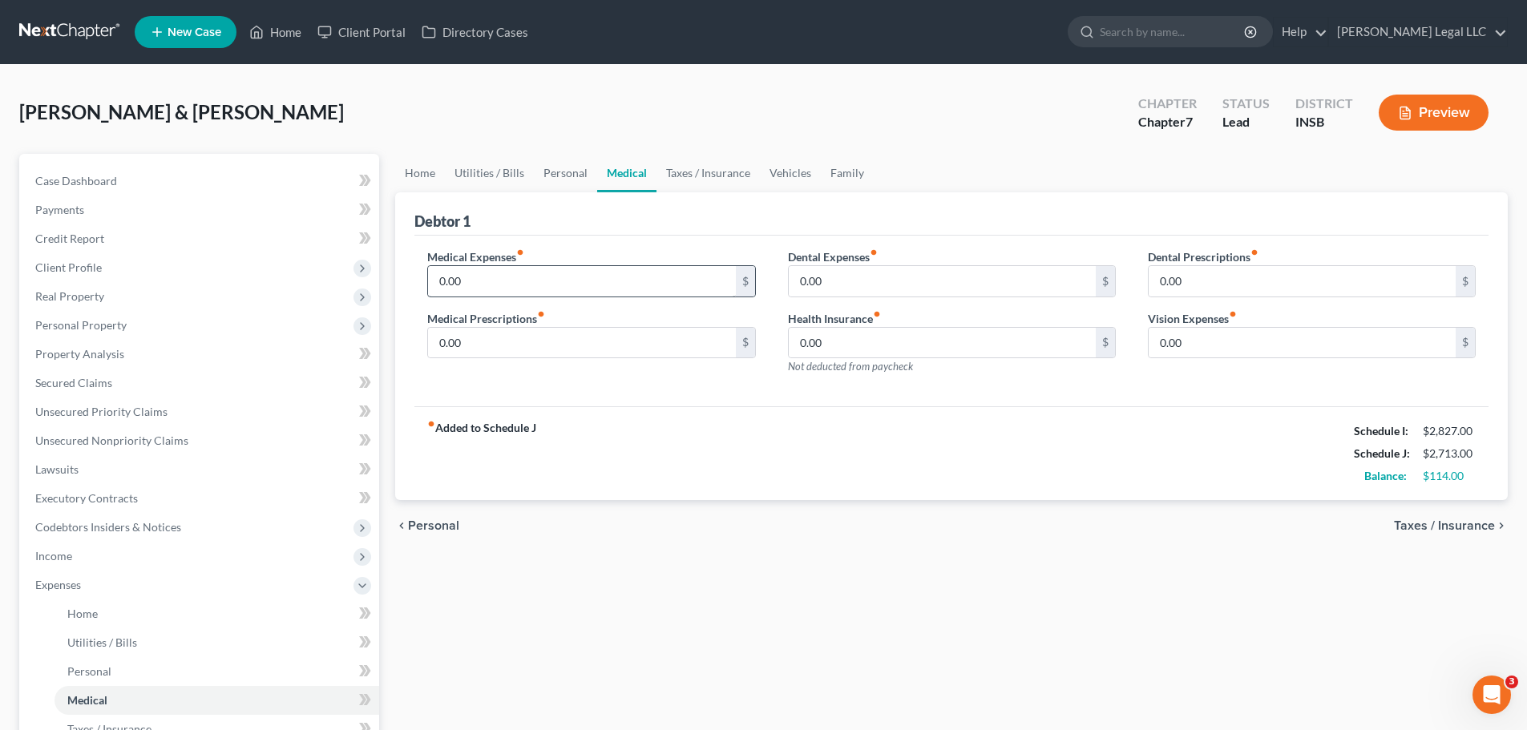
drag, startPoint x: 470, startPoint y: 301, endPoint x: 480, endPoint y: 290, distance: 14.2
click at [470, 301] on div "Medical Expenses fiber_manual_record 0.00 $ Medical Prescriptions fiber_manual_…" at bounding box center [591, 317] width 360 height 139
click at [486, 278] on input "0.00" at bounding box center [581, 281] width 307 height 30
click at [795, 450] on div "fiber_manual_record Added to Schedule J Schedule I: $2,827.00 Schedule J: $2,81…" at bounding box center [951, 453] width 1074 height 94
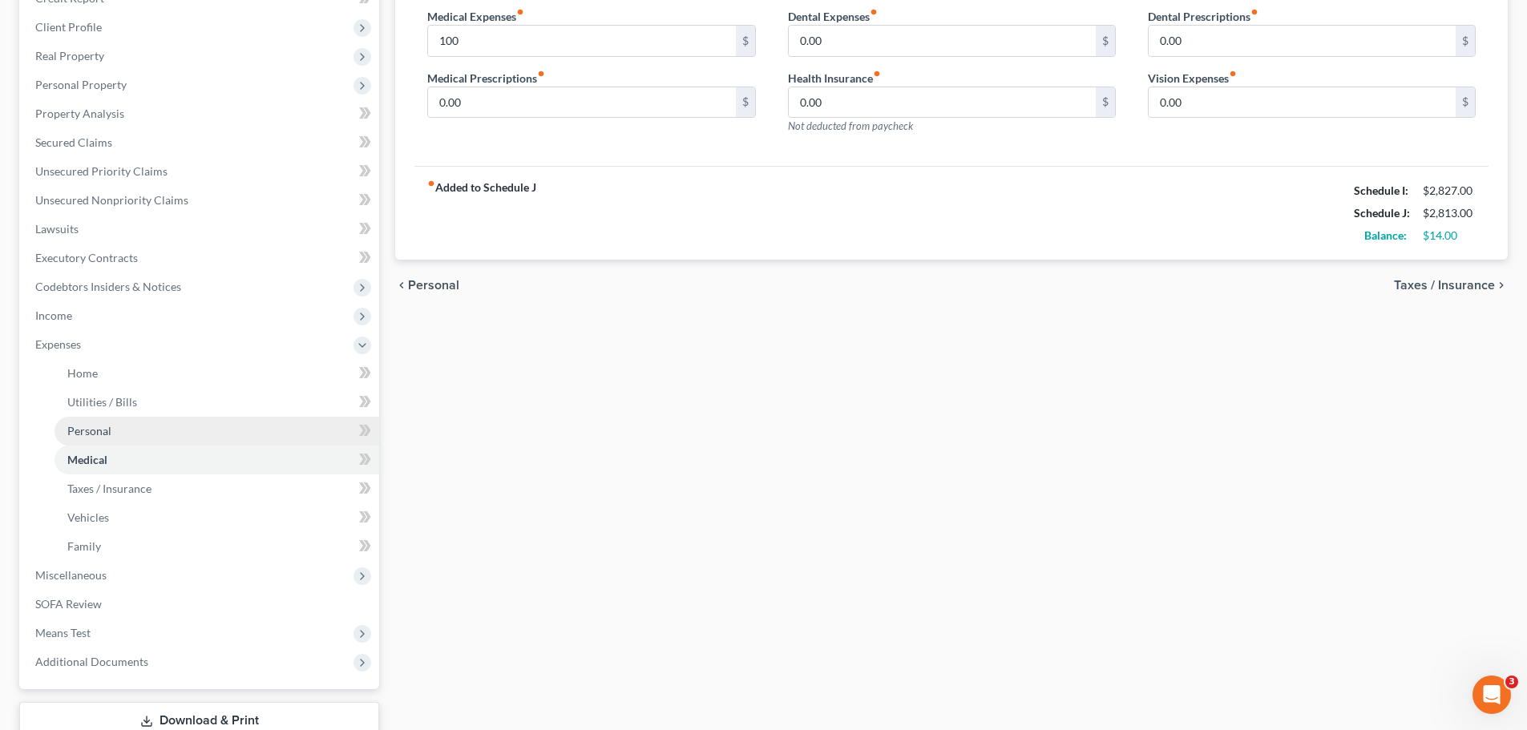
click at [103, 430] on span "Personal" at bounding box center [89, 431] width 44 height 14
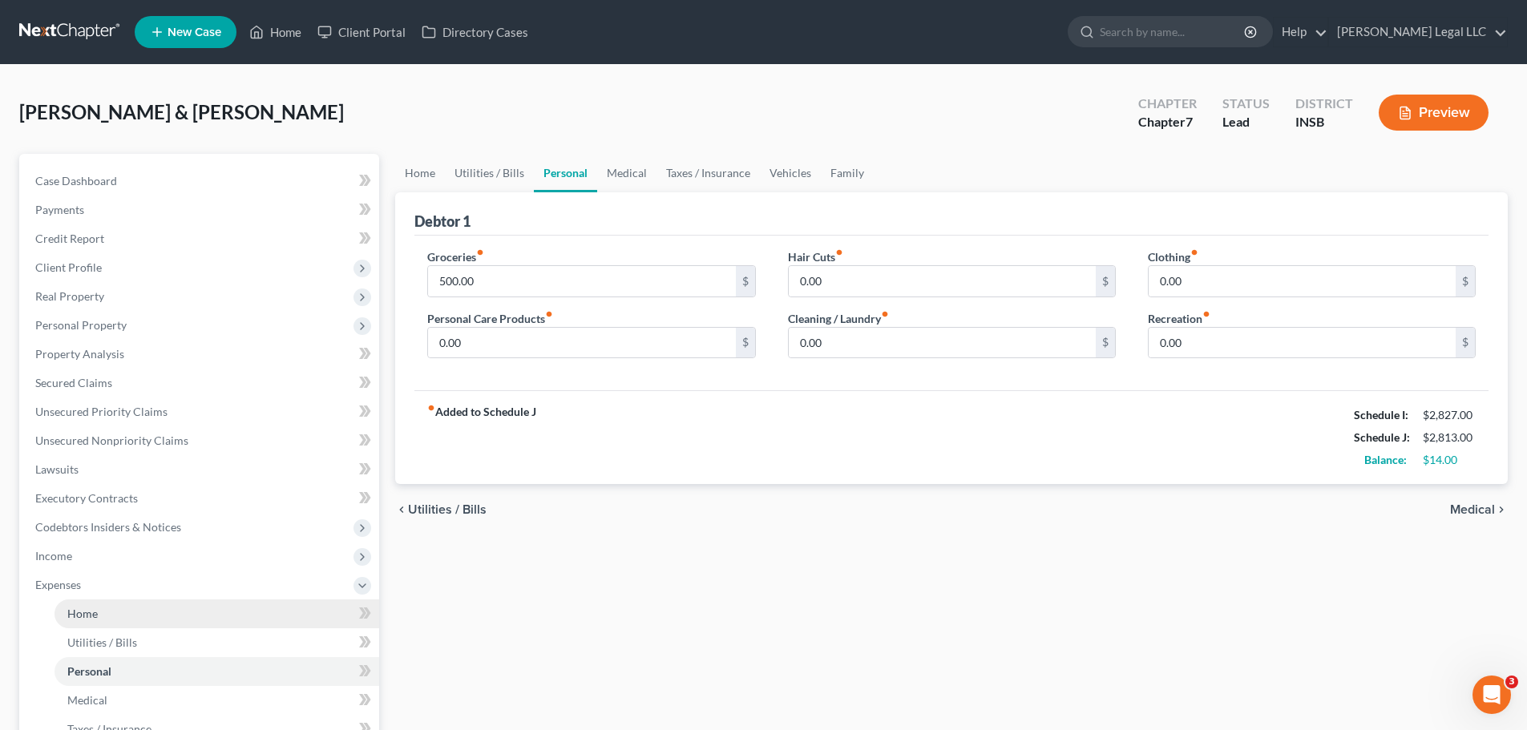
click at [121, 556] on link "Home" at bounding box center [216, 613] width 325 height 29
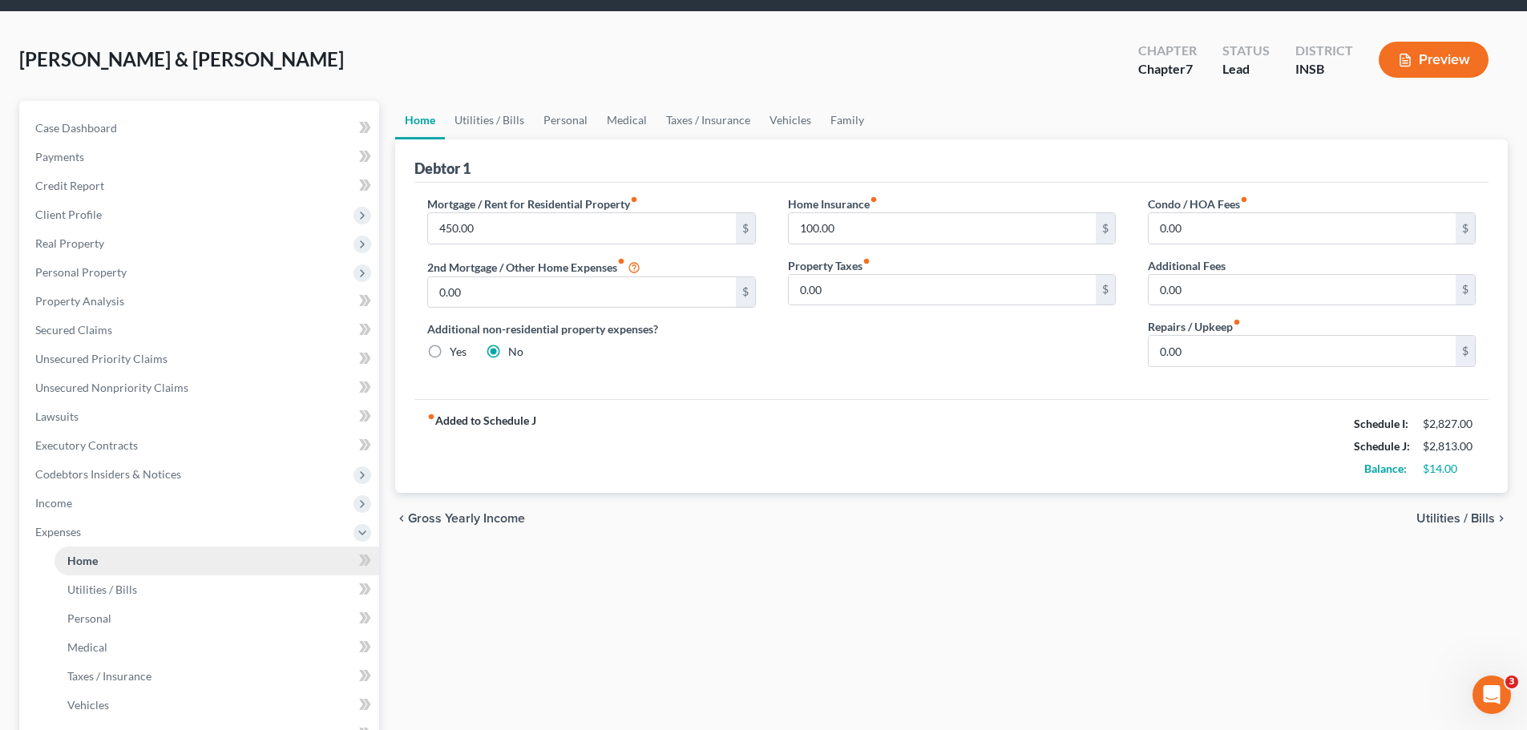
scroll to position [80, 0]
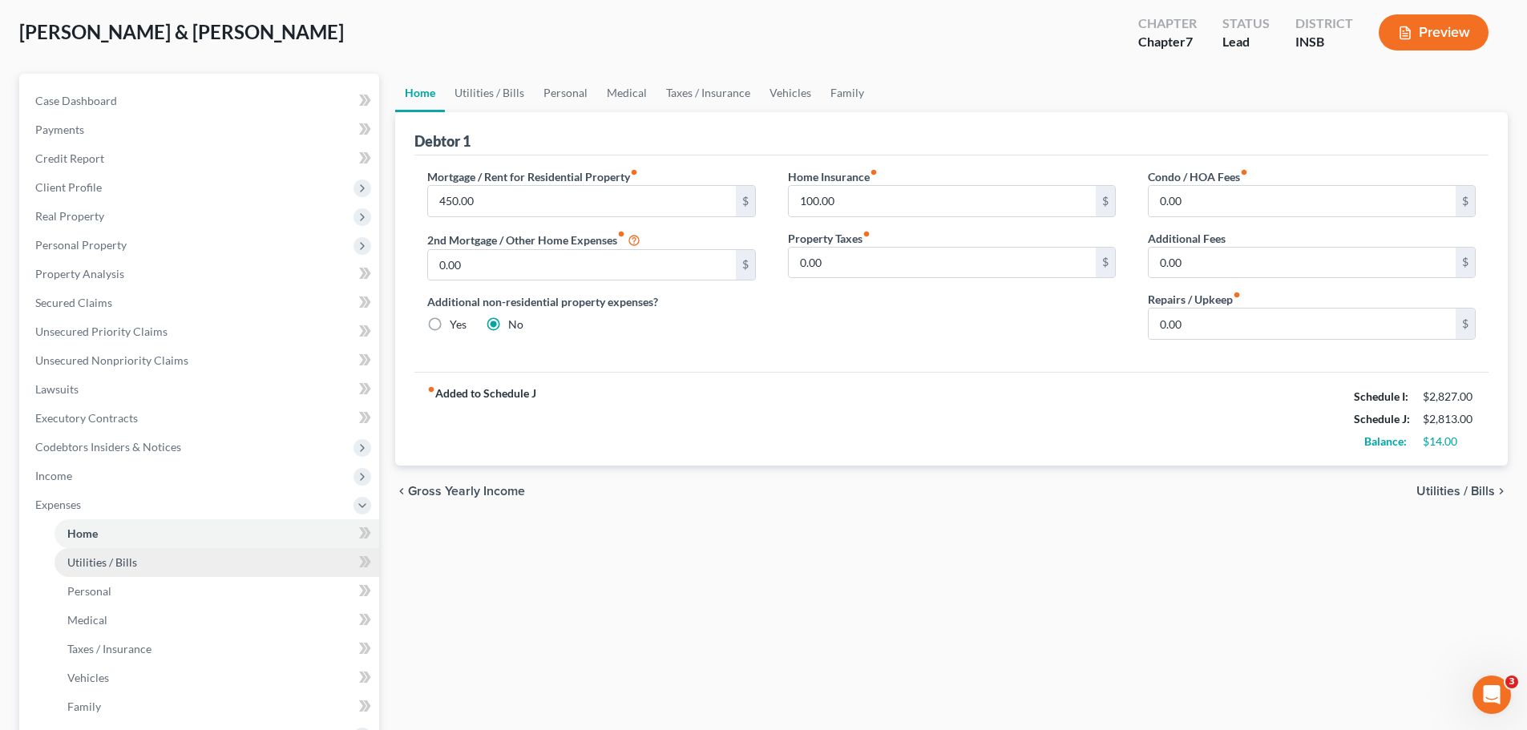
click at [108, 556] on span "Utilities / Bills" at bounding box center [102, 562] width 70 height 14
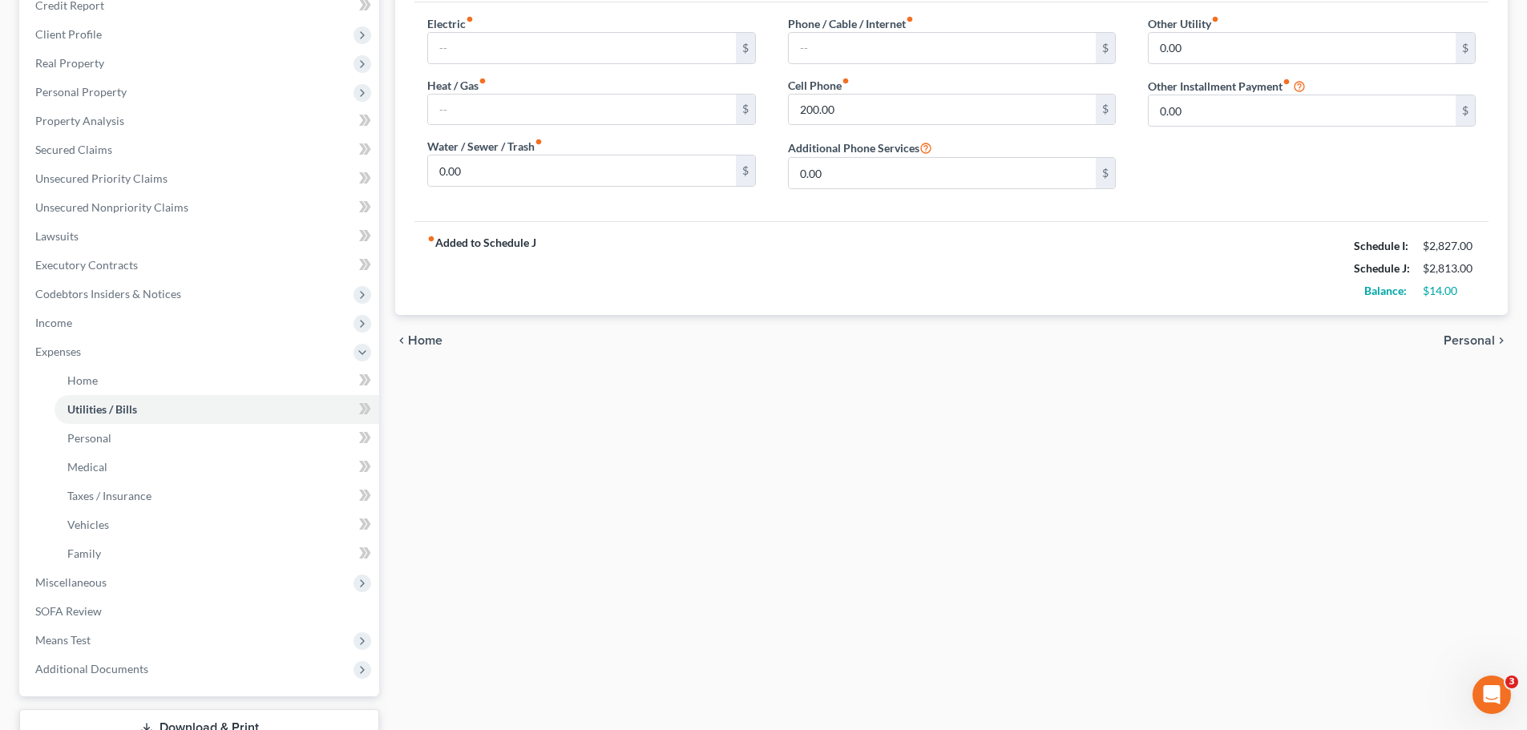
scroll to position [240, 0]
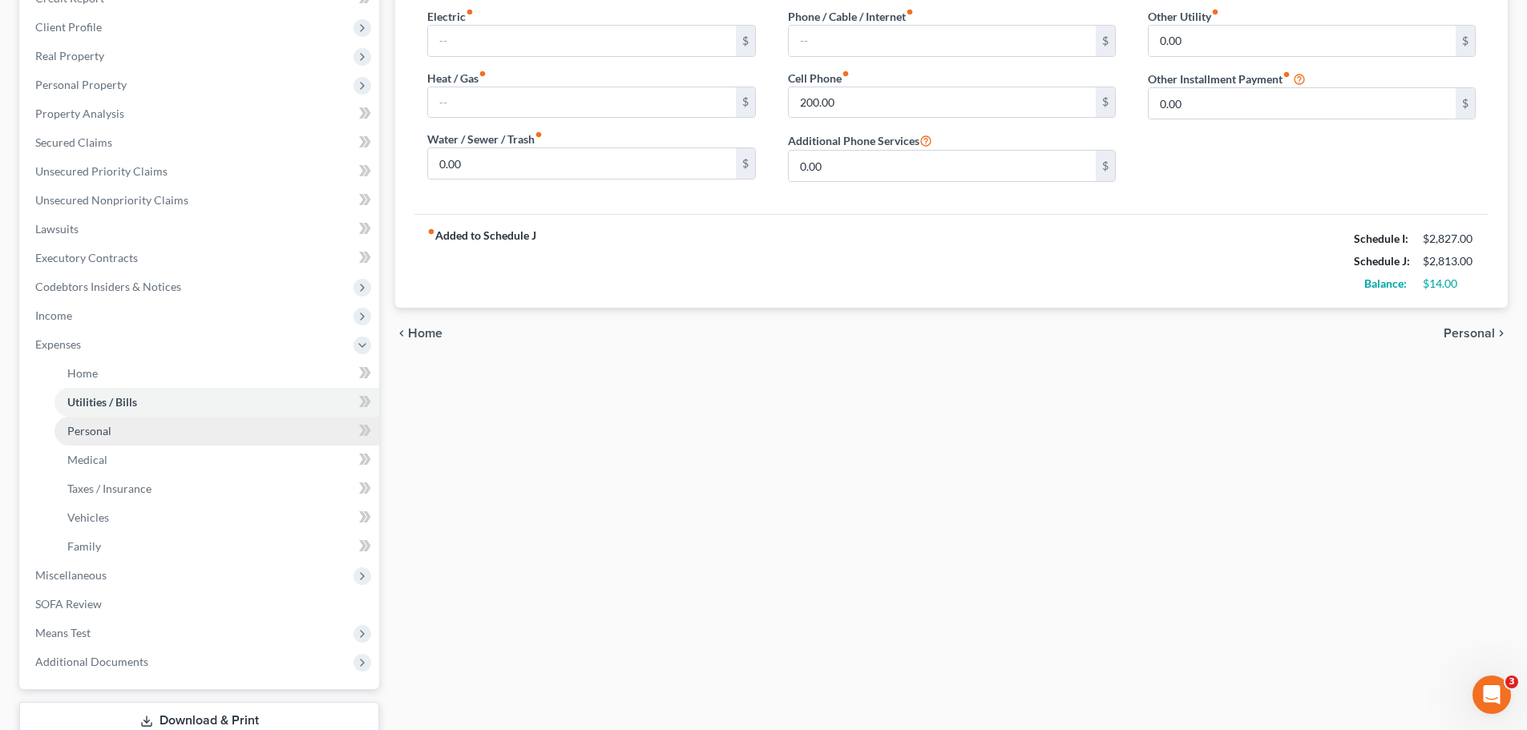
click at [134, 426] on link "Personal" at bounding box center [216, 431] width 325 height 29
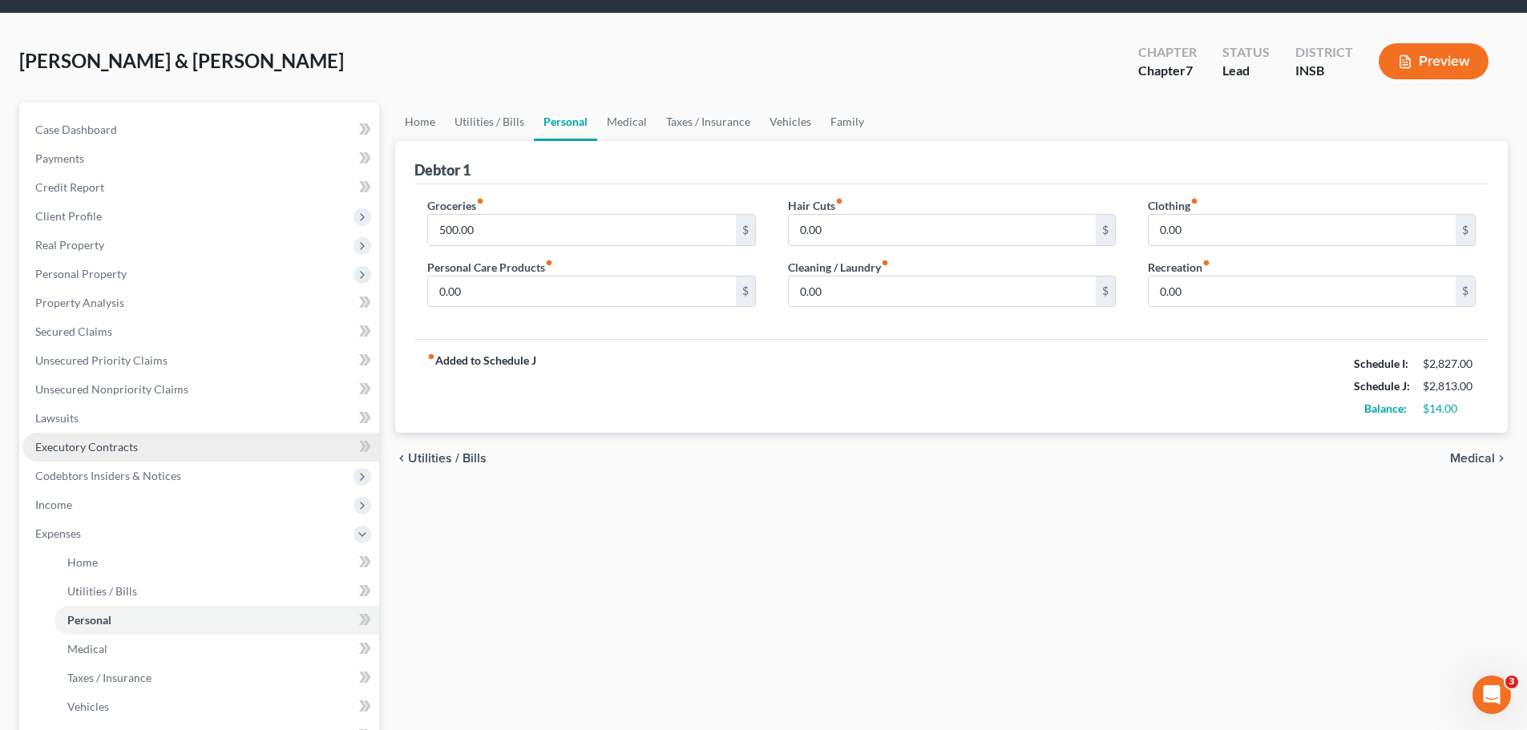
scroll to position [80, 0]
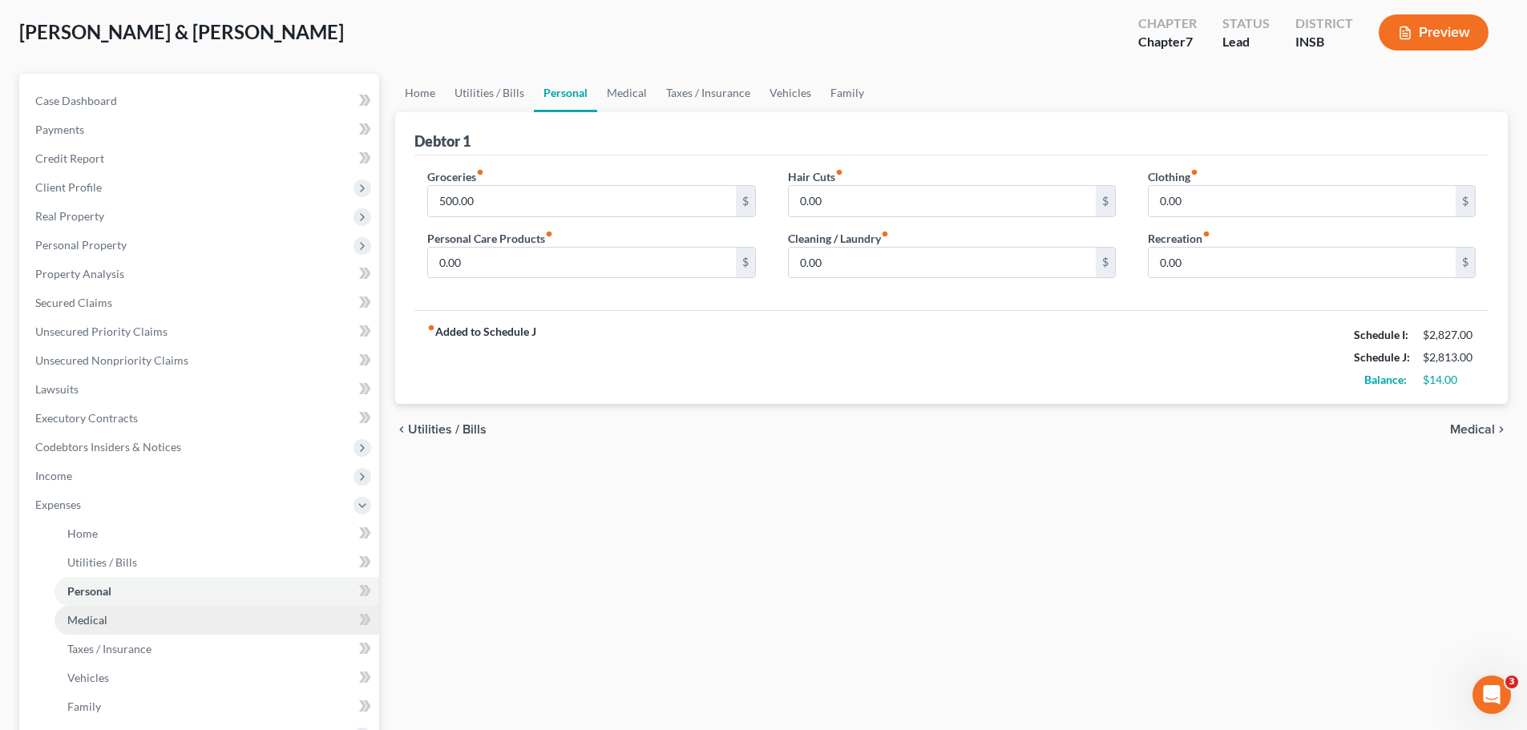
click at [70, 556] on span "Medical" at bounding box center [87, 620] width 40 height 14
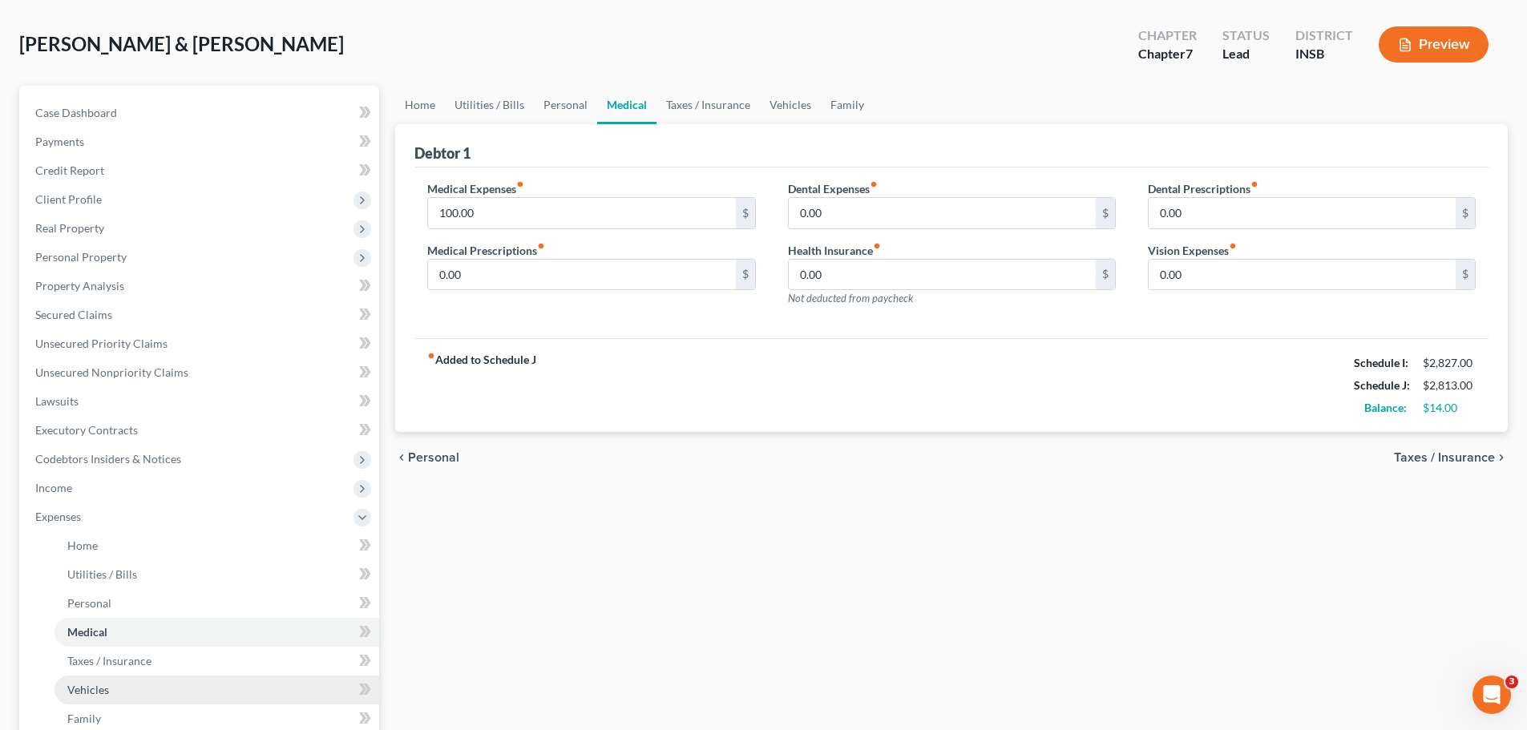
scroll to position [160, 0]
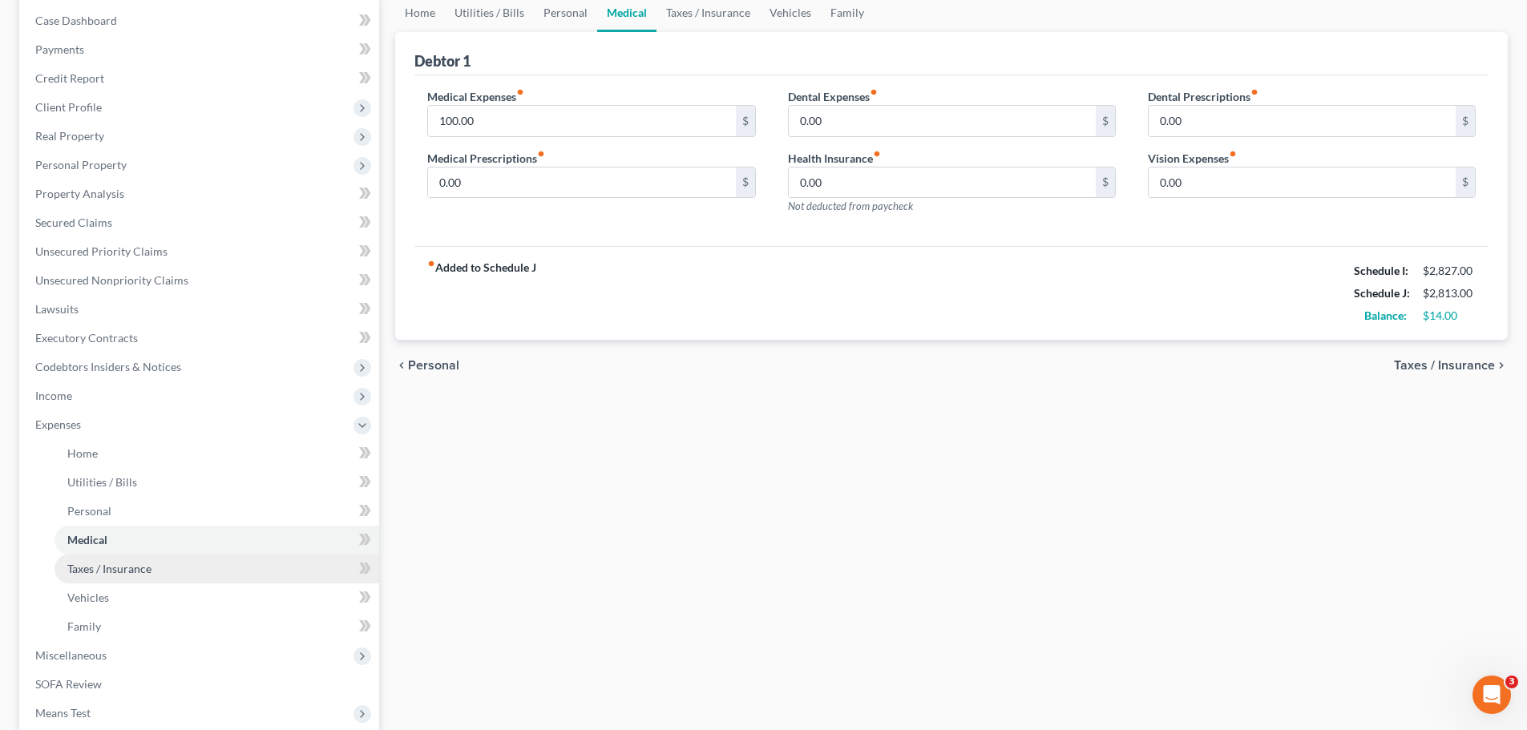
click at [115, 556] on span "Taxes / Insurance" at bounding box center [109, 569] width 84 height 14
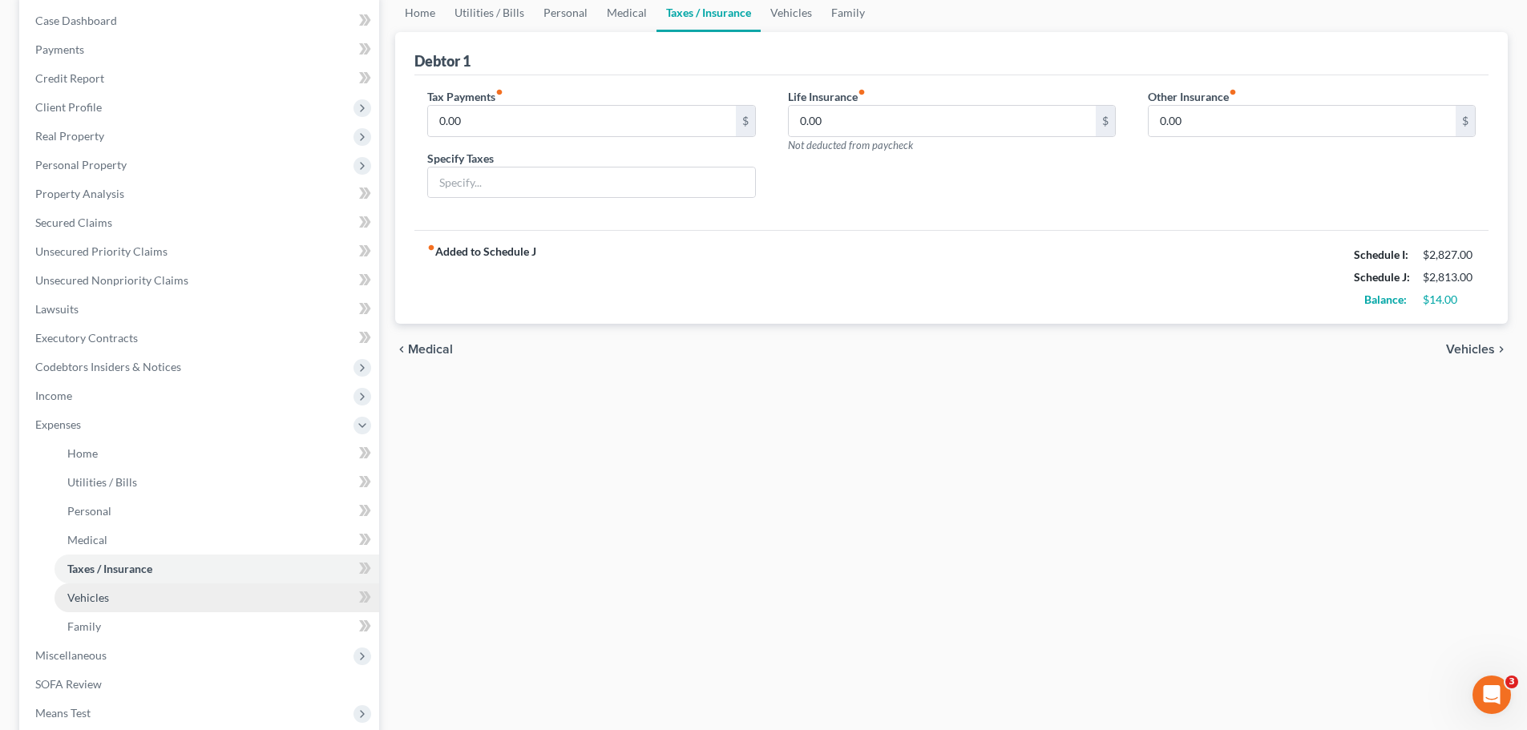
click at [97, 556] on span "Vehicles" at bounding box center [88, 598] width 42 height 14
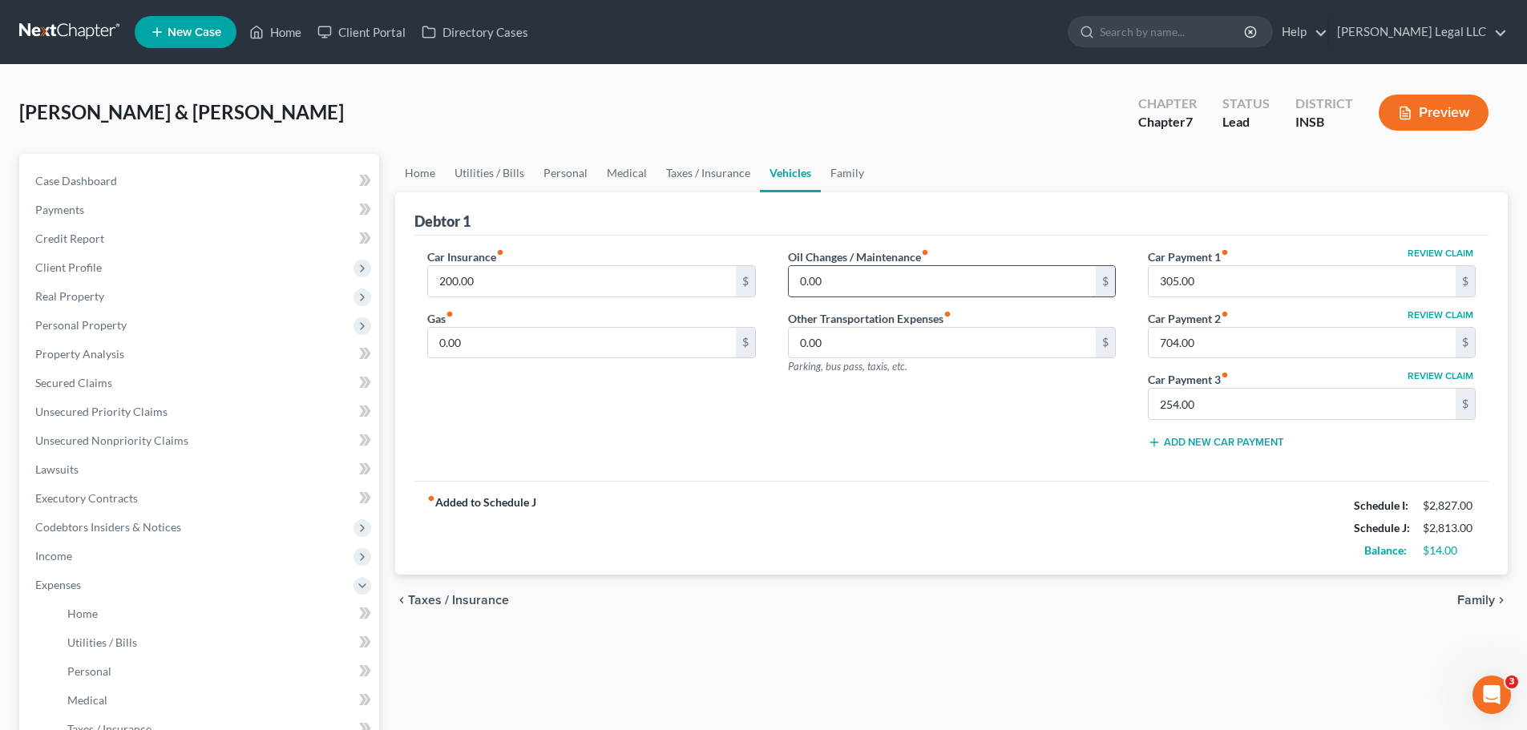
click at [837, 277] on input "0.00" at bounding box center [942, 281] width 307 height 30
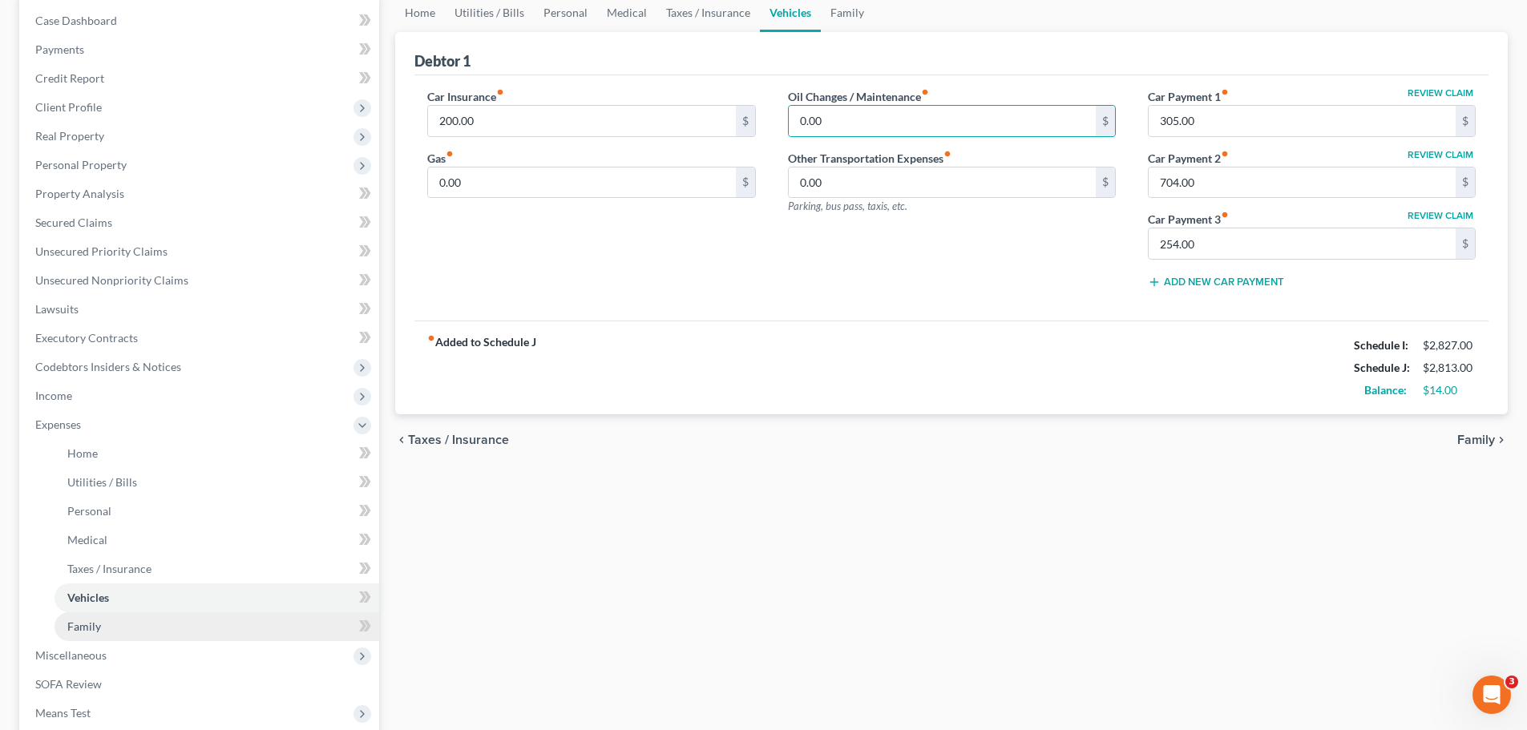
click at [130, 556] on link "Family" at bounding box center [216, 626] width 325 height 29
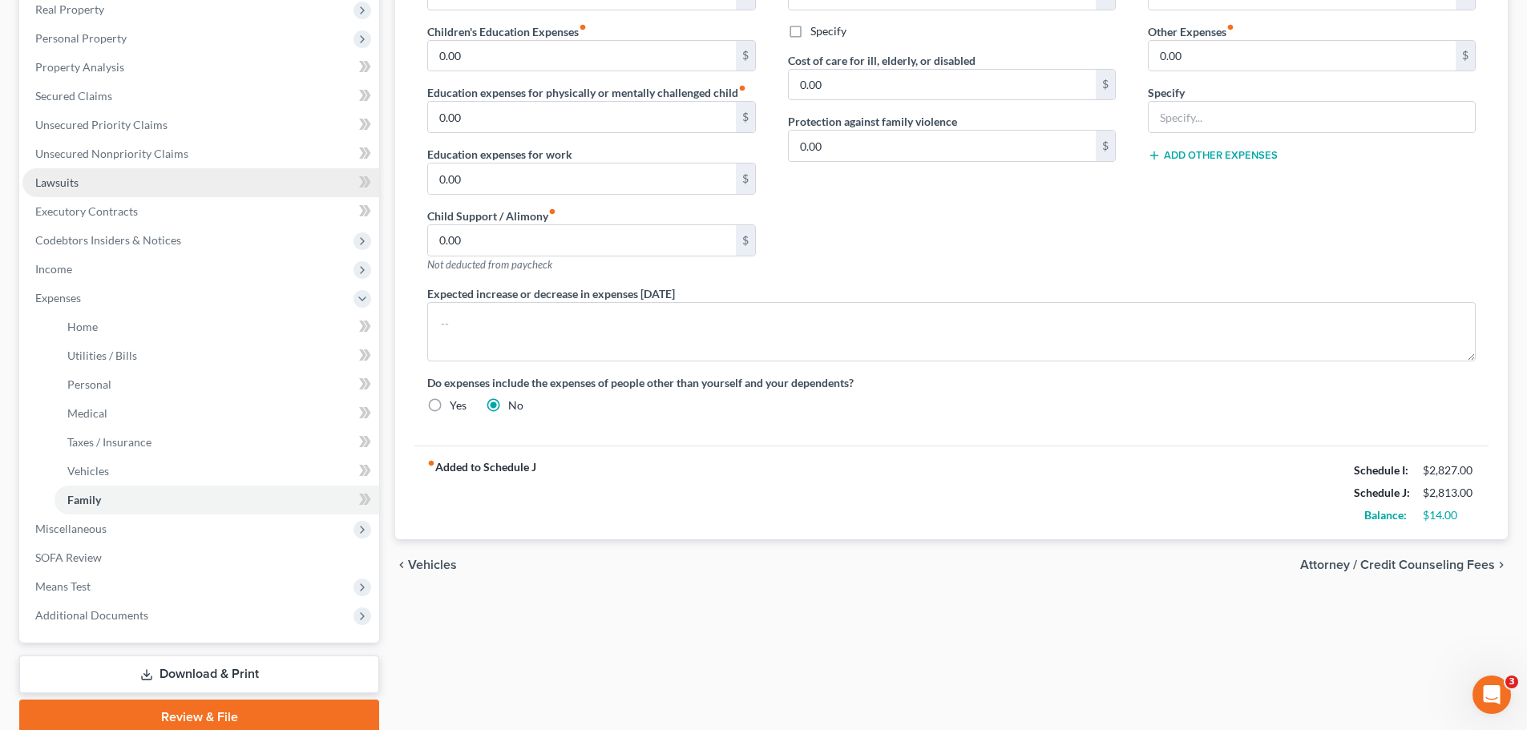
scroll to position [192, 0]
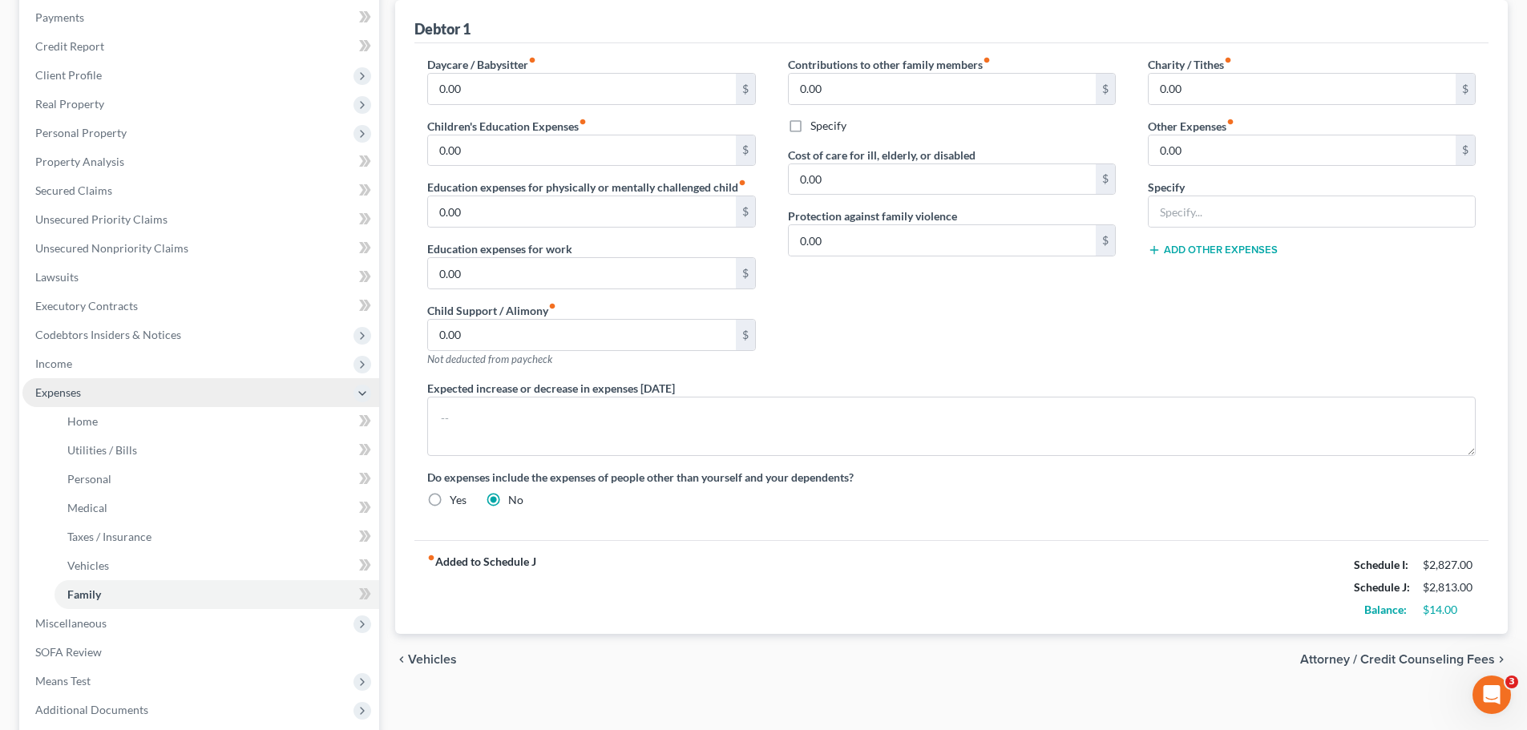
click at [39, 389] on span "Expenses" at bounding box center [58, 392] width 46 height 14
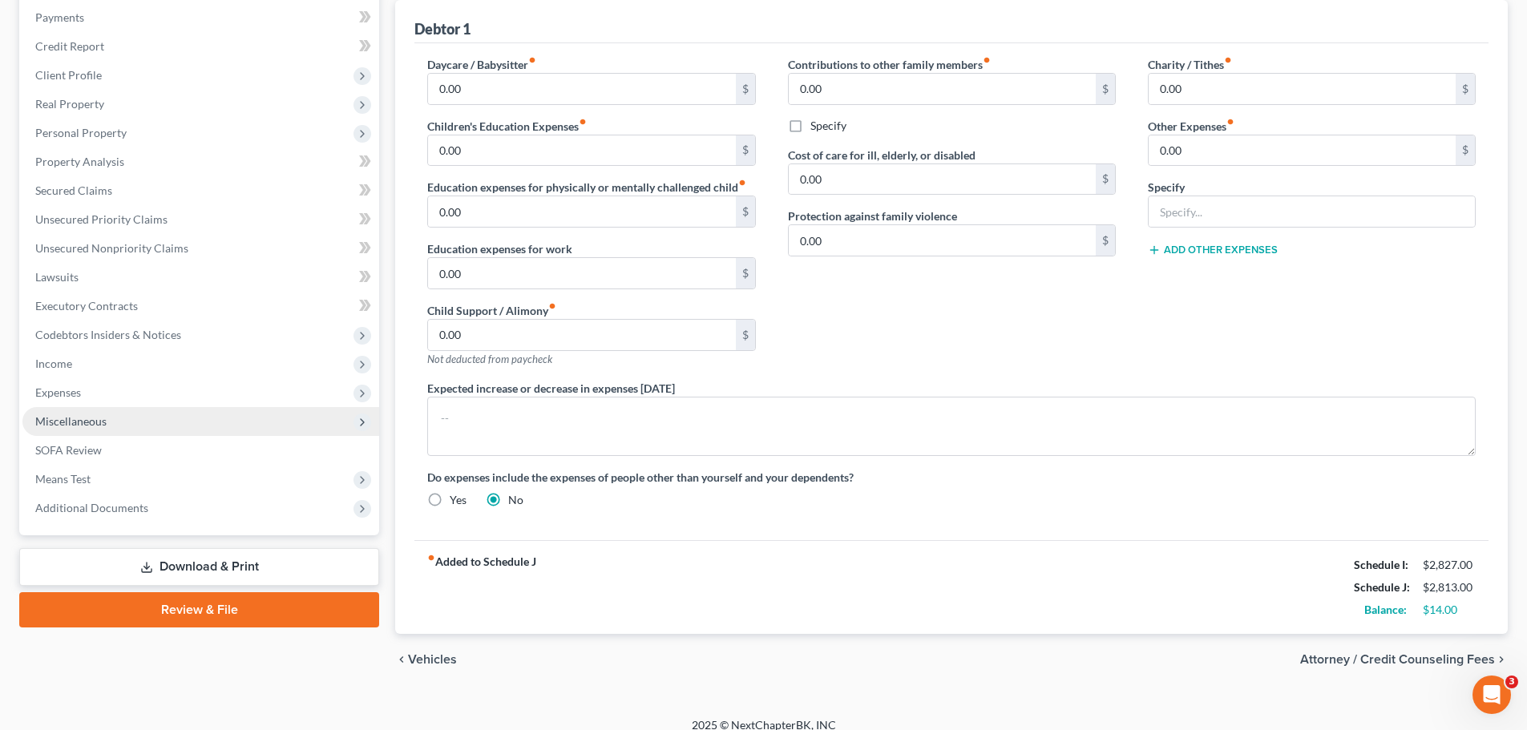
click at [90, 426] on span "Miscellaneous" at bounding box center [70, 421] width 71 height 14
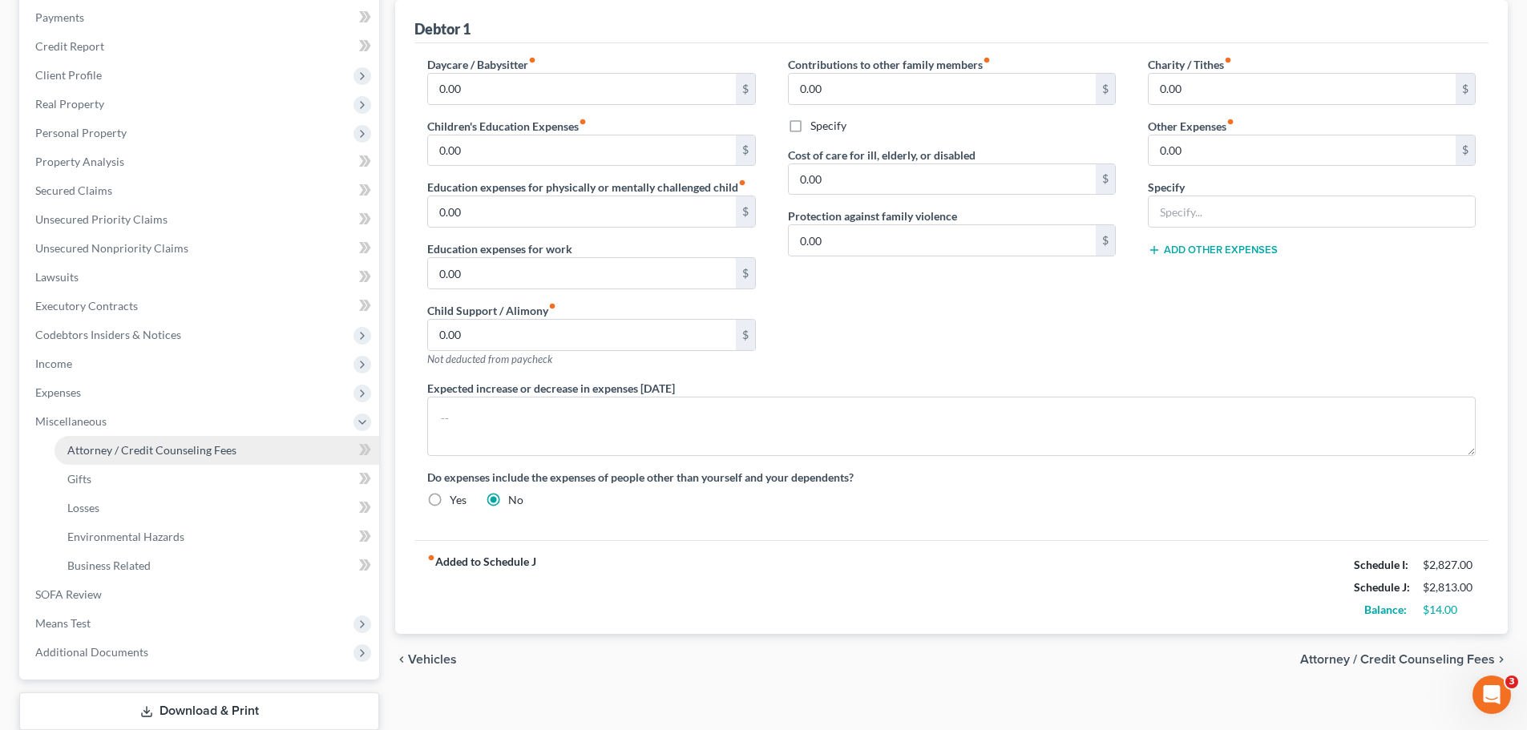
click at [101, 449] on span "Attorney / Credit Counseling Fees" at bounding box center [151, 450] width 169 height 14
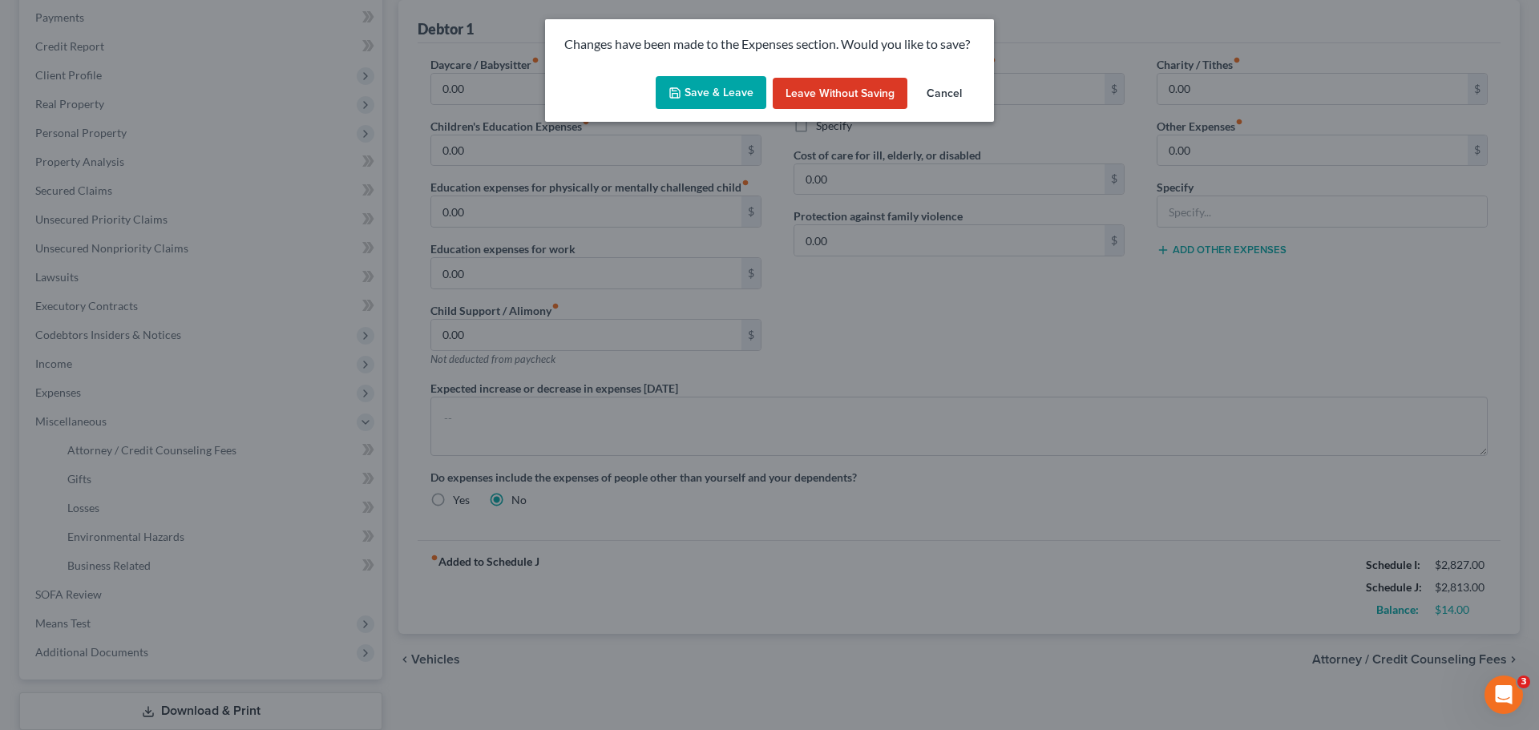
click at [692, 63] on div "Changes have been made to the Expenses section. Would you like to save?" at bounding box center [769, 44] width 449 height 50
click at [694, 89] on button "Save & Leave" at bounding box center [711, 93] width 111 height 34
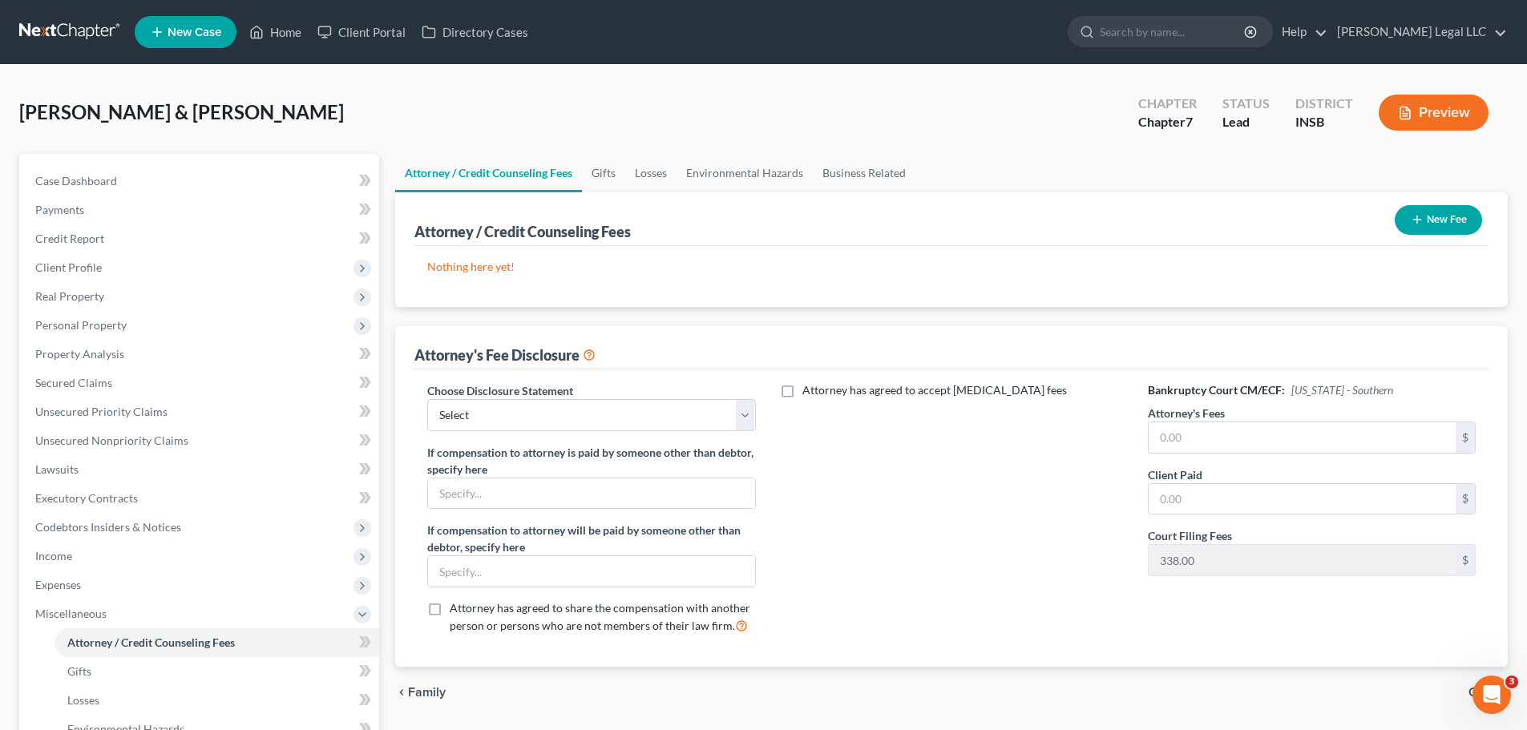
click at [1230, 225] on button "New Fee" at bounding box center [1437, 220] width 87 height 30
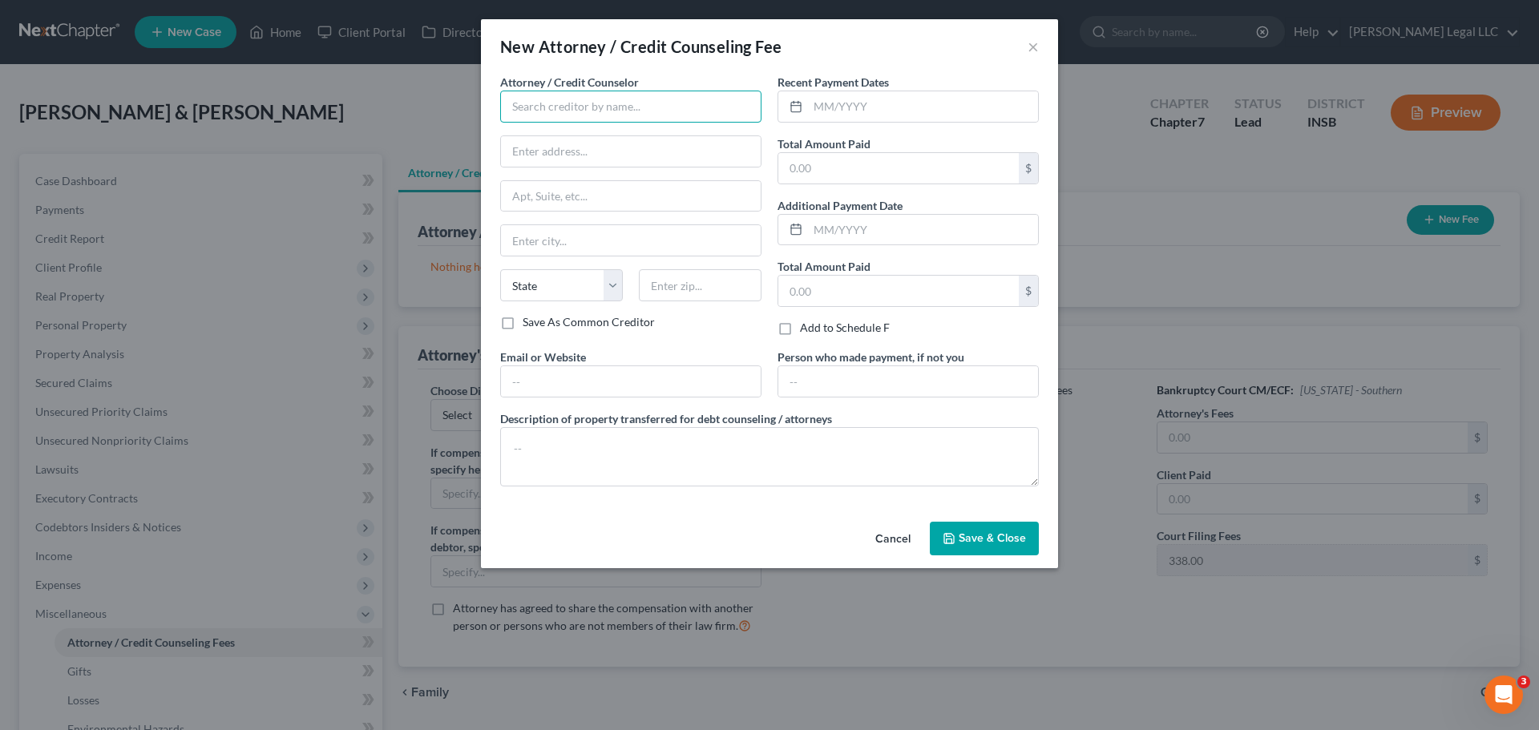
click at [583, 93] on input "text" at bounding box center [630, 107] width 261 height 32
drag, startPoint x: 588, startPoint y: 135, endPoint x: 724, endPoint y: 139, distance: 135.5
click at [588, 135] on div "[PERSON_NAME] Legal LLC" at bounding box center [596, 135] width 167 height 16
click at [866, 116] on input "text" at bounding box center [923, 106] width 230 height 30
click at [858, 119] on input "08/2025" at bounding box center [923, 106] width 230 height 30
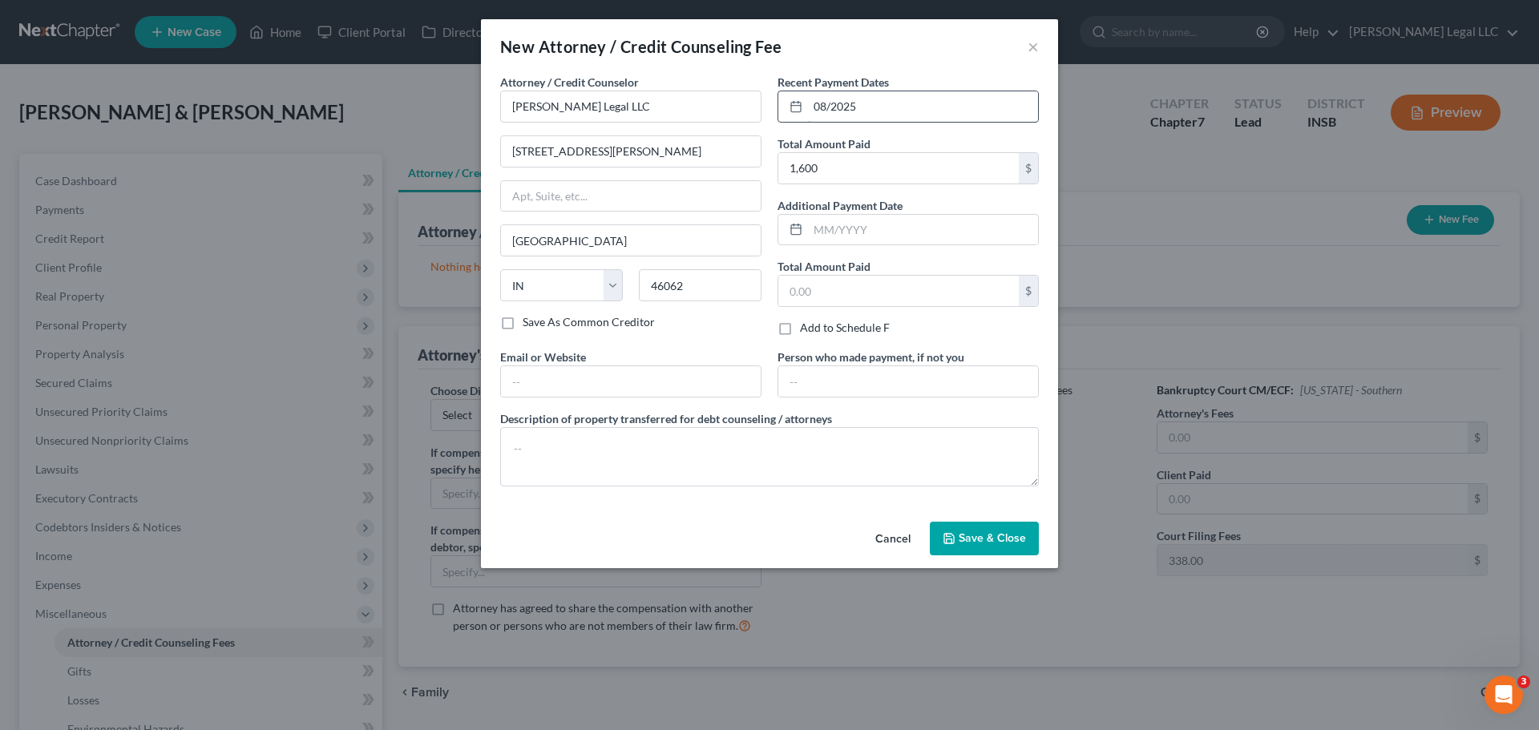
click at [870, 101] on input "08/2025" at bounding box center [923, 106] width 230 height 30
click at [844, 234] on input "text" at bounding box center [923, 230] width 230 height 30
click at [857, 158] on input "1,600" at bounding box center [898, 168] width 240 height 30
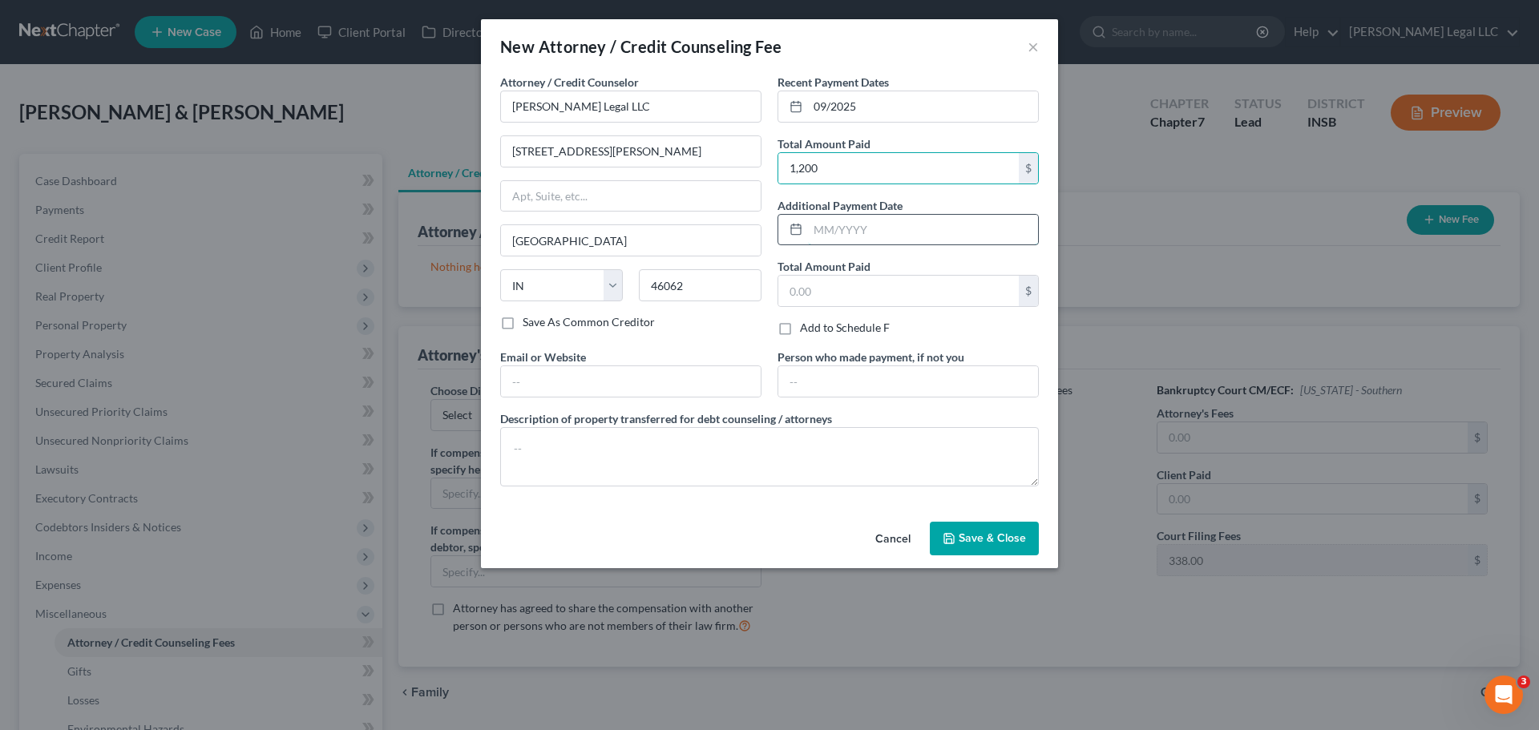
click at [871, 231] on input "text" at bounding box center [923, 230] width 230 height 30
click at [688, 396] on input "text" at bounding box center [631, 381] width 260 height 30
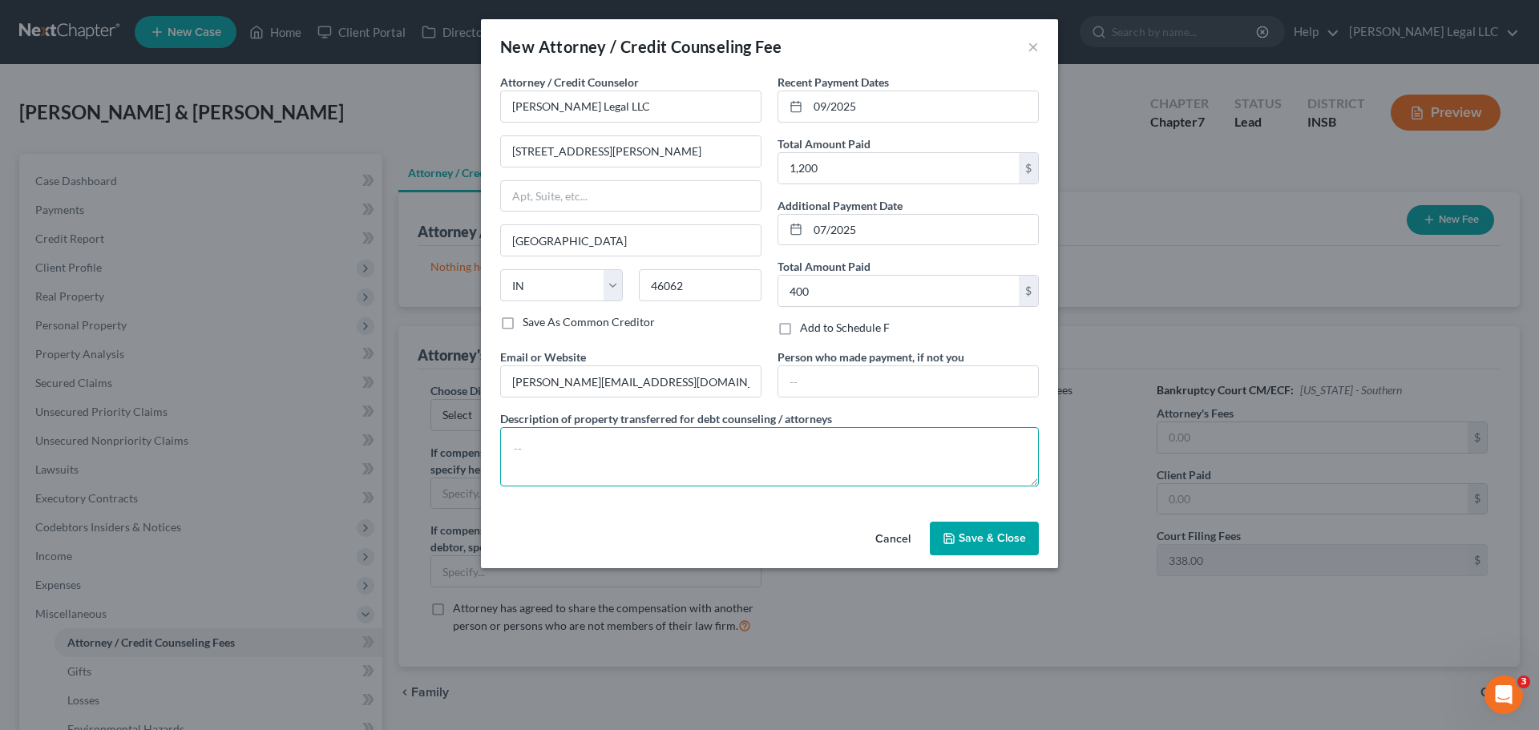
click at [682, 459] on textarea at bounding box center [769, 456] width 539 height 59
click at [995, 546] on button "Save & Close" at bounding box center [984, 539] width 109 height 34
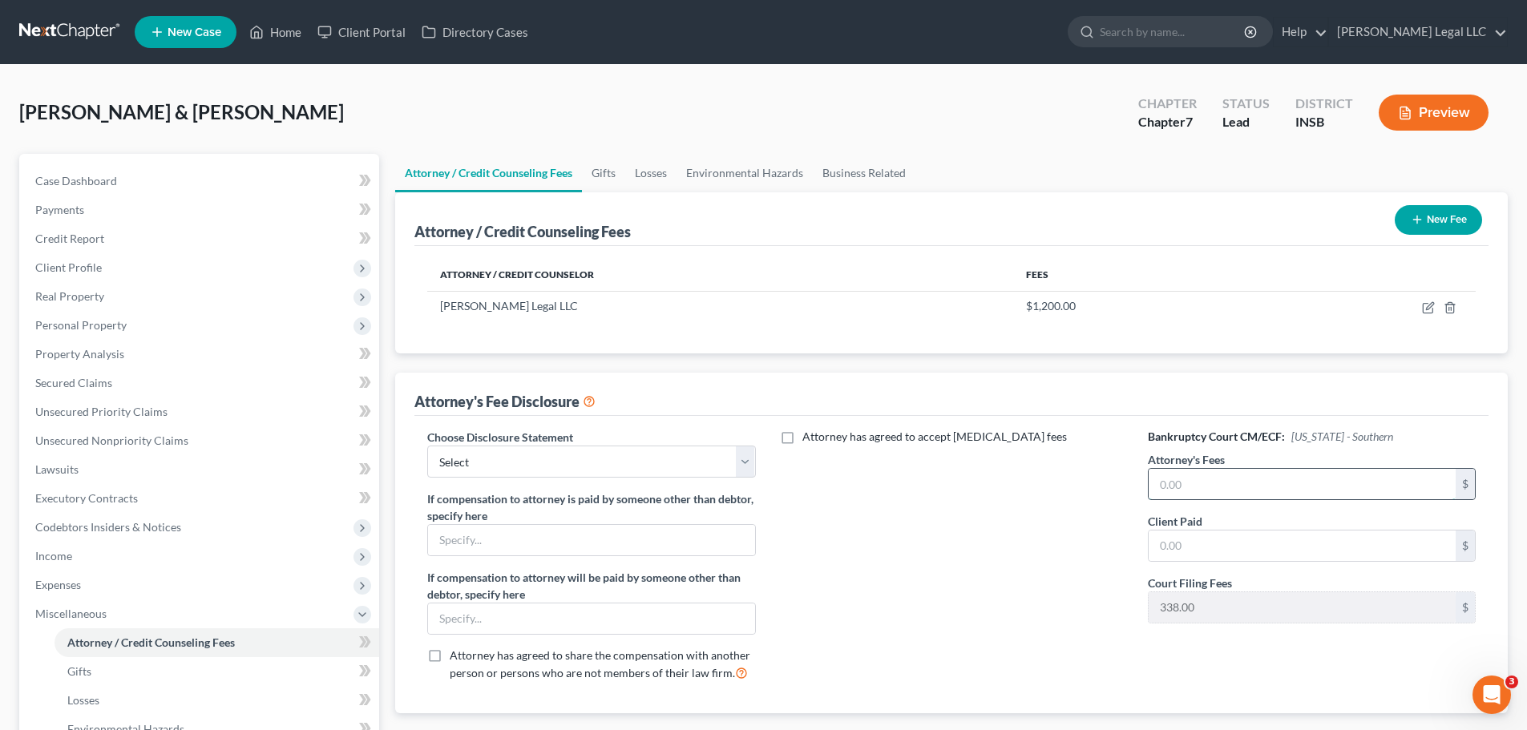
click at [1204, 473] on input "text" at bounding box center [1301, 484] width 307 height 30
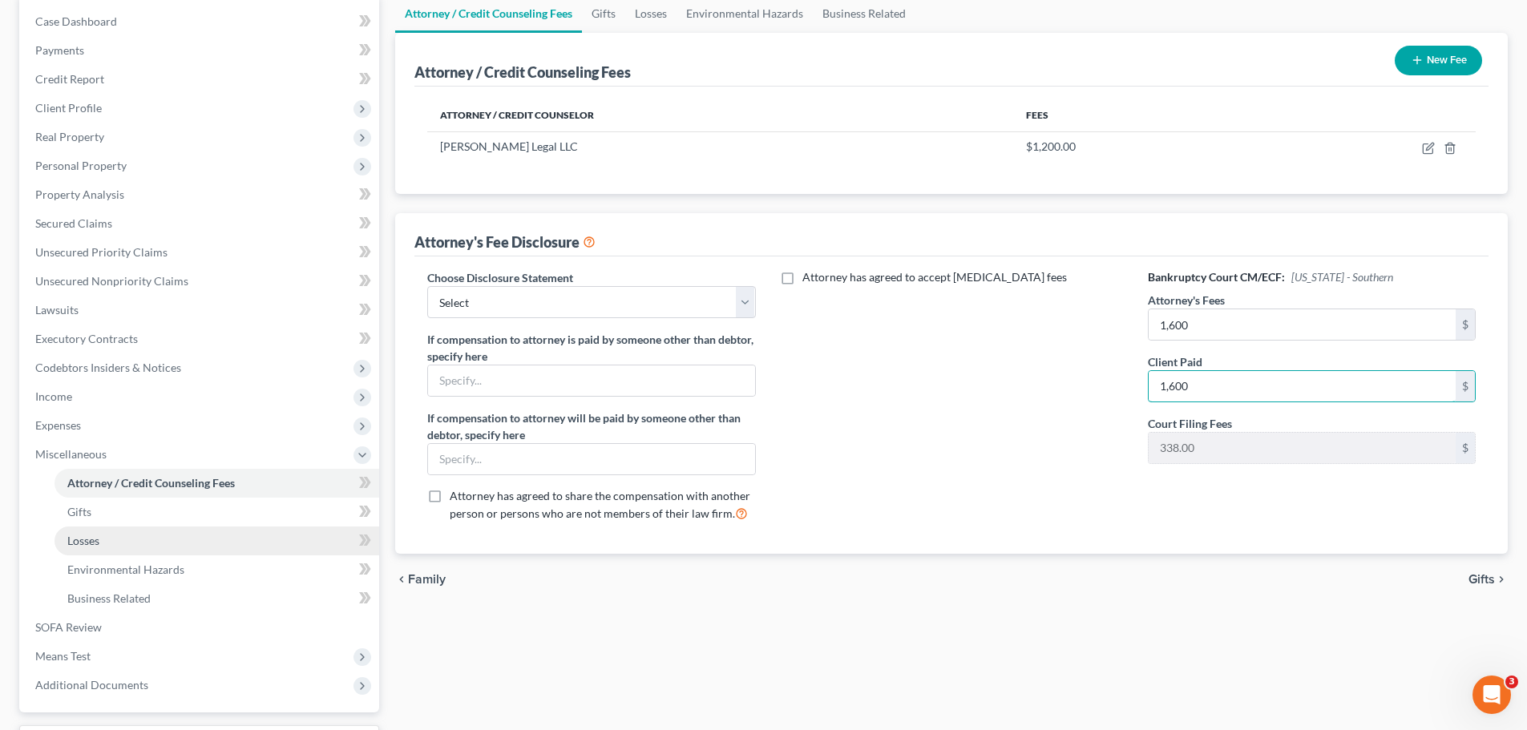
scroll to position [160, 0]
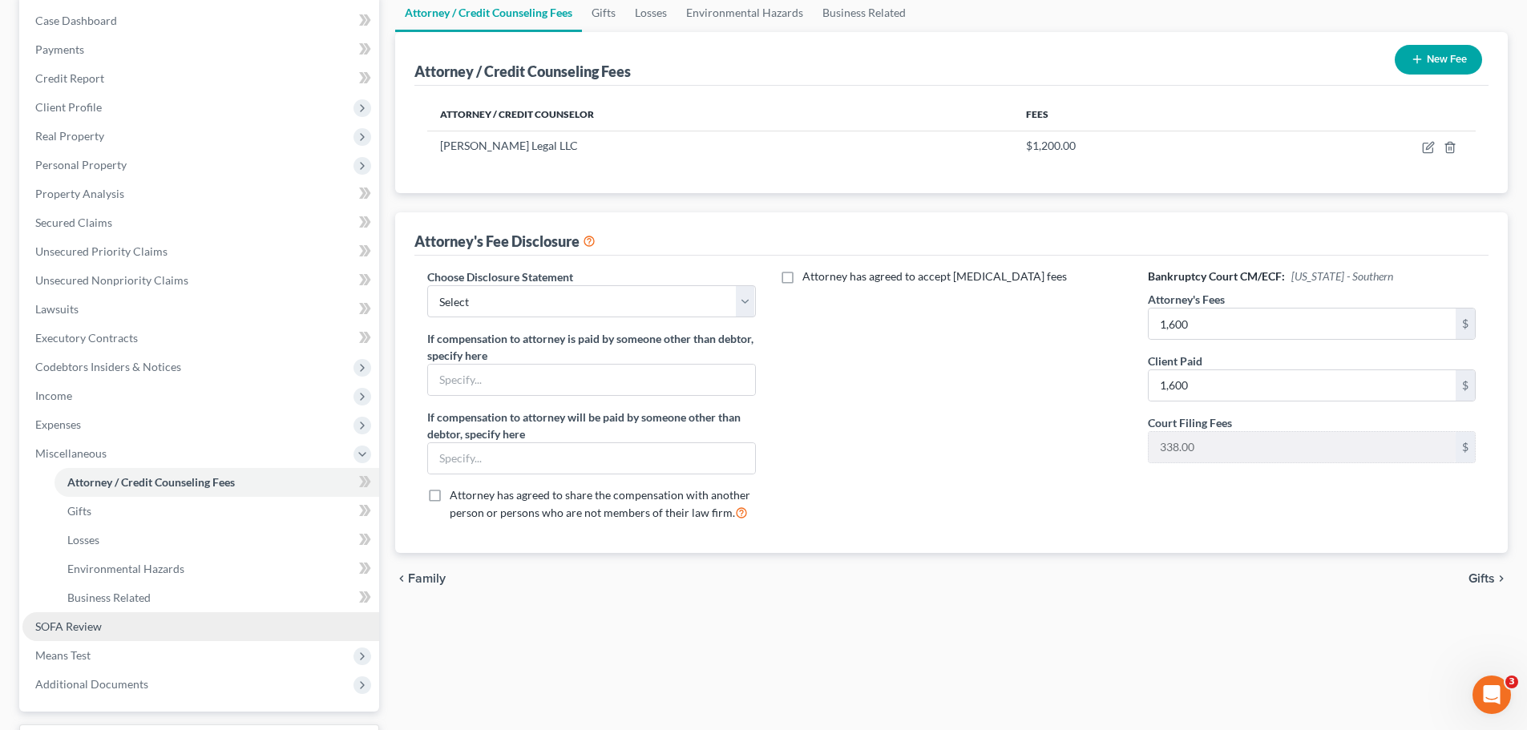
click at [143, 556] on link "SOFA Review" at bounding box center [200, 626] width 357 height 29
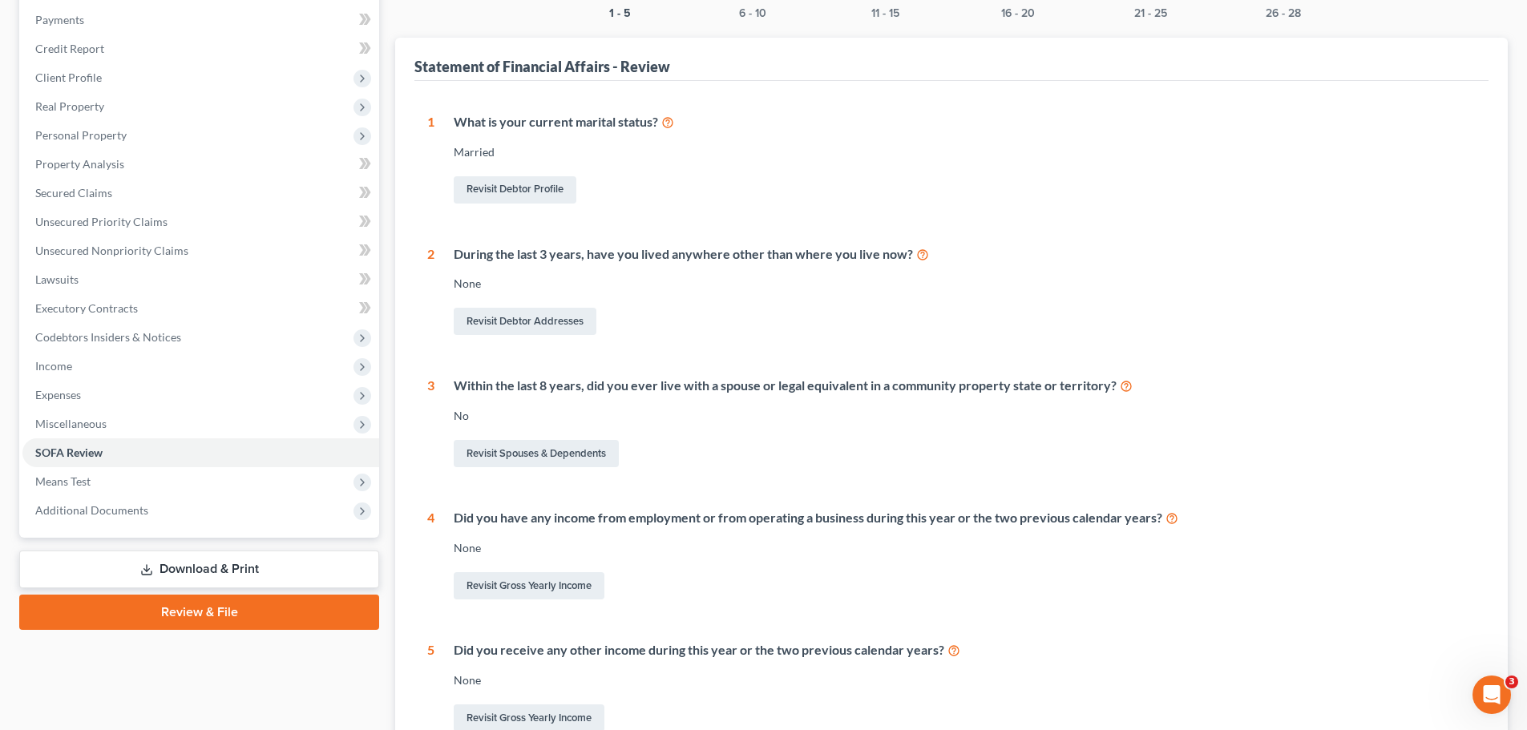
scroll to position [365, 0]
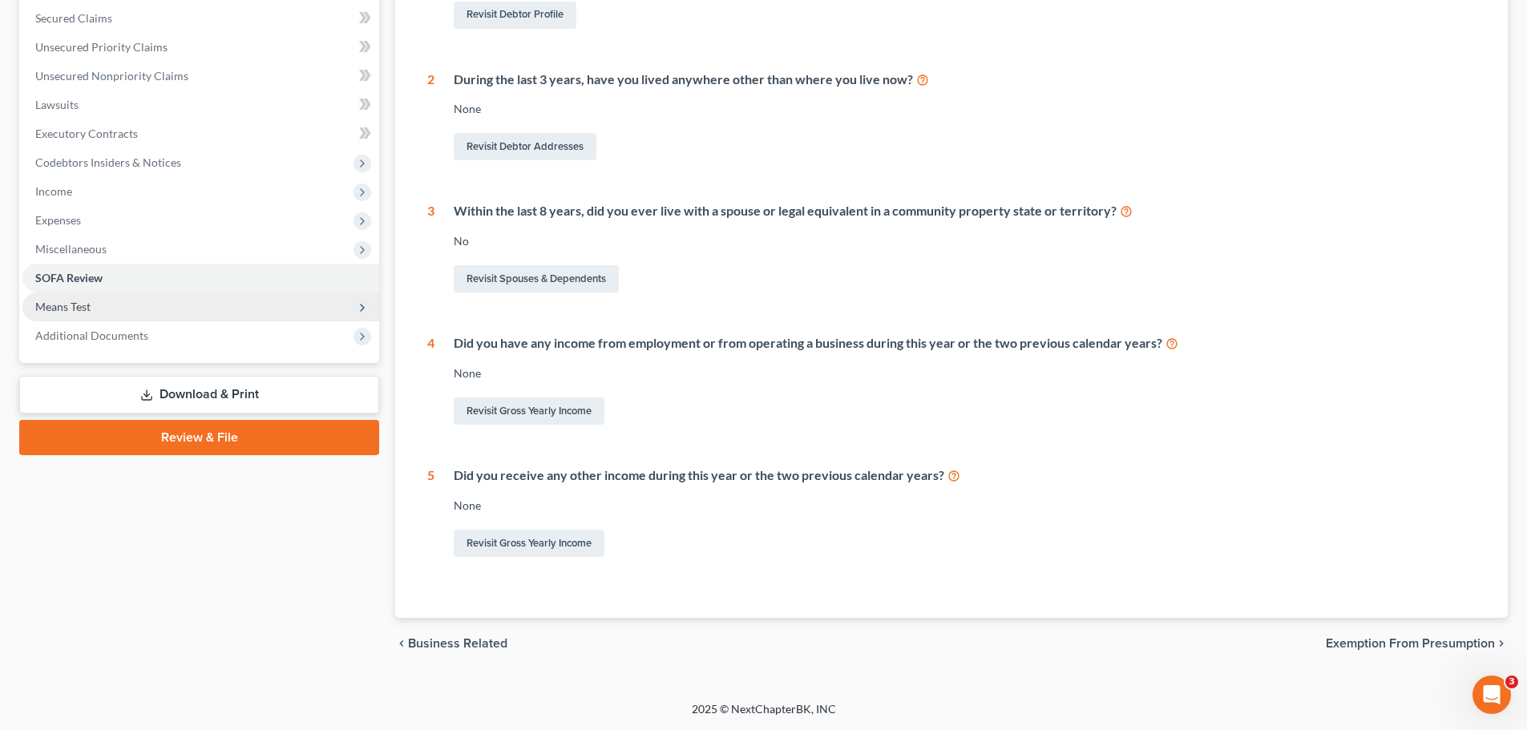
click at [69, 314] on span "Means Test" at bounding box center [200, 307] width 357 height 29
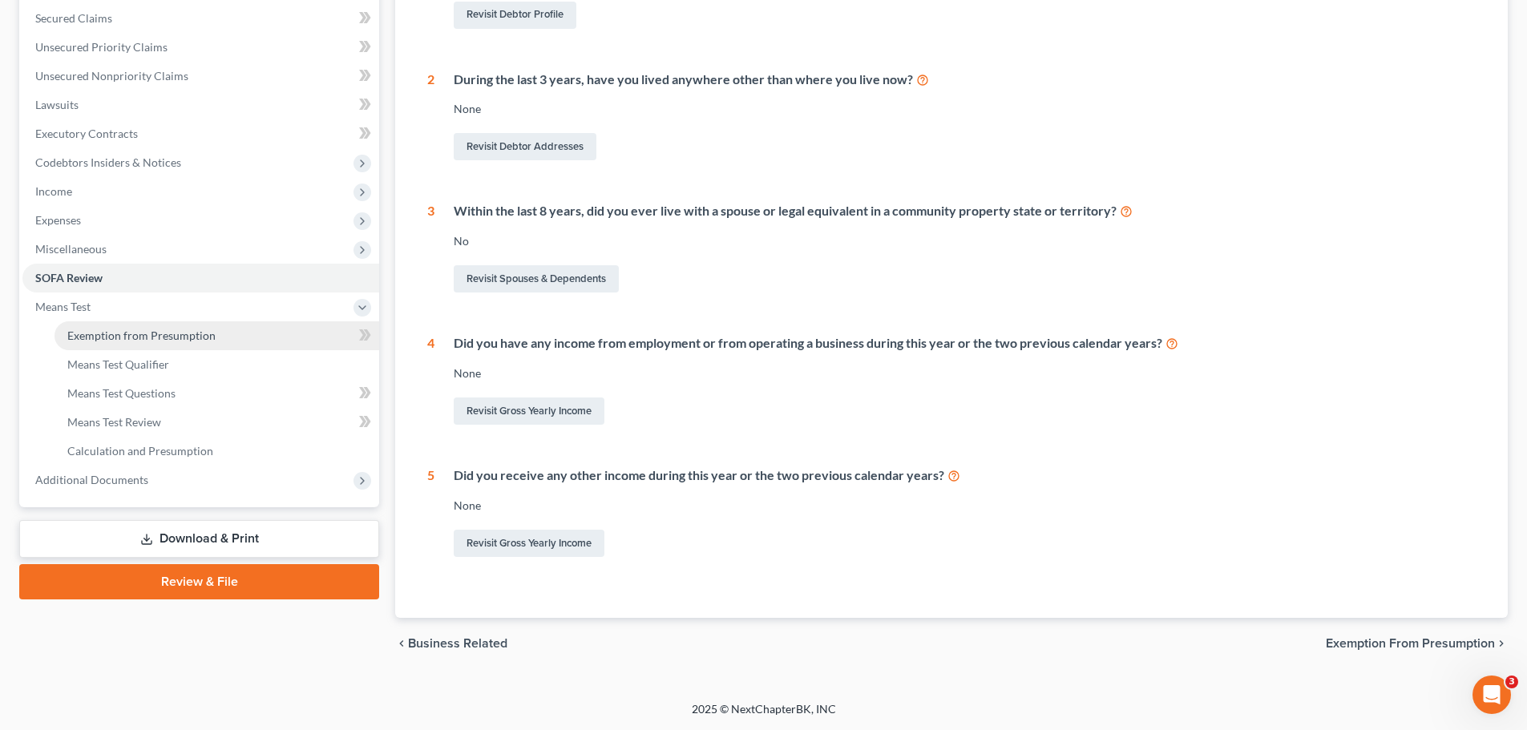
click at [144, 333] on span "Exemption from Presumption" at bounding box center [141, 336] width 148 height 14
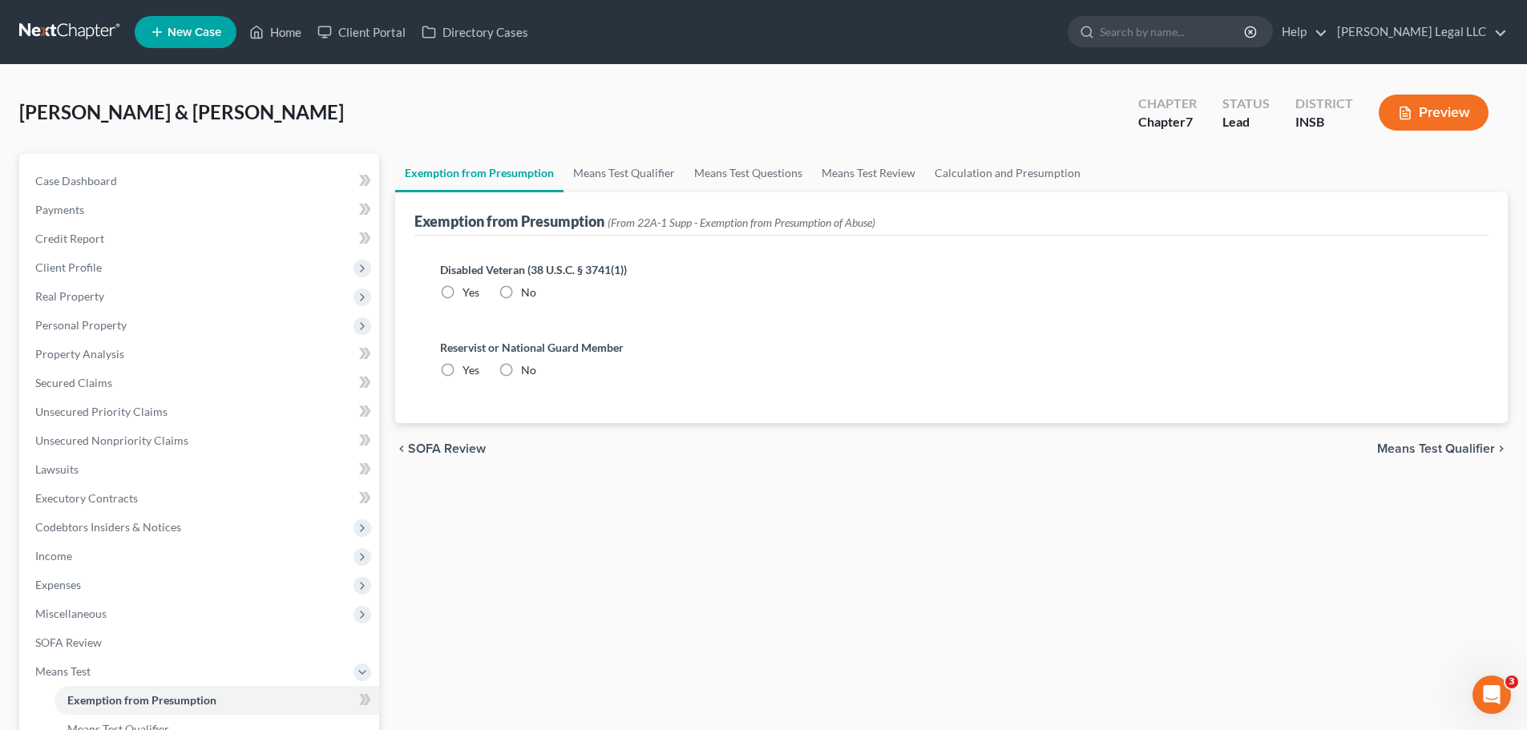
click at [521, 287] on label "No" at bounding box center [528, 292] width 15 height 16
click at [527, 287] on input "No" at bounding box center [532, 289] width 10 height 10
drag, startPoint x: 506, startPoint y: 370, endPoint x: 428, endPoint y: 476, distance: 131.3
click at [521, 371] on label "No" at bounding box center [528, 370] width 15 height 16
click at [527, 371] on input "No" at bounding box center [532, 367] width 10 height 10
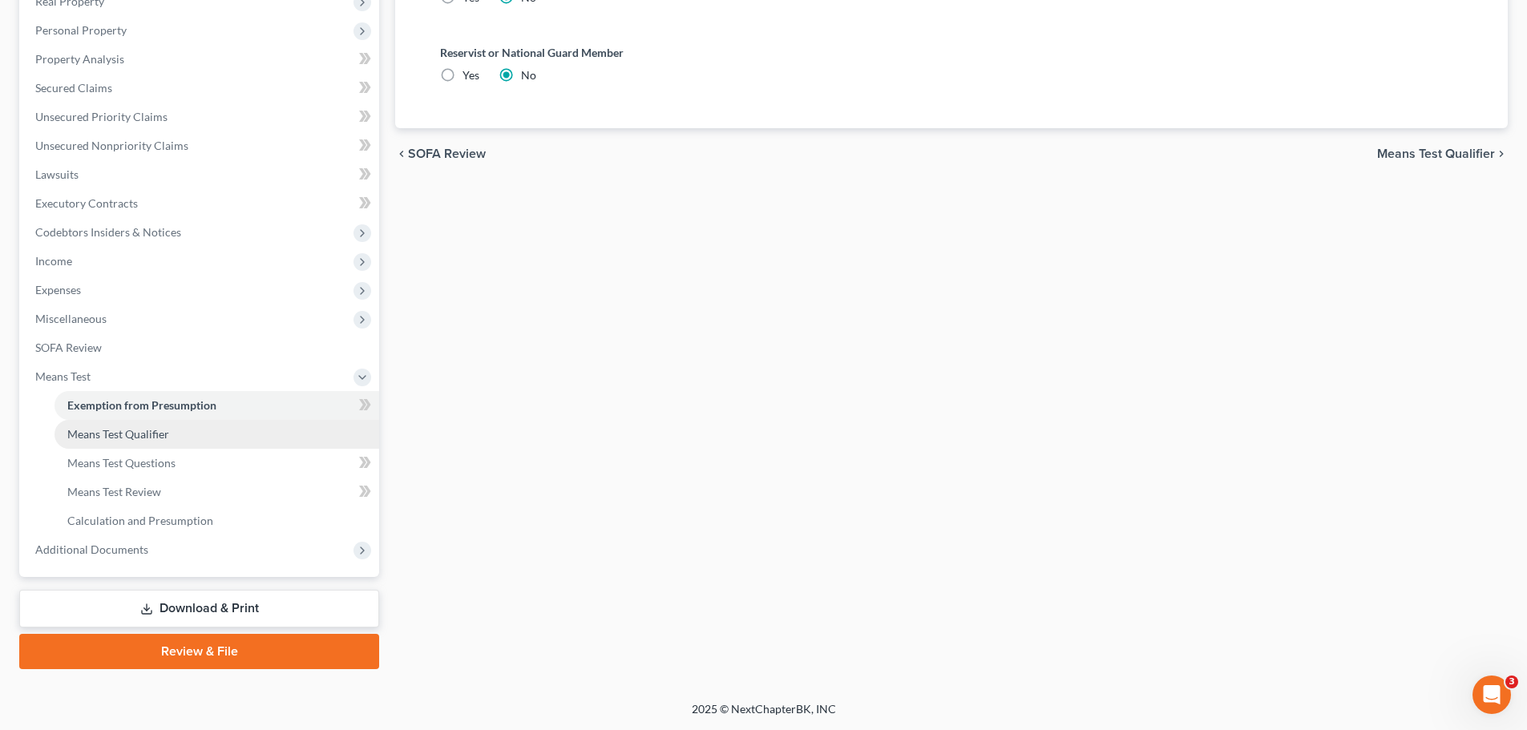
click at [139, 438] on span "Means Test Qualifier" at bounding box center [118, 434] width 102 height 14
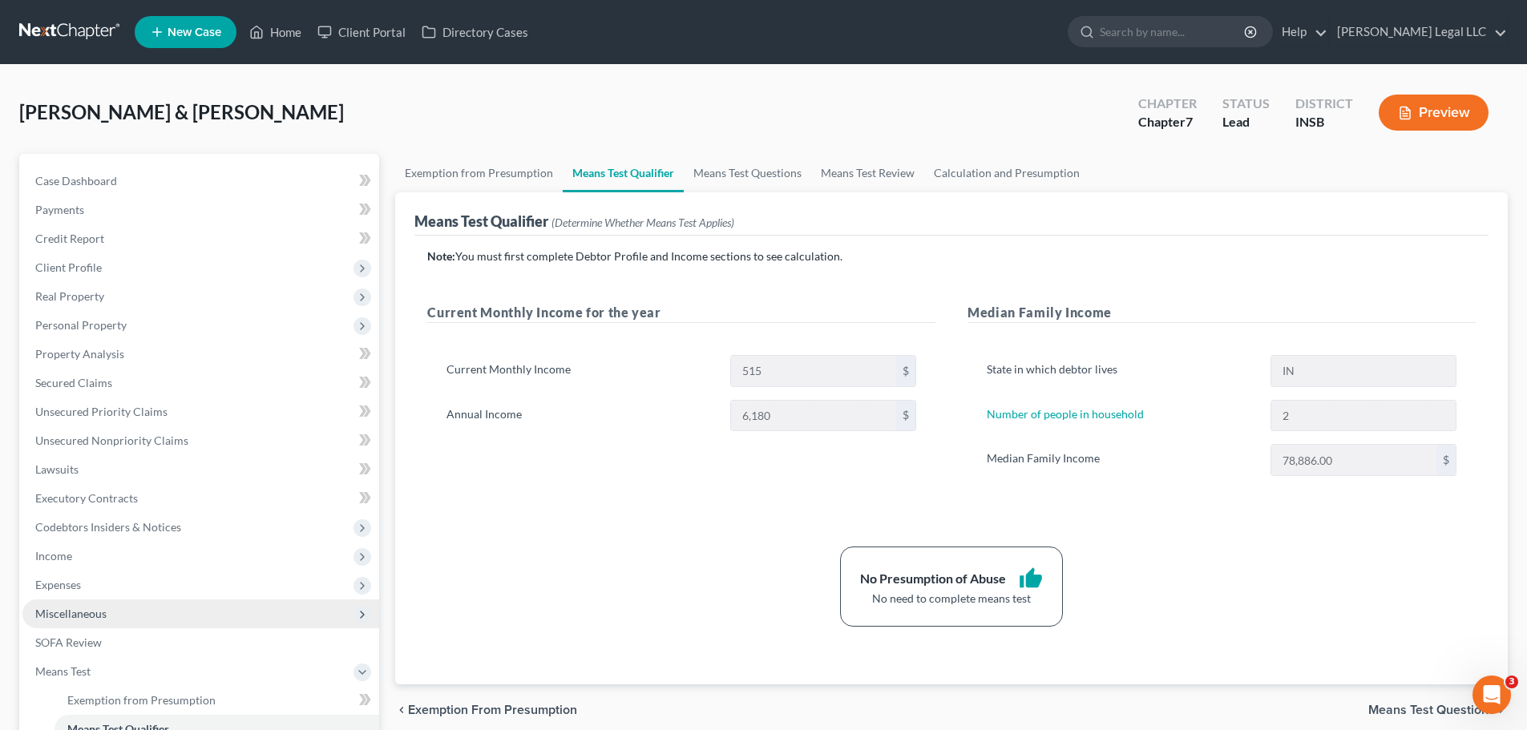
scroll to position [240, 0]
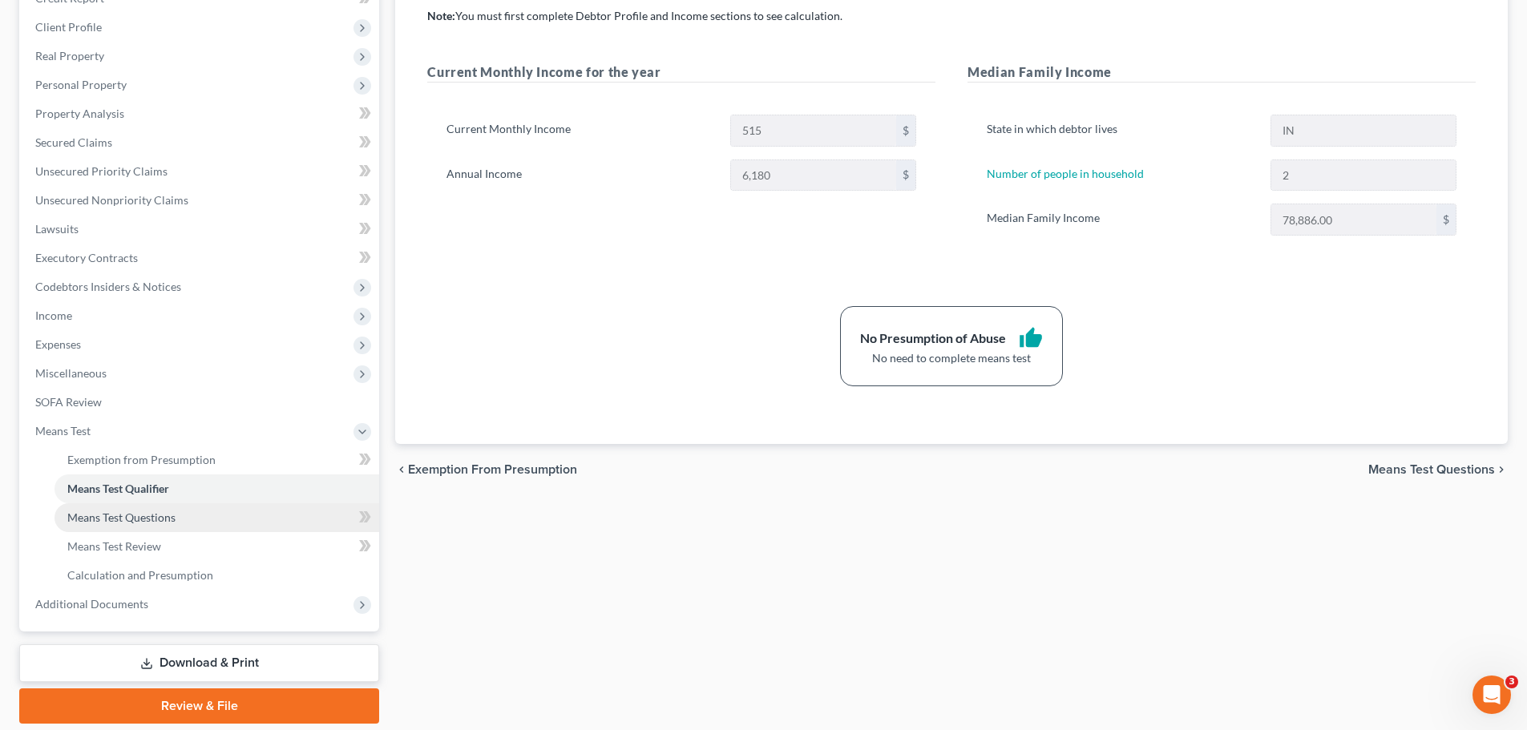
click at [129, 522] on span "Means Test Questions" at bounding box center [121, 517] width 108 height 14
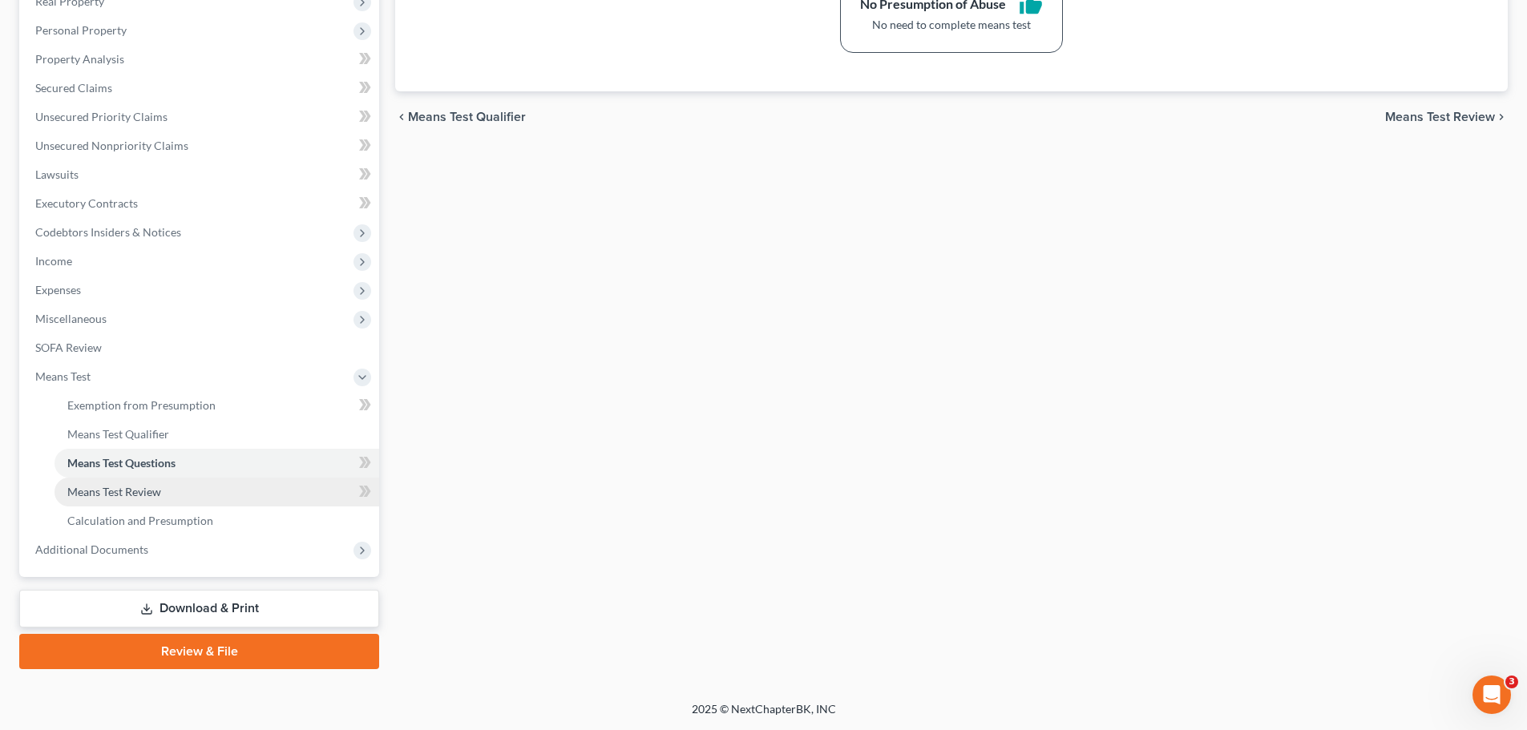
click at [90, 500] on link "Means Test Review" at bounding box center [216, 492] width 325 height 29
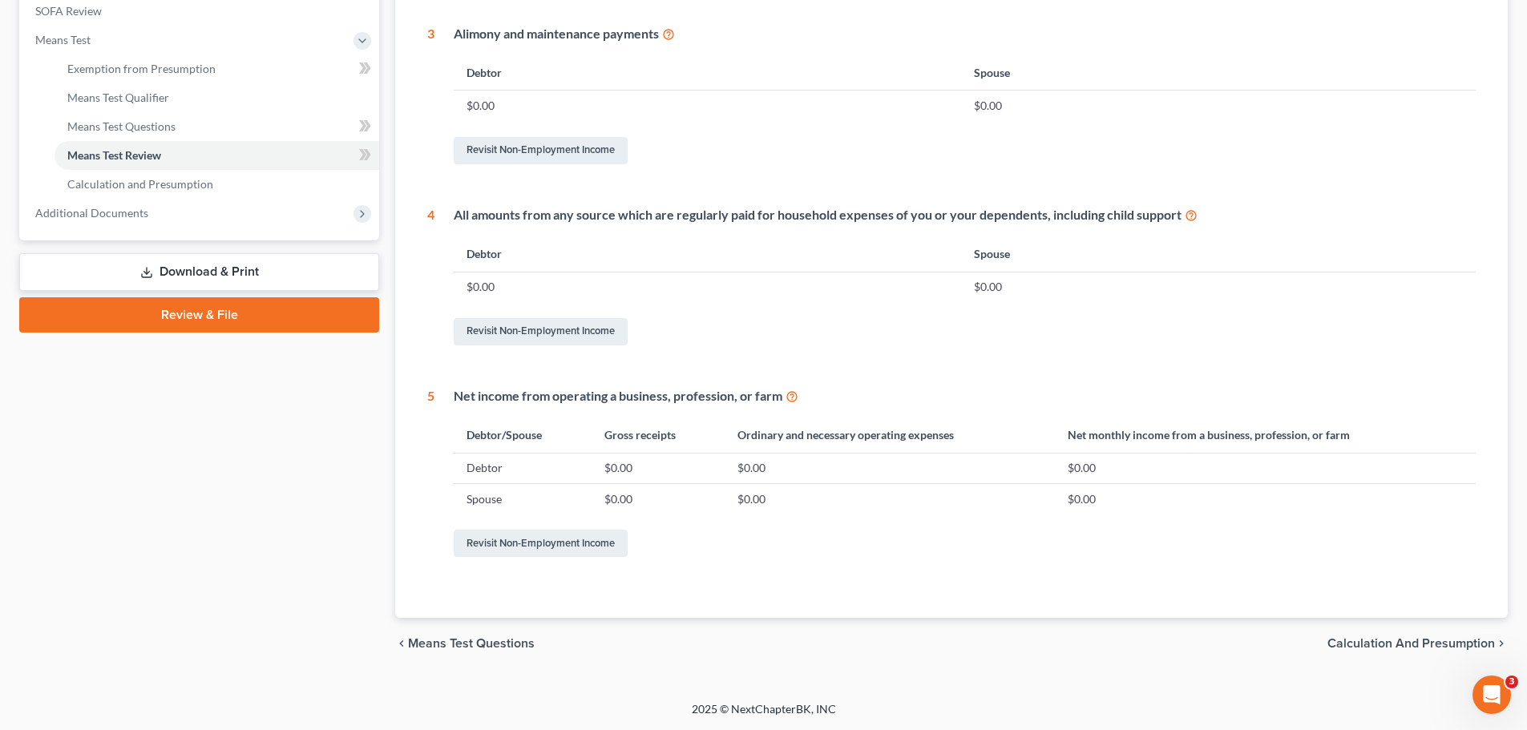
scroll to position [71, 0]
